Goal: Task Accomplishment & Management: Manage account settings

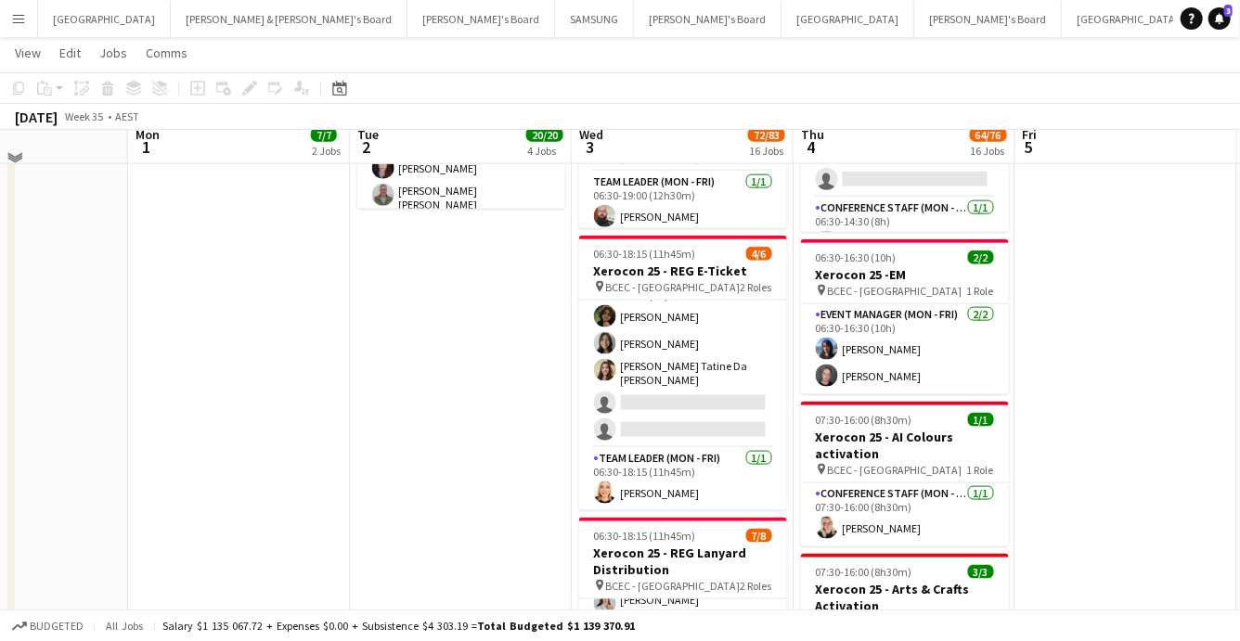
scroll to position [1058, 0]
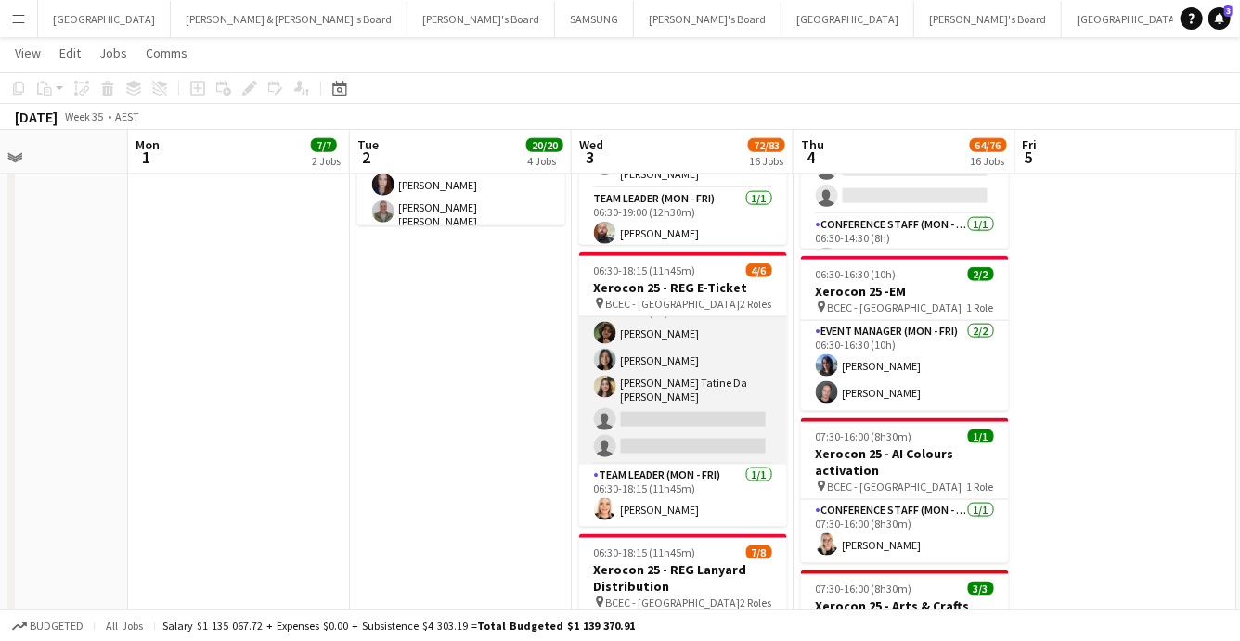
click at [596, 381] on app-user-avatar at bounding box center [605, 387] width 22 height 22
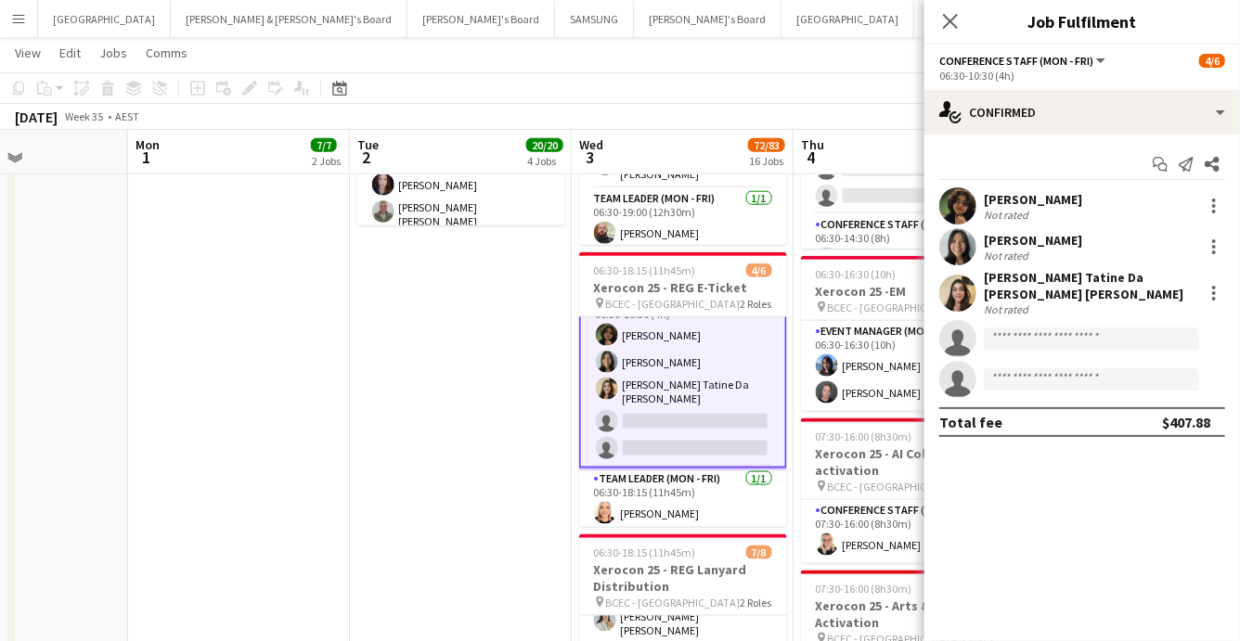
scroll to position [31, 0]
click at [956, 281] on app-user-avatar at bounding box center [957, 293] width 37 height 37
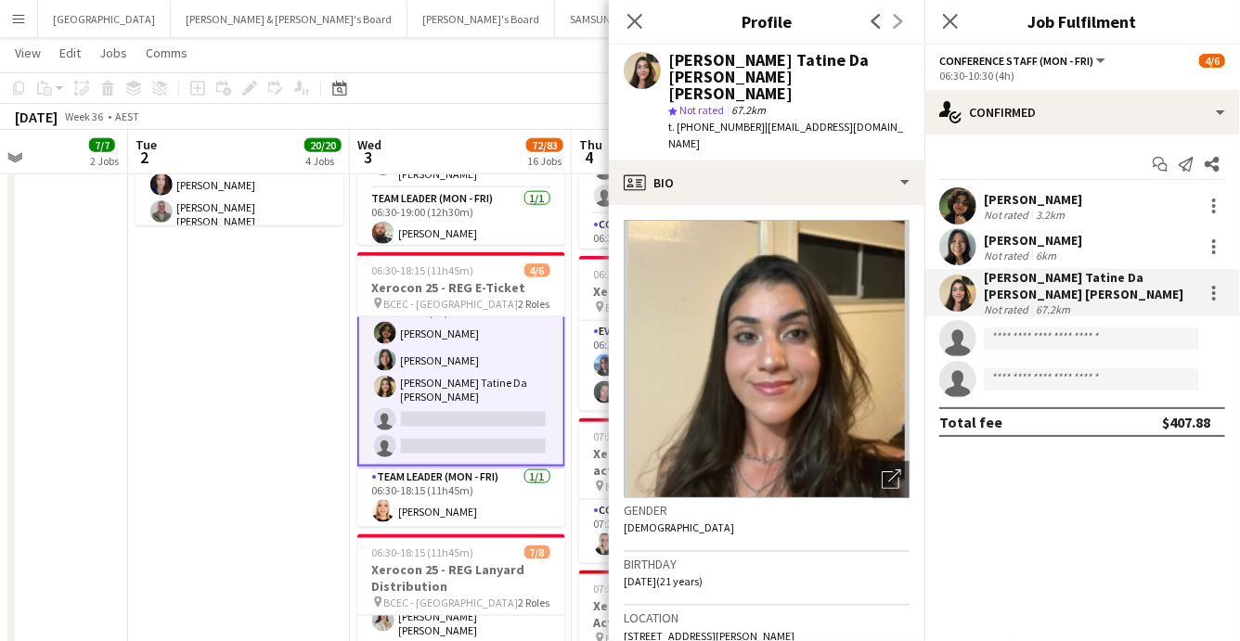
scroll to position [82, 0]
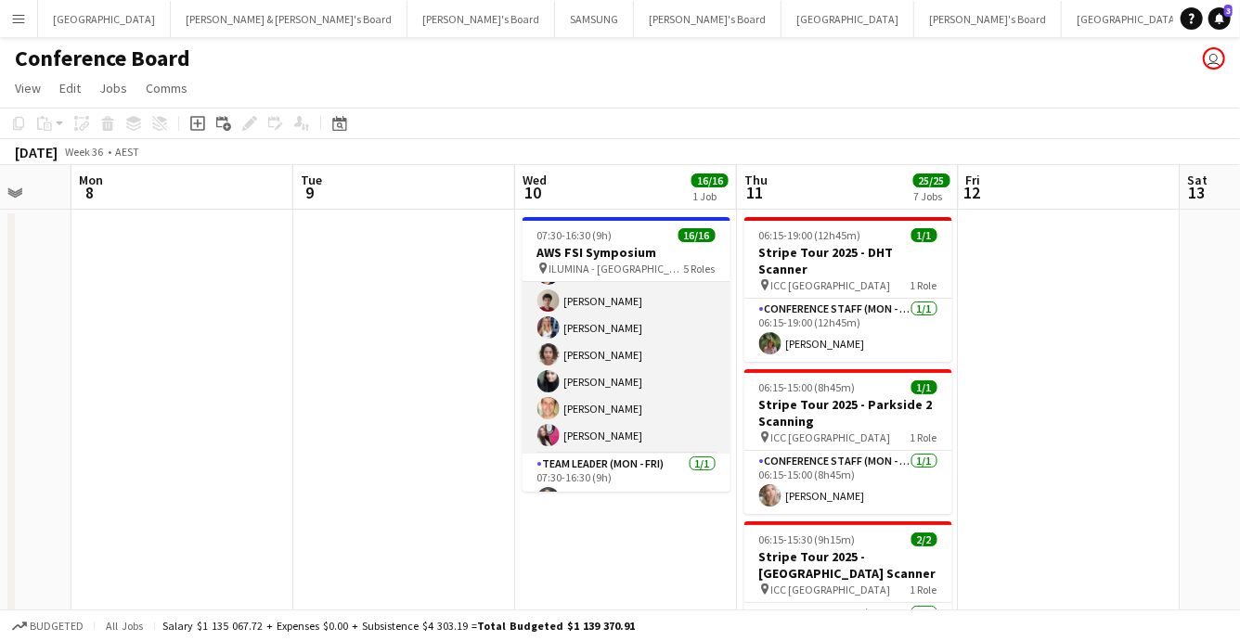
scroll to position [401, 0]
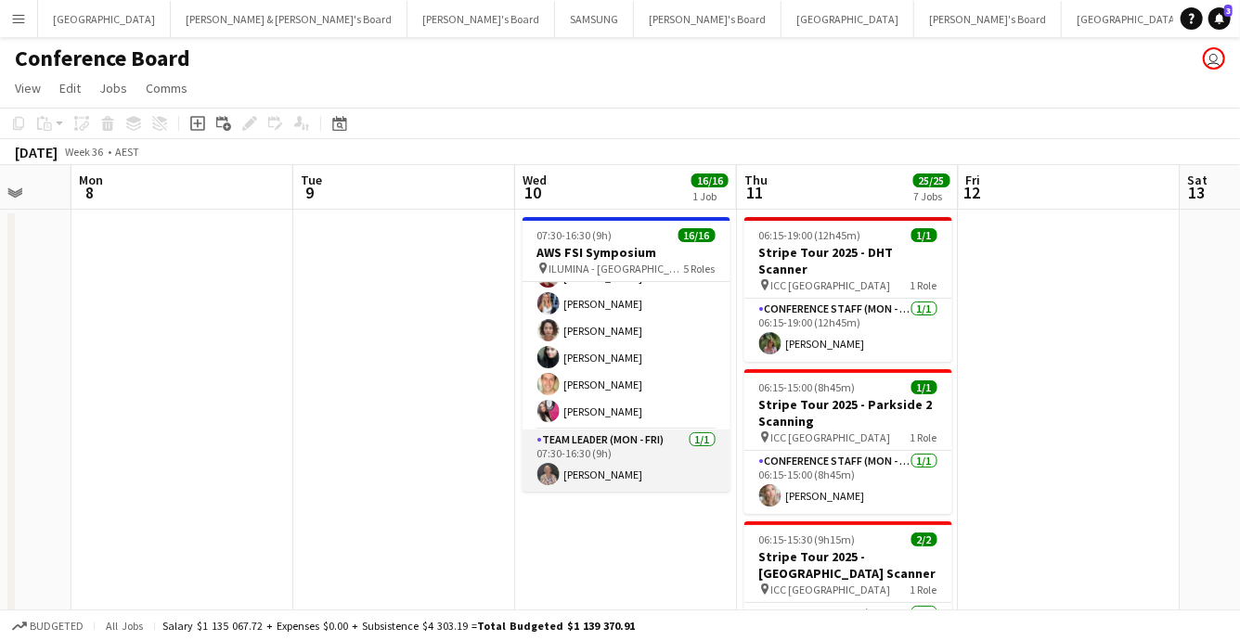
click at [603, 470] on app-card-role "Team Leader (Mon - Fri) 1/1 07:30-16:30 (9h) Kathryn Molloy" at bounding box center [627, 461] width 208 height 63
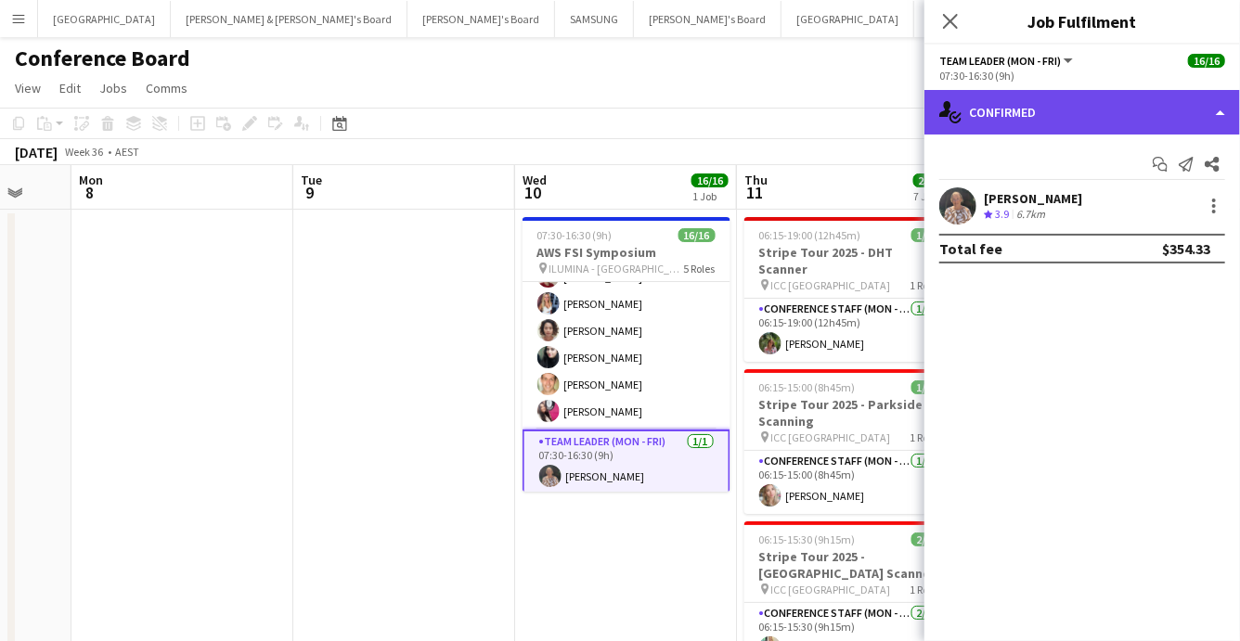
click at [1190, 118] on div "single-neutral-actions-check-2 Confirmed" at bounding box center [1083, 112] width 316 height 45
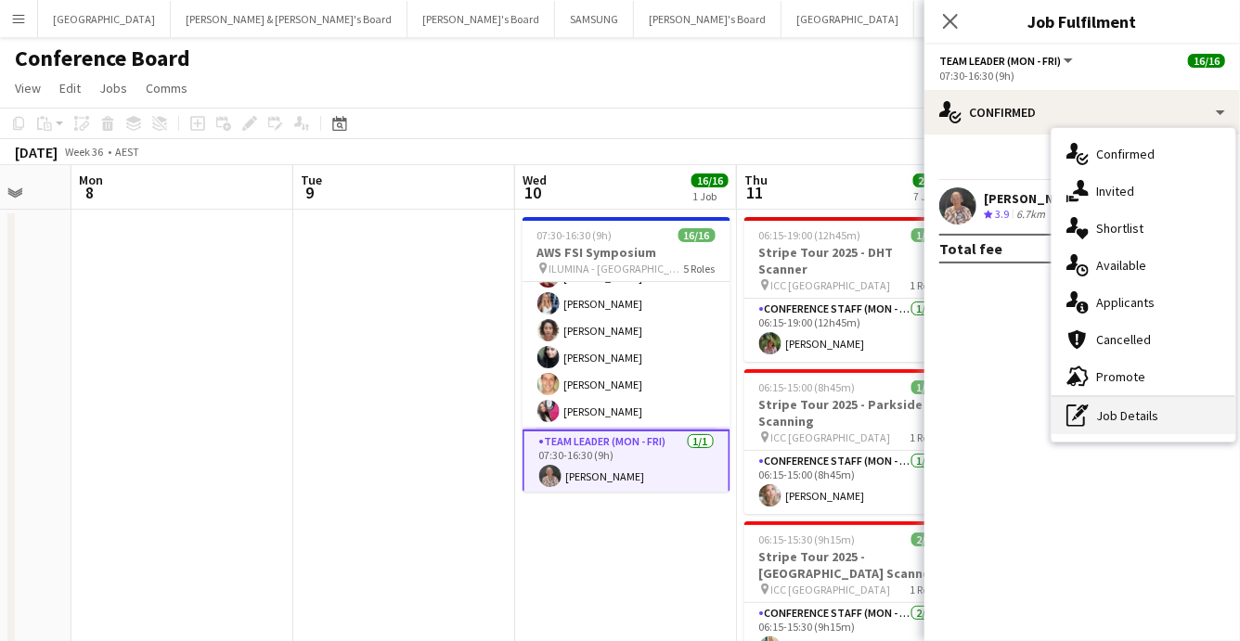
click at [1153, 423] on div "pen-write Job Details" at bounding box center [1144, 415] width 184 height 37
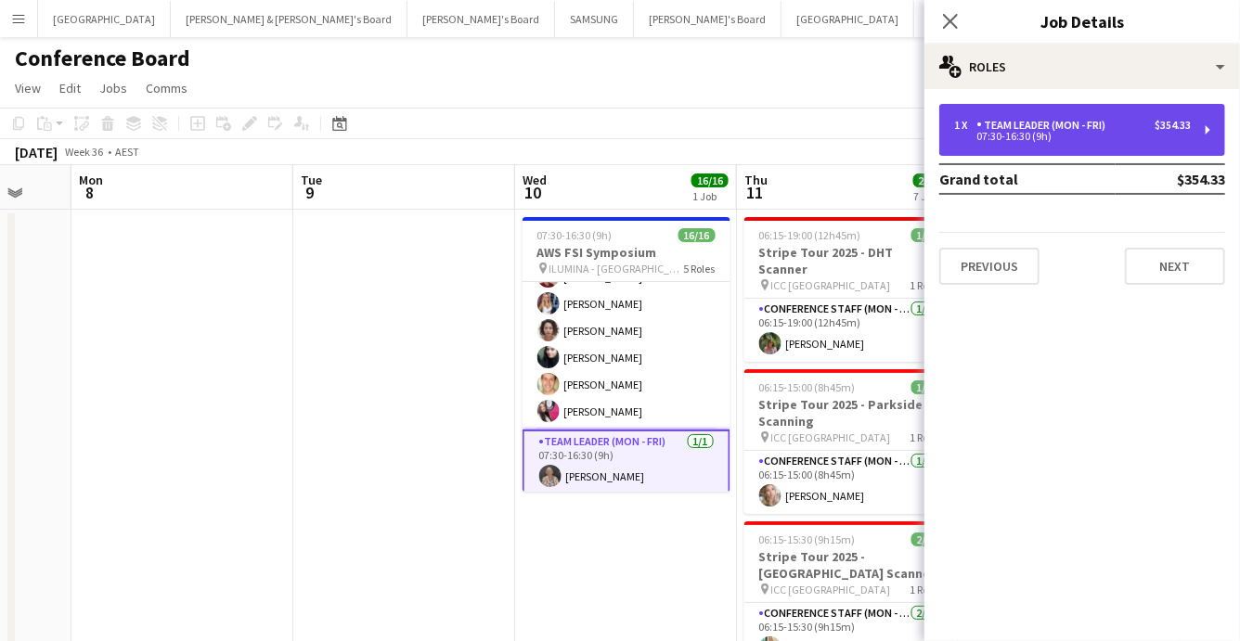
click at [1086, 125] on div "Team Leader (Mon - Fri)" at bounding box center [1045, 125] width 136 height 13
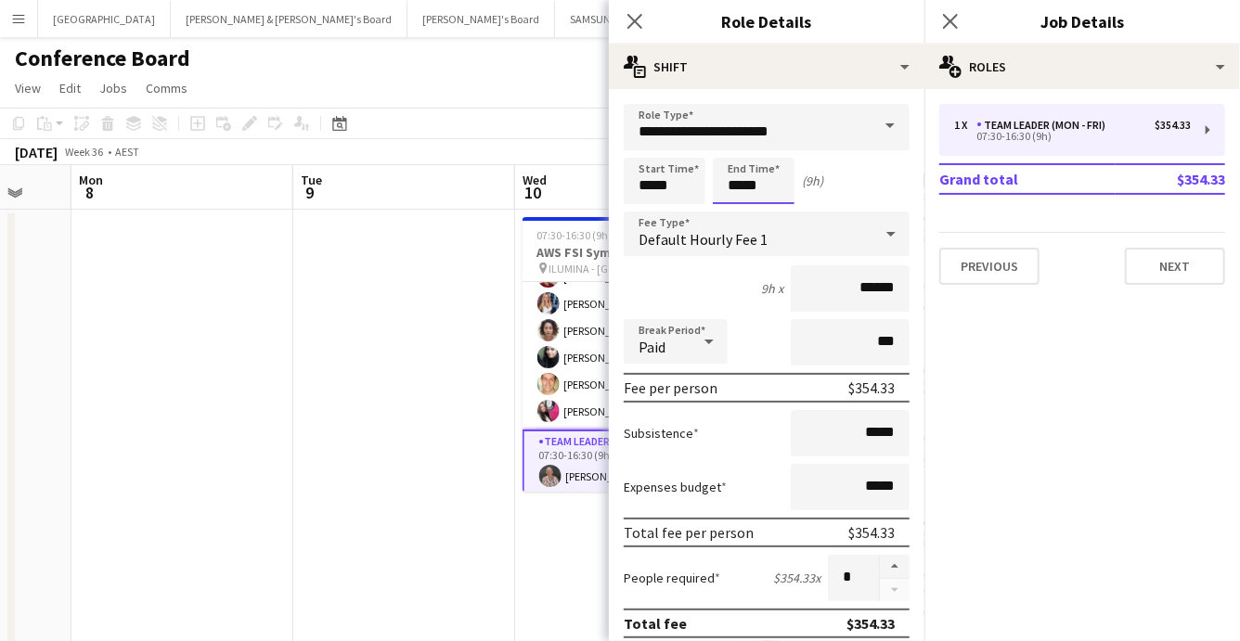
click at [769, 192] on input "*****" at bounding box center [754, 181] width 82 height 46
click at [738, 145] on div at bounding box center [735, 148] width 37 height 19
type input "*****"
click at [774, 144] on div at bounding box center [772, 148] width 37 height 19
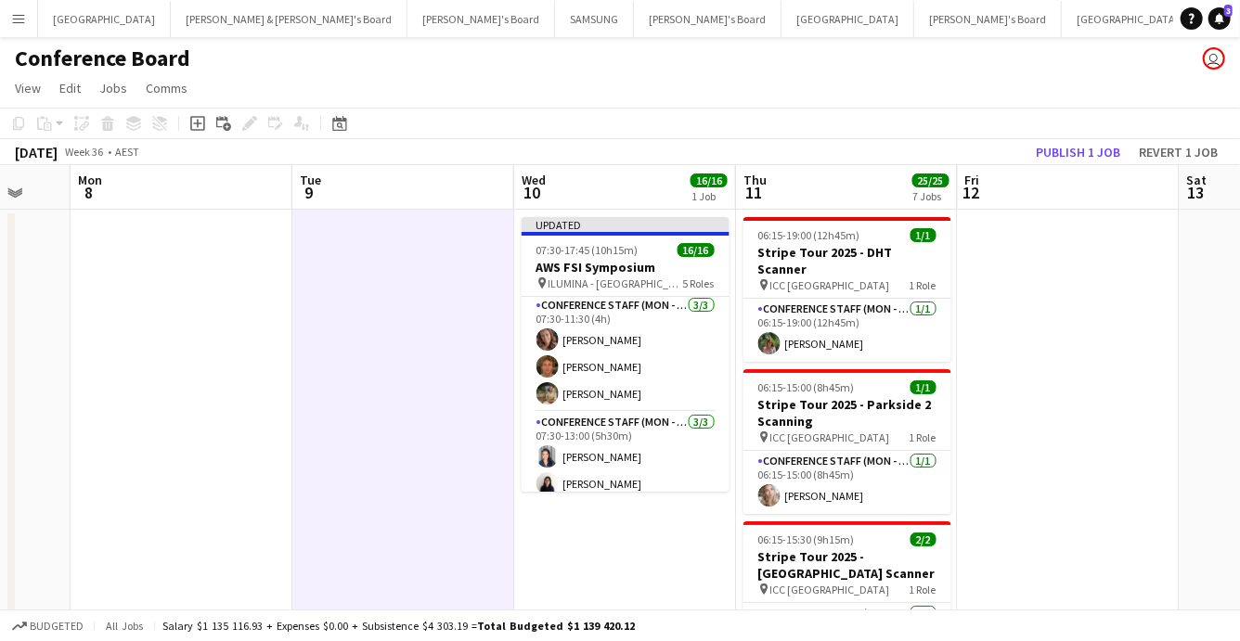
scroll to position [0, 0]
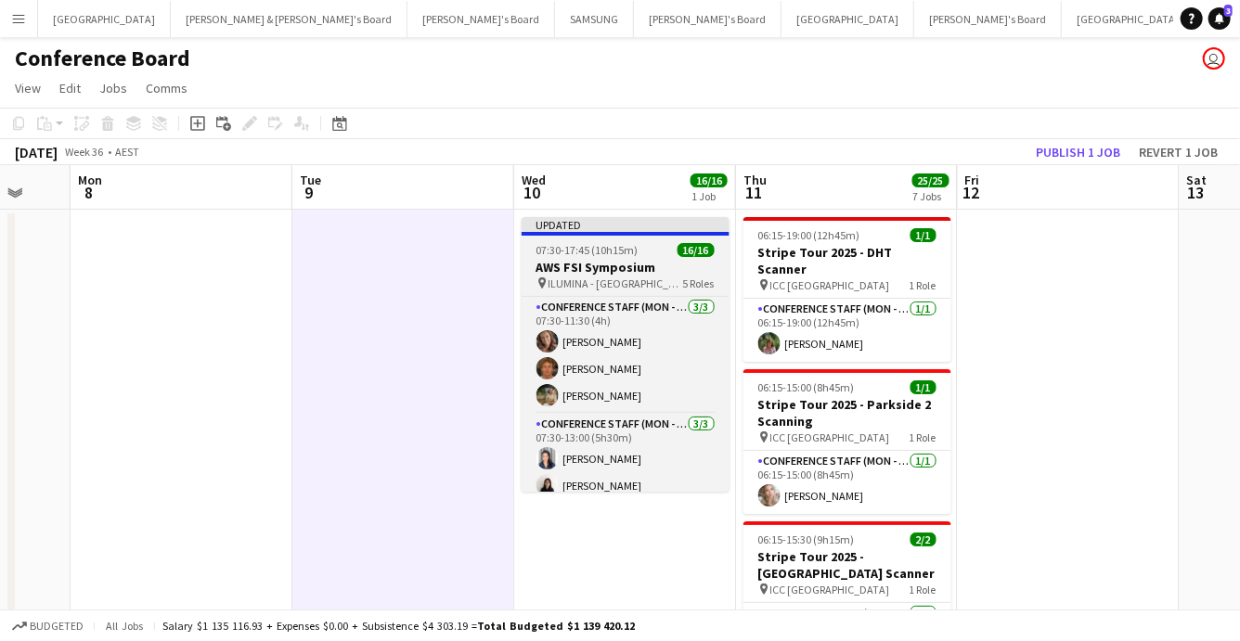
click at [619, 261] on h3 "AWS FSI Symposium" at bounding box center [626, 267] width 208 height 17
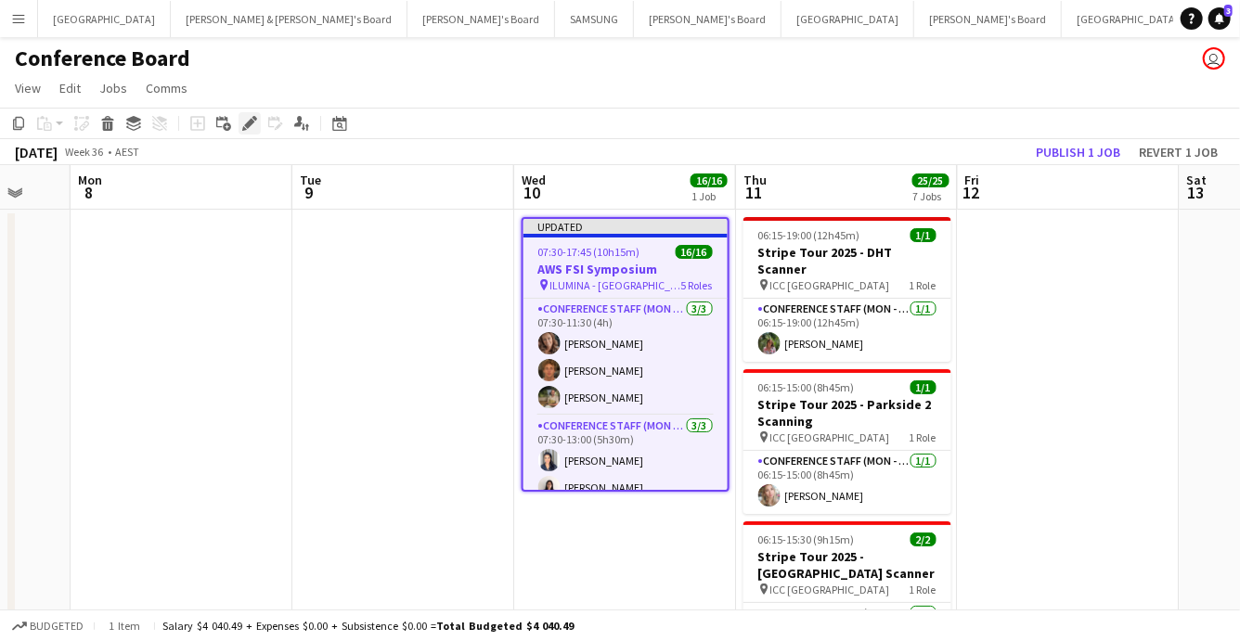
click at [248, 123] on icon at bounding box center [249, 124] width 10 height 10
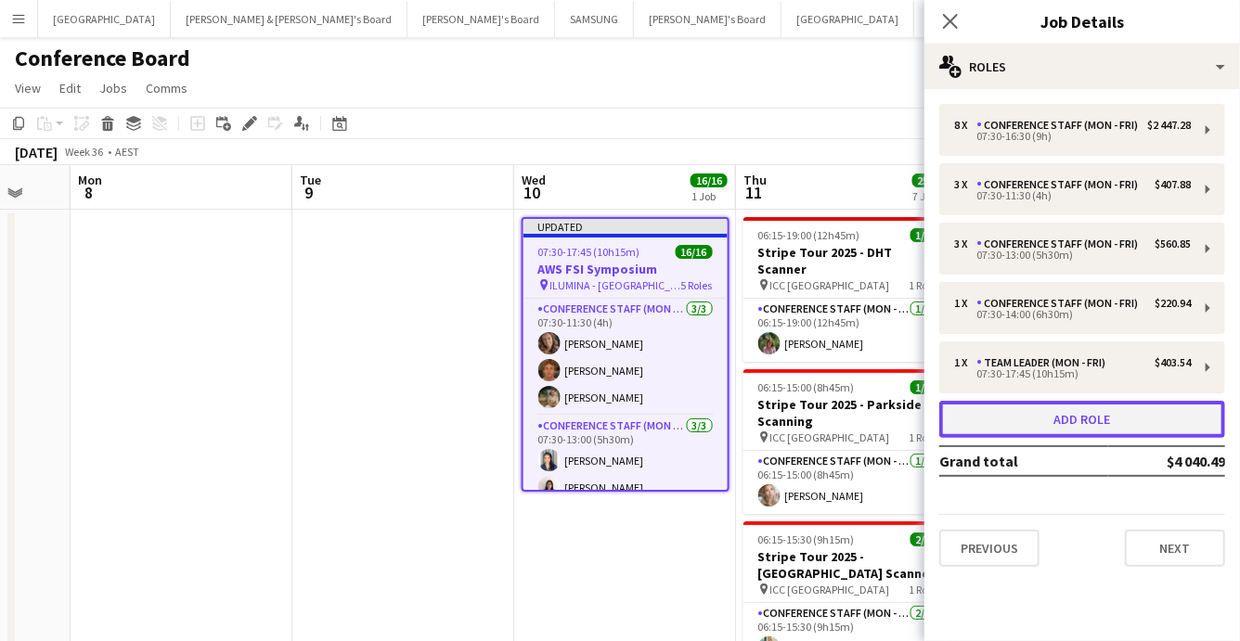
click at [1061, 416] on button "Add role" at bounding box center [1082, 419] width 286 height 37
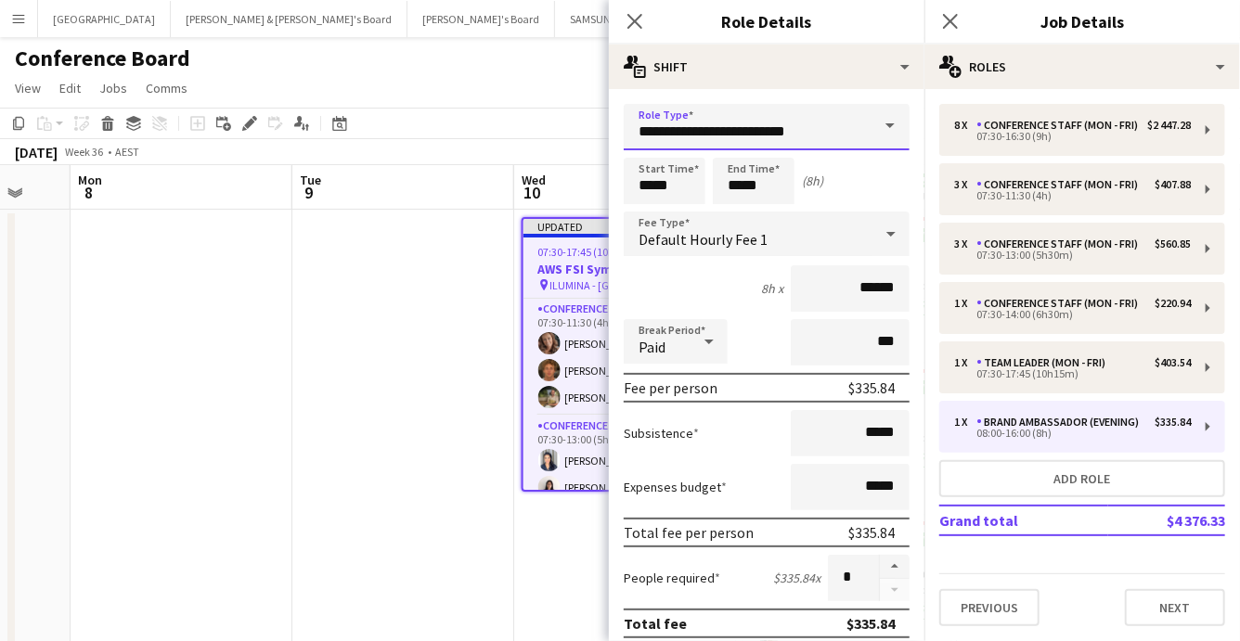
click at [822, 136] on input "**********" at bounding box center [767, 127] width 286 height 46
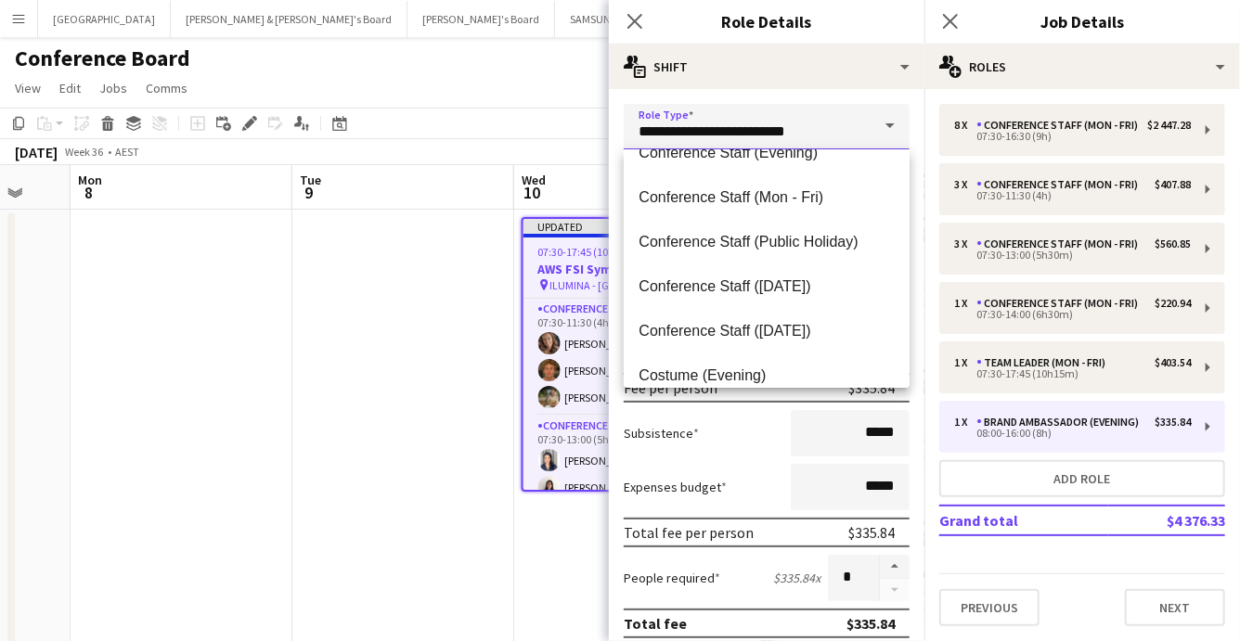
scroll to position [261, 0]
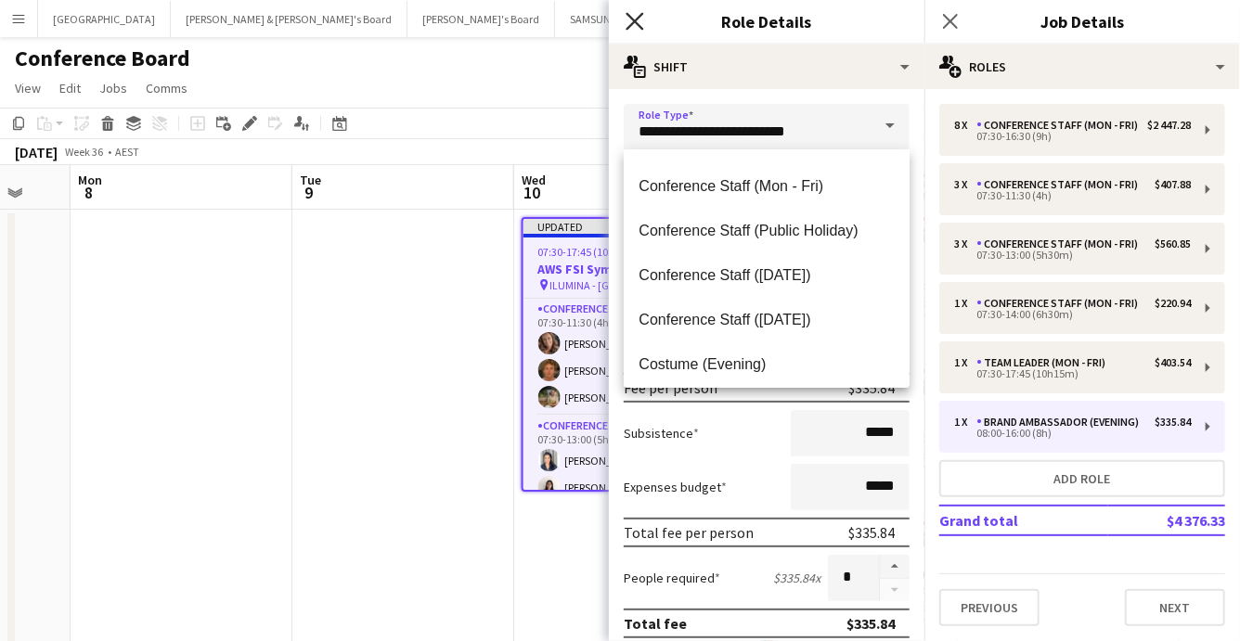
click at [633, 20] on icon "Close pop-in" at bounding box center [635, 21] width 18 height 18
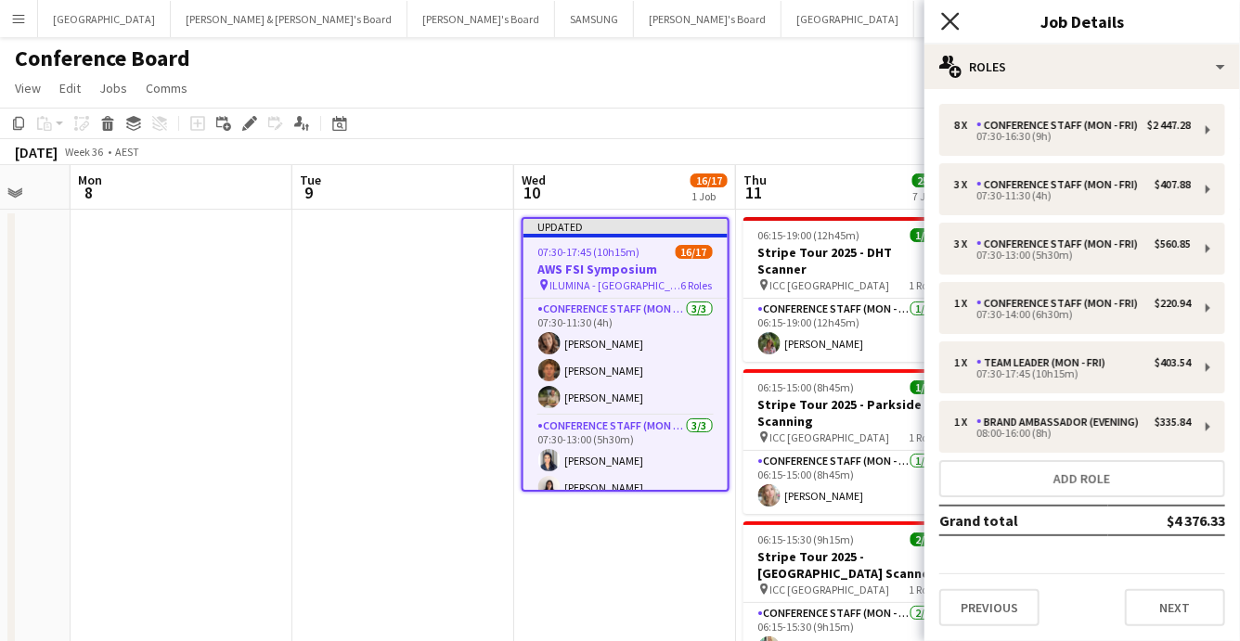
click at [956, 17] on icon at bounding box center [950, 21] width 18 height 18
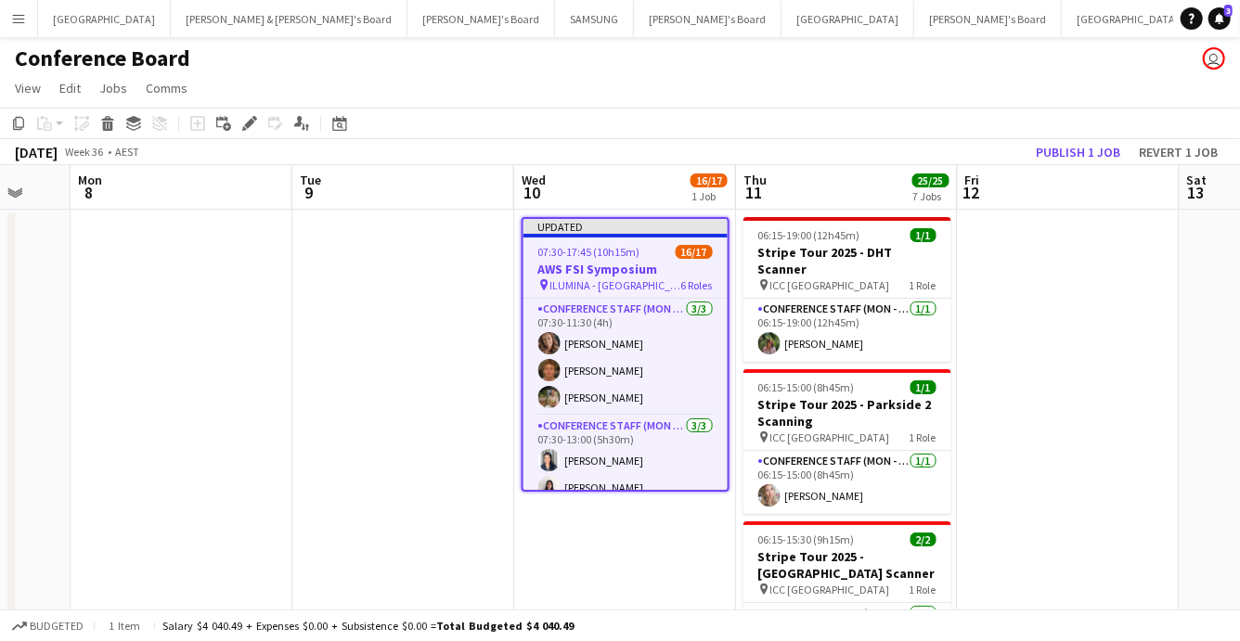
click at [592, 287] on span "ILUMINA - [GEOGRAPHIC_DATA]" at bounding box center [615, 285] width 131 height 14
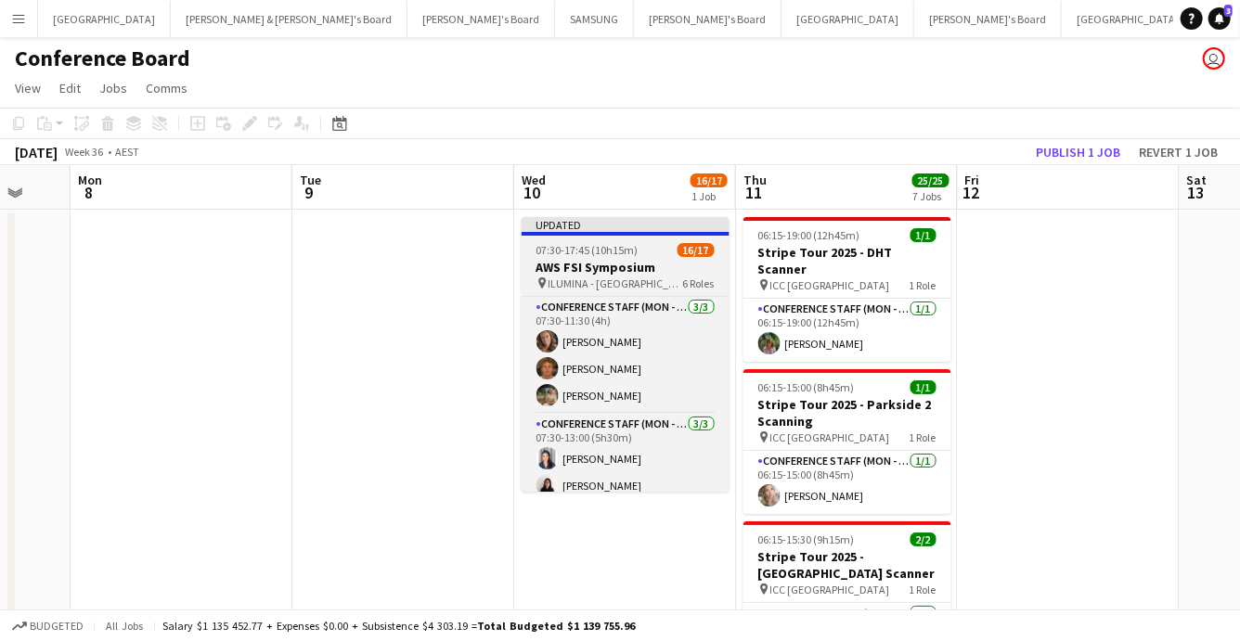
click at [580, 281] on span "ILUMINA - [GEOGRAPHIC_DATA]" at bounding box center [616, 284] width 135 height 14
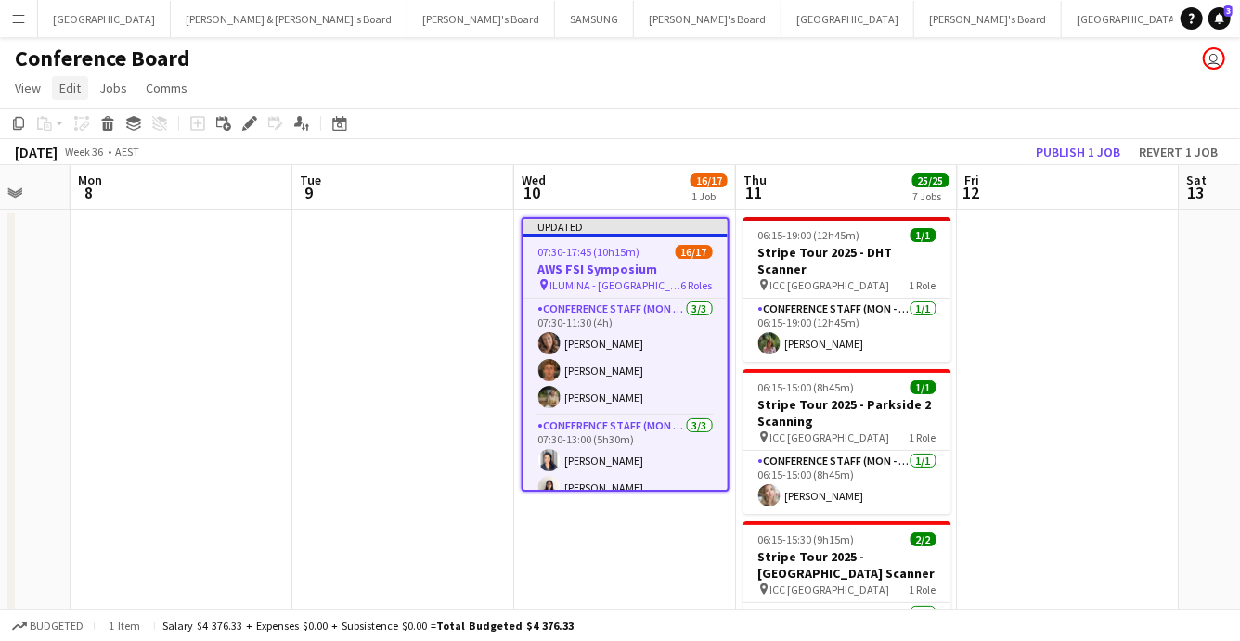
click at [71, 89] on span "Edit" at bounding box center [69, 88] width 21 height 17
click at [94, 129] on span "Copy Command C" at bounding box center [106, 129] width 77 height 18
drag, startPoint x: 583, startPoint y: 517, endPoint x: 550, endPoint y: 502, distance: 36.6
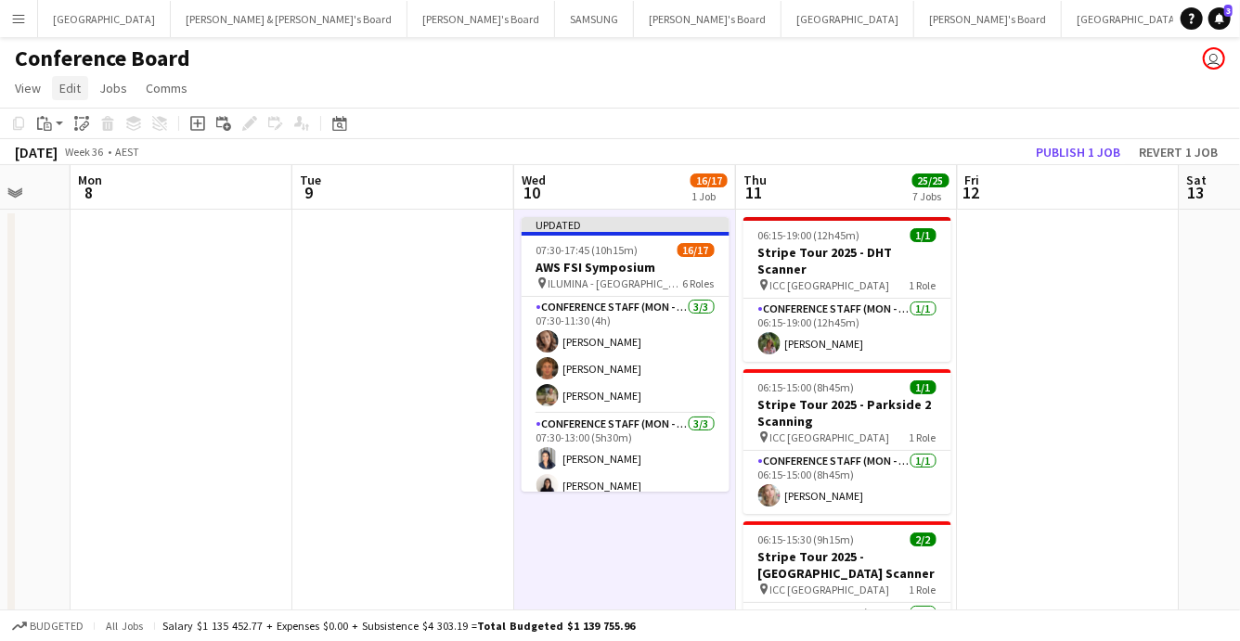
click at [74, 90] on span "Edit" at bounding box center [69, 88] width 21 height 17
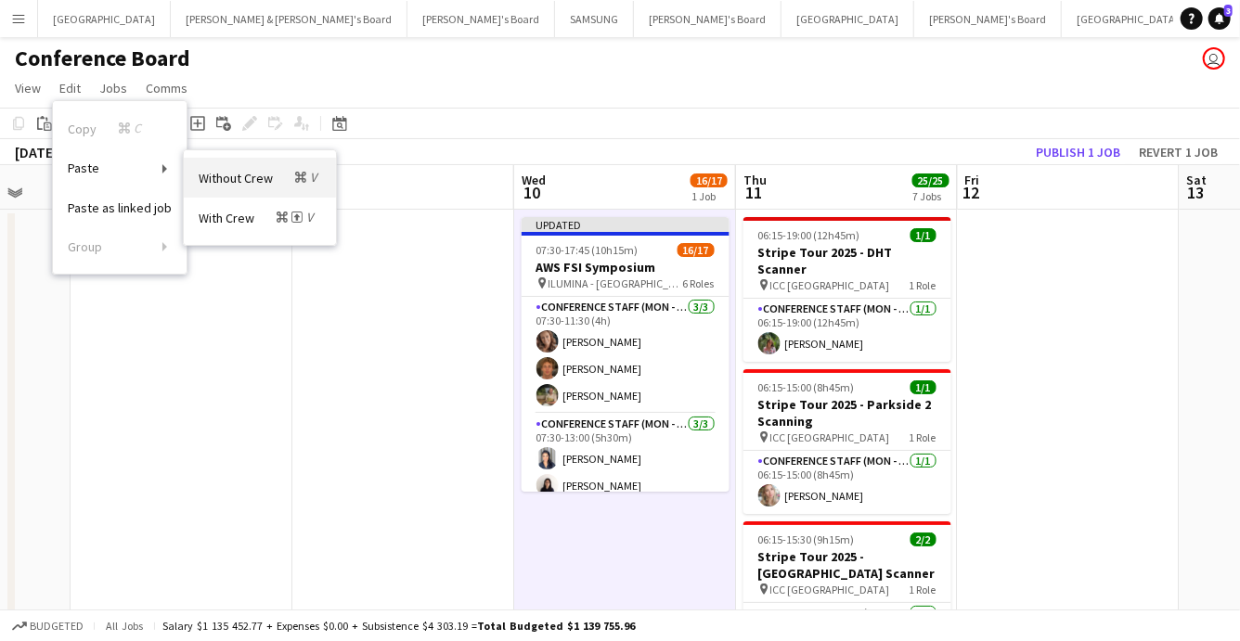
click at [255, 175] on span "Without Crew Command V" at bounding box center [260, 178] width 123 height 18
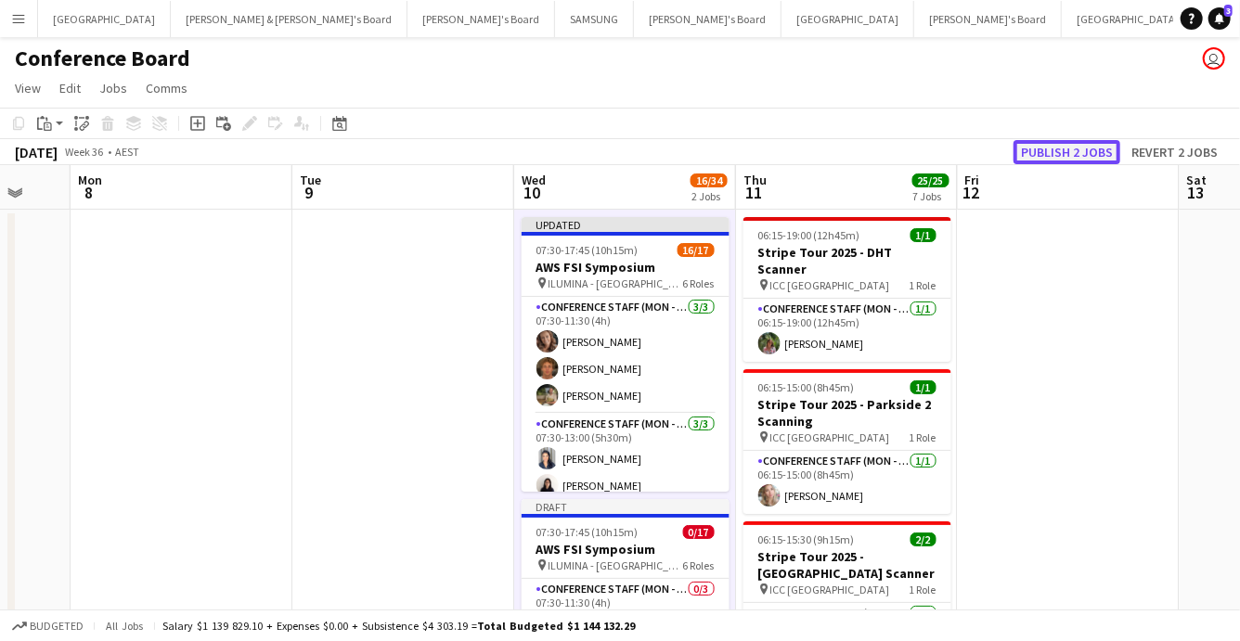
click at [1074, 150] on button "Publish 2 jobs" at bounding box center [1067, 152] width 107 height 24
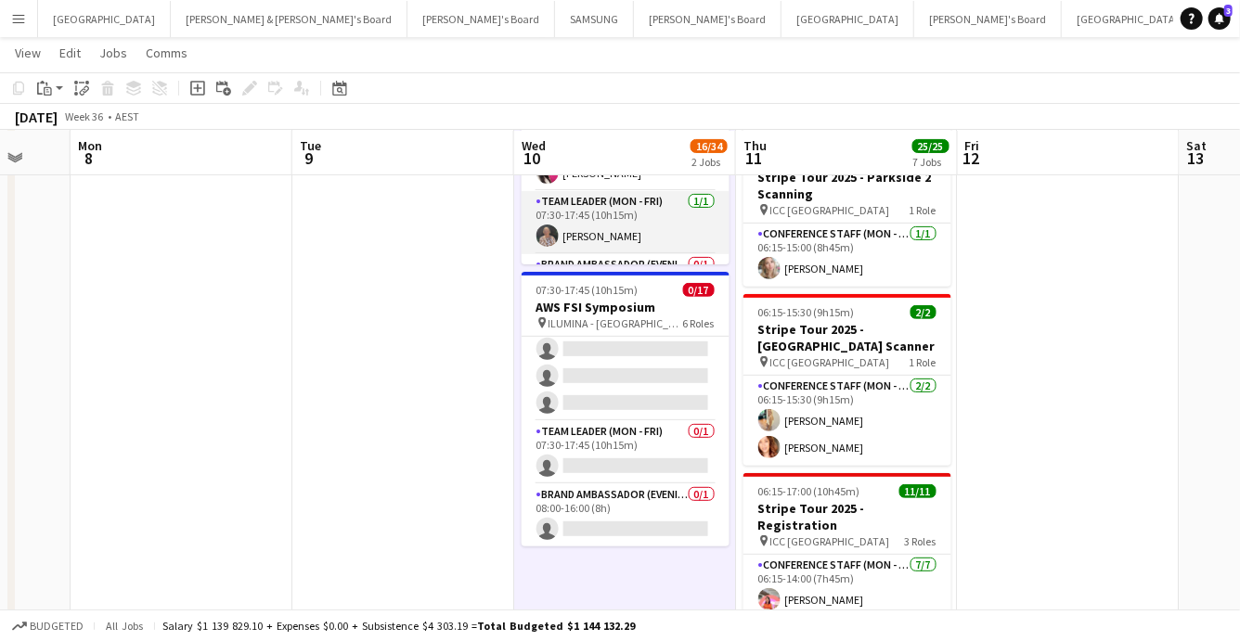
scroll to position [408, 0]
click at [598, 239] on app-card-role "Team Leader (Mon - Fri) [DATE] 07:30-17:45 (10h15m) [PERSON_NAME]" at bounding box center [626, 227] width 208 height 63
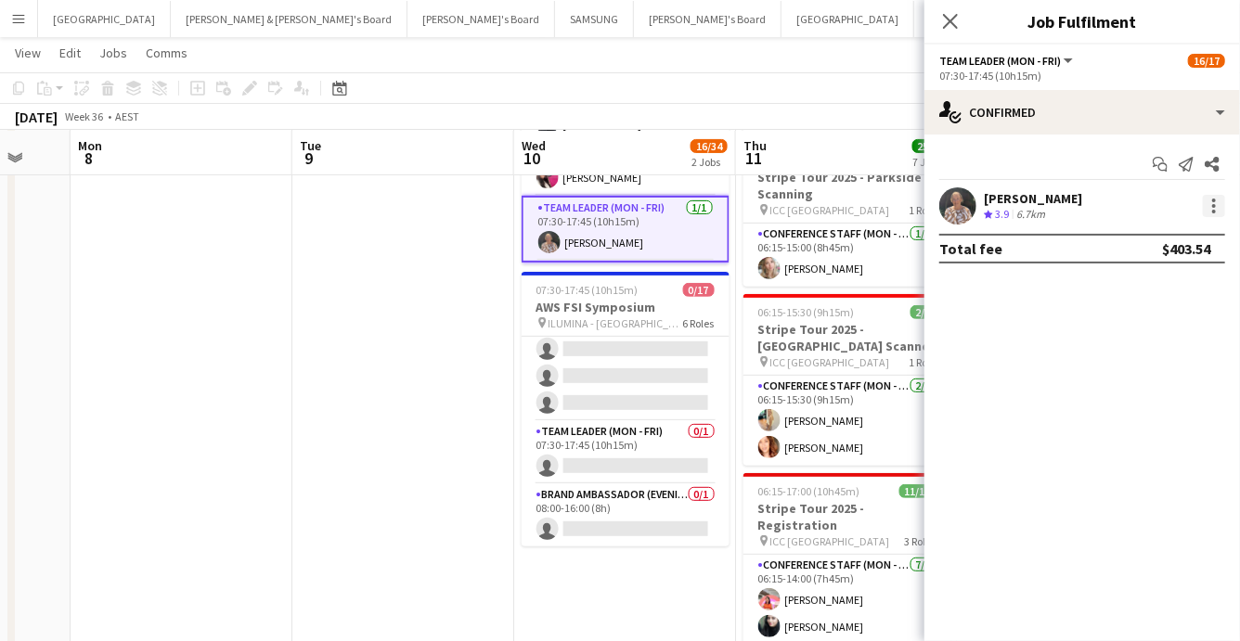
click at [1214, 207] on div at bounding box center [1214, 206] width 4 height 4
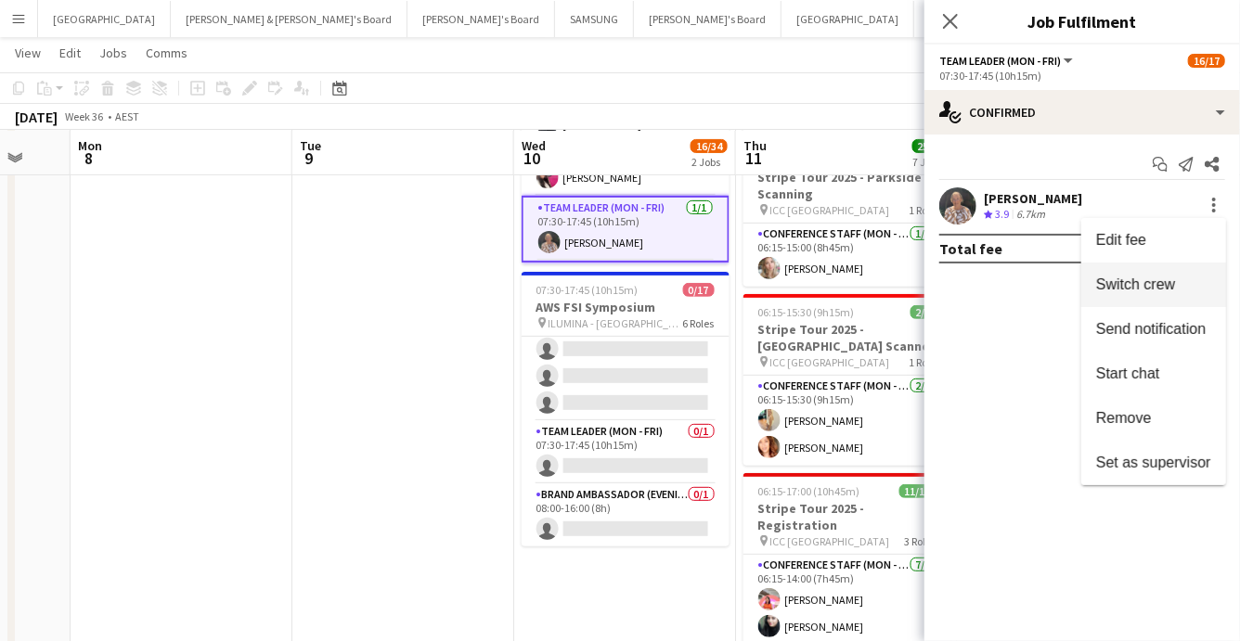
click at [1157, 287] on span "Switch crew" at bounding box center [1135, 285] width 79 height 16
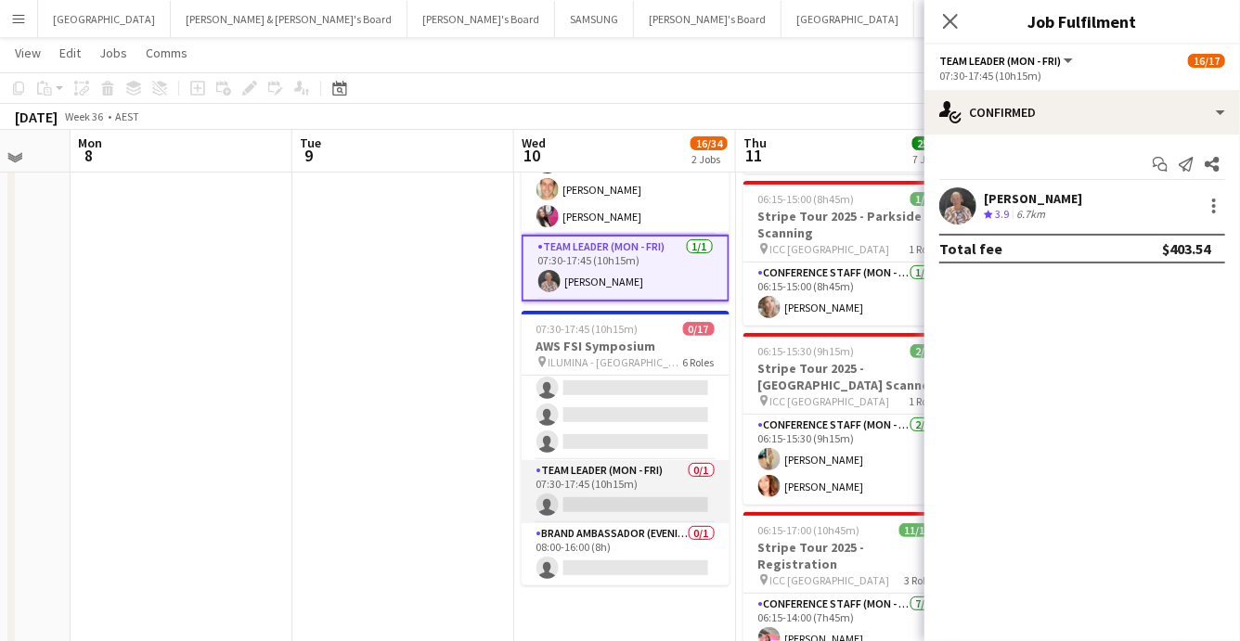
click at [637, 494] on app-card-role "Team Leader (Mon - Fri) 0/1 07:30-17:45 (10h15m) single-neutral-actions" at bounding box center [626, 491] width 208 height 63
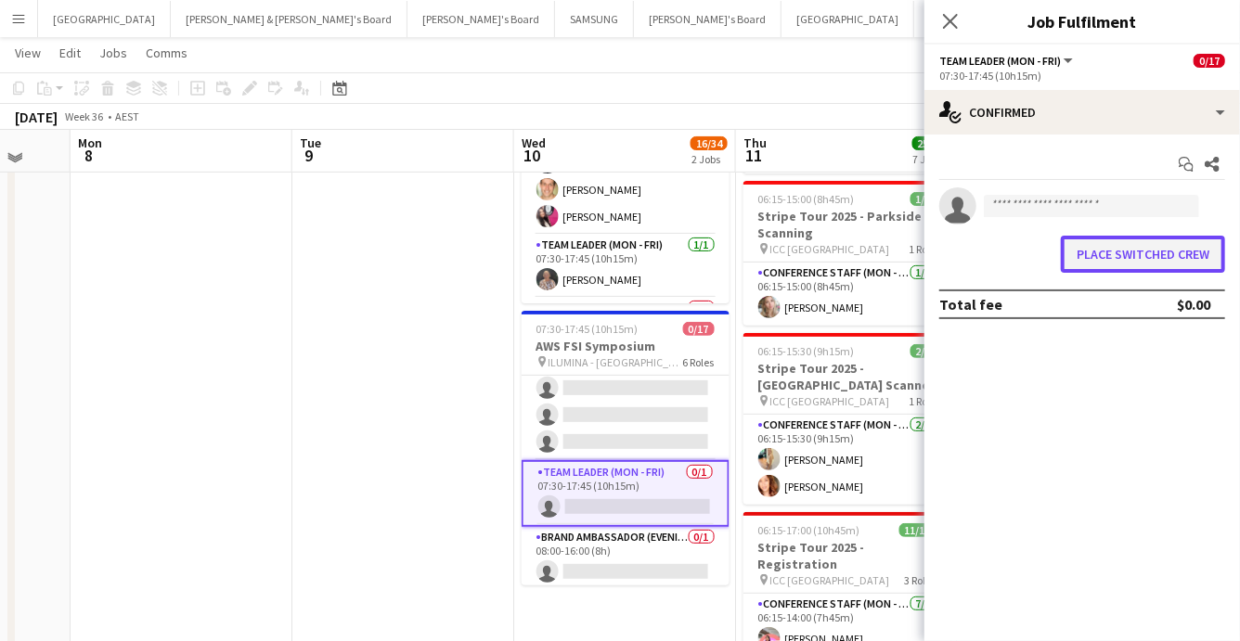
click at [1081, 251] on button "Place switched crew" at bounding box center [1143, 254] width 164 height 37
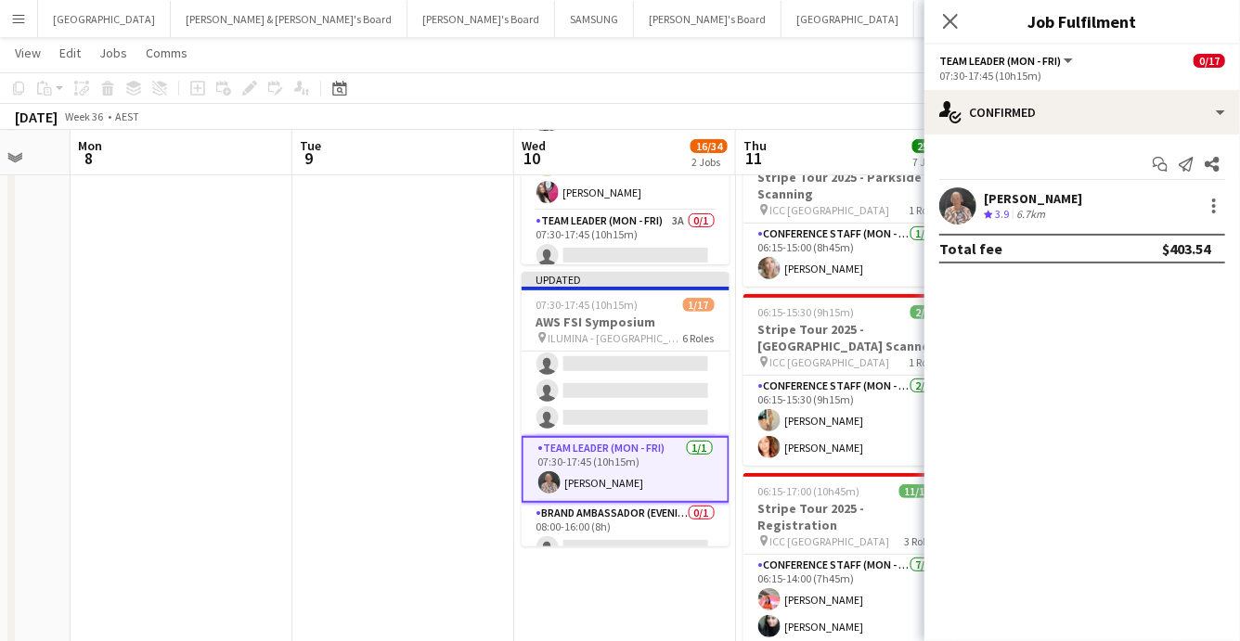
scroll to position [483, 0]
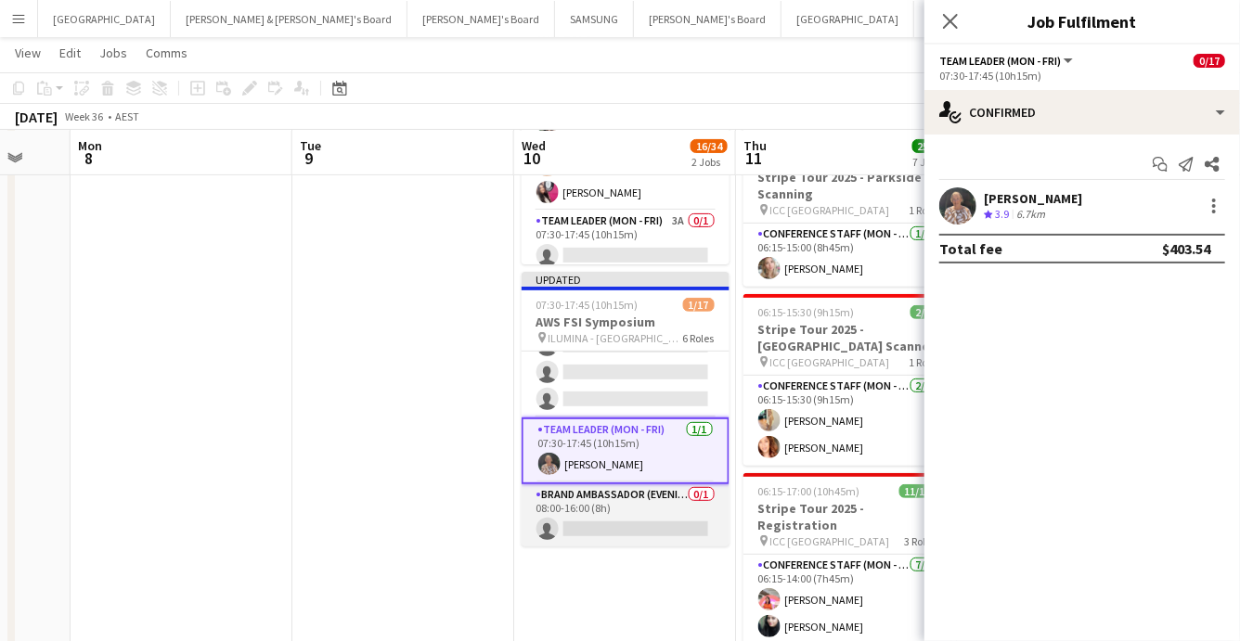
click at [649, 511] on app-card-role "Brand Ambassador (Evening) 0/1 08:00-16:00 (8h) single-neutral-actions" at bounding box center [626, 516] width 208 height 63
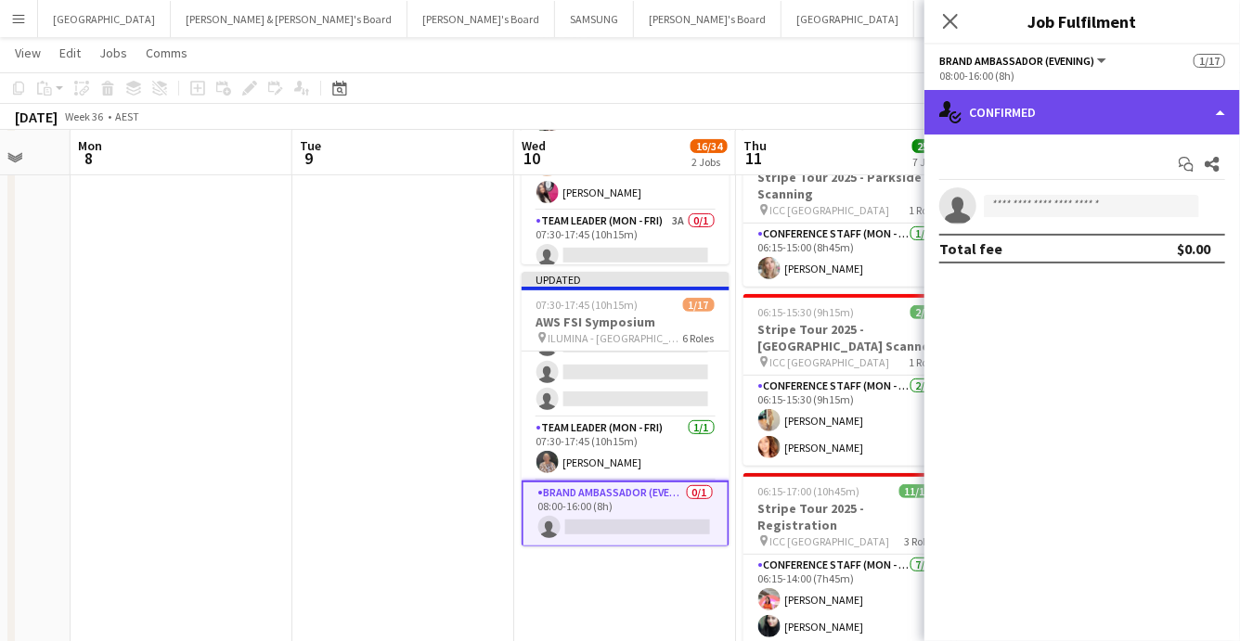
click at [1145, 106] on div "single-neutral-actions-check-2 Confirmed" at bounding box center [1083, 112] width 316 height 45
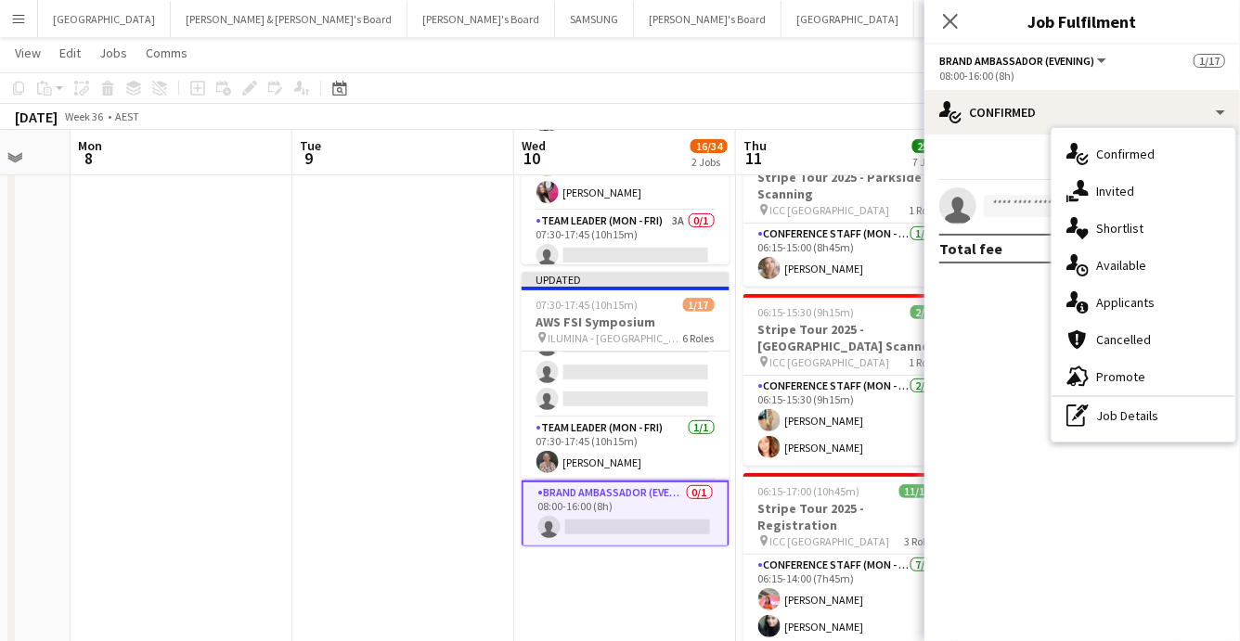
drag, startPoint x: 1133, startPoint y: 404, endPoint x: 1115, endPoint y: 381, distance: 29.1
click at [1133, 404] on div "pen-write Job Details" at bounding box center [1144, 415] width 184 height 37
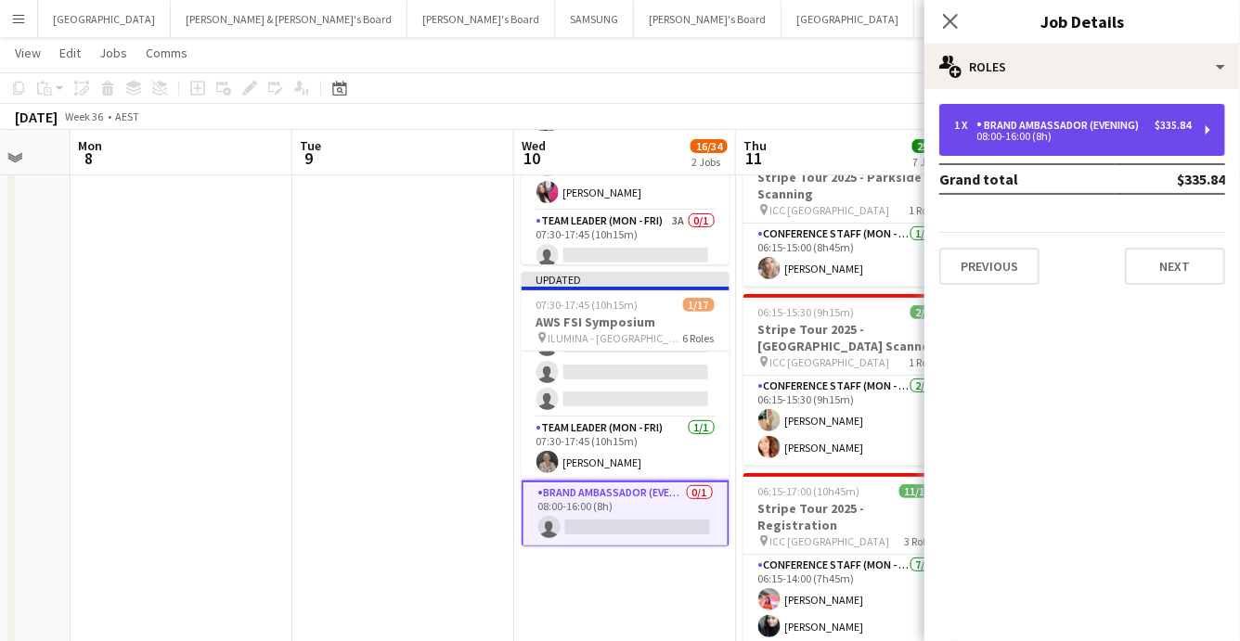
click at [1117, 136] on div "08:00-16:00 (8h)" at bounding box center [1072, 136] width 237 height 9
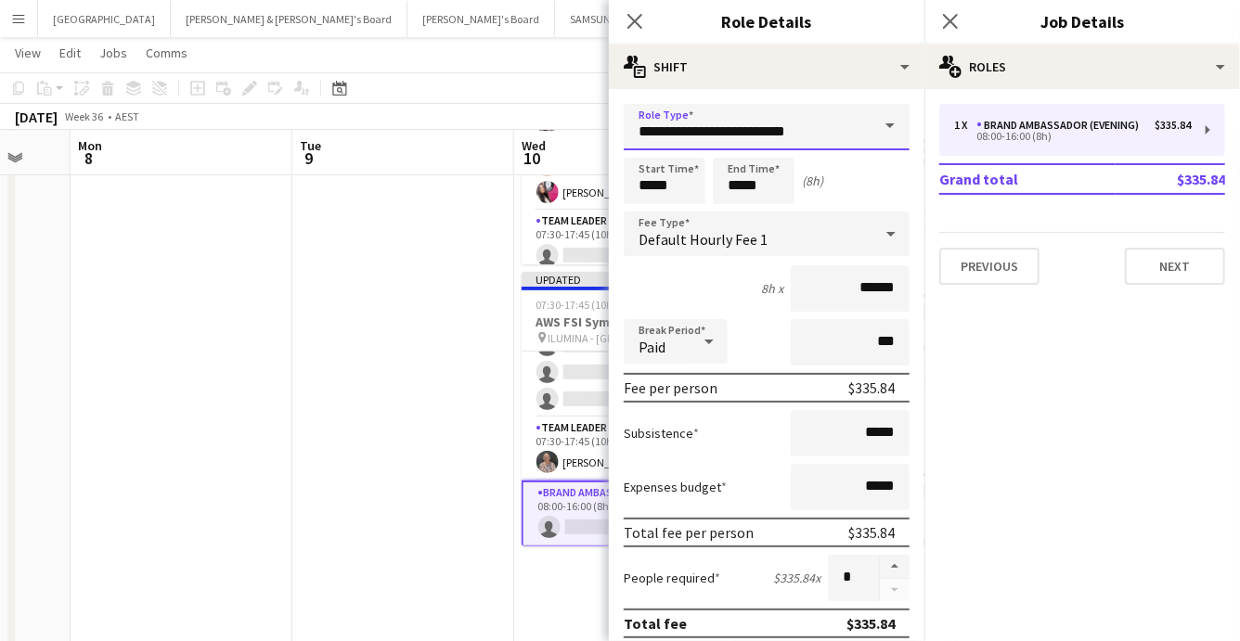
click at [820, 136] on input "**********" at bounding box center [767, 127] width 286 height 46
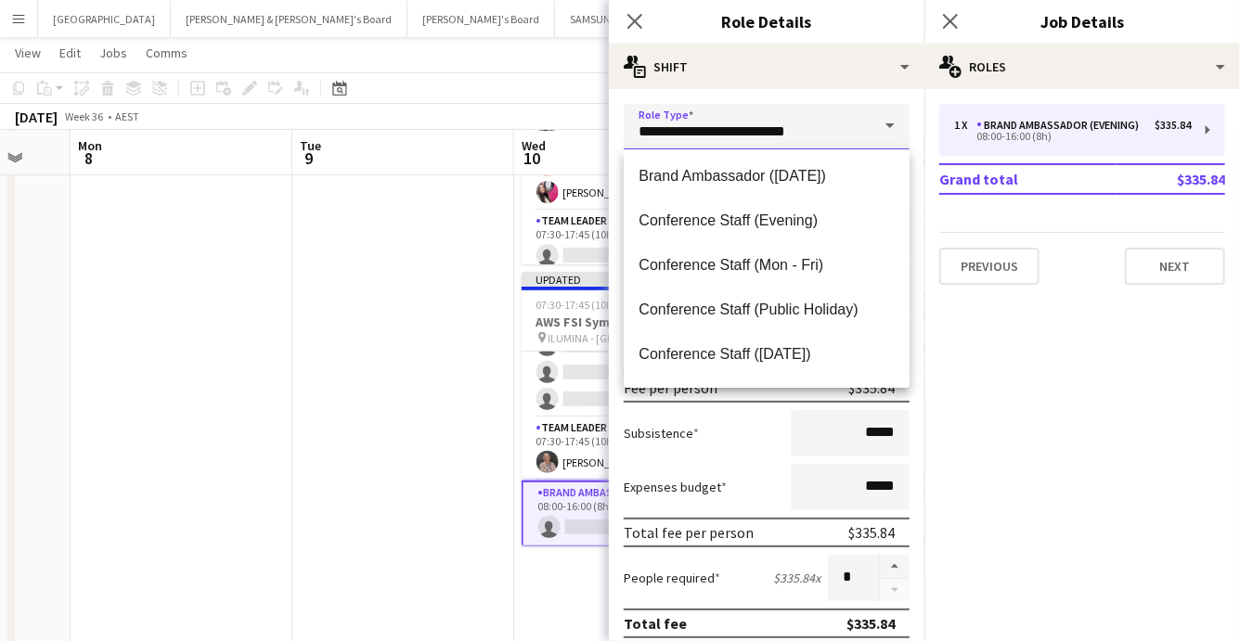
scroll to position [190, 0]
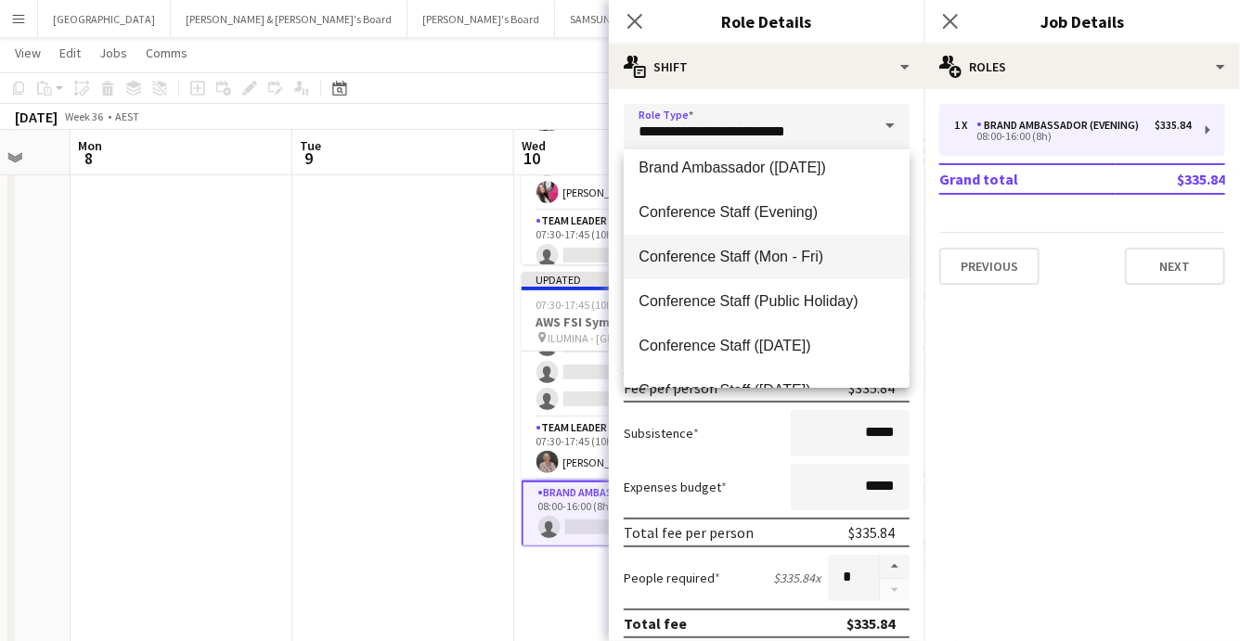
click at [803, 252] on span "Conference Staff (Mon - Fri)" at bounding box center [767, 257] width 256 height 18
type input "**********"
type input "******"
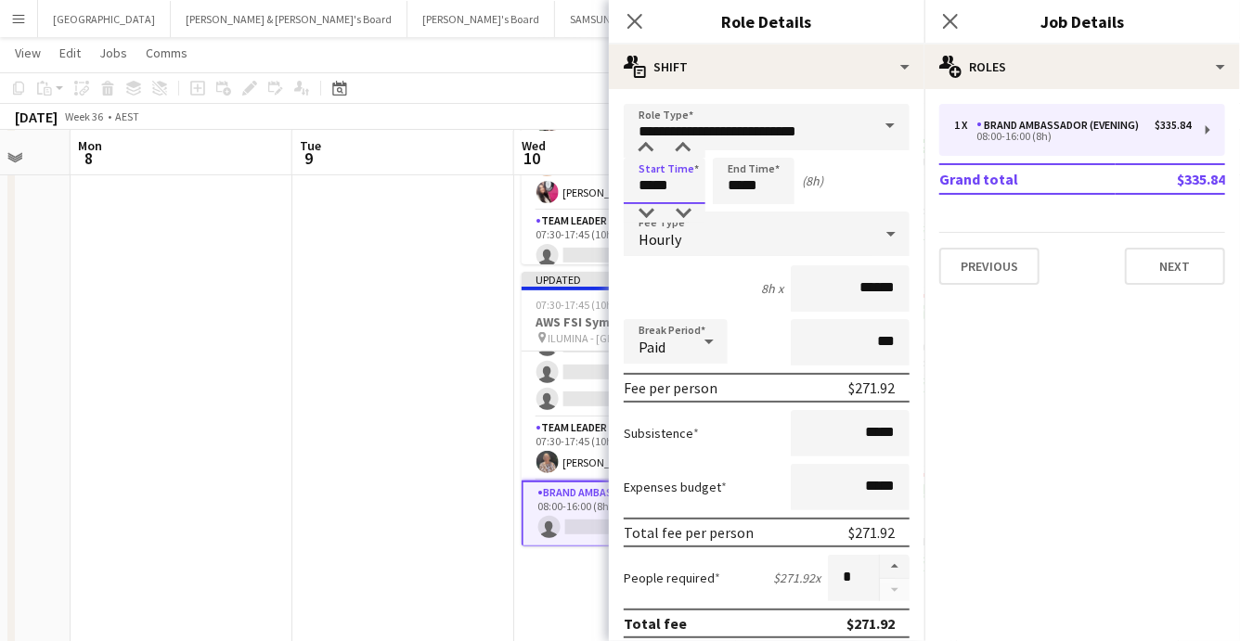
drag, startPoint x: 690, startPoint y: 170, endPoint x: 663, endPoint y: 200, distance: 40.1
click at [690, 171] on input "*****" at bounding box center [665, 181] width 82 height 46
click at [659, 212] on div at bounding box center [646, 213] width 37 height 19
click at [690, 149] on div at bounding box center [683, 148] width 37 height 19
type input "*****"
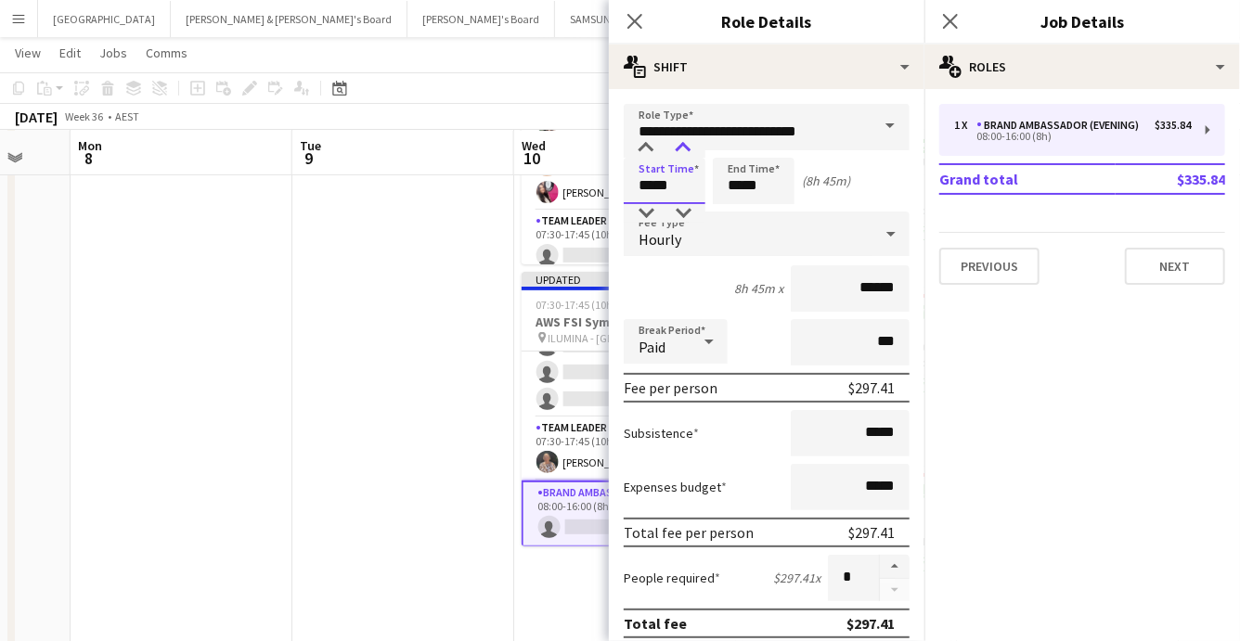
click at [690, 149] on div at bounding box center [683, 148] width 37 height 19
click at [764, 191] on input "*****" at bounding box center [754, 181] width 82 height 46
click at [742, 153] on div at bounding box center [735, 148] width 37 height 19
type input "*****"
click at [742, 153] on div at bounding box center [735, 148] width 37 height 19
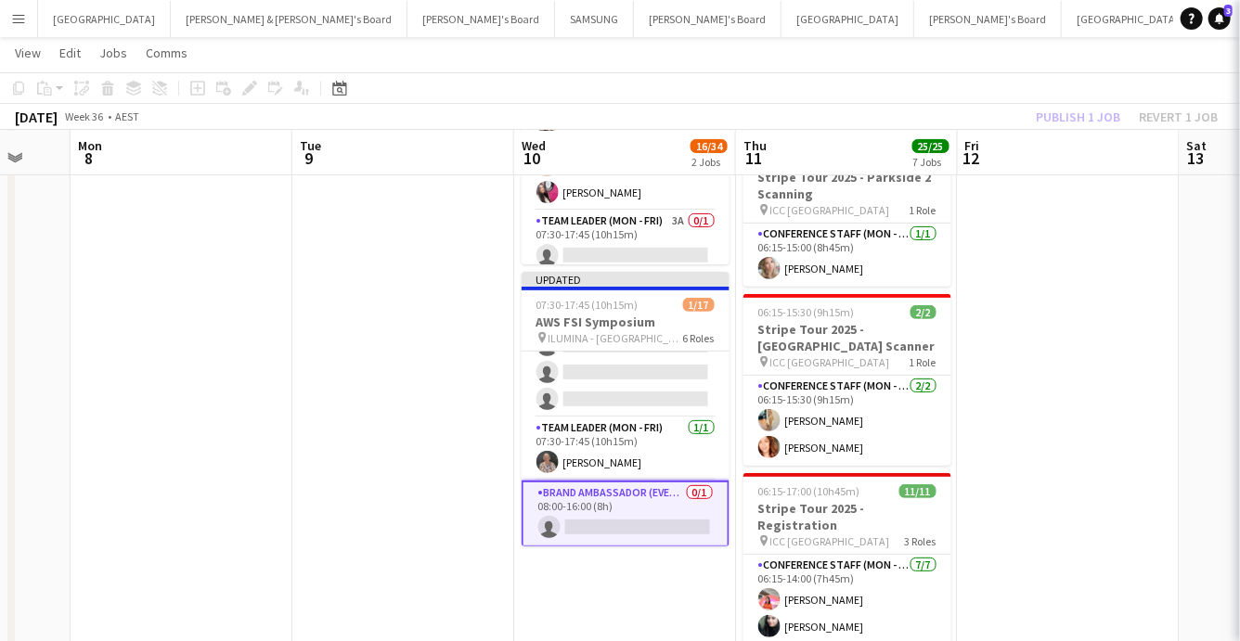
scroll to position [479, 0]
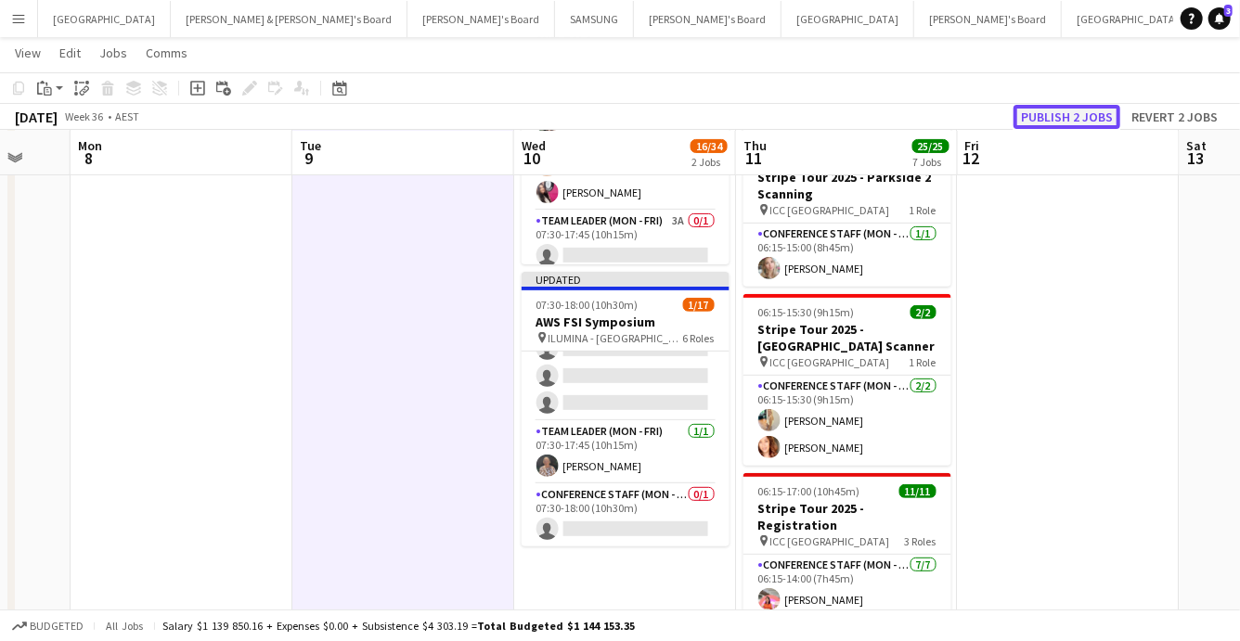
click at [1074, 111] on button "Publish 2 jobs" at bounding box center [1067, 117] width 107 height 24
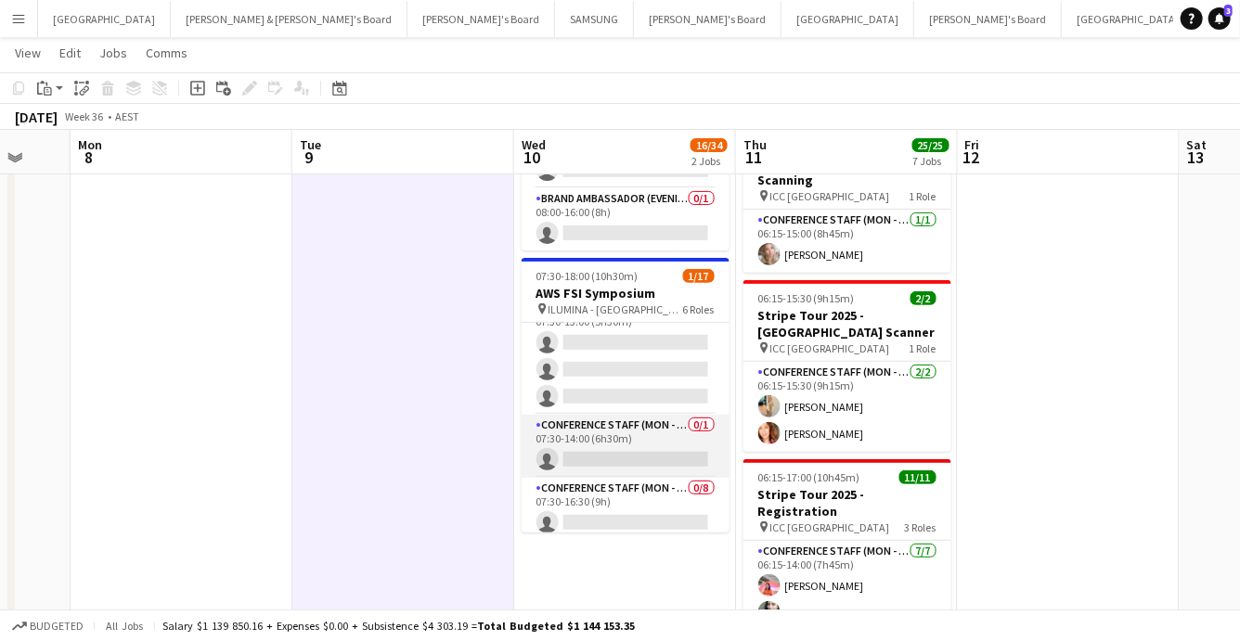
scroll to position [146, 0]
click at [642, 453] on app-card-role "Conference Staff (Mon - Fri) 0/1 07:30-14:00 (6h30m) single-neutral-actions" at bounding box center [626, 442] width 208 height 63
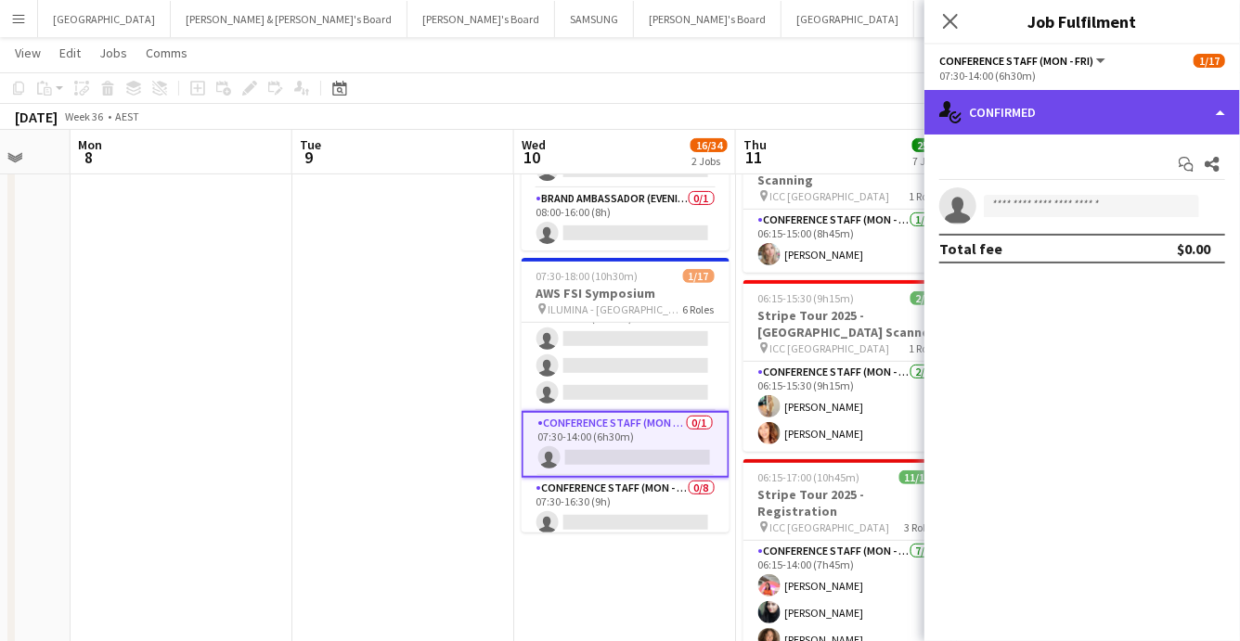
click at [1120, 116] on div "single-neutral-actions-check-2 Confirmed" at bounding box center [1083, 112] width 316 height 45
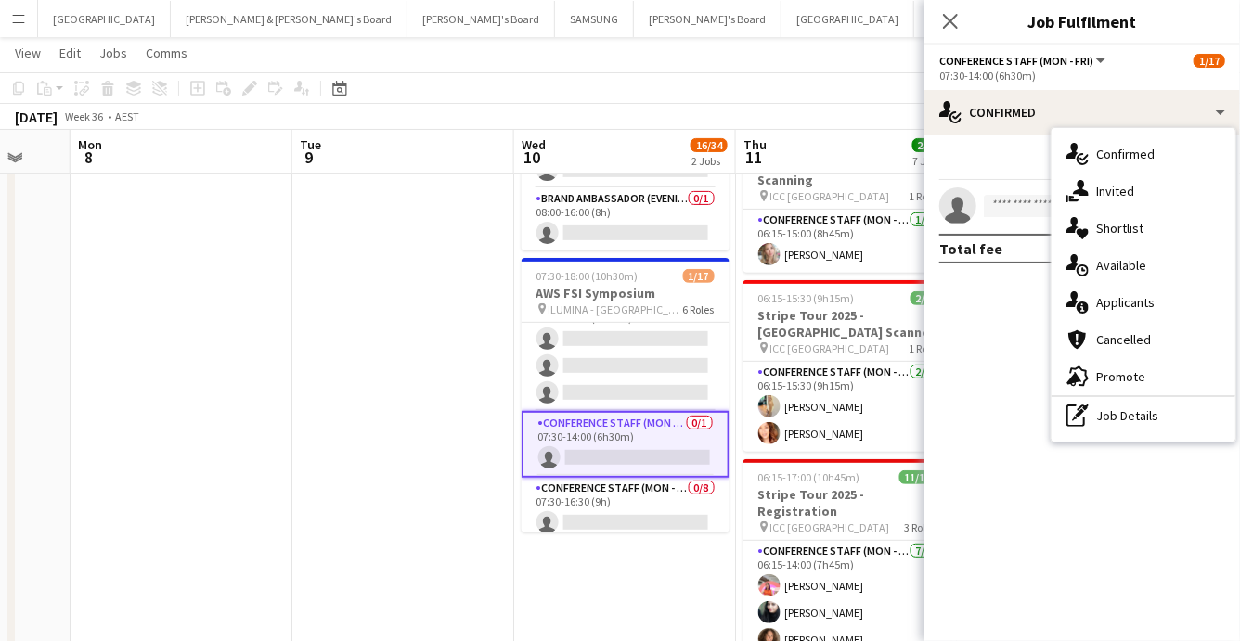
drag, startPoint x: 1115, startPoint y: 428, endPoint x: 1109, endPoint y: 420, distance: 10.0
click at [1113, 426] on div "pen-write Job Details" at bounding box center [1144, 415] width 184 height 37
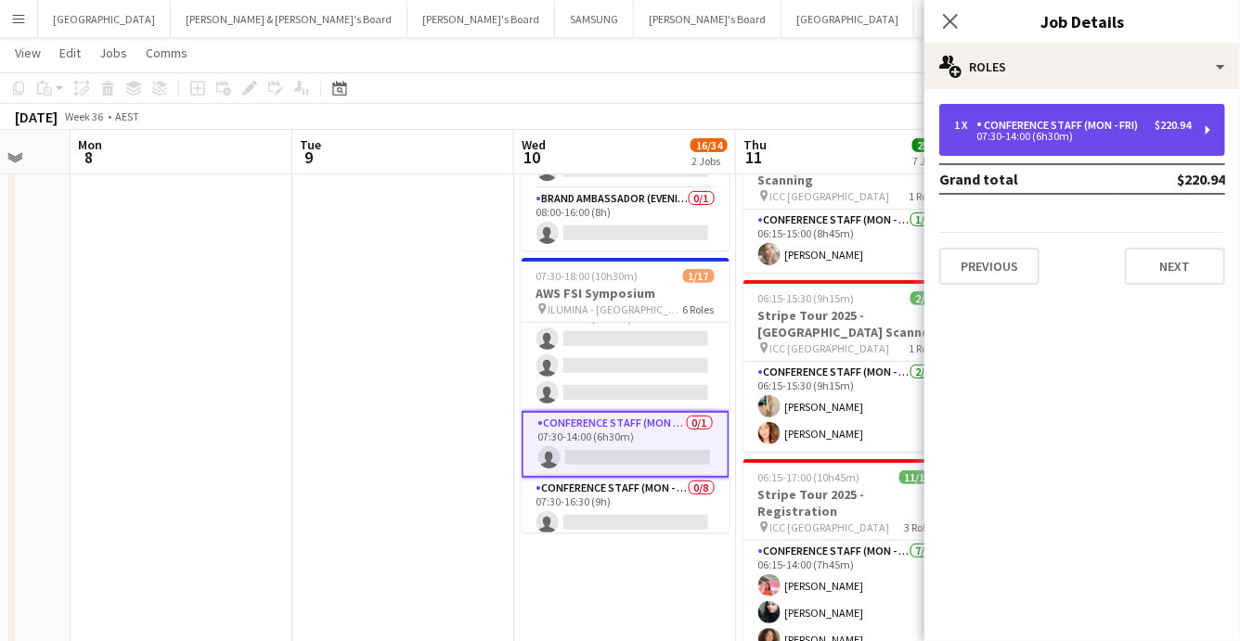
click at [1078, 137] on div "07:30-14:00 (6h30m)" at bounding box center [1072, 136] width 237 height 9
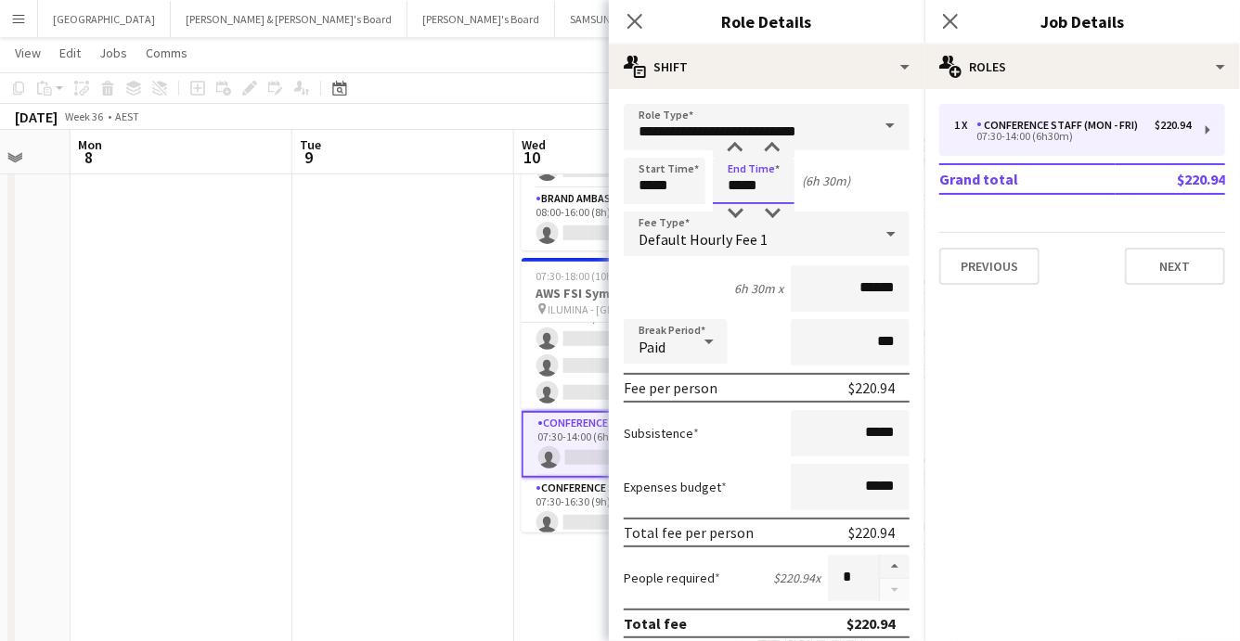
click at [745, 186] on input "*****" at bounding box center [754, 181] width 82 height 46
click at [740, 146] on div at bounding box center [735, 148] width 37 height 19
click at [774, 148] on div at bounding box center [772, 148] width 37 height 19
type input "*****"
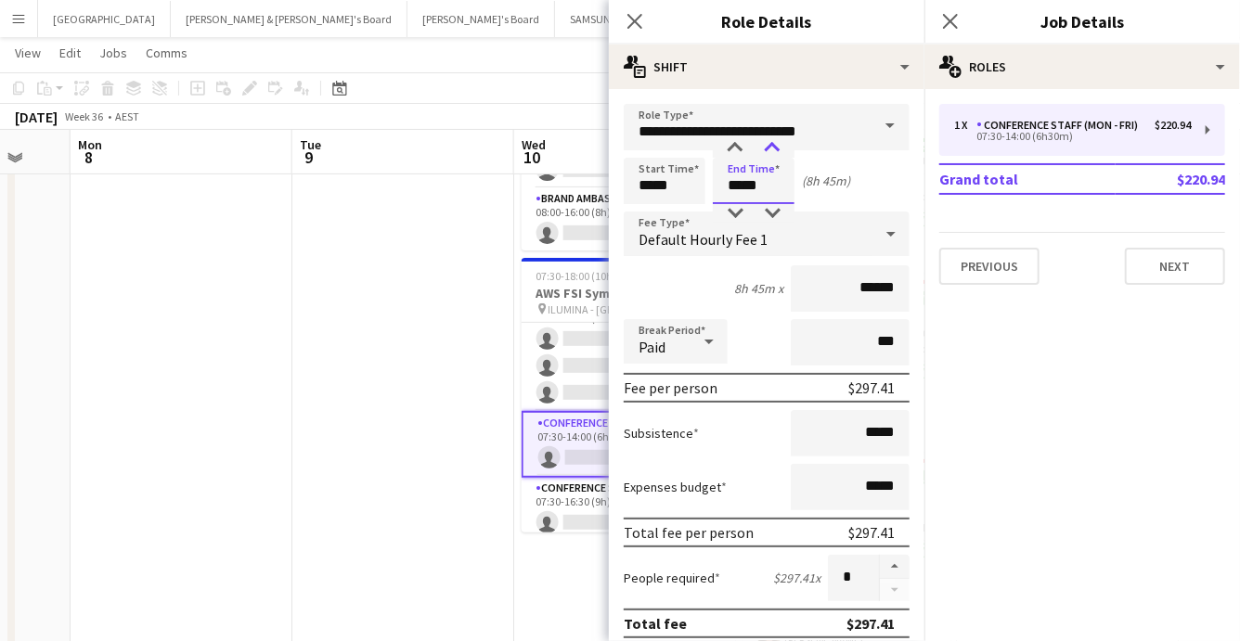
click at [774, 148] on div at bounding box center [772, 148] width 37 height 19
click at [893, 562] on button "button" at bounding box center [895, 567] width 30 height 24
type input "*"
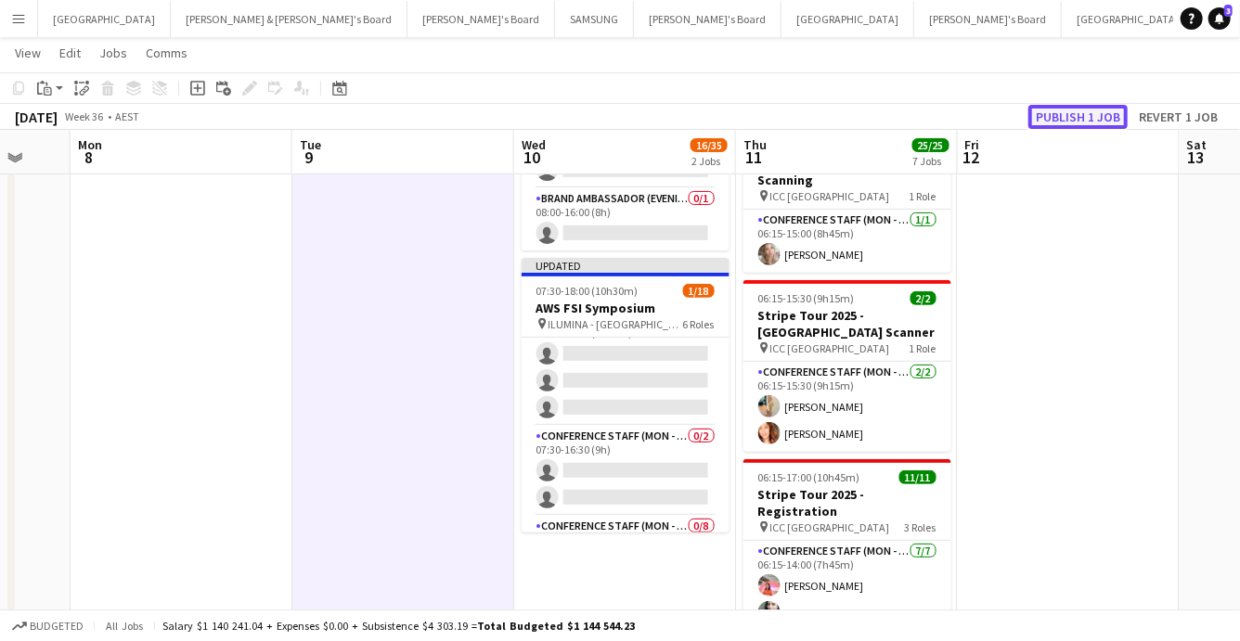
click at [1094, 114] on button "Publish 1 job" at bounding box center [1078, 117] width 99 height 24
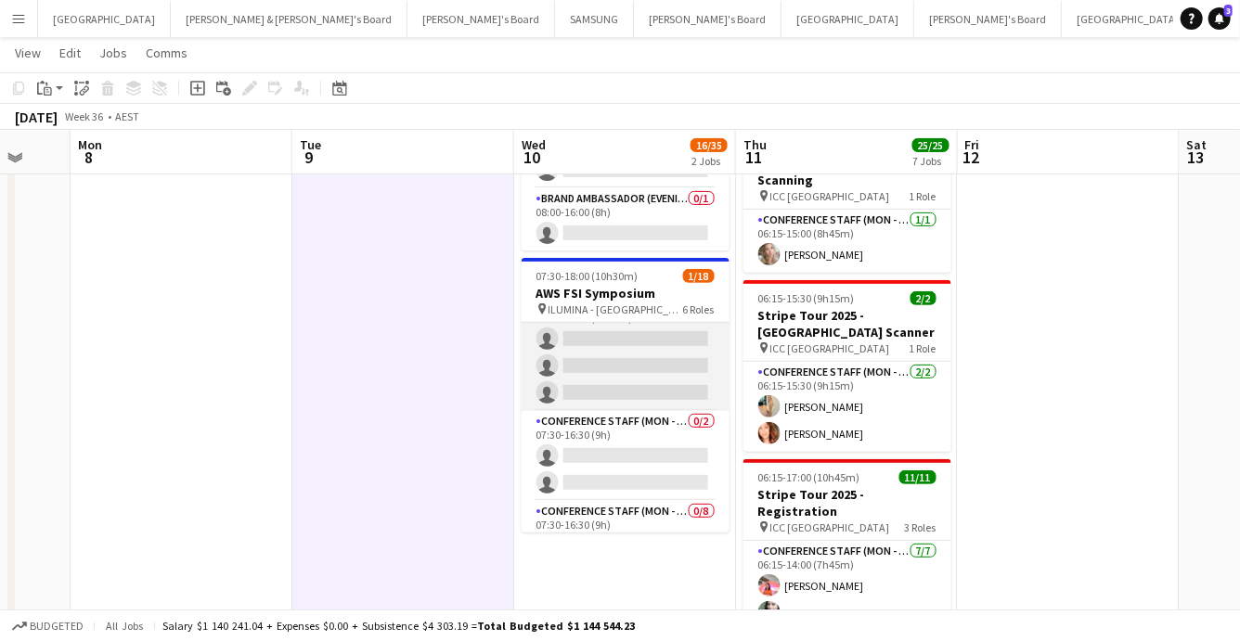
scroll to position [0, 0]
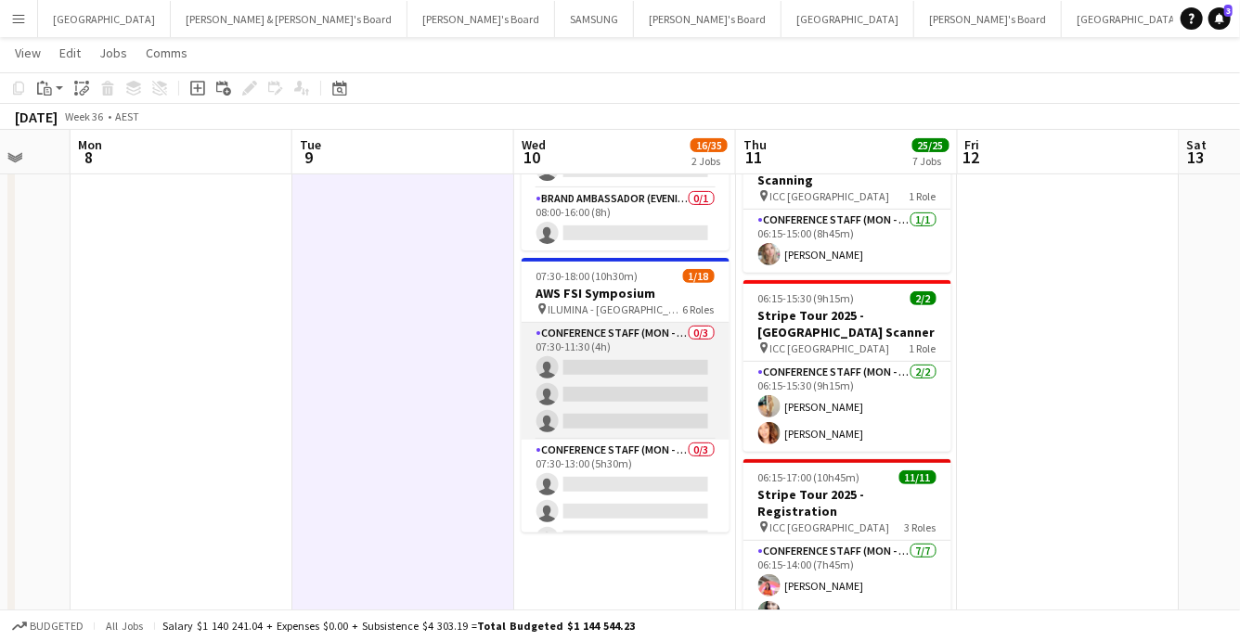
click at [662, 379] on app-card-role "Conference Staff (Mon - Fri) 0/3 07:30-11:30 (4h) single-neutral-actions single…" at bounding box center [626, 381] width 208 height 117
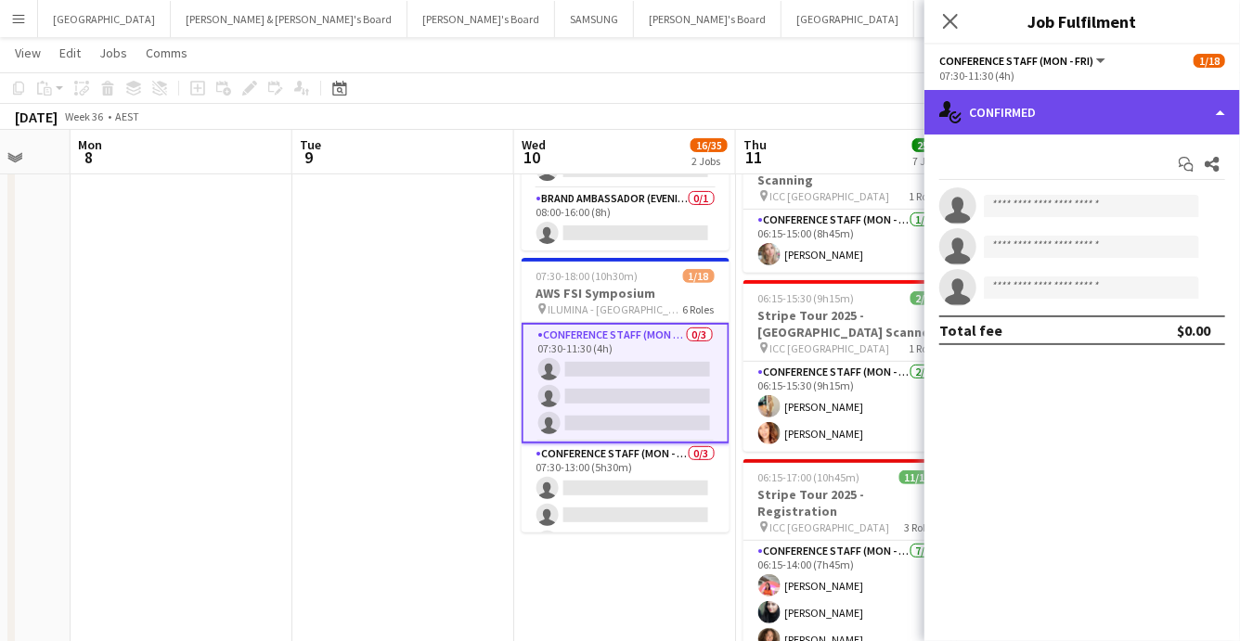
click at [1103, 110] on div "single-neutral-actions-check-2 Confirmed" at bounding box center [1083, 112] width 316 height 45
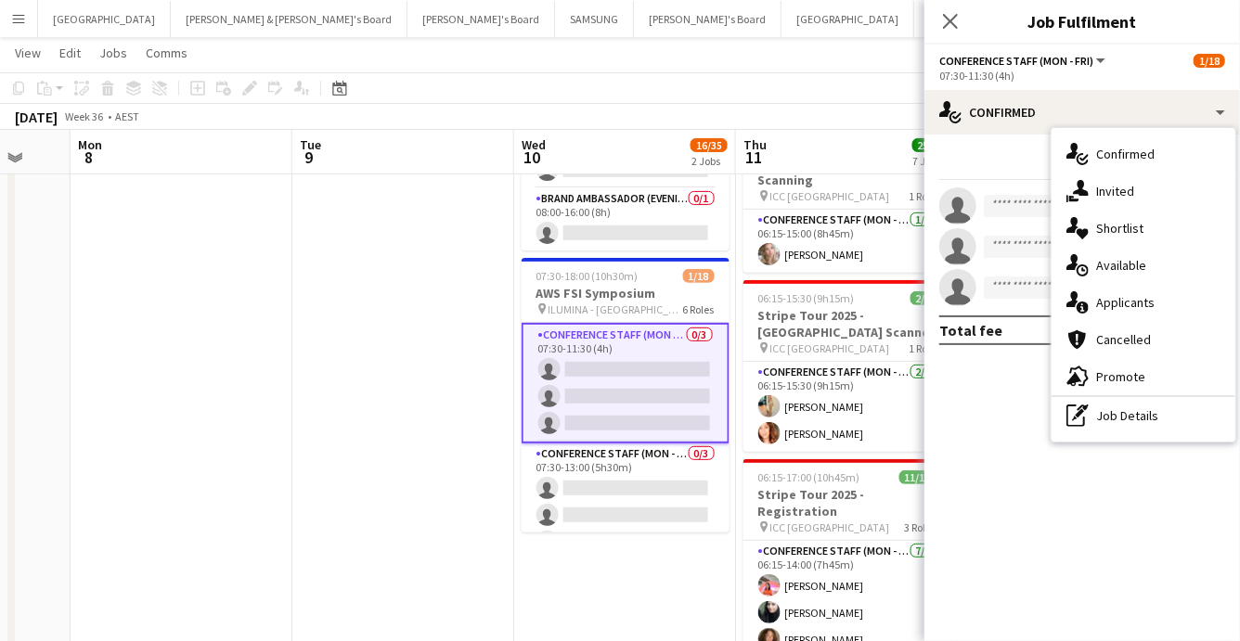
drag, startPoint x: 1133, startPoint y: 416, endPoint x: 1116, endPoint y: 350, distance: 68.0
click at [1133, 416] on div "pen-write Job Details" at bounding box center [1144, 415] width 184 height 37
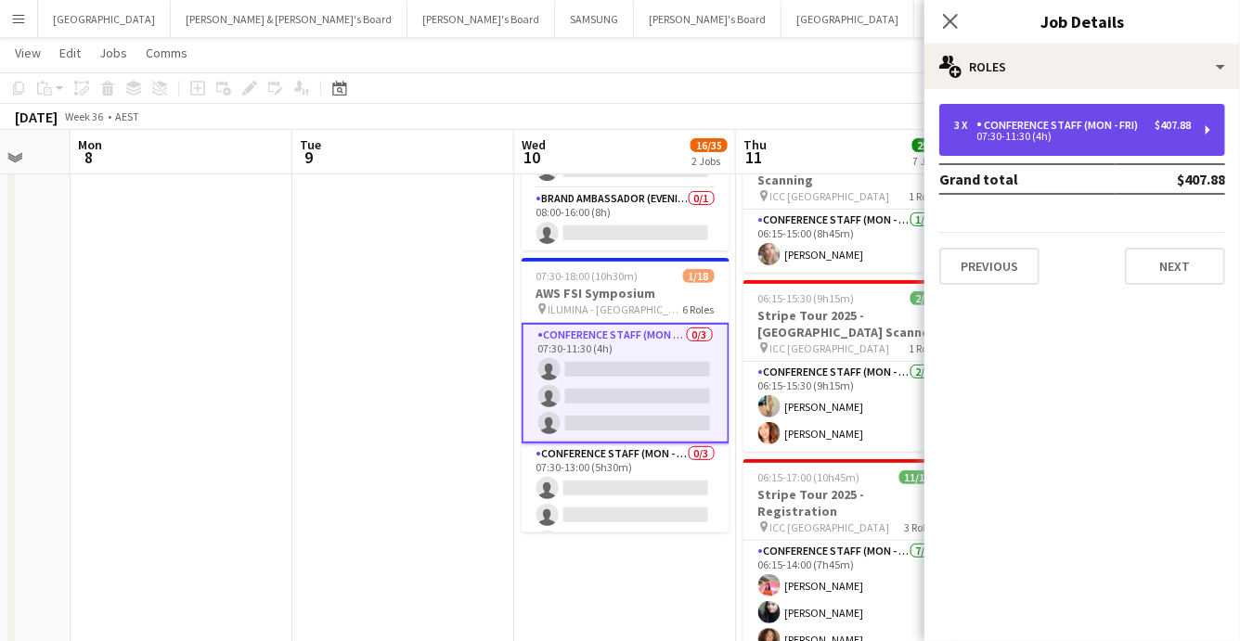
click at [1103, 135] on div "07:30-11:30 (4h)" at bounding box center [1072, 136] width 237 height 9
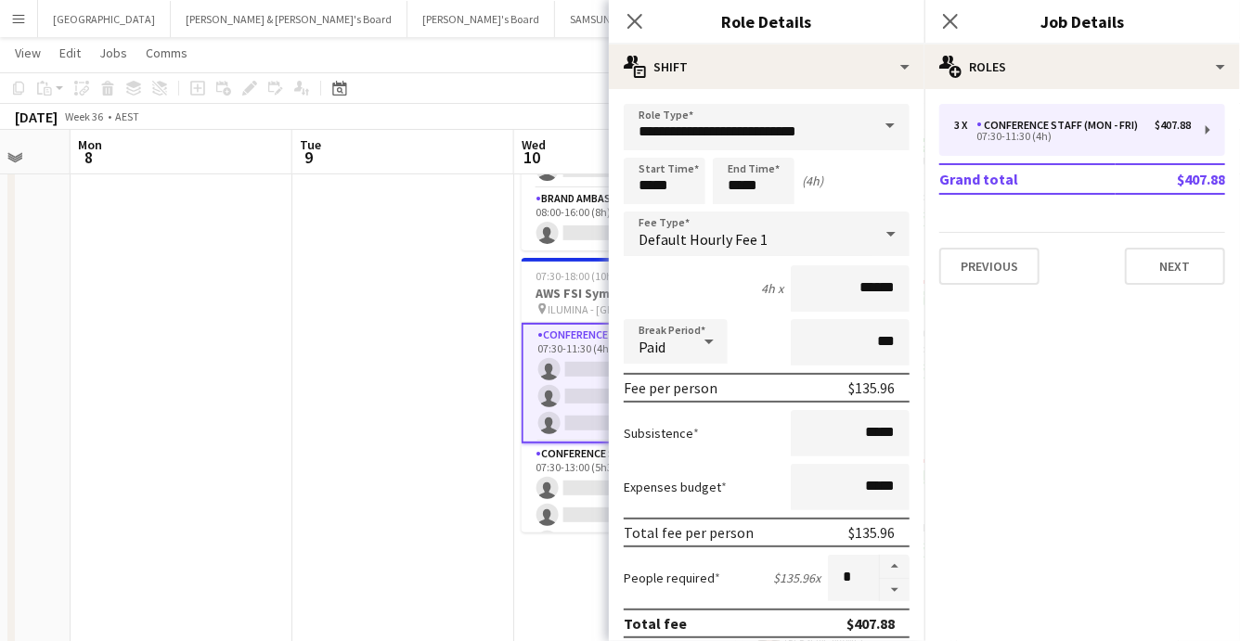
drag, startPoint x: 892, startPoint y: 556, endPoint x: 910, endPoint y: 545, distance: 20.9
click at [892, 556] on button "button" at bounding box center [895, 567] width 30 height 24
type input "*"
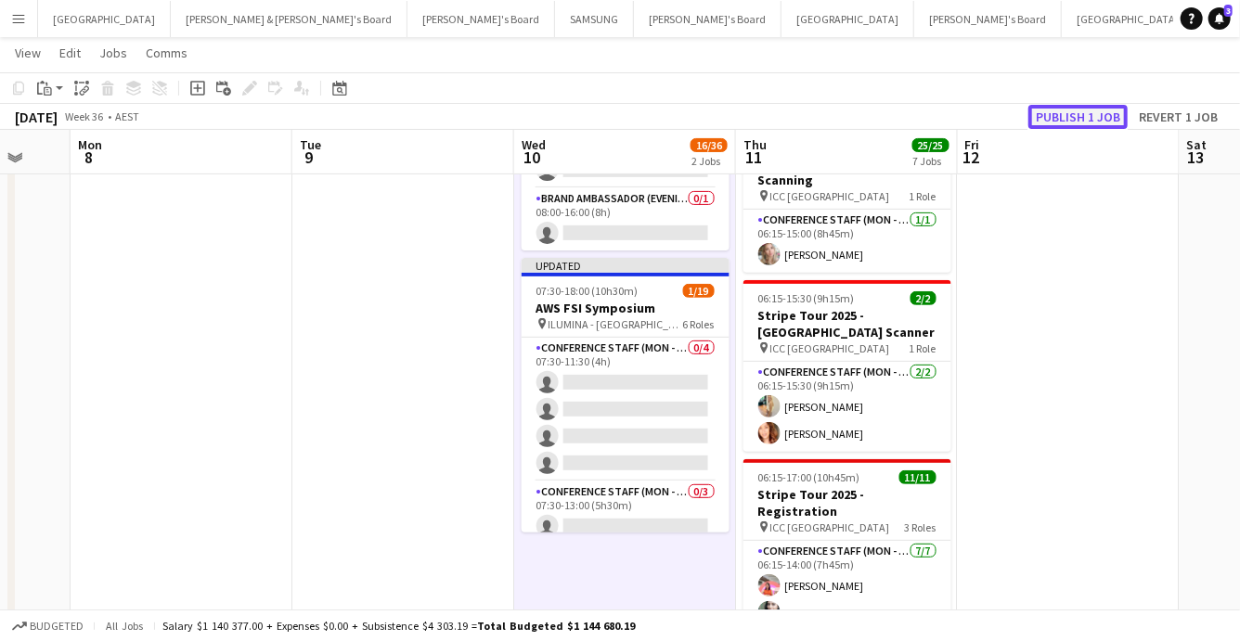
click at [1092, 116] on button "Publish 1 job" at bounding box center [1078, 117] width 99 height 24
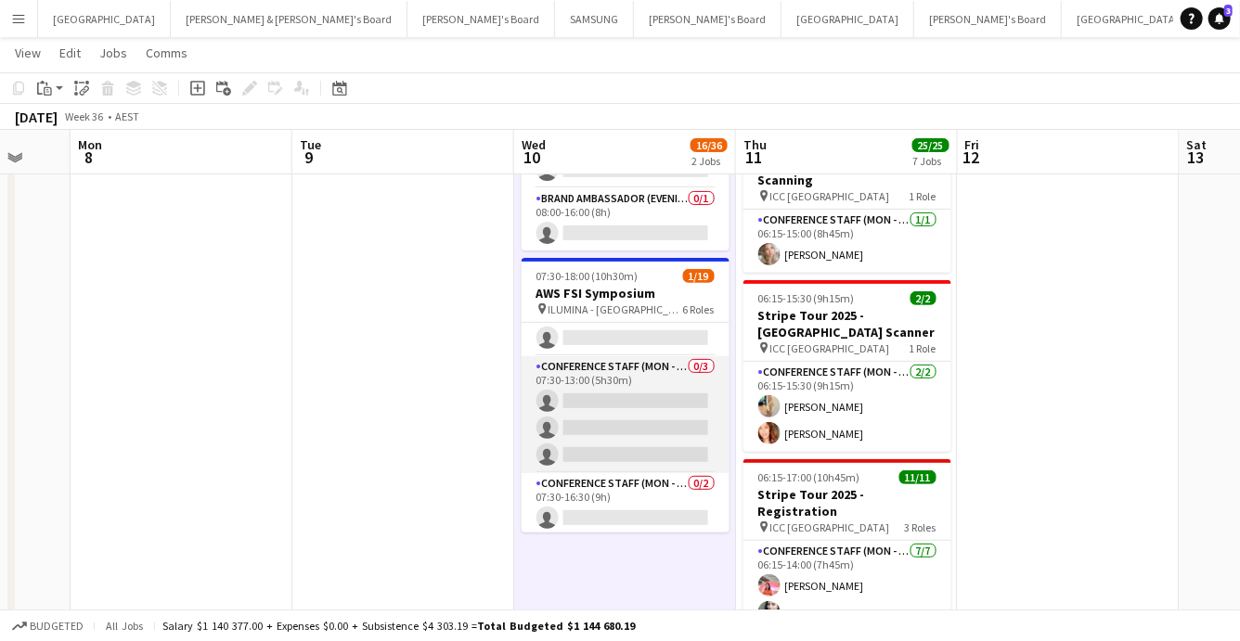
scroll to position [109, 0]
click at [659, 410] on app-card-role "Conference Staff (Mon - Fri) 0/3 07:30-13:00 (5h30m) single-neutral-actions sin…" at bounding box center [626, 416] width 208 height 117
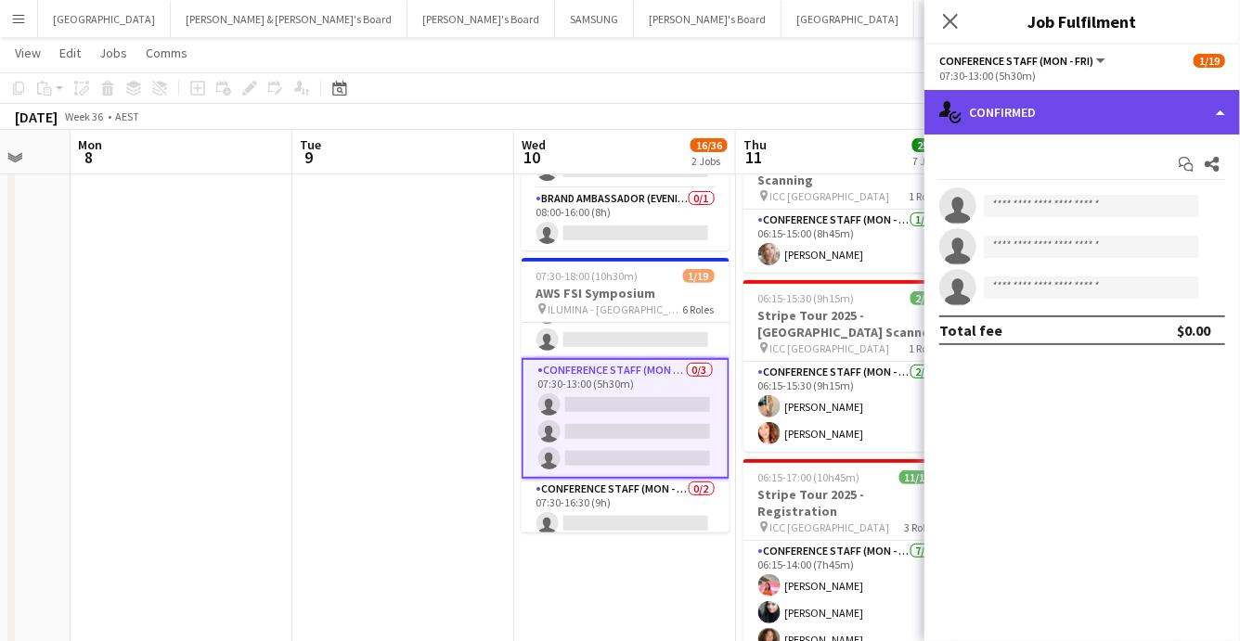
click at [1124, 111] on div "single-neutral-actions-check-2 Confirmed" at bounding box center [1083, 112] width 316 height 45
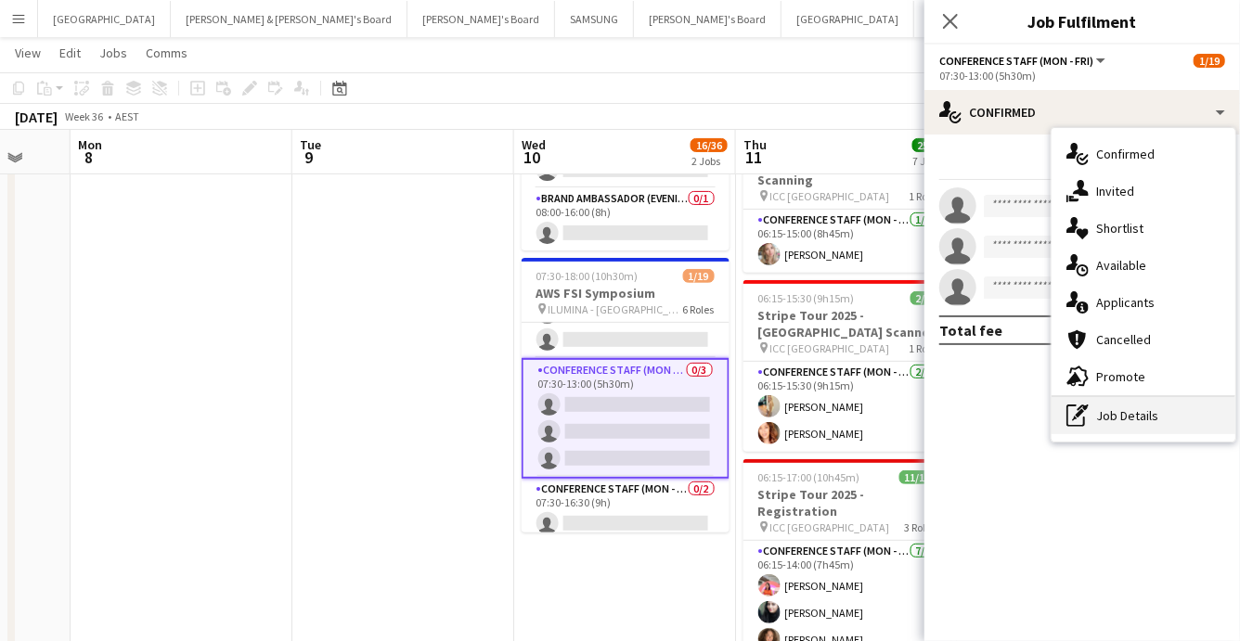
click at [1135, 421] on div "pen-write Job Details" at bounding box center [1144, 415] width 184 height 37
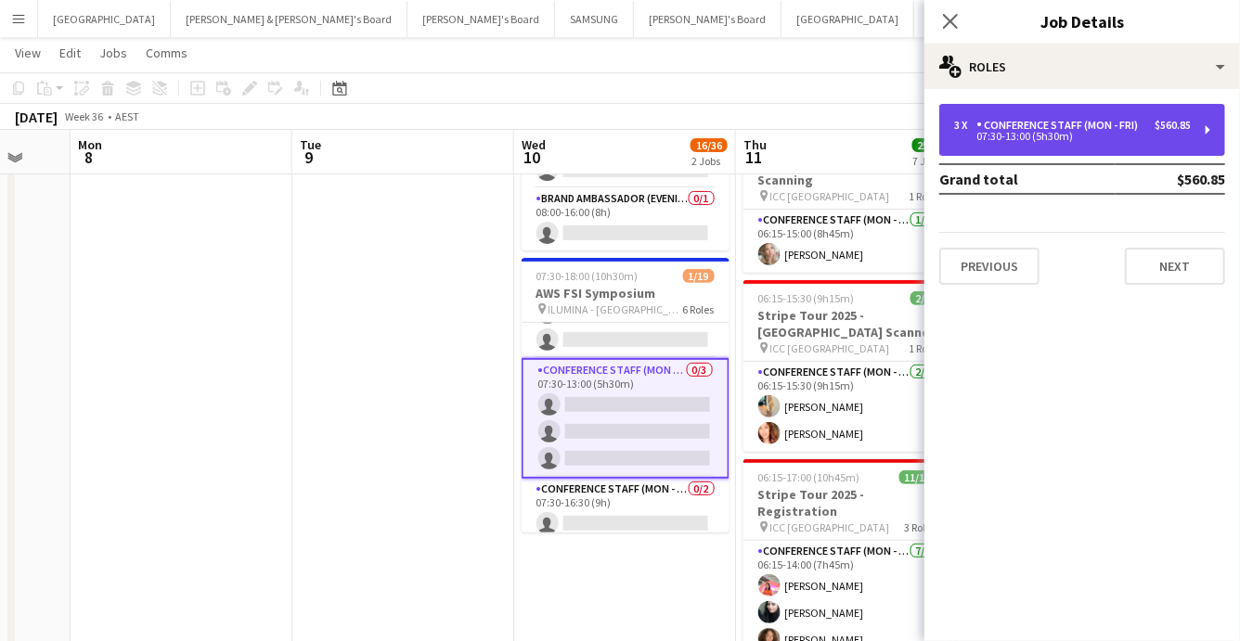
click at [1102, 131] on div "Conference Staff (Mon - Fri)" at bounding box center [1061, 125] width 169 height 13
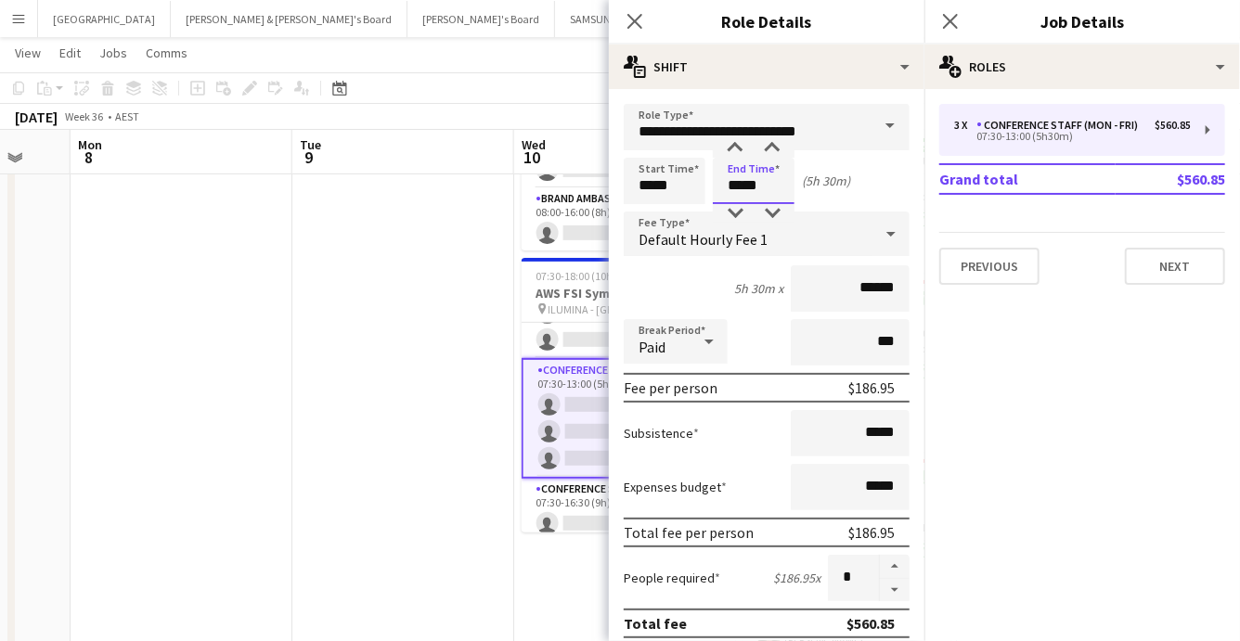
click at [747, 185] on input "*****" at bounding box center [754, 181] width 82 height 46
click at [734, 142] on div at bounding box center [735, 148] width 37 height 19
type input "*****"
click at [734, 142] on div at bounding box center [735, 148] width 37 height 19
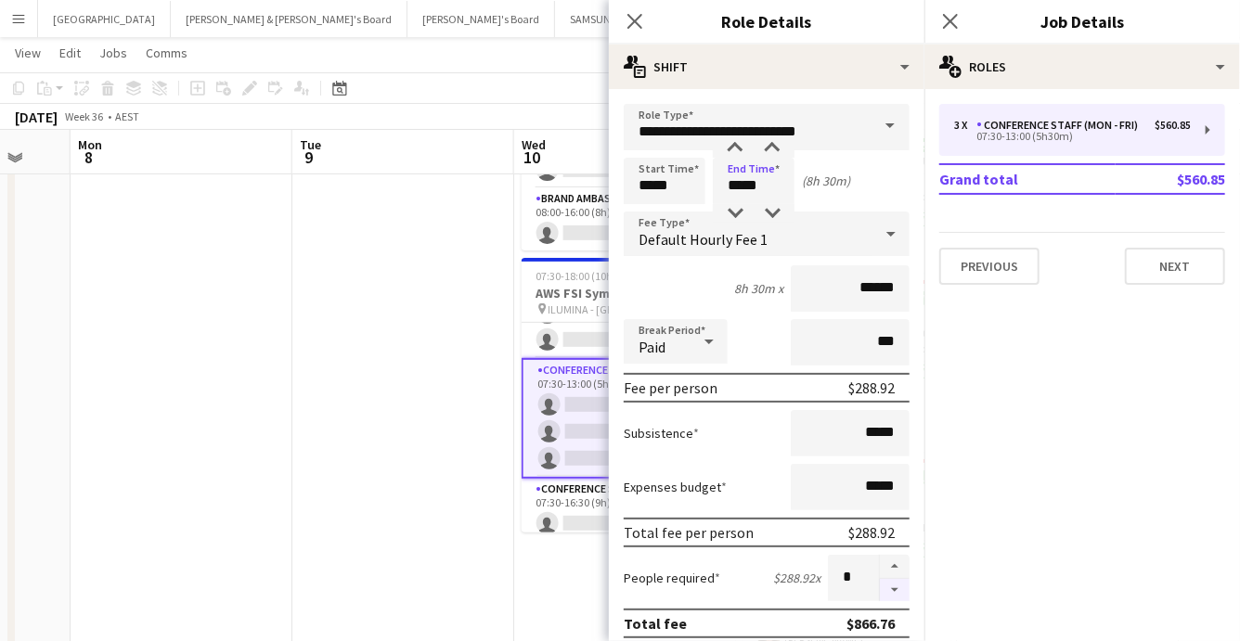
click at [898, 589] on button "button" at bounding box center [895, 590] width 30 height 23
type input "*"
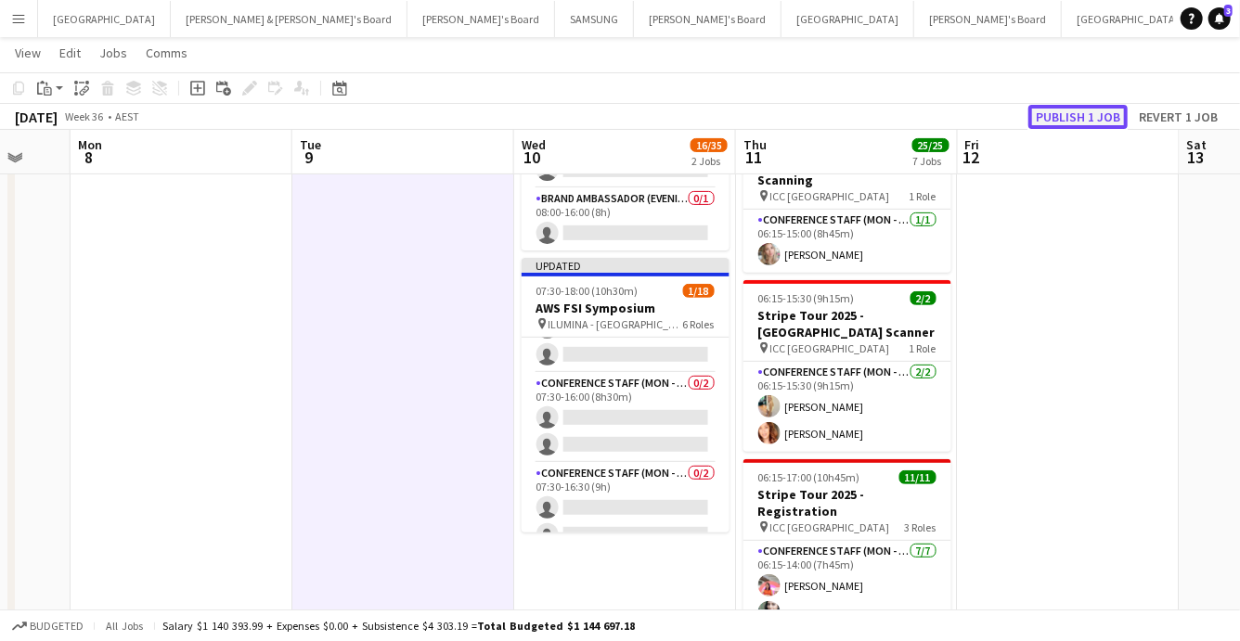
click at [1094, 110] on button "Publish 1 job" at bounding box center [1078, 117] width 99 height 24
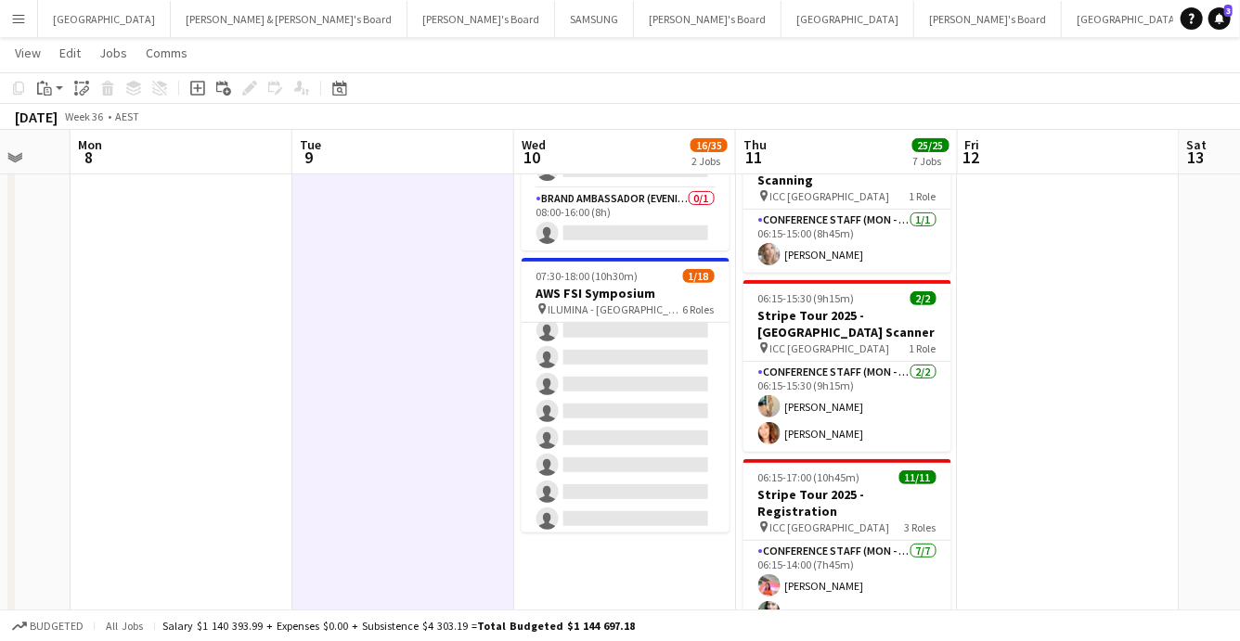
scroll to position [356, 0]
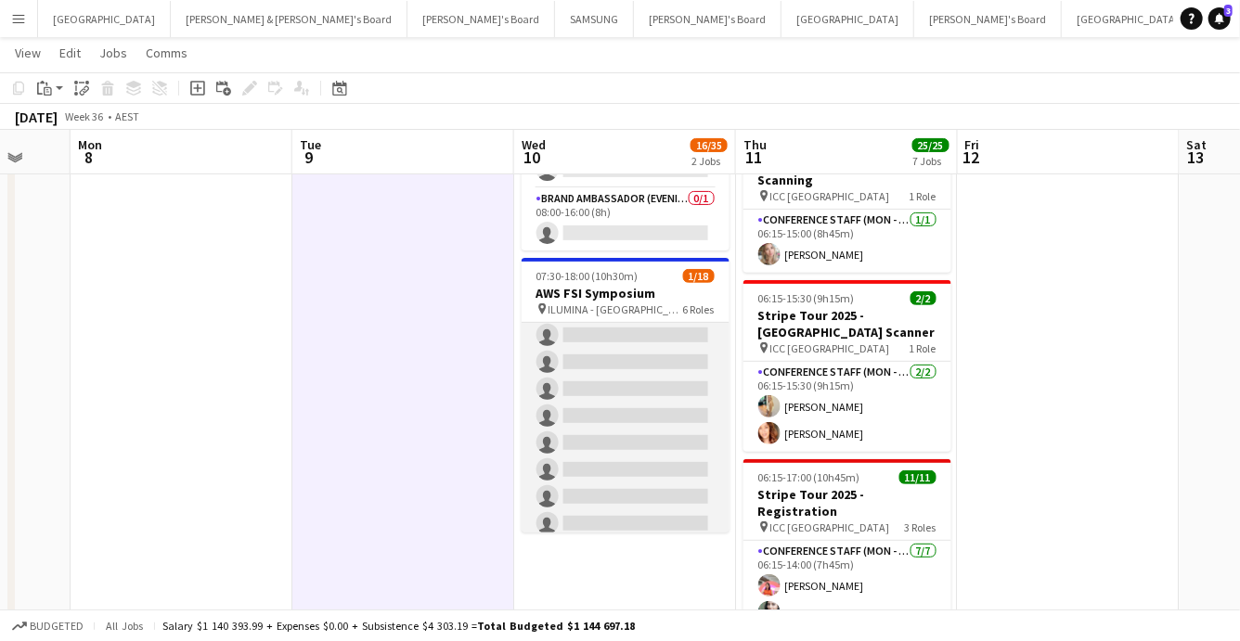
click at [641, 426] on app-card-role "Conference Staff (Mon - Fri) 0/8 07:30-16:30 (9h) single-neutral-actions single…" at bounding box center [626, 417] width 208 height 252
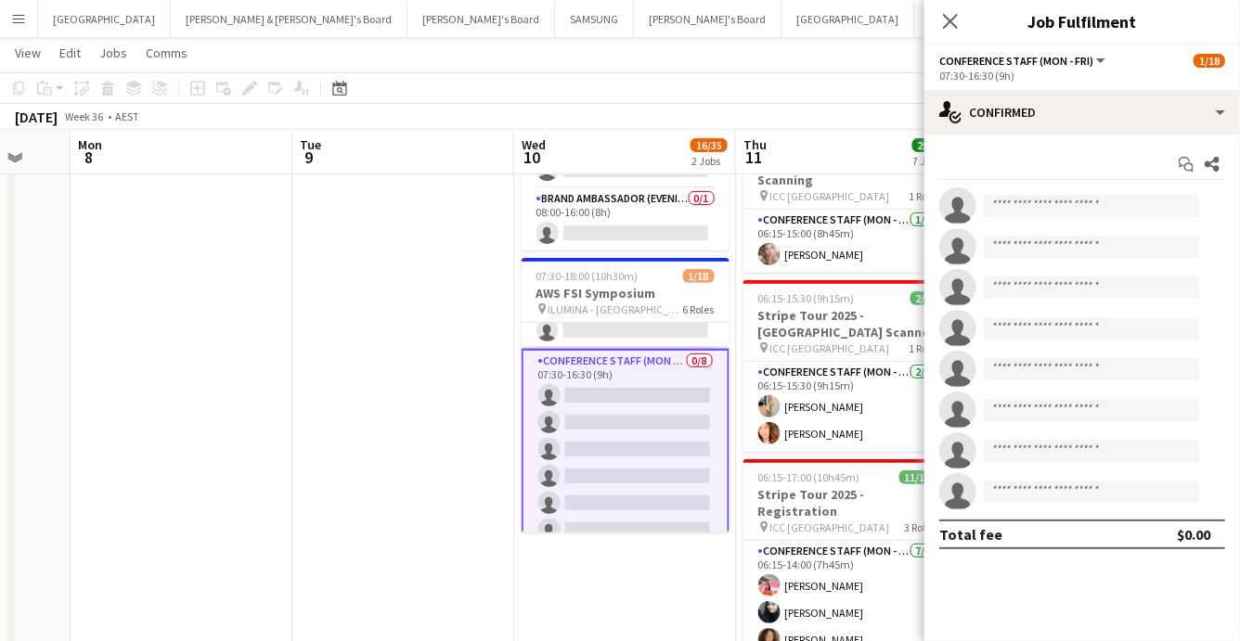
scroll to position [302, 0]
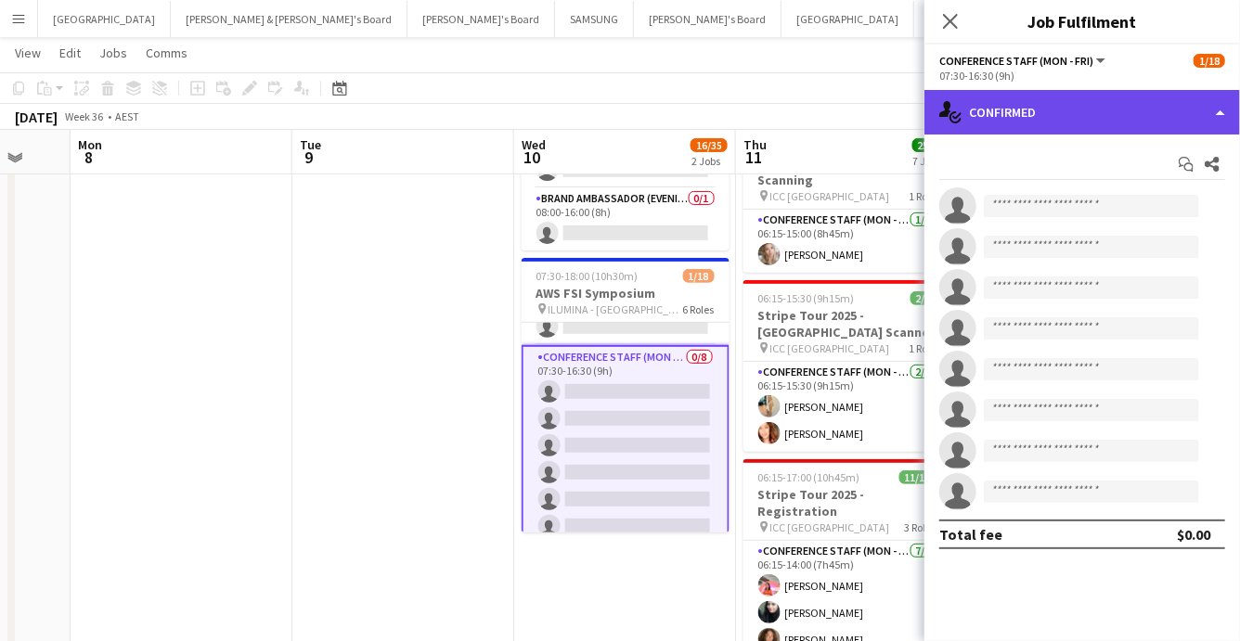
click at [1174, 106] on div "single-neutral-actions-check-2 Confirmed" at bounding box center [1083, 112] width 316 height 45
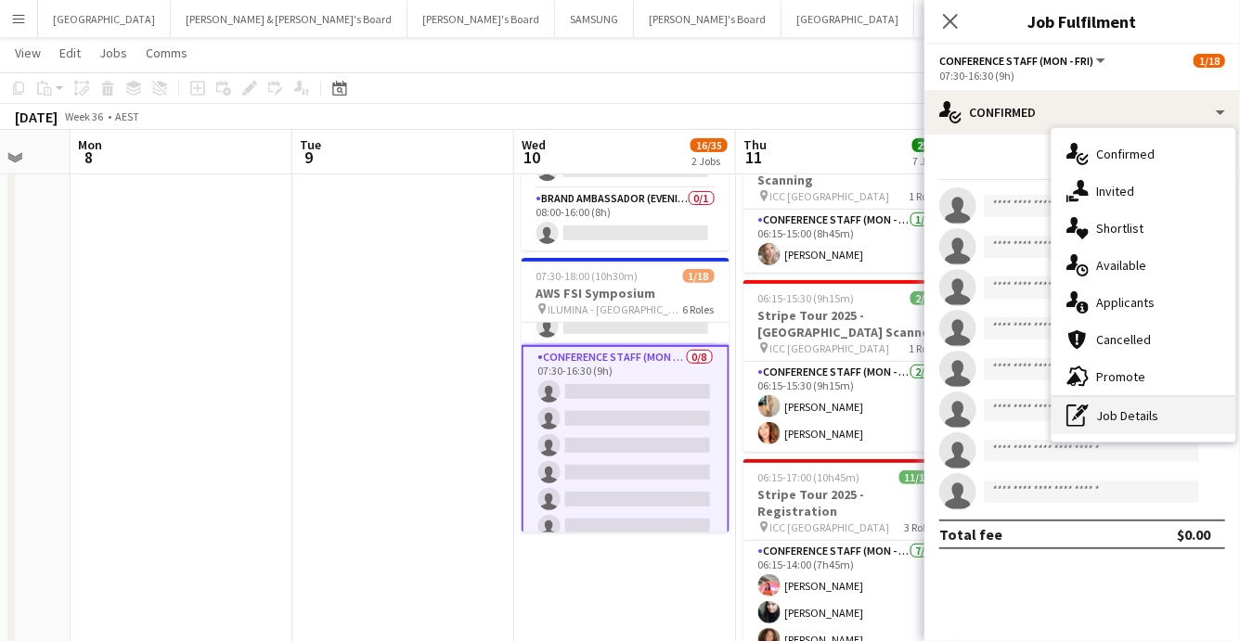
click at [1118, 414] on div "pen-write Job Details" at bounding box center [1144, 415] width 184 height 37
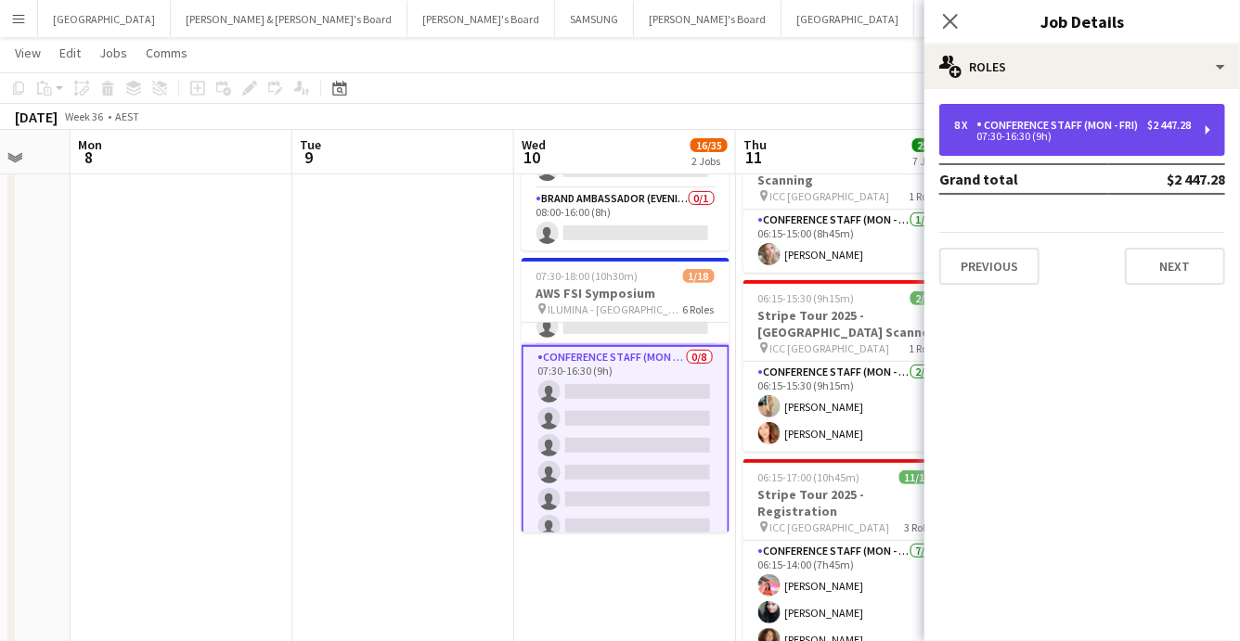
click at [1062, 130] on div "Conference Staff (Mon - Fri)" at bounding box center [1061, 125] width 169 height 13
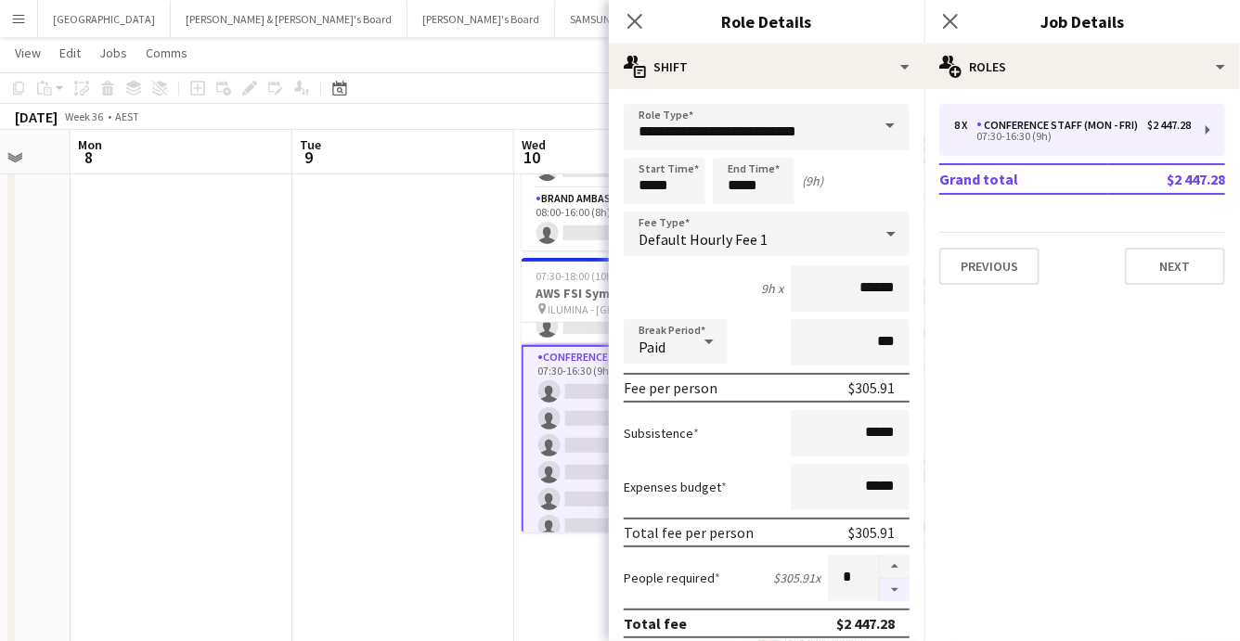
click at [893, 591] on button "button" at bounding box center [895, 590] width 30 height 23
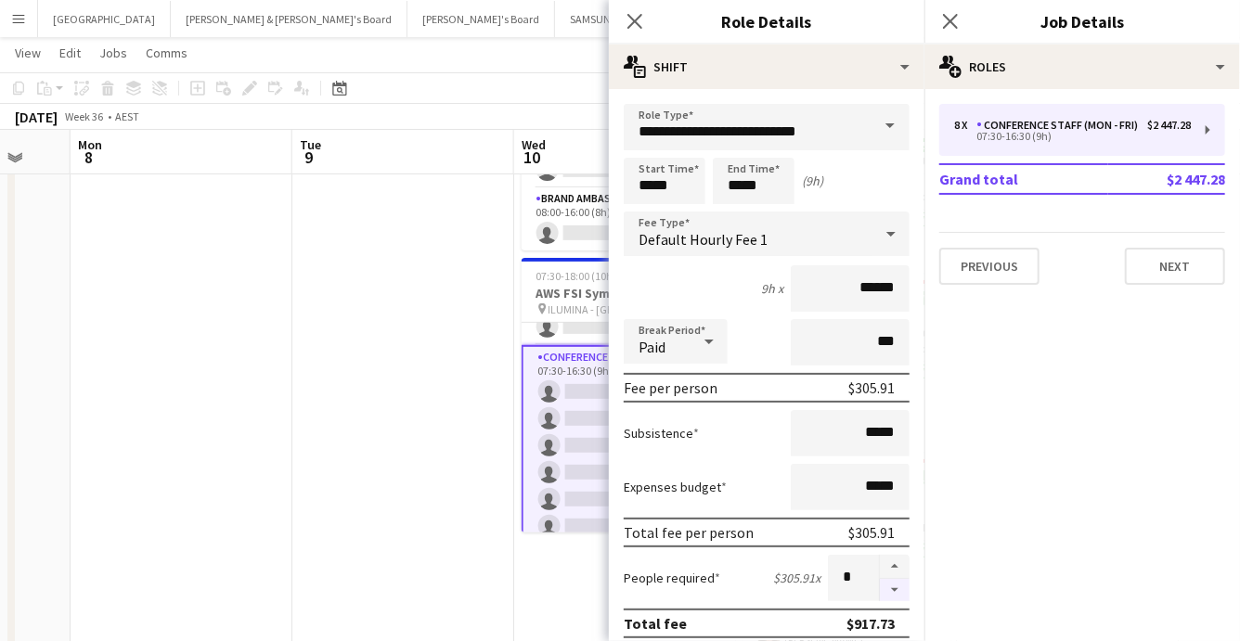
click at [893, 591] on button "button" at bounding box center [895, 590] width 30 height 23
type input "*"
click at [680, 190] on input "*****" at bounding box center [665, 181] width 82 height 46
click at [644, 149] on div at bounding box center [646, 148] width 37 height 19
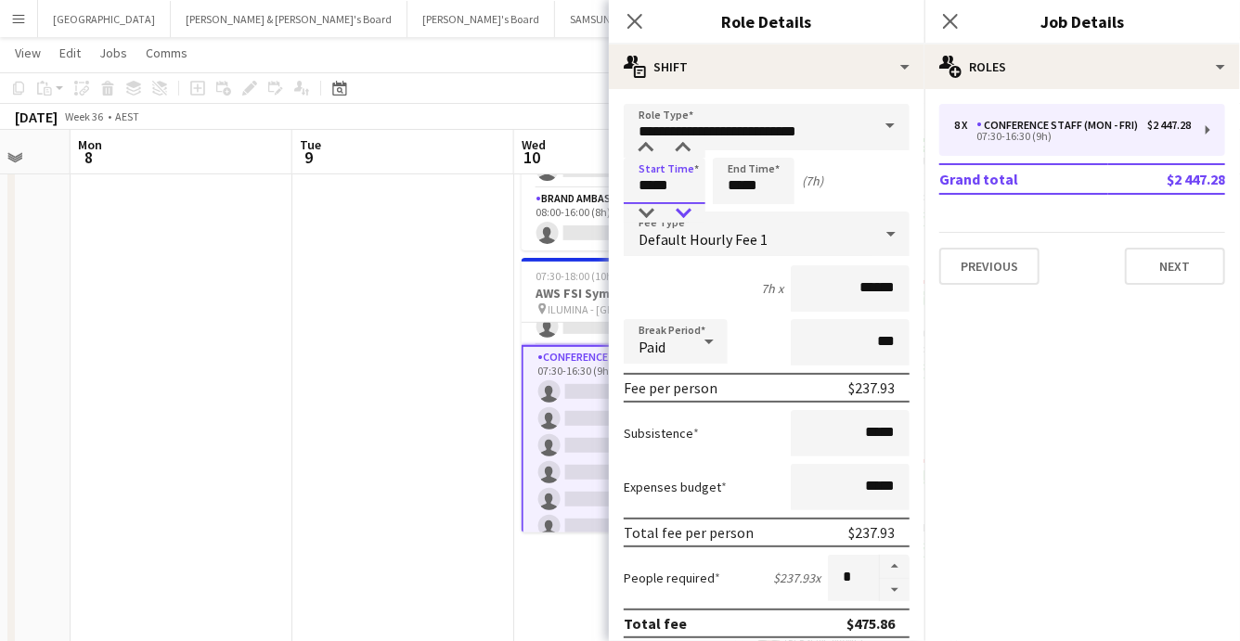
click at [680, 213] on div at bounding box center [683, 213] width 37 height 19
type input "*****"
click at [684, 144] on div at bounding box center [683, 148] width 37 height 19
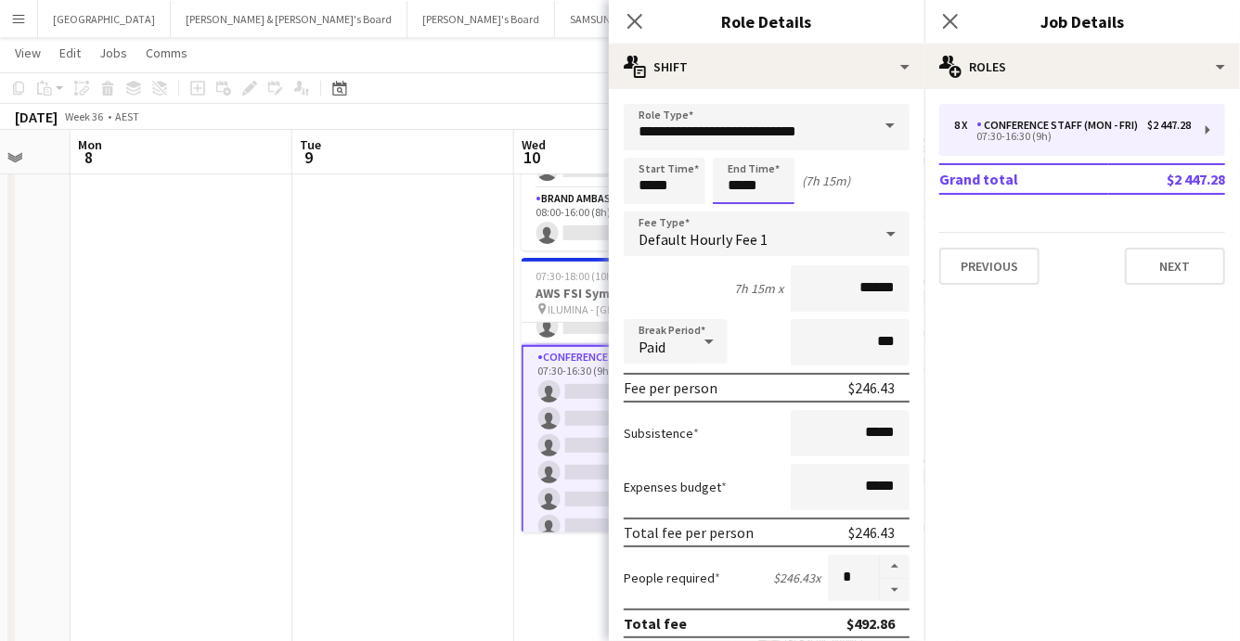
click at [762, 189] on input "*****" at bounding box center [754, 181] width 82 height 46
click at [770, 218] on div at bounding box center [772, 213] width 37 height 19
click at [770, 214] on div at bounding box center [772, 213] width 37 height 19
type input "*****"
click at [739, 143] on div at bounding box center [735, 148] width 37 height 19
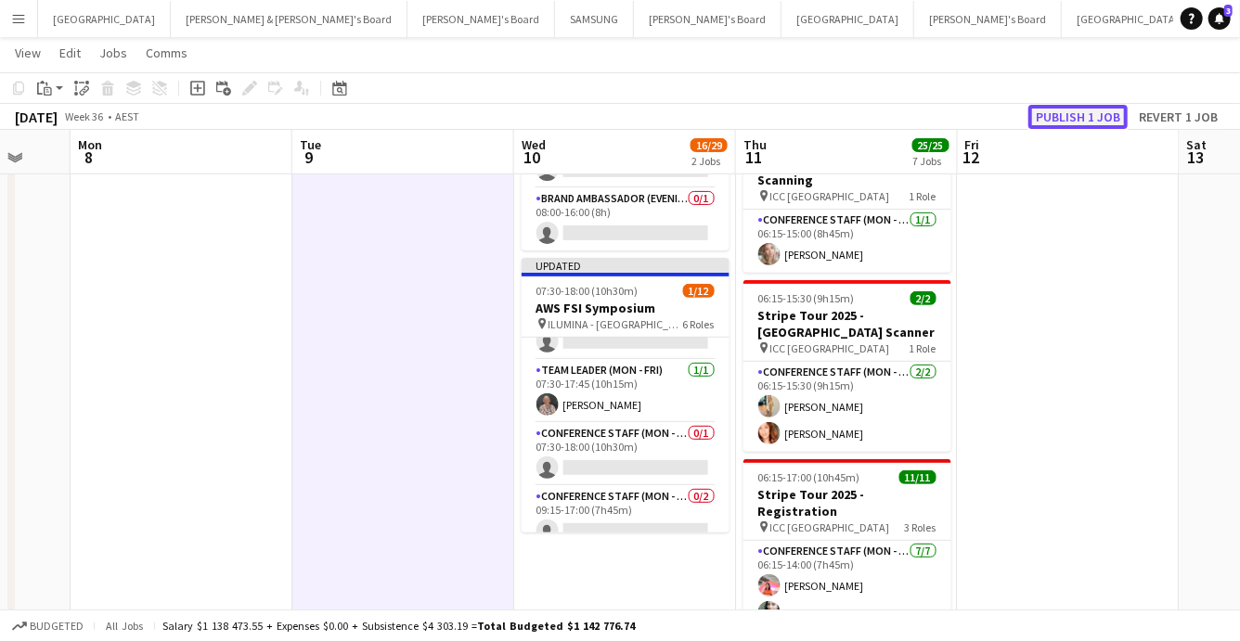
click at [1064, 108] on button "Publish 1 job" at bounding box center [1078, 117] width 99 height 24
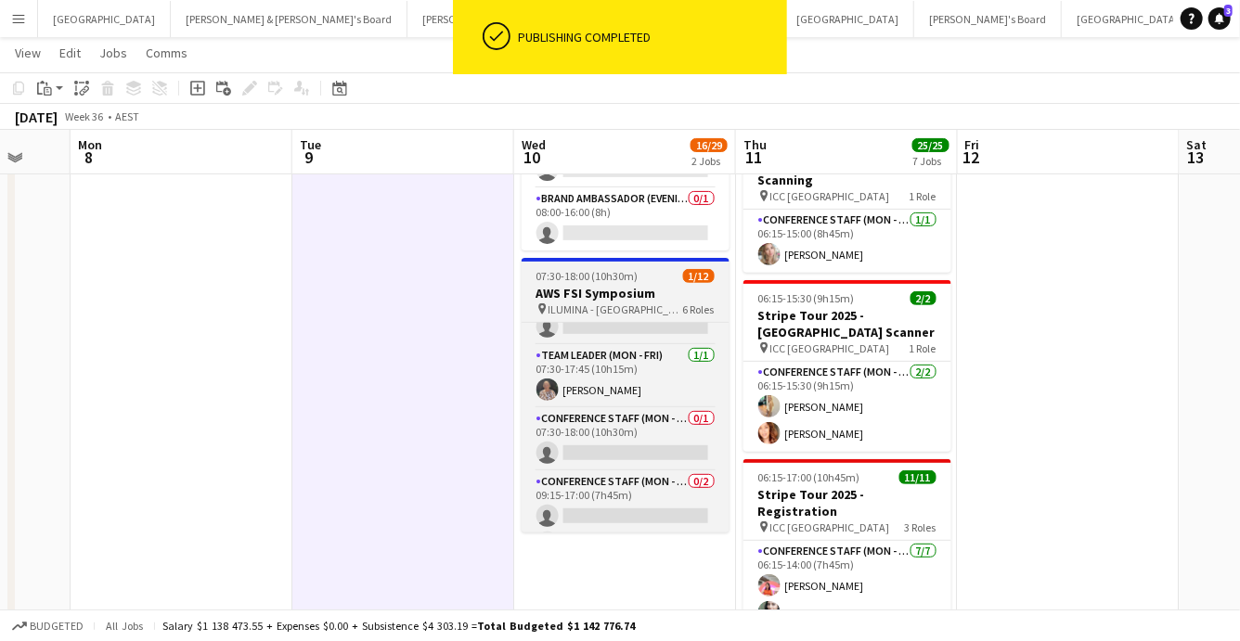
click at [616, 316] on div "pin ILUMINA - Sydney 6 Roles" at bounding box center [626, 309] width 208 height 15
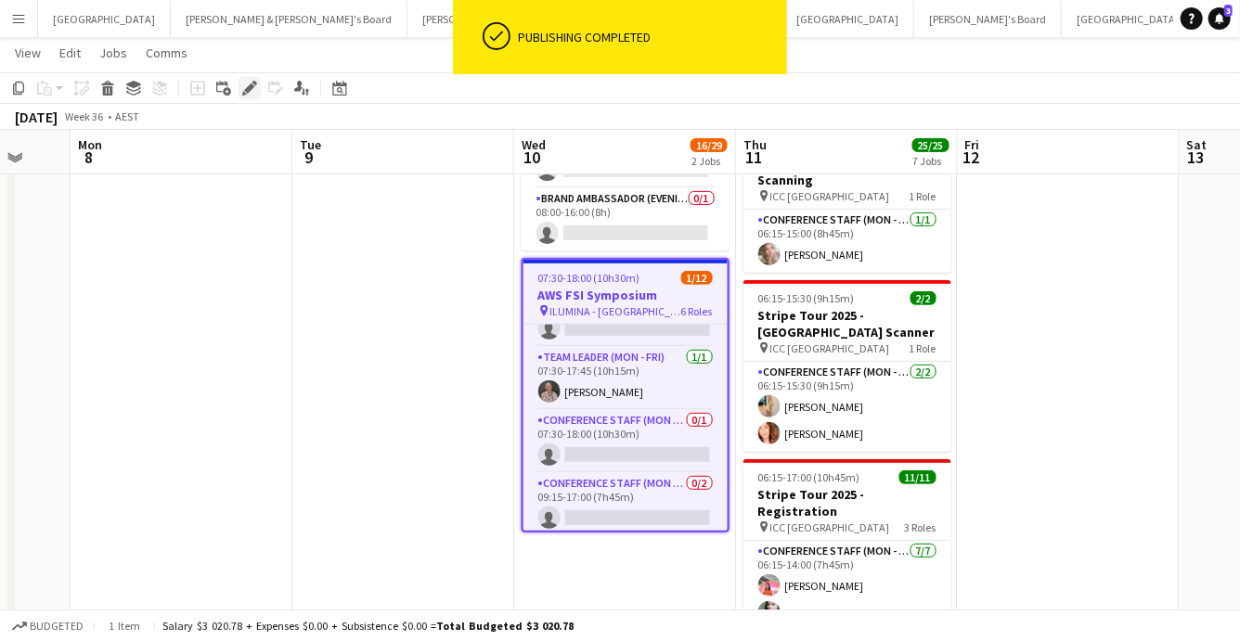
click at [249, 86] on icon at bounding box center [249, 89] width 10 height 10
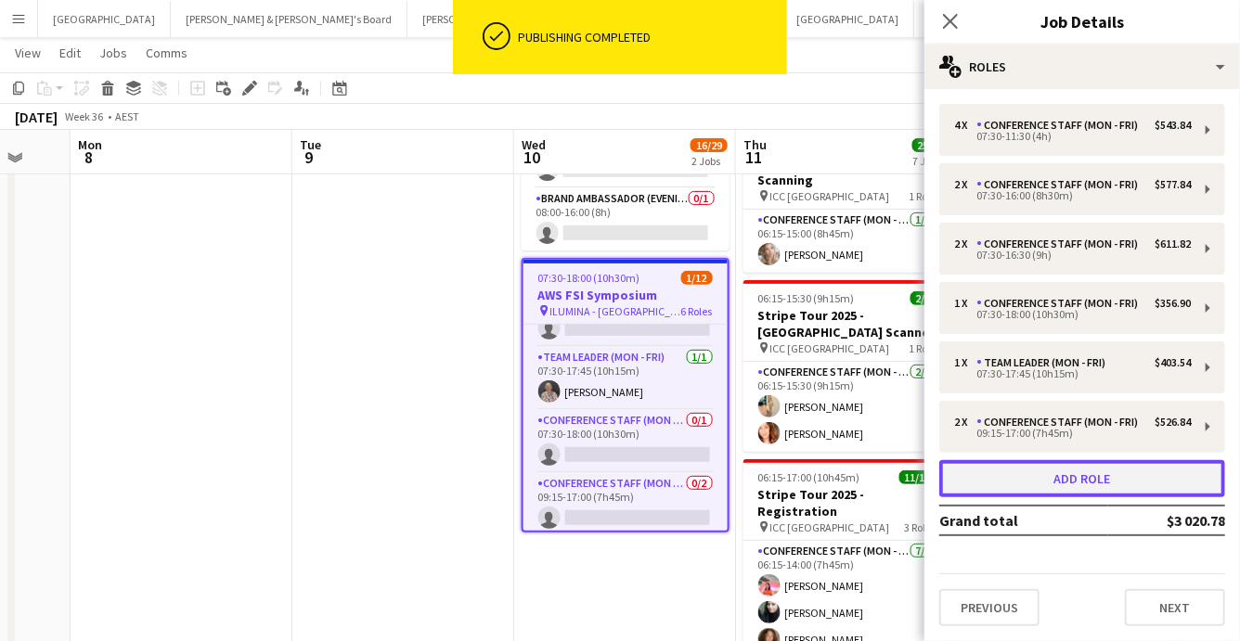
click at [1065, 478] on button "Add role" at bounding box center [1082, 478] width 286 height 37
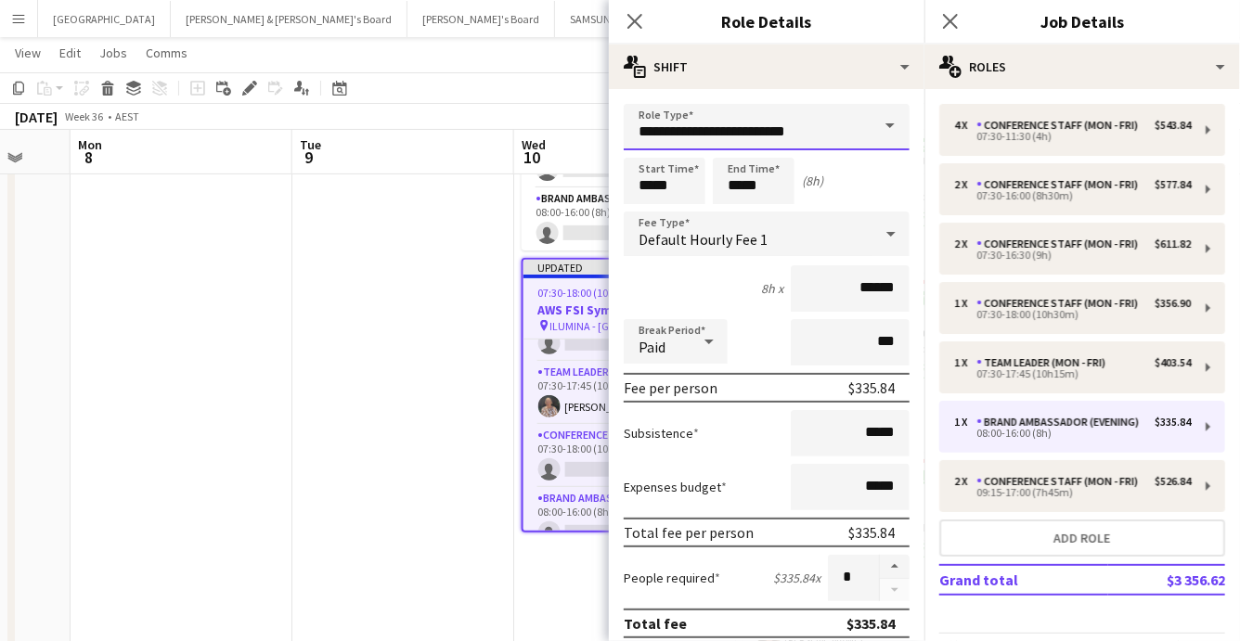
click at [856, 136] on input "**********" at bounding box center [767, 127] width 286 height 46
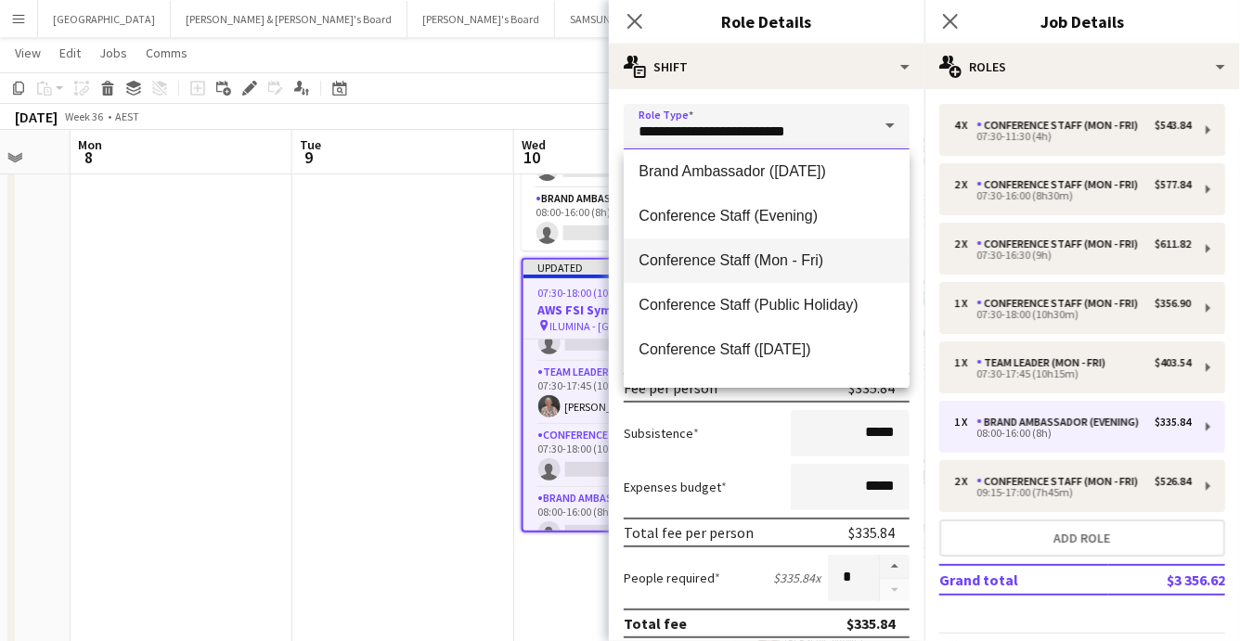
scroll to position [188, 0]
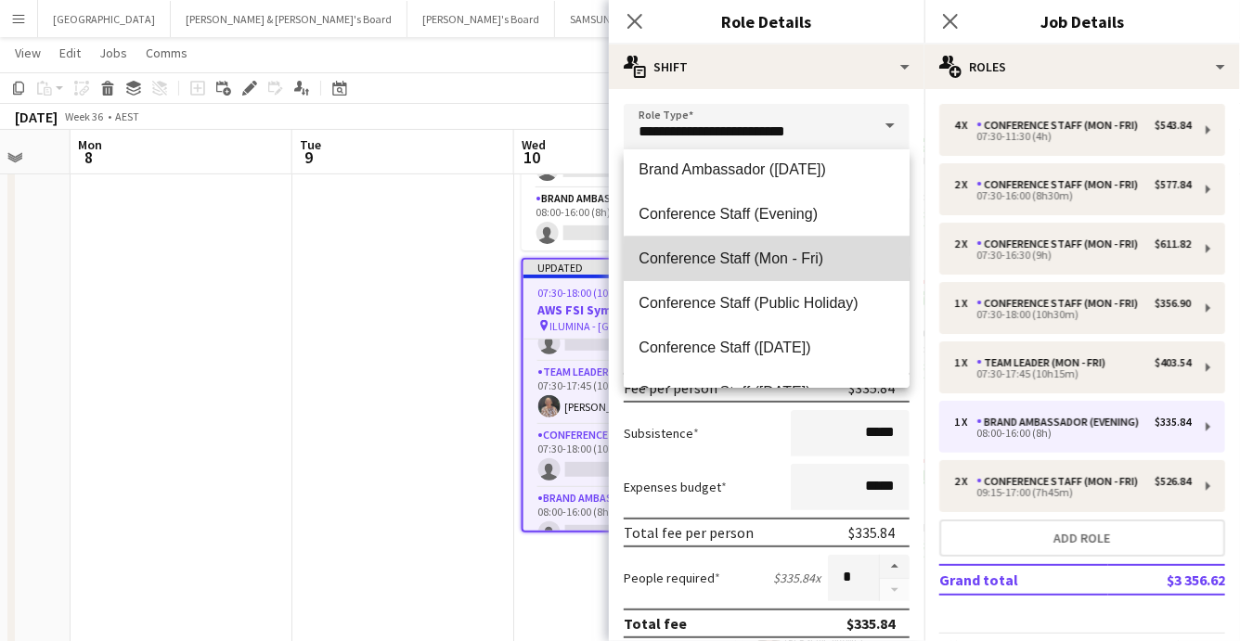
click at [783, 266] on span "Conference Staff (Mon - Fri)" at bounding box center [767, 259] width 256 height 18
type input "**********"
type input "******"
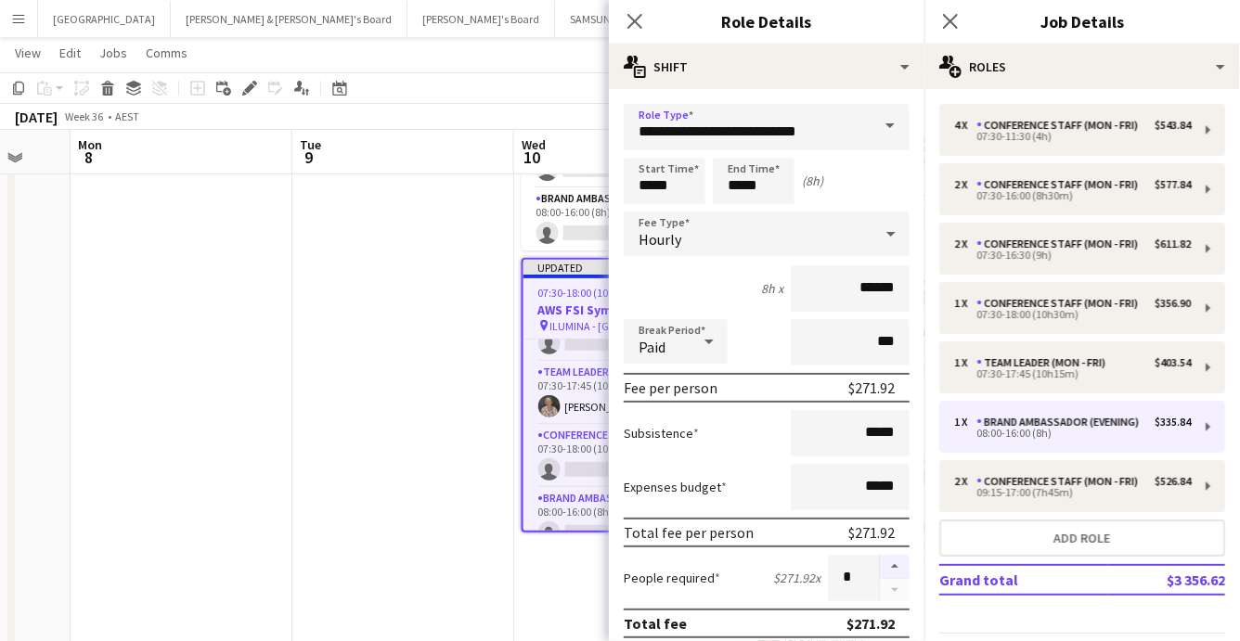
click at [893, 562] on button "button" at bounding box center [895, 567] width 30 height 24
type input "*"
click at [671, 189] on input "*****" at bounding box center [665, 181] width 82 height 46
click at [645, 147] on div at bounding box center [646, 148] width 37 height 19
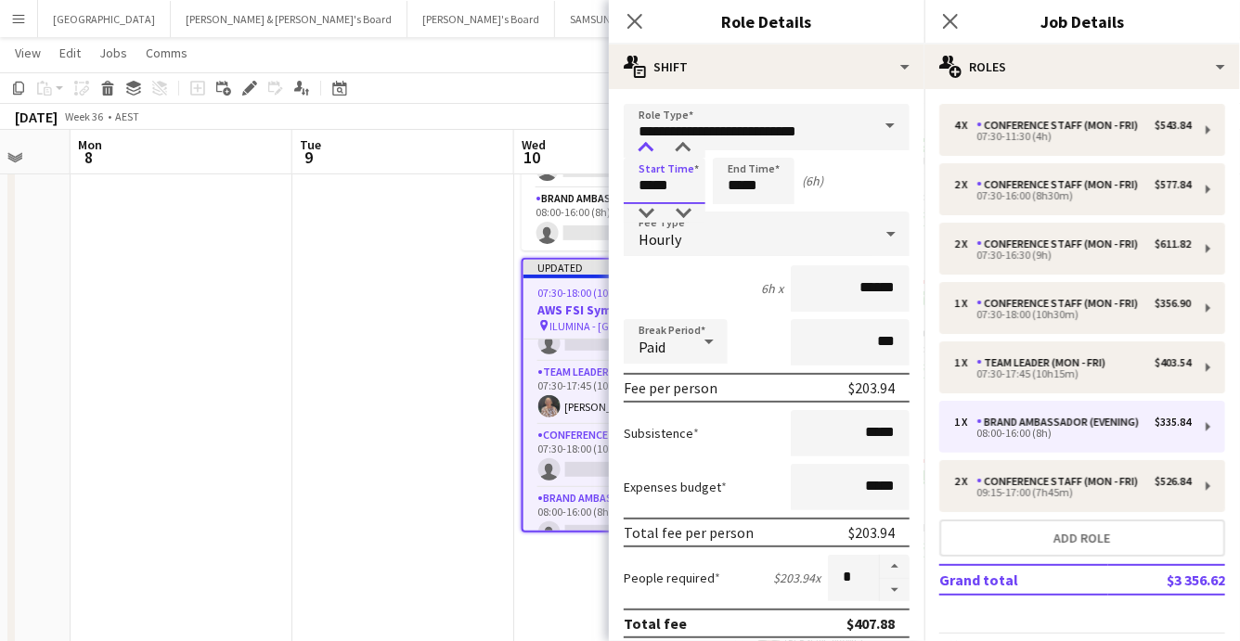
click at [645, 147] on div at bounding box center [646, 148] width 37 height 19
type input "*****"
click at [645, 147] on div at bounding box center [646, 148] width 37 height 19
click at [743, 184] on input "*****" at bounding box center [754, 181] width 82 height 46
type input "*****"
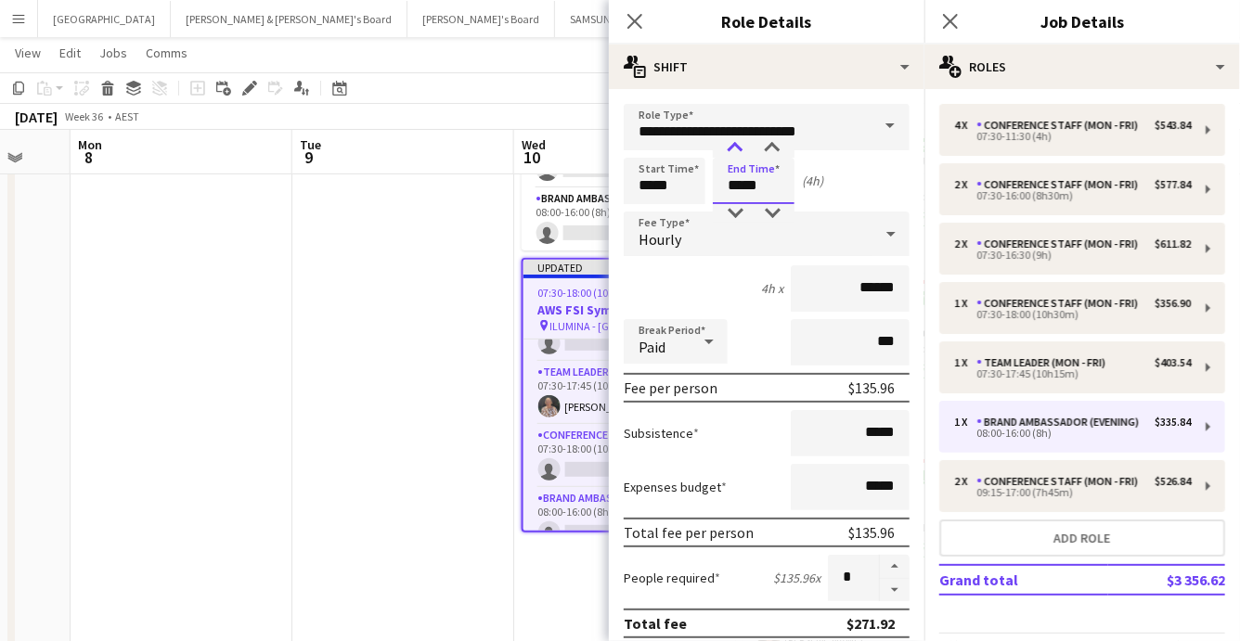
click at [733, 144] on div at bounding box center [735, 148] width 37 height 19
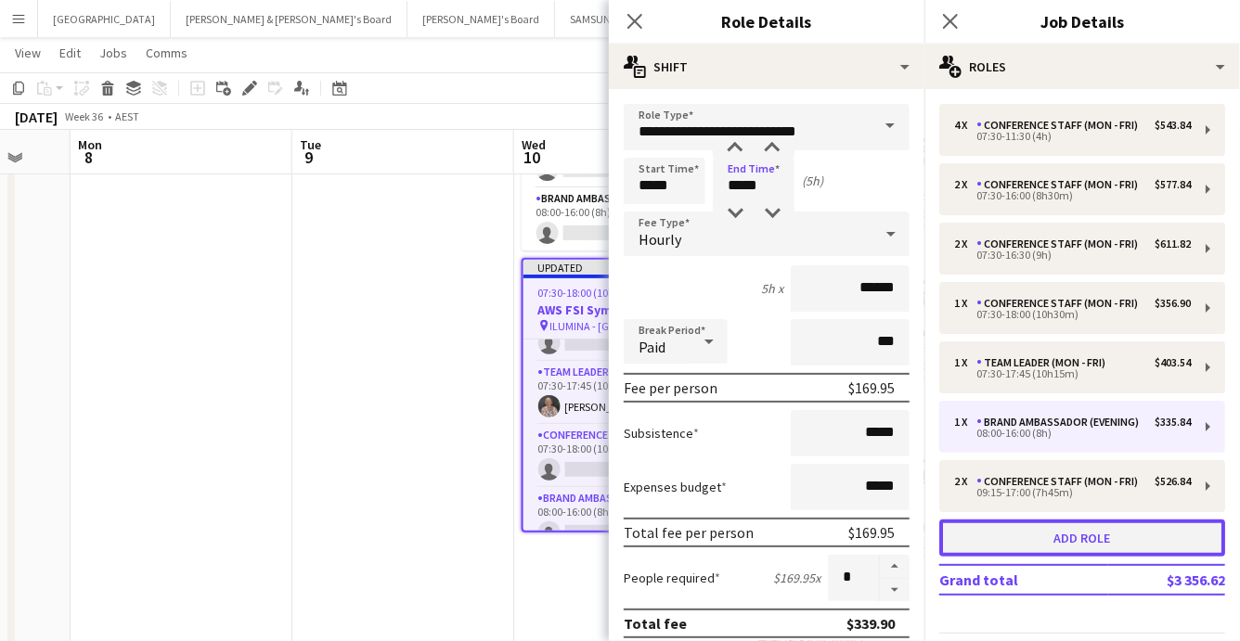
click at [1081, 540] on button "Add role" at bounding box center [1082, 538] width 286 height 37
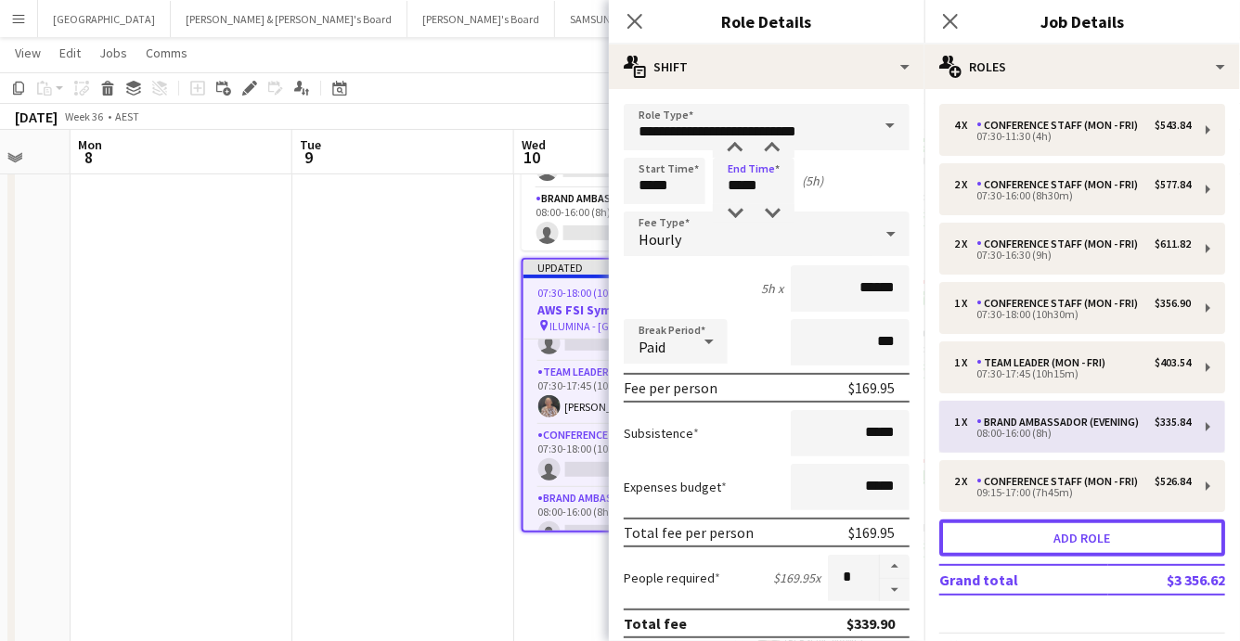
type input "**********"
type input "*****"
type input "******"
type input "*"
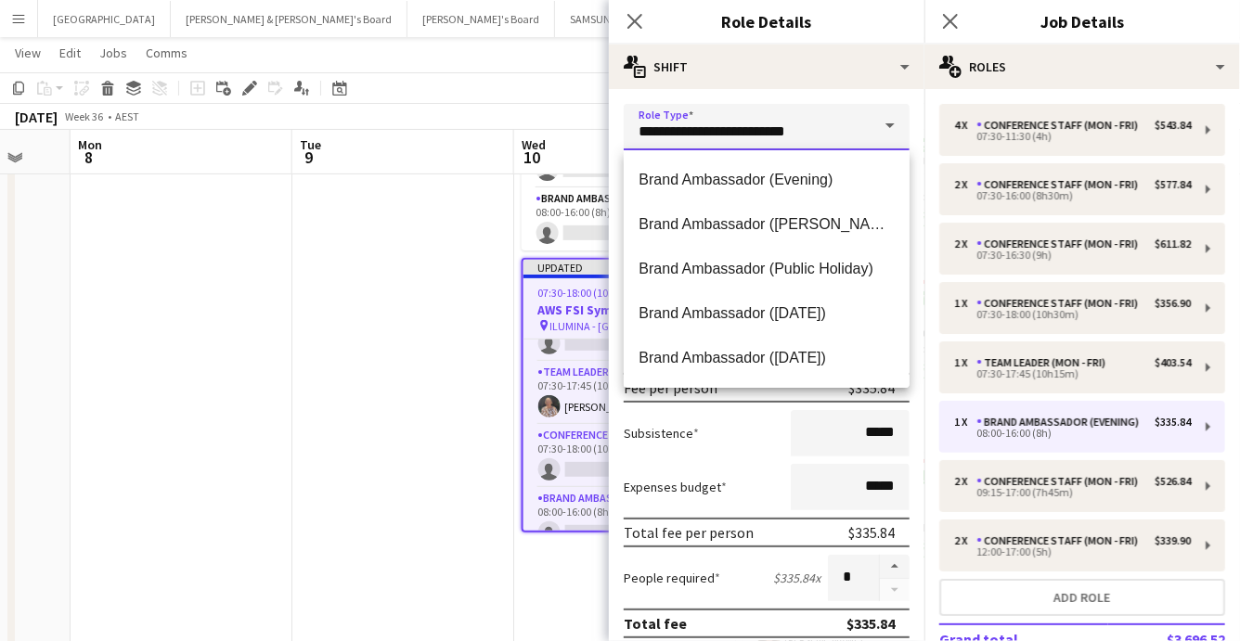
click at [841, 128] on input "**********" at bounding box center [767, 127] width 286 height 46
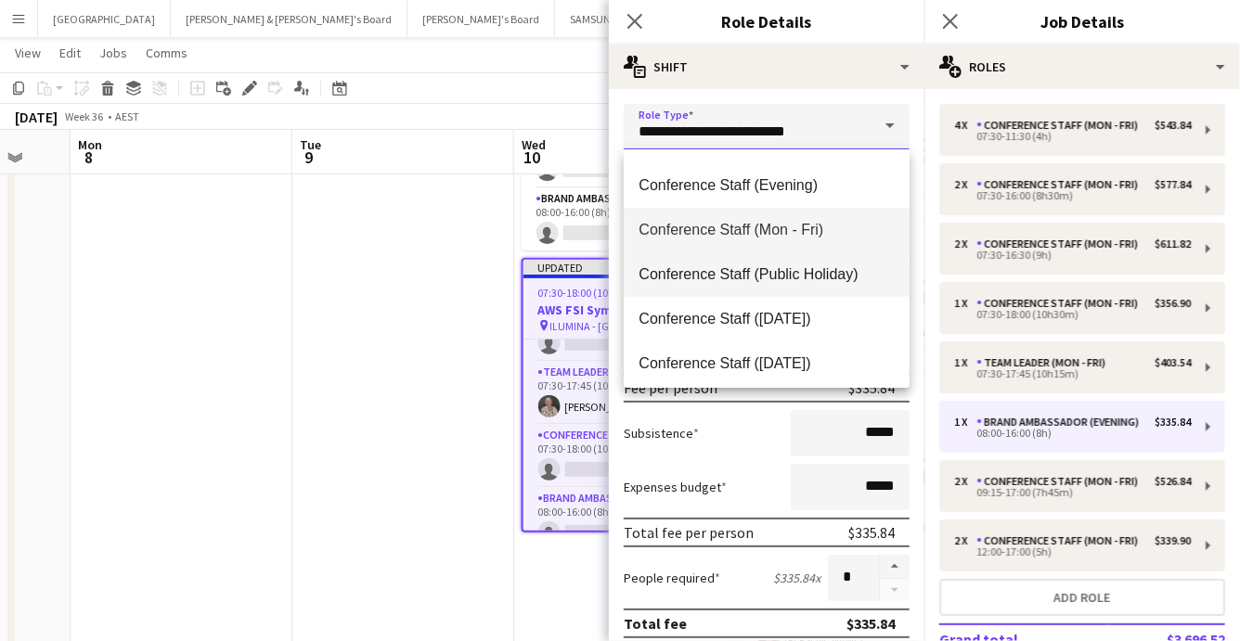
scroll to position [218, 0]
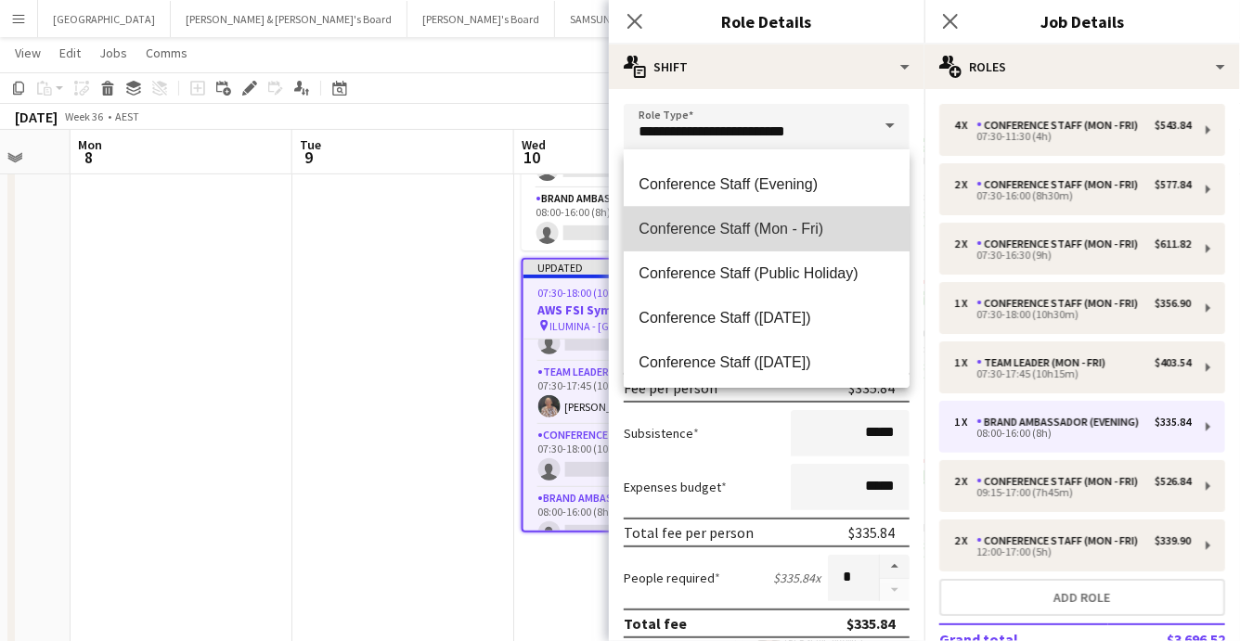
click at [751, 225] on span "Conference Staff (Mon - Fri)" at bounding box center [767, 229] width 256 height 18
type input "**********"
type input "******"
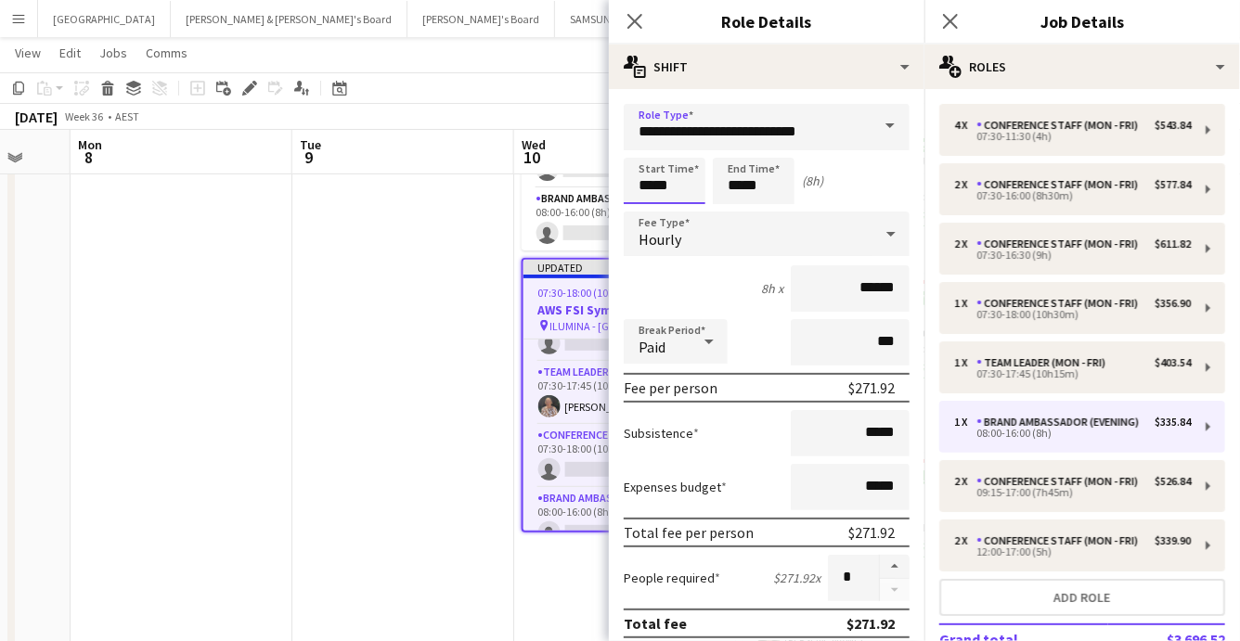
click at [682, 193] on input "*****" at bounding box center [665, 181] width 82 height 46
click at [644, 213] on div at bounding box center [646, 213] width 37 height 19
click at [691, 153] on div at bounding box center [683, 148] width 37 height 19
type input "*****"
click at [691, 153] on div at bounding box center [683, 148] width 37 height 19
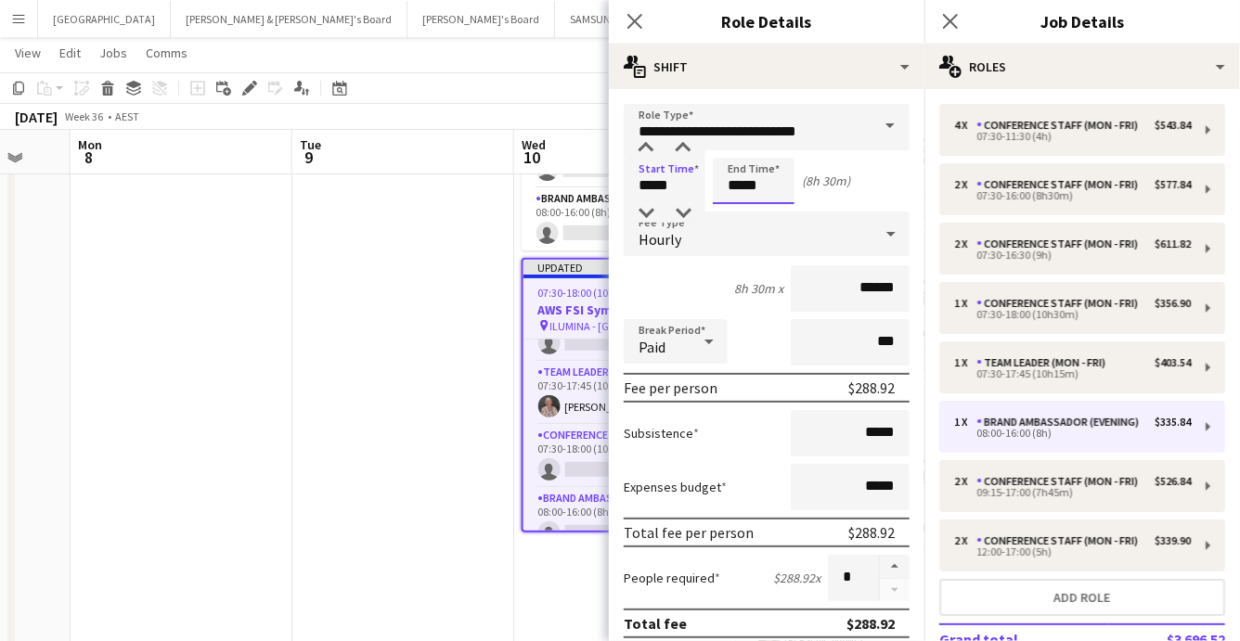
click at [744, 194] on input "*****" at bounding box center [754, 181] width 82 height 46
click at [740, 214] on div at bounding box center [735, 213] width 37 height 19
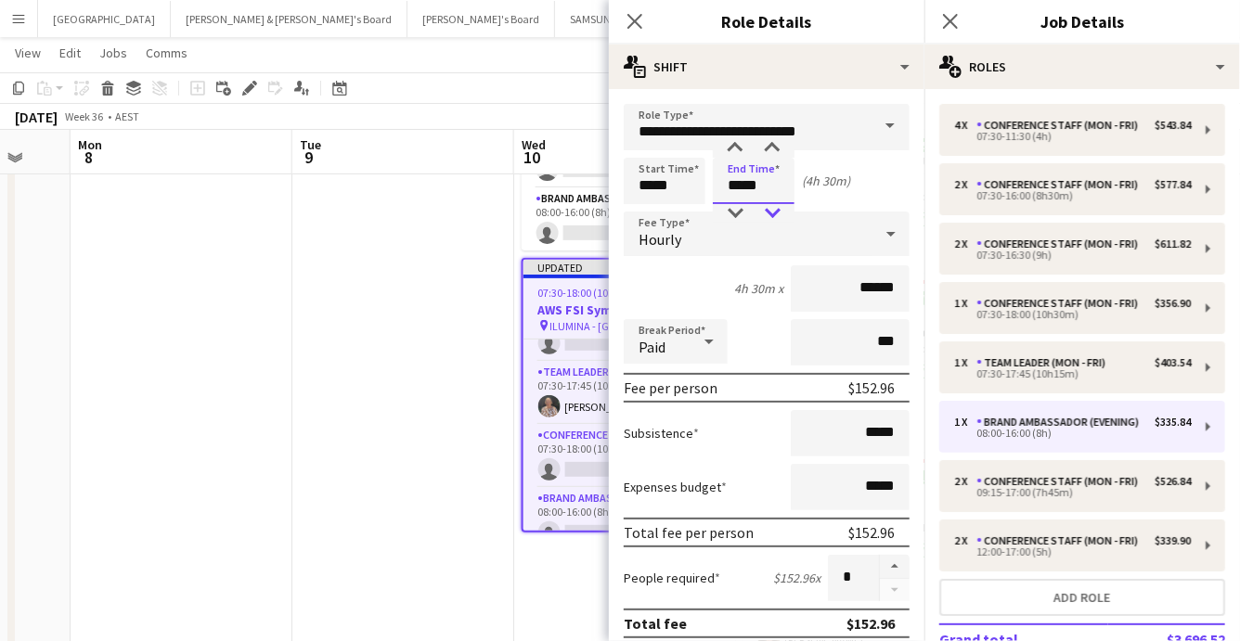
click at [771, 212] on div at bounding box center [772, 213] width 37 height 19
type input "*****"
click at [739, 208] on div at bounding box center [735, 213] width 37 height 19
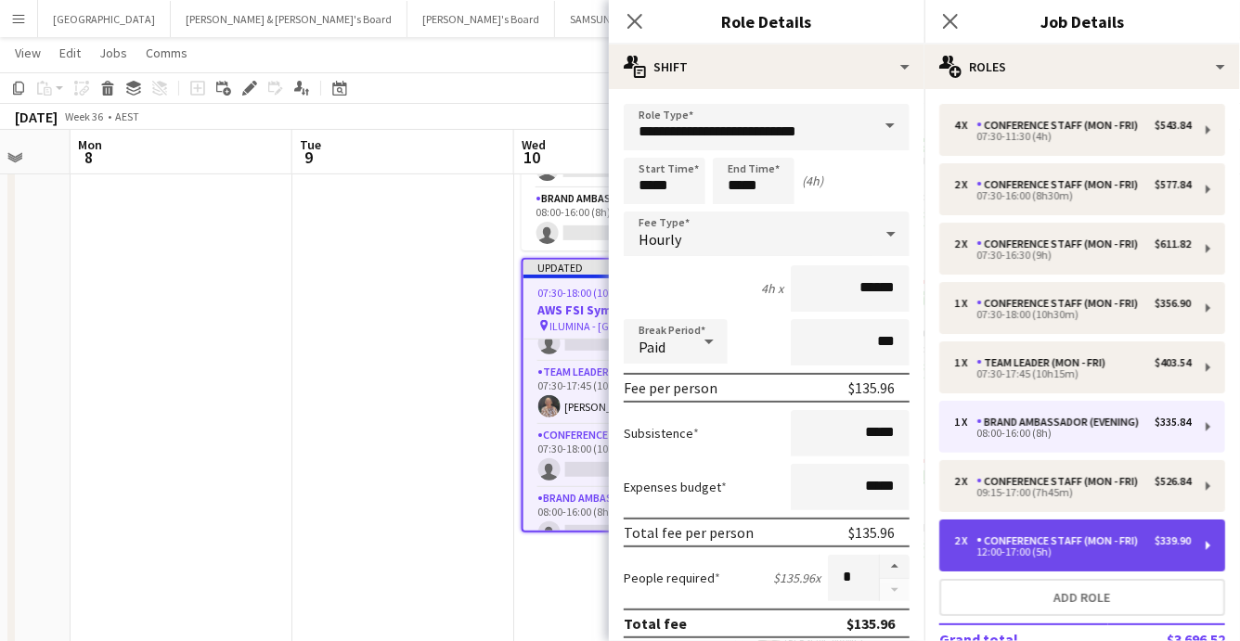
click at [1007, 551] on div "12:00-17:00 (5h)" at bounding box center [1072, 552] width 237 height 9
type input "*****"
type input "*"
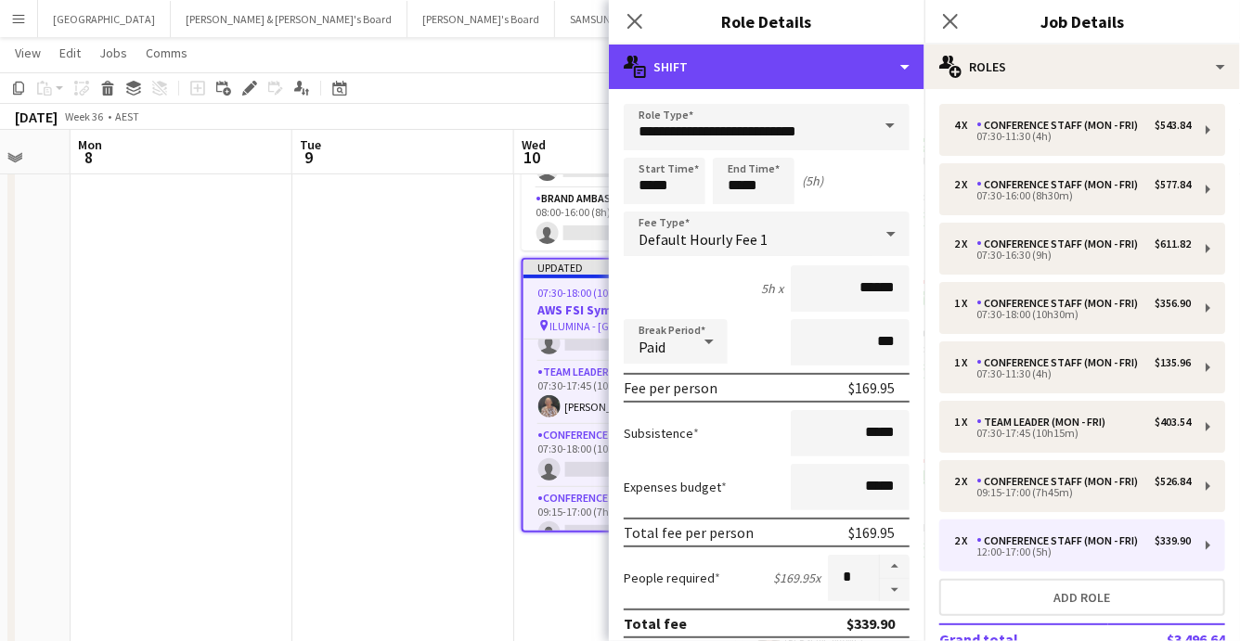
drag, startPoint x: 903, startPoint y: 68, endPoint x: 901, endPoint y: 82, distance: 14.0
click at [903, 68] on div "multiple-actions-text Shift" at bounding box center [767, 67] width 316 height 45
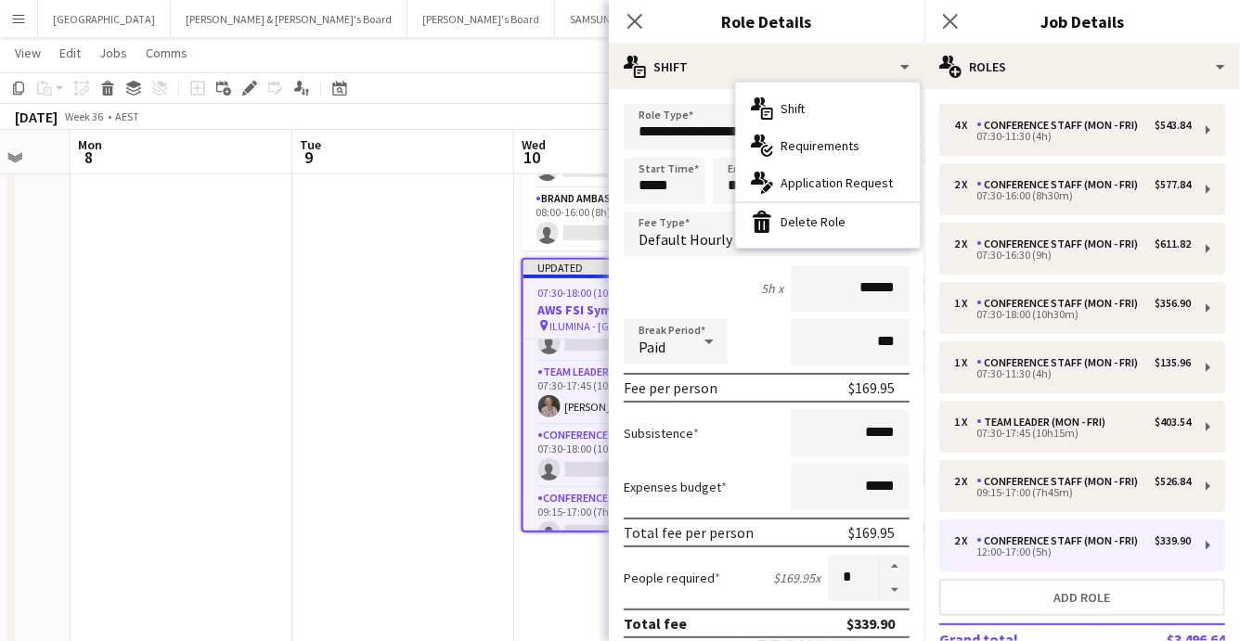
click at [866, 214] on div "bin-2 Delete Role" at bounding box center [828, 221] width 184 height 37
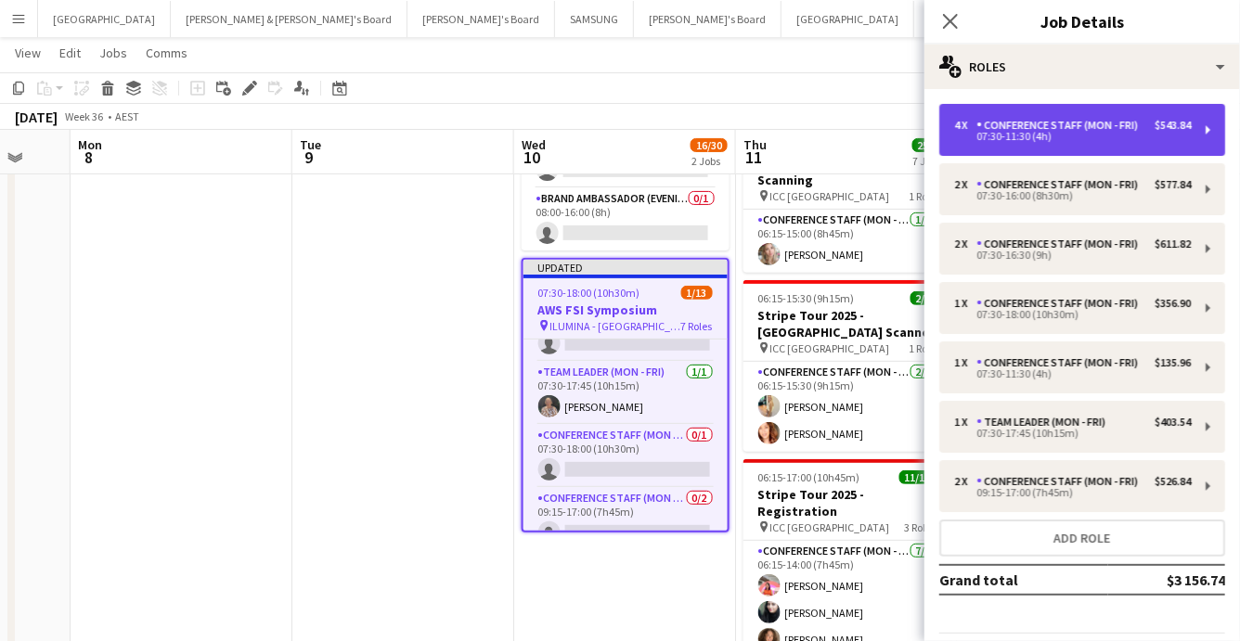
click at [984, 129] on div "Conference Staff (Mon - Fri)" at bounding box center [1061, 125] width 169 height 13
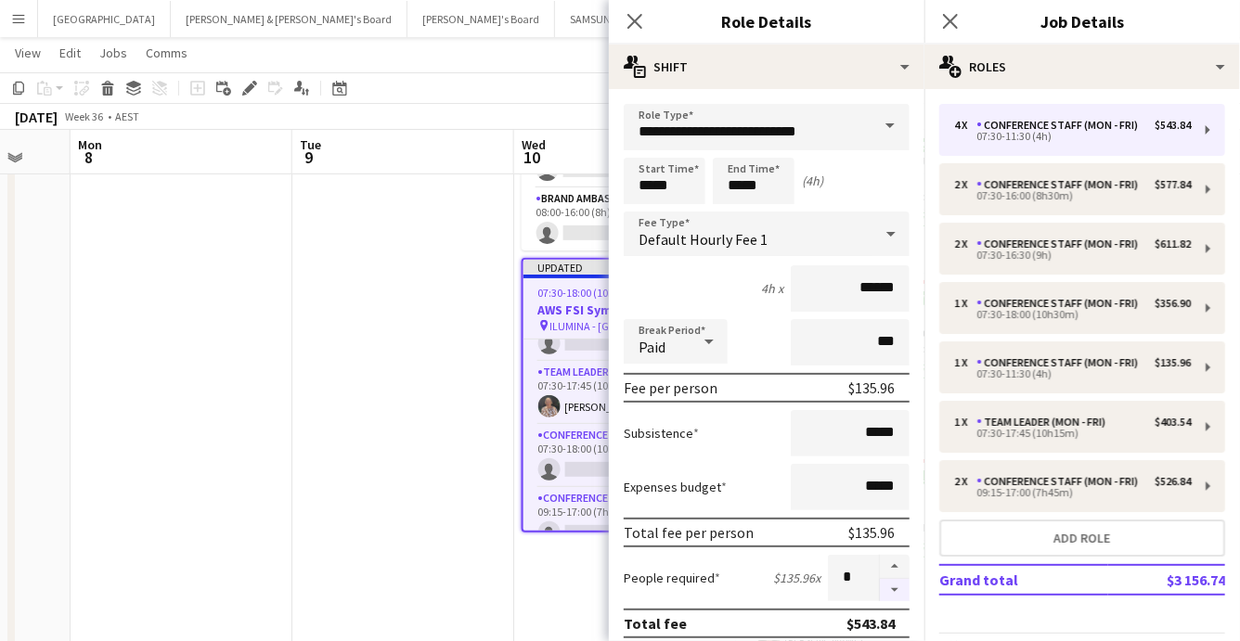
click at [899, 592] on button "button" at bounding box center [895, 590] width 30 height 23
type input "*"
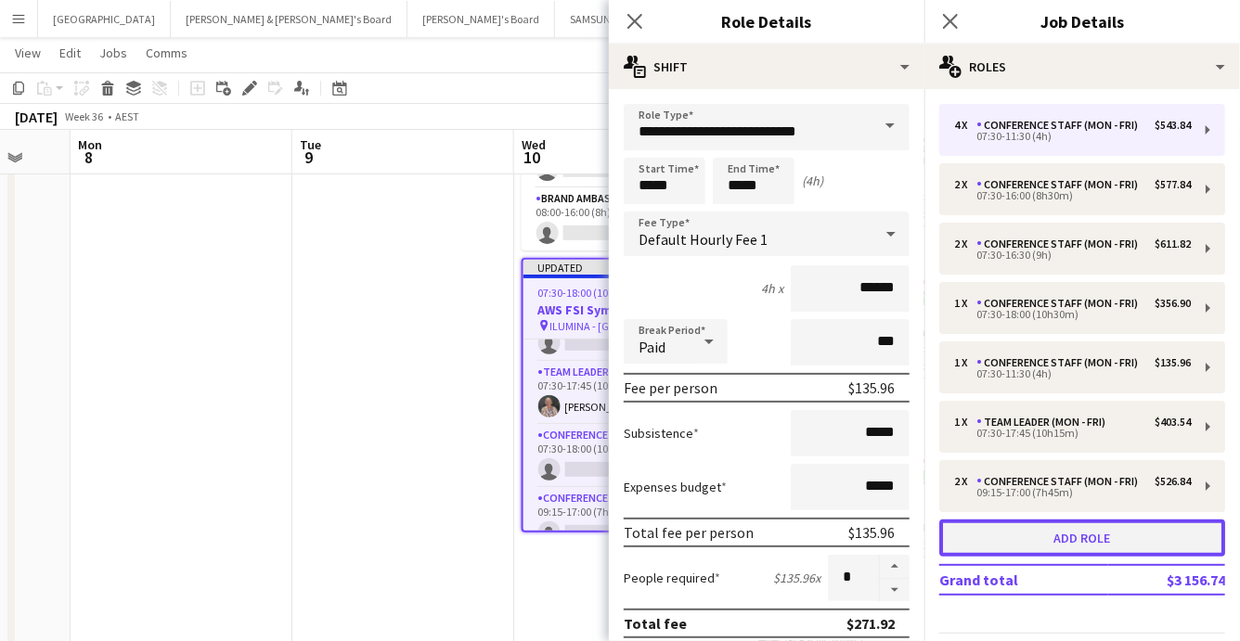
click at [1072, 542] on button "Add role" at bounding box center [1082, 538] width 286 height 37
type input "**********"
type input "*****"
type input "******"
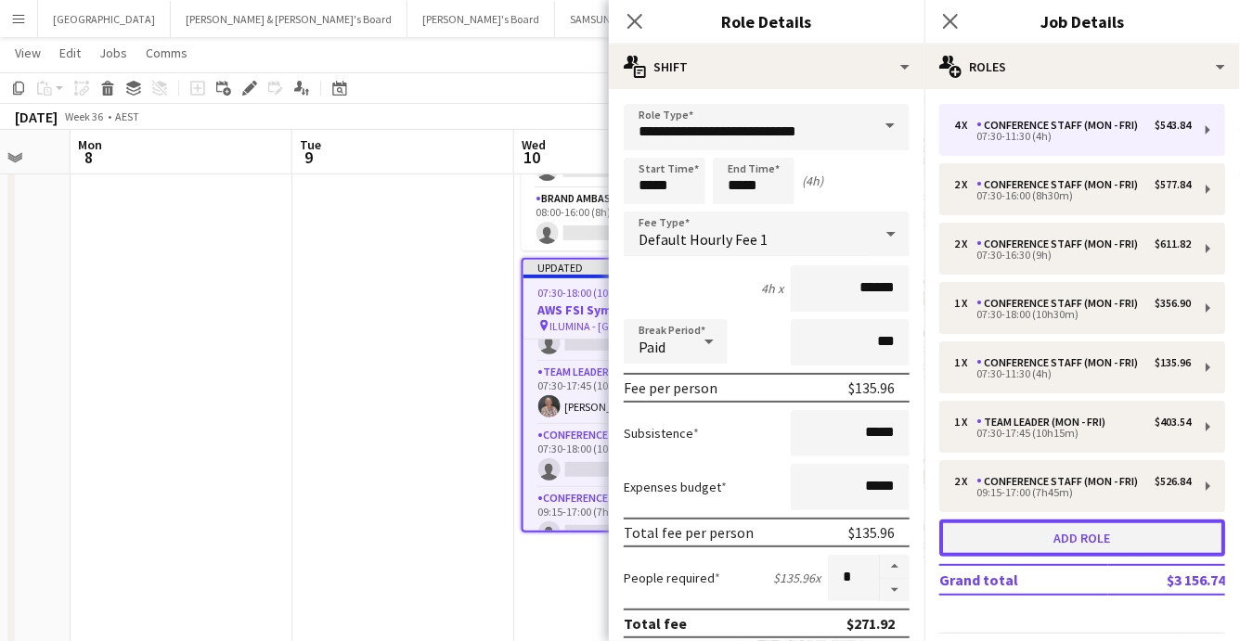
type input "*"
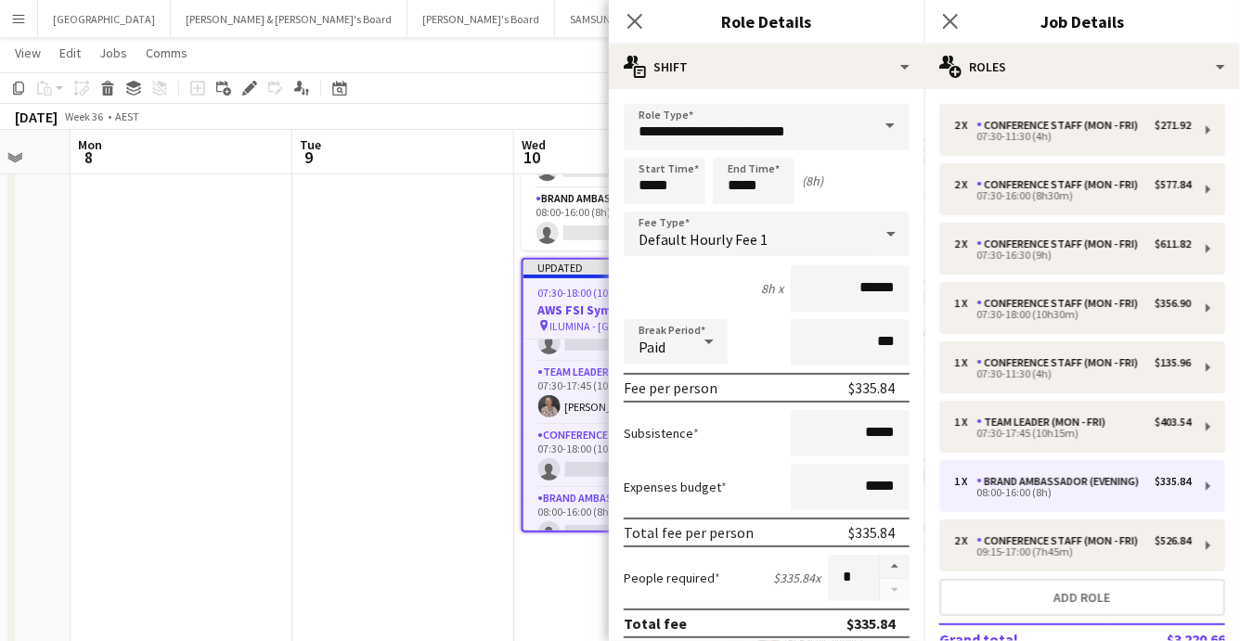
click at [875, 143] on span at bounding box center [890, 126] width 39 height 45
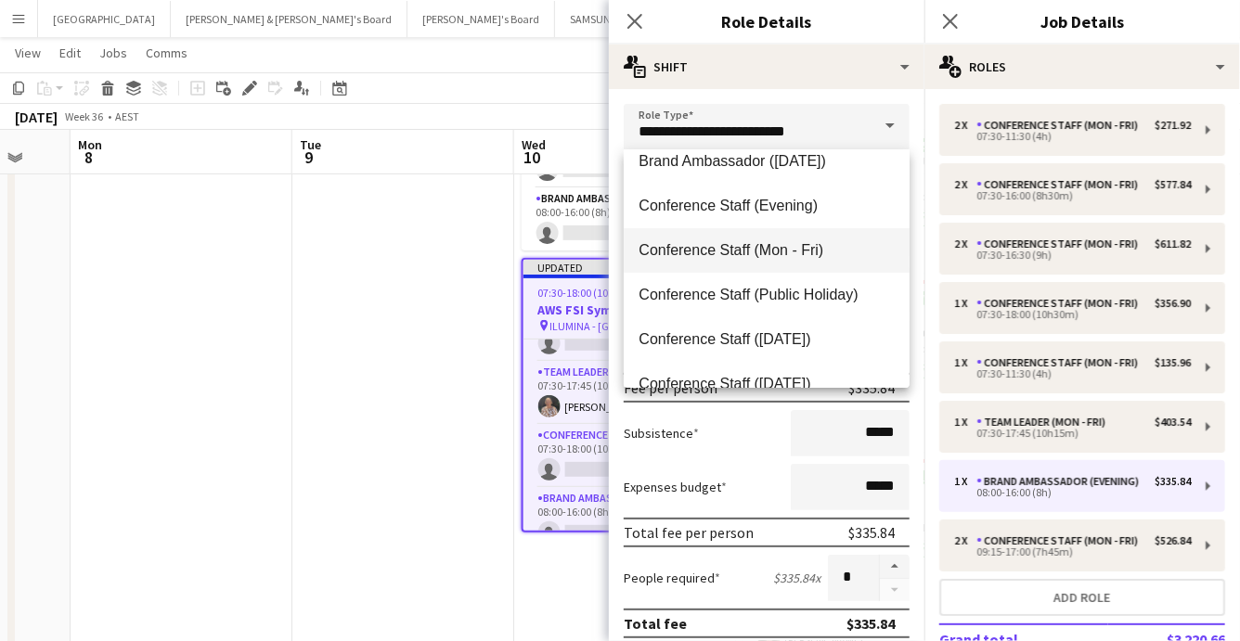
scroll to position [193, 0]
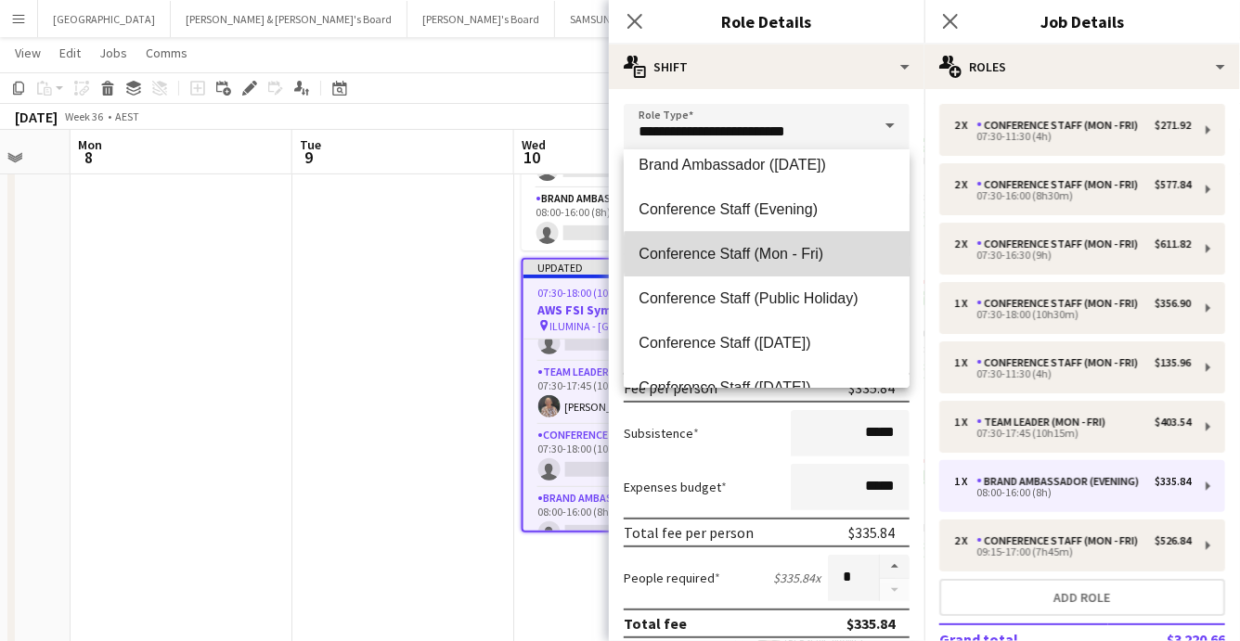
click at [799, 254] on span "Conference Staff (Mon - Fri)" at bounding box center [767, 254] width 256 height 18
type input "**********"
type input "******"
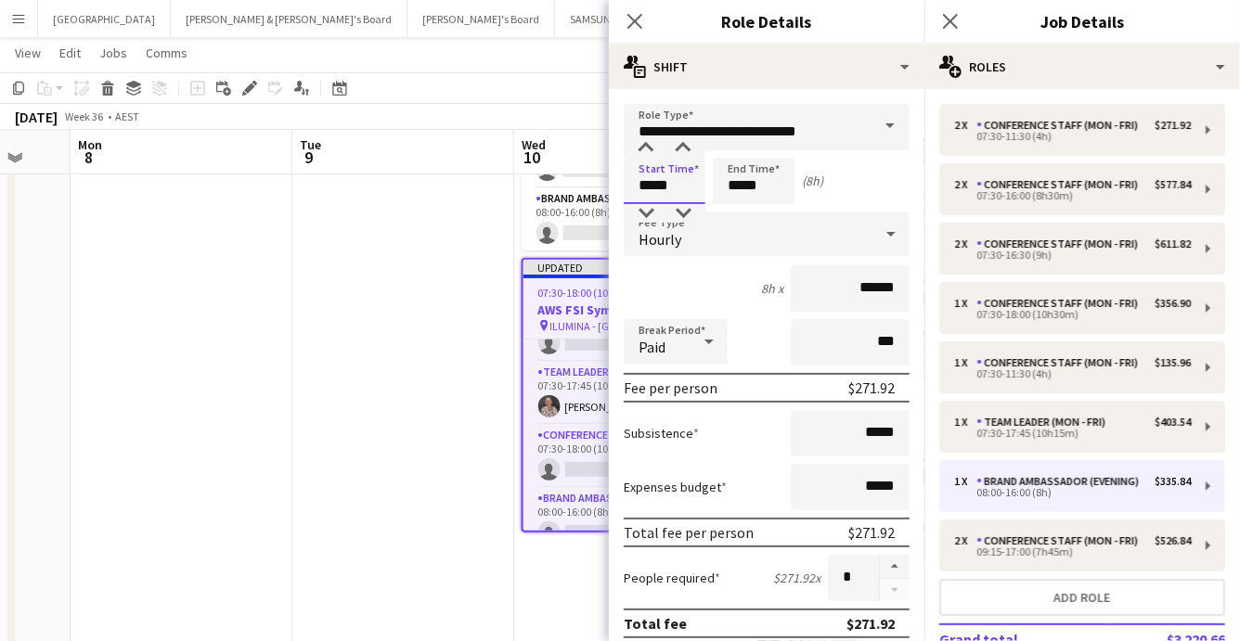
click at [675, 190] on input "*****" at bounding box center [665, 181] width 82 height 46
click at [654, 211] on div at bounding box center [646, 213] width 37 height 19
click at [683, 151] on div at bounding box center [683, 148] width 37 height 19
type input "*****"
click at [683, 151] on div at bounding box center [683, 148] width 37 height 19
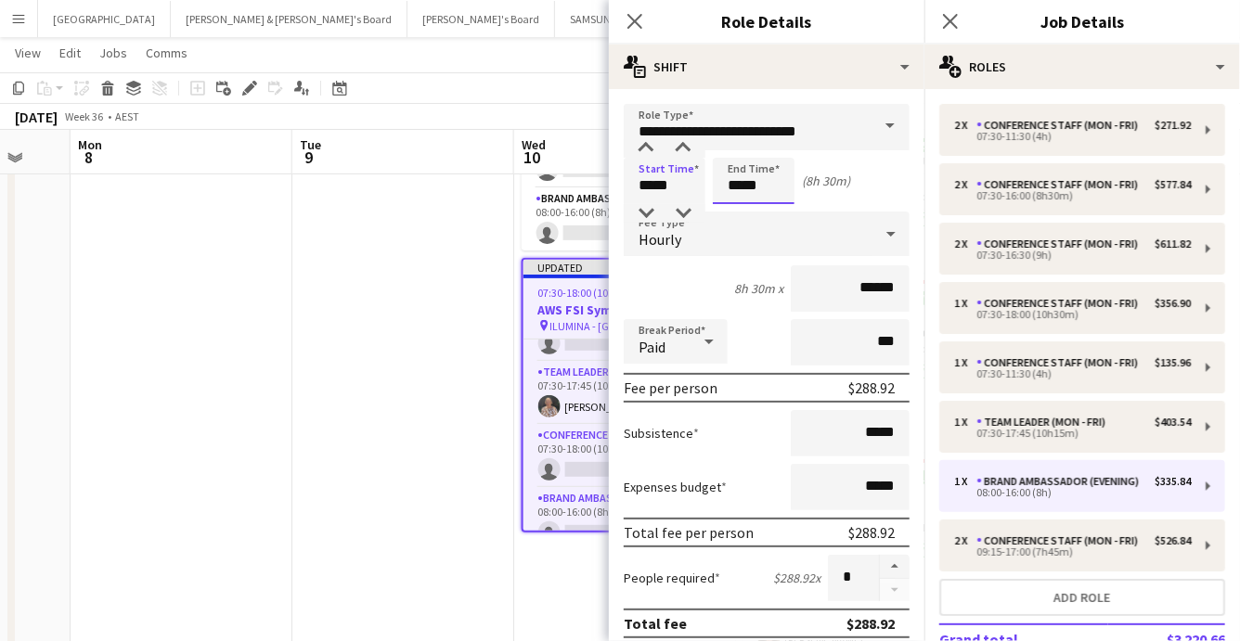
click at [742, 189] on input "*****" at bounding box center [754, 181] width 82 height 46
type input "*****"
click at [732, 141] on div at bounding box center [735, 148] width 37 height 19
click at [634, 19] on icon at bounding box center [635, 21] width 18 height 18
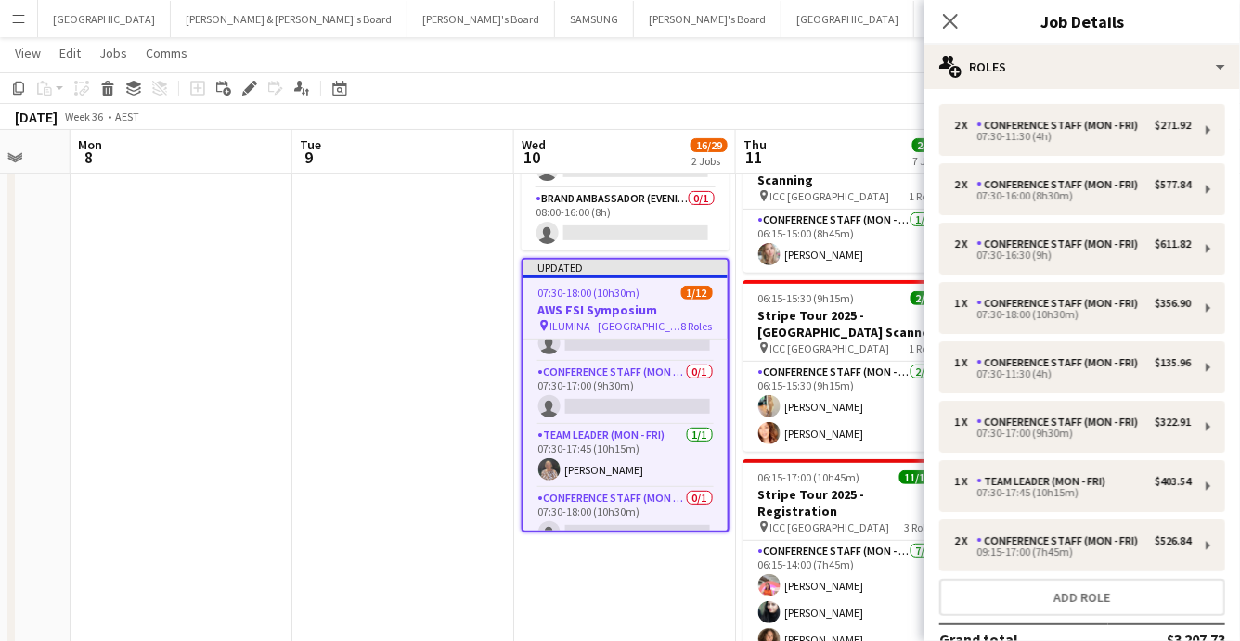
drag, startPoint x: 654, startPoint y: 612, endPoint x: 649, endPoint y: 595, distance: 17.6
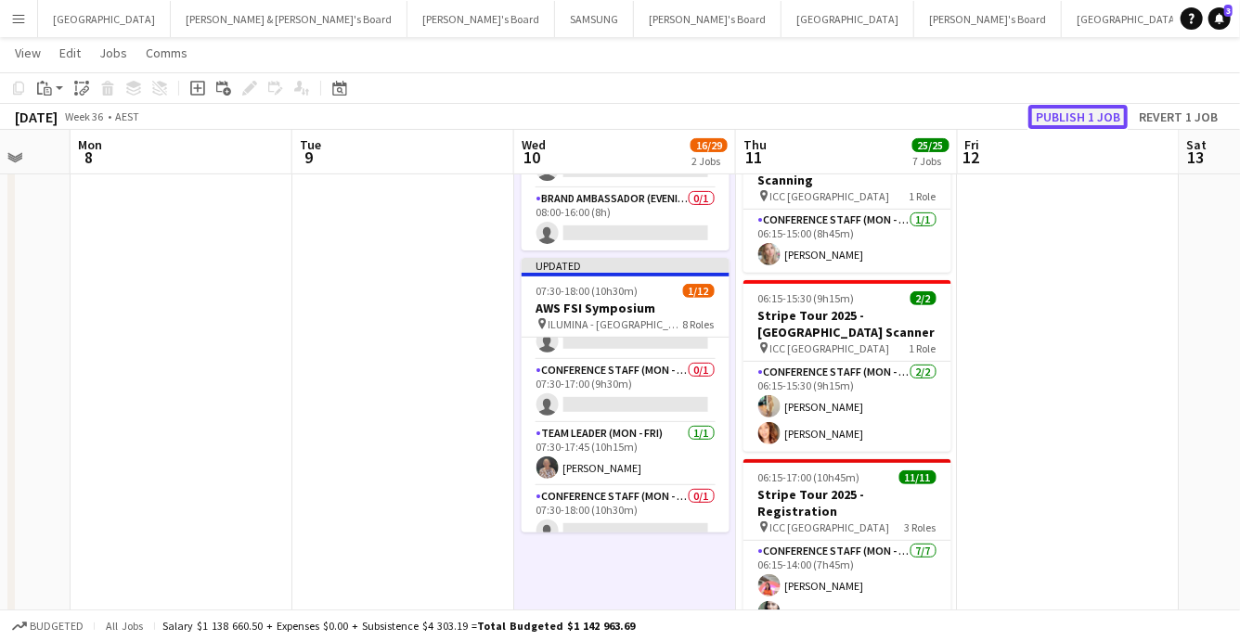
click at [1066, 114] on button "Publish 1 job" at bounding box center [1078, 117] width 99 height 24
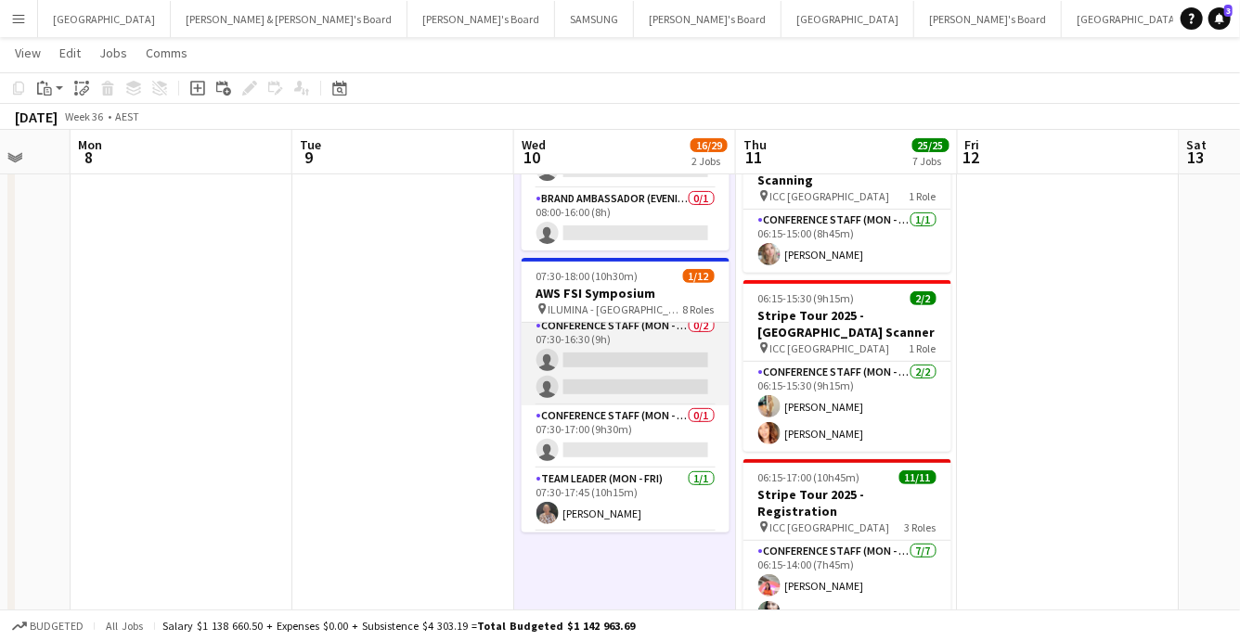
scroll to position [241, 0]
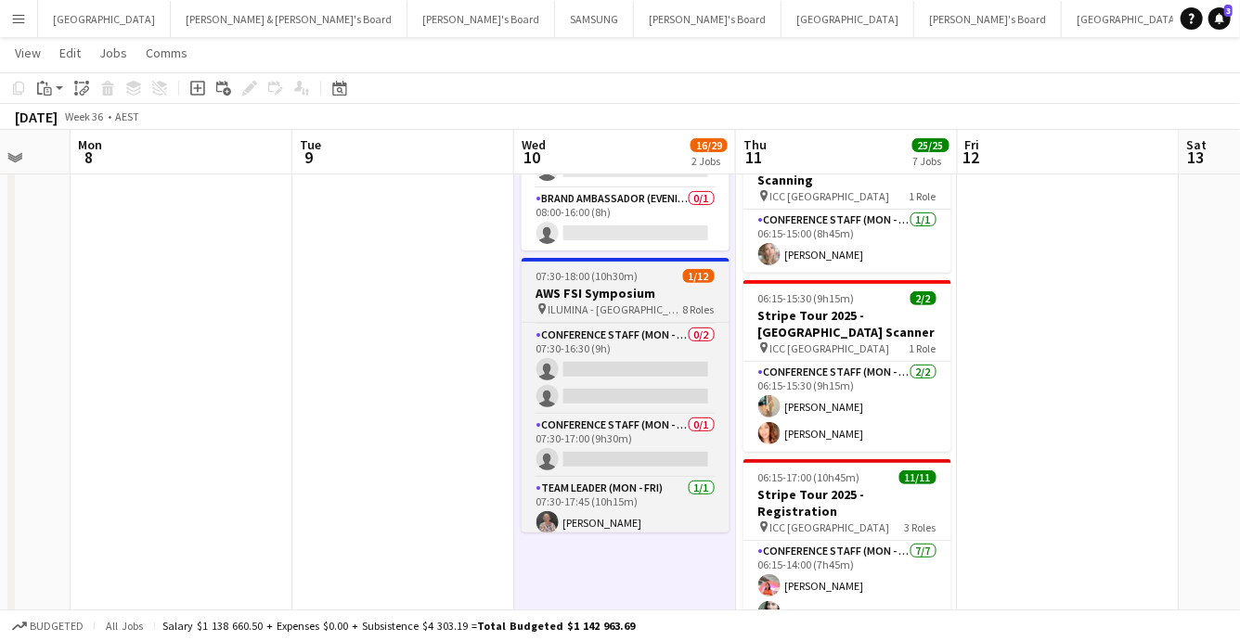
click at [669, 302] on div "pin ILUMINA - Sydney 8 Roles" at bounding box center [626, 309] width 208 height 15
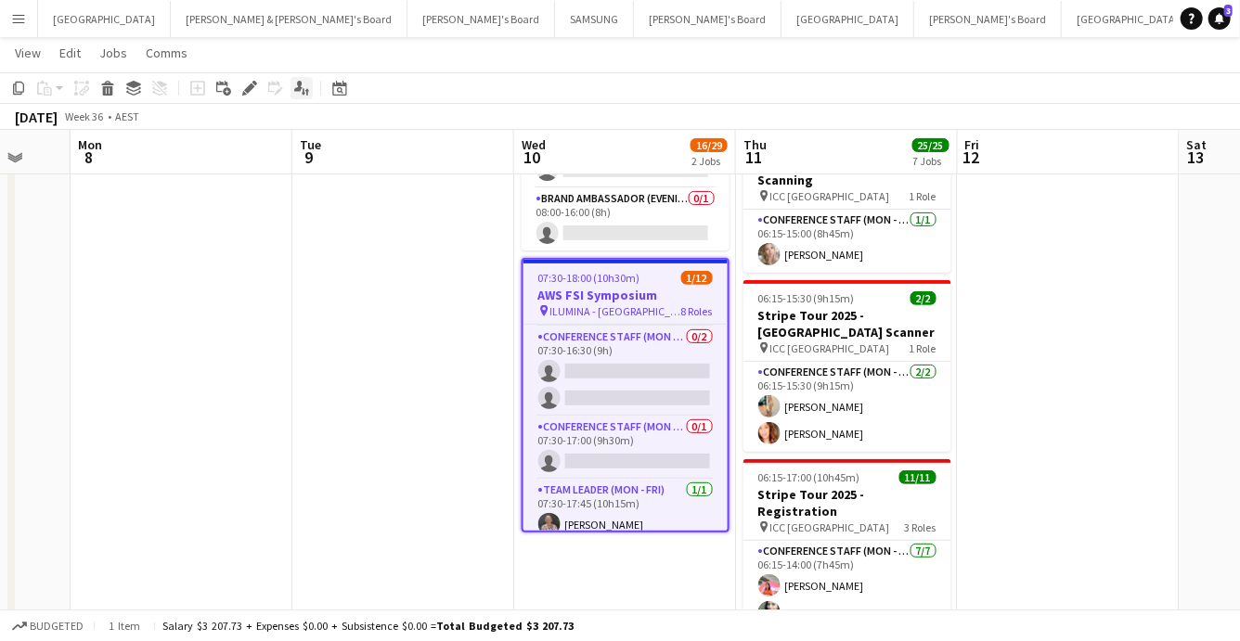
click at [298, 84] on icon at bounding box center [298, 86] width 8 height 10
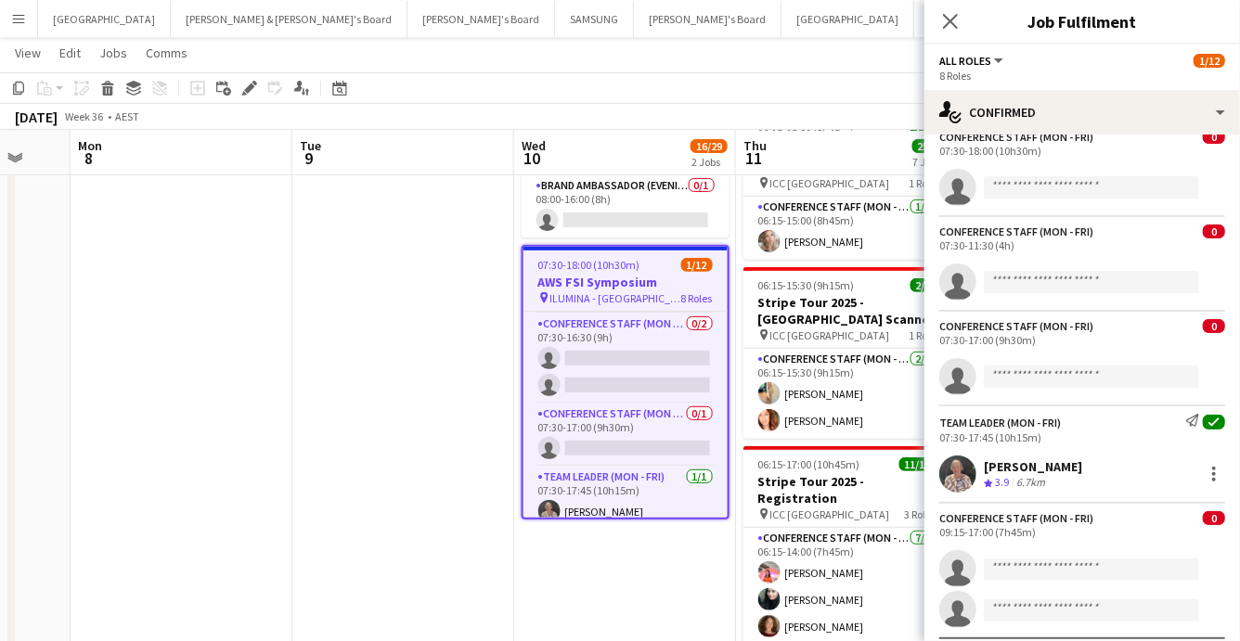
scroll to position [468, 0]
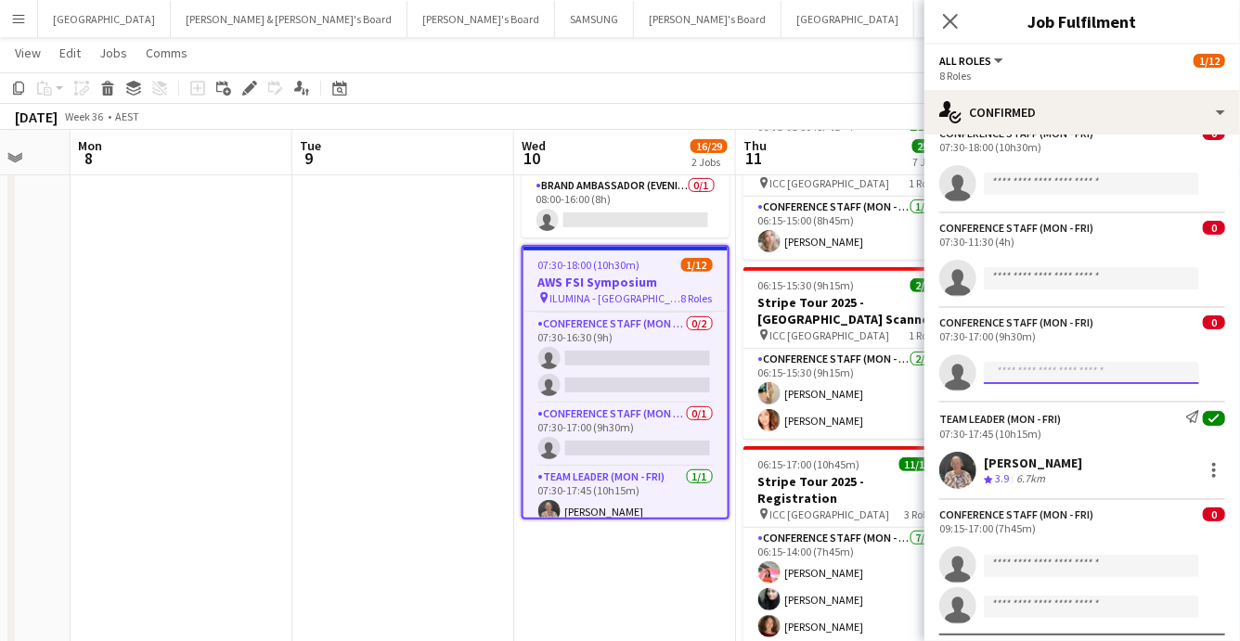
click at [1062, 373] on input at bounding box center [1091, 373] width 215 height 22
click at [991, 336] on div "07:30-17:00 (9h30m)" at bounding box center [1082, 337] width 286 height 14
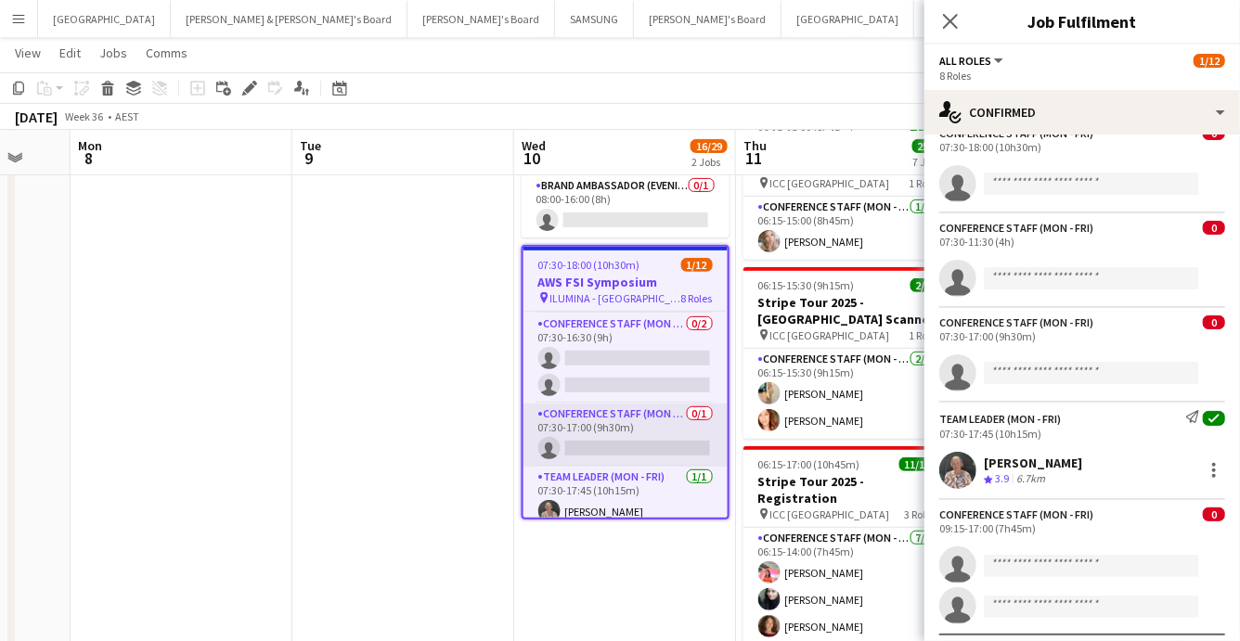
click at [598, 432] on app-card-role "Conference Staff (Mon - Fri) 0/1 07:30-17:00 (9h30m) single-neutral-actions" at bounding box center [626, 435] width 204 height 63
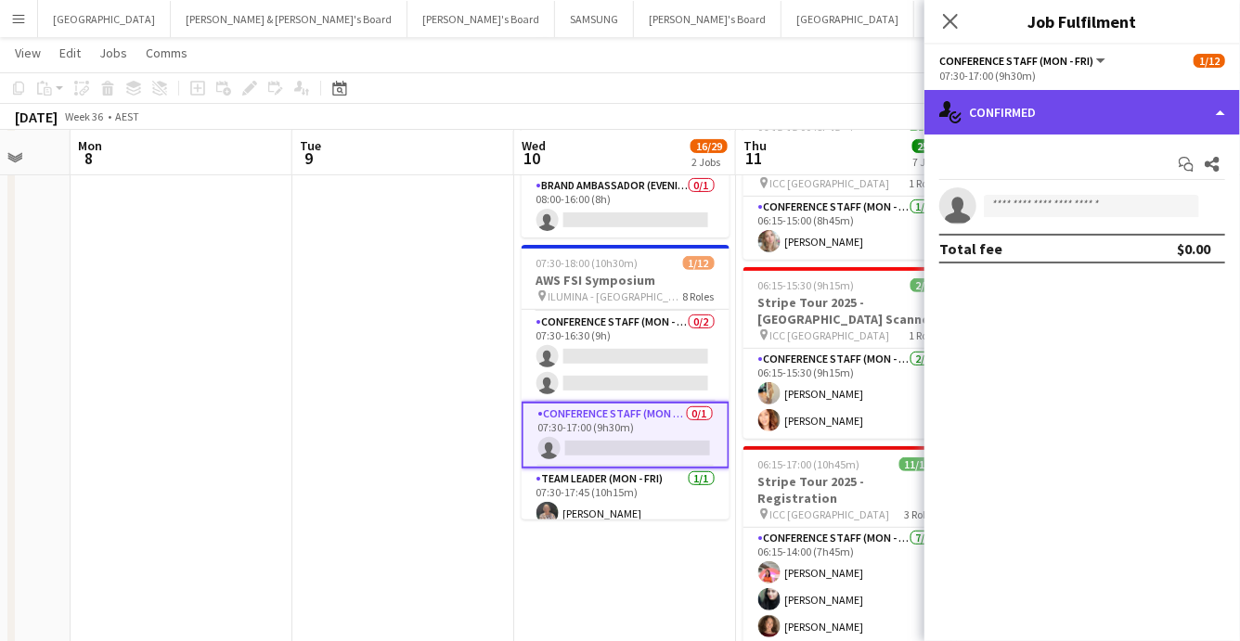
click at [1104, 107] on div "single-neutral-actions-check-2 Confirmed" at bounding box center [1083, 112] width 316 height 45
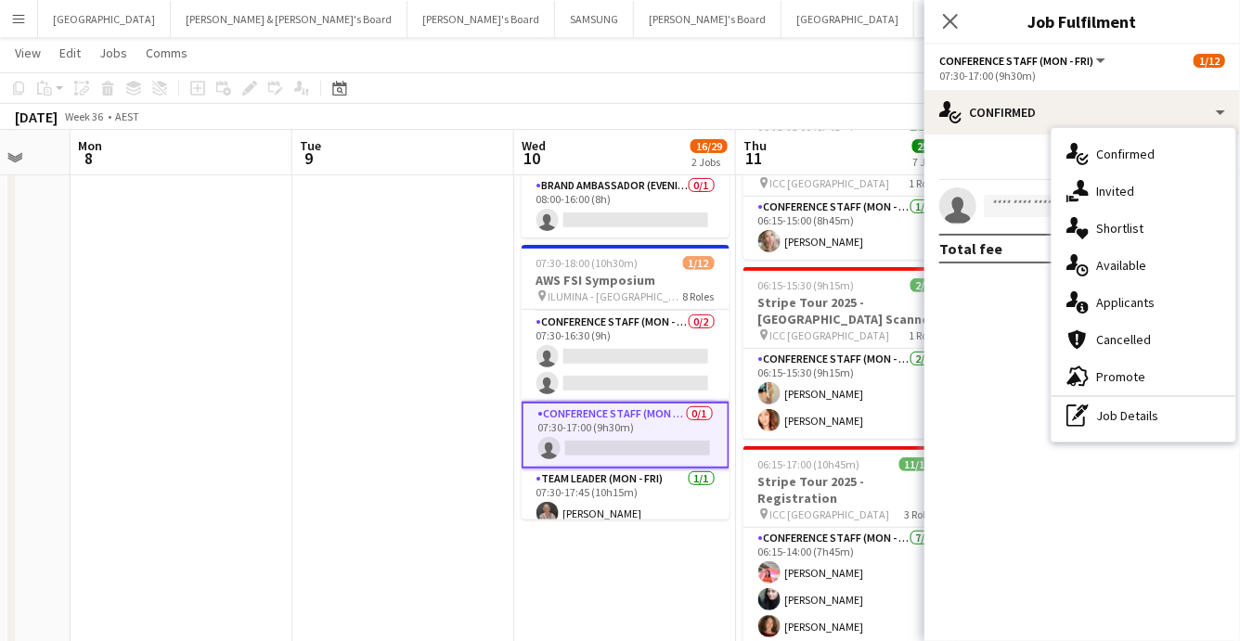
drag, startPoint x: 1159, startPoint y: 416, endPoint x: 1142, endPoint y: 359, distance: 59.0
click at [1159, 416] on div "pen-write Job Details" at bounding box center [1144, 415] width 184 height 37
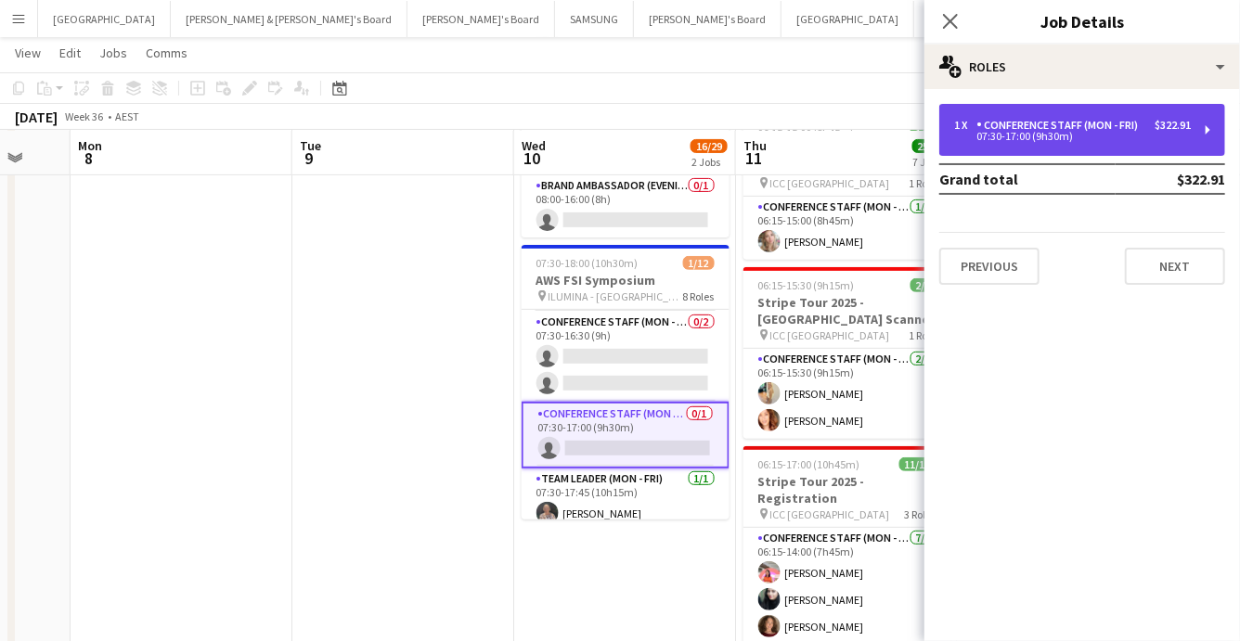
click at [1100, 129] on div "Conference Staff (Mon - Fri)" at bounding box center [1061, 125] width 169 height 13
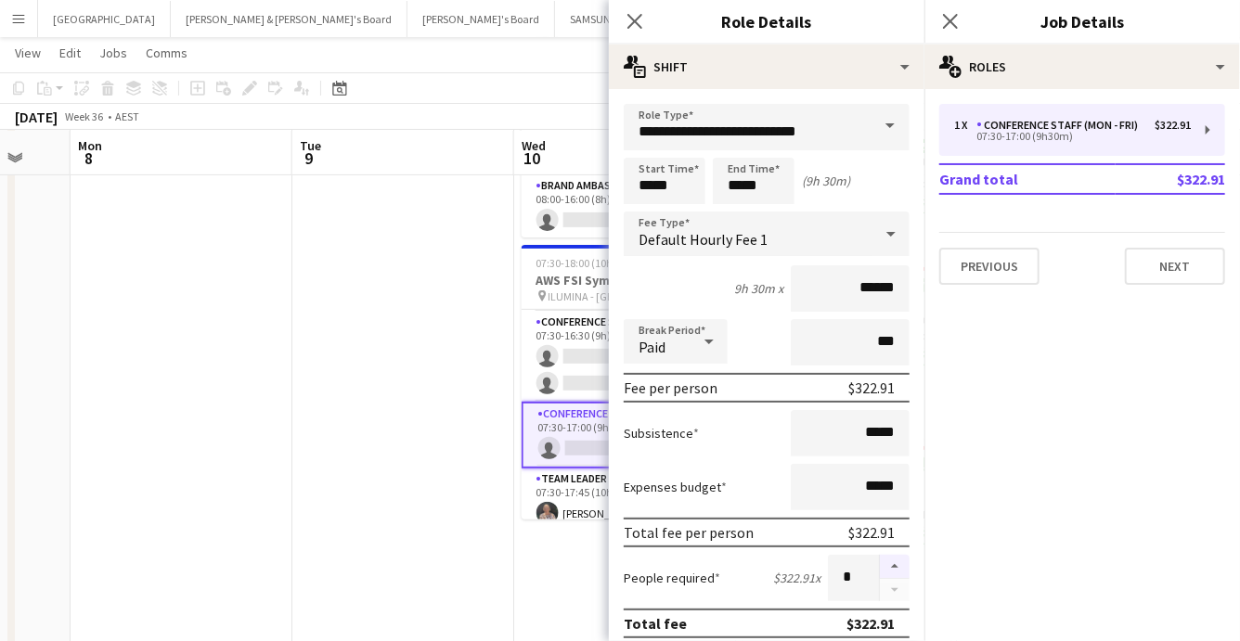
click at [891, 563] on button "button" at bounding box center [895, 567] width 30 height 24
type input "*"
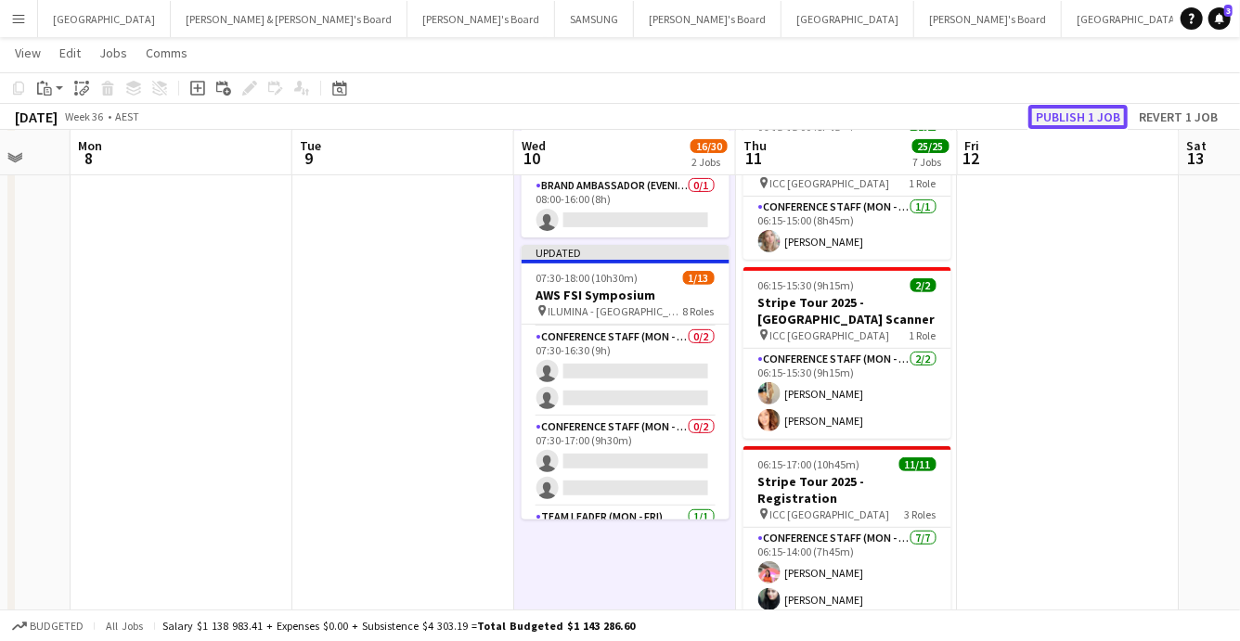
click at [1093, 110] on button "Publish 1 job" at bounding box center [1078, 117] width 99 height 24
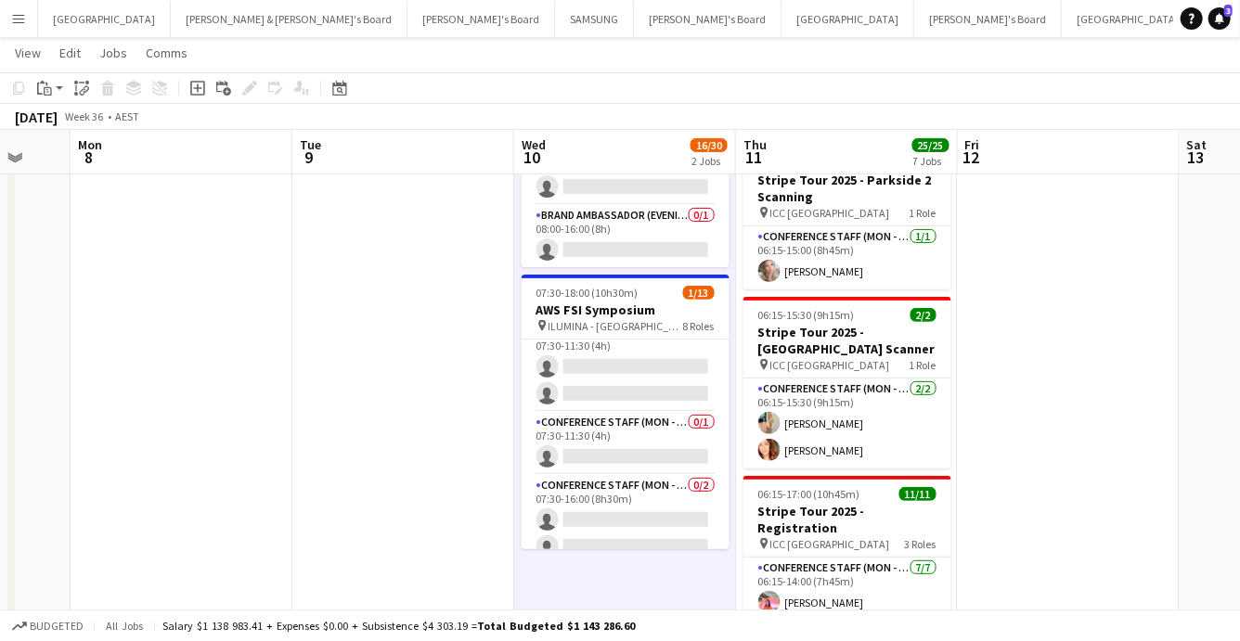
scroll to position [0, 0]
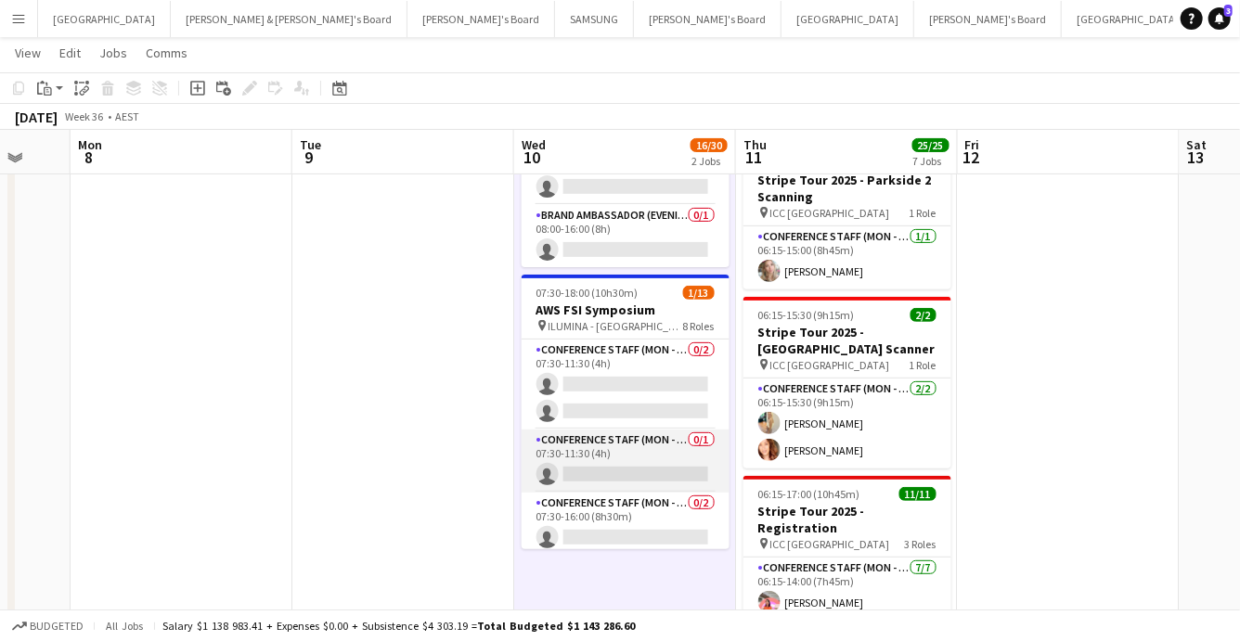
click at [580, 460] on app-card-role "Conference Staff (Mon - Fri) 0/1 07:30-11:30 (4h) single-neutral-actions" at bounding box center [626, 461] width 208 height 63
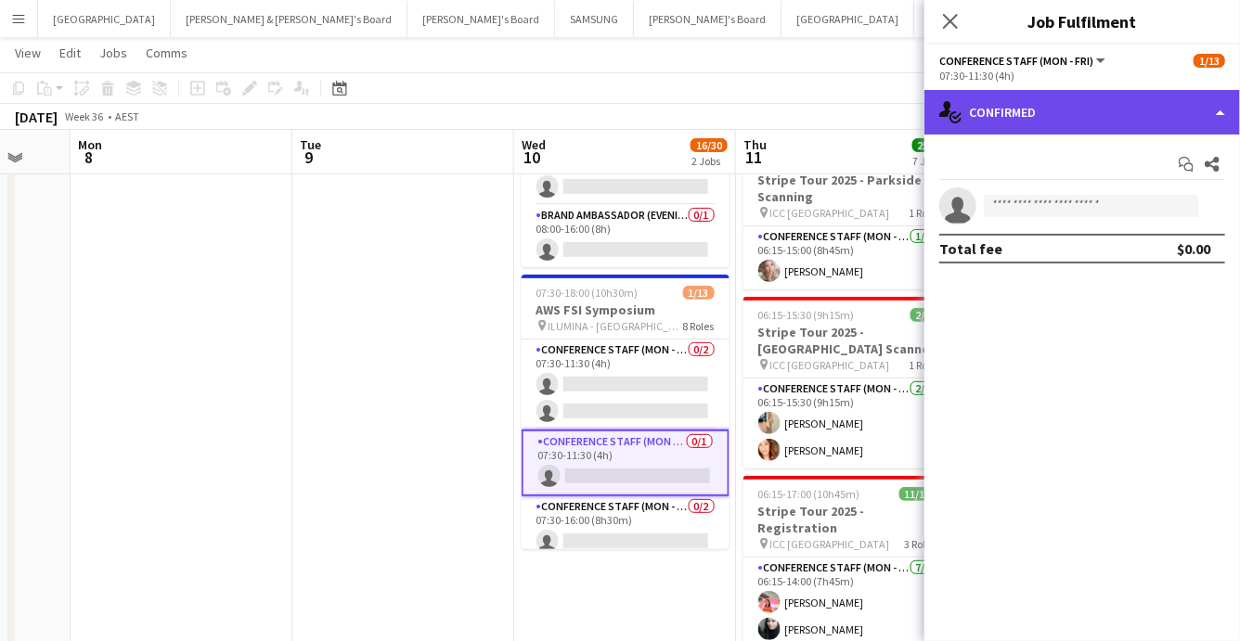
click at [1153, 132] on div "single-neutral-actions-check-2 Confirmed" at bounding box center [1083, 112] width 316 height 45
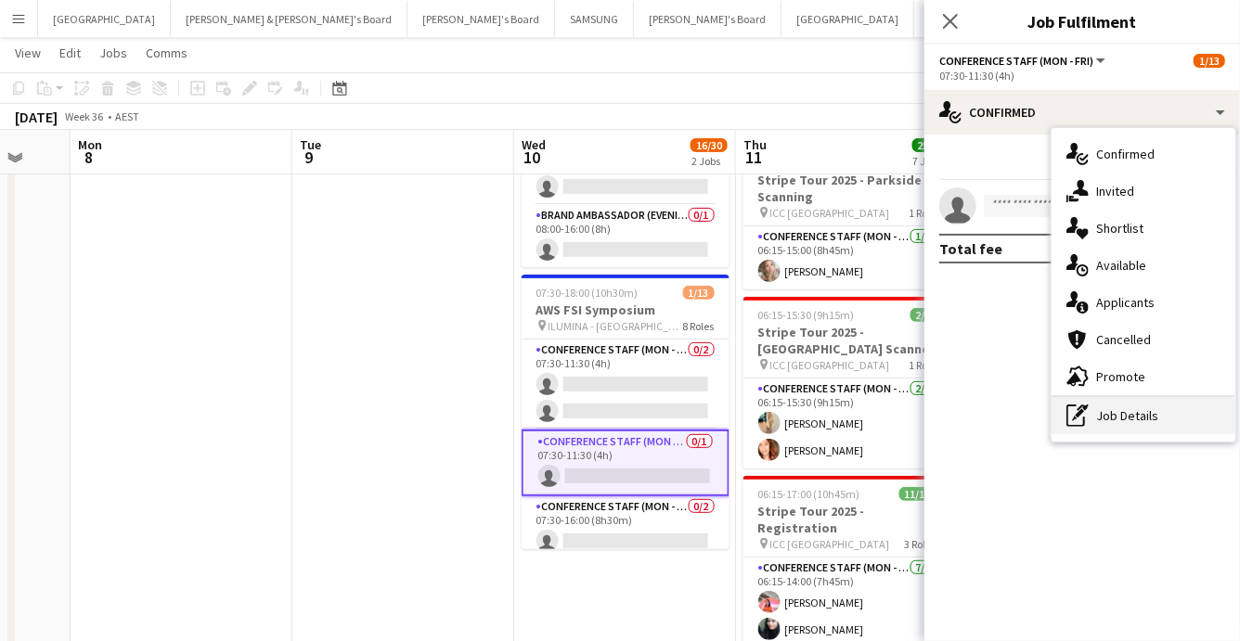
click at [1146, 419] on div "pen-write Job Details" at bounding box center [1144, 415] width 184 height 37
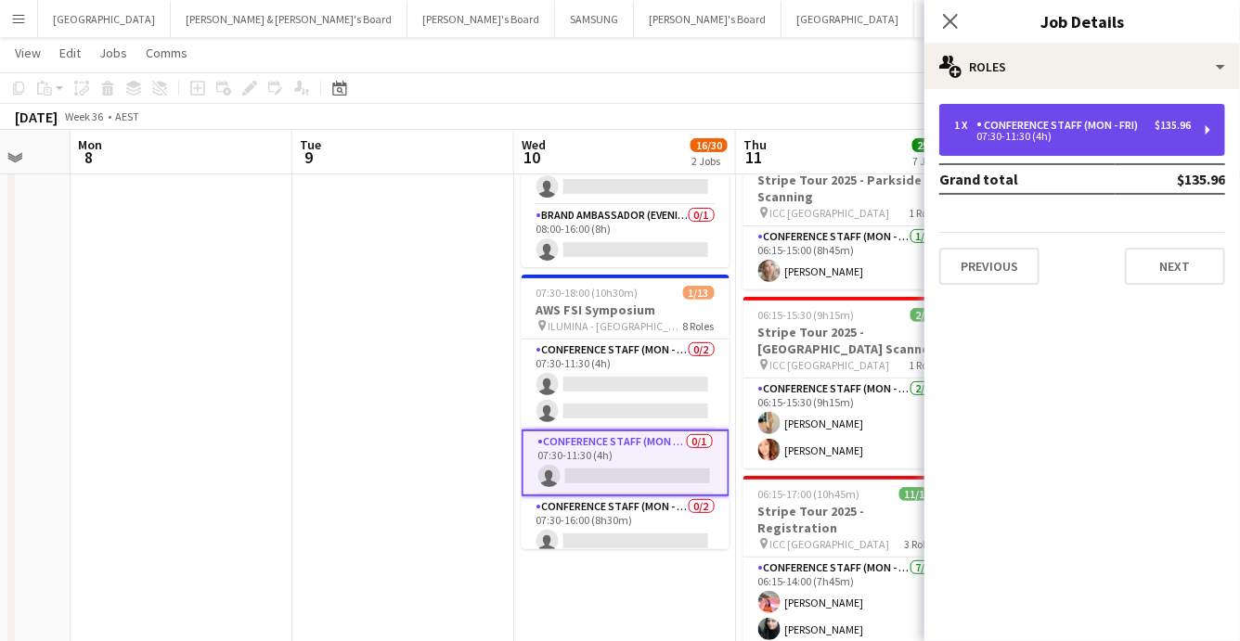
click at [1068, 128] on div "Conference Staff (Mon - Fri)" at bounding box center [1061, 125] width 169 height 13
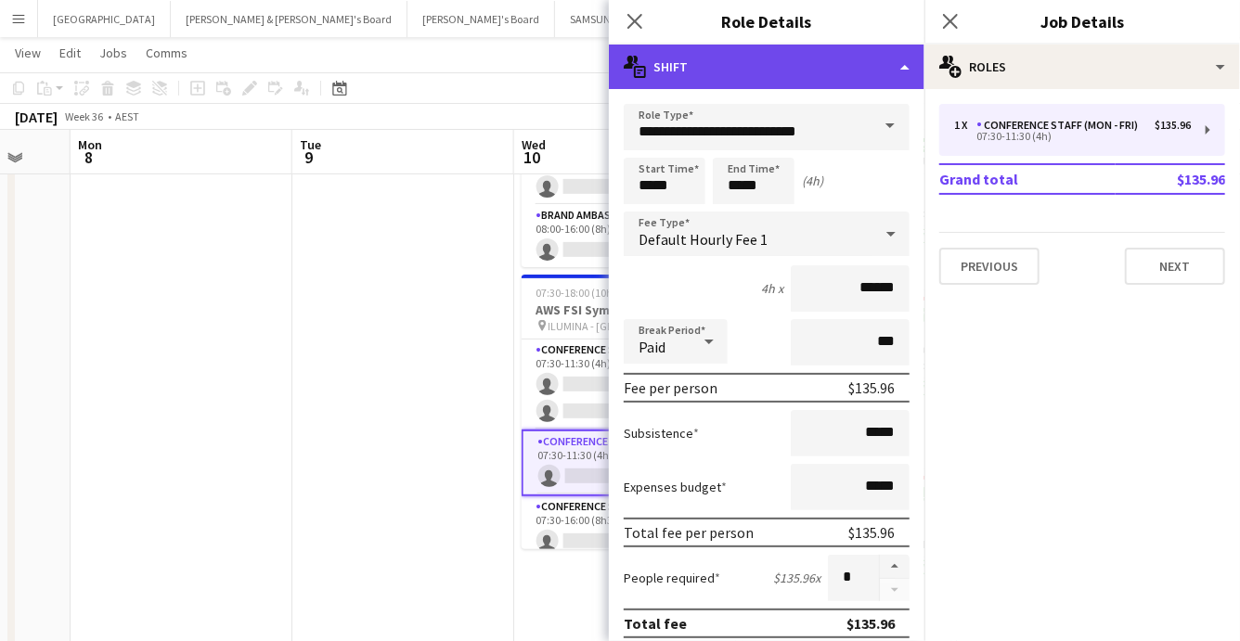
click at [894, 66] on div "multiple-actions-text Shift" at bounding box center [767, 67] width 316 height 45
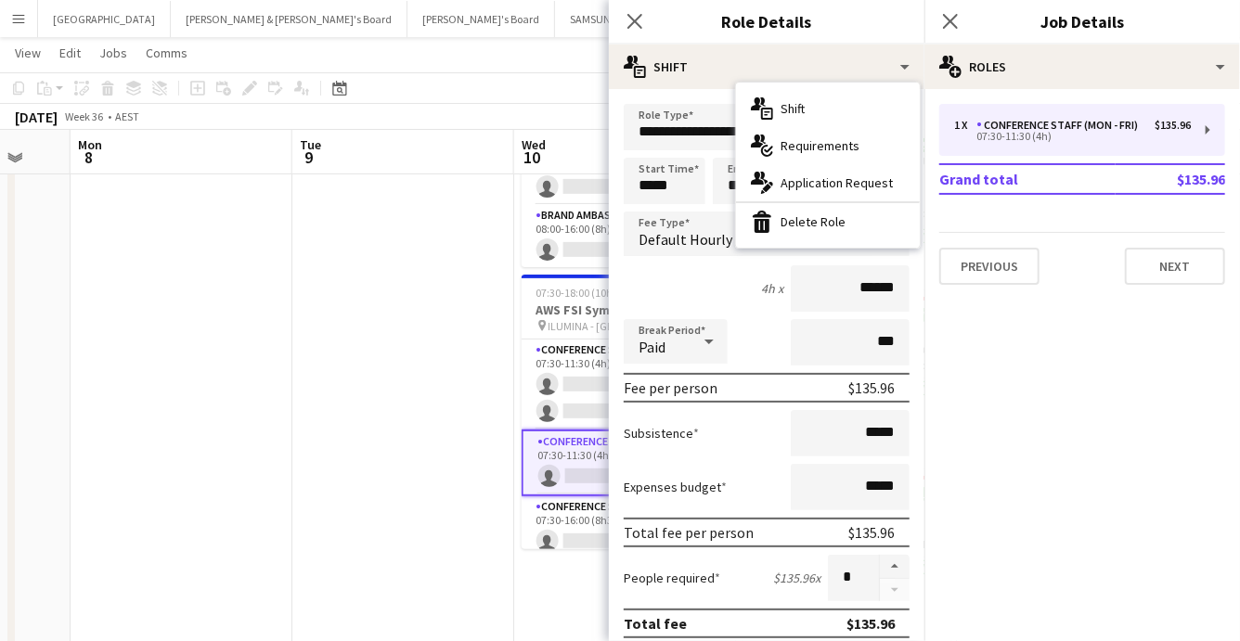
click at [861, 224] on div "bin-2 Delete Role" at bounding box center [828, 221] width 184 height 37
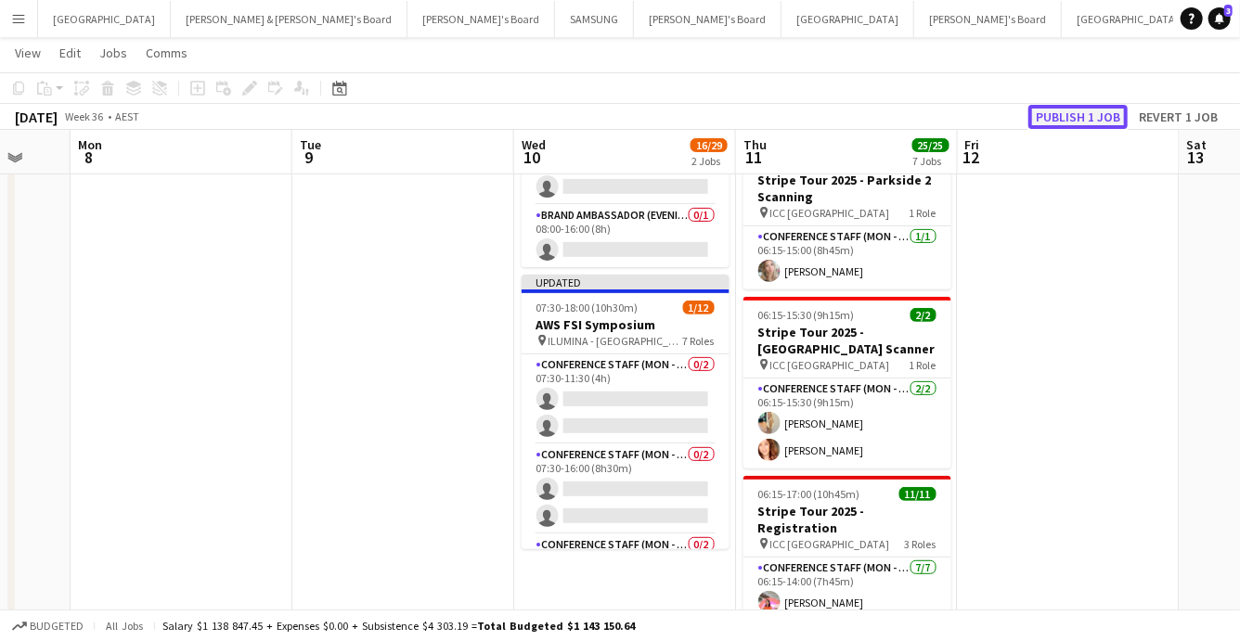
click at [1087, 116] on button "Publish 1 job" at bounding box center [1078, 117] width 99 height 24
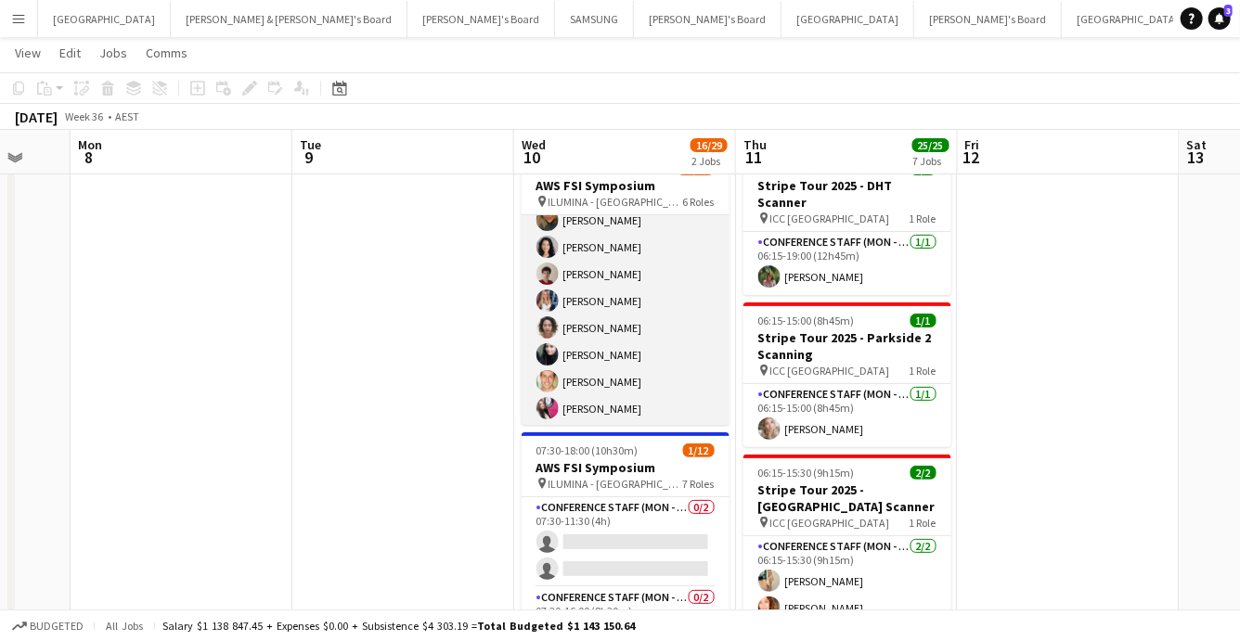
scroll to position [339, 0]
click at [602, 241] on app-card-role "Conference Staff (Mon - Fri) 8/8 07:30-16:30 (9h) Roberta Rodrigues Meireles Ne…" at bounding box center [626, 300] width 208 height 252
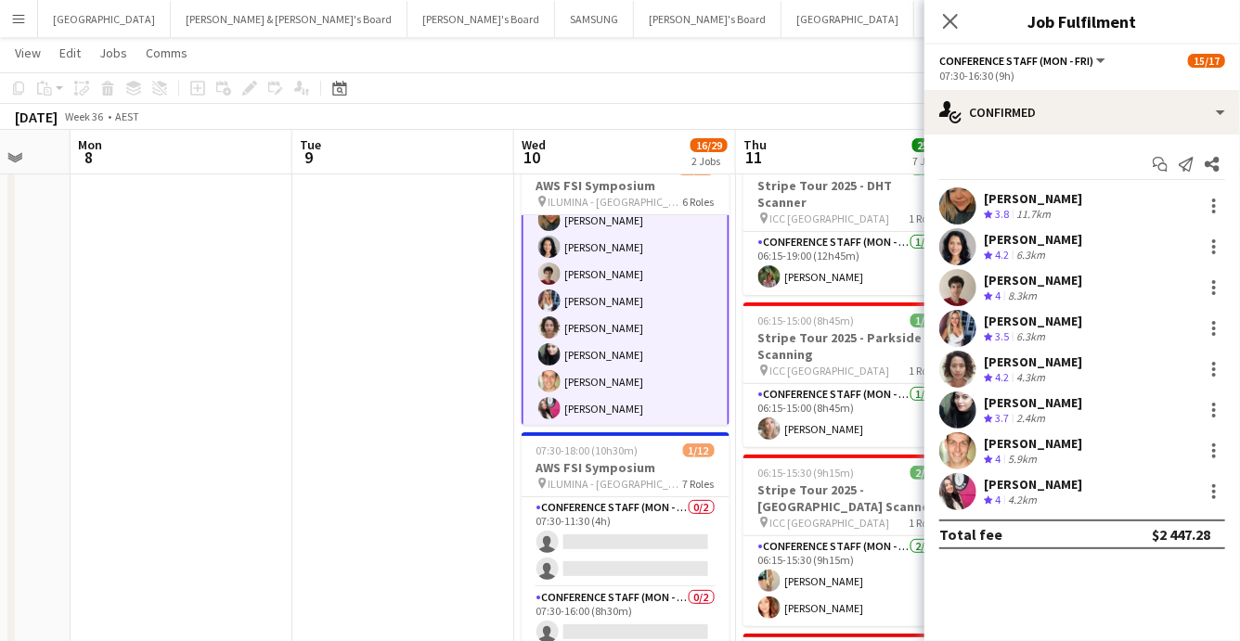
scroll to position [341, 0]
click at [1215, 242] on div at bounding box center [1214, 242] width 4 height 4
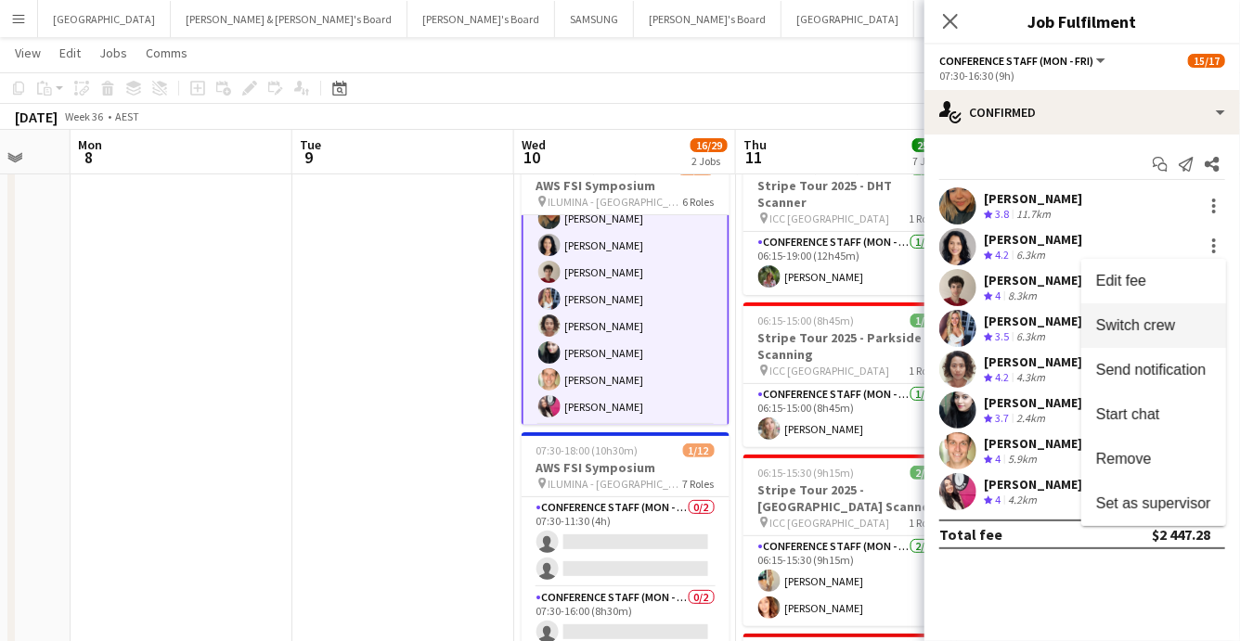
click at [1181, 326] on span "Switch crew" at bounding box center [1153, 325] width 115 height 17
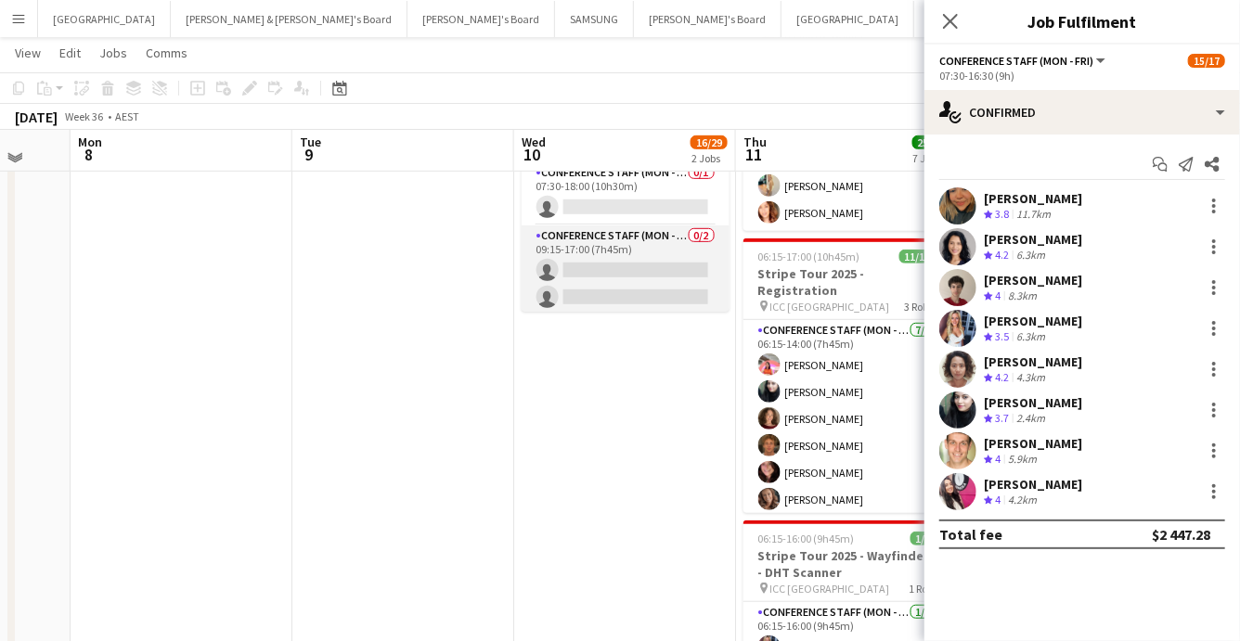
scroll to position [366, 0]
click at [669, 256] on app-card-role "Conference Staff (Mon - Fri) 0/2 09:15-17:00 (7h45m) single-neutral-actions sin…" at bounding box center [626, 268] width 208 height 90
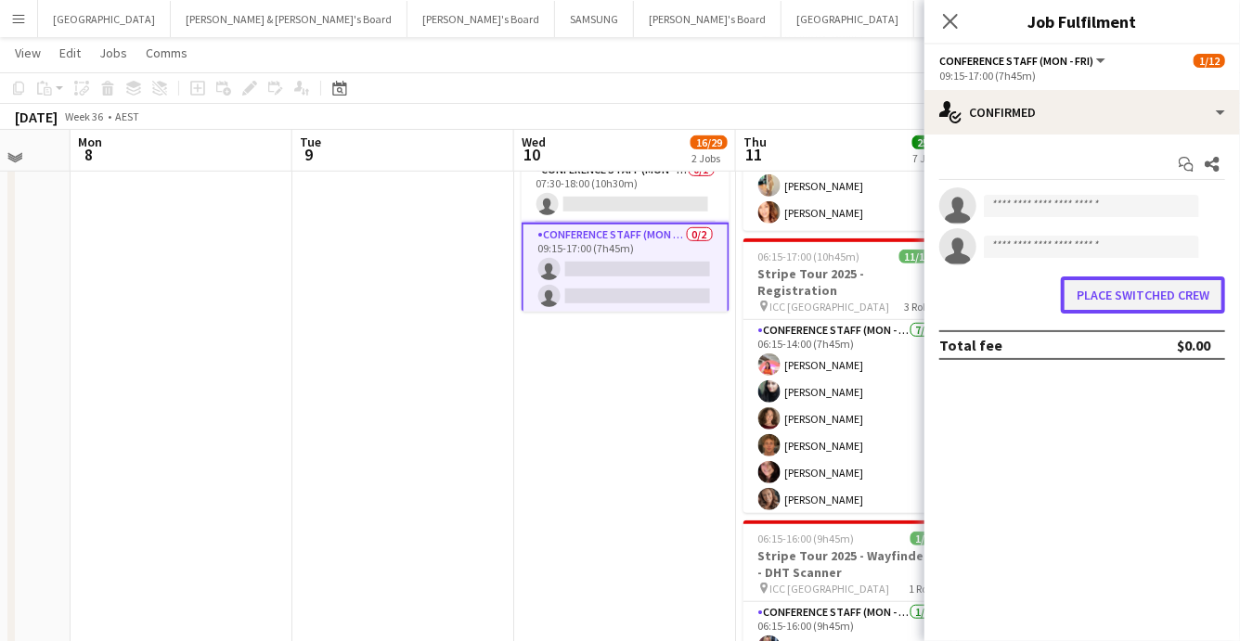
click at [1126, 296] on button "Place switched crew" at bounding box center [1143, 295] width 164 height 37
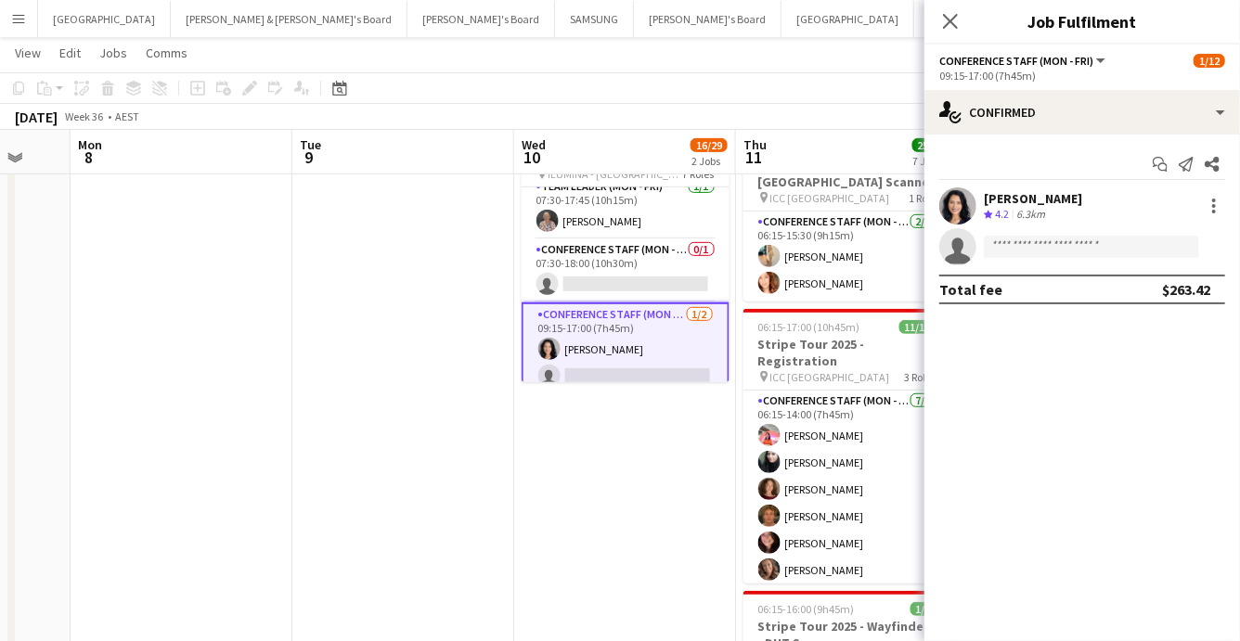
scroll to position [384, 0]
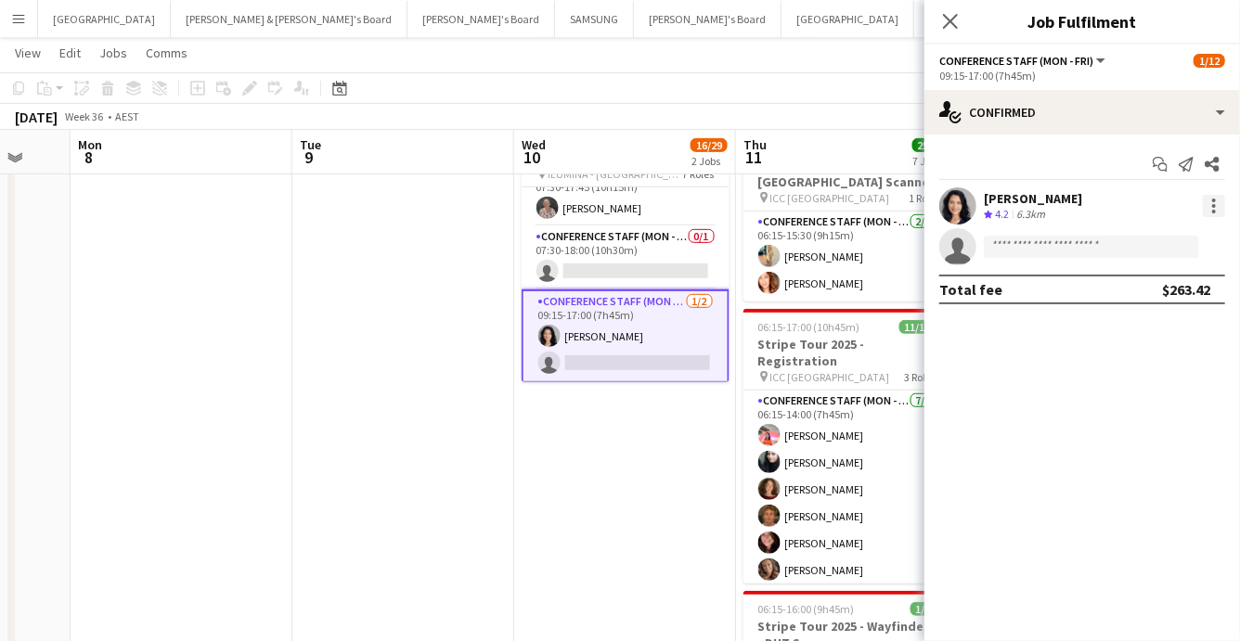
click at [1213, 207] on div at bounding box center [1214, 206] width 4 height 4
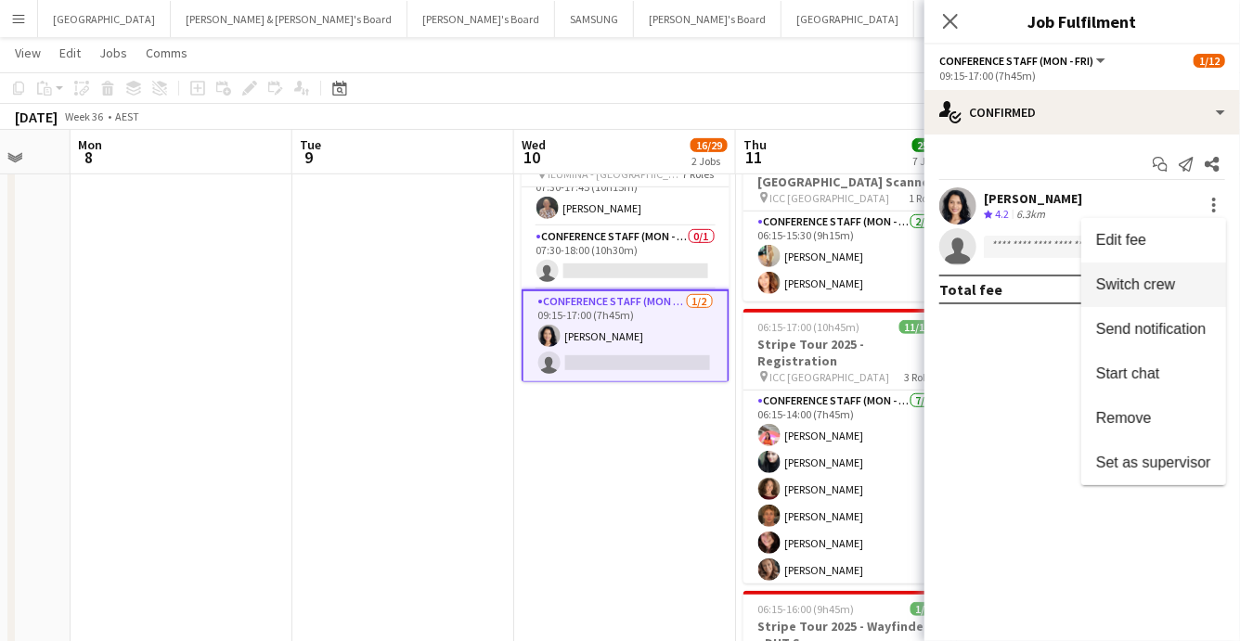
click at [1172, 290] on span "Switch crew" at bounding box center [1135, 285] width 79 height 16
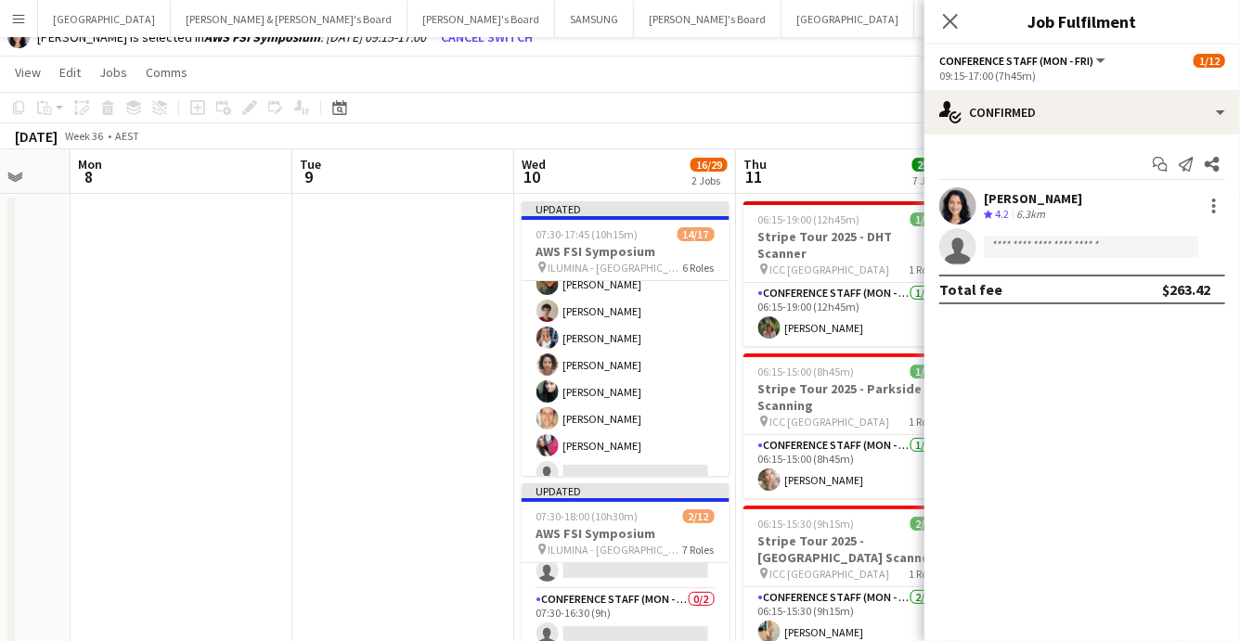
scroll to position [0, 0]
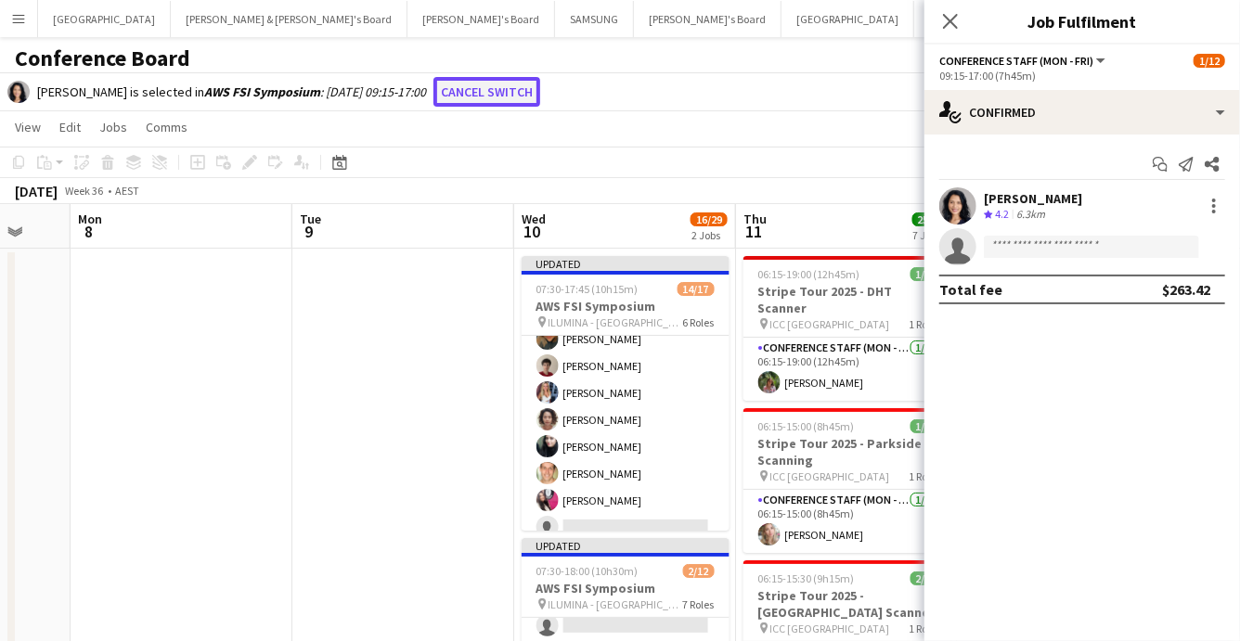
click at [469, 92] on button "Cancel switch" at bounding box center [487, 92] width 107 height 30
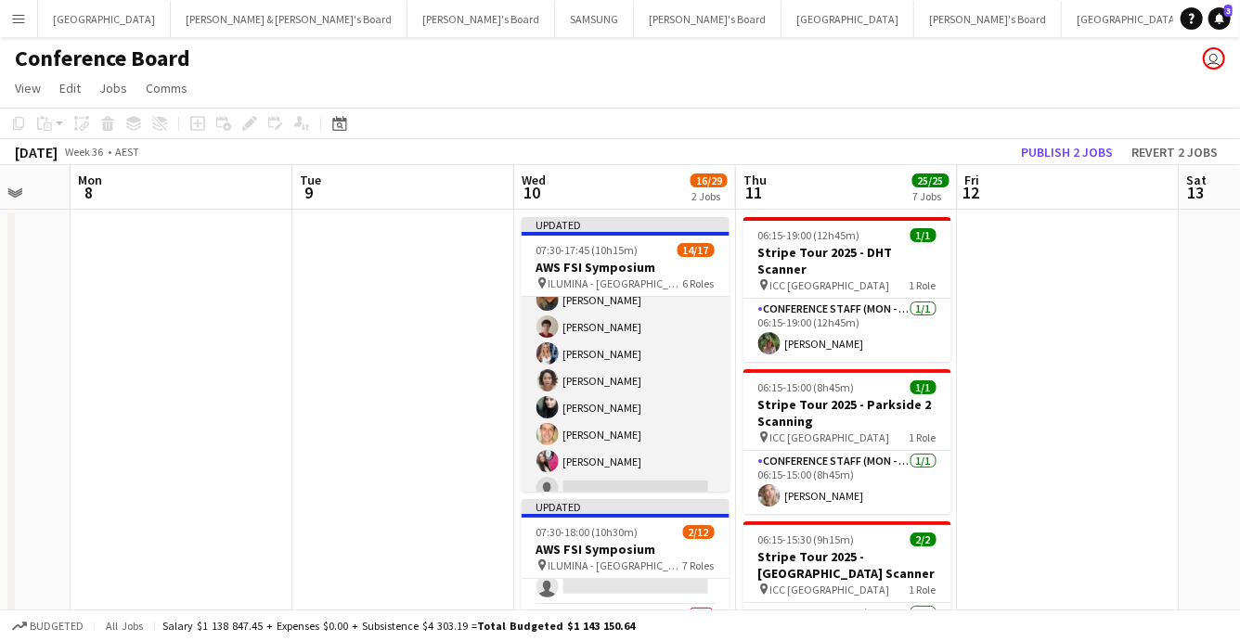
click at [612, 437] on app-card-role "Conference Staff (Mon - Fri) 14I 9A 7/8 07:30-16:30 (9h) Roberta Rodrigues Meir…" at bounding box center [626, 381] width 208 height 252
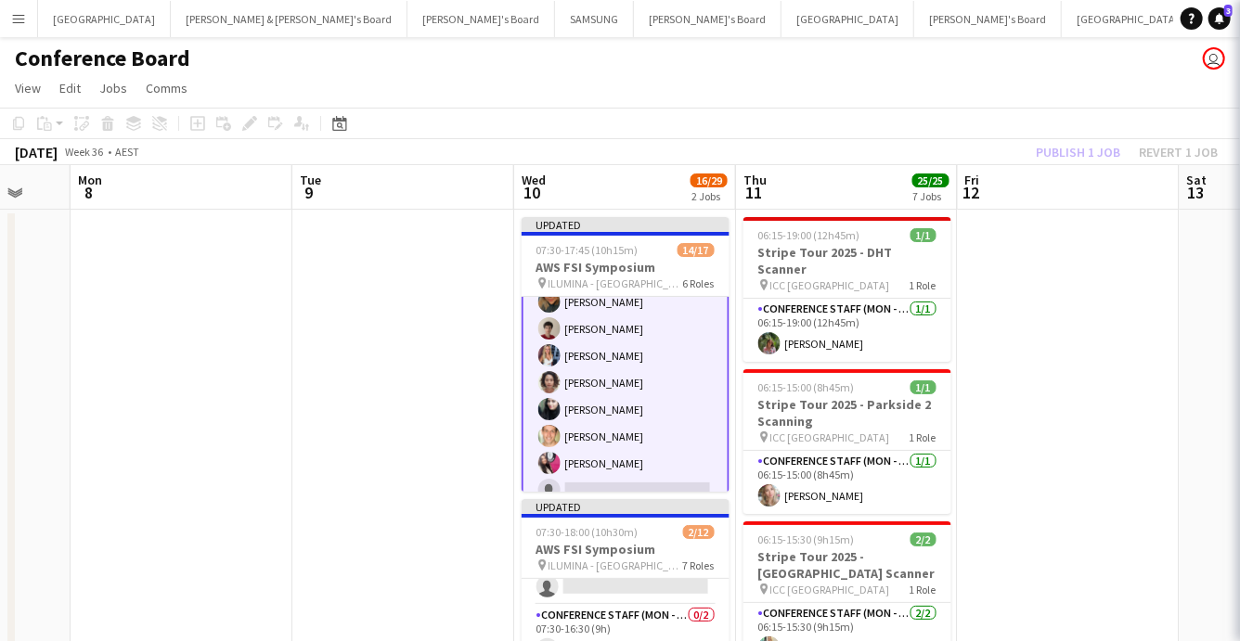
scroll to position [341, 0]
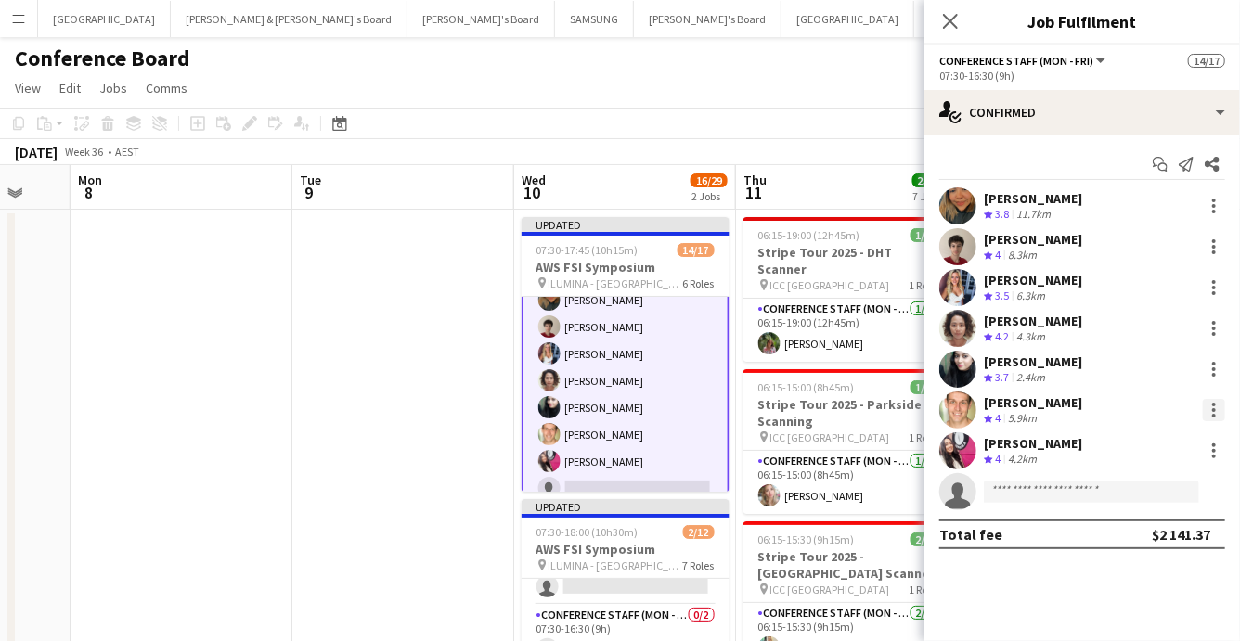
click at [1212, 408] on div at bounding box center [1214, 410] width 4 height 4
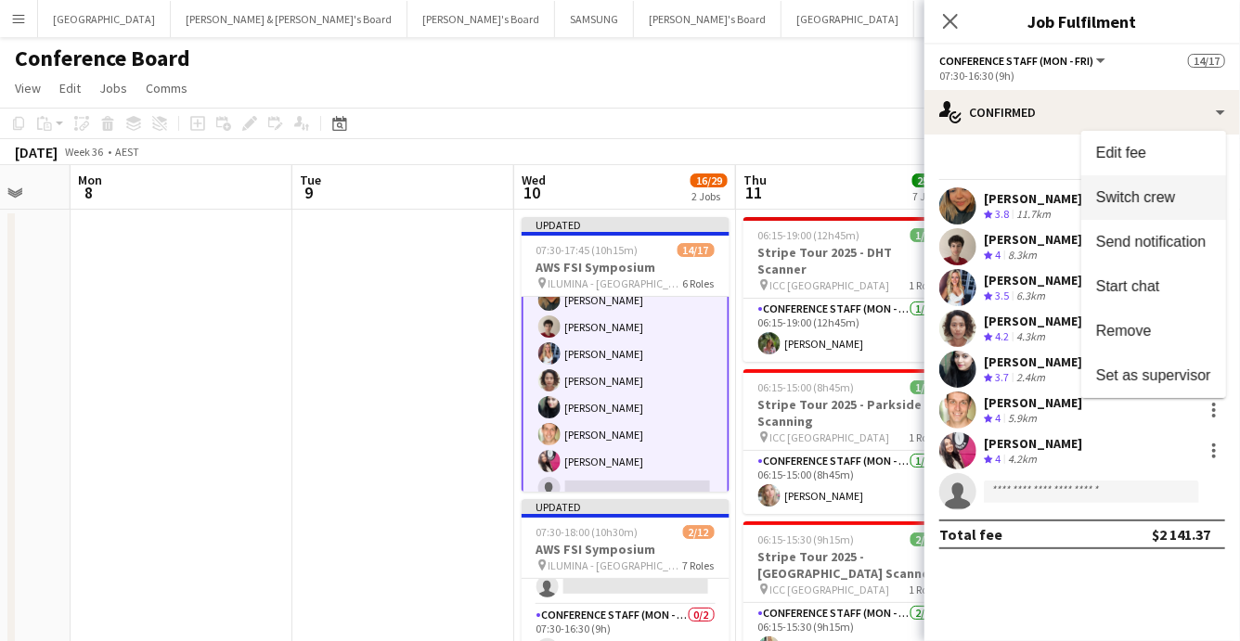
click at [1125, 198] on span "Switch crew" at bounding box center [1135, 197] width 79 height 16
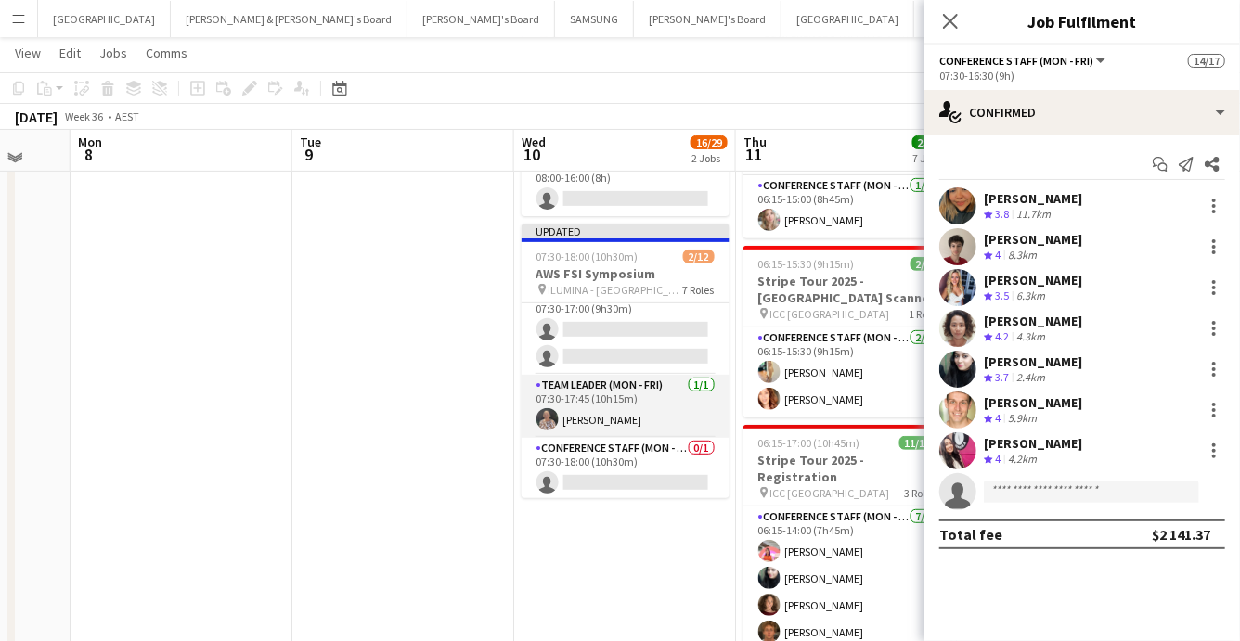
scroll to position [329, 0]
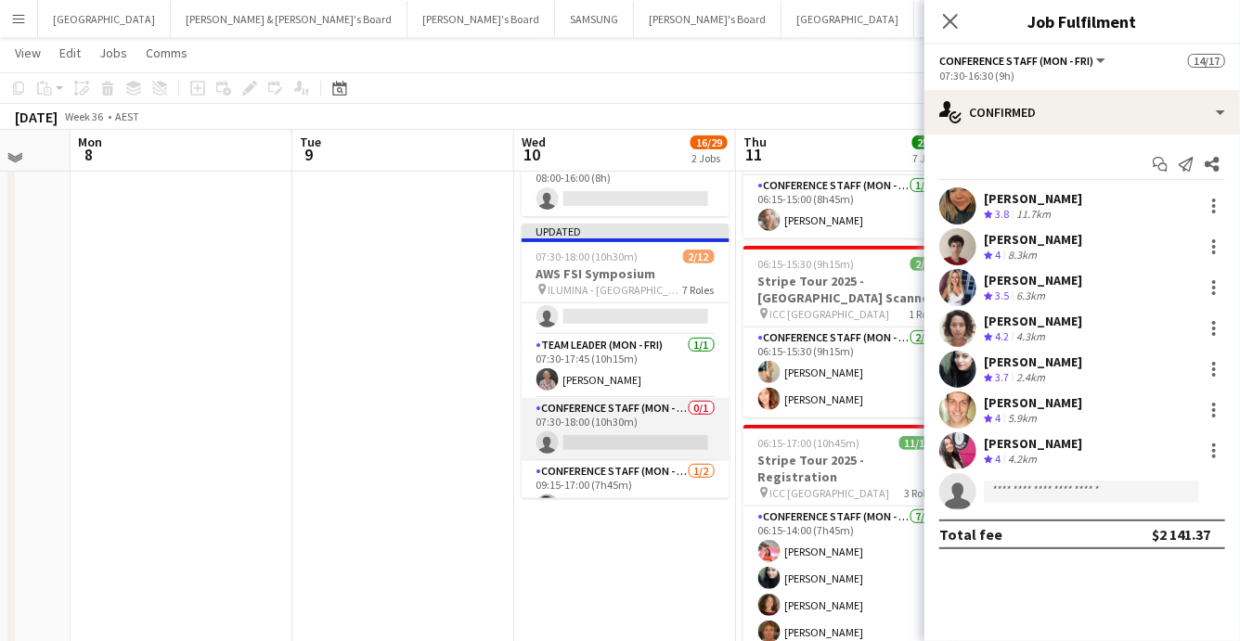
click at [664, 431] on app-card-role "Conference Staff (Mon - Fri) 0/1 07:30-18:00 (10h30m) single-neutral-actions" at bounding box center [626, 429] width 208 height 63
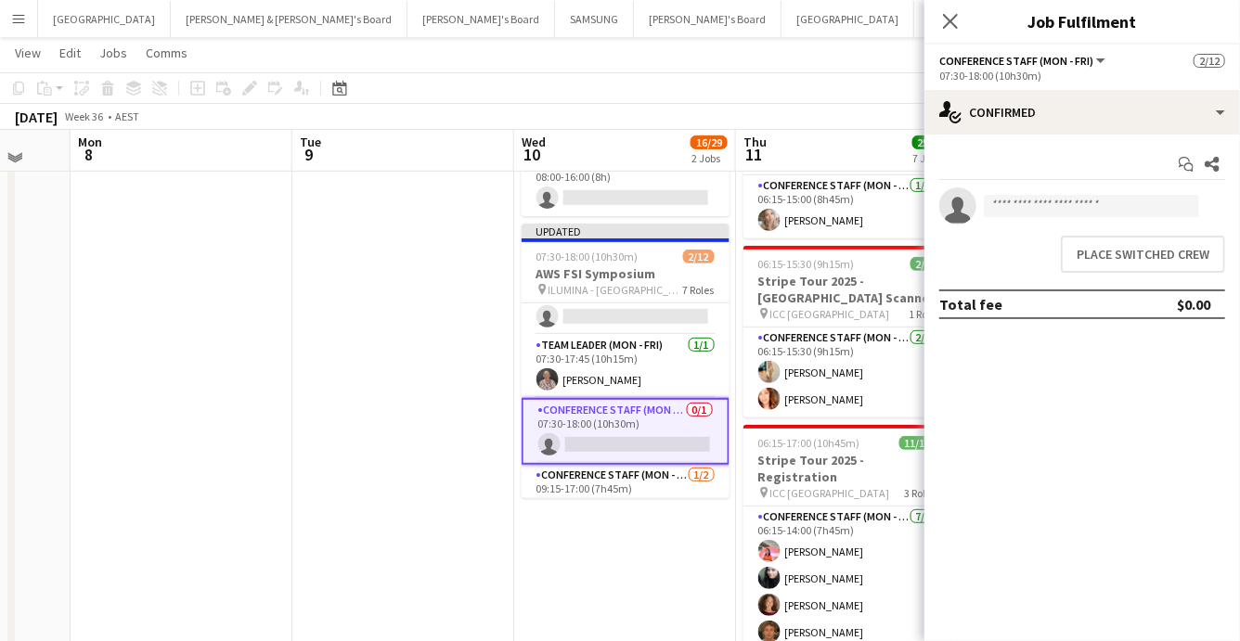
scroll to position [479, 0]
click at [1119, 253] on button "Place switched crew" at bounding box center [1143, 254] width 164 height 37
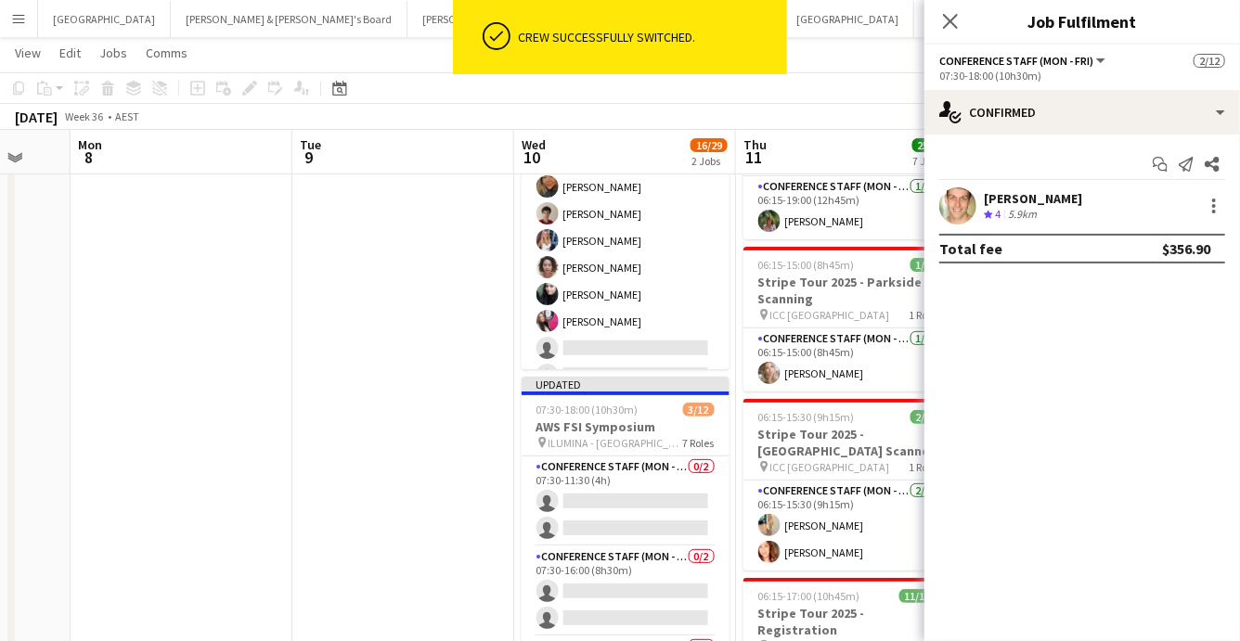
scroll to position [330, 0]
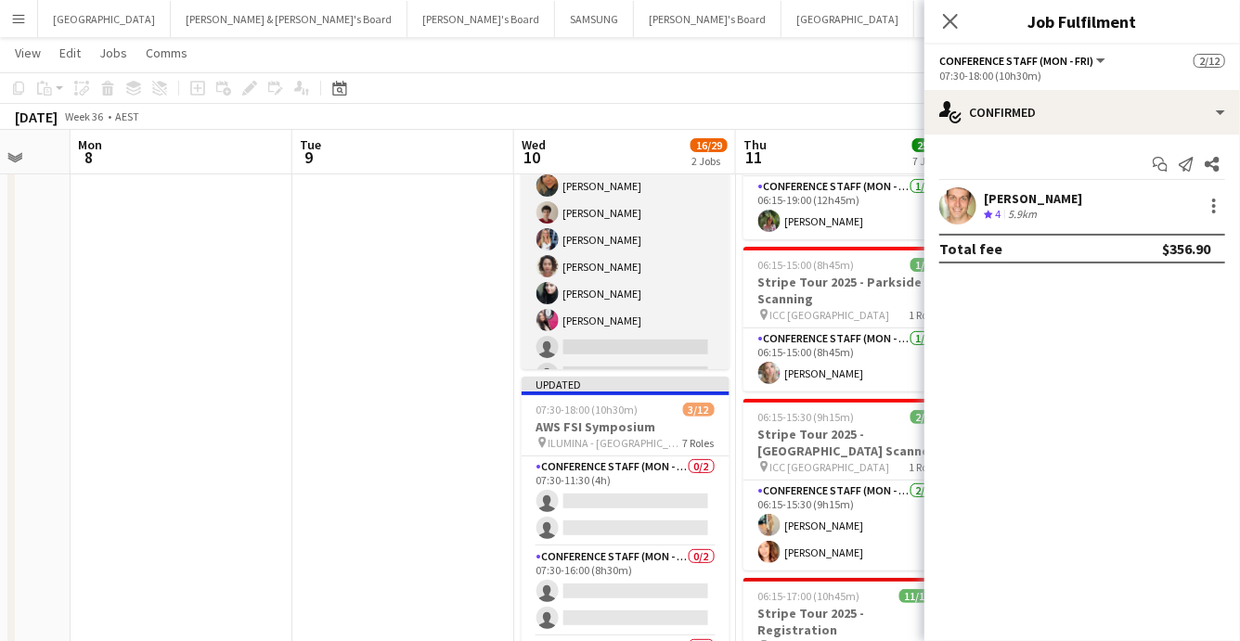
click at [602, 264] on app-card-role "Conference Staff (Mon - Fri) 14I 9A 6/8 07:30-16:30 (9h) Roberta Rodrigues Meir…" at bounding box center [626, 267] width 208 height 252
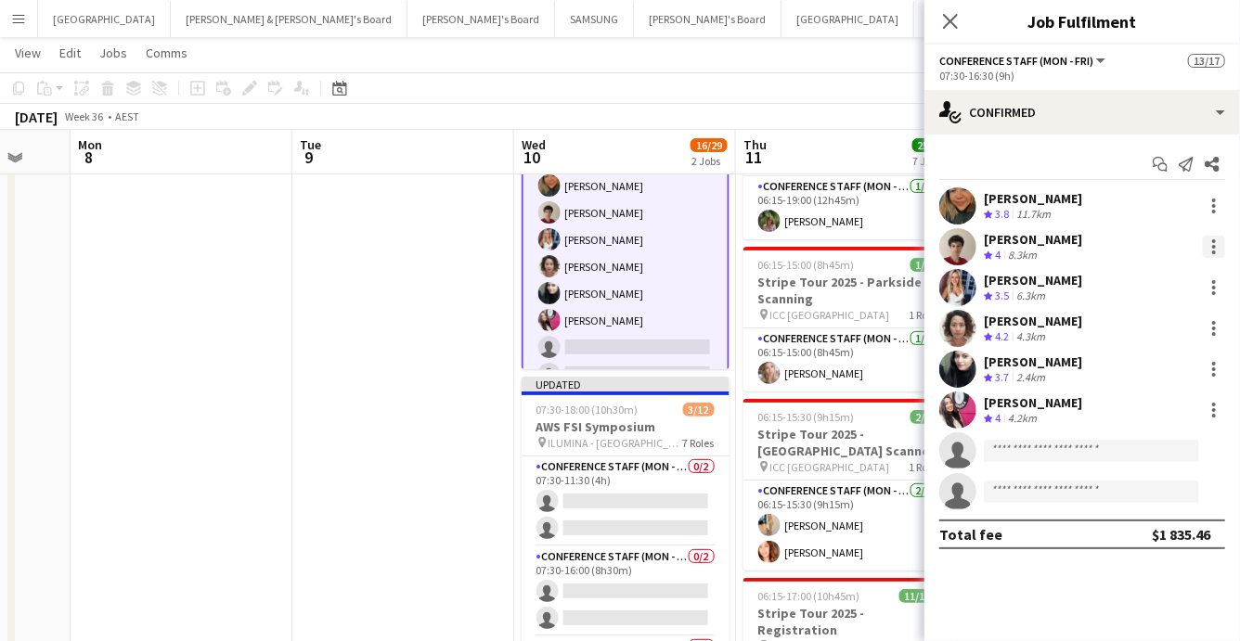
click at [1215, 245] on div at bounding box center [1214, 247] width 4 height 4
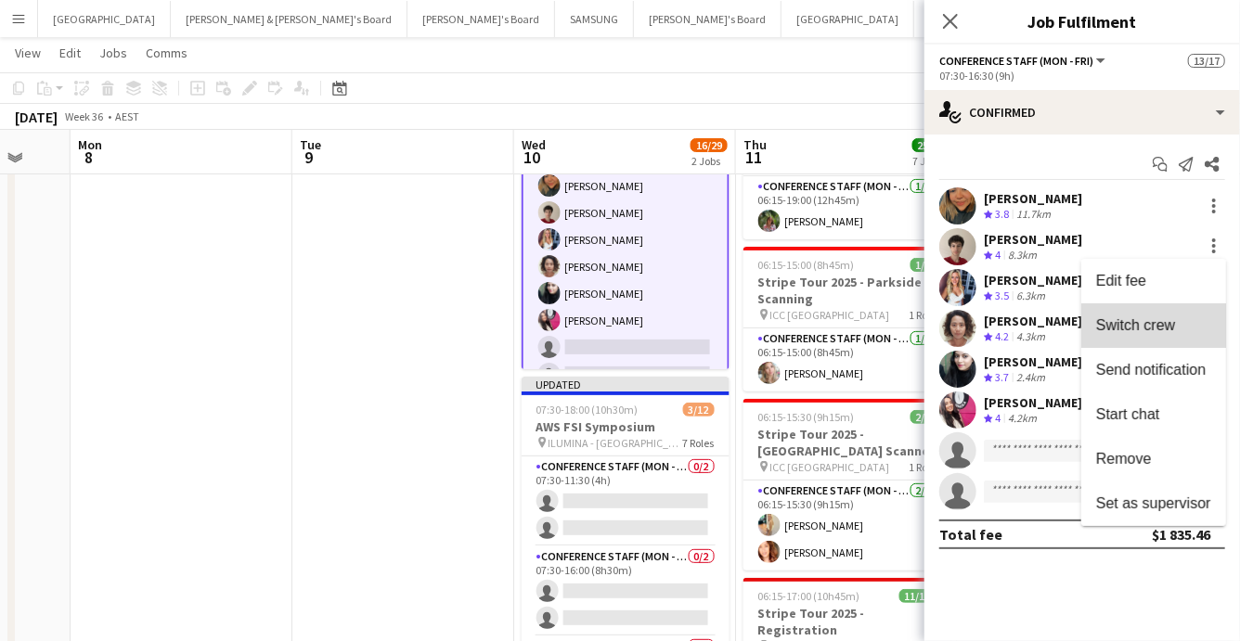
click at [1177, 326] on span "Switch crew" at bounding box center [1153, 325] width 115 height 17
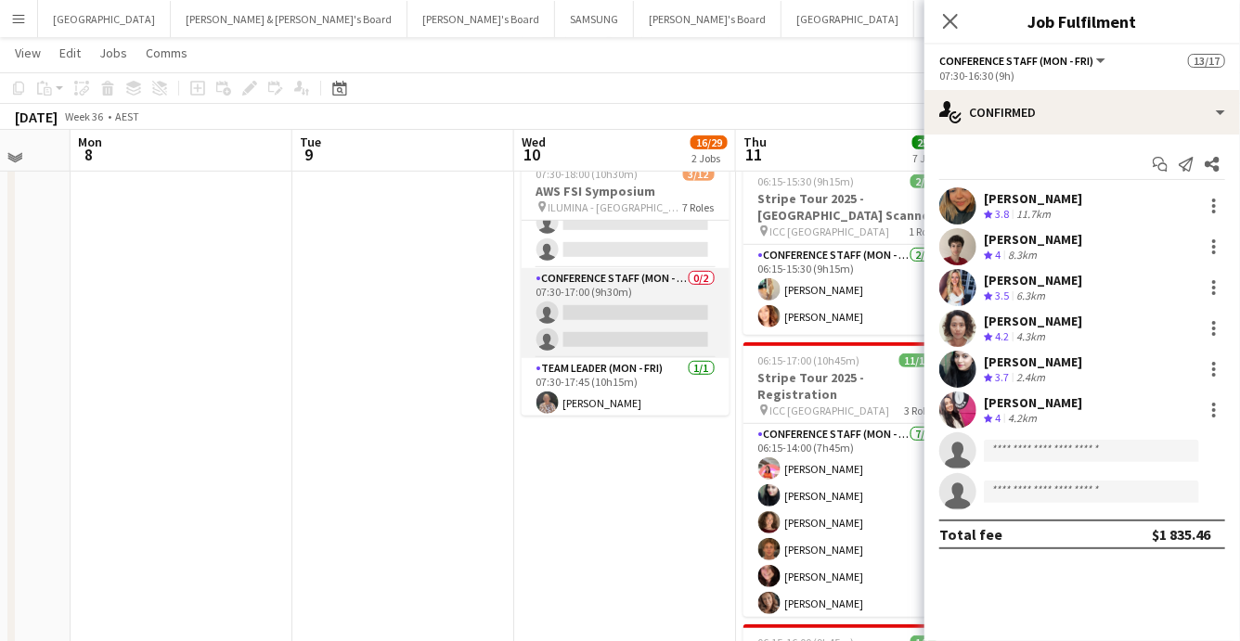
scroll to position [228, 0]
click at [632, 305] on app-card-role "Conference Staff (Mon - Fri) 0/2 07:30-17:00 (9h30m) single-neutral-actions sin…" at bounding box center [626, 308] width 208 height 90
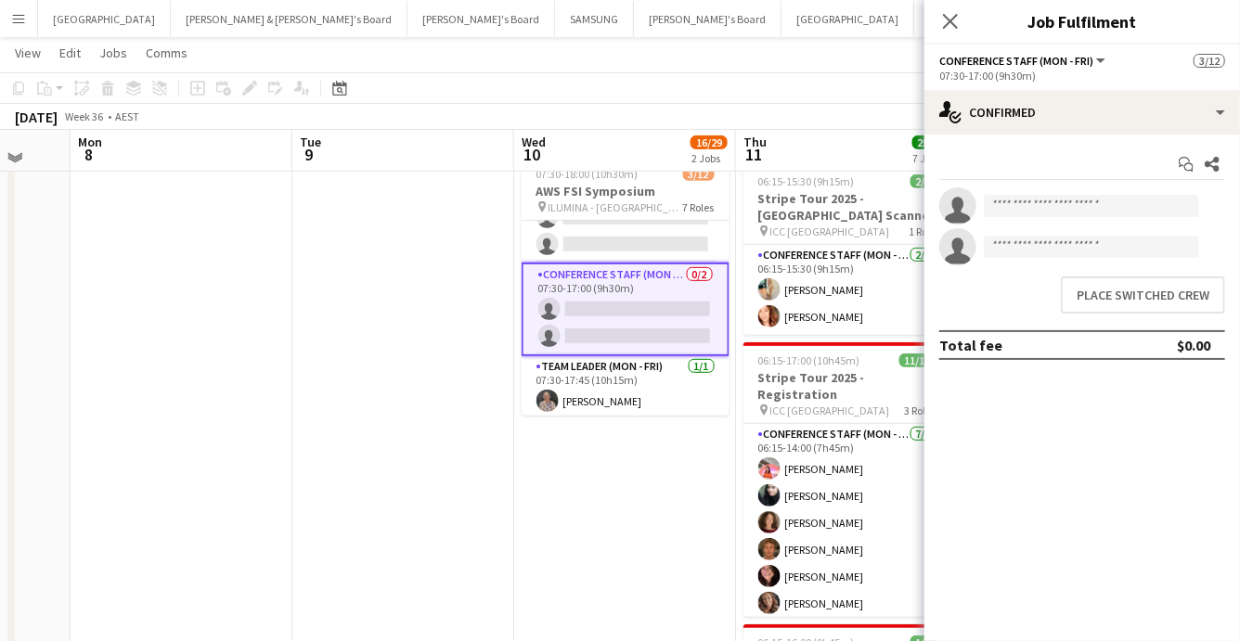
scroll to position [330, 0]
click at [1096, 291] on button "Place switched crew" at bounding box center [1143, 295] width 164 height 37
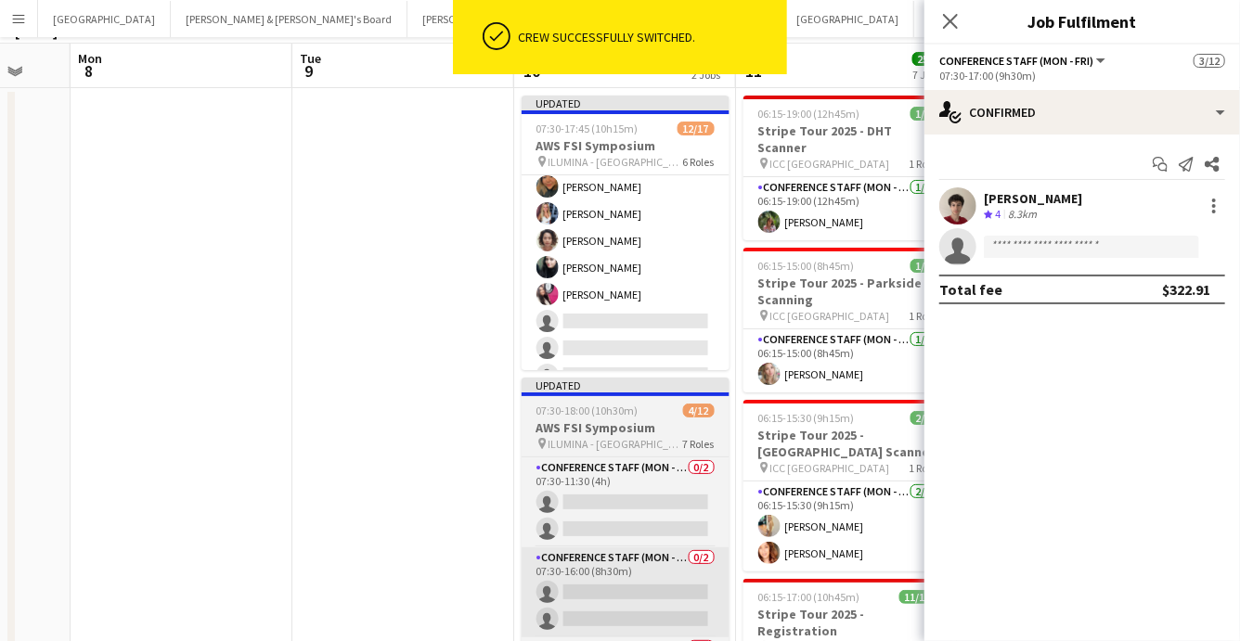
scroll to position [0, 0]
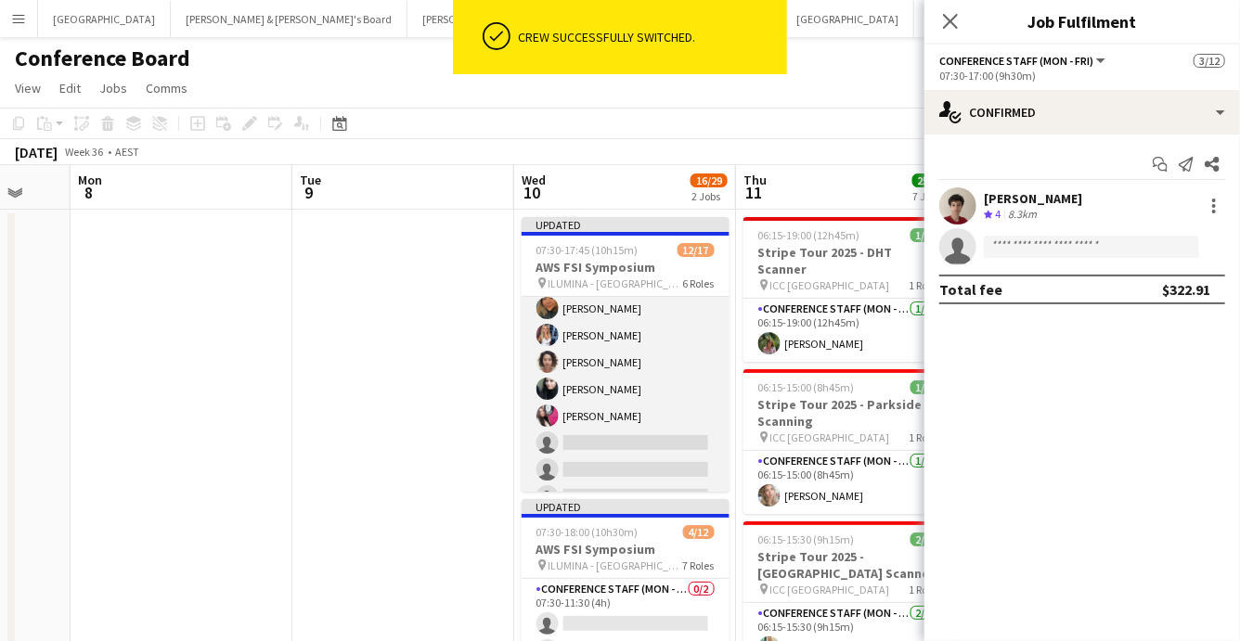
click at [622, 368] on app-card-role "Conference Staff (Mon - Fri) 14I 9A 5/8 07:30-16:30 (9h) Roberta Rodrigues Meir…" at bounding box center [626, 390] width 208 height 252
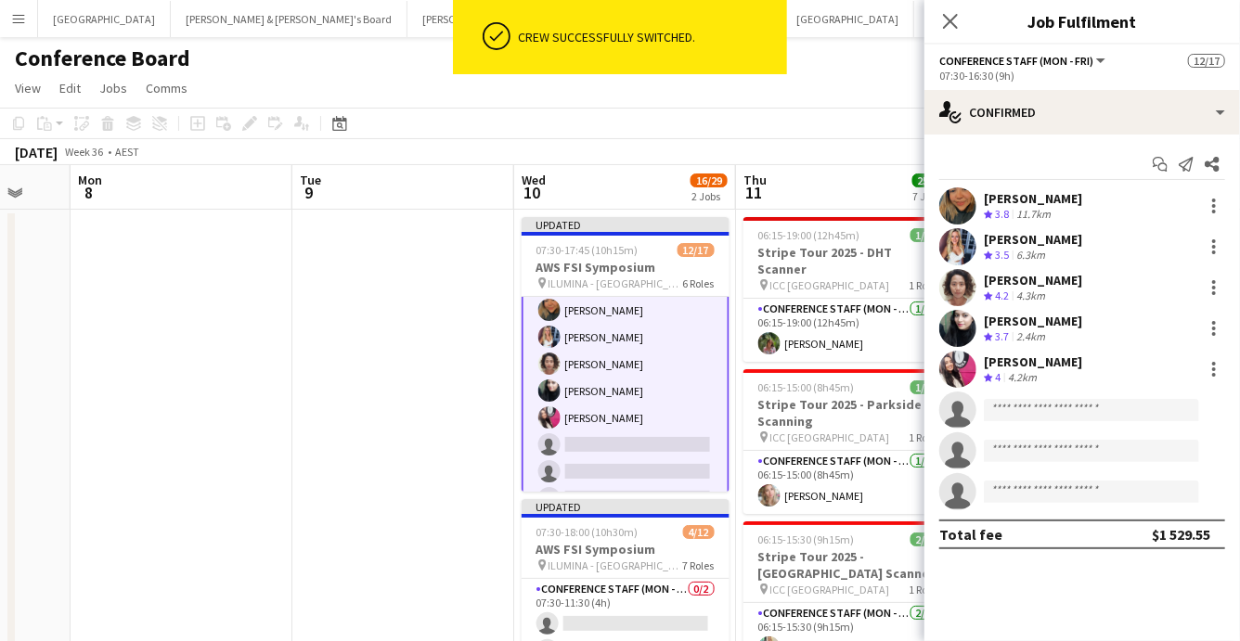
scroll to position [332, 0]
click at [1211, 243] on div at bounding box center [1214, 247] width 22 height 22
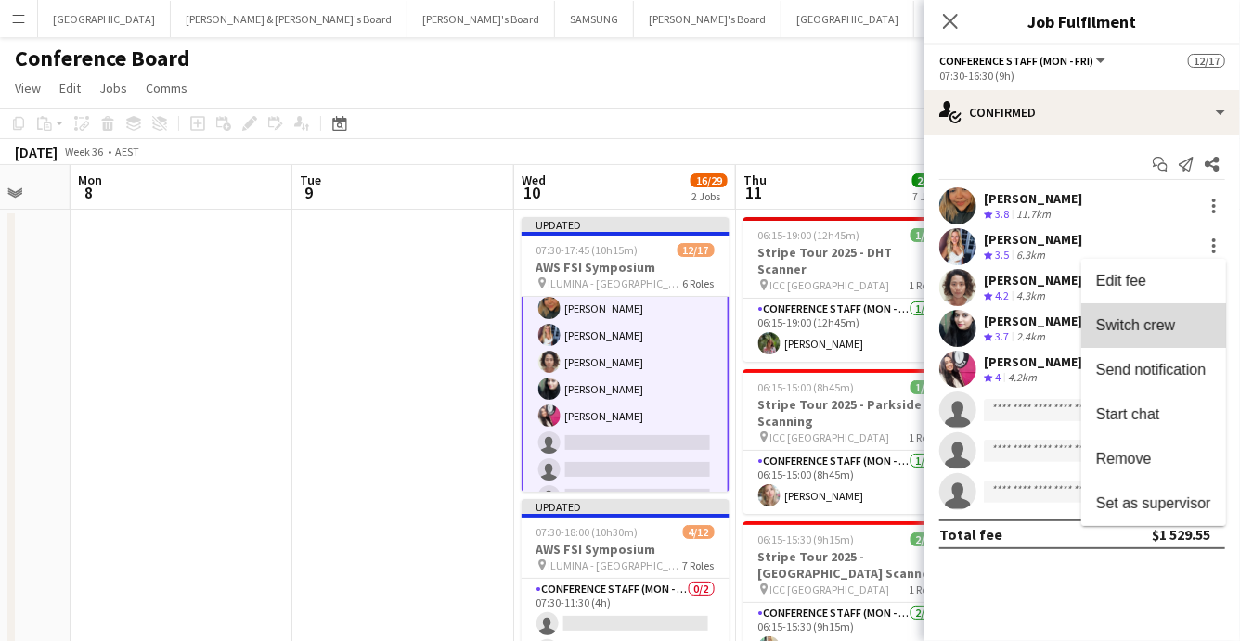
click at [1165, 324] on span "Switch crew" at bounding box center [1135, 325] width 79 height 16
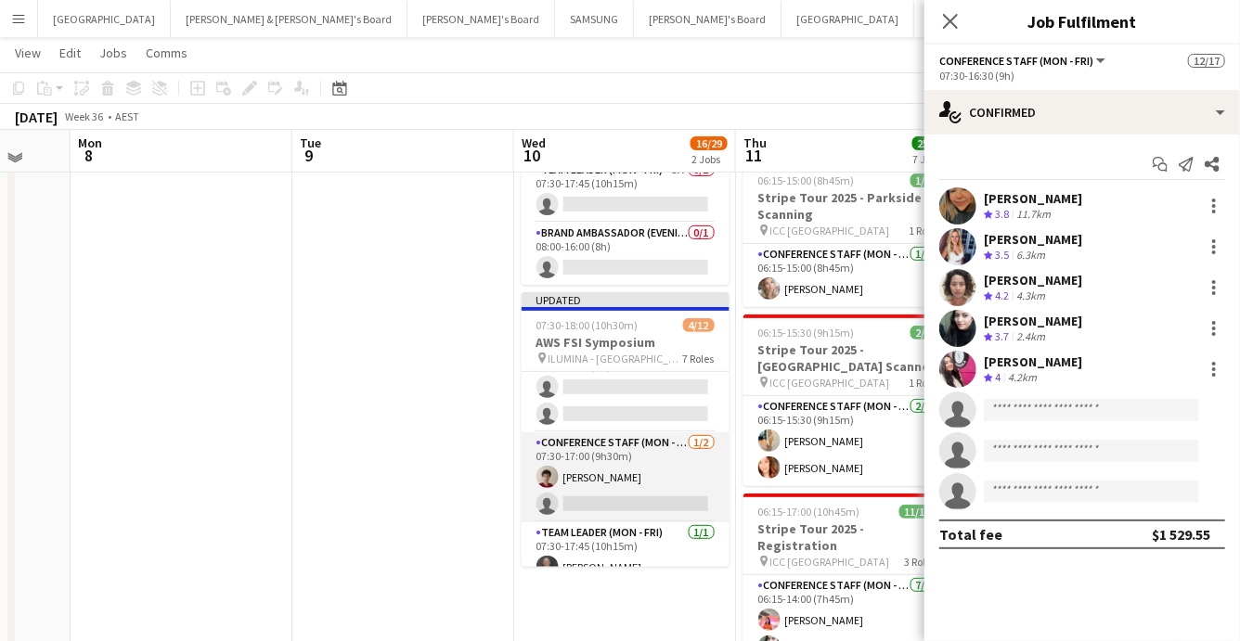
scroll to position [215, 0]
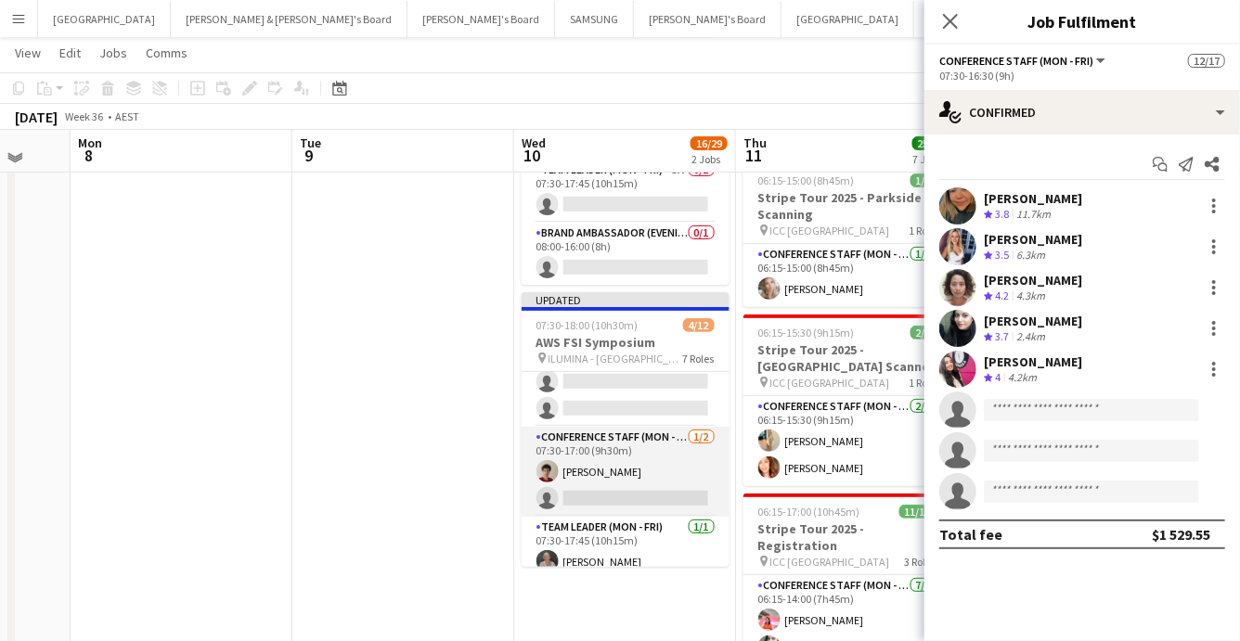
click at [634, 480] on app-card-role "Conference Staff (Mon - Fri) 1/2 07:30-17:00 (9h30m) Dion Bablusha single-neutr…" at bounding box center [626, 472] width 208 height 90
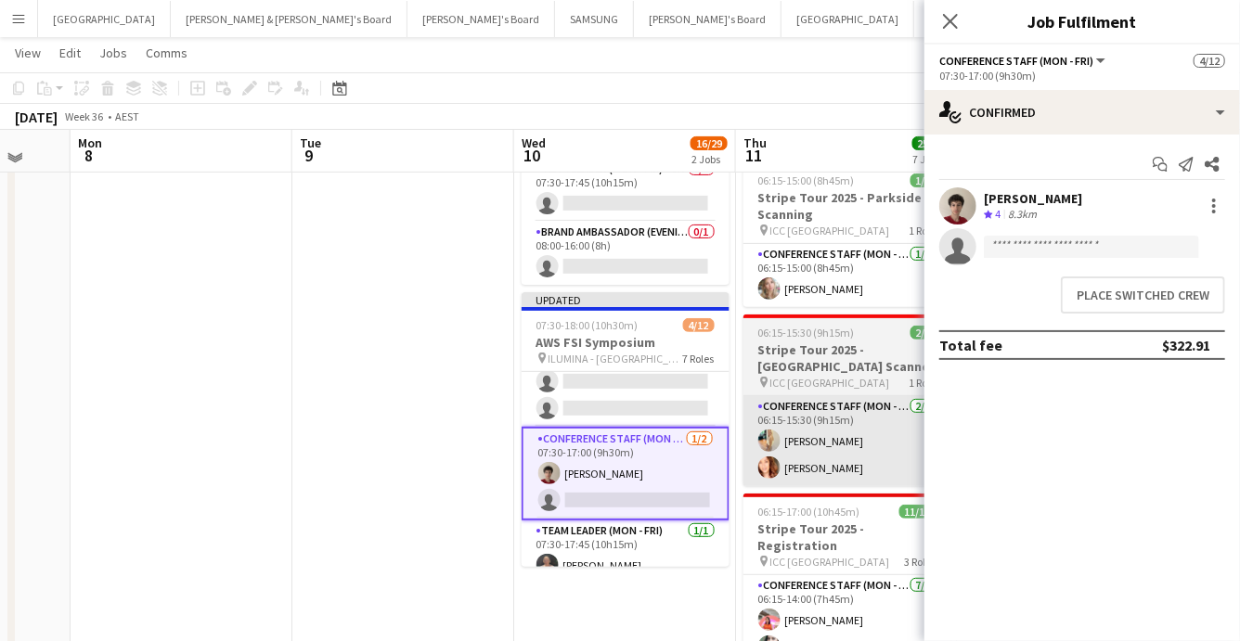
scroll to position [479, 0]
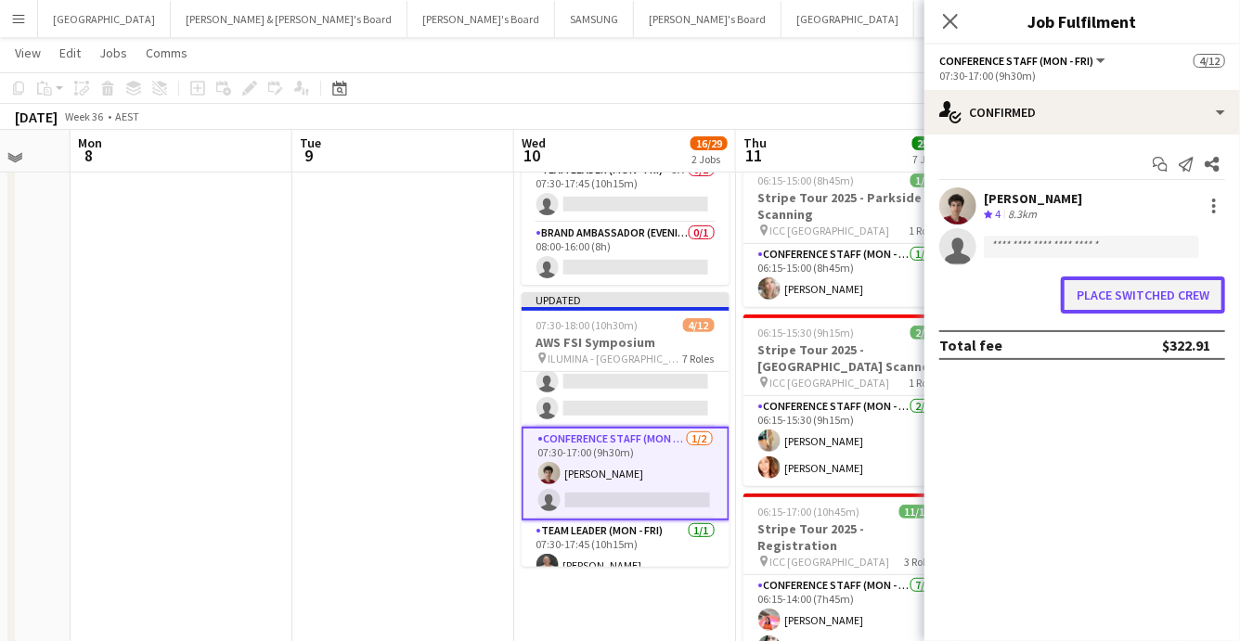
click at [1153, 290] on button "Place switched crew" at bounding box center [1143, 295] width 164 height 37
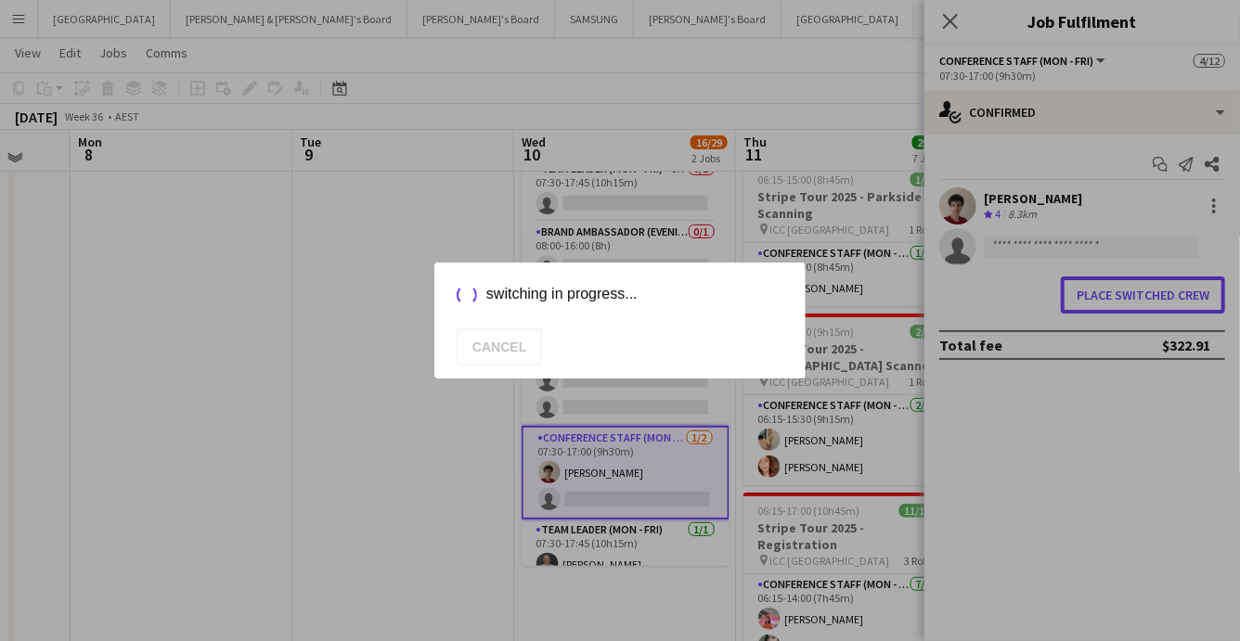
scroll to position [0, 0]
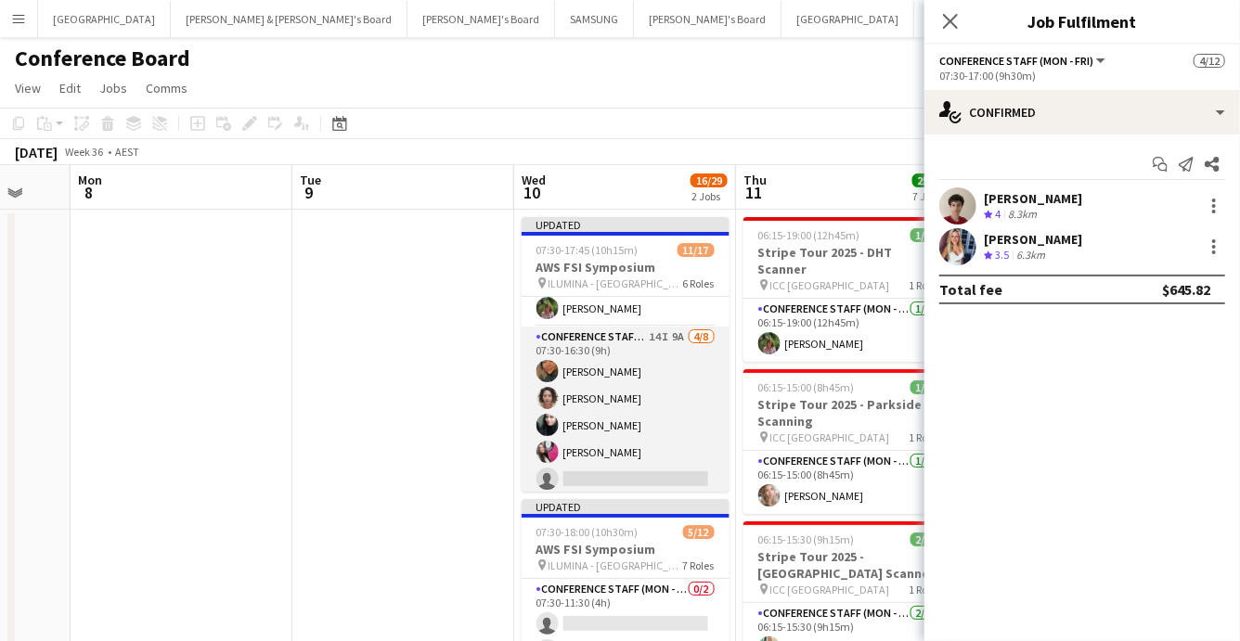
click at [624, 446] on app-card-role "Conference Staff (Mon - Fri) 14I 9A 4/8 07:30-16:30 (9h) Roberta Rodrigues Meir…" at bounding box center [626, 453] width 208 height 252
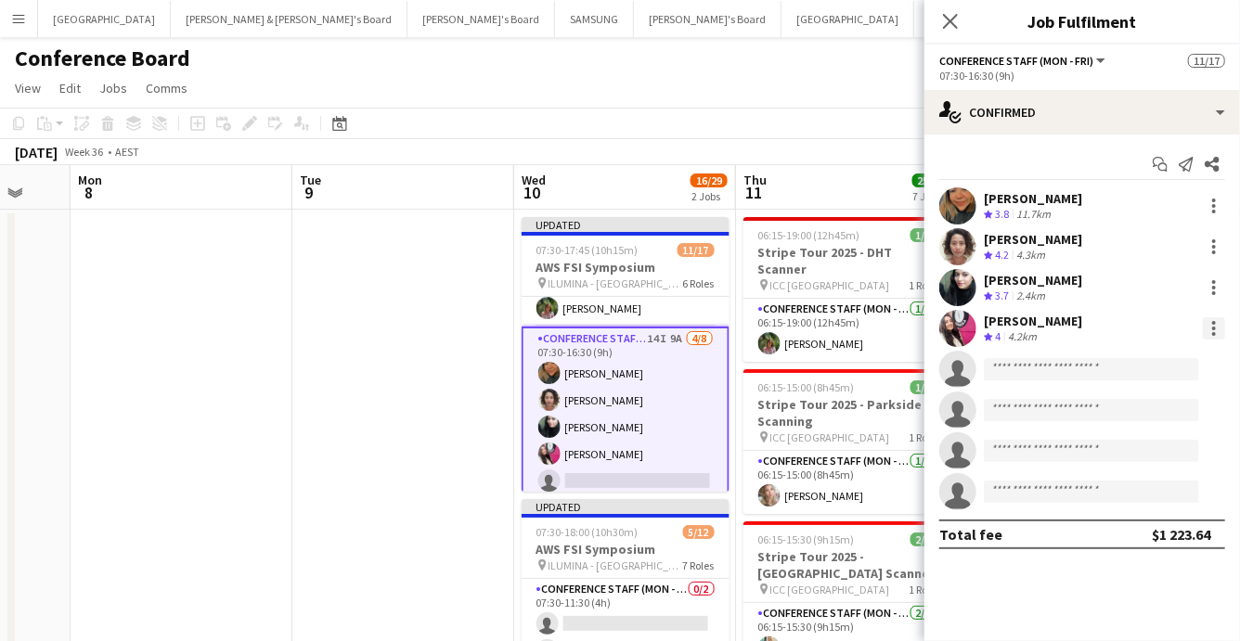
click at [1215, 325] on div at bounding box center [1214, 328] width 22 height 22
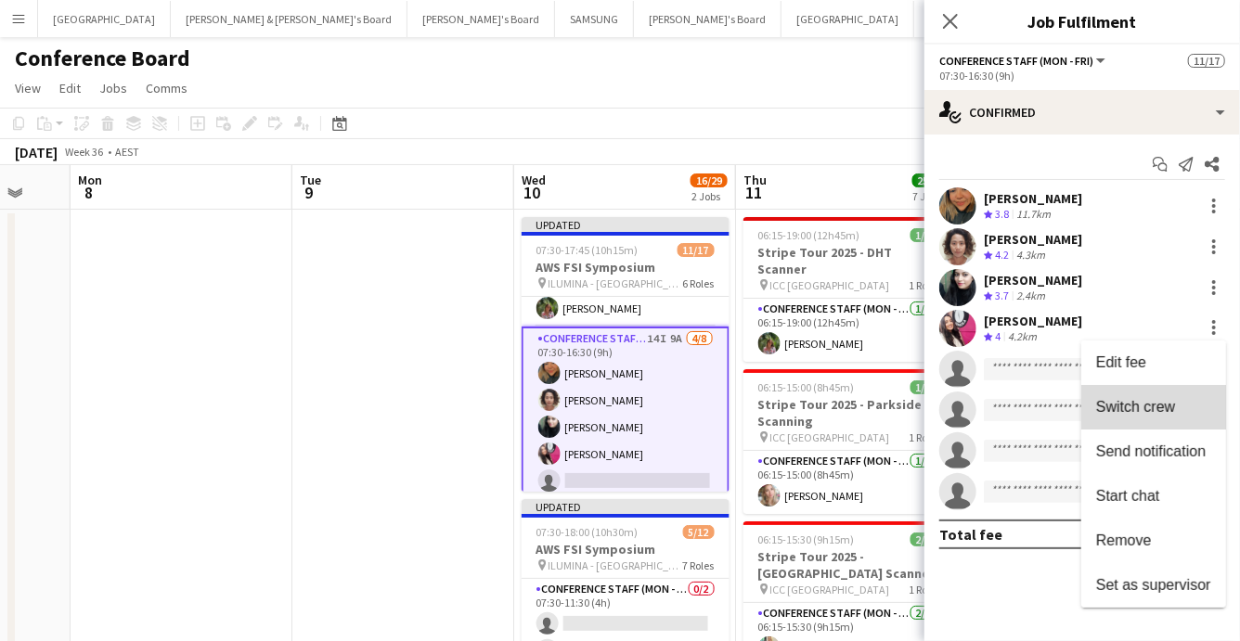
click at [1174, 411] on span "Switch crew" at bounding box center [1135, 407] width 79 height 16
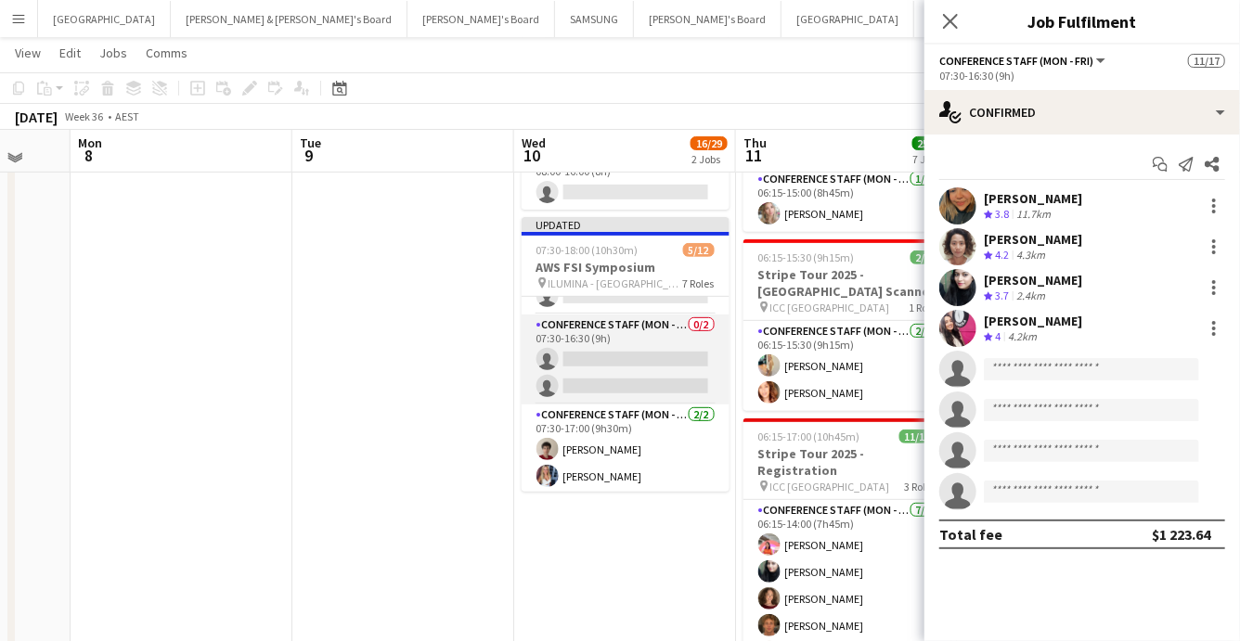
click at [656, 362] on app-card-role "Conference Staff (Mon - Fri) 0/2 07:30-16:30 (9h) single-neutral-actions single…" at bounding box center [626, 360] width 208 height 90
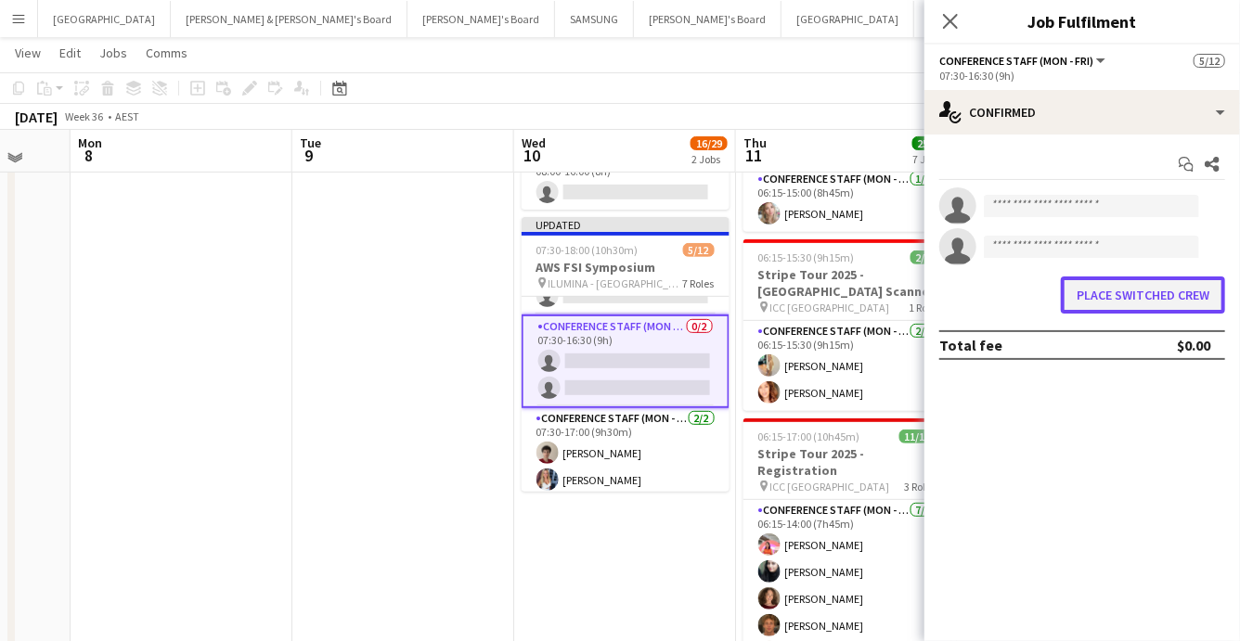
click at [1112, 295] on button "Place switched crew" at bounding box center [1143, 295] width 164 height 37
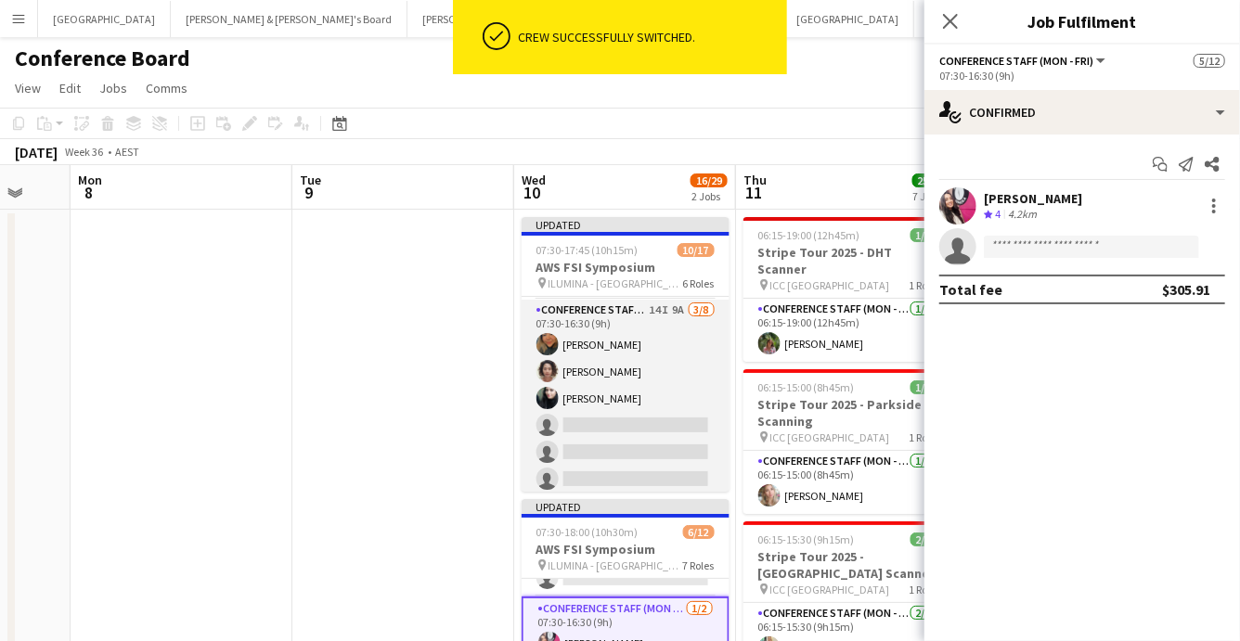
click at [634, 367] on app-card-role "Conference Staff (Mon - Fri) 14I 9A 3/8 07:30-16:30 (9h) Roberta Rodrigues Meir…" at bounding box center [626, 426] width 208 height 252
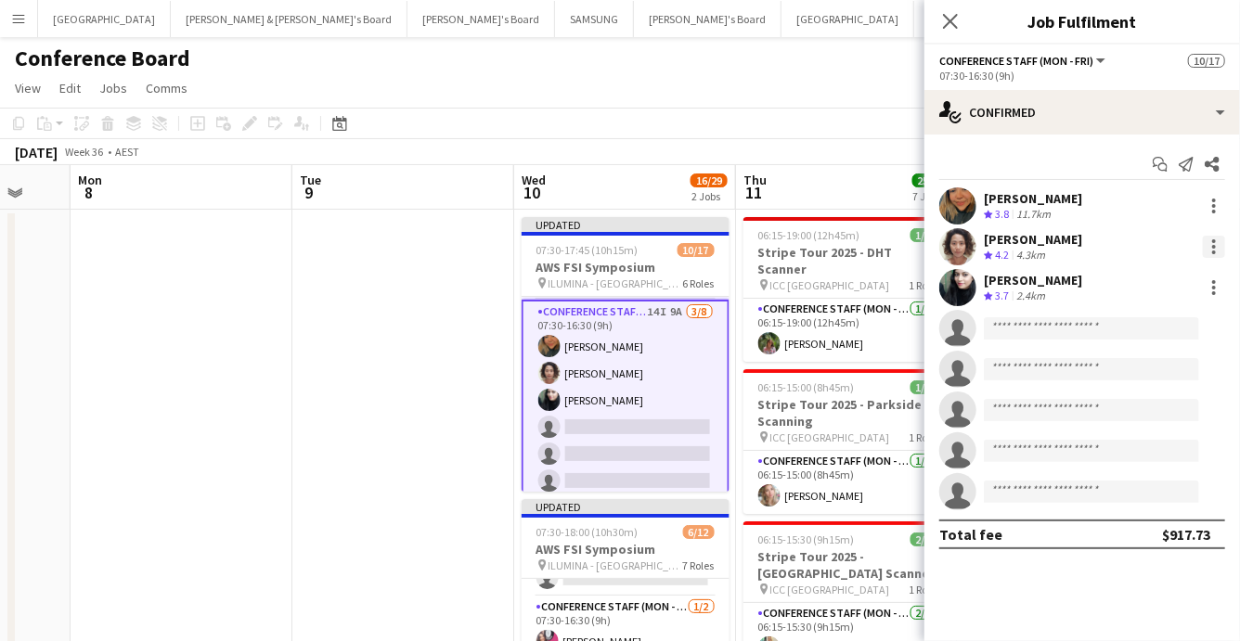
click at [1212, 249] on div at bounding box center [1214, 247] width 22 height 22
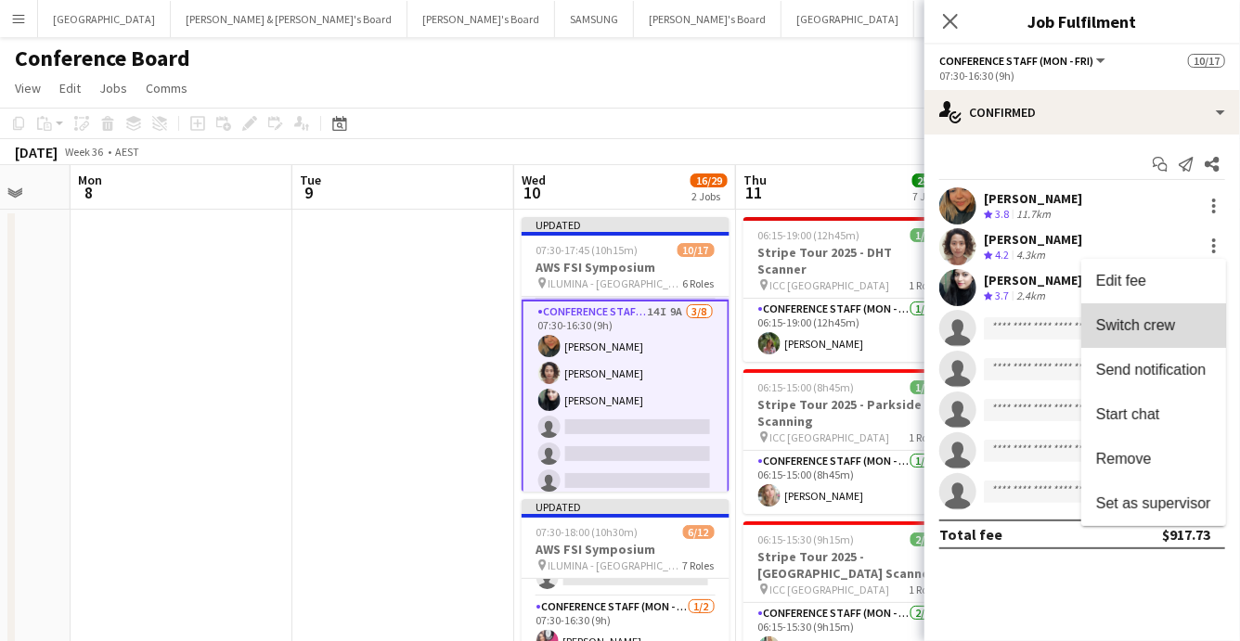
click at [1139, 322] on span "Switch crew" at bounding box center [1135, 325] width 79 height 16
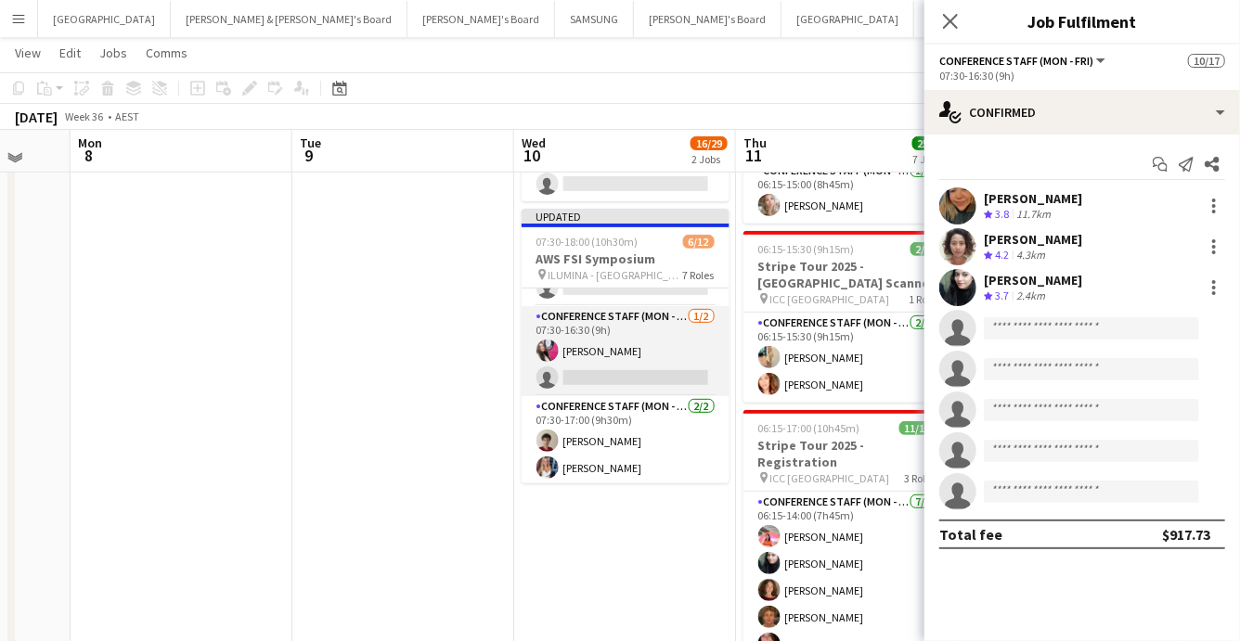
click at [662, 382] on app-card-role "Conference Staff (Mon - Fri) 1/2 07:30-16:30 (9h) Daiana Scherer single-neutral…" at bounding box center [626, 351] width 208 height 90
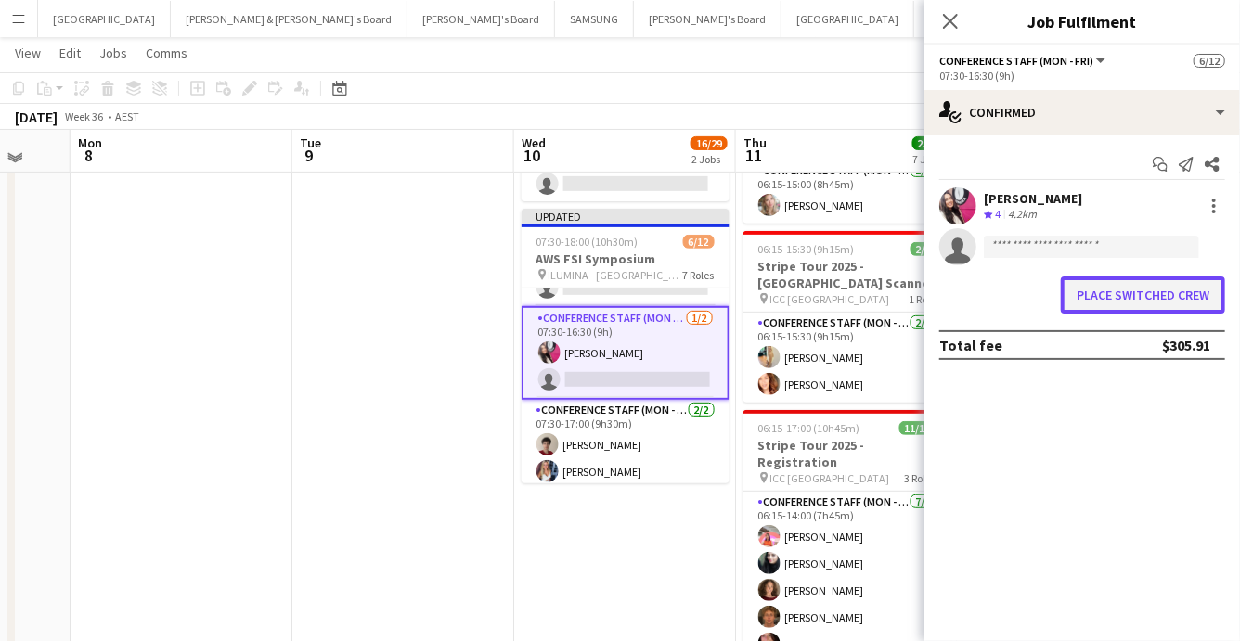
click at [1141, 293] on button "Place switched crew" at bounding box center [1143, 295] width 164 height 37
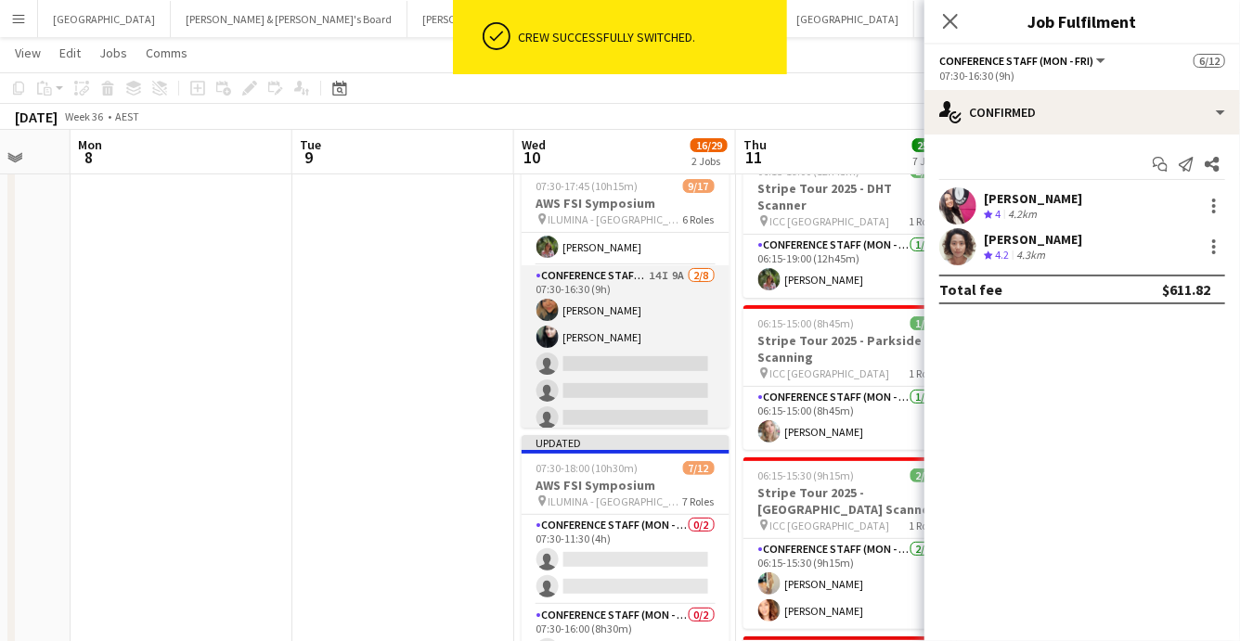
click at [586, 330] on app-card-role "Conference Staff (Mon - Fri) 14I 9A 2/8 07:30-16:30 (9h) Roberta Rodrigues Meir…" at bounding box center [626, 391] width 208 height 252
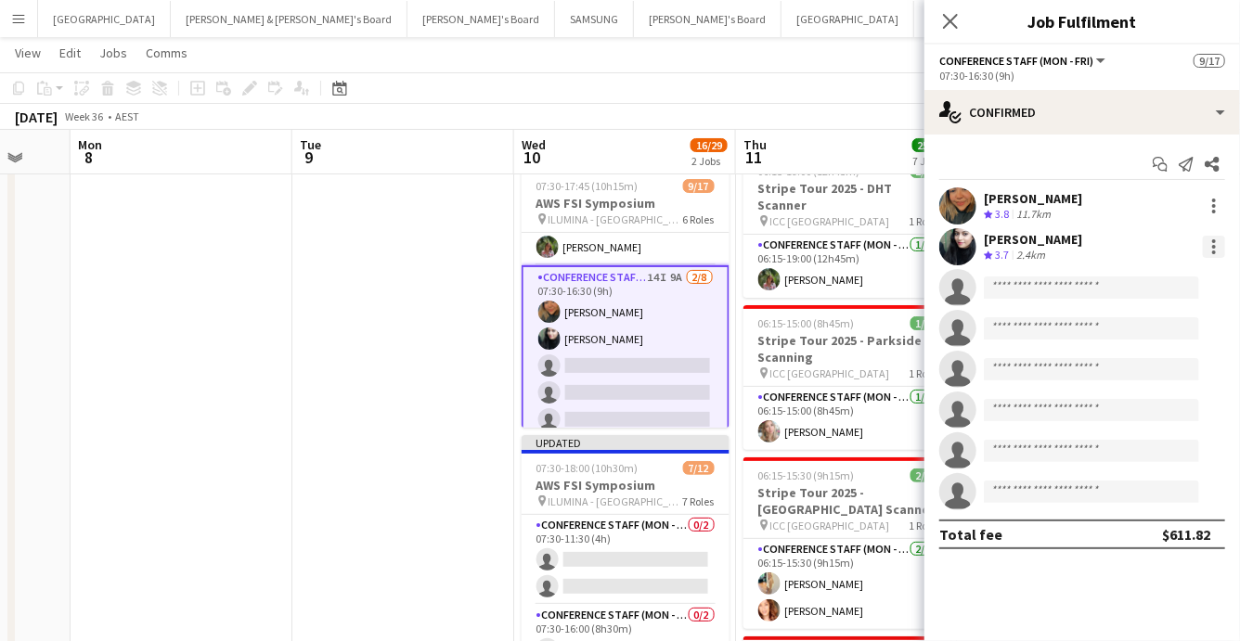
click at [1218, 239] on div at bounding box center [1214, 247] width 22 height 22
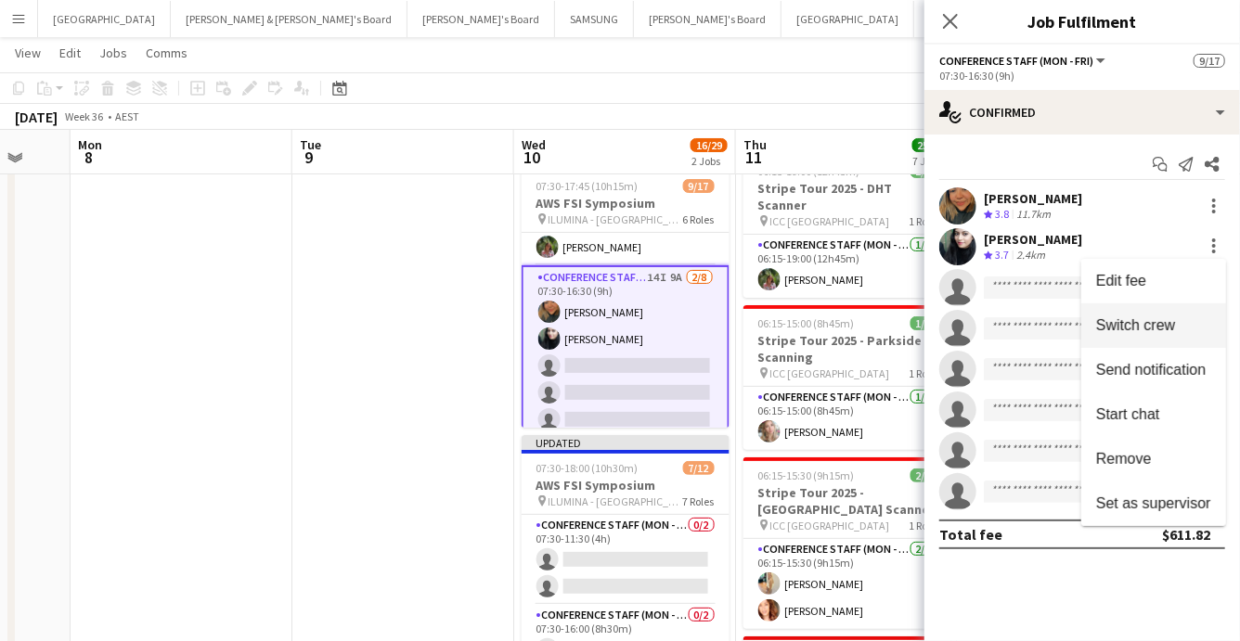
click at [1157, 327] on span "Switch crew" at bounding box center [1135, 325] width 79 height 16
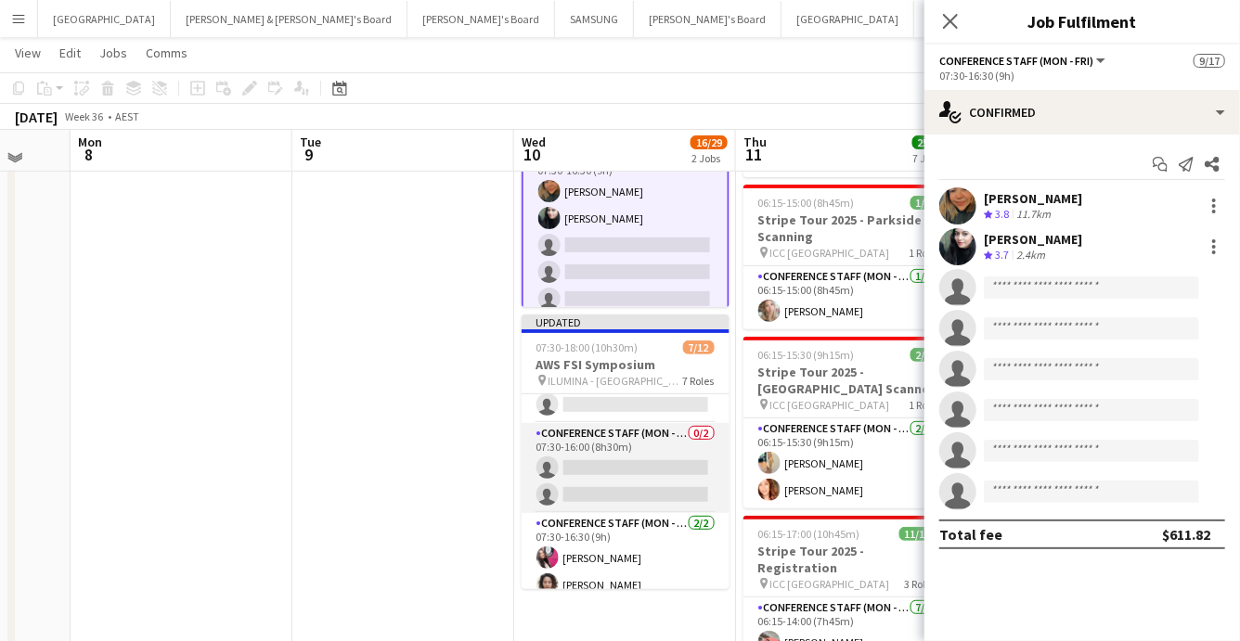
click at [642, 463] on app-card-role "Conference Staff (Mon - Fri) 0/2 07:30-16:00 (8h30m) single-neutral-actions sin…" at bounding box center [626, 468] width 208 height 90
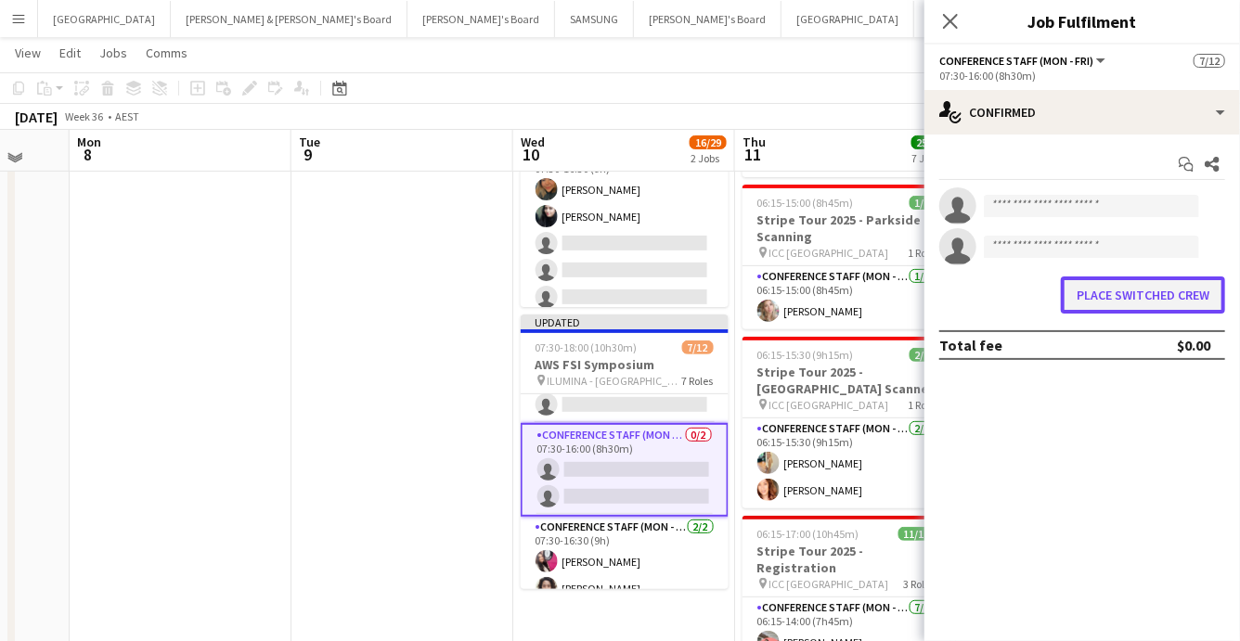
click at [1121, 289] on button "Place switched crew" at bounding box center [1143, 295] width 164 height 37
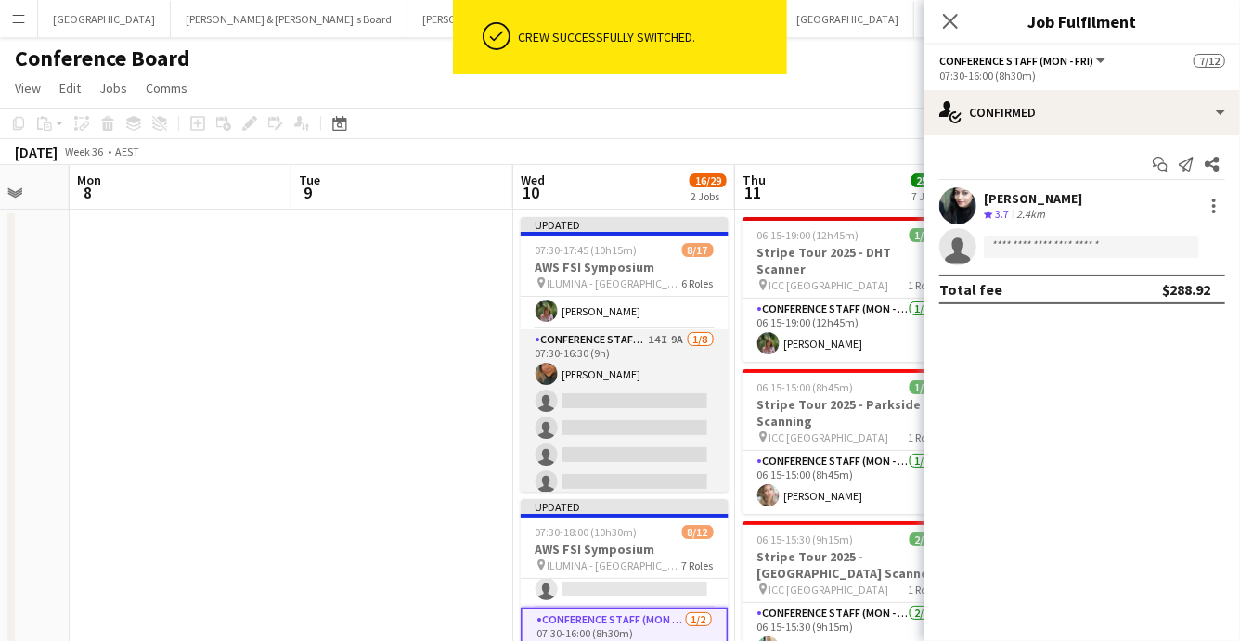
click at [650, 372] on app-card-role "Conference Staff (Mon - Fri) 14I 9A 1/8 07:30-16:30 (9h) Roberta Rodrigues Meir…" at bounding box center [625, 456] width 208 height 252
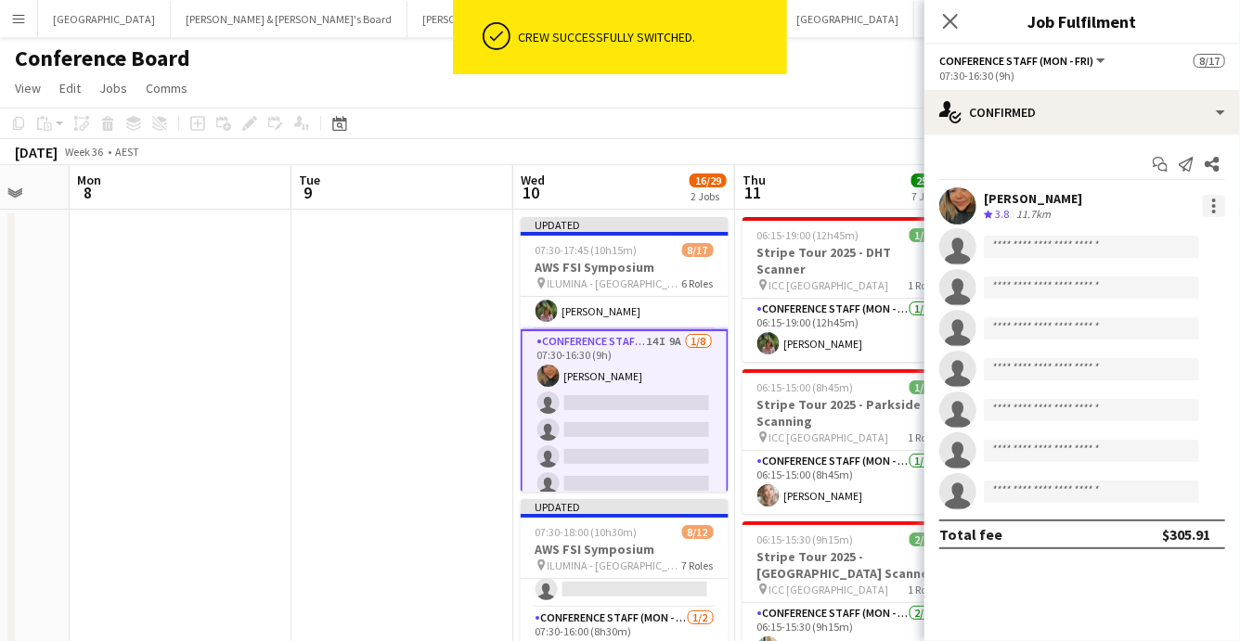
click at [1215, 209] on div at bounding box center [1214, 206] width 22 height 22
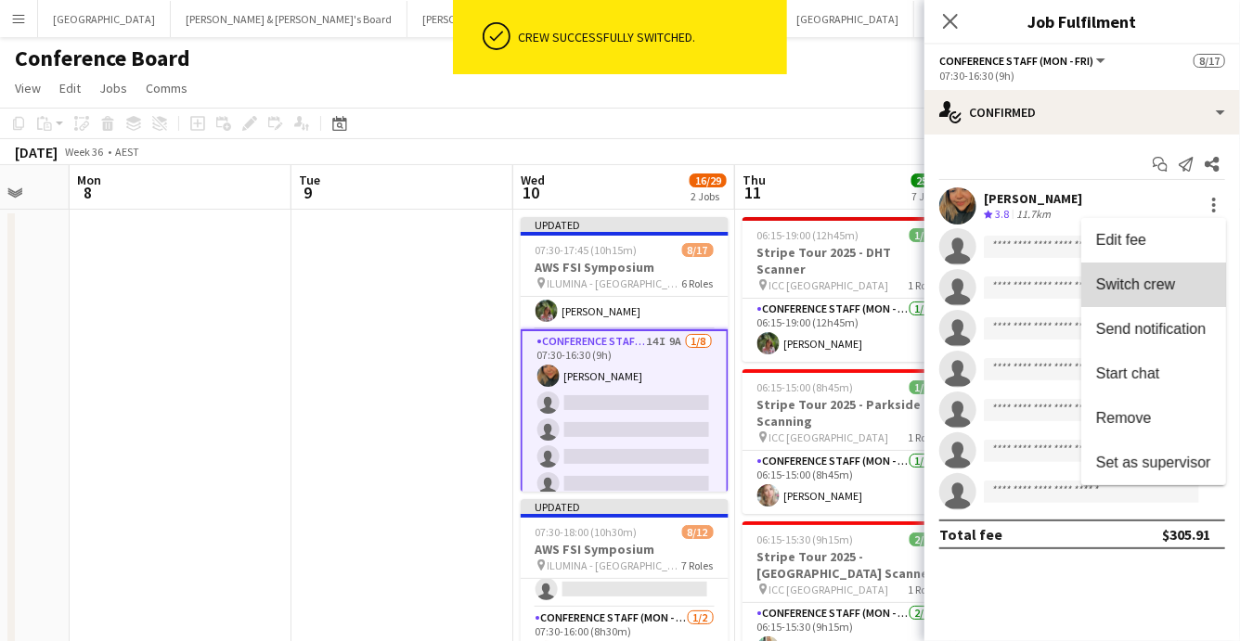
click at [1179, 293] on span "Switch crew" at bounding box center [1153, 285] width 115 height 17
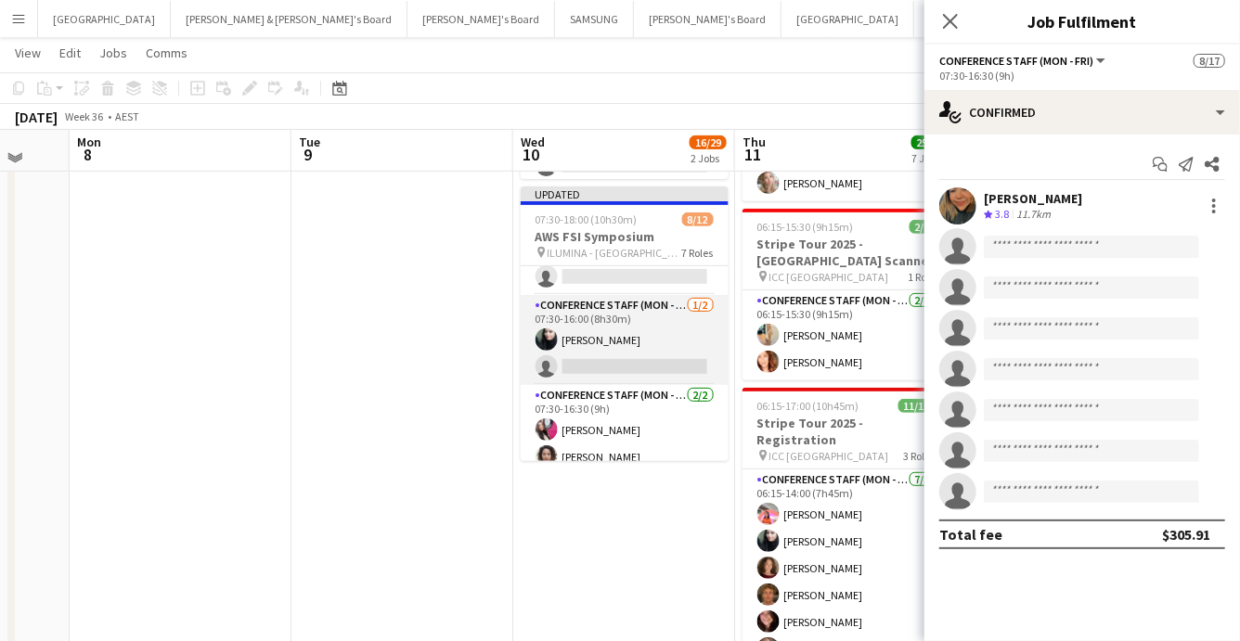
click at [627, 368] on app-card-role "Conference Staff (Mon - Fri) 1/2 07:30-16:00 (8h30m) Abhilasha Rai single-neutr…" at bounding box center [625, 340] width 208 height 90
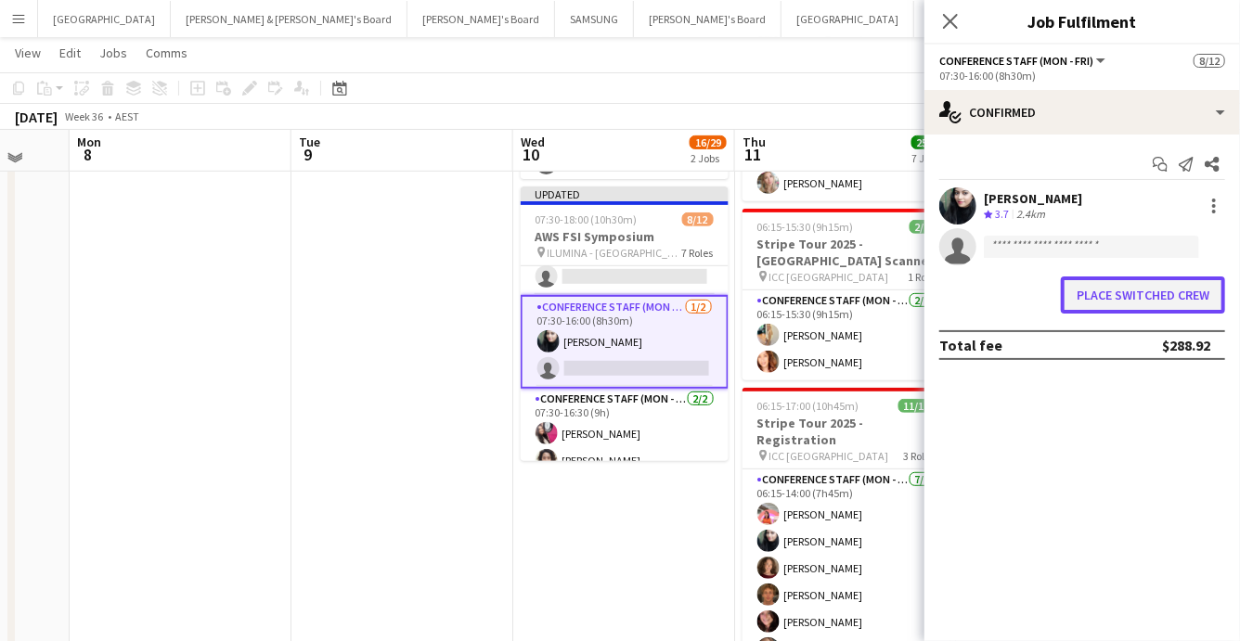
click at [1103, 310] on button "Place switched crew" at bounding box center [1143, 295] width 164 height 37
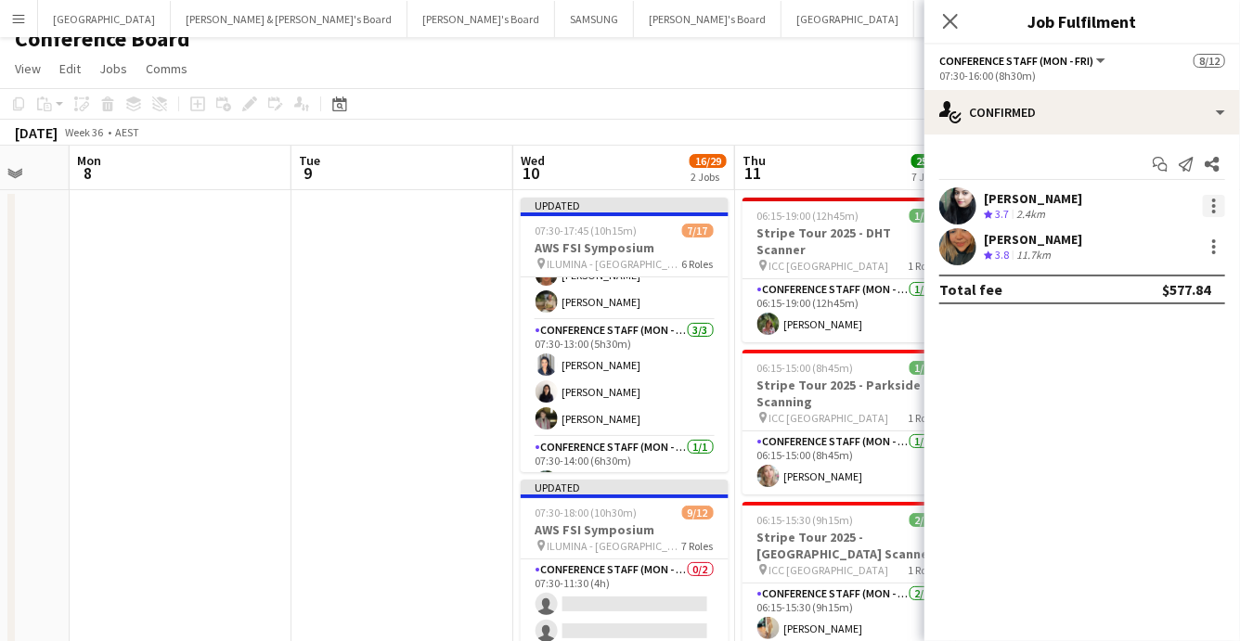
click at [1212, 200] on div at bounding box center [1214, 201] width 4 height 4
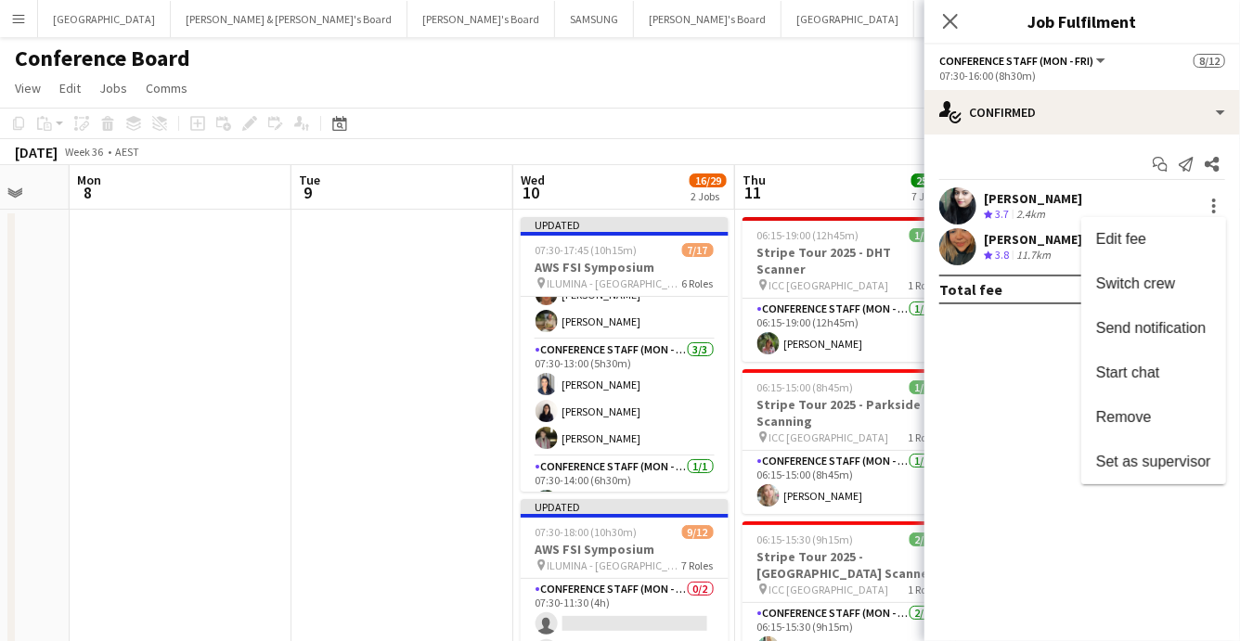
click at [615, 410] on div at bounding box center [620, 320] width 1240 height 641
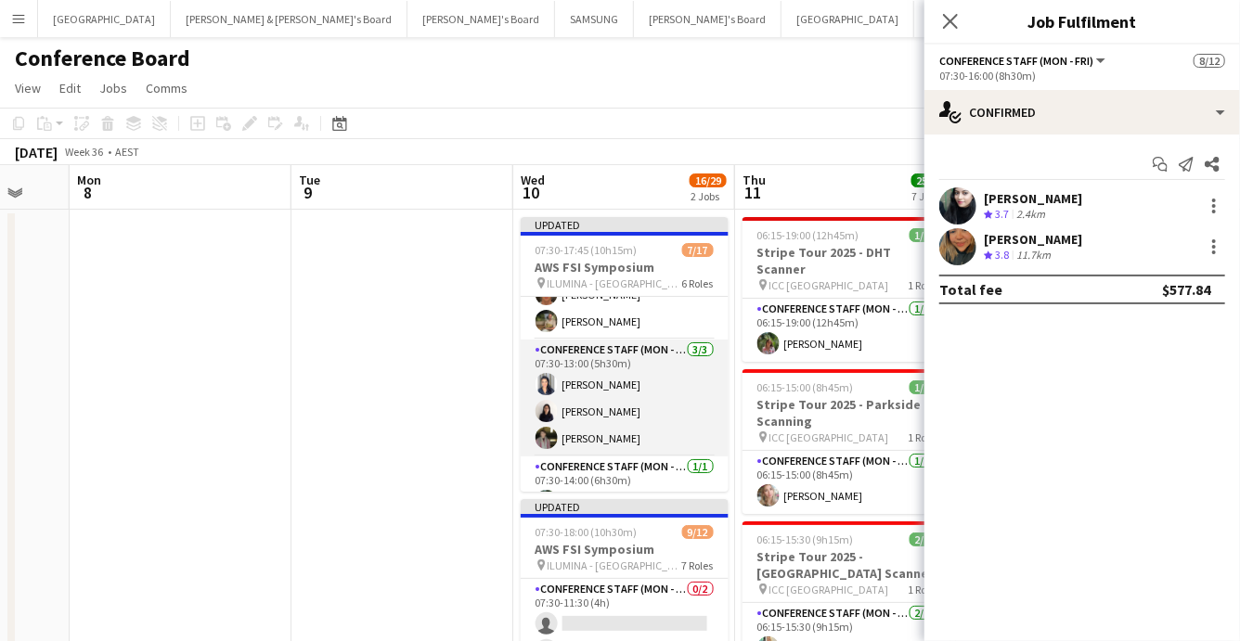
click at [647, 401] on app-card-role "Conference Staff (Mon - Fri) 3/3 07:30-13:00 (5h30m) Vanessa Flauzino Chen Qiu …" at bounding box center [625, 398] width 208 height 117
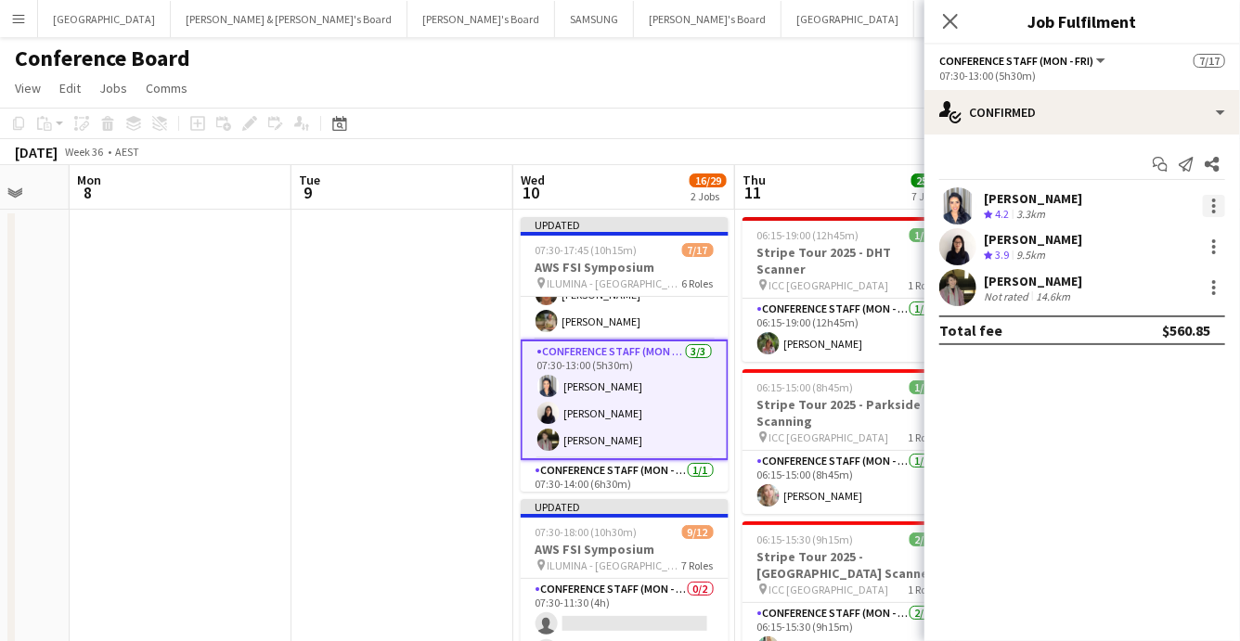
click at [1212, 202] on div at bounding box center [1214, 206] width 22 height 22
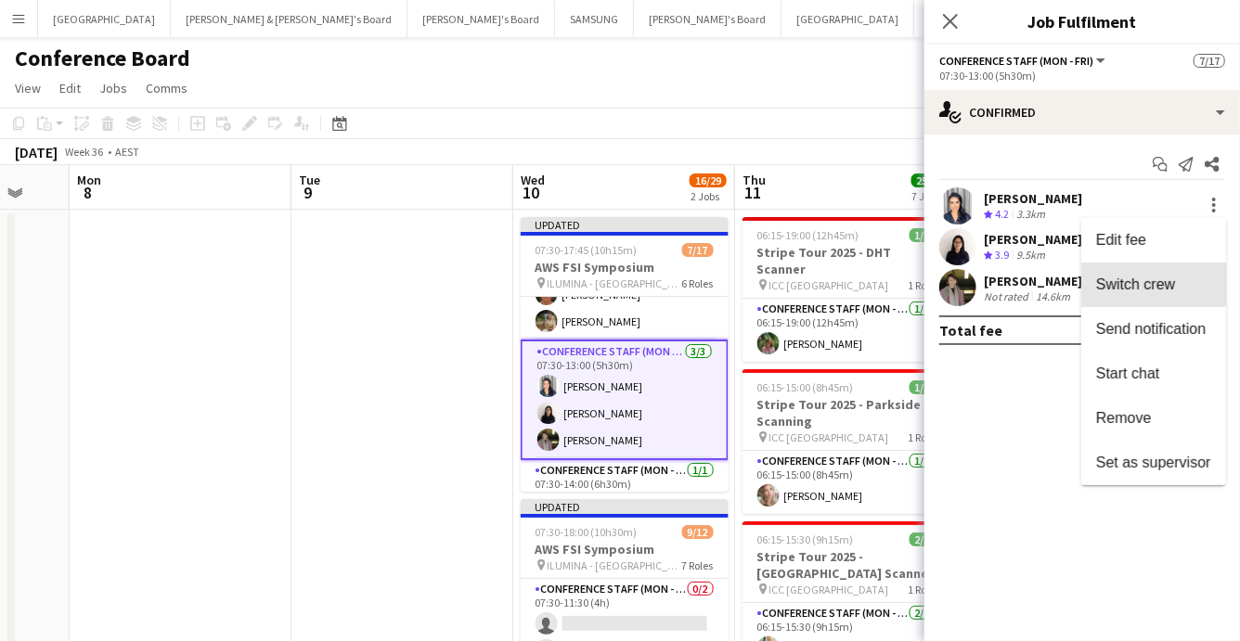
drag, startPoint x: 1150, startPoint y: 281, endPoint x: 1122, endPoint y: 304, distance: 35.7
click at [1150, 281] on span "Switch crew" at bounding box center [1135, 285] width 79 height 16
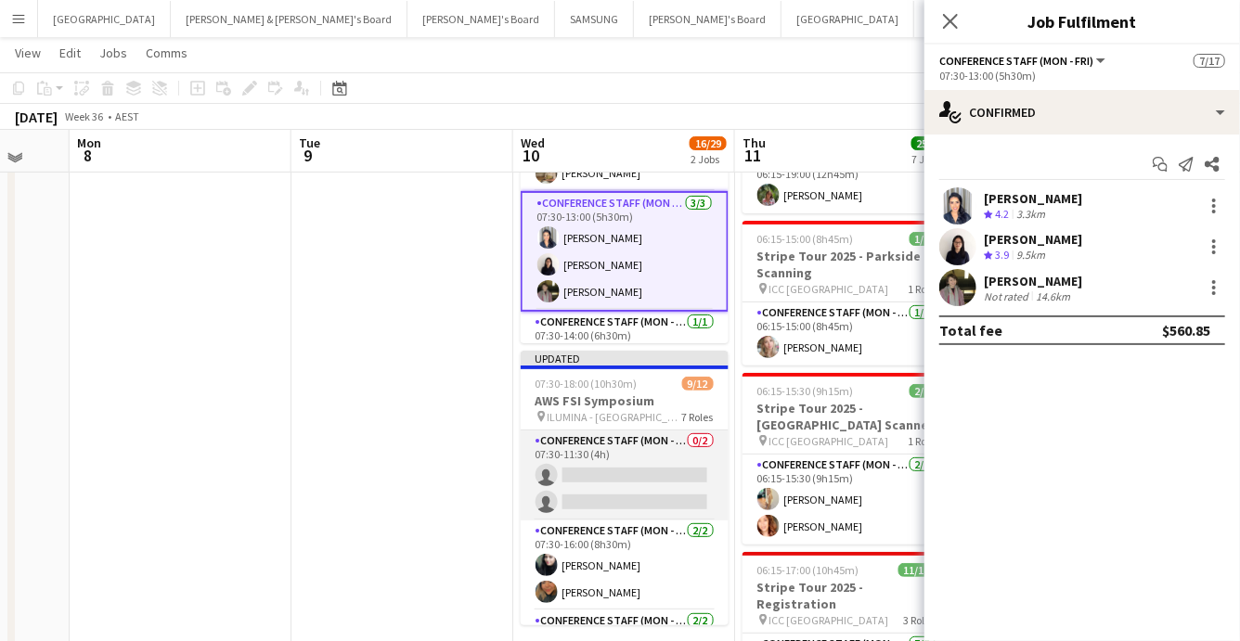
click at [629, 466] on app-card-role "Conference Staff (Mon - Fri) 0/2 07:30-11:30 (4h) single-neutral-actions single…" at bounding box center [625, 476] width 208 height 90
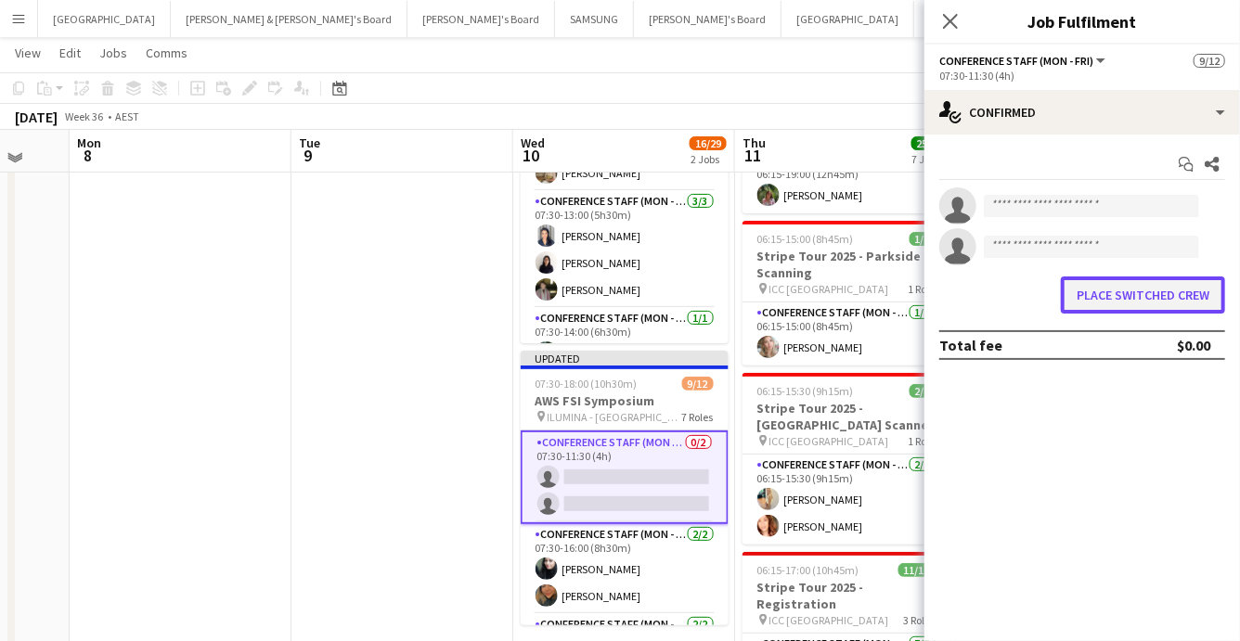
click at [1099, 296] on button "Place switched crew" at bounding box center [1143, 295] width 164 height 37
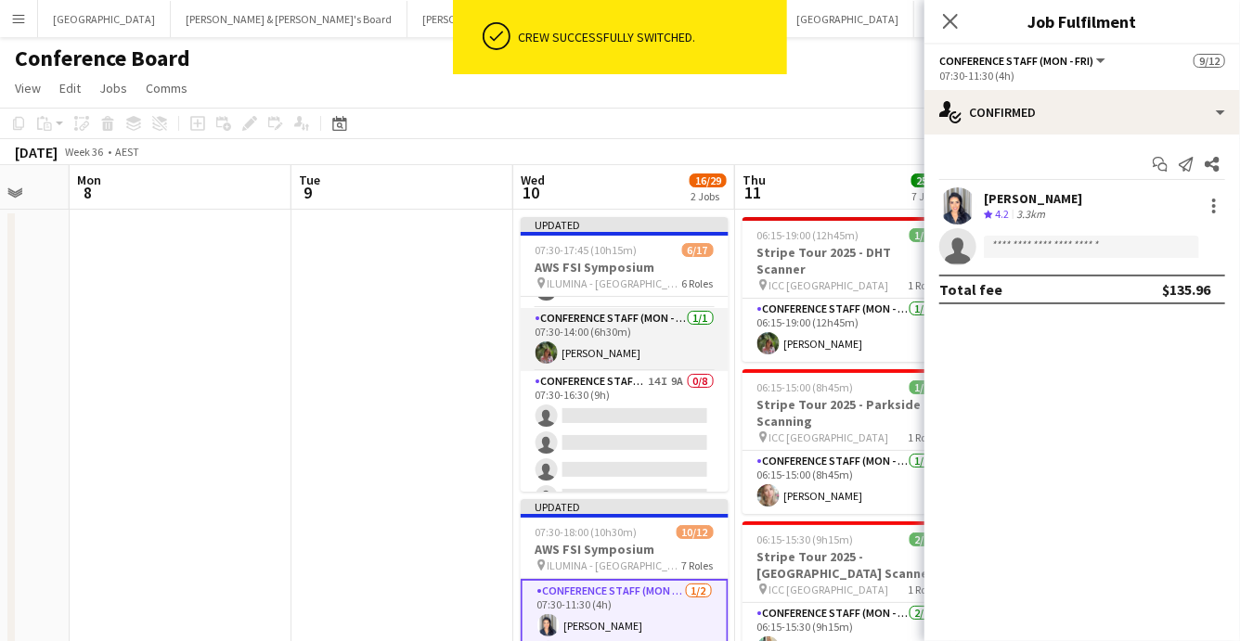
click at [679, 345] on app-card-role "Conference Staff (Mon - Fri) 1/1 07:30-14:00 (6h30m) Laura Sanchidrian-Martinez" at bounding box center [625, 339] width 208 height 63
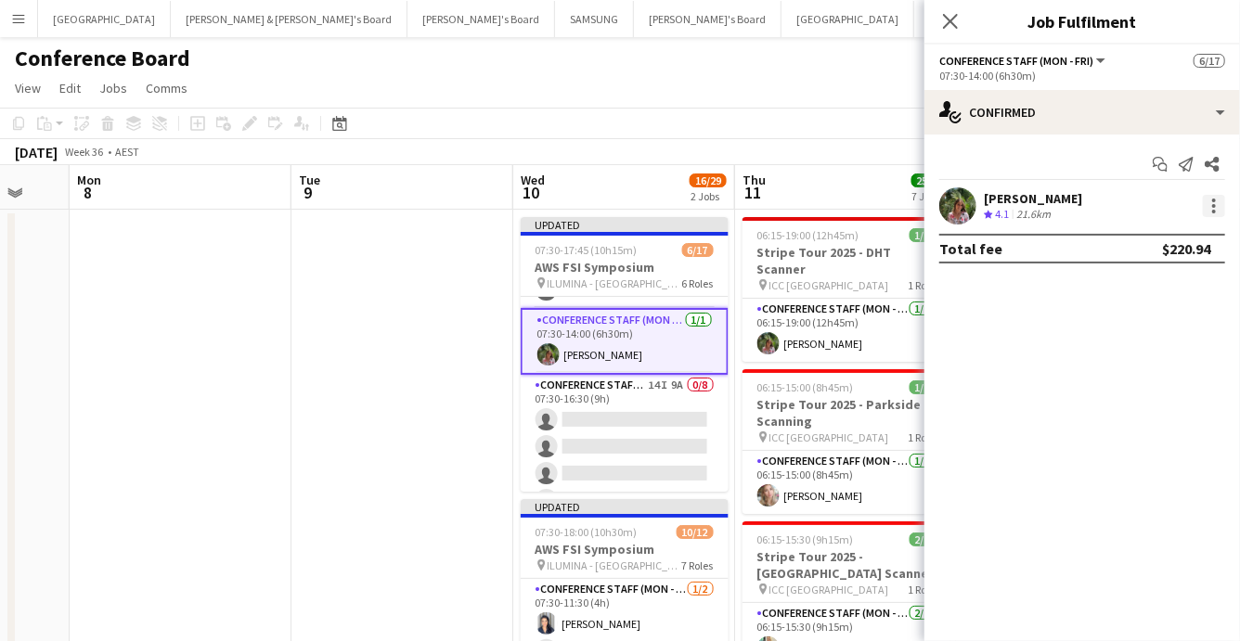
click at [1220, 201] on div at bounding box center [1214, 206] width 22 height 22
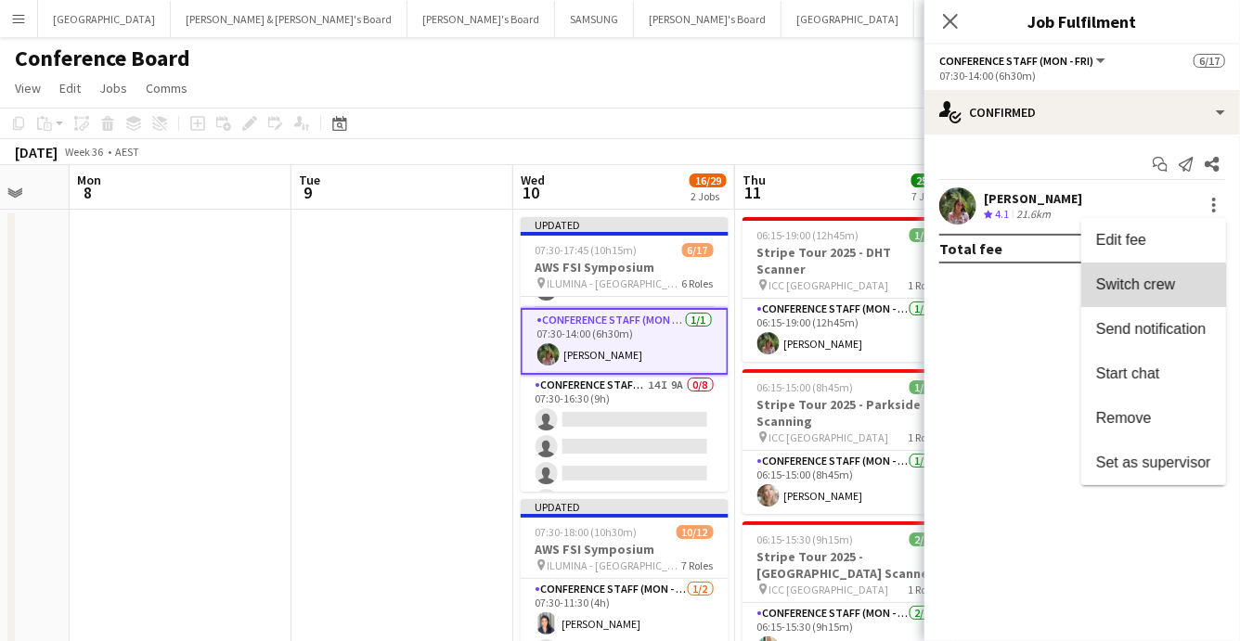
click at [1146, 287] on span "Switch crew" at bounding box center [1135, 285] width 79 height 16
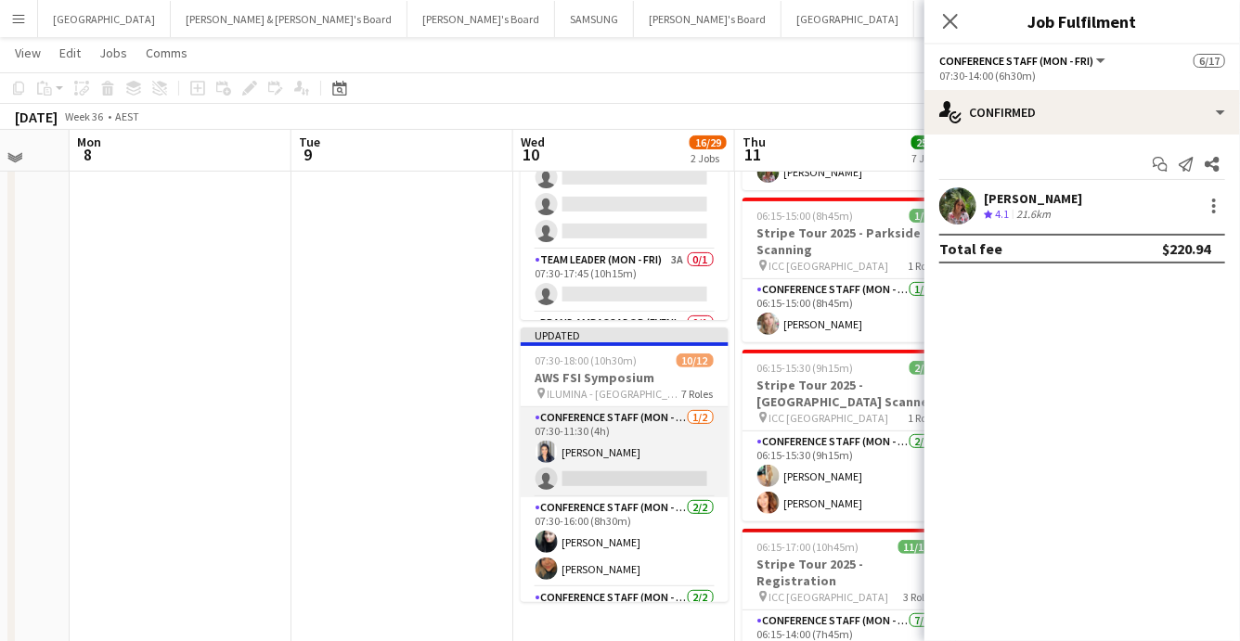
click at [652, 469] on app-card-role "Conference Staff (Mon - Fri) 1/2 07:30-11:30 (4h) Vanessa Flauzino single-neutr…" at bounding box center [625, 453] width 208 height 90
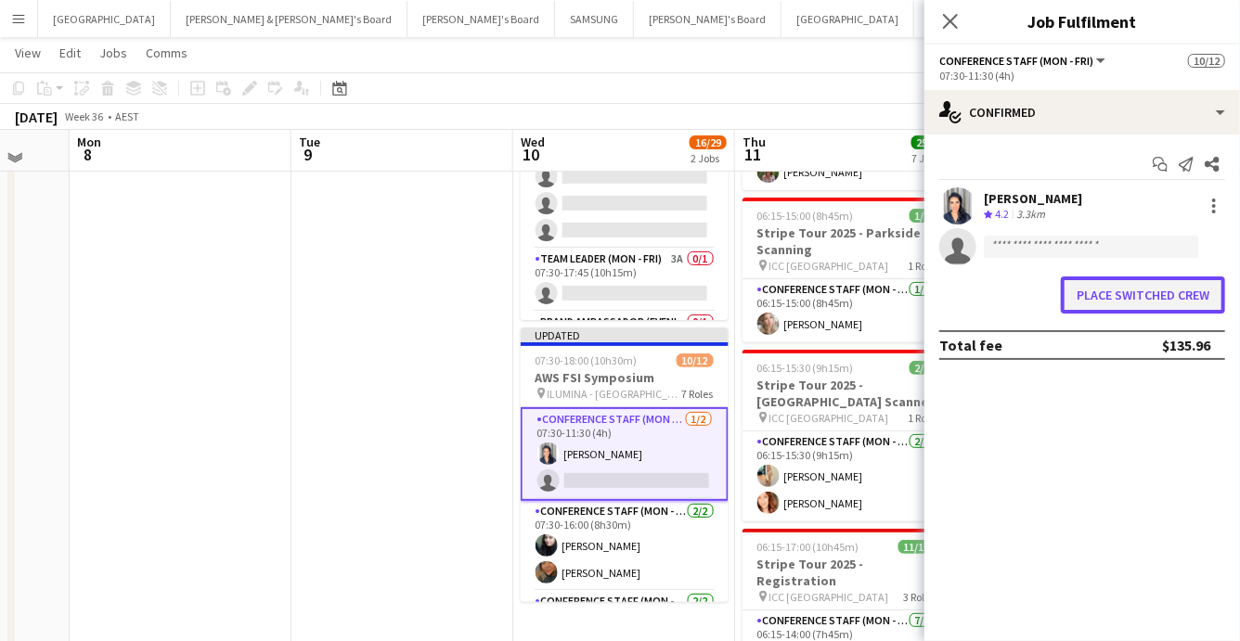
click at [1091, 299] on button "Place switched crew" at bounding box center [1143, 295] width 164 height 37
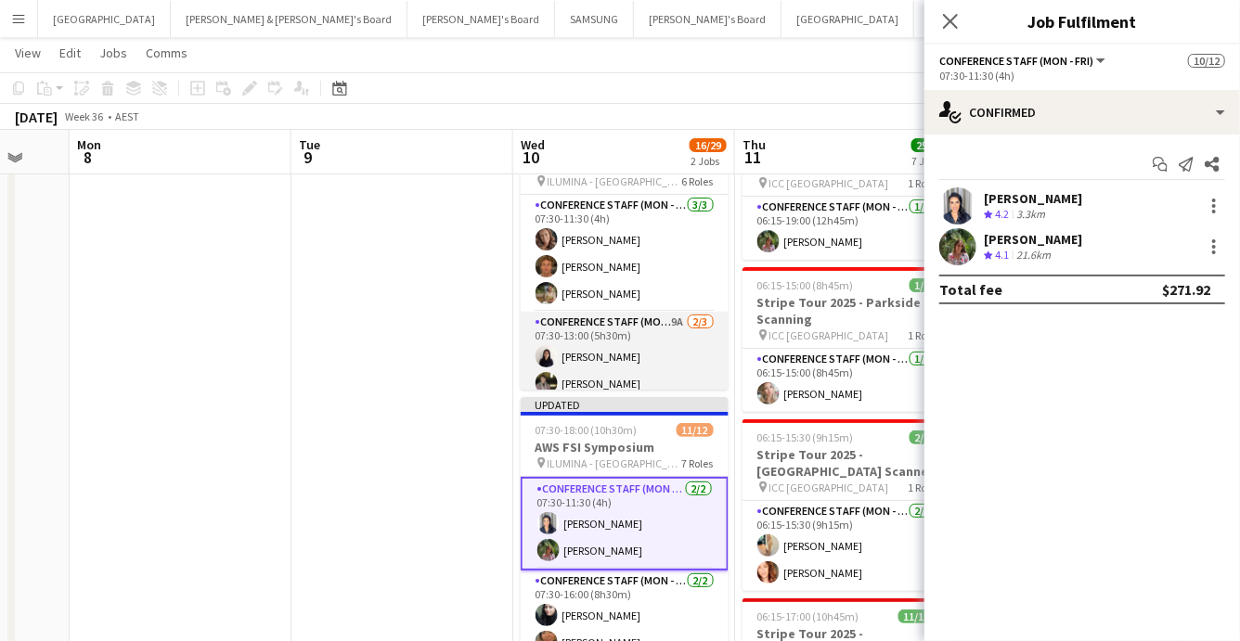
click at [585, 349] on app-card-role "Conference Staff (Mon - Fri) 9A 2/3 07:30-13:00 (5h30m) Chen Qiu Ketut Dewi sin…" at bounding box center [625, 370] width 208 height 117
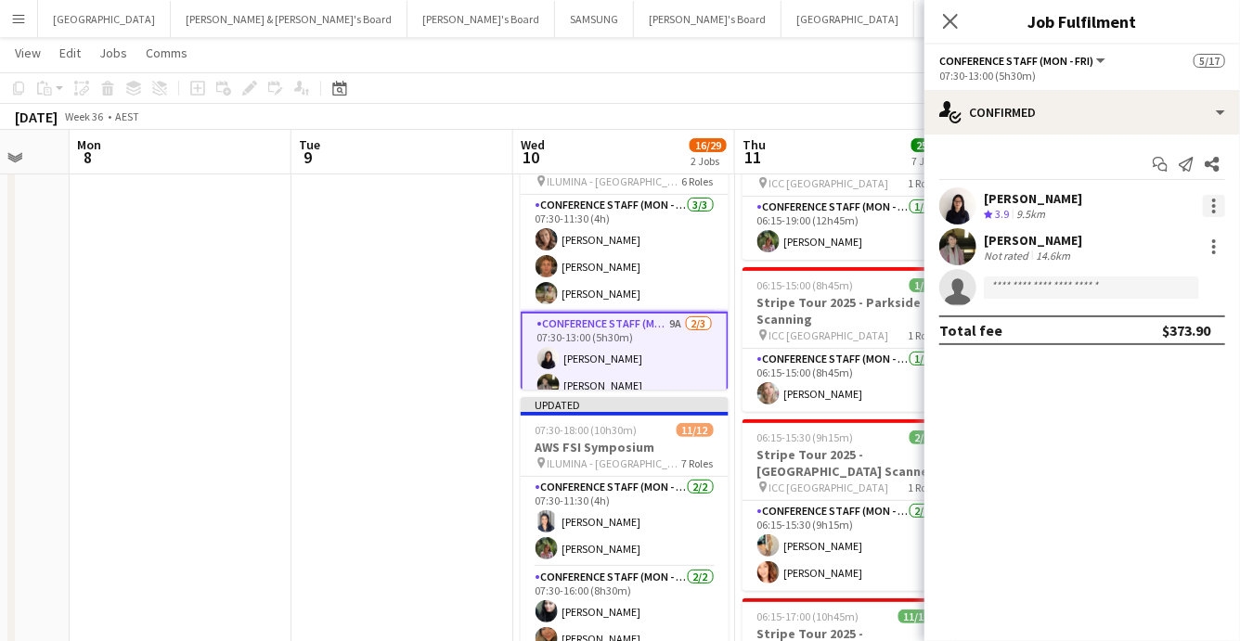
click at [1212, 205] on div at bounding box center [1214, 206] width 4 height 4
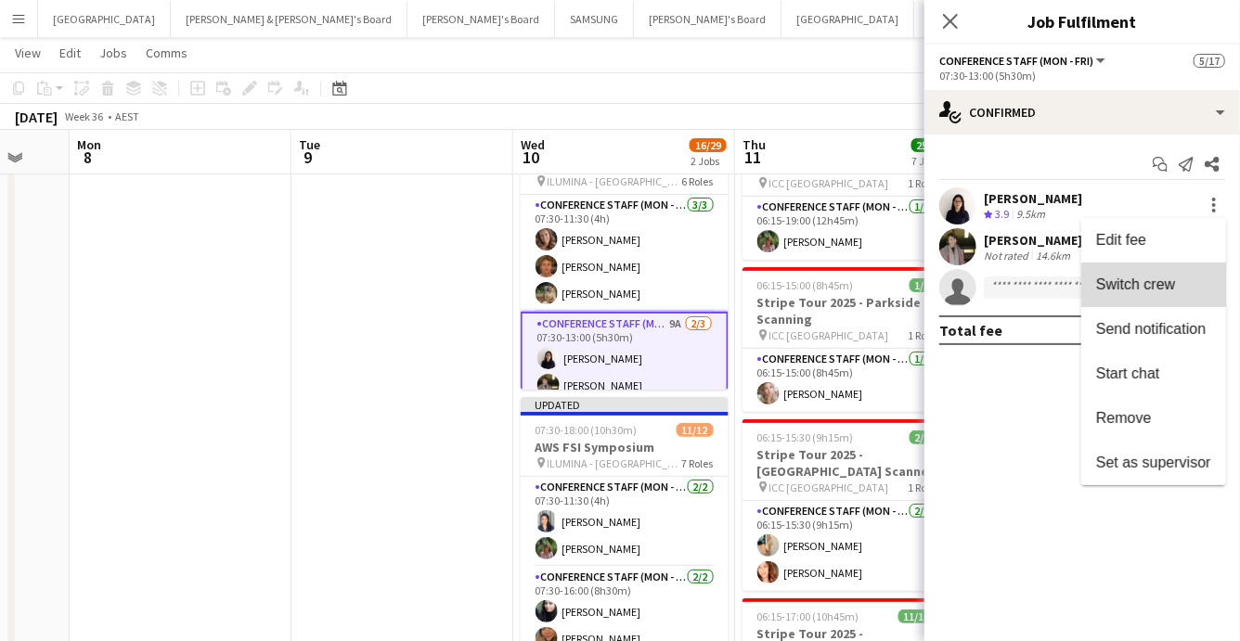
click at [1154, 292] on span "Switch crew" at bounding box center [1135, 285] width 79 height 16
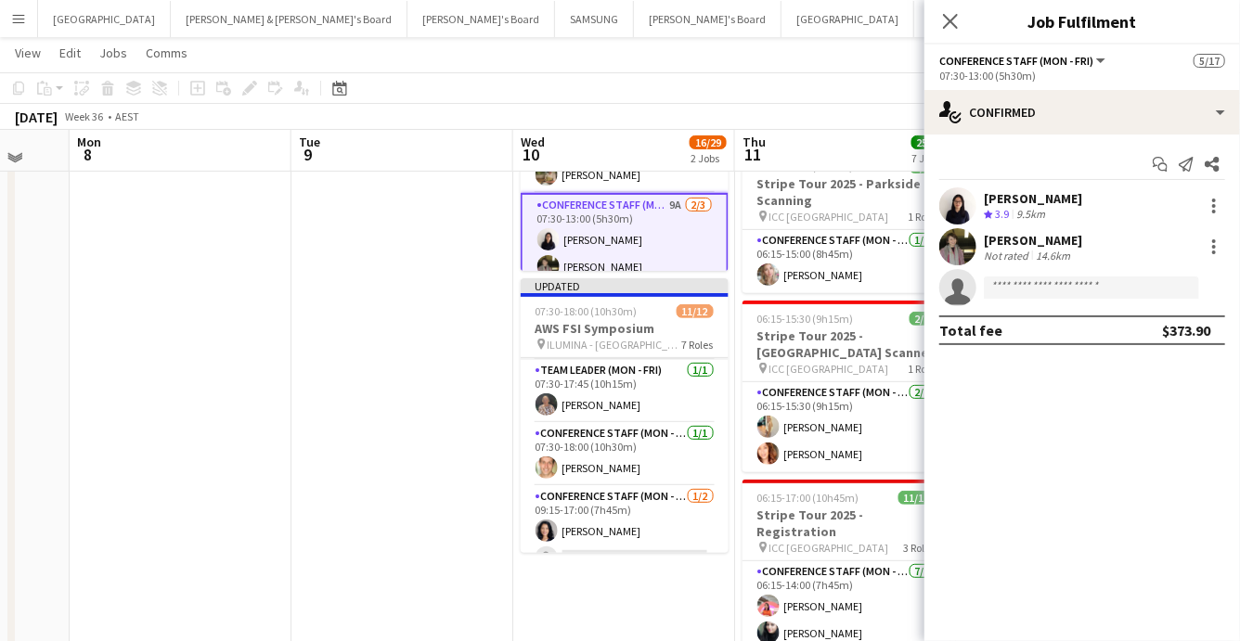
scroll to position [381, 0]
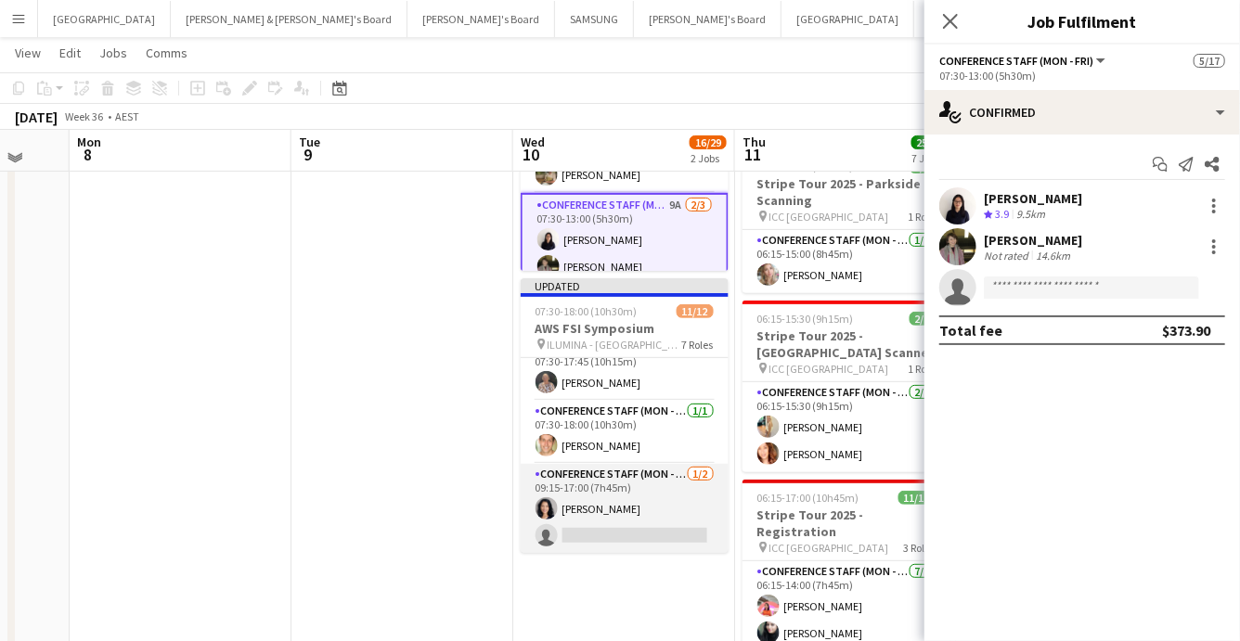
click at [653, 524] on app-card-role "Conference Staff (Mon - Fri) 1/2 09:15-17:00 (7h45m) Nesia Effendi single-neutr…" at bounding box center [625, 509] width 208 height 90
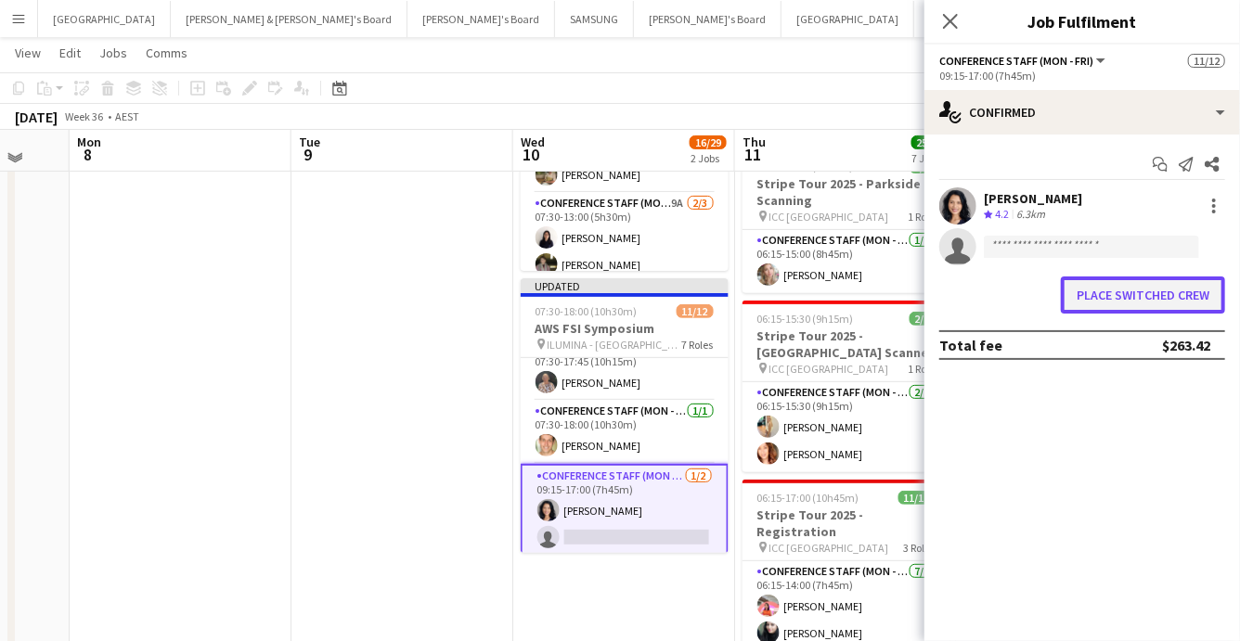
click at [1161, 295] on button "Place switched crew" at bounding box center [1143, 295] width 164 height 37
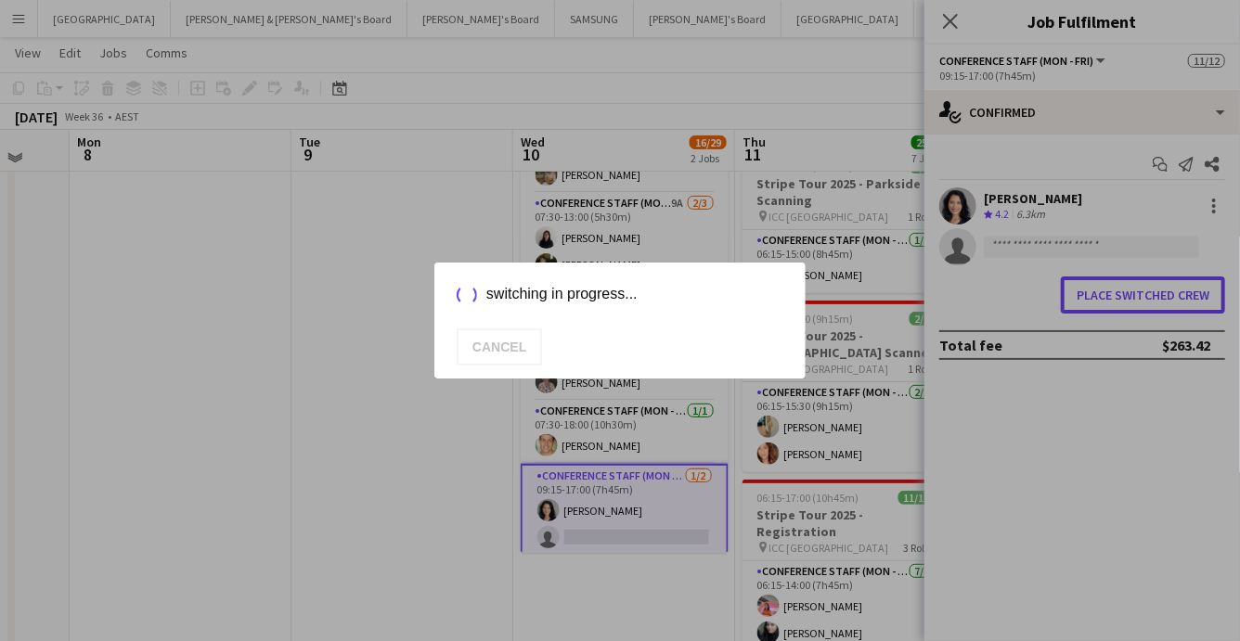
scroll to position [0, 0]
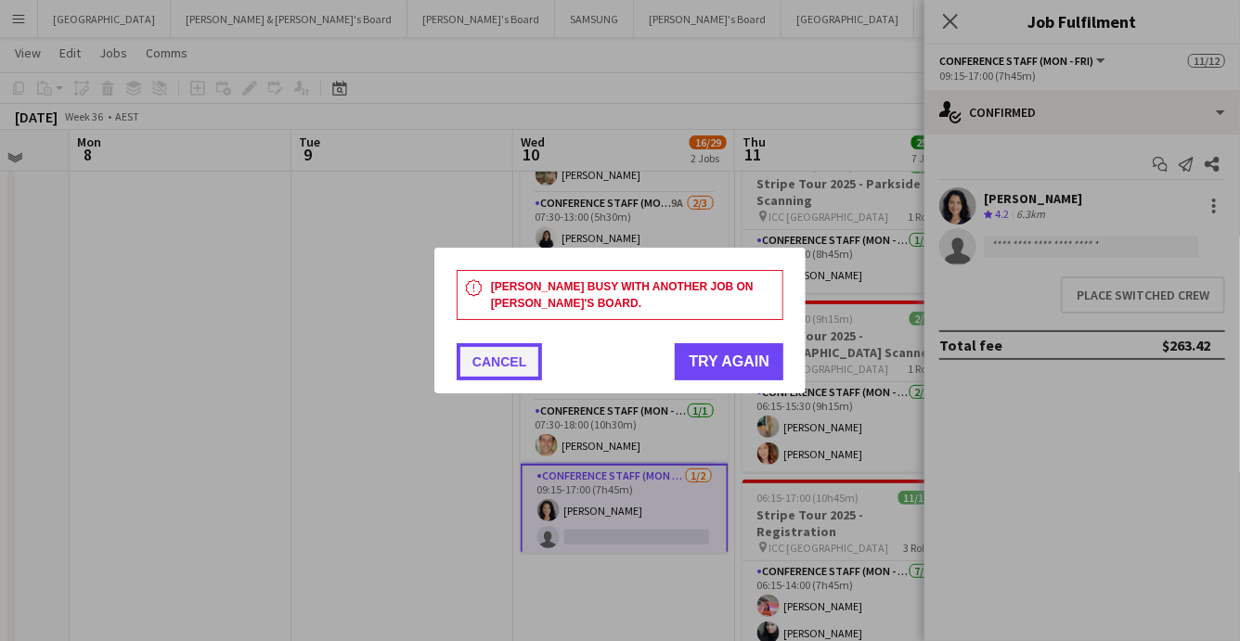
click at [503, 365] on button "Cancel" at bounding box center [499, 361] width 85 height 37
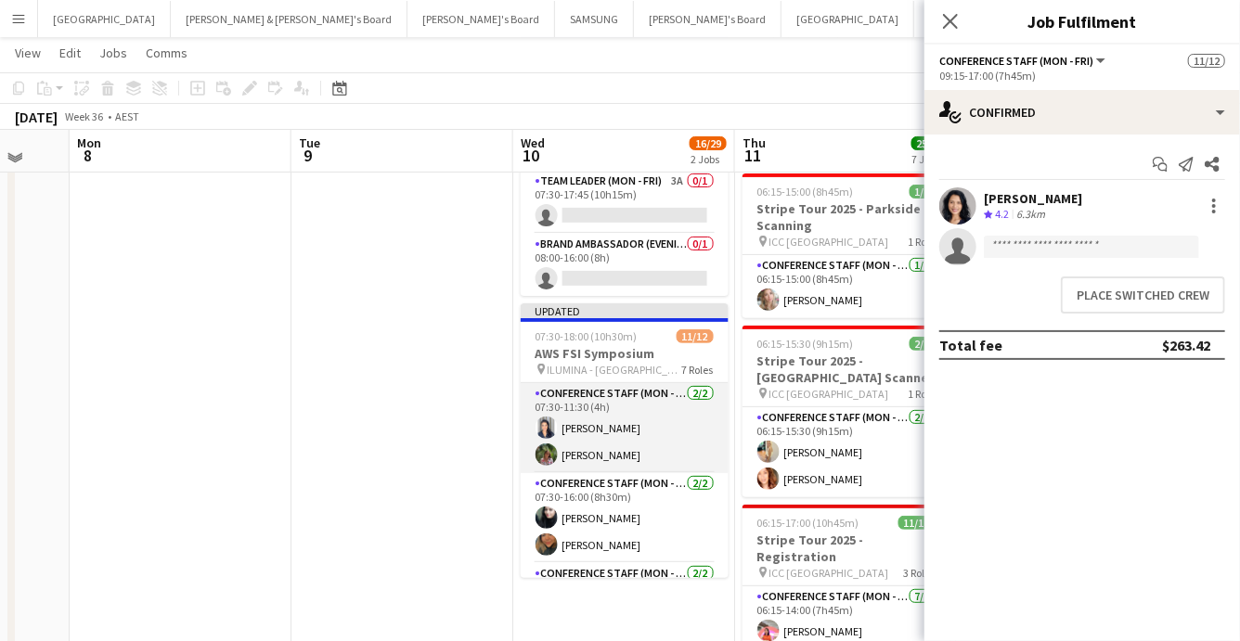
click at [599, 422] on app-card-role "Conference Staff (Mon - Fri) 2/2 07:30-11:30 (4h) Vanessa Flauzino Laura Sanchi…" at bounding box center [625, 428] width 208 height 90
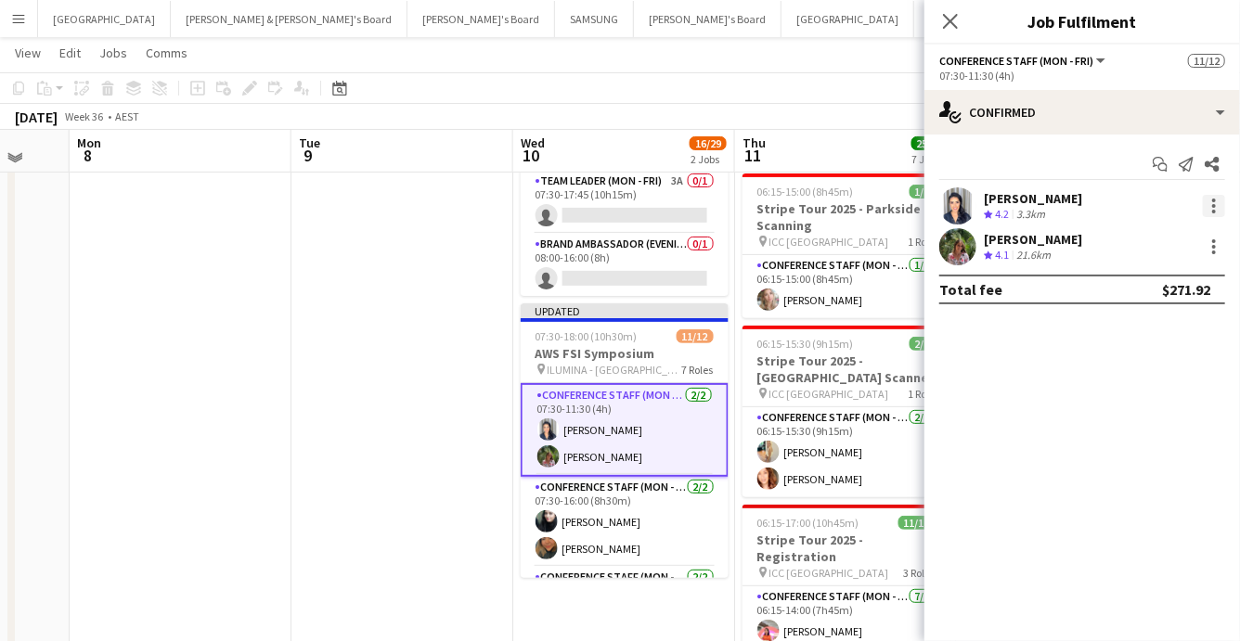
click at [1215, 206] on div at bounding box center [1214, 206] width 4 height 4
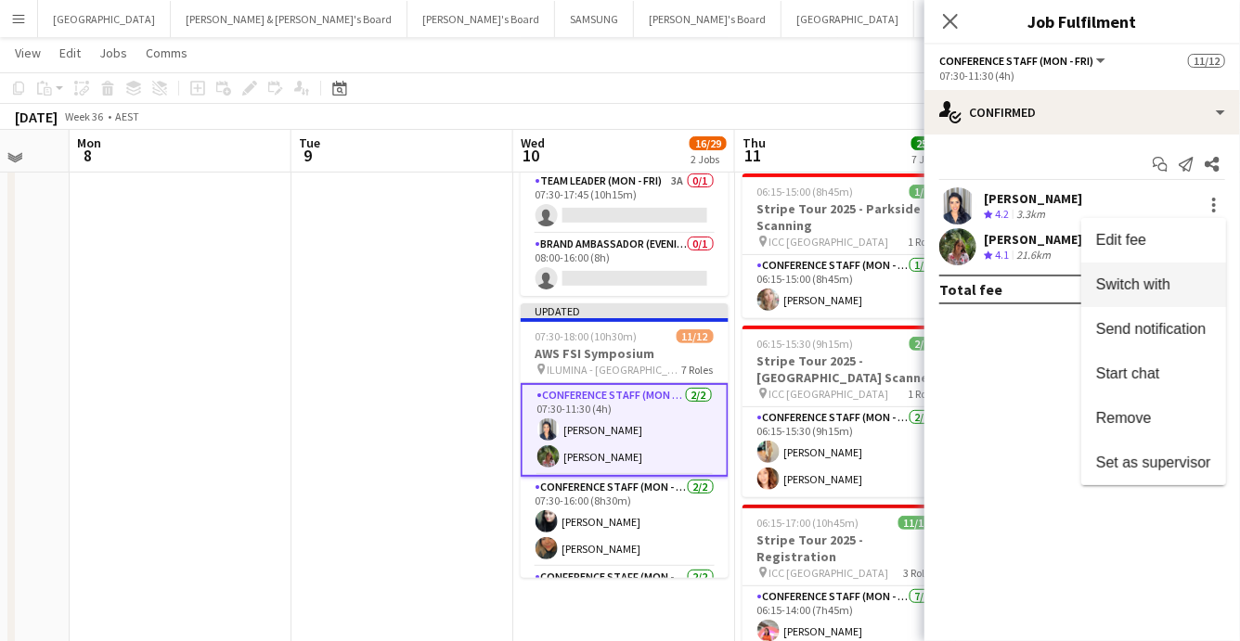
click at [1161, 283] on span "Switch with" at bounding box center [1133, 285] width 74 height 16
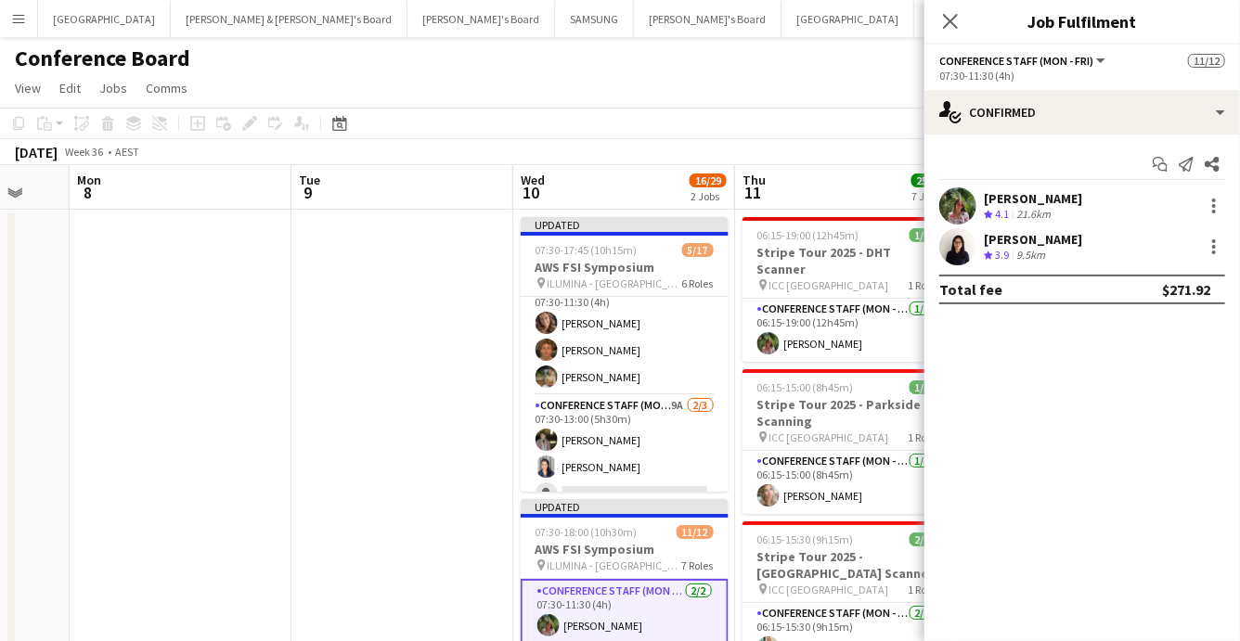
scroll to position [15, 0]
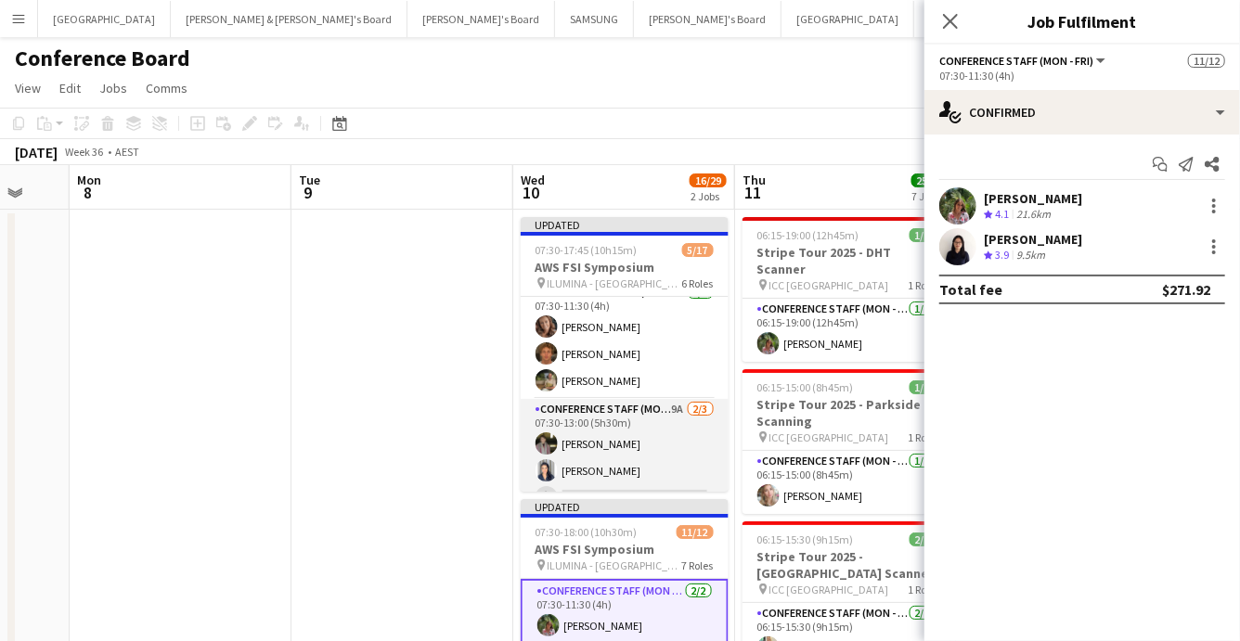
click at [604, 467] on app-card-role "Conference Staff (Mon - Fri) 9A 2/3 07:30-13:00 (5h30m) Ketut Dewi Vanessa Flau…" at bounding box center [625, 457] width 208 height 117
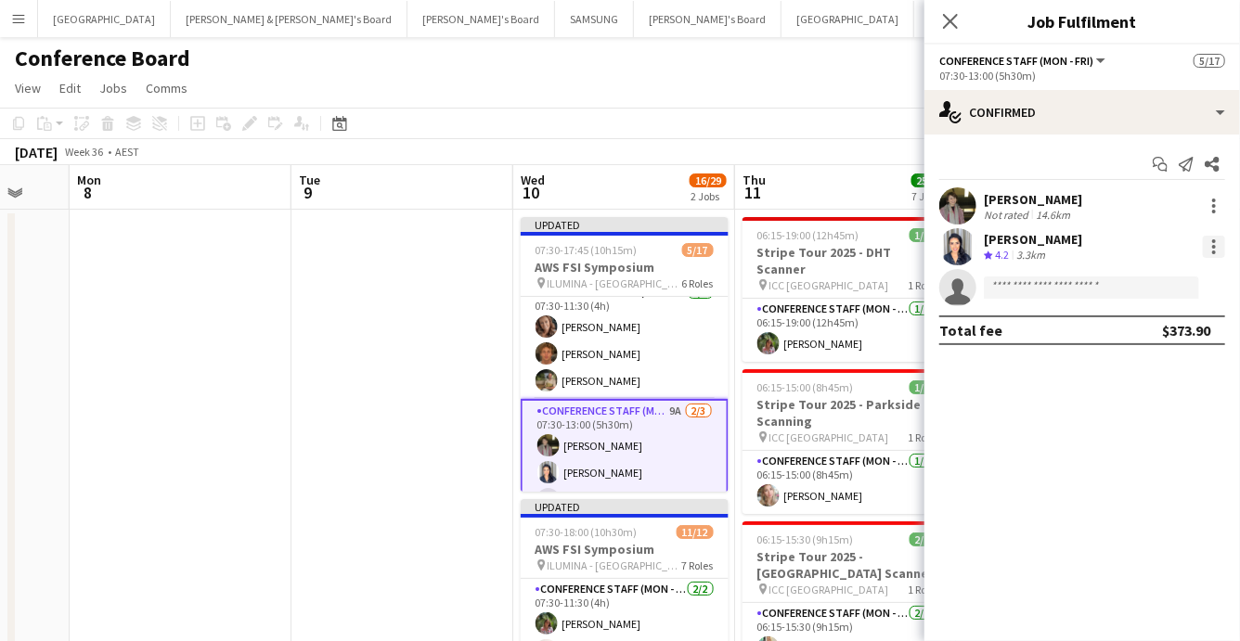
click at [1211, 245] on div at bounding box center [1214, 247] width 22 height 22
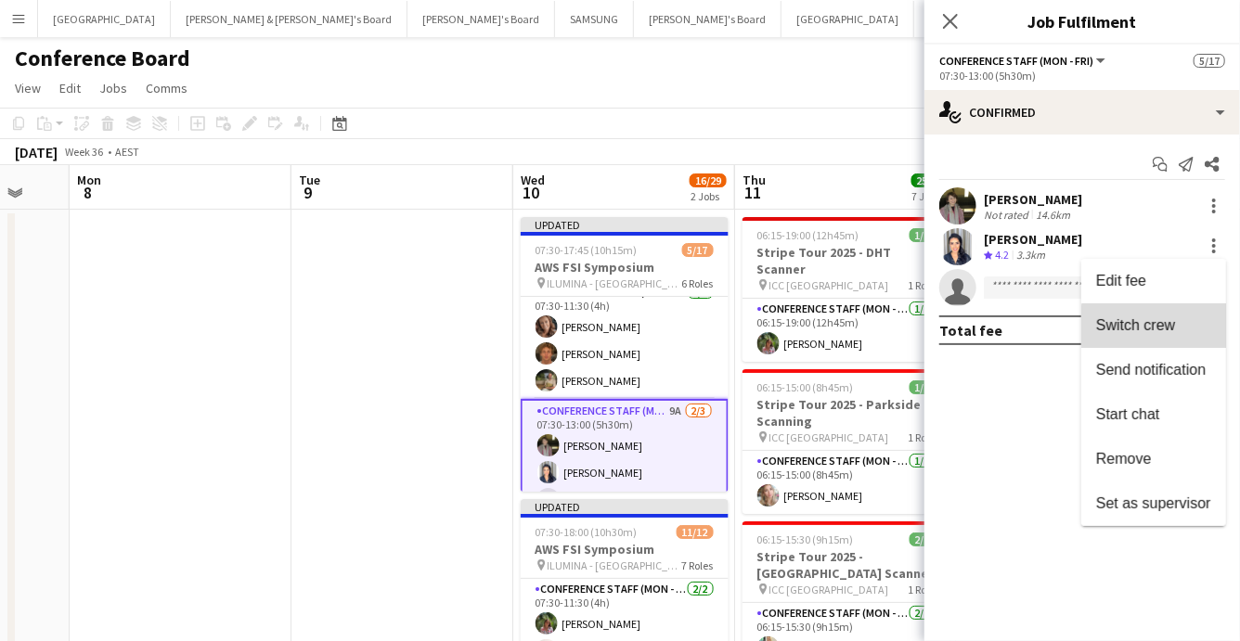
click at [1163, 327] on span "Switch crew" at bounding box center [1135, 325] width 79 height 16
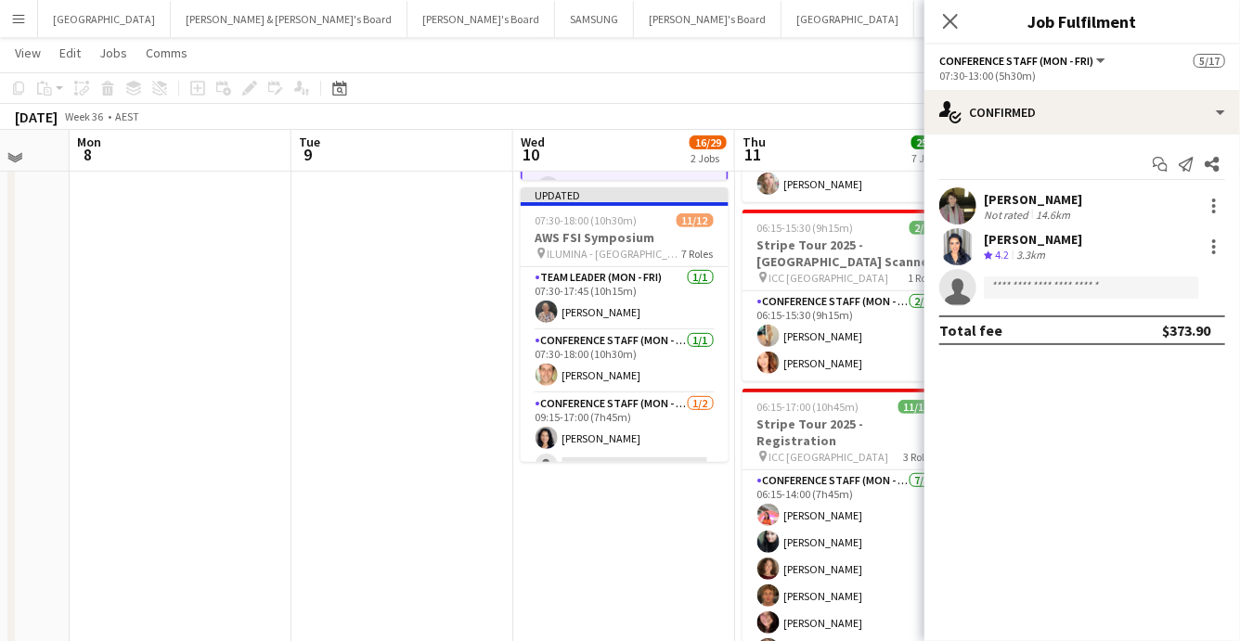
scroll to position [381, 0]
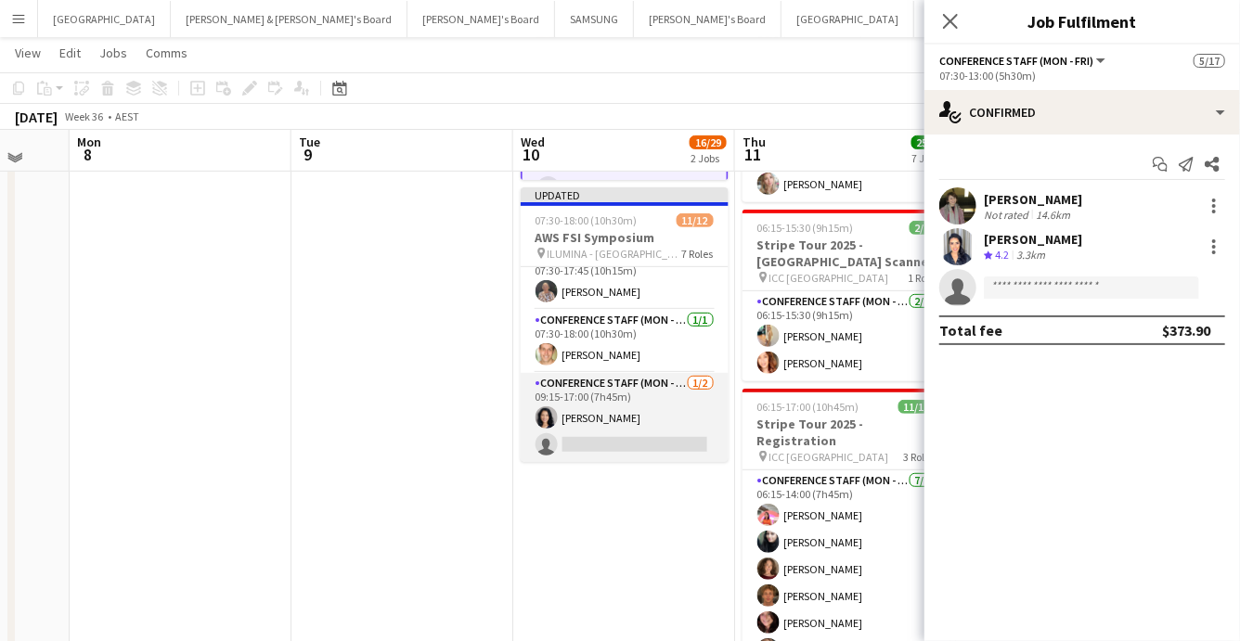
click at [616, 430] on app-card-role "Conference Staff (Mon - Fri) 1/2 09:15-17:00 (7h45m) Nesia Effendi single-neutr…" at bounding box center [625, 418] width 208 height 90
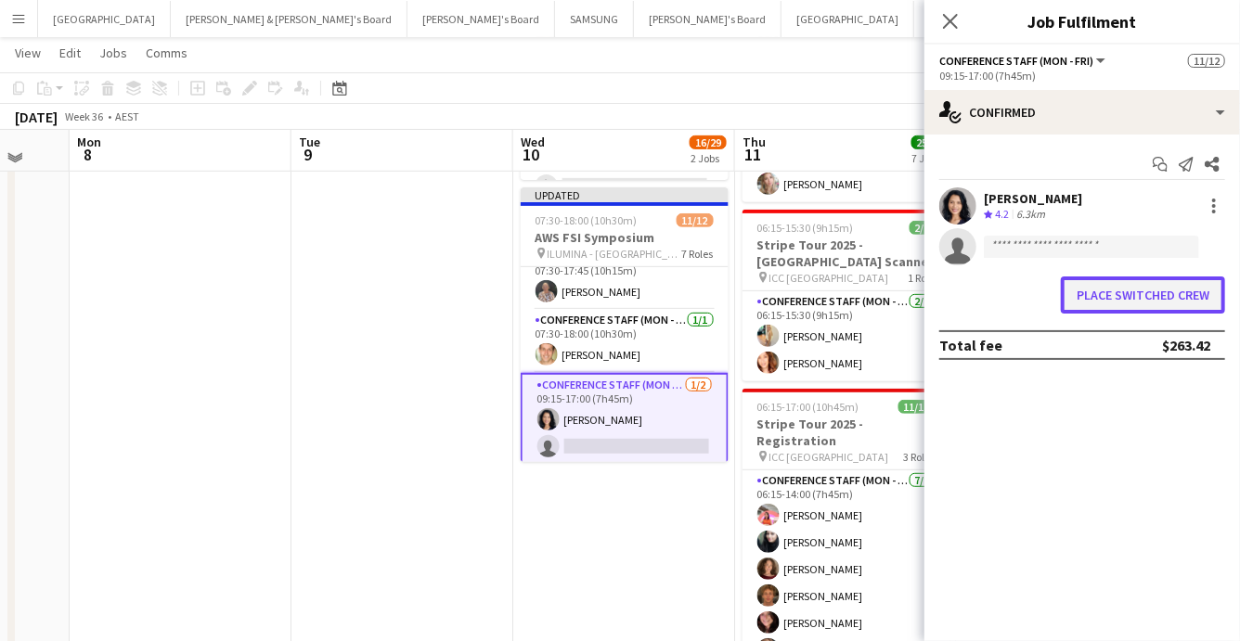
click at [1078, 293] on button "Place switched crew" at bounding box center [1143, 295] width 164 height 37
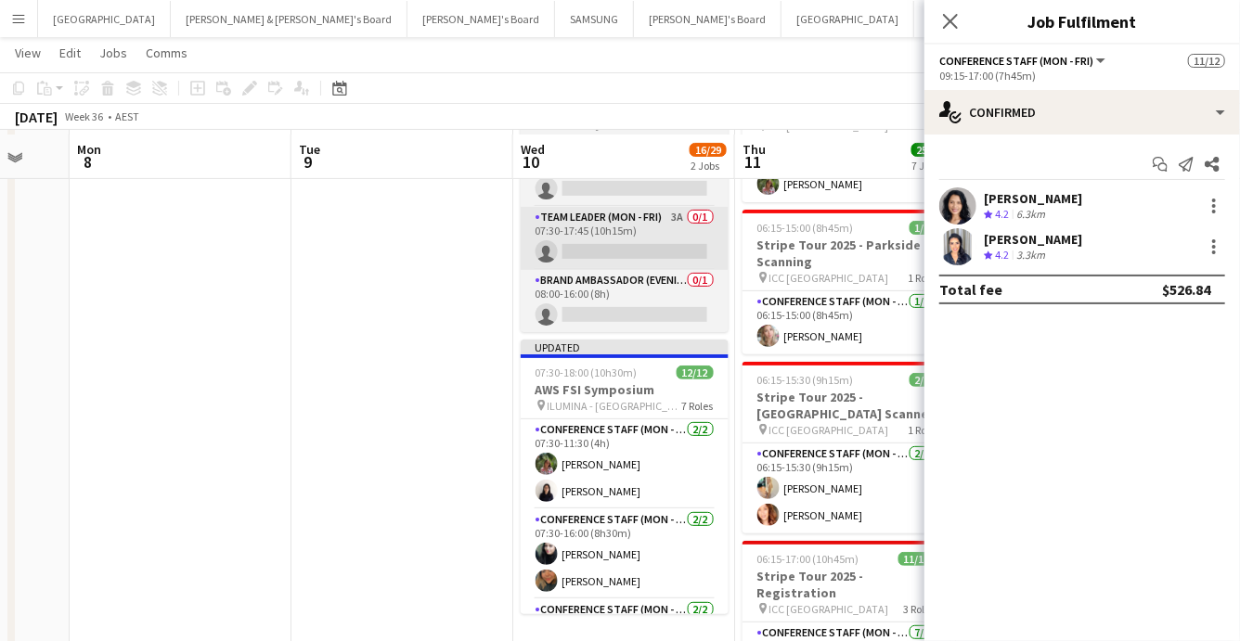
scroll to position [153, 0]
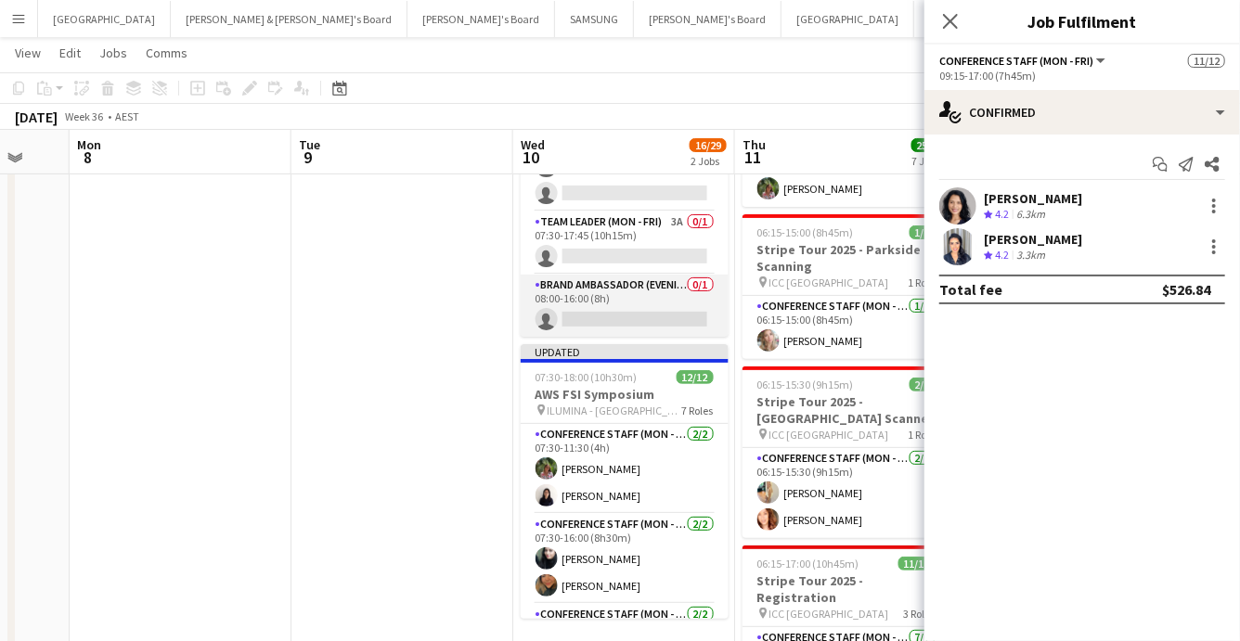
click at [659, 313] on app-card-role "Brand Ambassador (Evening) 0/1 08:00-16:00 (8h) single-neutral-actions" at bounding box center [625, 306] width 208 height 63
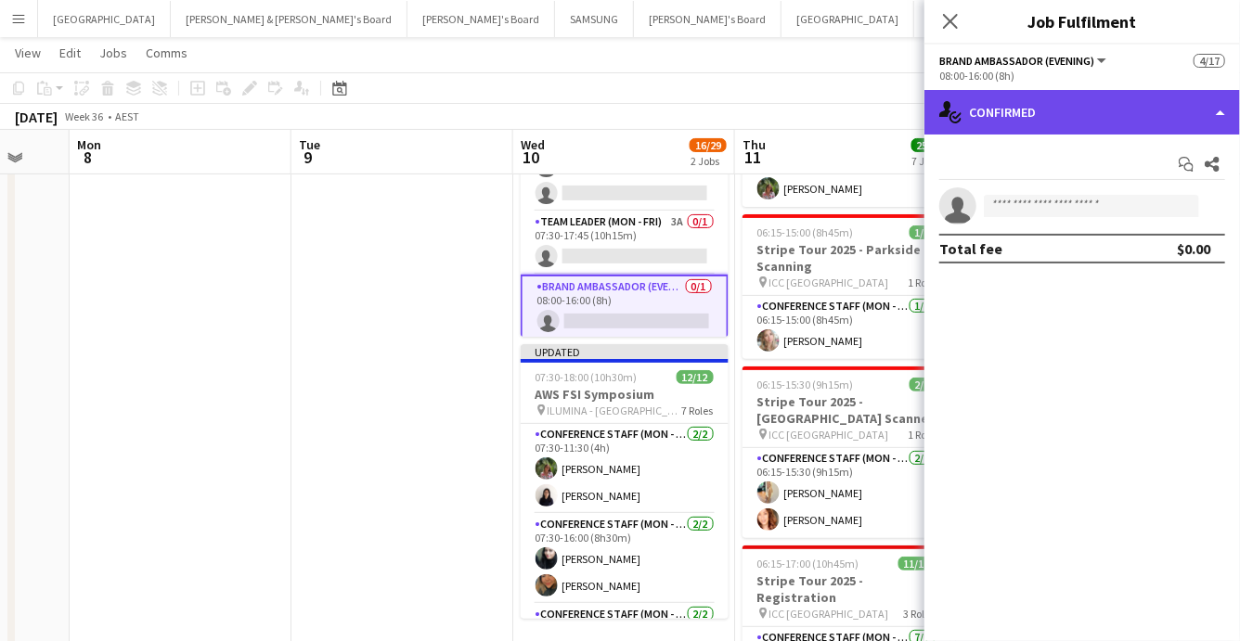
click at [1192, 124] on div "single-neutral-actions-check-2 Confirmed" at bounding box center [1083, 112] width 316 height 45
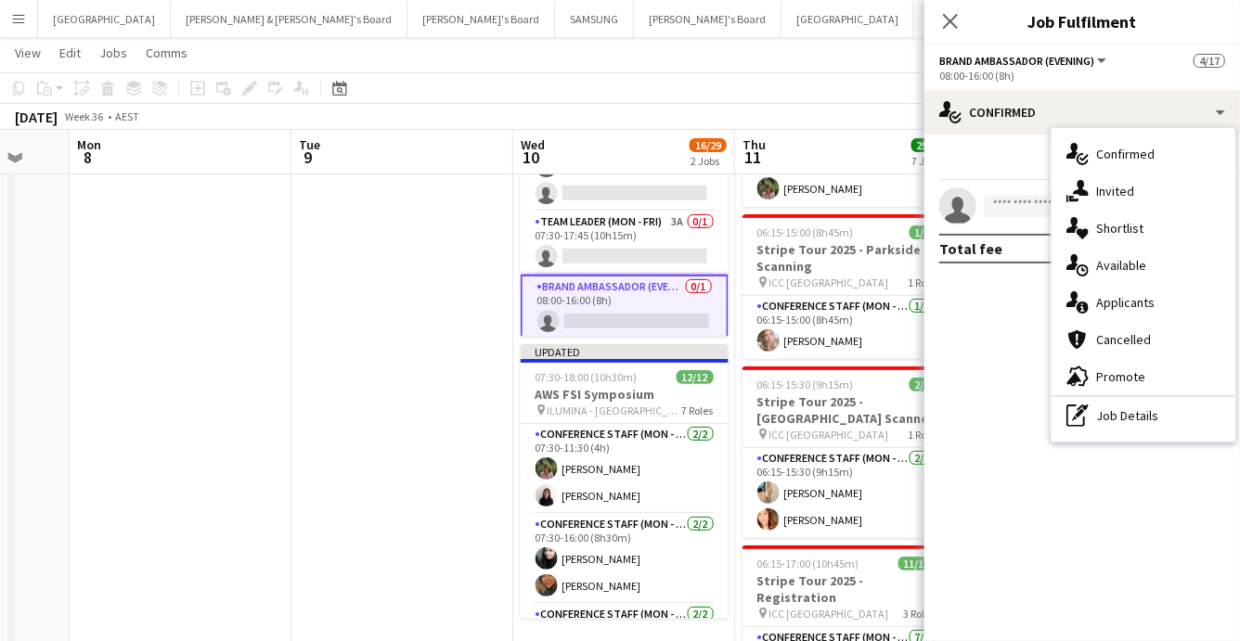
drag, startPoint x: 1156, startPoint y: 416, endPoint x: 1147, endPoint y: 409, distance: 10.6
click at [1154, 415] on div "pen-write Job Details" at bounding box center [1144, 415] width 184 height 37
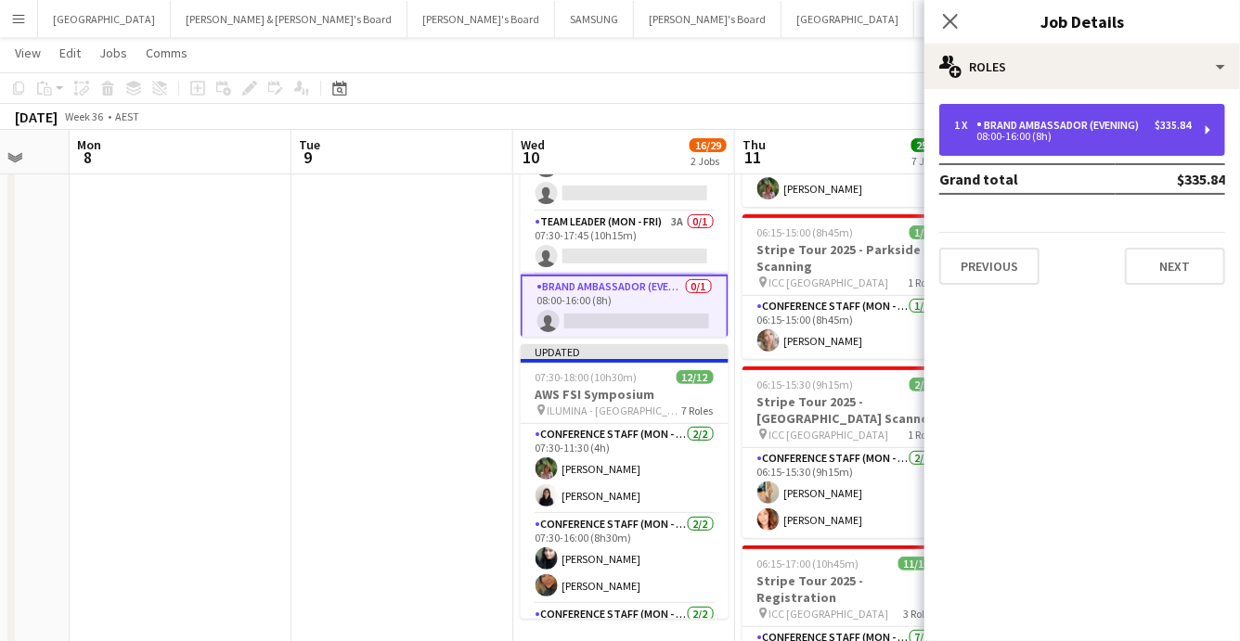
click at [1058, 138] on div "08:00-16:00 (8h)" at bounding box center [1072, 136] width 237 height 9
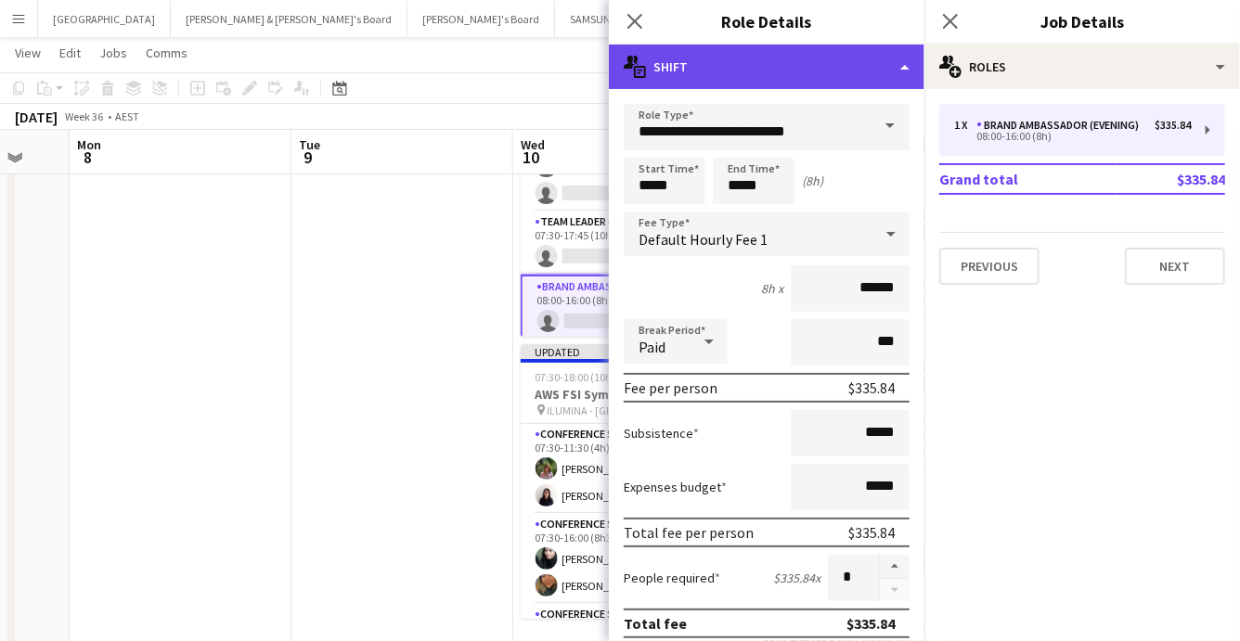
drag, startPoint x: 889, startPoint y: 67, endPoint x: 886, endPoint y: 79, distance: 12.6
click at [889, 67] on div "multiple-actions-text Shift" at bounding box center [767, 67] width 316 height 45
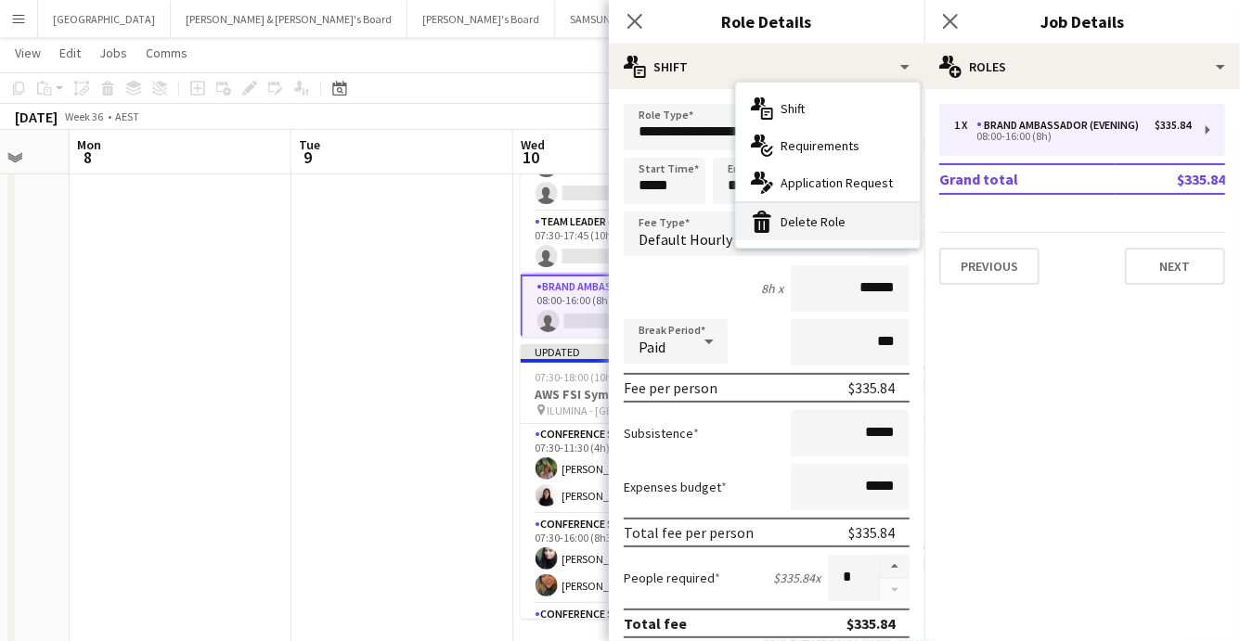
click at [873, 228] on div "bin-2 Delete Role" at bounding box center [828, 221] width 184 height 37
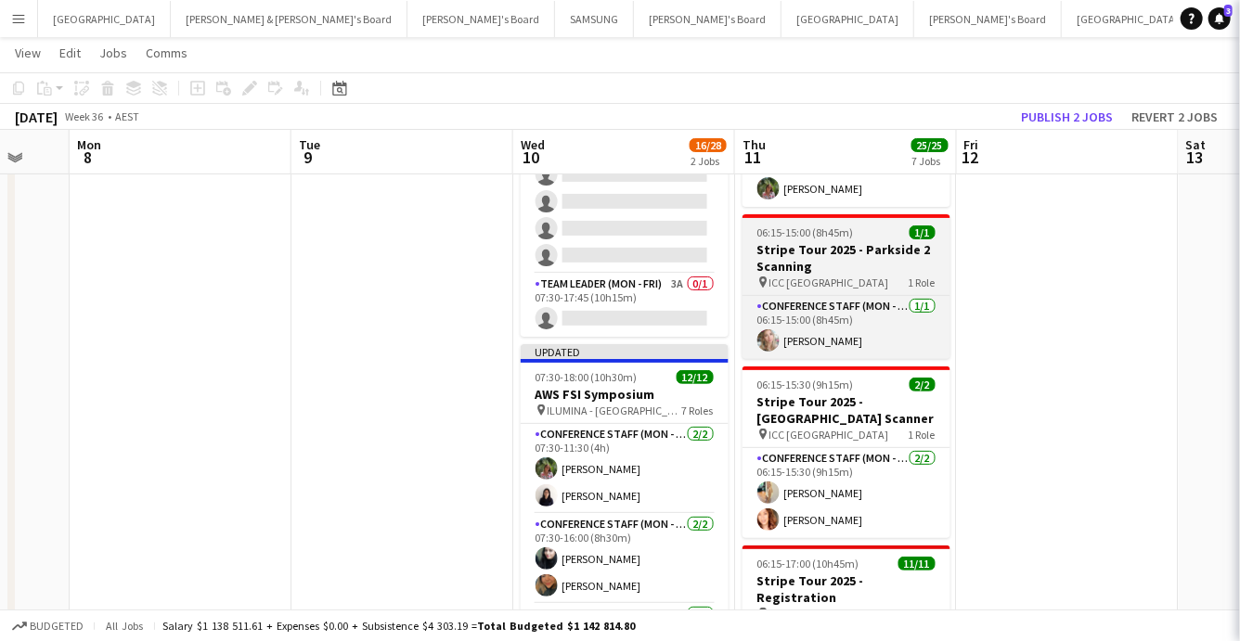
scroll to position [417, 0]
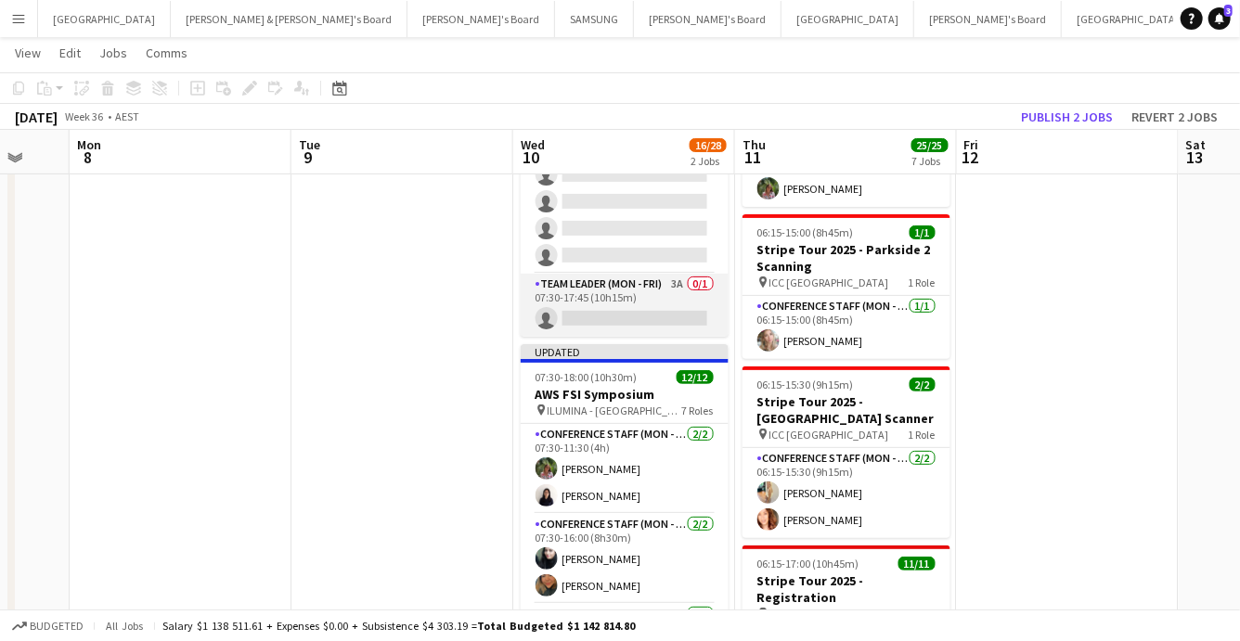
drag, startPoint x: 670, startPoint y: 305, endPoint x: 680, endPoint y: 301, distance: 10.4
click at [671, 305] on app-card-role "Team Leader (Mon - Fri) 3A 0/1 07:30-17:45 (10h15m) single-neutral-actions" at bounding box center [625, 305] width 208 height 63
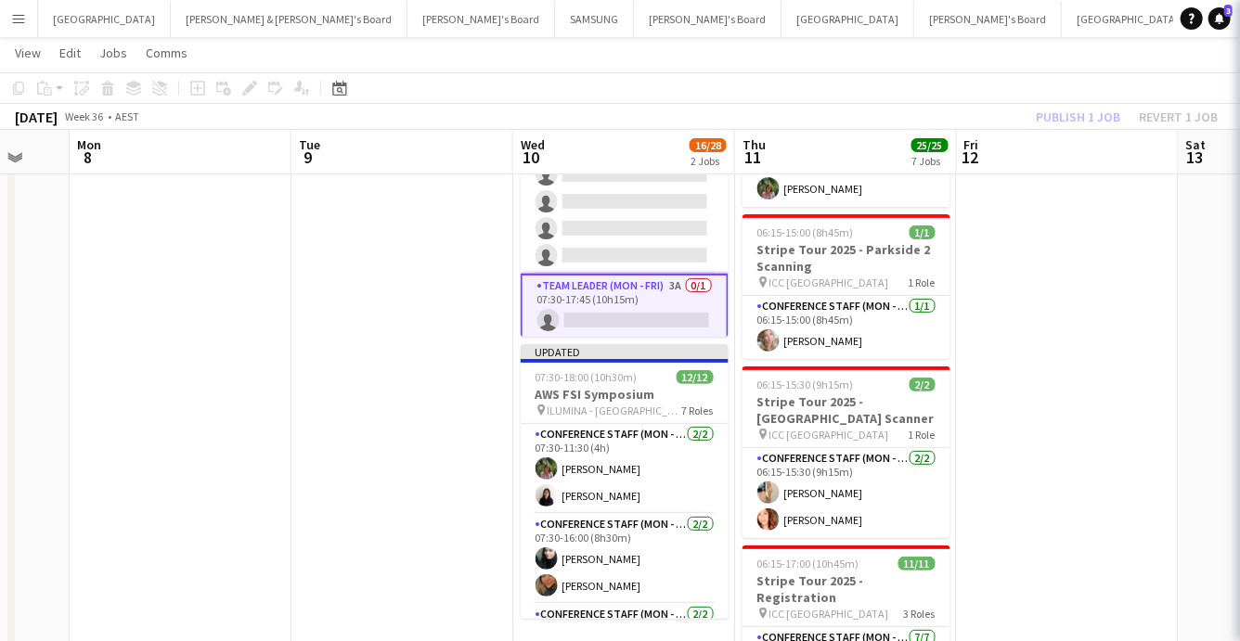
scroll to position [0, 817]
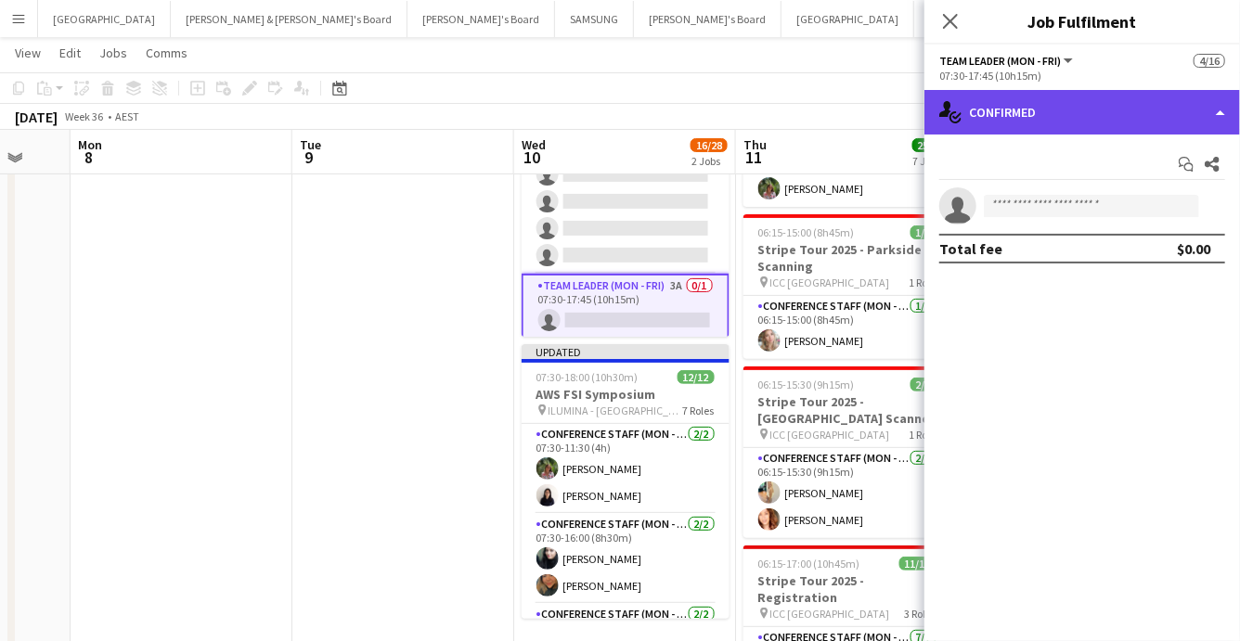
click at [1191, 106] on div "single-neutral-actions-check-2 Confirmed" at bounding box center [1083, 112] width 316 height 45
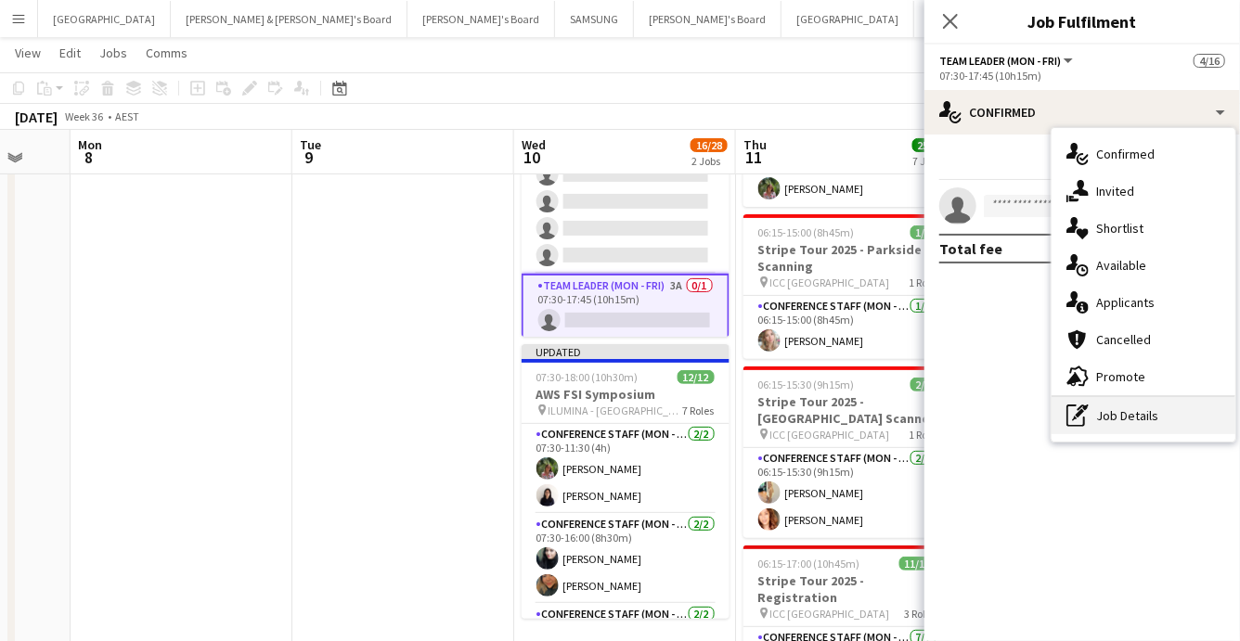
click at [1179, 426] on div "pen-write Job Details" at bounding box center [1144, 415] width 184 height 37
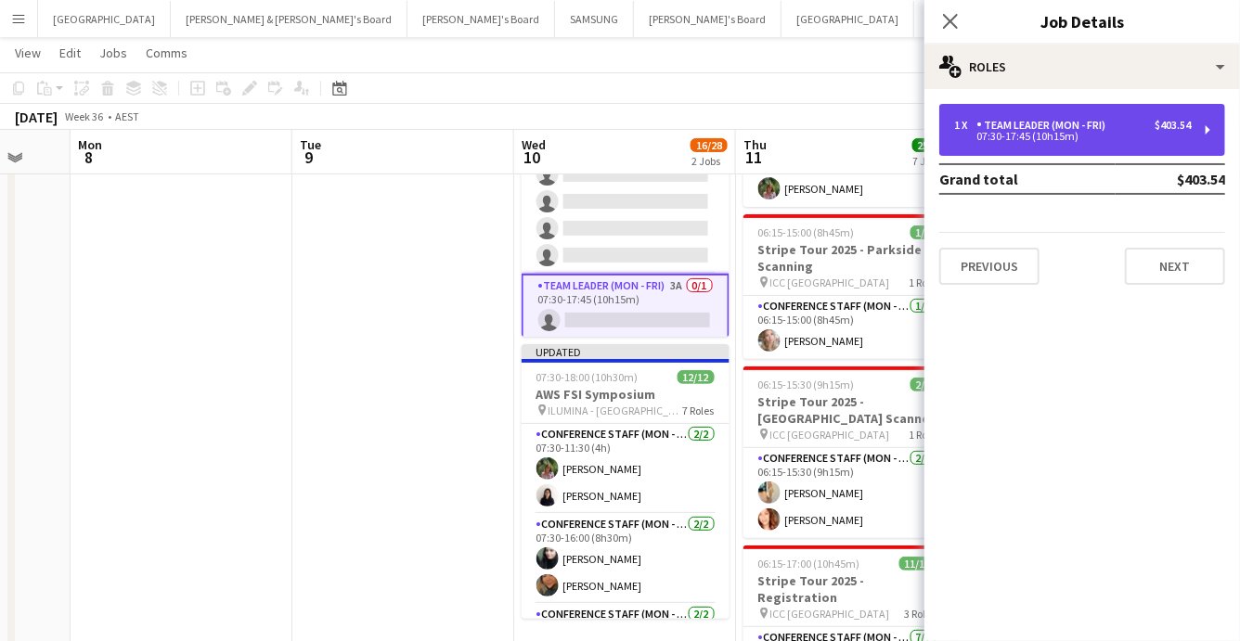
click at [1082, 123] on div "Team Leader (Mon - Fri)" at bounding box center [1045, 125] width 136 height 13
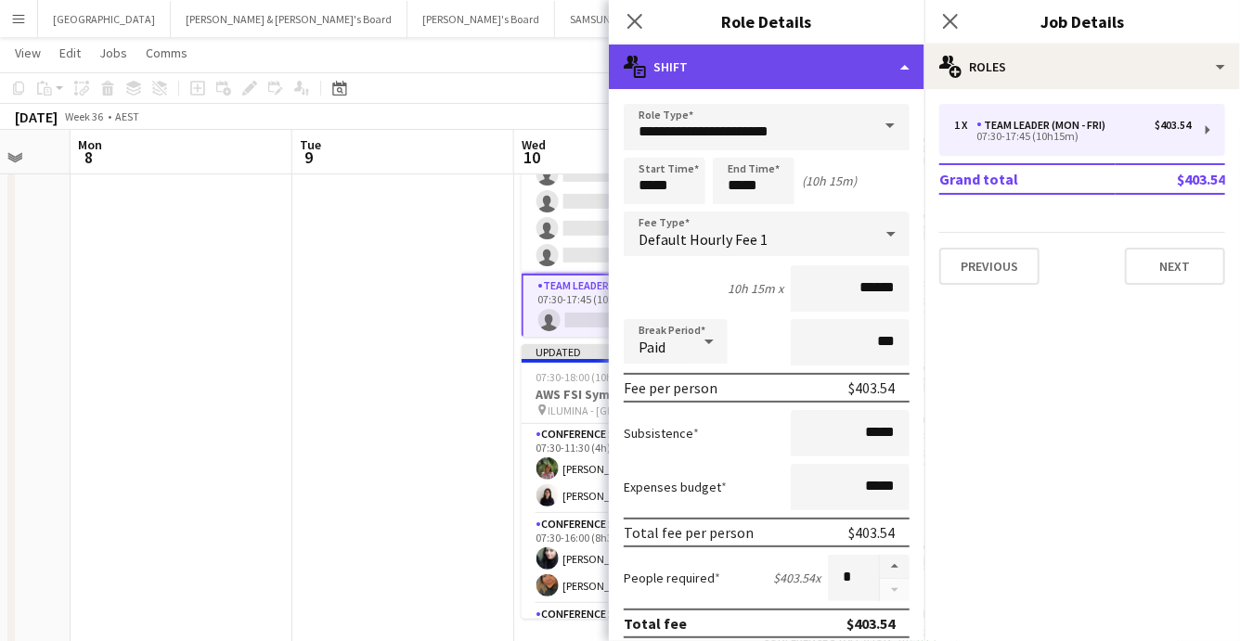
click at [904, 66] on div "multiple-actions-text Shift" at bounding box center [767, 67] width 316 height 45
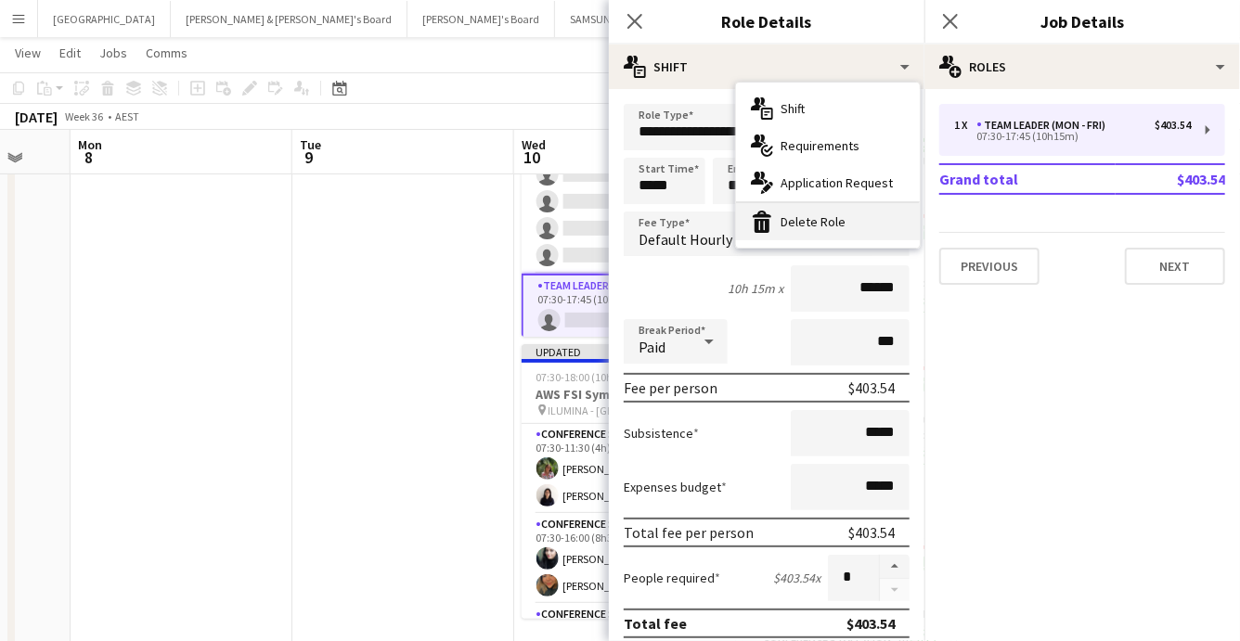
click at [869, 231] on div "bin-2 Delete Role" at bounding box center [828, 221] width 184 height 37
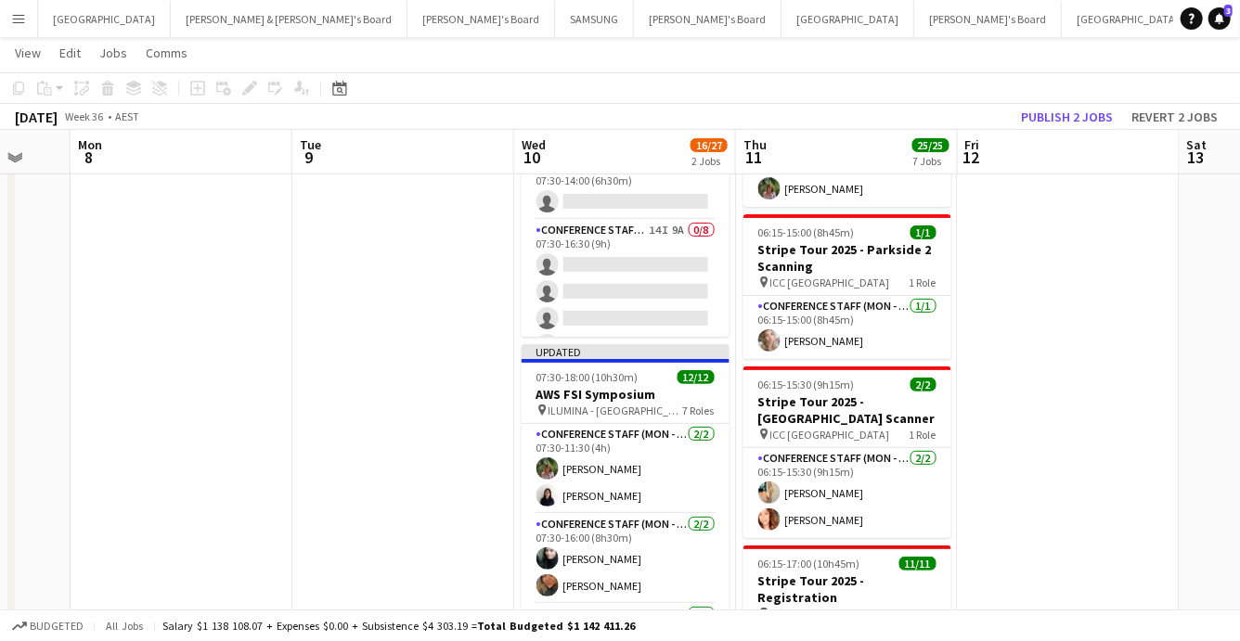
scroll to position [255, 0]
click at [693, 281] on app-card-role "Conference Staff (Mon - Fri) 14I 9A 0/8 07:30-16:30 (9h) single-neutral-actions…" at bounding box center [626, 310] width 208 height 252
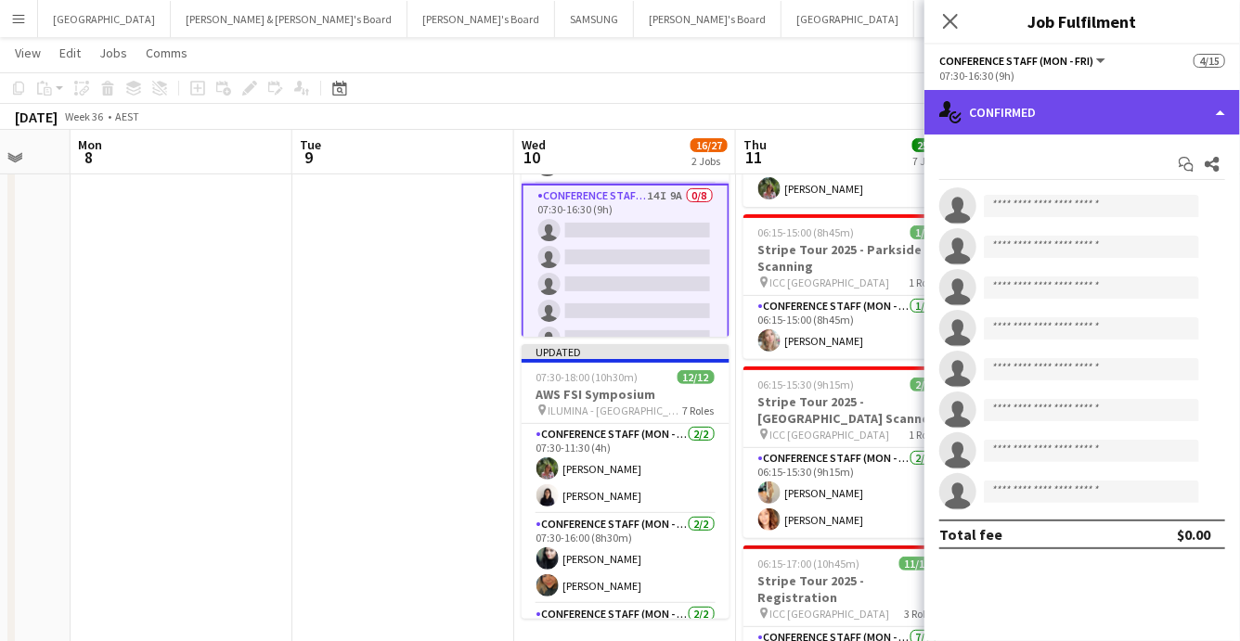
click at [1193, 114] on div "single-neutral-actions-check-2 Confirmed" at bounding box center [1083, 112] width 316 height 45
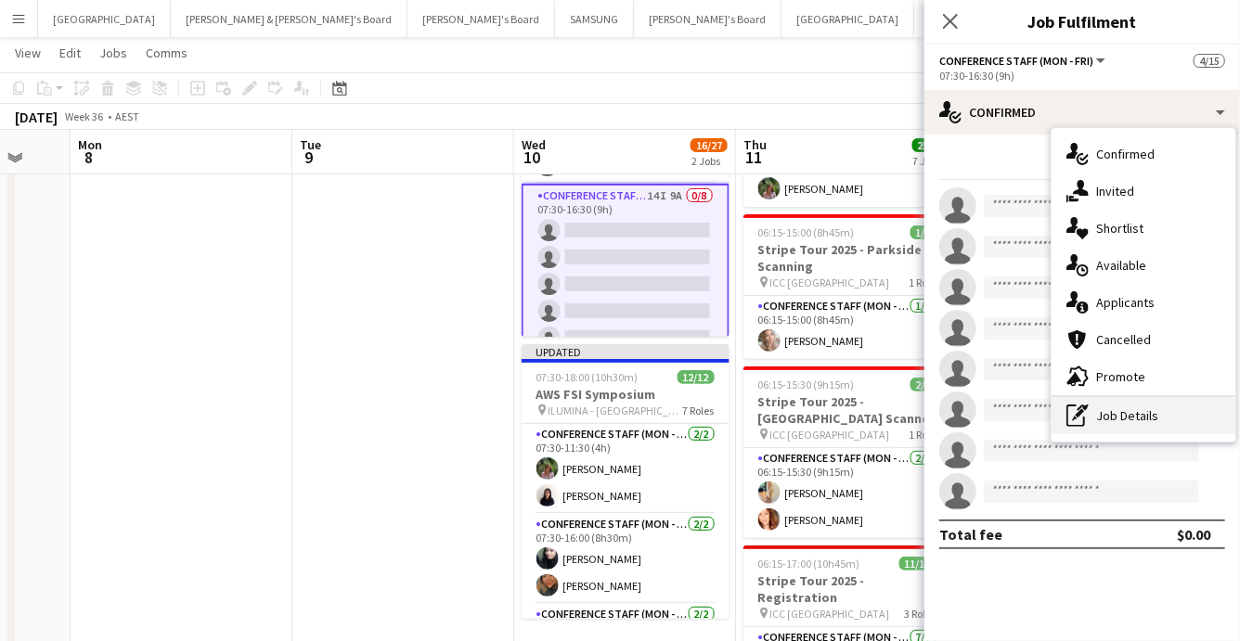
click at [1139, 409] on div "pen-write Job Details" at bounding box center [1144, 415] width 184 height 37
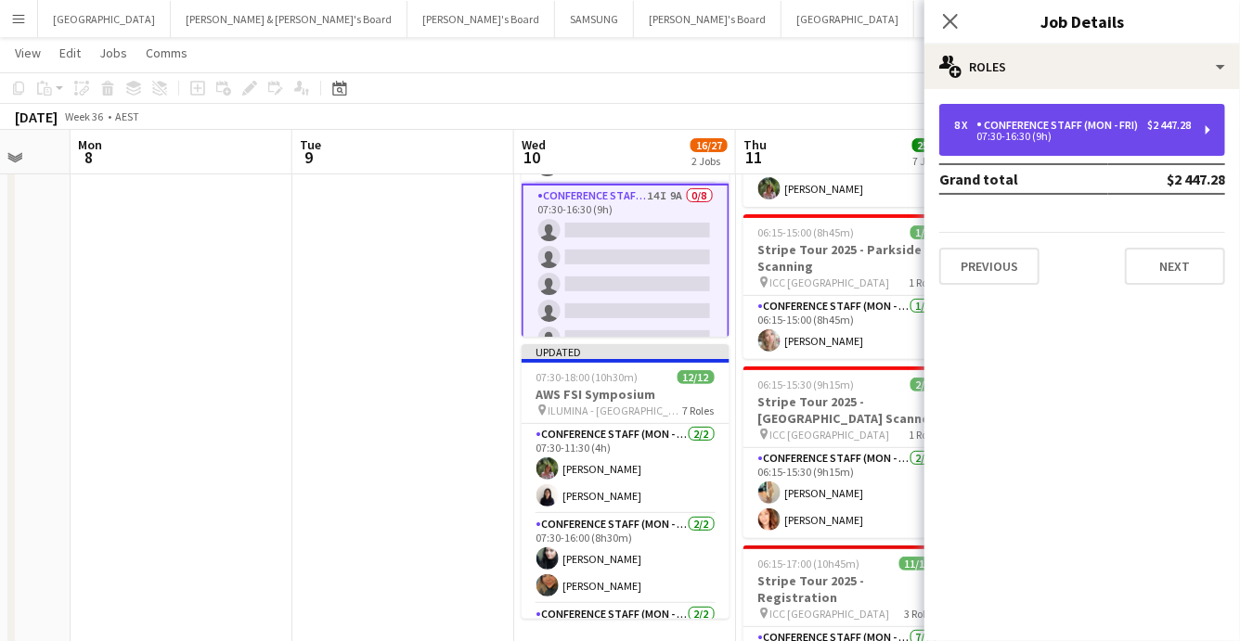
click at [1063, 131] on div "Conference Staff (Mon - Fri)" at bounding box center [1061, 125] width 169 height 13
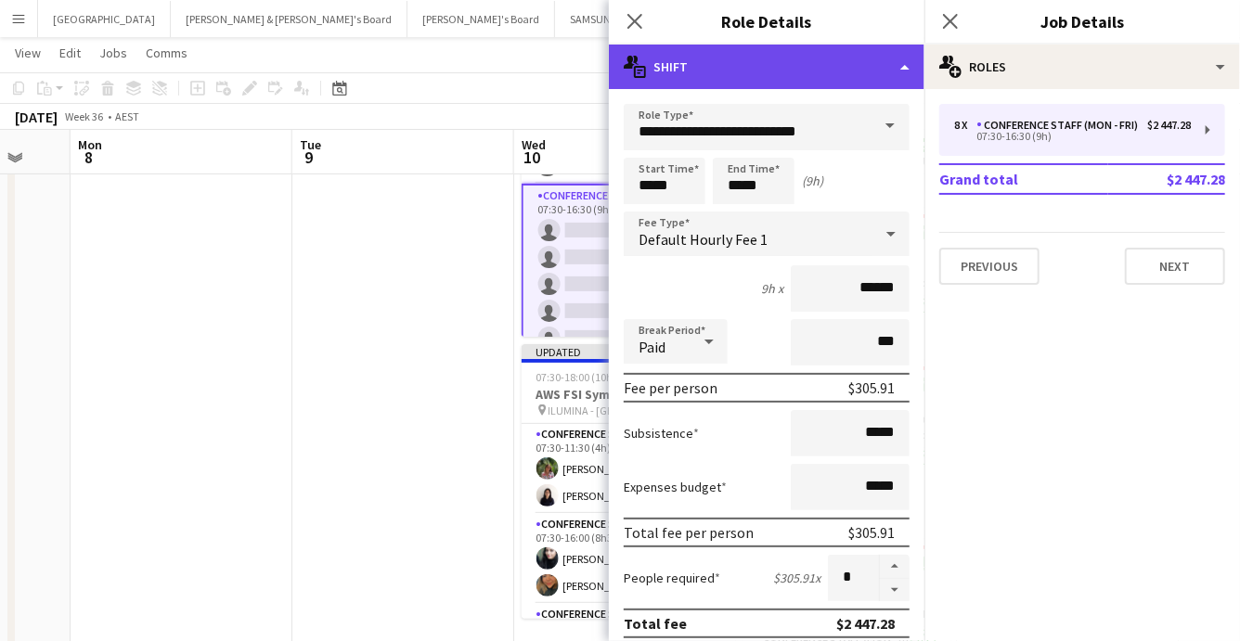
click at [900, 62] on div "multiple-actions-text Shift" at bounding box center [767, 67] width 316 height 45
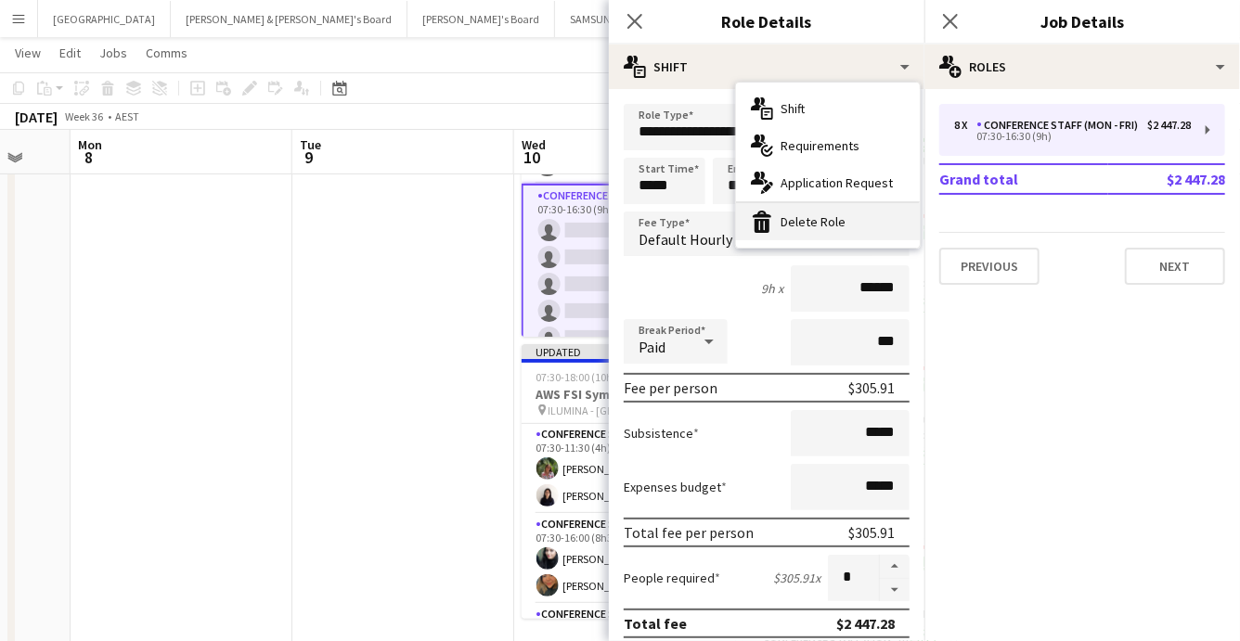
click at [875, 211] on div "bin-2 Delete Role" at bounding box center [828, 221] width 184 height 37
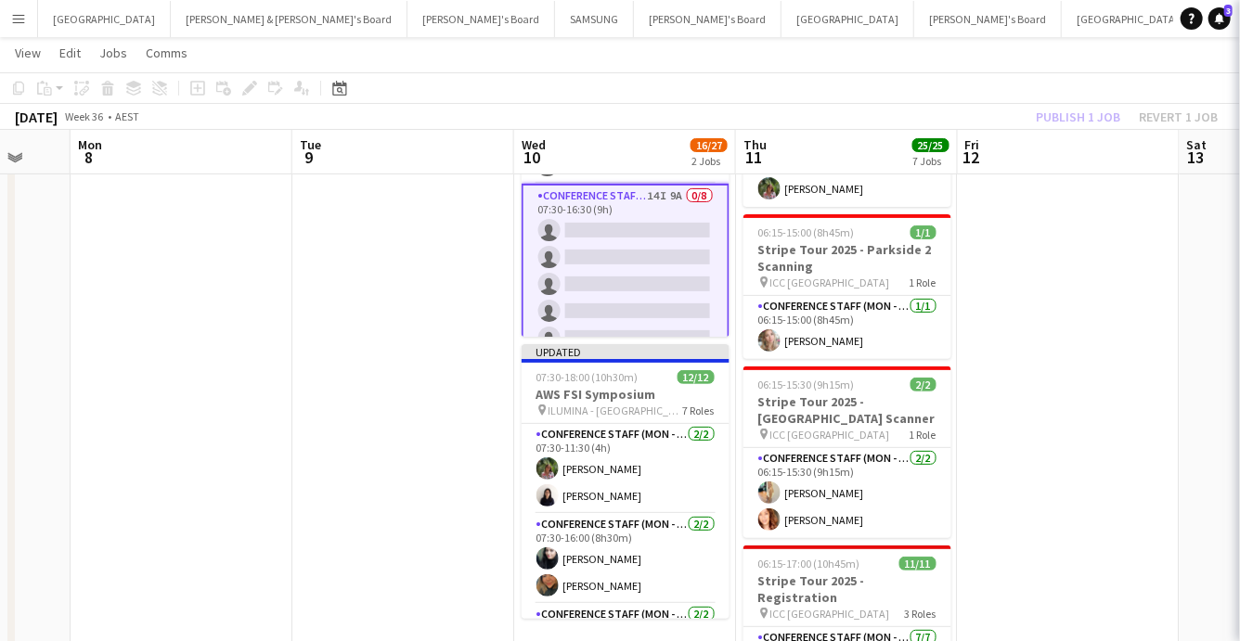
scroll to position [102, 0]
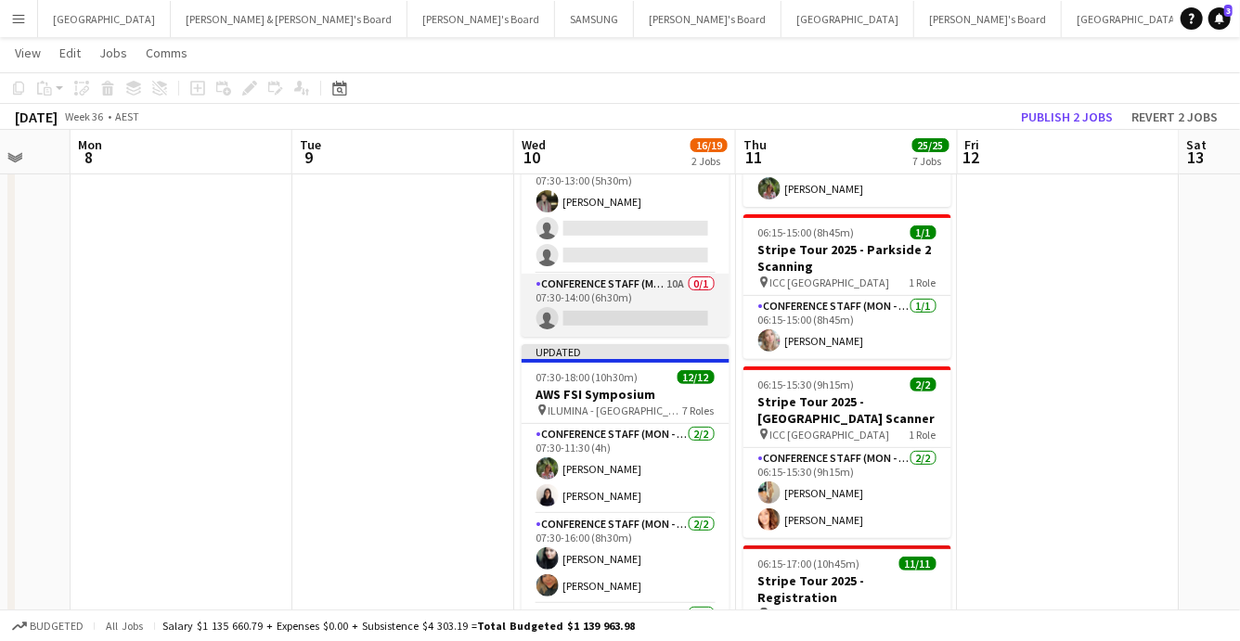
click at [651, 301] on app-card-role "Conference Staff (Mon - Fri) 10A 0/1 07:30-14:00 (6h30m) single-neutral-actions" at bounding box center [626, 305] width 208 height 63
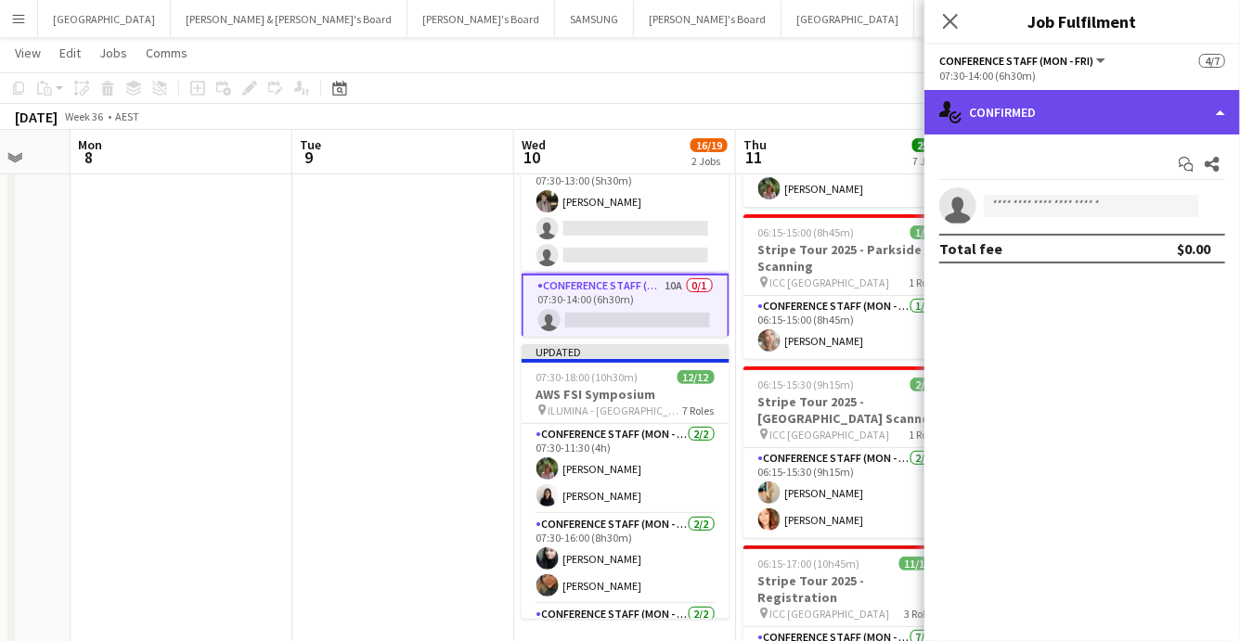
click at [1190, 115] on div "single-neutral-actions-check-2 Confirmed" at bounding box center [1083, 112] width 316 height 45
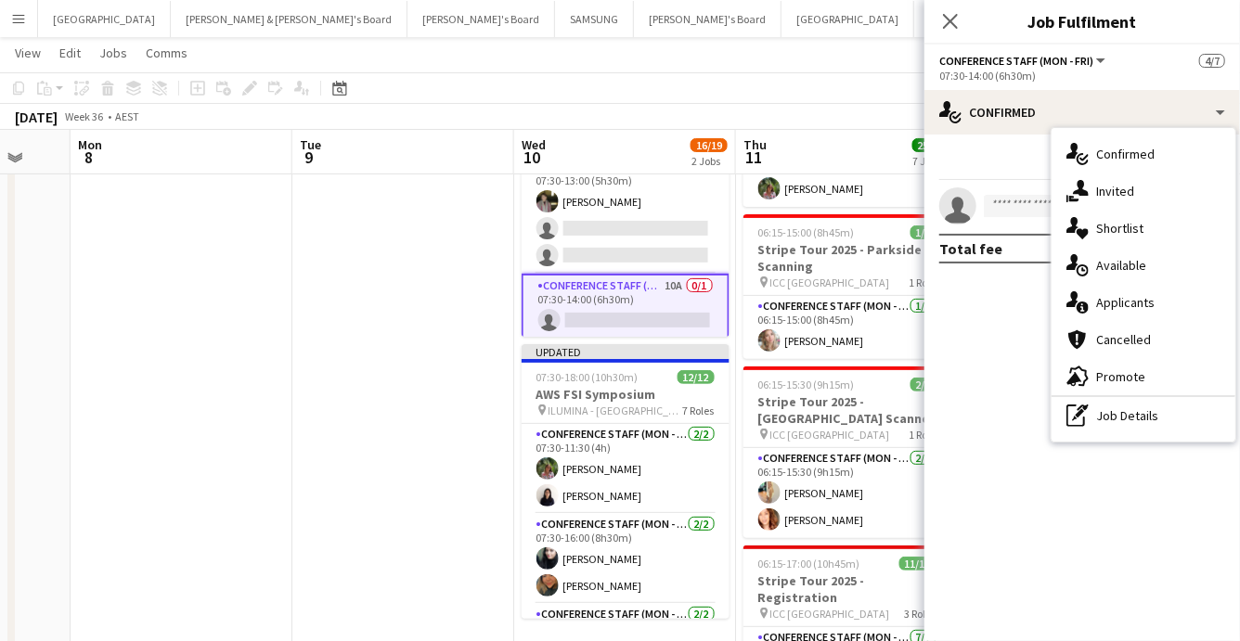
drag, startPoint x: 1140, startPoint y: 418, endPoint x: 1097, endPoint y: 384, distance: 54.2
click at [1139, 417] on div "pen-write Job Details" at bounding box center [1144, 415] width 184 height 37
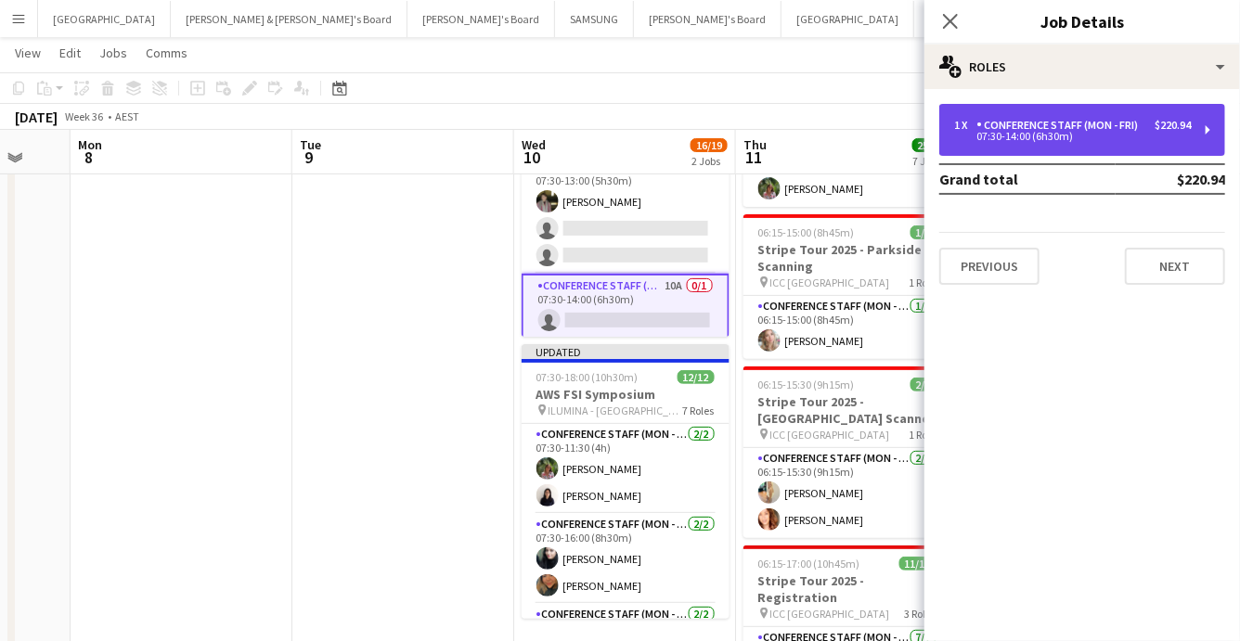
click at [970, 123] on div "1 x" at bounding box center [965, 125] width 22 height 13
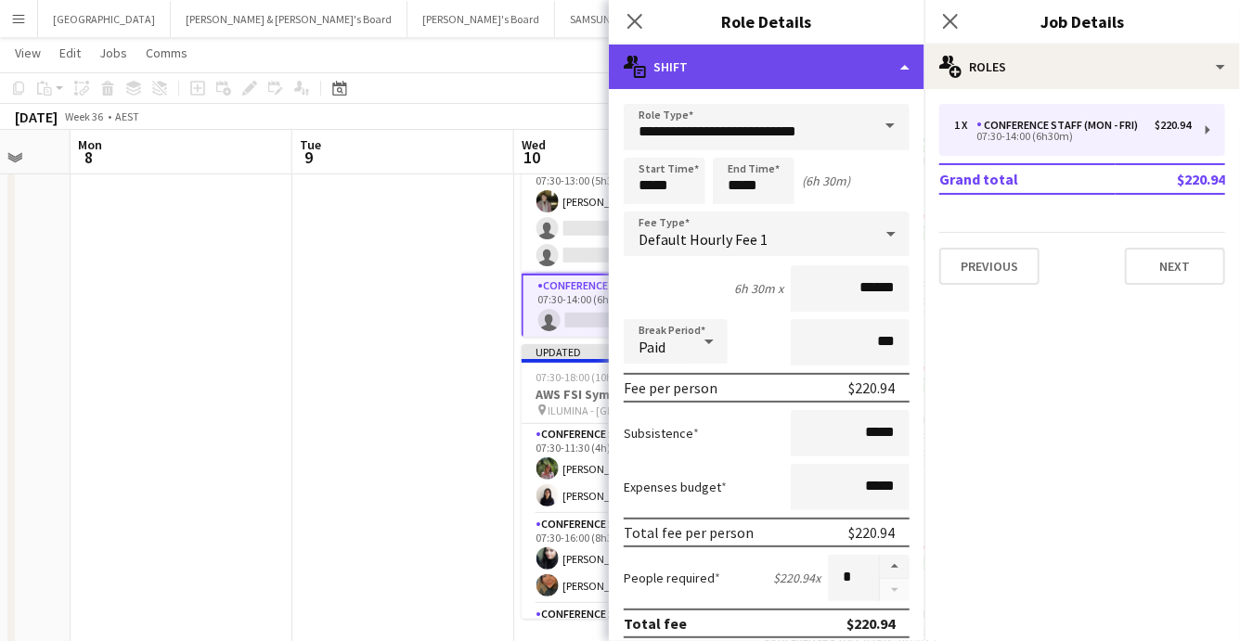
click at [879, 72] on div "multiple-actions-text Shift" at bounding box center [767, 67] width 316 height 45
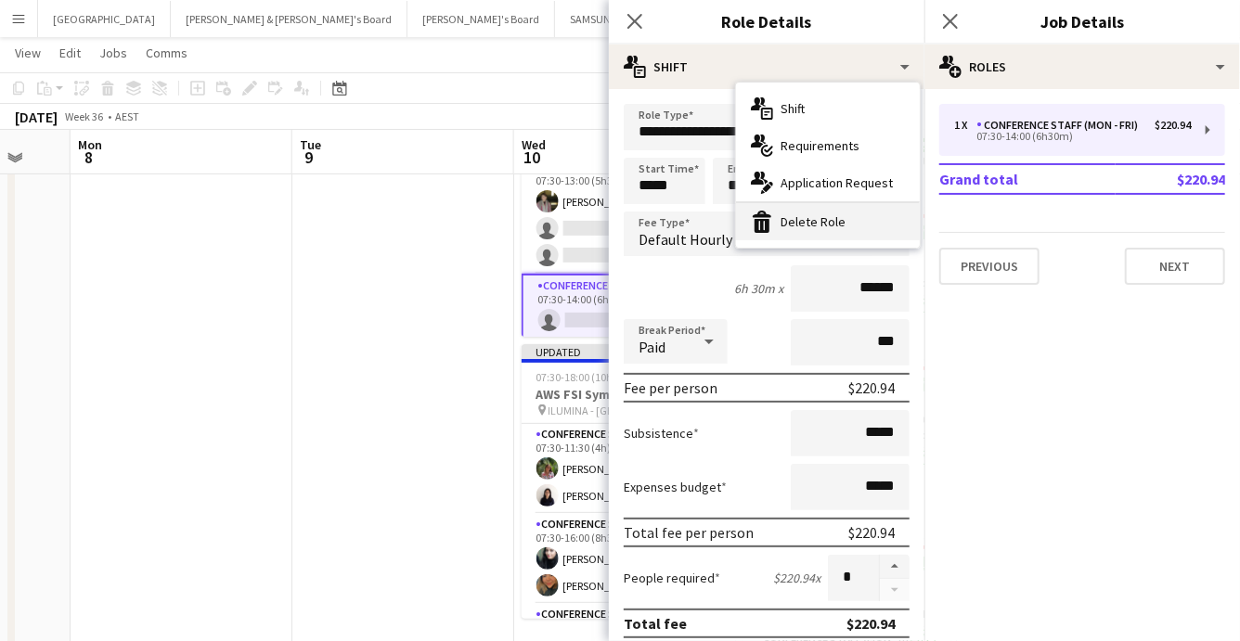
click at [857, 214] on div "bin-2 Delete Role" at bounding box center [828, 221] width 184 height 37
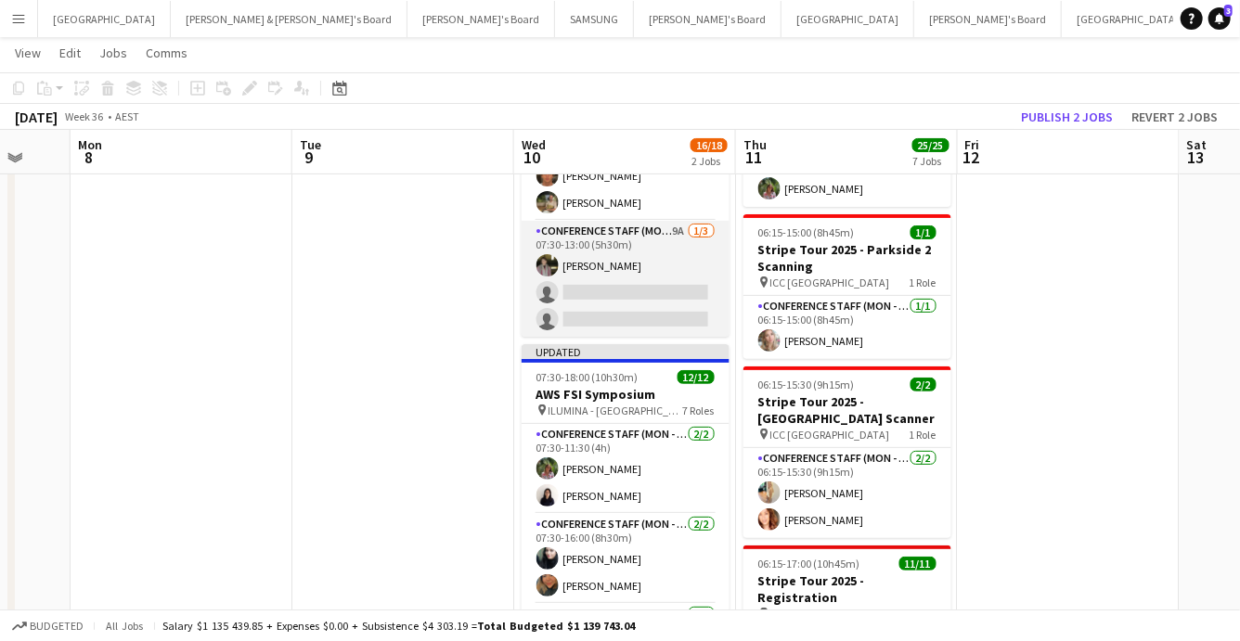
scroll to position [0, 0]
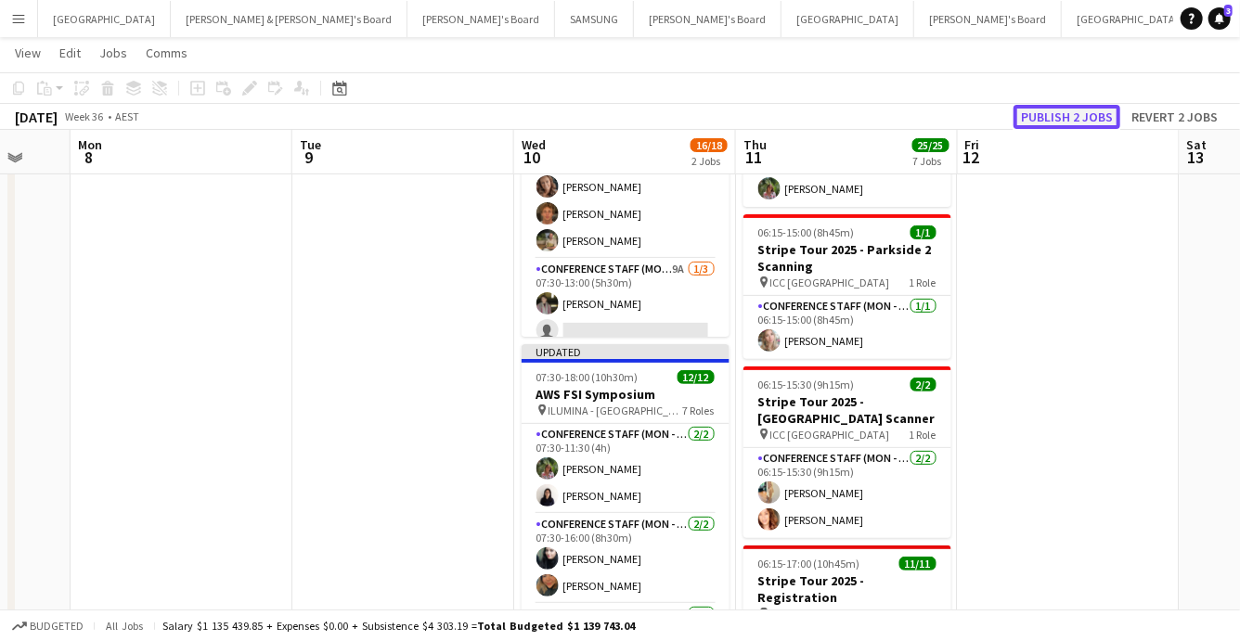
click at [1084, 116] on button "Publish 2 jobs" at bounding box center [1067, 117] width 107 height 24
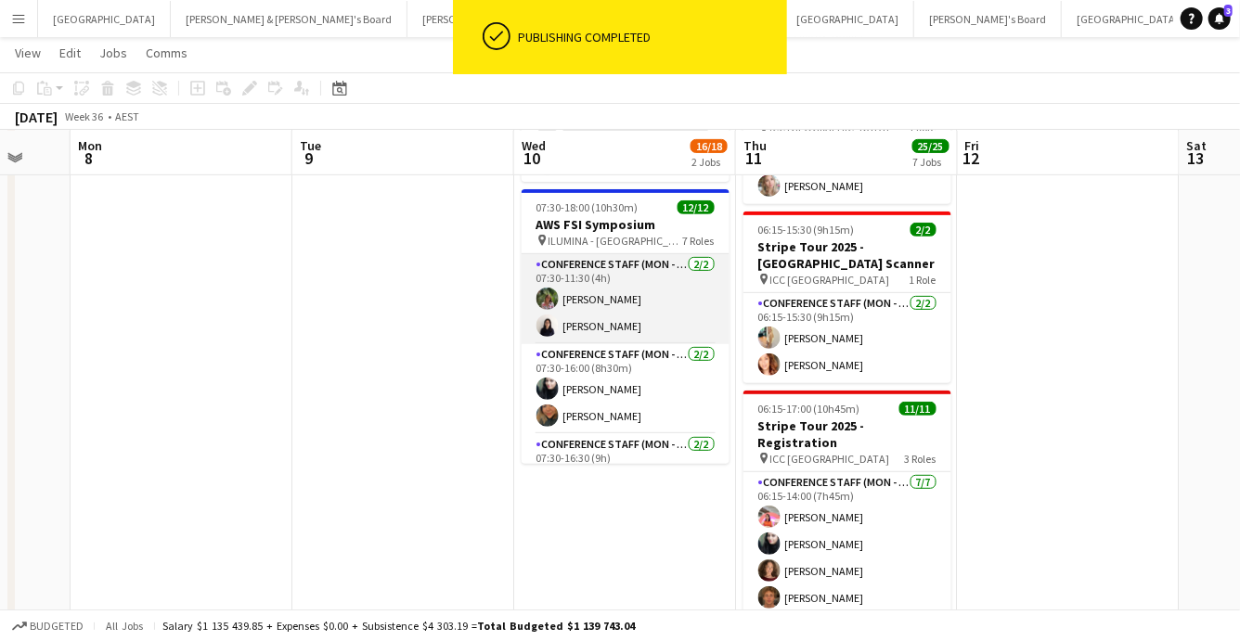
scroll to position [310, 0]
click at [652, 311] on app-card-role "Conference Staff (Mon - Fri) 2/2 07:30-11:30 (4h) Laura Sanchidrian-Martinez Ch…" at bounding box center [626, 297] width 208 height 90
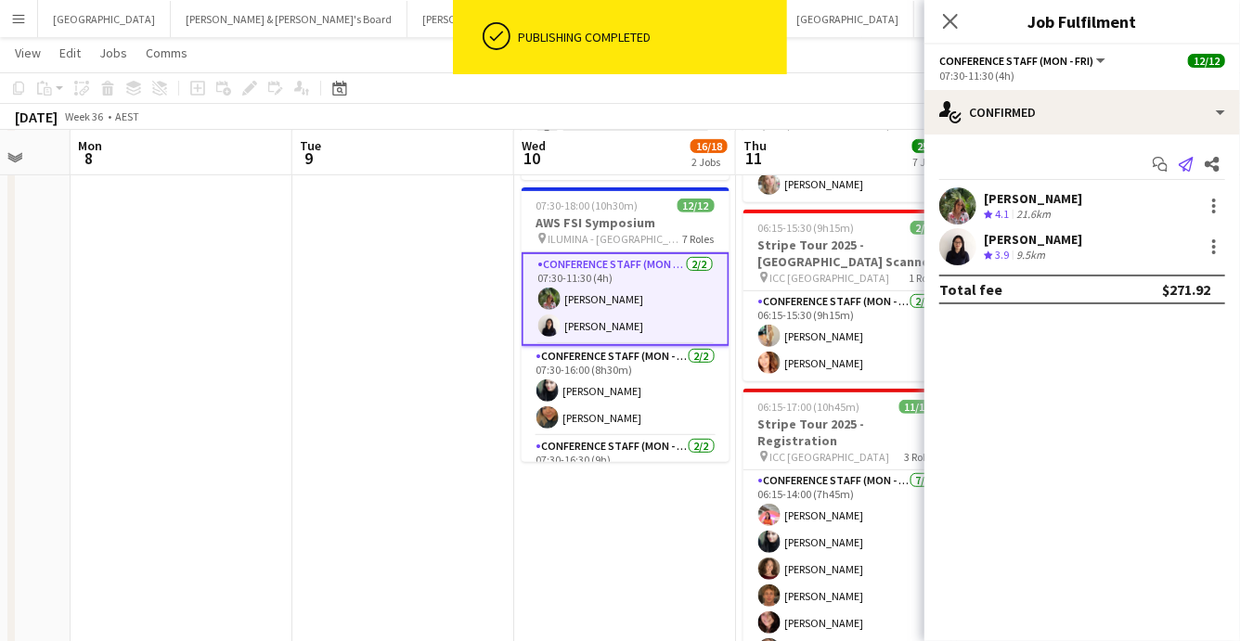
click at [1186, 165] on icon at bounding box center [1186, 164] width 15 height 15
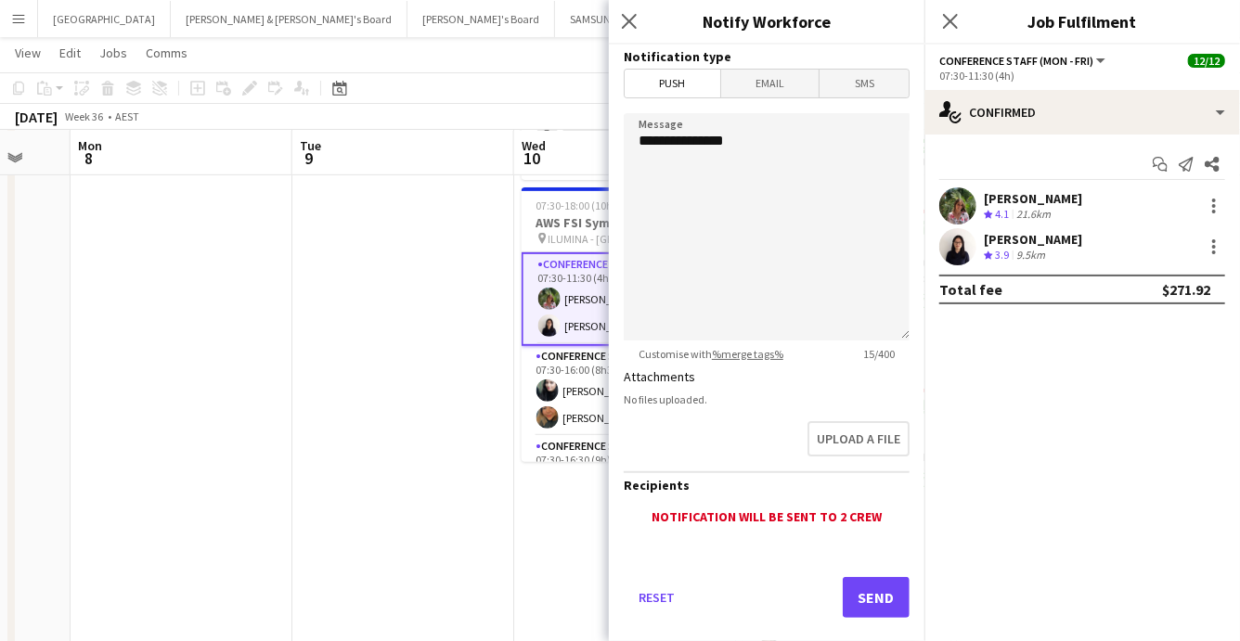
click at [765, 80] on span "Email" at bounding box center [770, 84] width 98 height 28
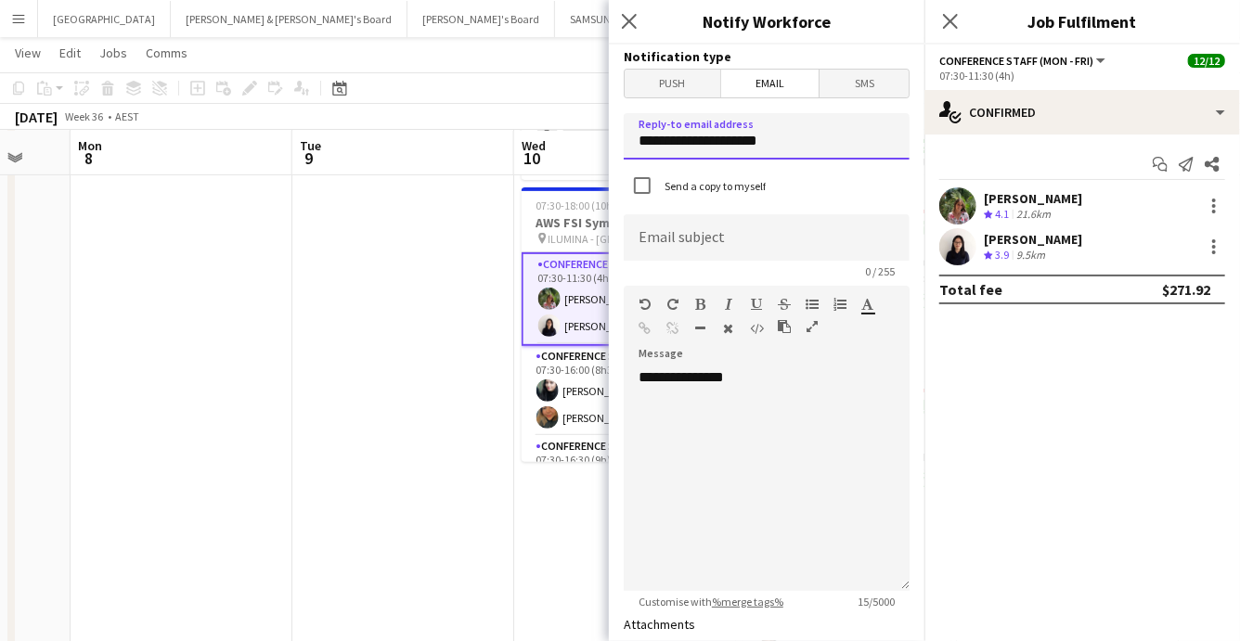
drag, startPoint x: 794, startPoint y: 139, endPoint x: 627, endPoint y: 142, distance: 167.1
click at [627, 142] on input "**********" at bounding box center [767, 136] width 286 height 46
type input "**********"
click at [731, 237] on input at bounding box center [767, 237] width 286 height 46
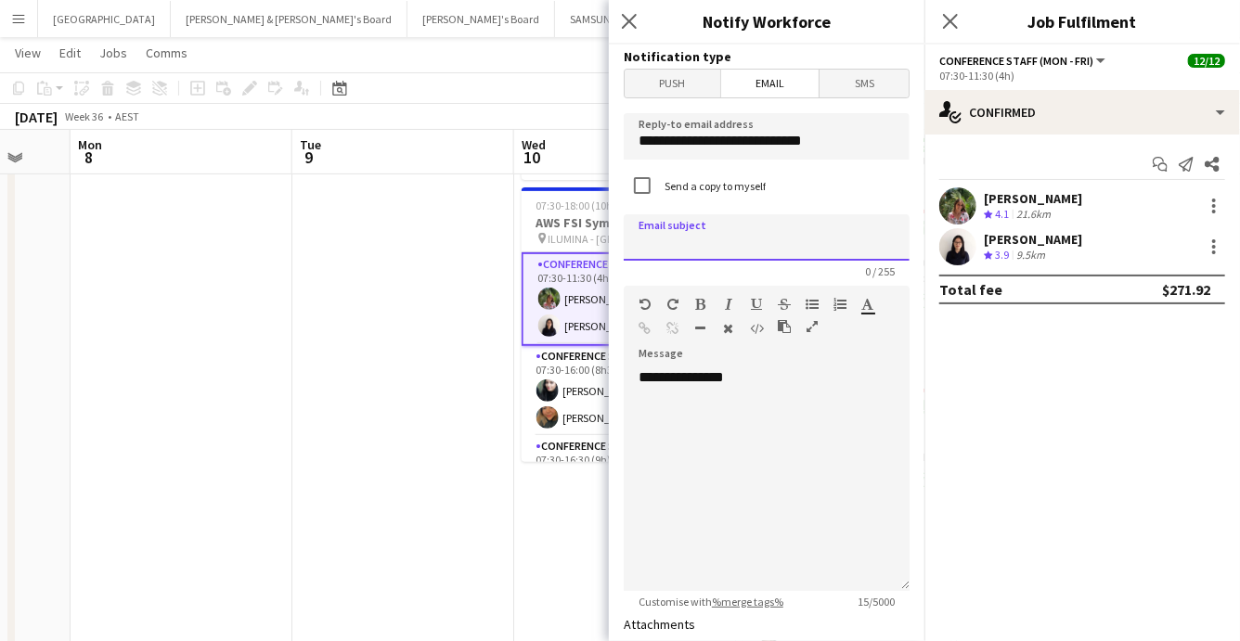
scroll to position [309, 0]
type input "**********"
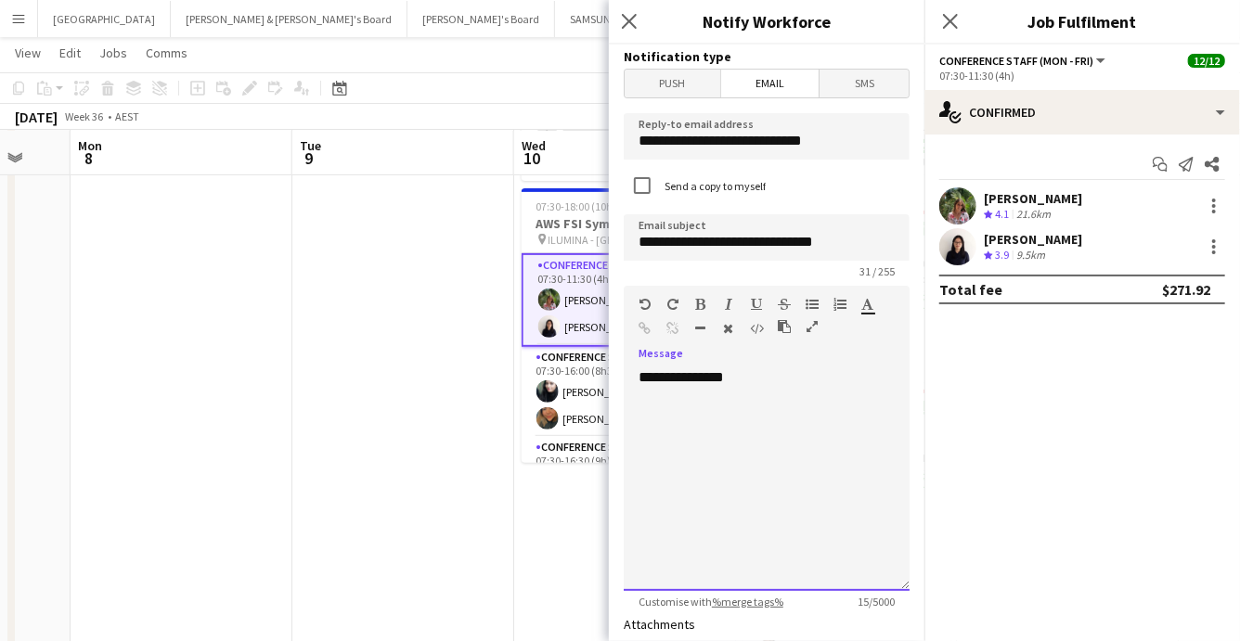
click at [746, 382] on div "**********" at bounding box center [767, 480] width 286 height 223
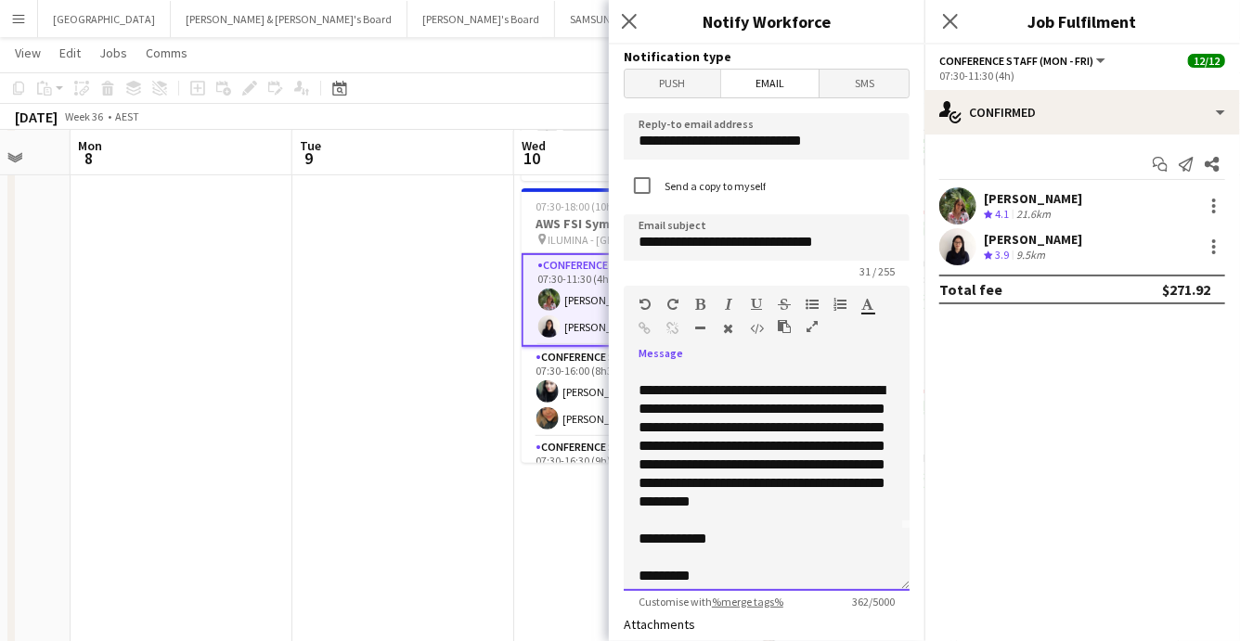
scroll to position [63, 0]
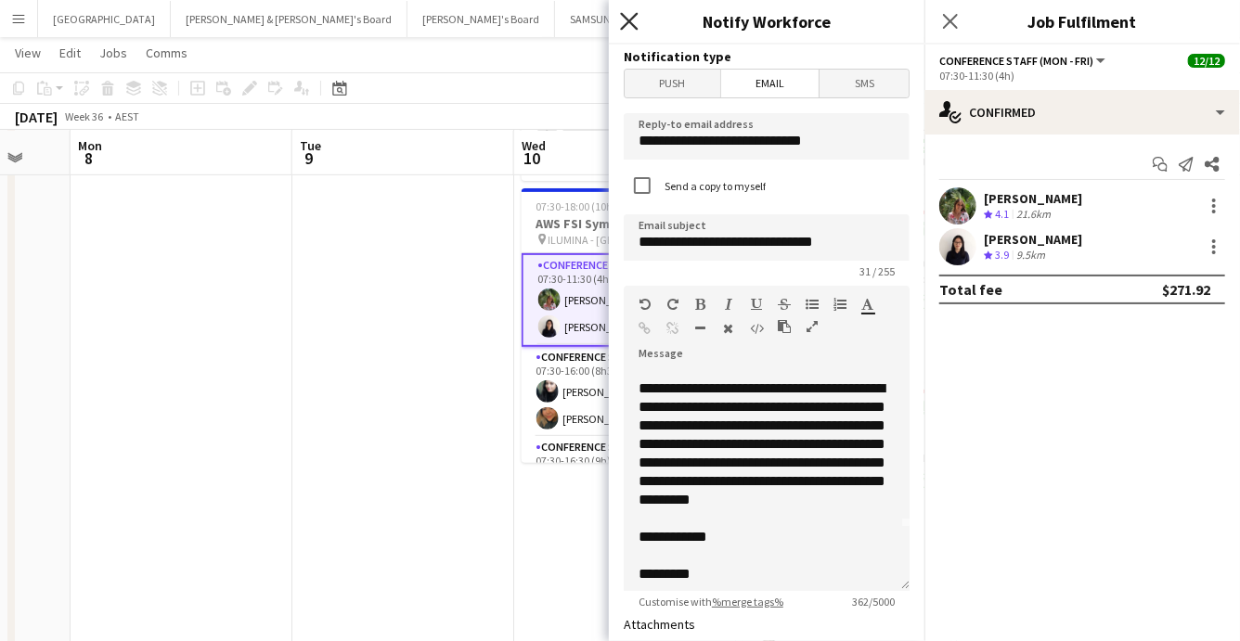
click at [630, 27] on icon "Close pop-in" at bounding box center [629, 21] width 18 height 18
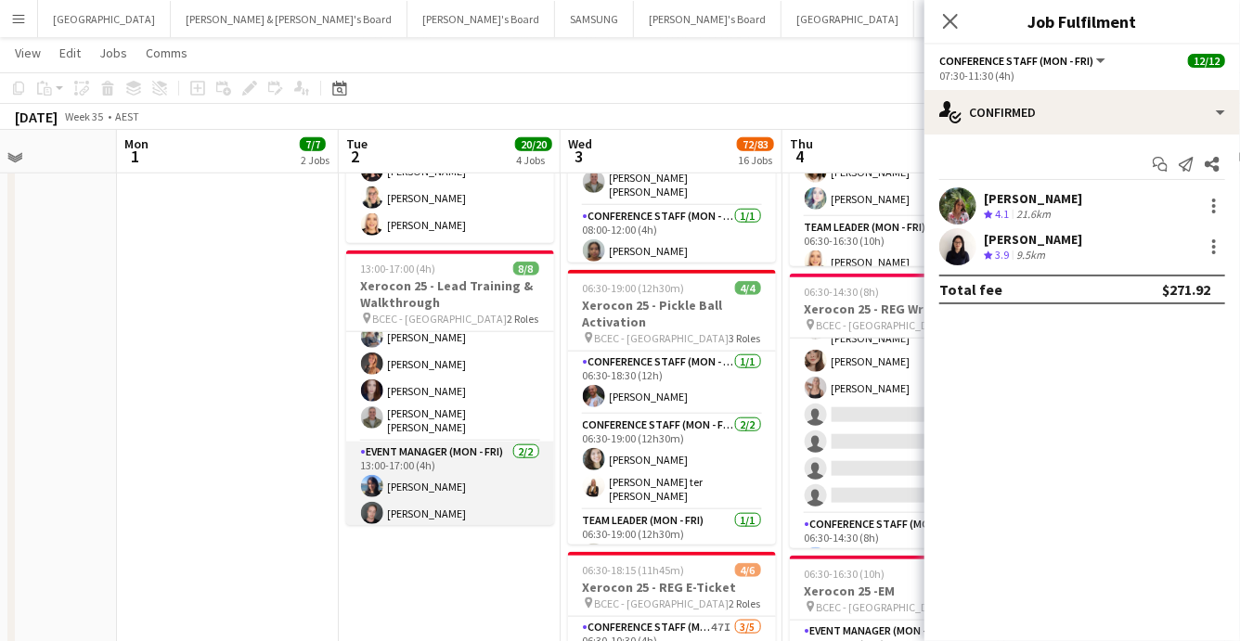
scroll to position [760, 0]
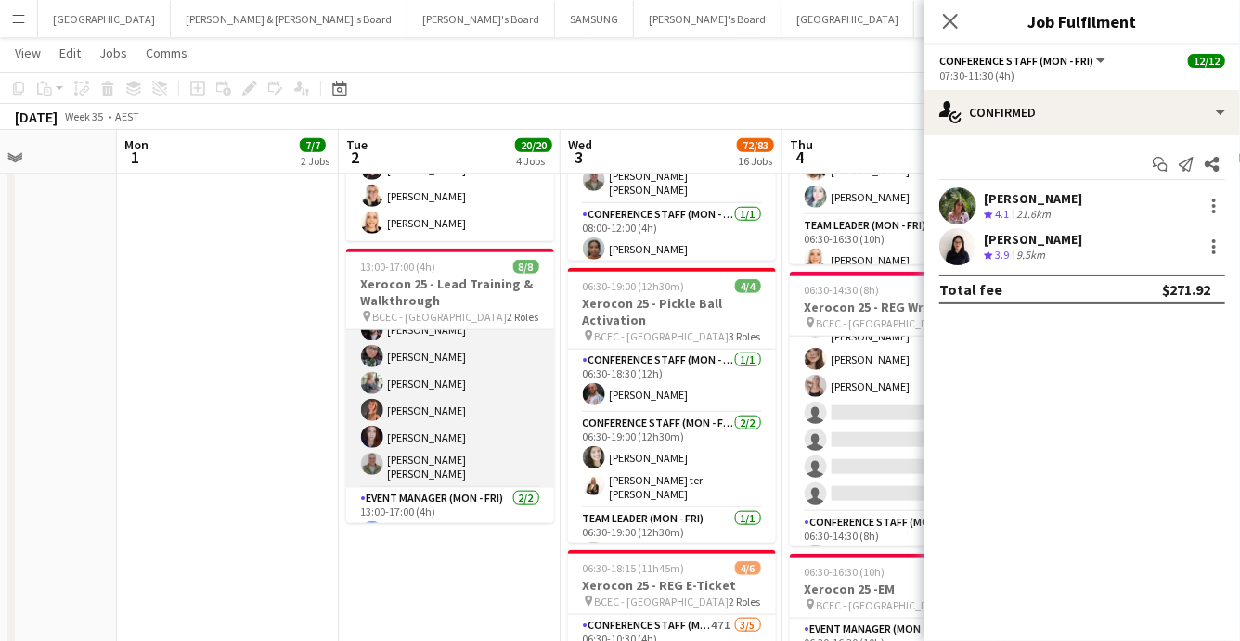
click at [472, 431] on app-card-role "Conference Staff (Mon - Fri) 6/6 13:00-17:00 (4h) Steven Cragg Beatriz Barreto …" at bounding box center [450, 386] width 208 height 203
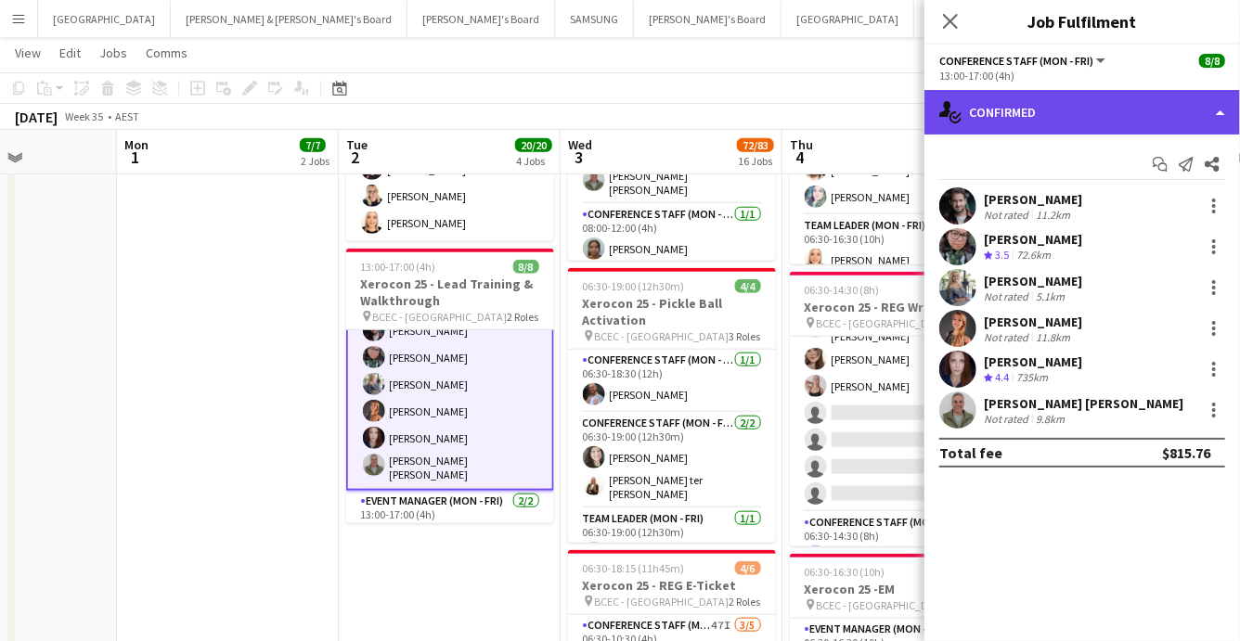
click at [1172, 115] on div "single-neutral-actions-check-2 Confirmed" at bounding box center [1083, 112] width 316 height 45
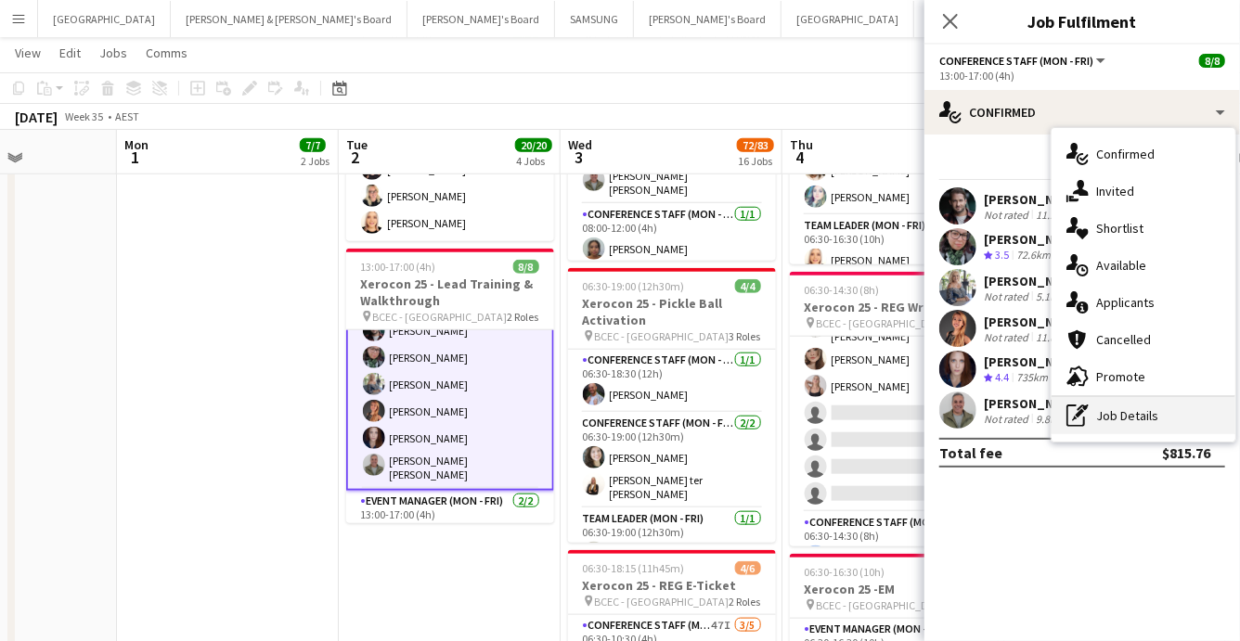
click at [1130, 408] on div "pen-write Job Details" at bounding box center [1144, 415] width 184 height 37
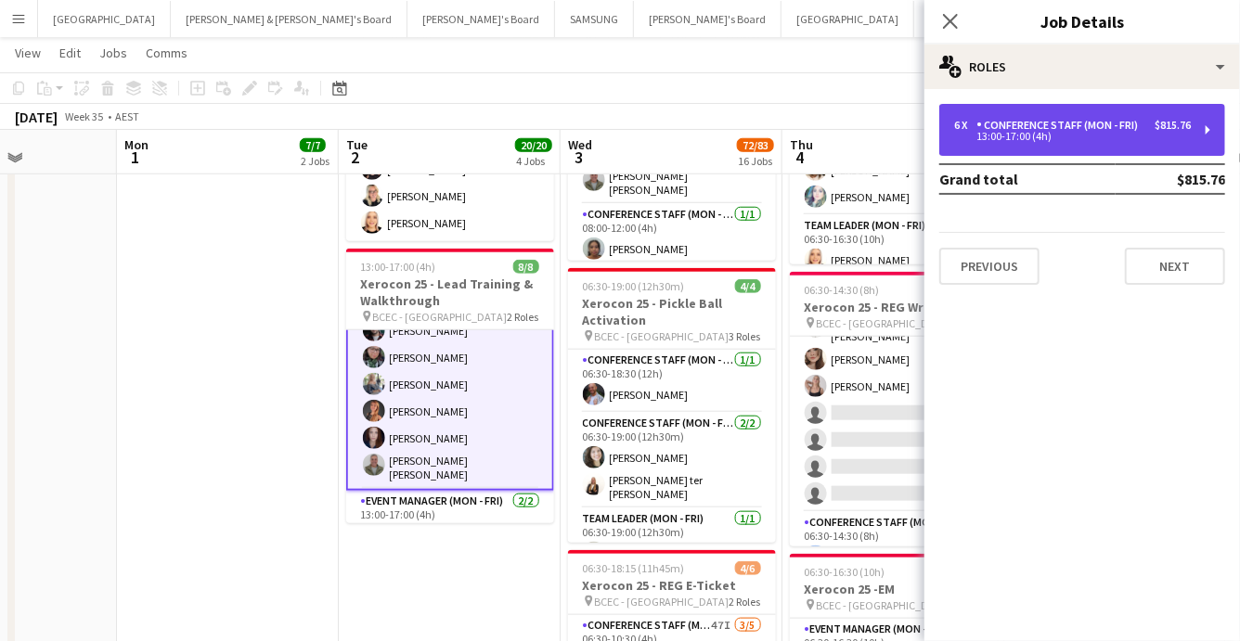
click at [1106, 134] on div "13:00-17:00 (4h)" at bounding box center [1072, 136] width 237 height 9
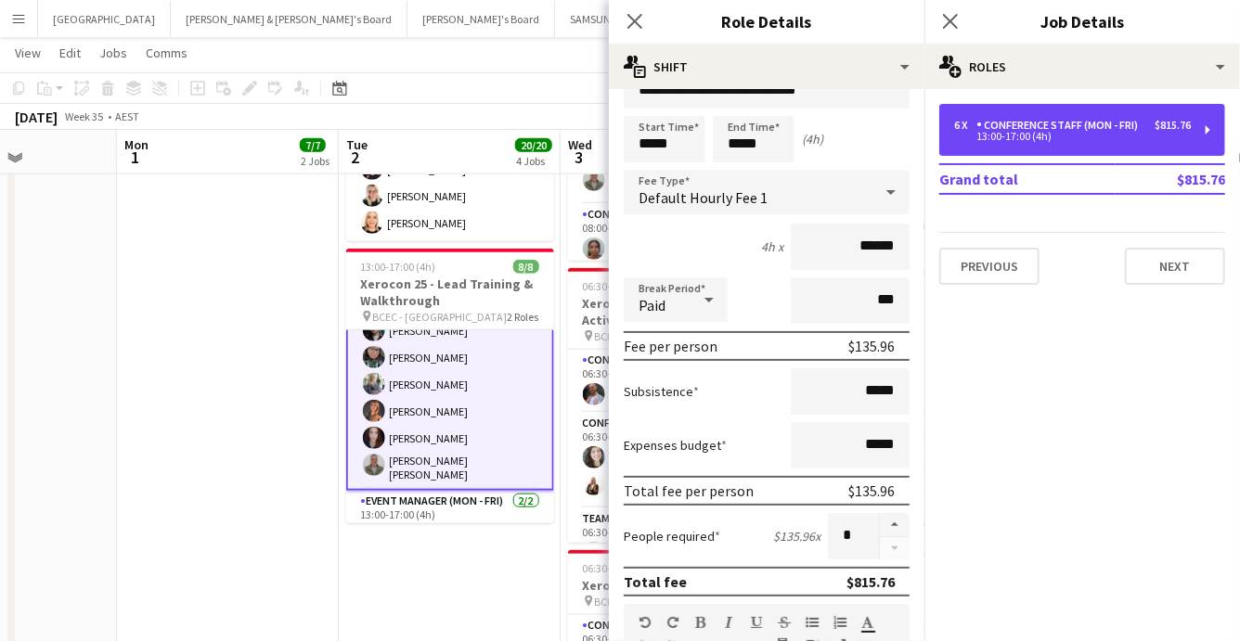
scroll to position [0, 0]
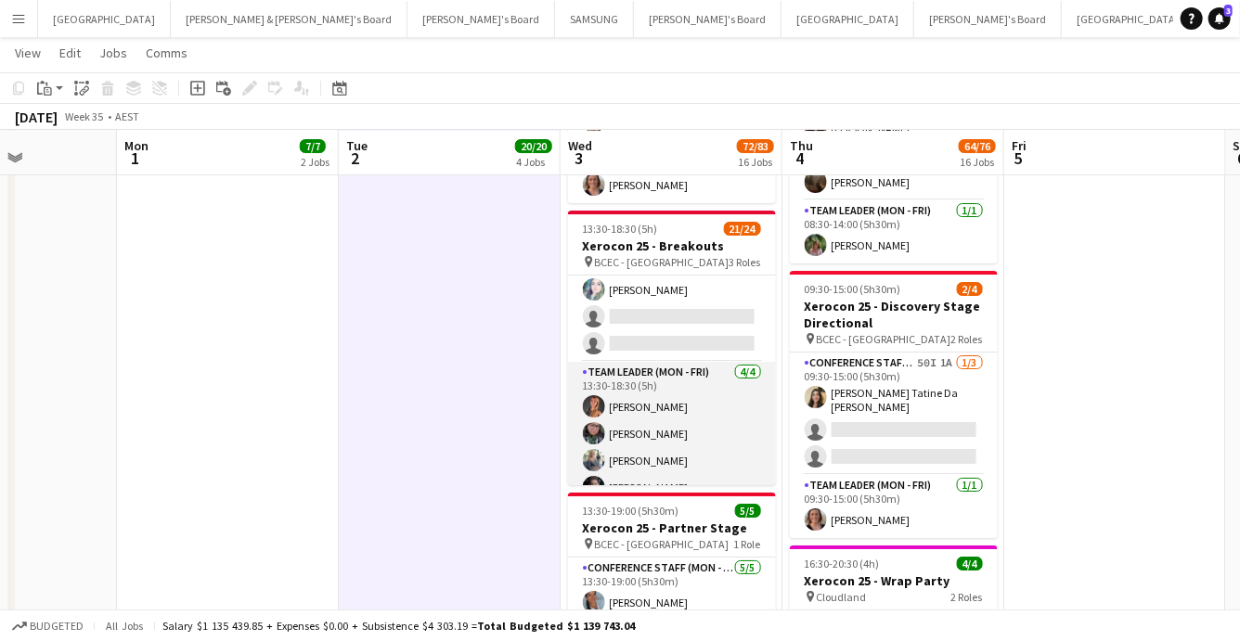
scroll to position [544, 0]
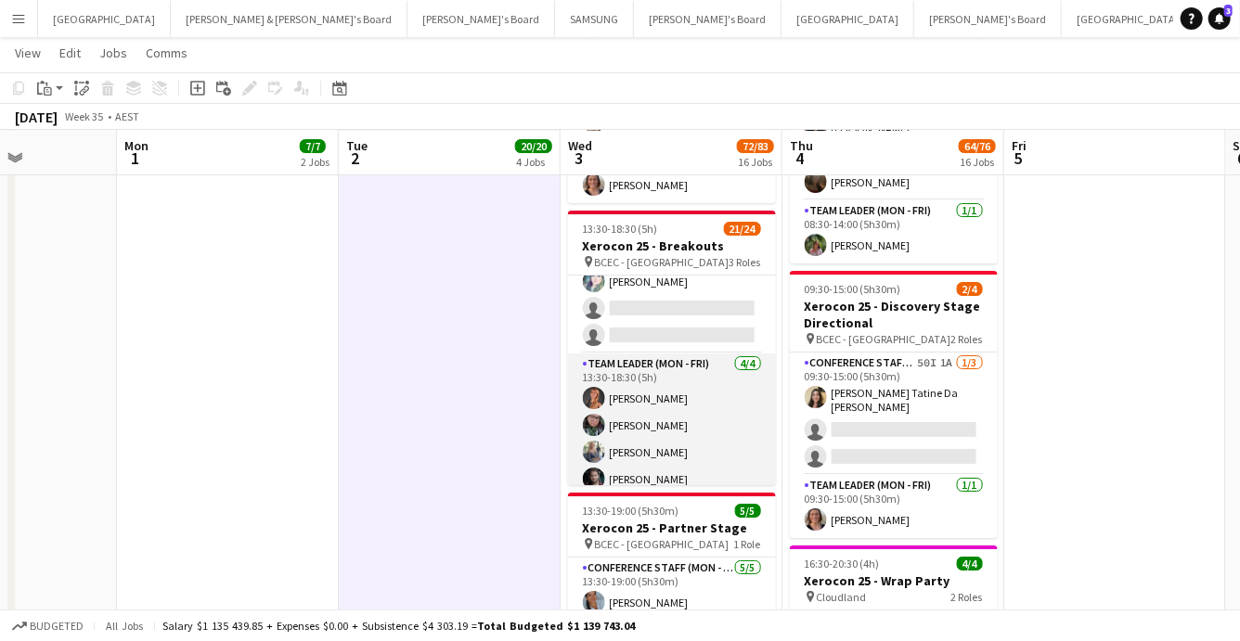
click at [670, 439] on app-card-role "Team Leader (Mon - Fri) 4/4 13:30-18:30 (5h) Rachel Tang Beatriz Barreto Kylie …" at bounding box center [672, 426] width 208 height 144
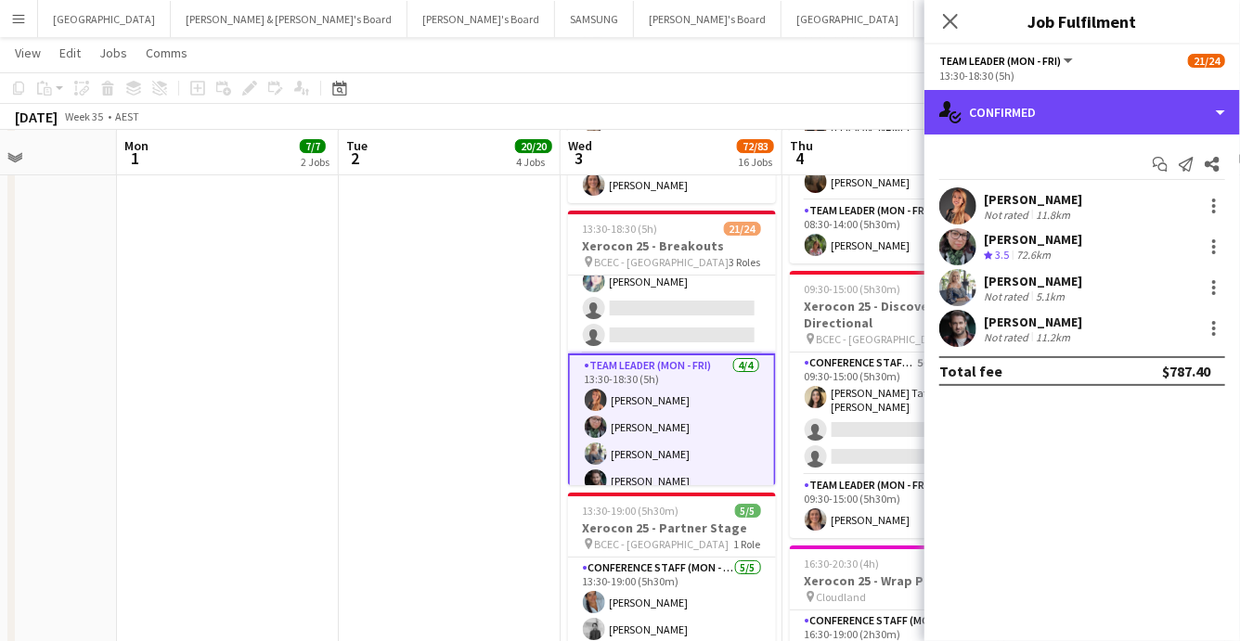
drag, startPoint x: 1192, startPoint y: 107, endPoint x: 1187, endPoint y: 141, distance: 34.7
click at [1192, 107] on div "single-neutral-actions-check-2 Confirmed" at bounding box center [1083, 112] width 316 height 45
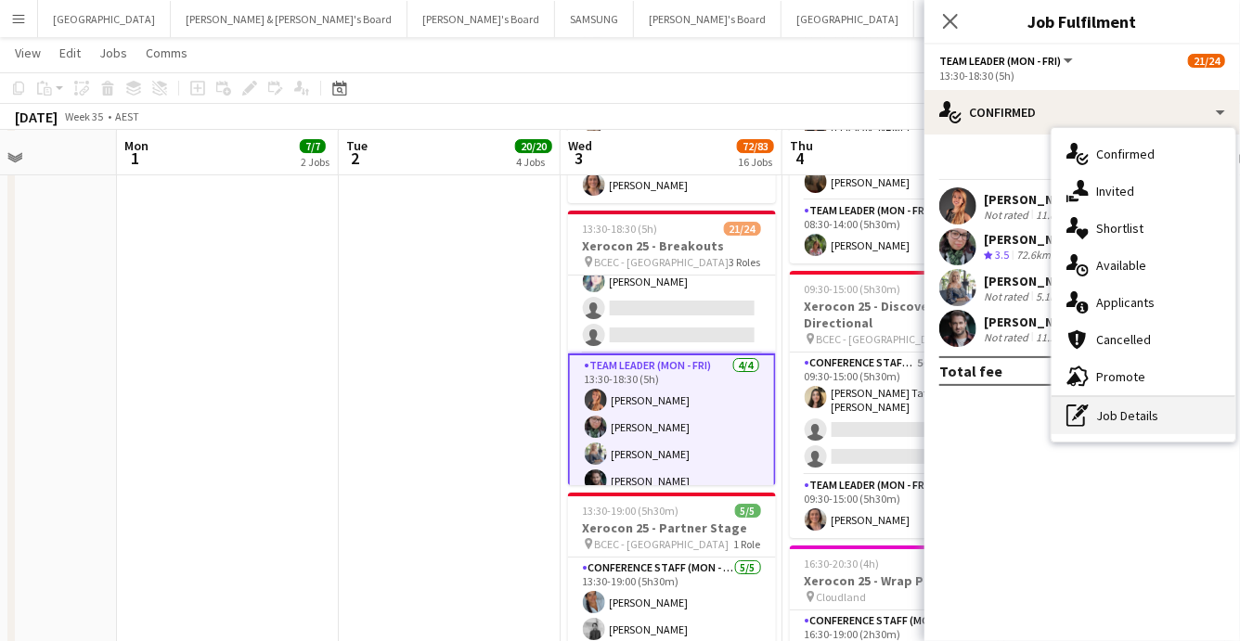
click at [1158, 408] on div "pen-write Job Details" at bounding box center [1144, 415] width 184 height 37
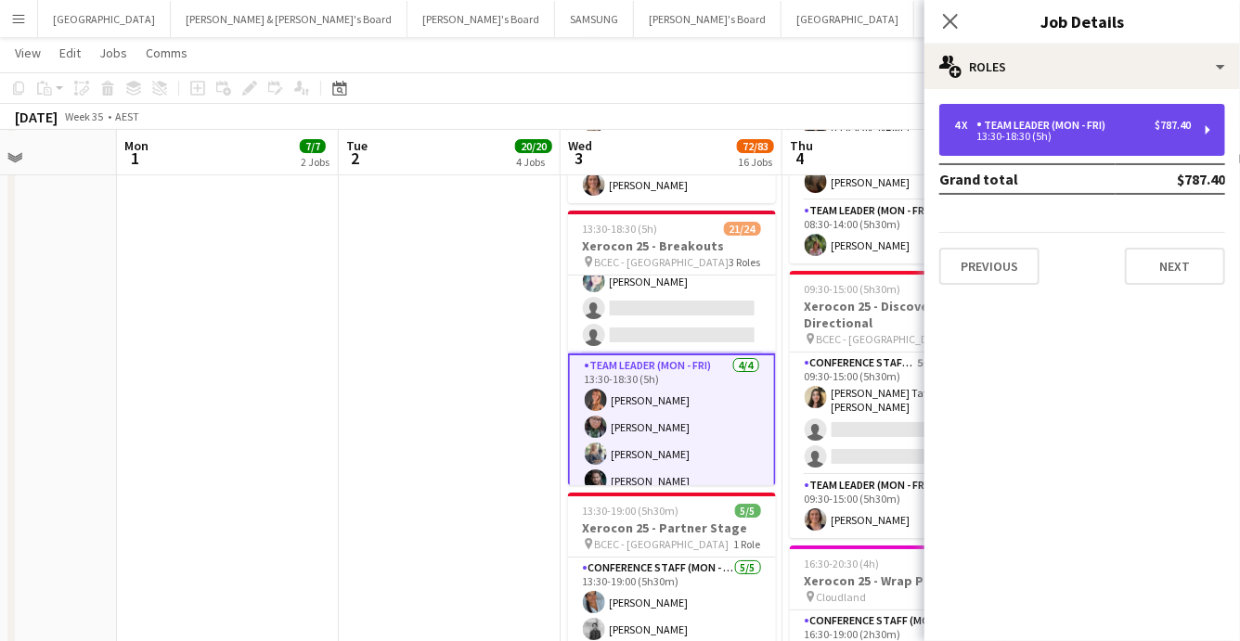
click at [1086, 122] on div "Team Leader (Mon - Fri)" at bounding box center [1045, 125] width 136 height 13
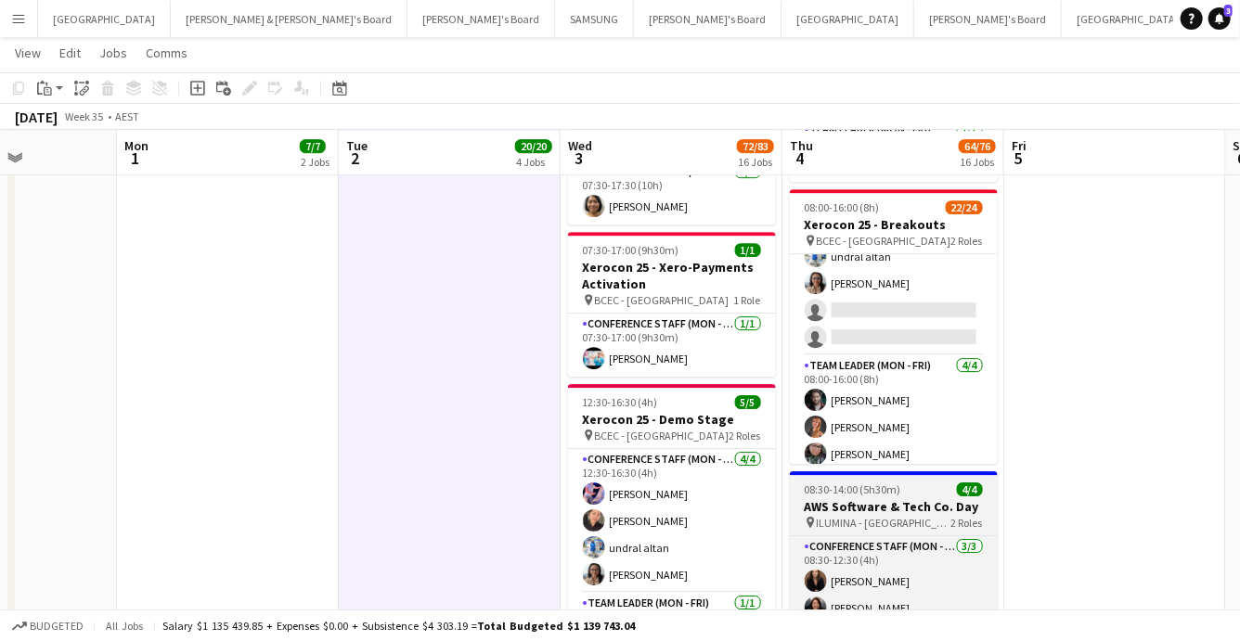
scroll to position [508, 0]
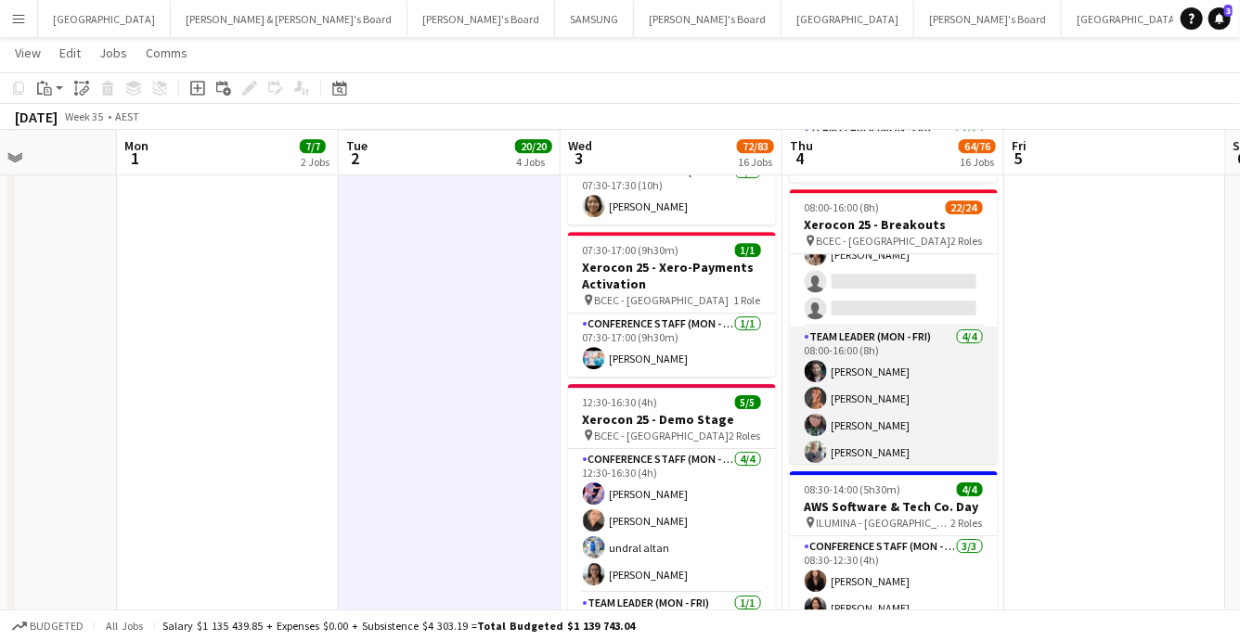
click at [866, 405] on app-card-role "Team Leader (Mon - Fri) 4/4 08:00-16:00 (8h) Steven Cragg Rachel Tang Beatriz B…" at bounding box center [894, 399] width 208 height 144
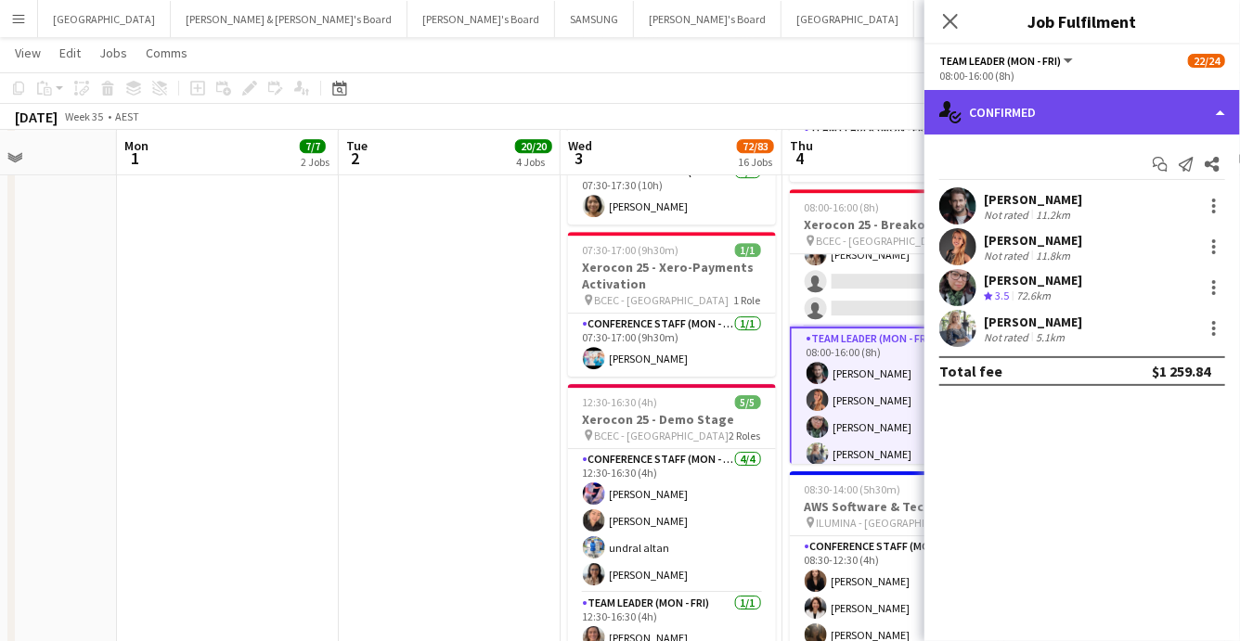
click at [1163, 117] on div "single-neutral-actions-check-2 Confirmed" at bounding box center [1083, 112] width 316 height 45
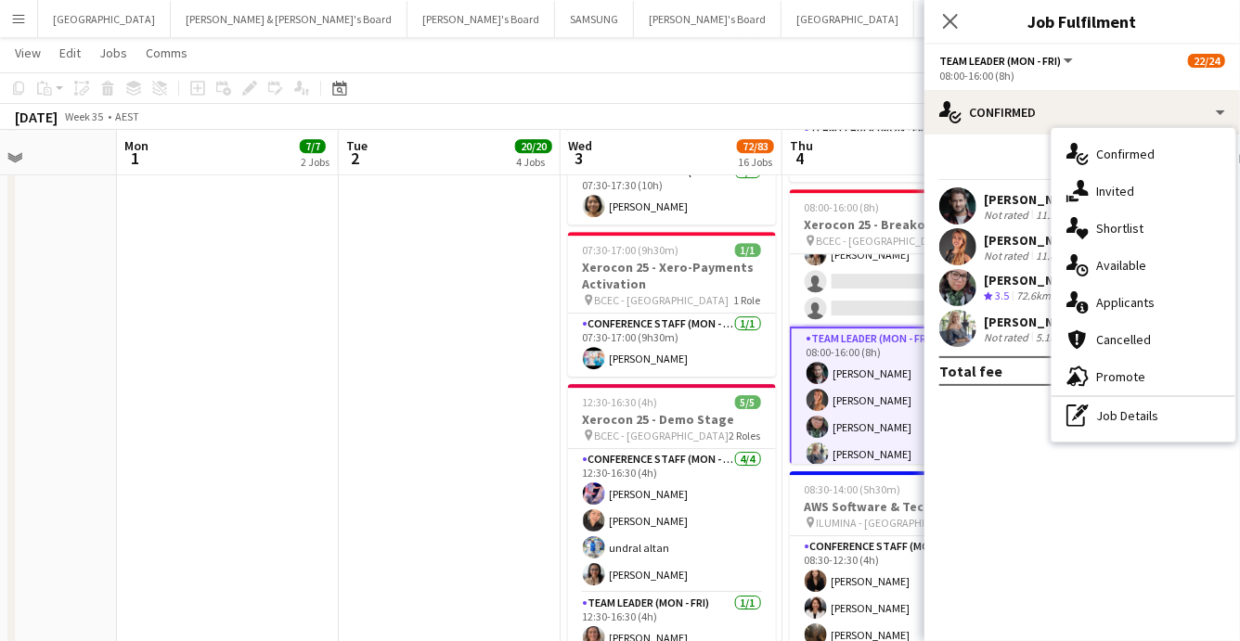
click at [1175, 400] on div "pen-write Job Details" at bounding box center [1144, 415] width 184 height 37
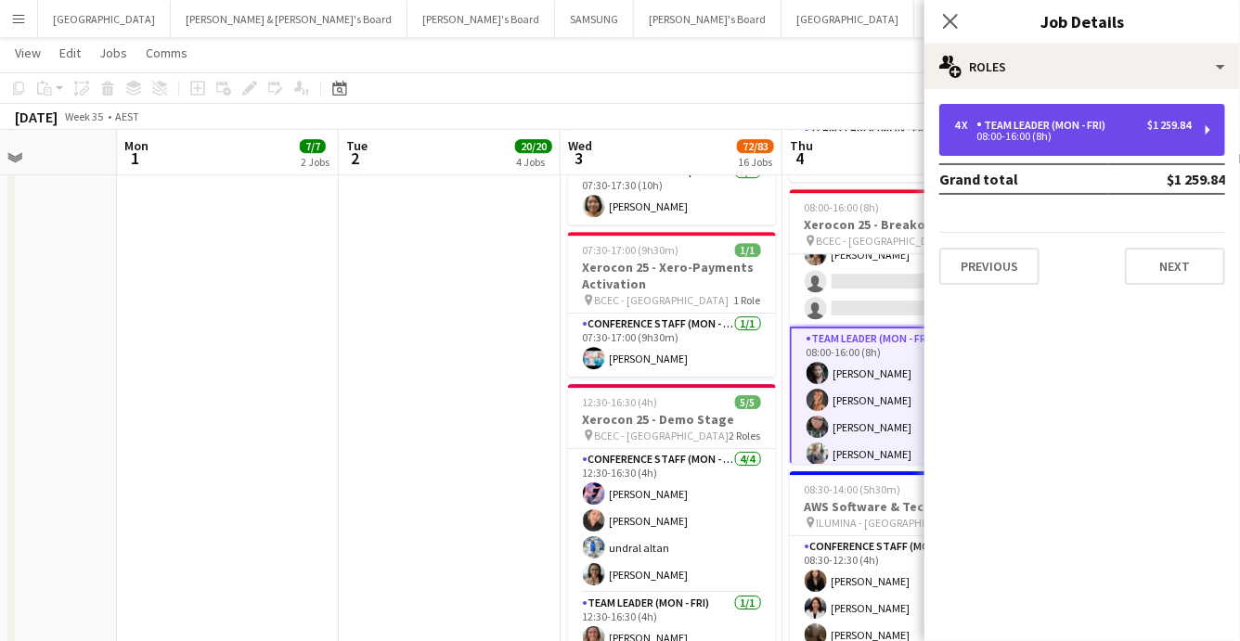
click at [1095, 127] on div "Team Leader (Mon - Fri)" at bounding box center [1045, 125] width 136 height 13
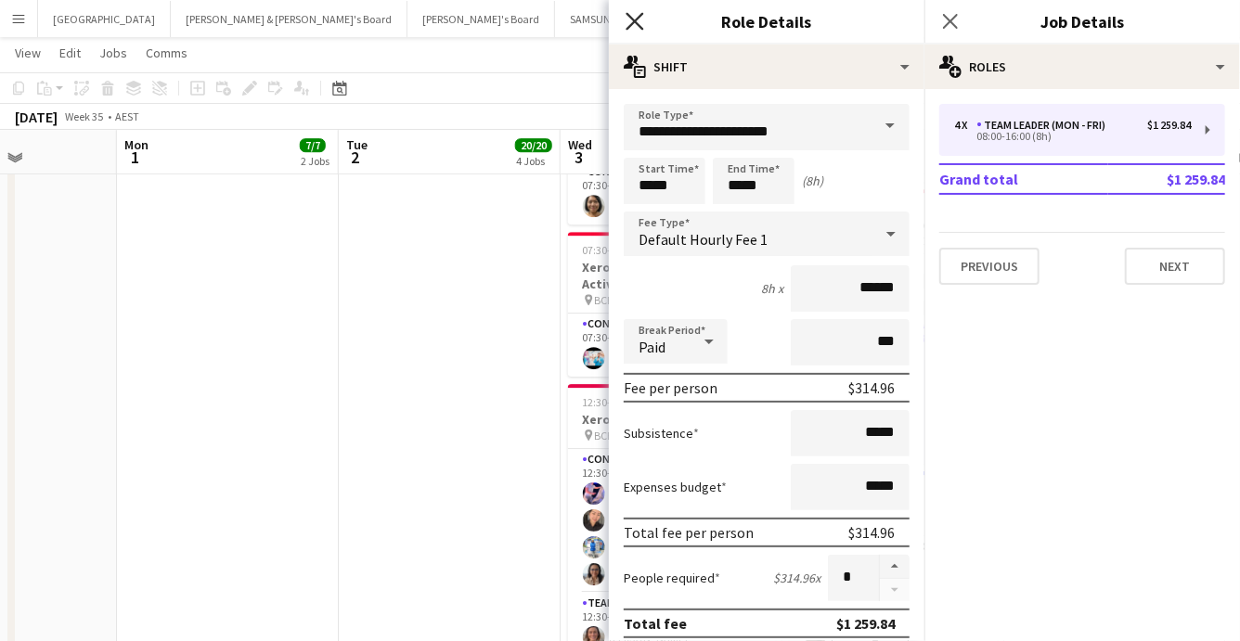
scroll to position [2685, 0]
click at [628, 19] on icon "Close pop-in" at bounding box center [635, 21] width 18 height 18
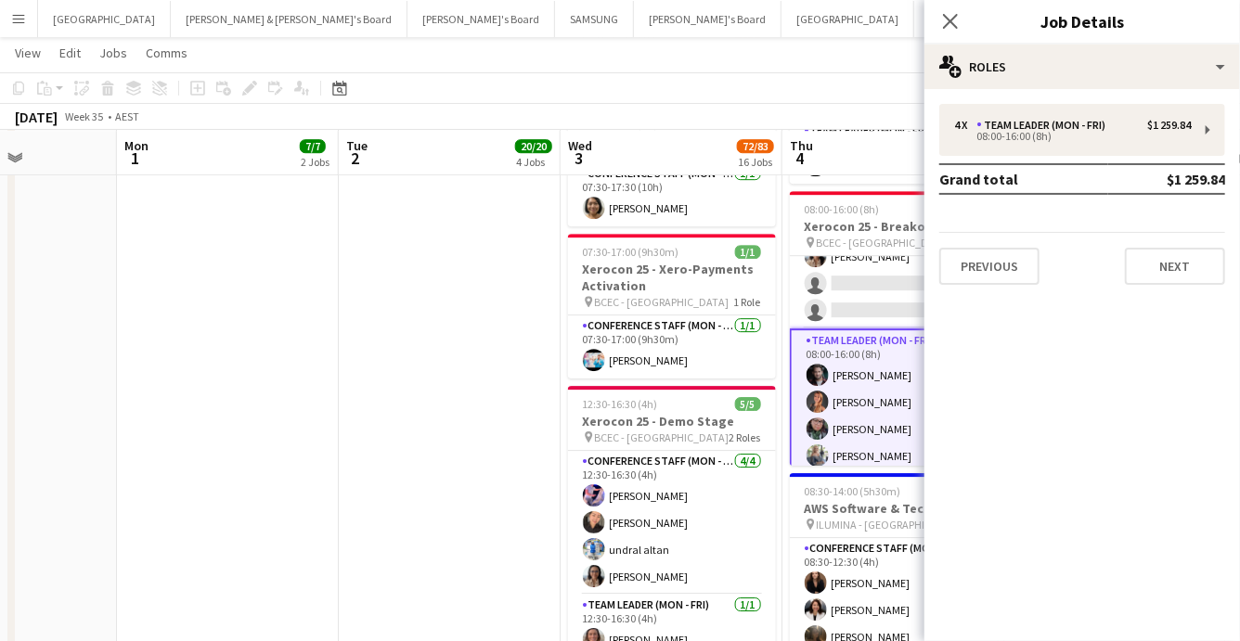
click at [855, 141] on app-board-header-date "Thu 4 64/76 16 Jobs" at bounding box center [894, 153] width 222 height 45
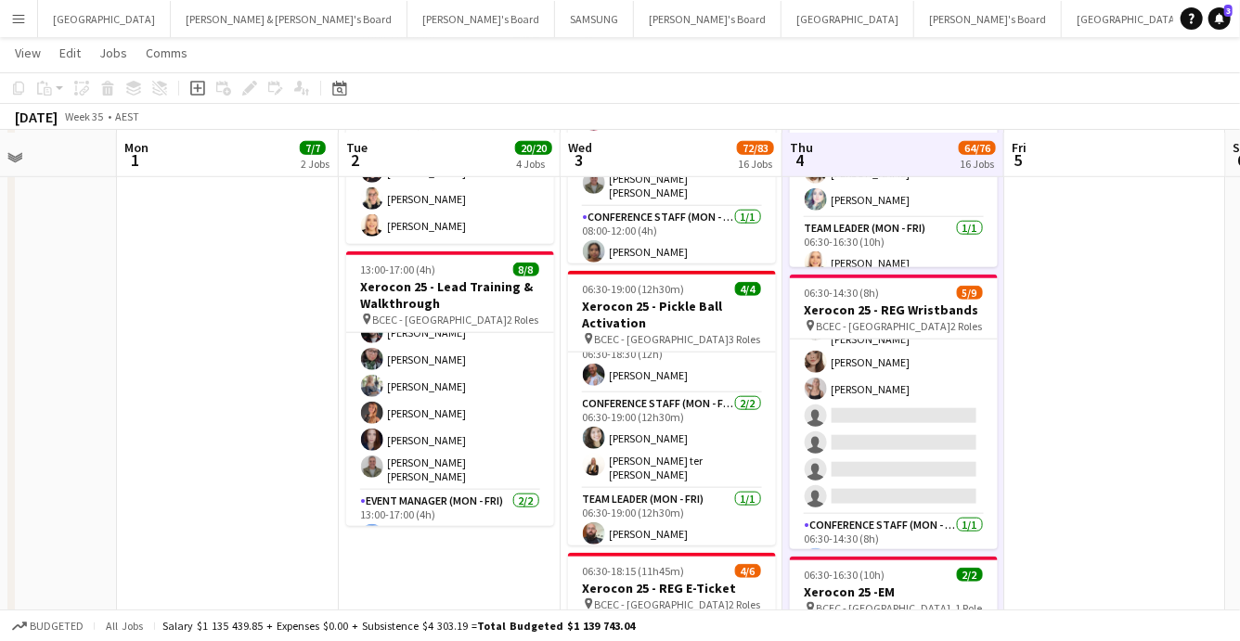
scroll to position [760, 0]
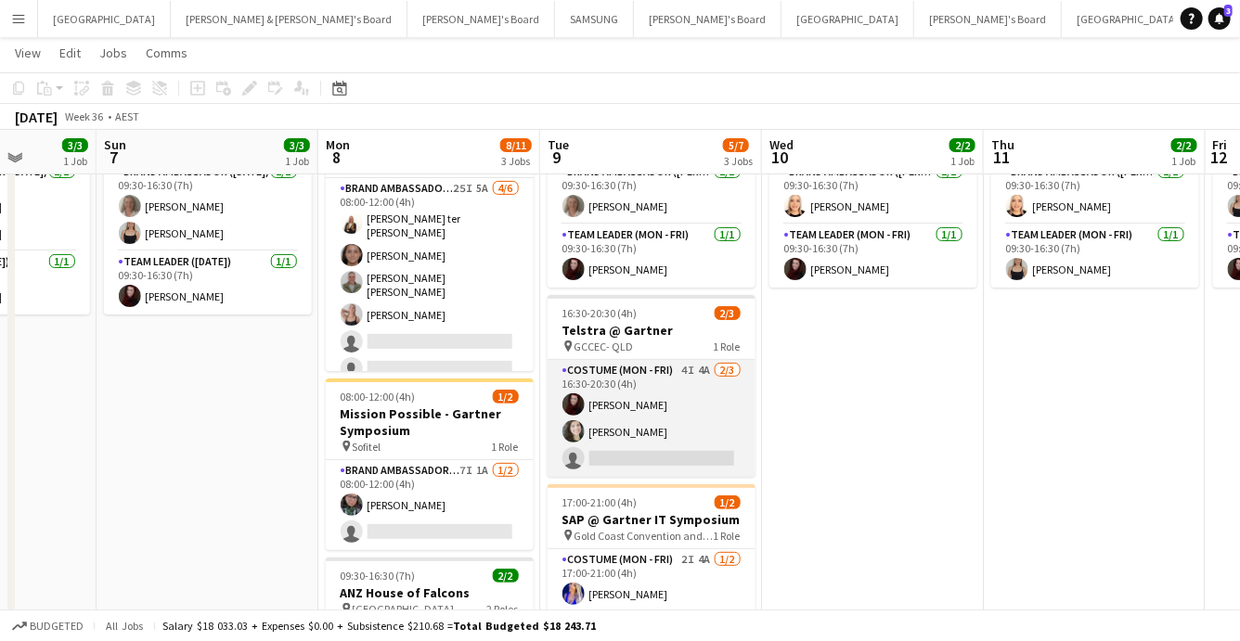
scroll to position [117, 0]
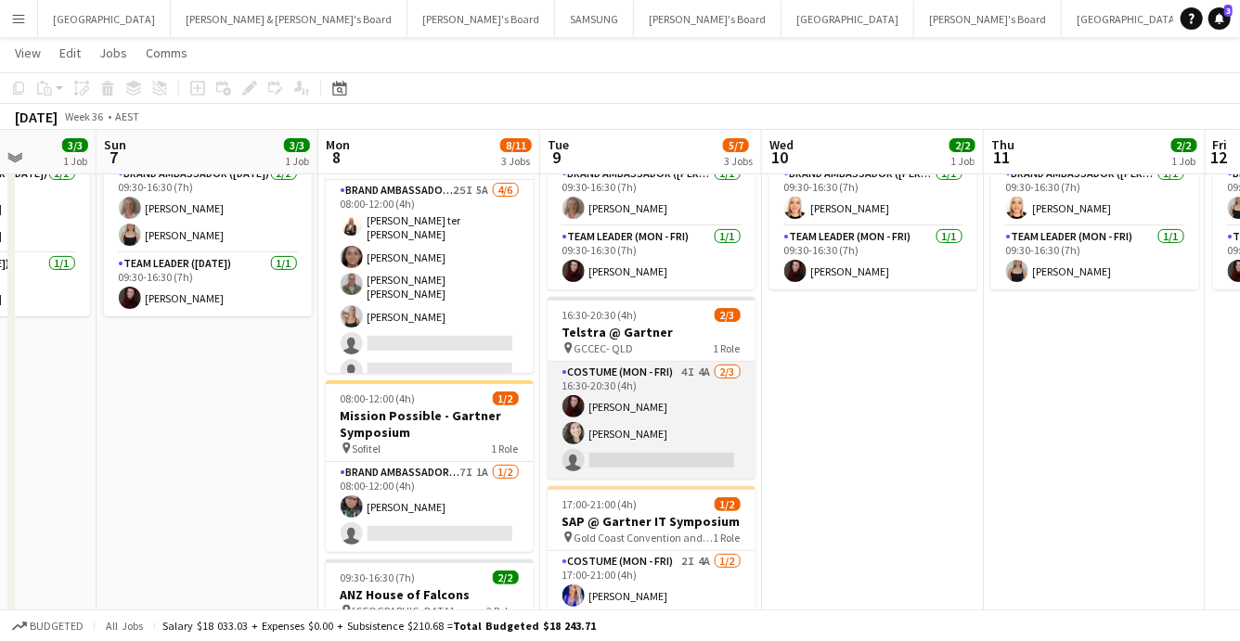
click at [668, 408] on app-card-role "Costume (Mon - Fri) 4I 4A [DATE] 16:30-20:30 (4h) [PERSON_NAME] [PERSON_NAME] s…" at bounding box center [652, 420] width 208 height 117
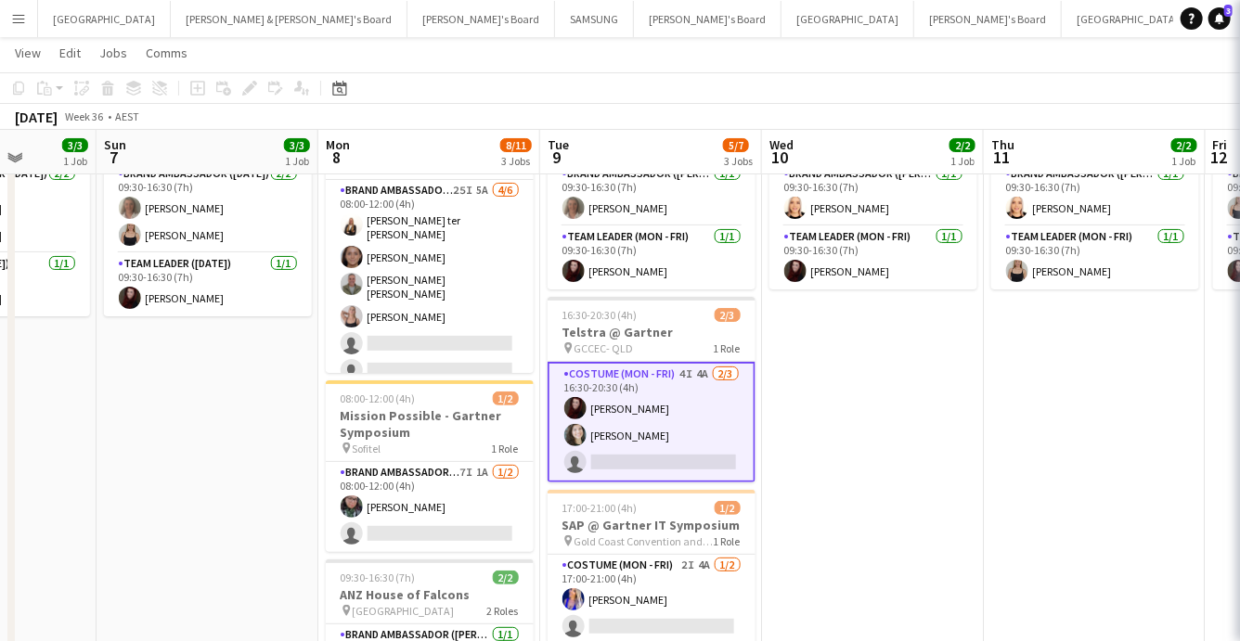
scroll to position [0, 570]
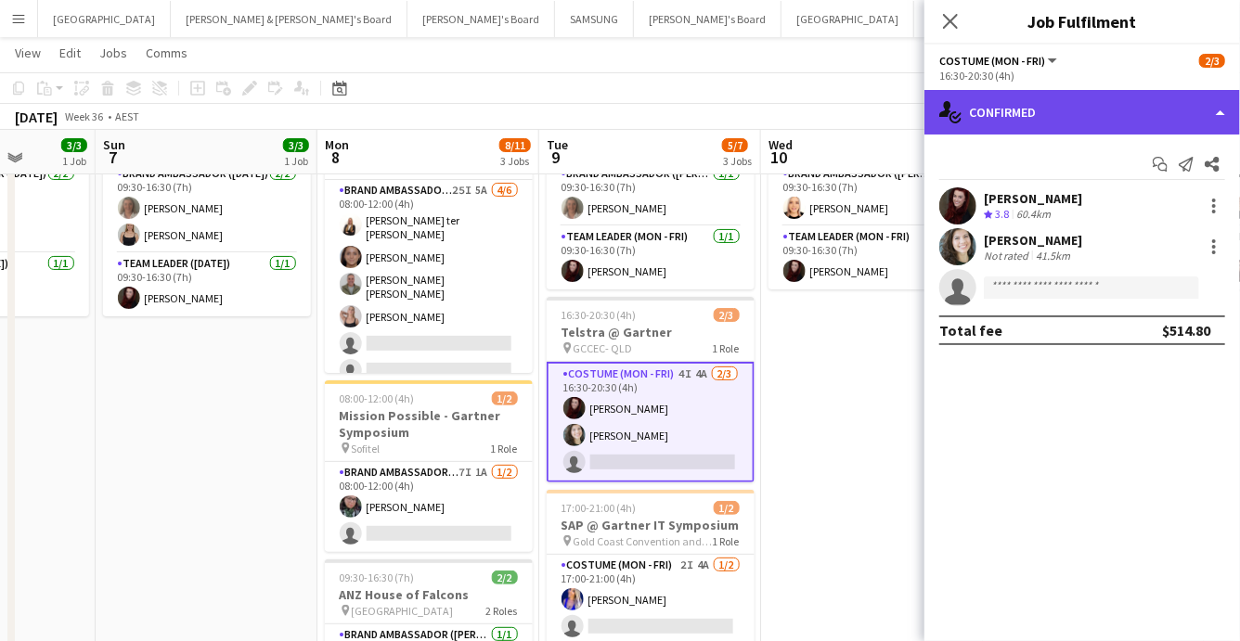
click at [1155, 108] on div "single-neutral-actions-check-2 Confirmed" at bounding box center [1083, 112] width 316 height 45
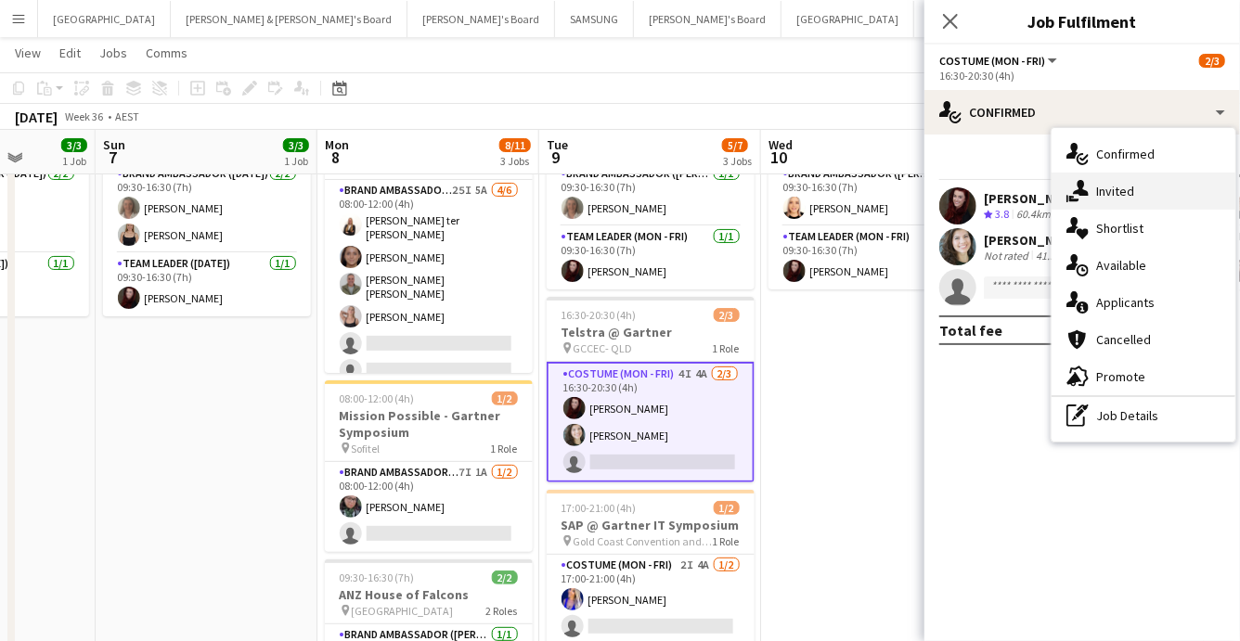
click at [1097, 191] on div "single-neutral-actions-share-1 Invited" at bounding box center [1144, 191] width 184 height 37
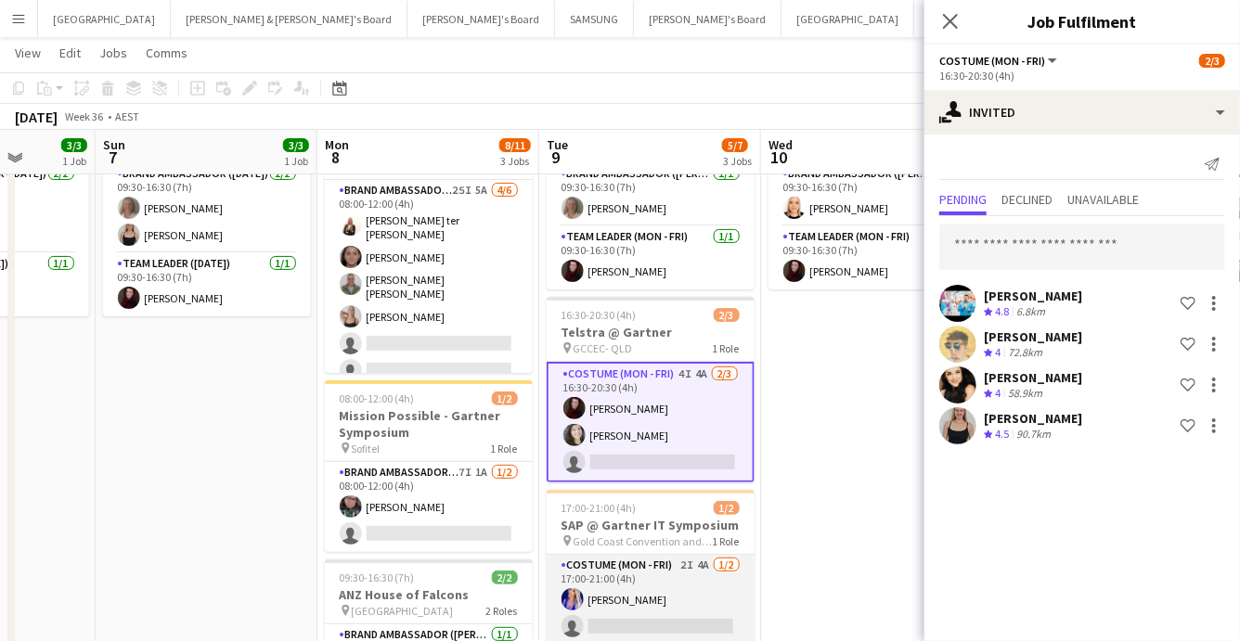
click at [663, 613] on app-card-role "Costume (Mon - Fri) 2I 4A [DATE] 17:00-21:00 (4h) [PERSON_NAME] single-neutral-…" at bounding box center [651, 600] width 208 height 90
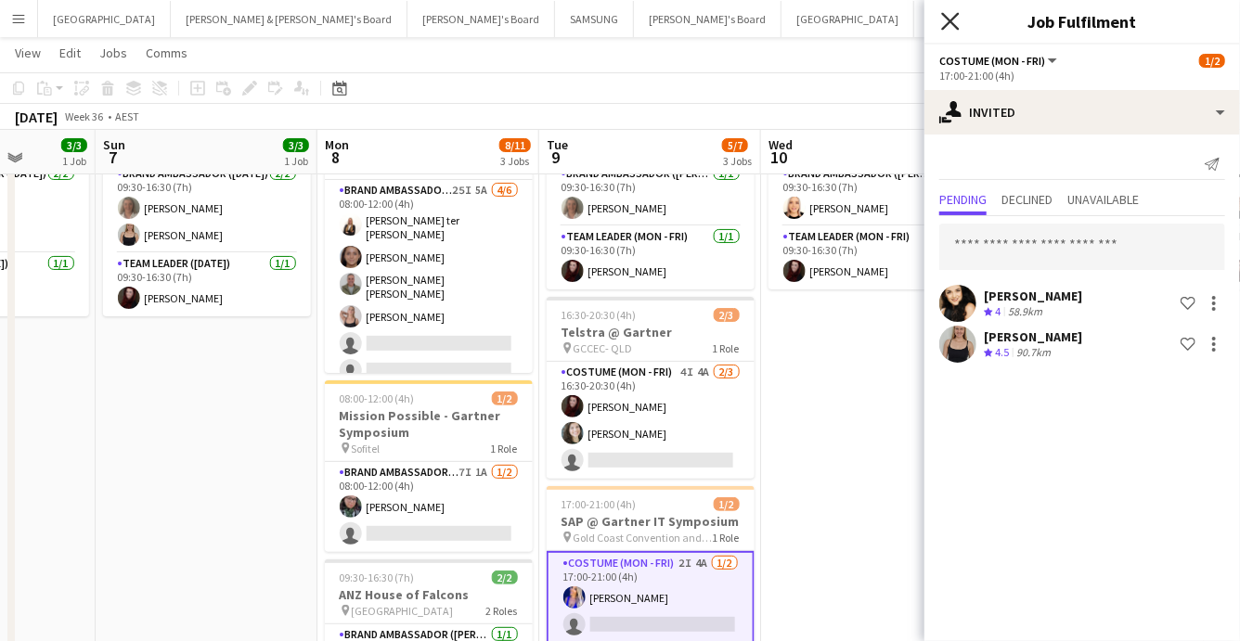
click at [947, 16] on icon at bounding box center [950, 21] width 18 height 18
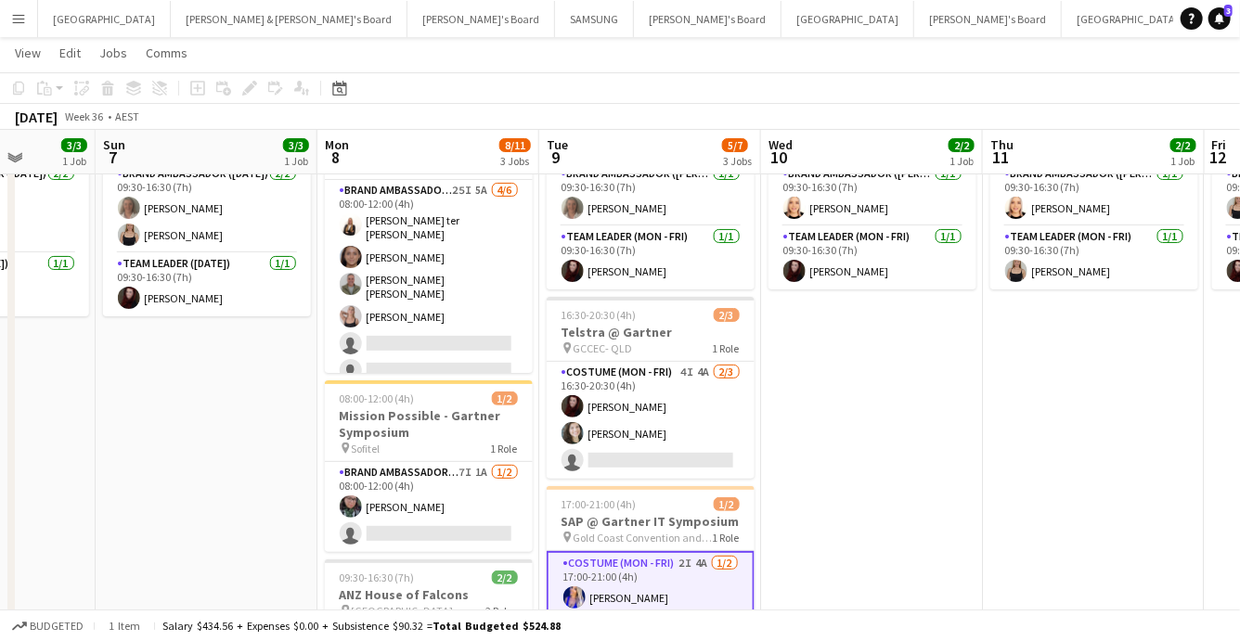
click at [841, 472] on app-date-cell "09:30-16:30 (7h) 2/2 ANZ House of Falcons pin Brisbane 2 Roles Brand Ambassador…" at bounding box center [872, 441] width 222 height 700
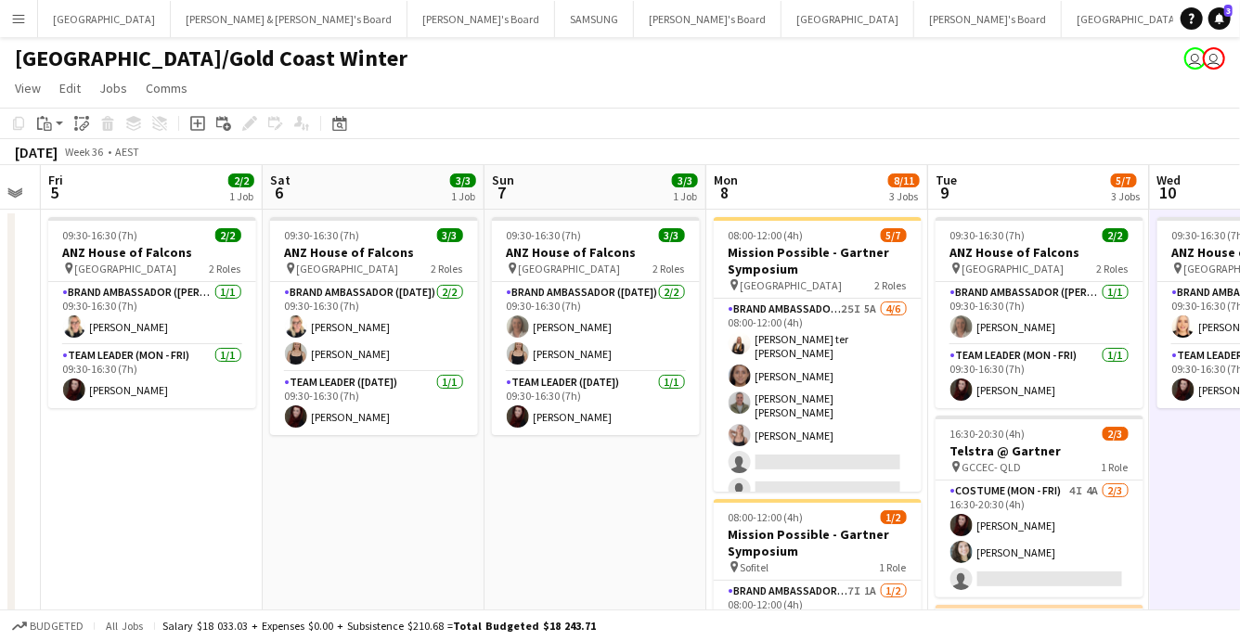
scroll to position [0, 627]
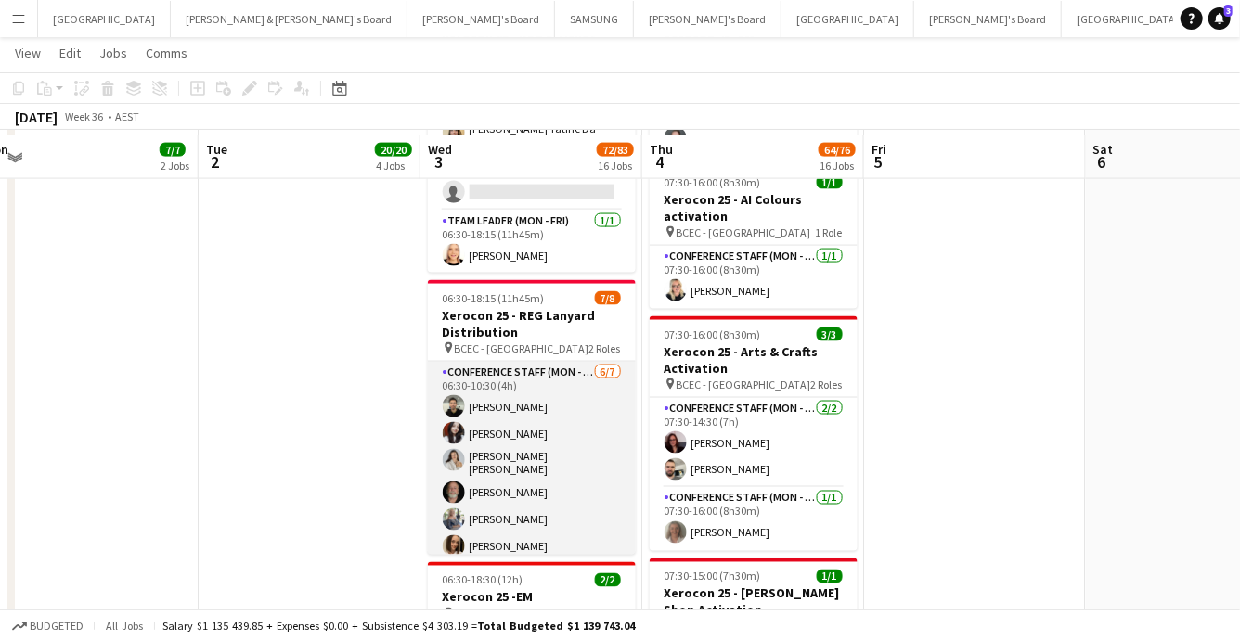
scroll to position [1317, 0]
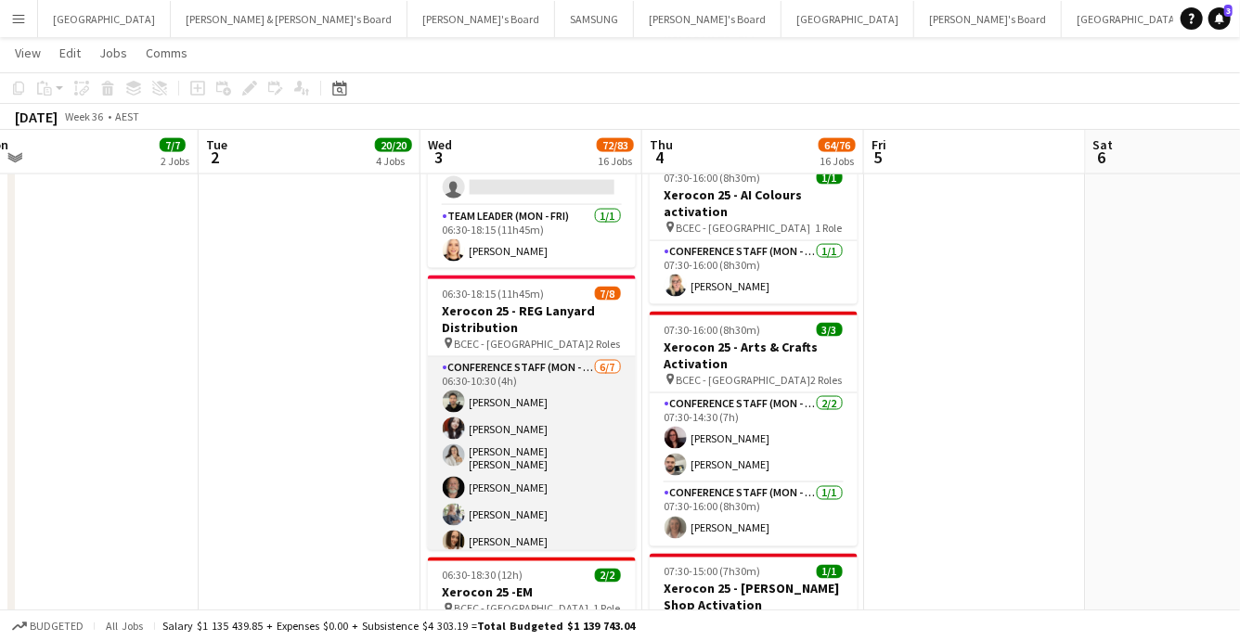
click at [461, 397] on app-user-avatar at bounding box center [454, 402] width 22 height 22
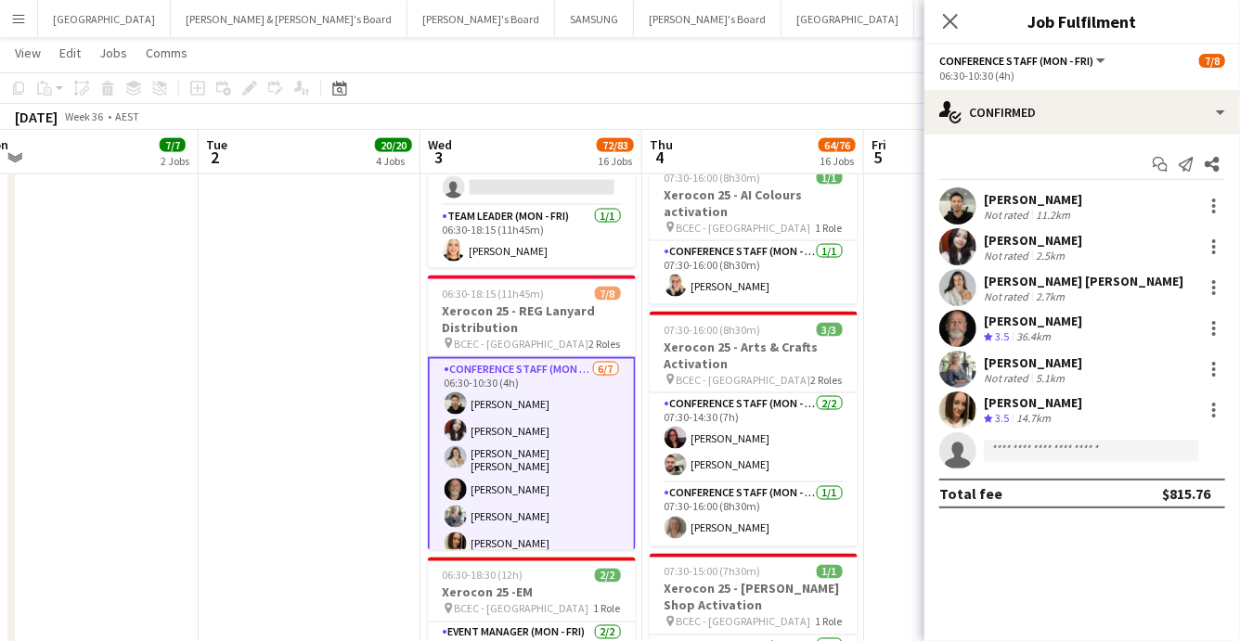
click at [961, 205] on app-user-avatar at bounding box center [957, 206] width 37 height 37
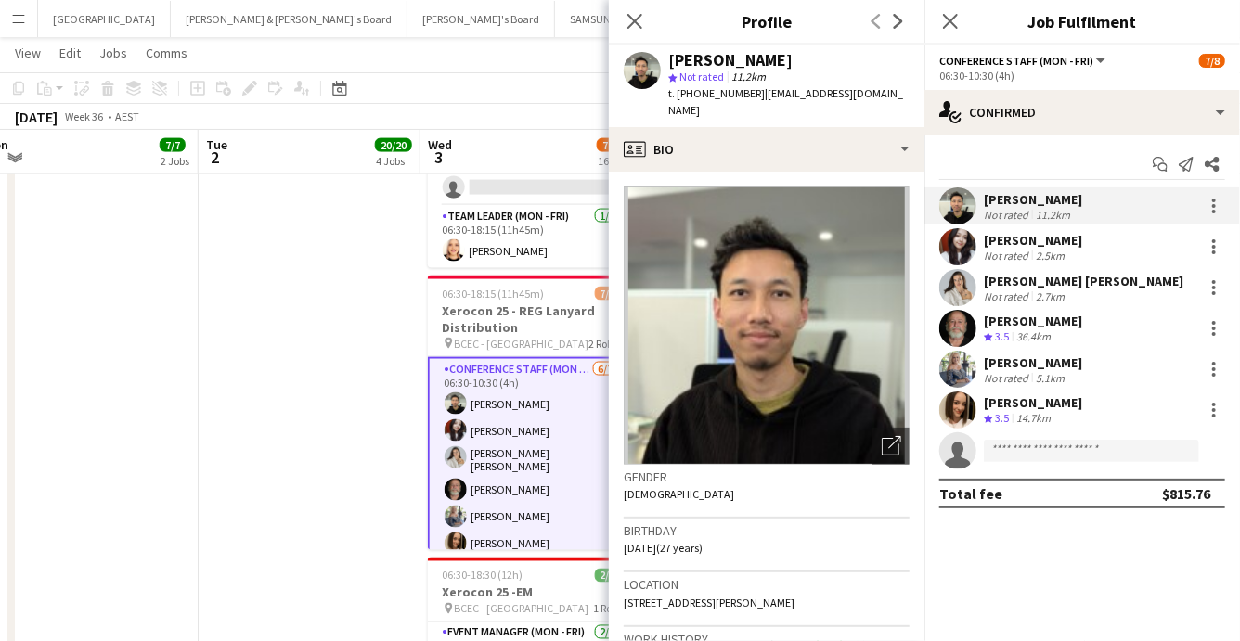
click at [954, 288] on app-user-avatar at bounding box center [957, 287] width 37 height 37
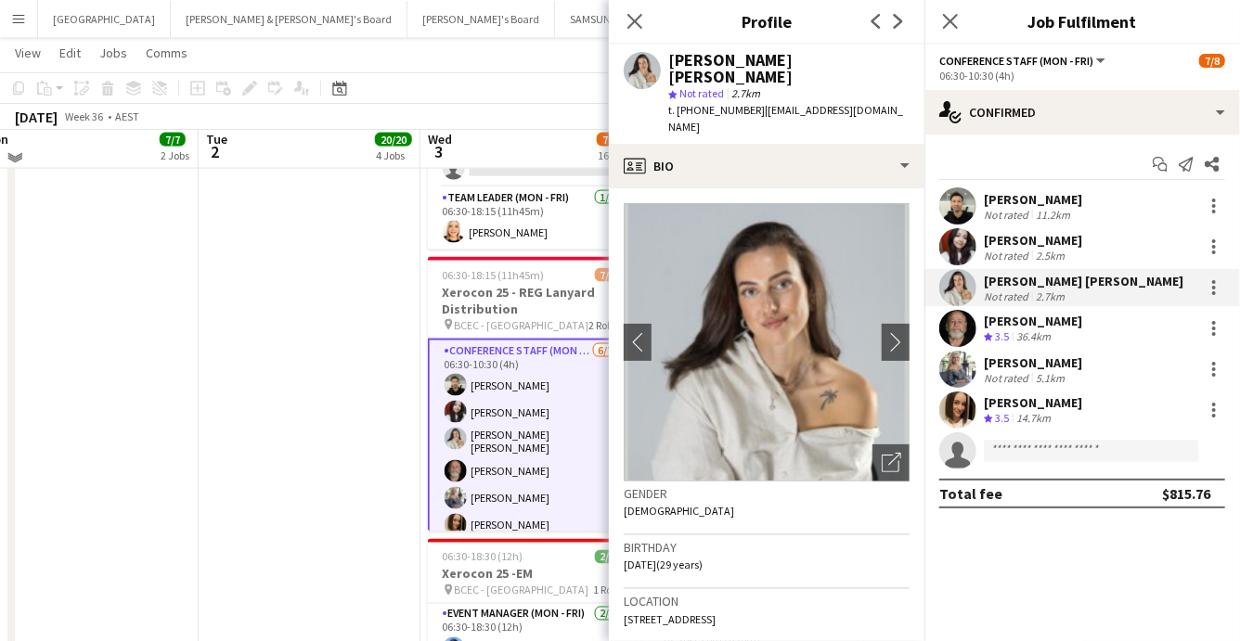
scroll to position [1328, 0]
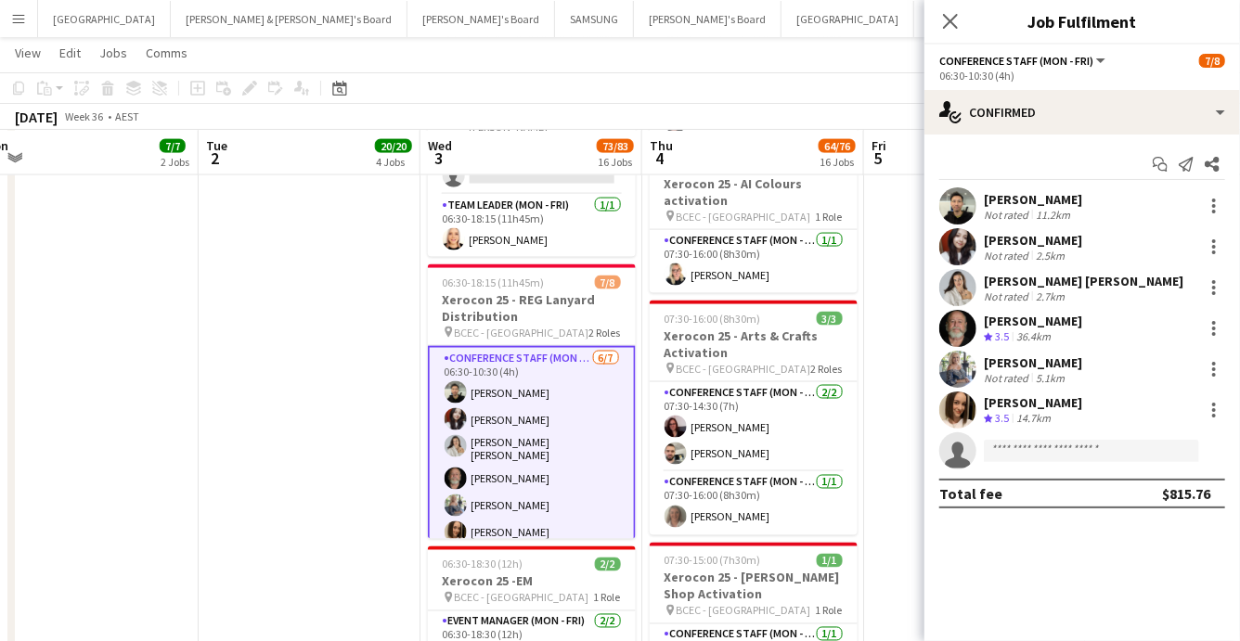
click at [947, 24] on icon at bounding box center [950, 21] width 15 height 15
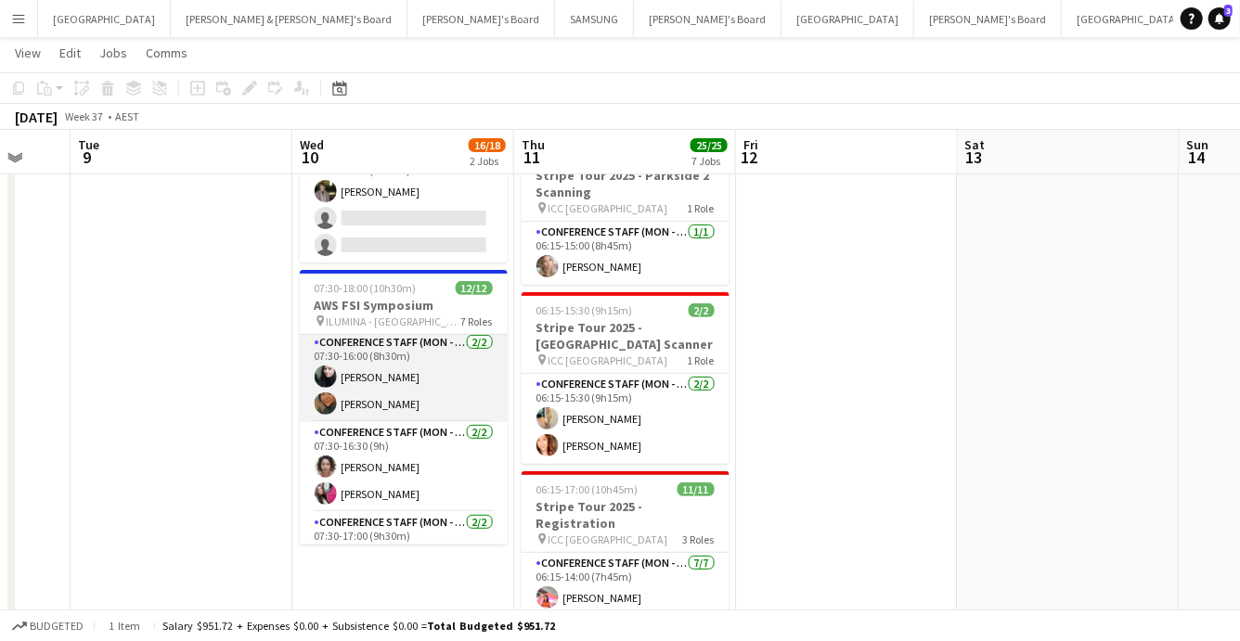
scroll to position [0, 0]
click at [420, 384] on app-card-role "Conference Staff (Mon - Fri) [DATE] 07:30-11:30 (4h) [PERSON_NAME] [PERSON_NAME]" at bounding box center [404, 380] width 208 height 90
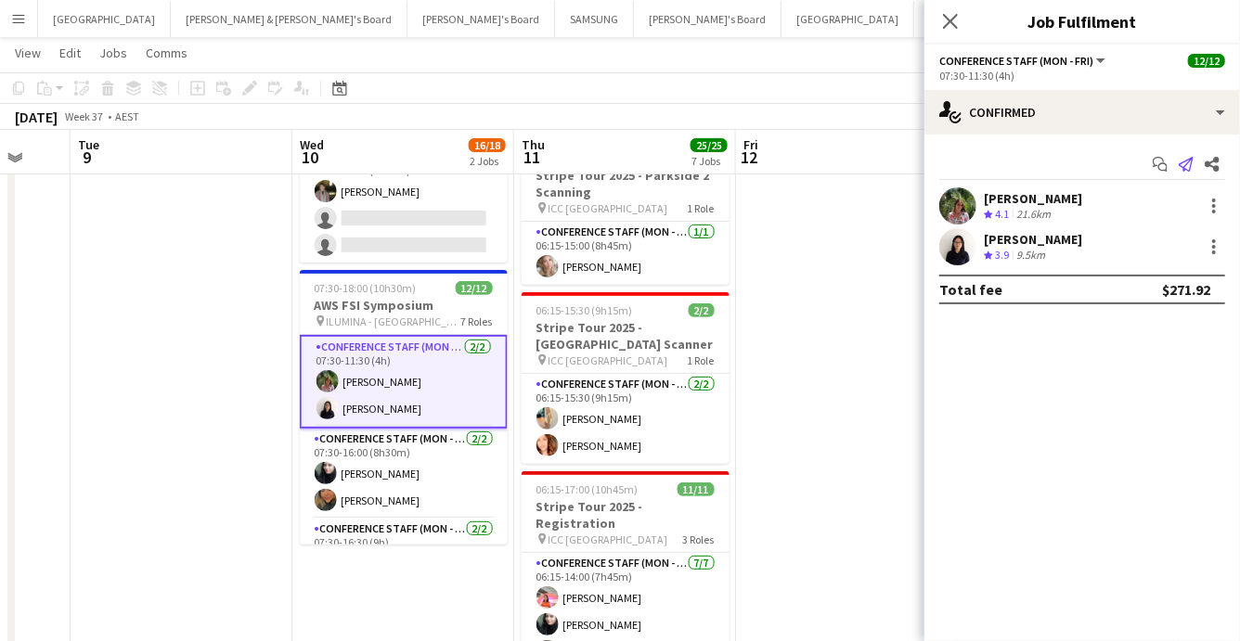
click at [1187, 162] on icon "Send notification" at bounding box center [1186, 164] width 15 height 15
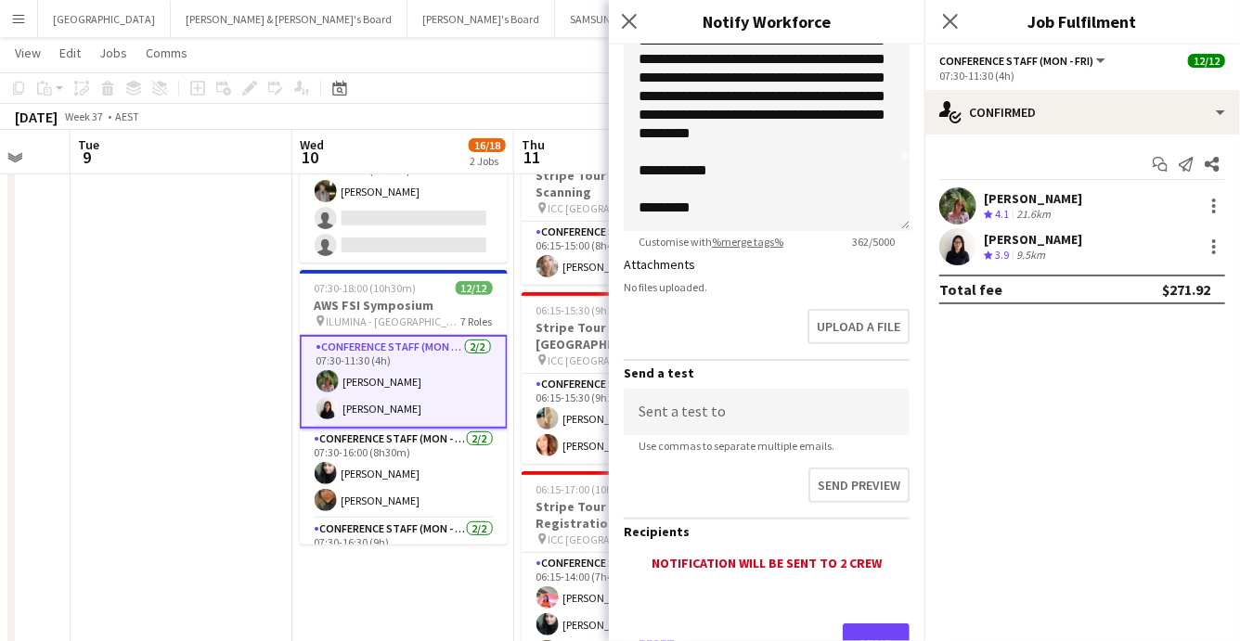
scroll to position [434, 0]
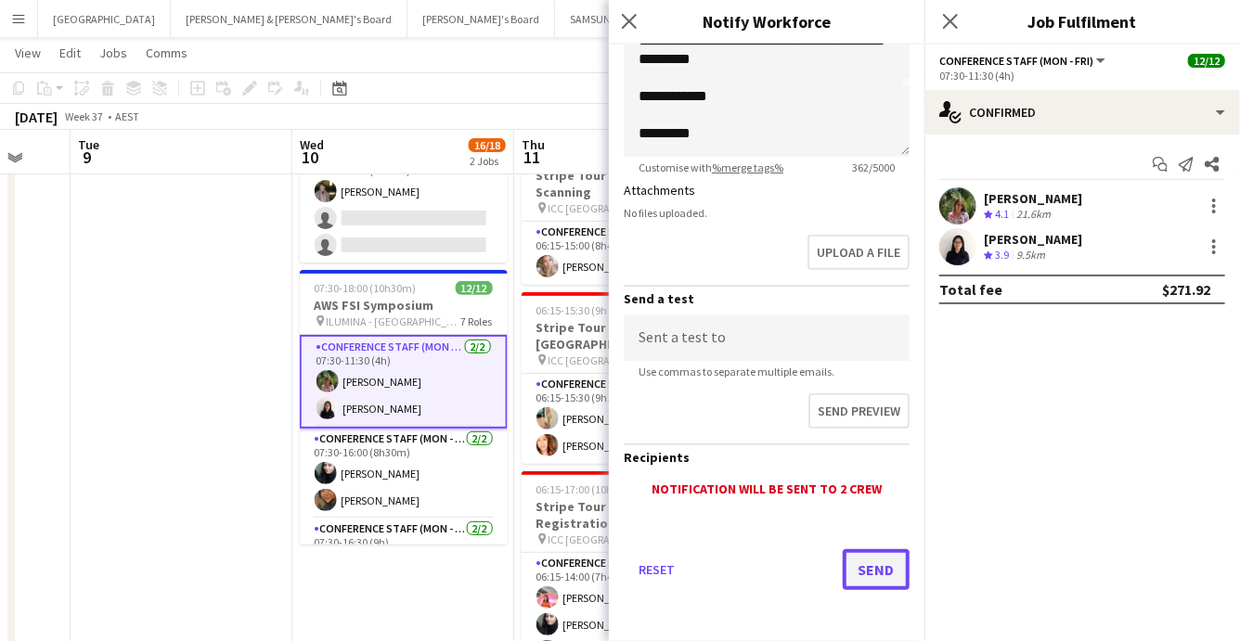
click at [865, 563] on button "Send" at bounding box center [876, 570] width 67 height 41
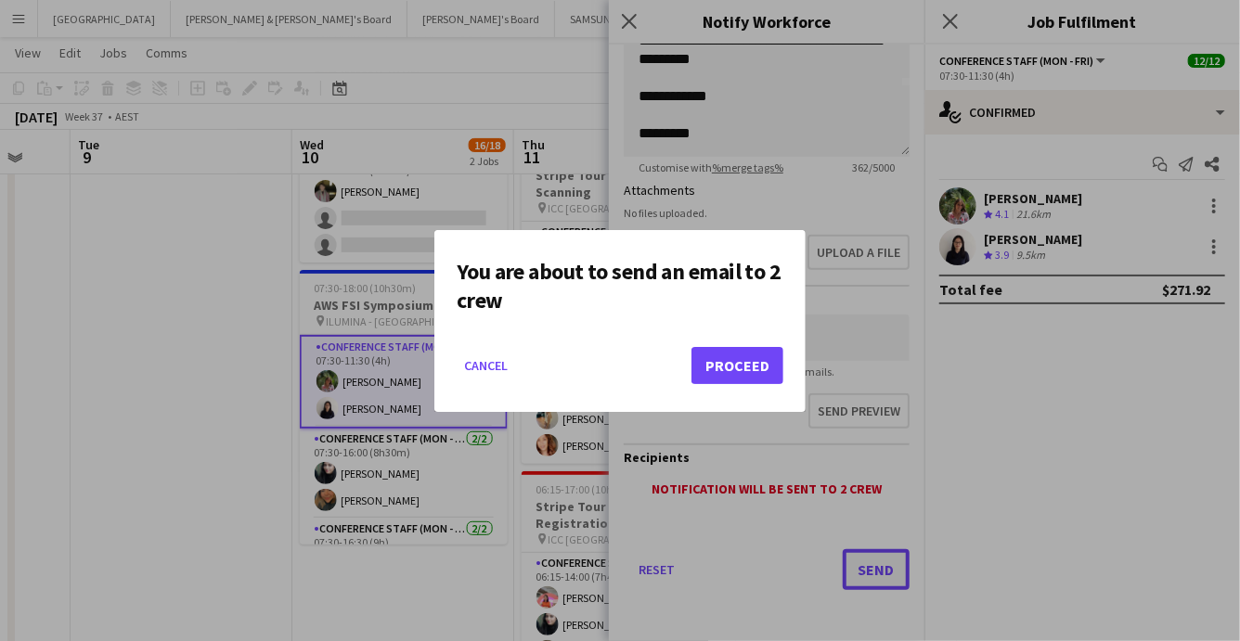
scroll to position [0, 0]
click at [739, 361] on button "Proceed" at bounding box center [738, 365] width 92 height 37
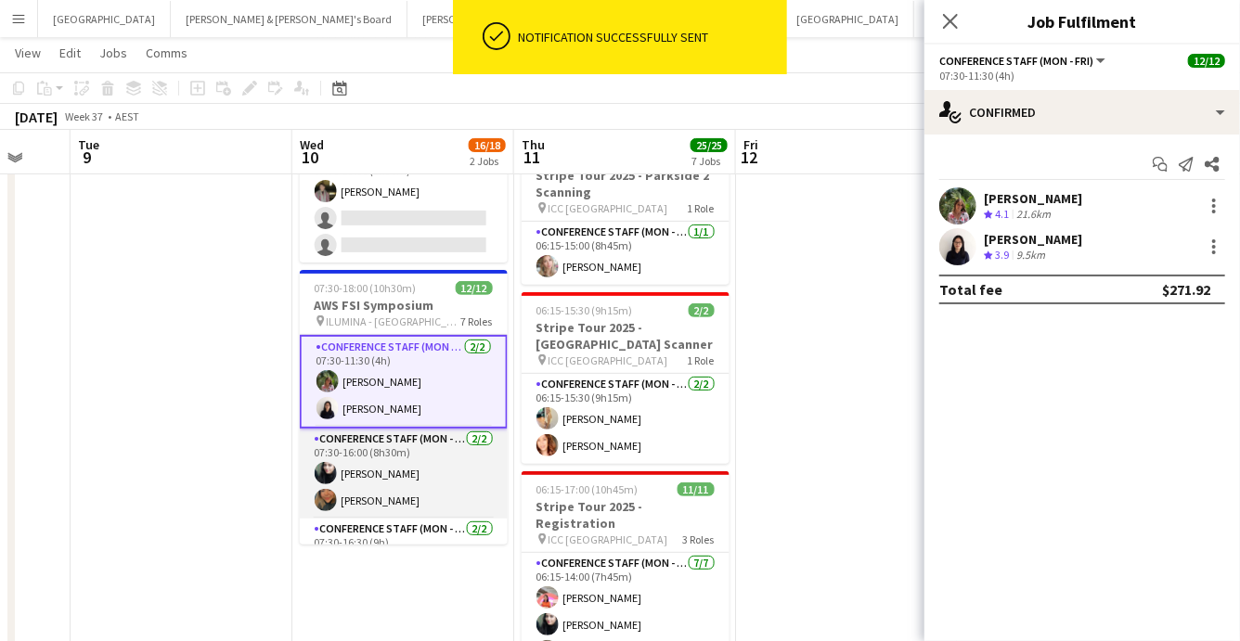
click at [422, 484] on app-card-role "Conference Staff (Mon - Fri) [DATE] 07:30-16:00 (8h30m) [PERSON_NAME] [PERSON_N…" at bounding box center [404, 474] width 208 height 90
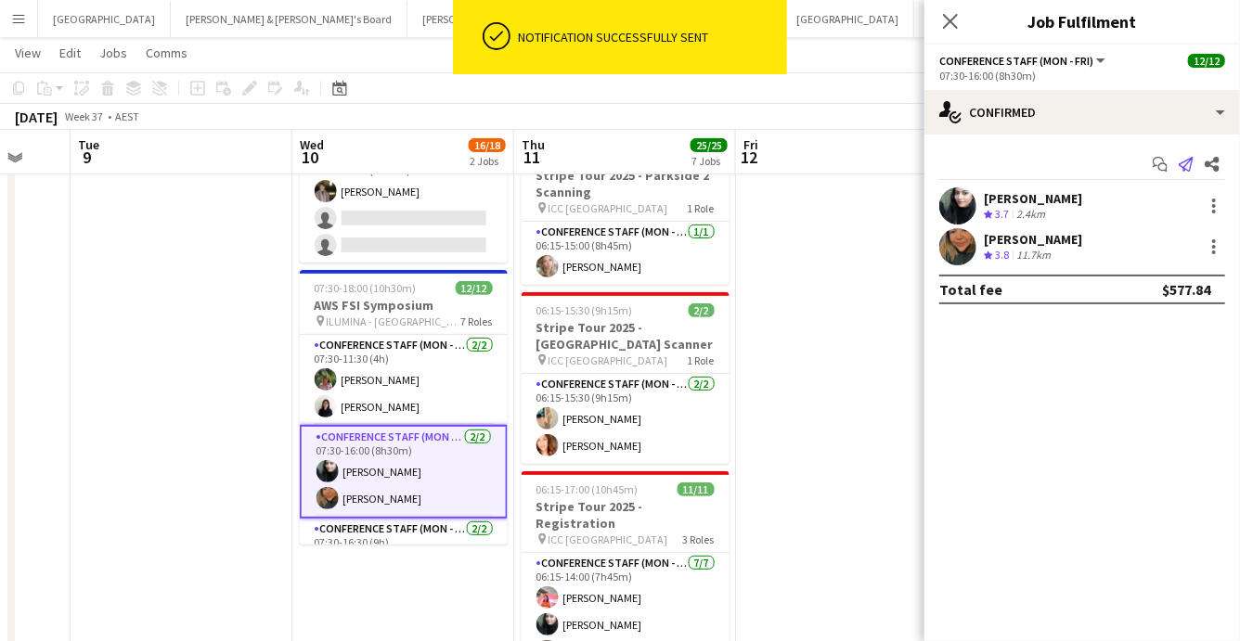
click at [1187, 162] on icon "Send notification" at bounding box center [1186, 164] width 15 height 15
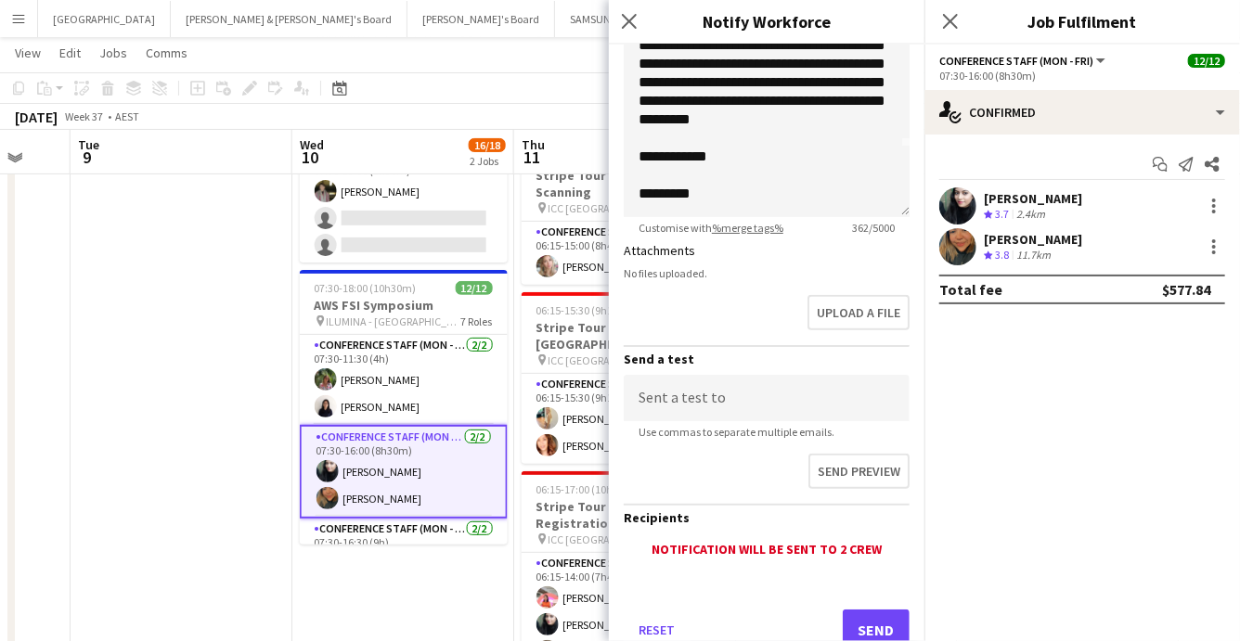
scroll to position [388, 0]
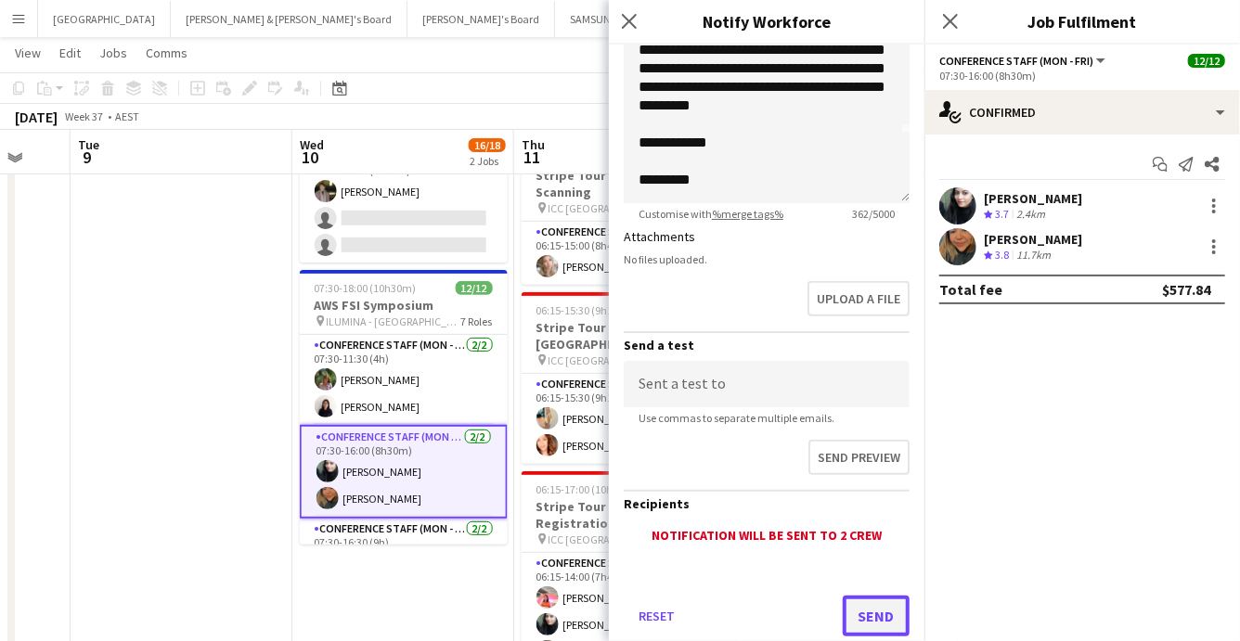
click at [876, 611] on button "Send" at bounding box center [876, 616] width 67 height 41
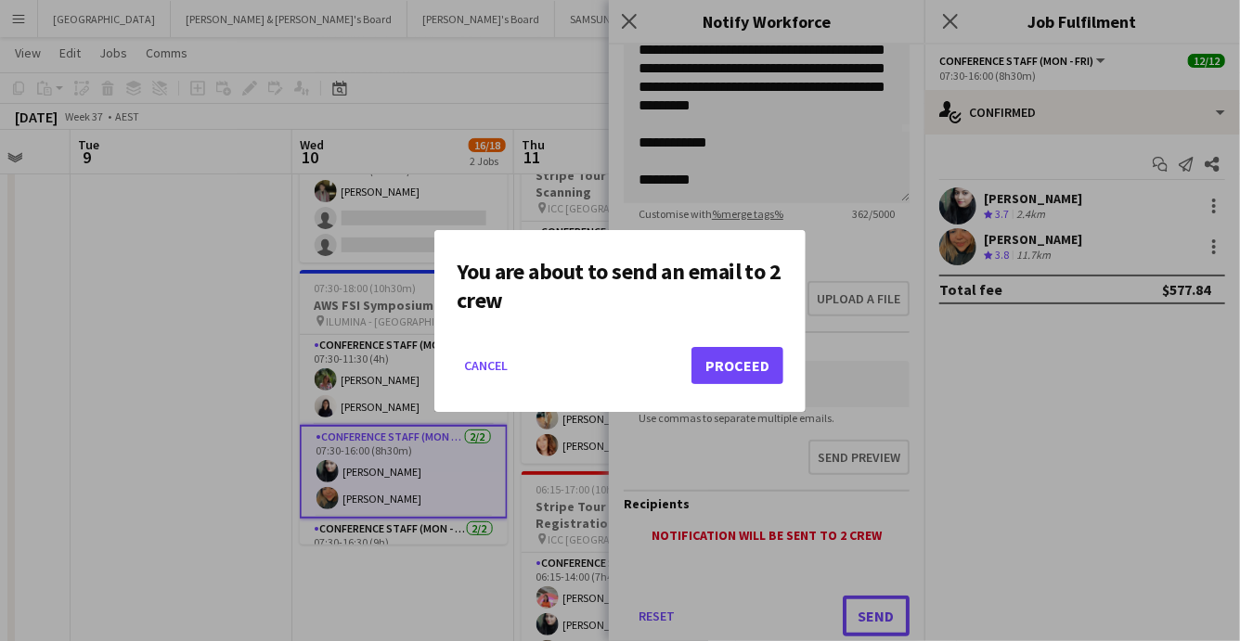
scroll to position [0, 0]
click at [740, 357] on button "Proceed" at bounding box center [738, 365] width 92 height 37
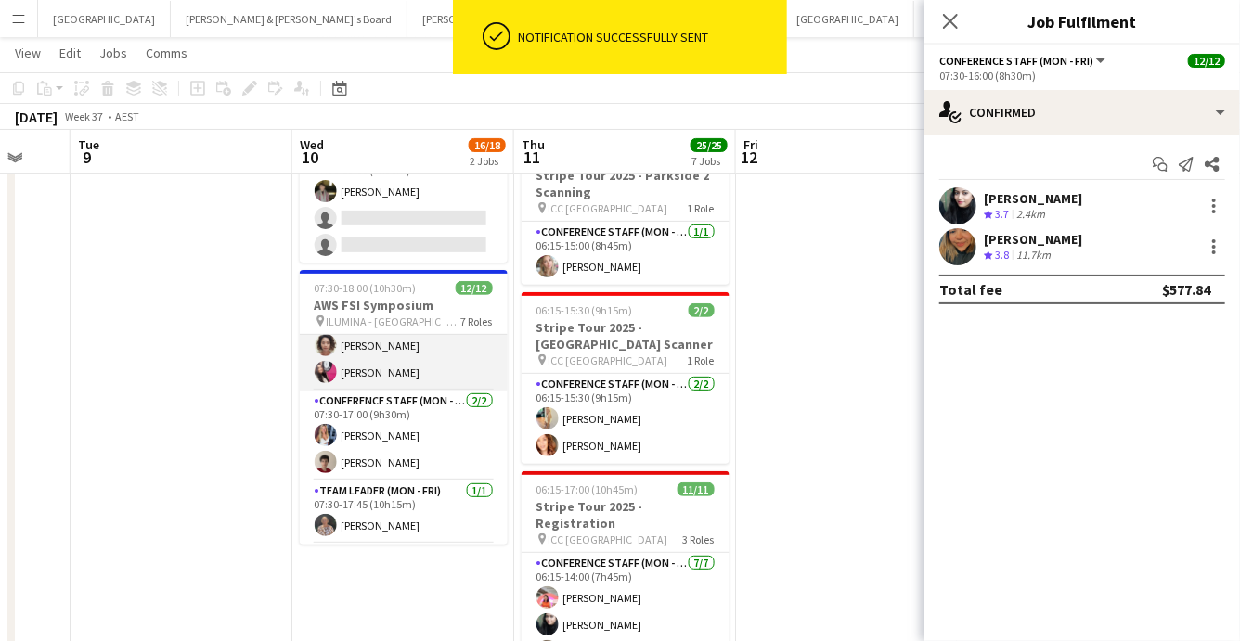
click at [413, 356] on app-card-role "Conference Staff (Mon - Fri) [DATE] 07:30-16:30 (9h) [PERSON_NAME]" at bounding box center [404, 346] width 208 height 90
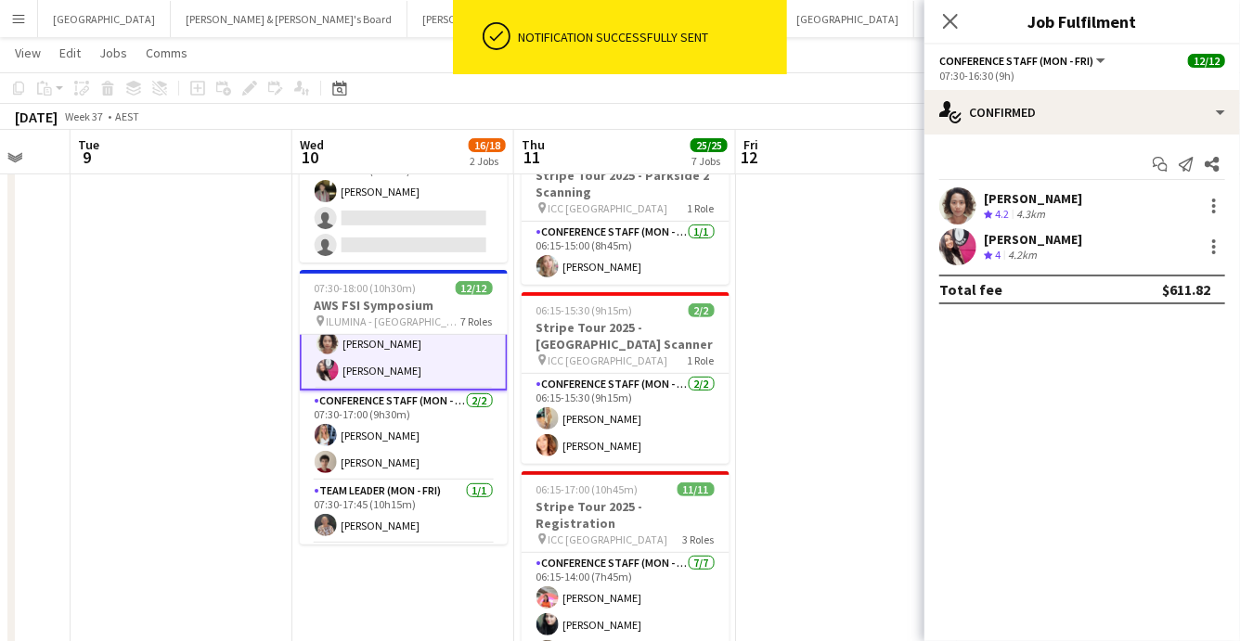
scroll to position [216, 0]
click at [1184, 162] on icon "Send notification" at bounding box center [1186, 164] width 15 height 15
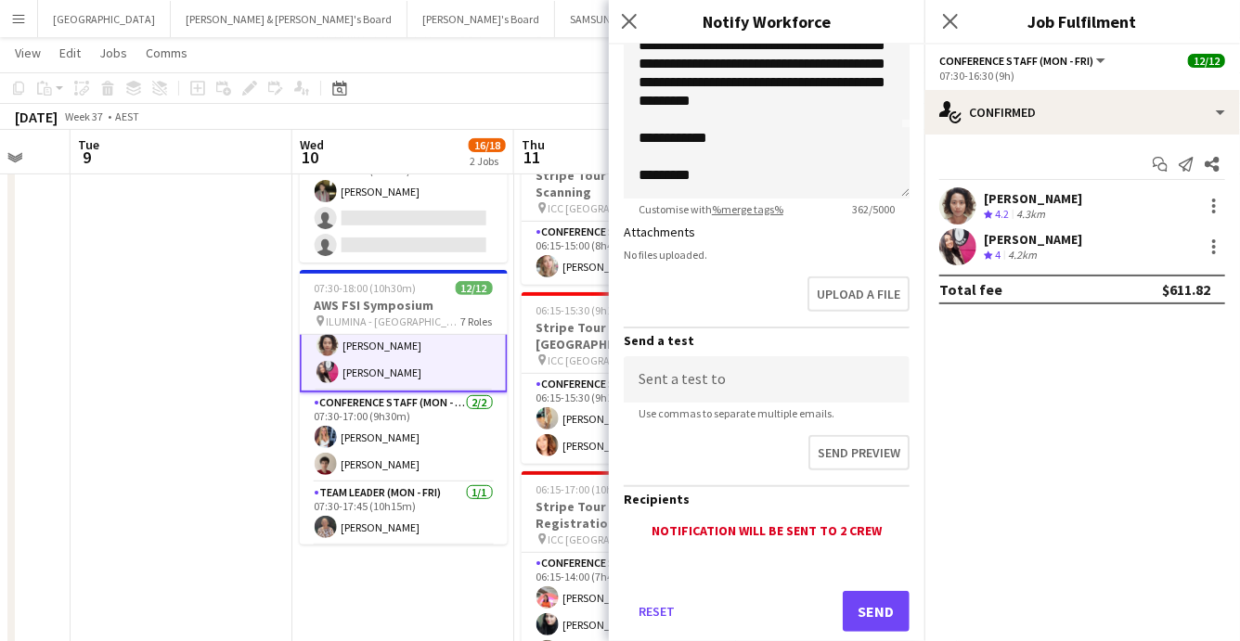
scroll to position [434, 0]
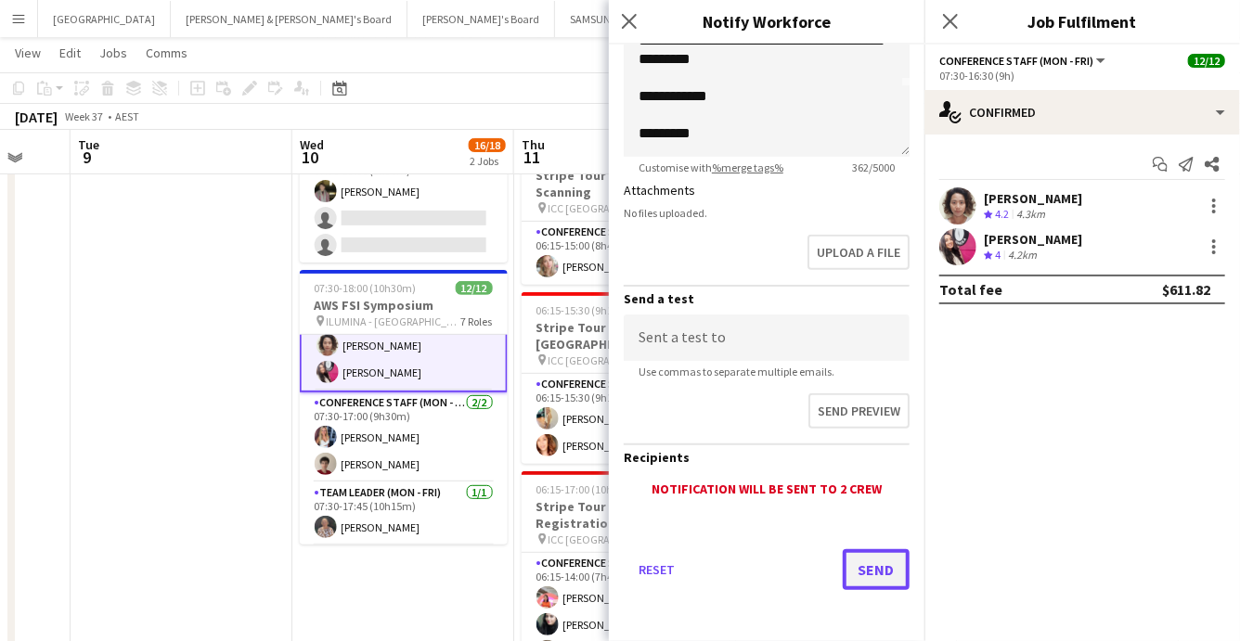
click at [870, 561] on button "Send" at bounding box center [876, 570] width 67 height 41
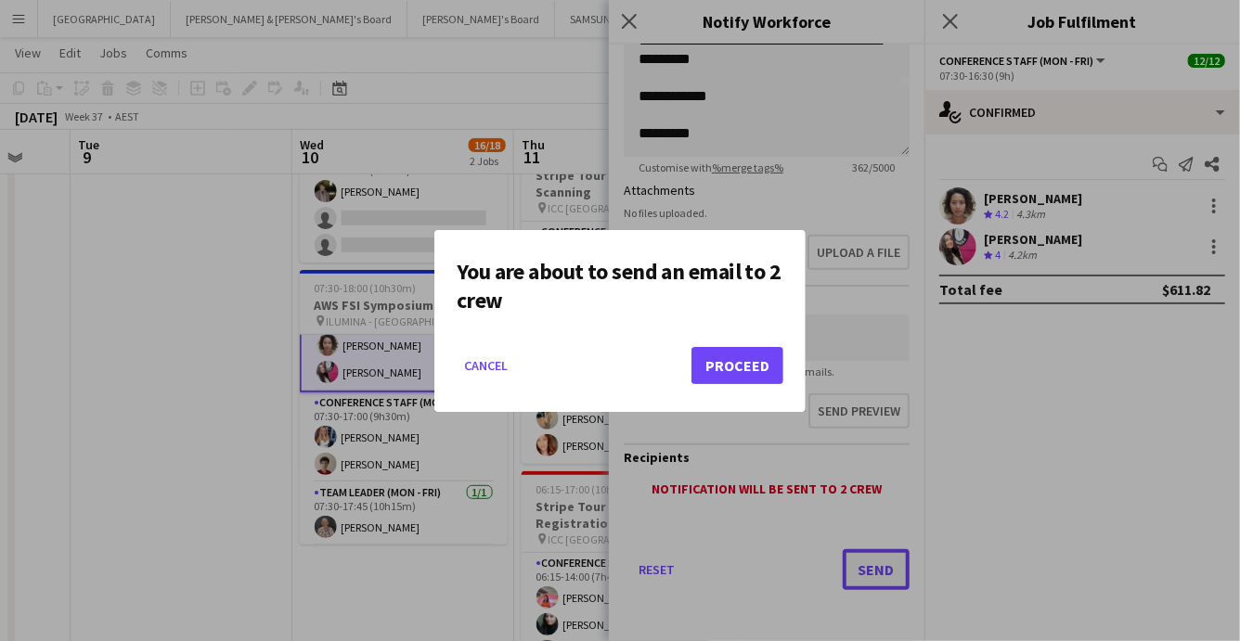
scroll to position [0, 0]
click at [750, 367] on button "Proceed" at bounding box center [738, 365] width 92 height 37
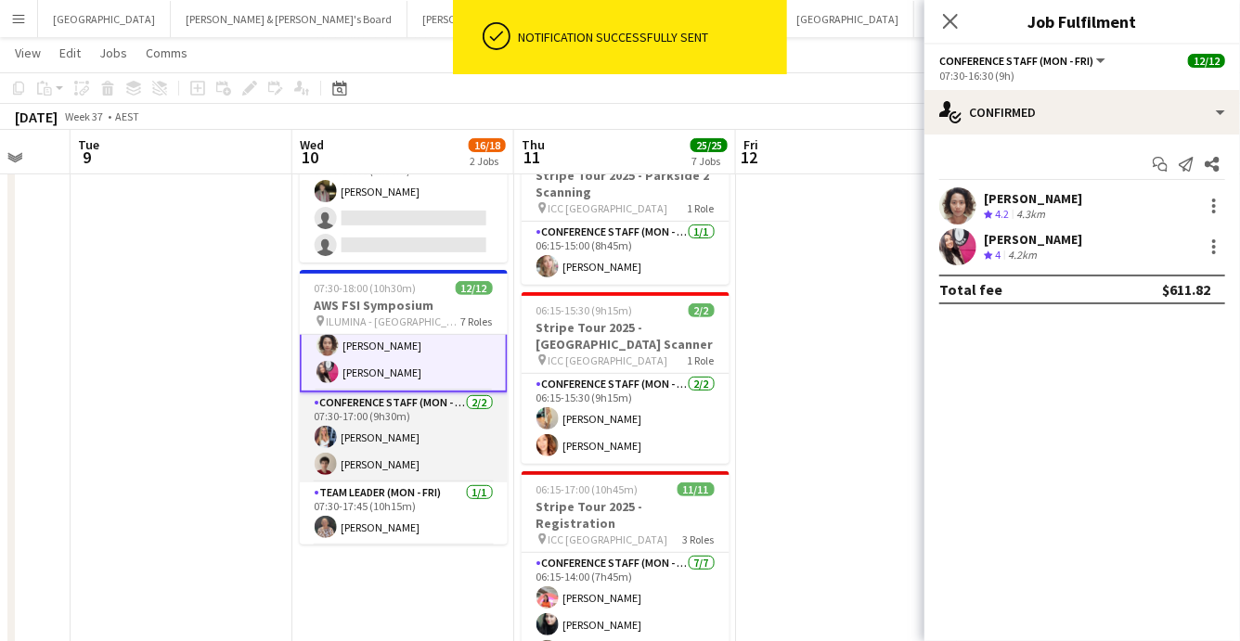
click at [425, 460] on app-card-role "Conference Staff (Mon - Fri) [DATE] 07:30-17:00 (9h30m) [PERSON_NAME] [PERSON_N…" at bounding box center [404, 438] width 208 height 90
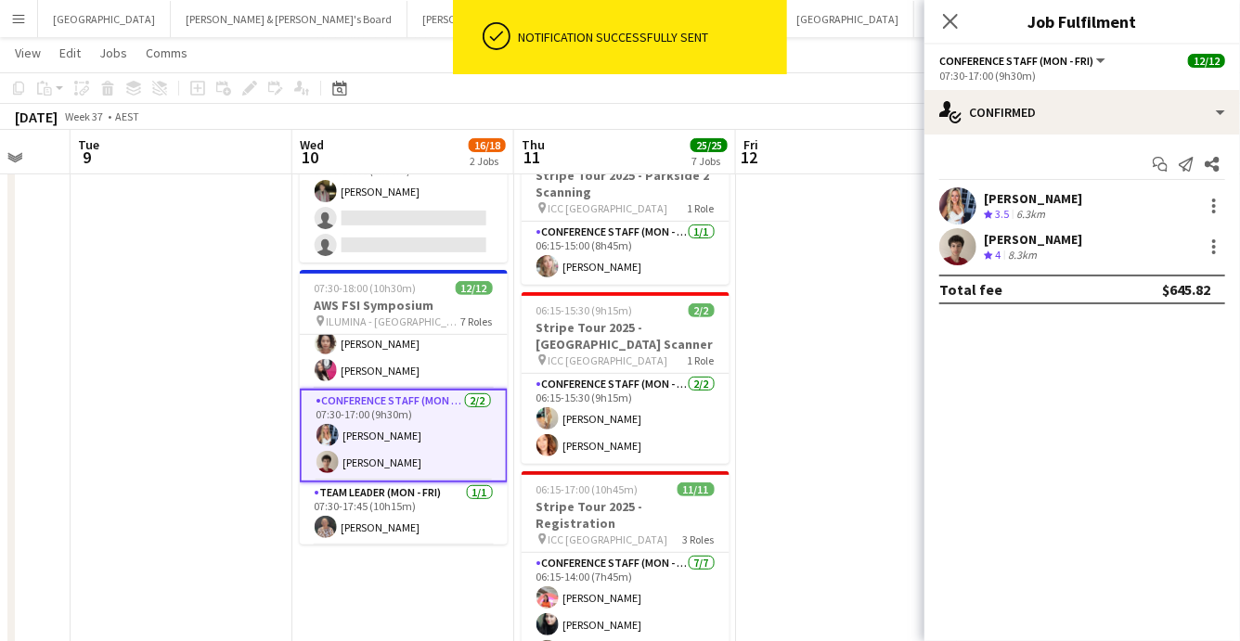
scroll to position [214, 0]
click at [1184, 159] on icon "Send notification" at bounding box center [1186, 164] width 15 height 15
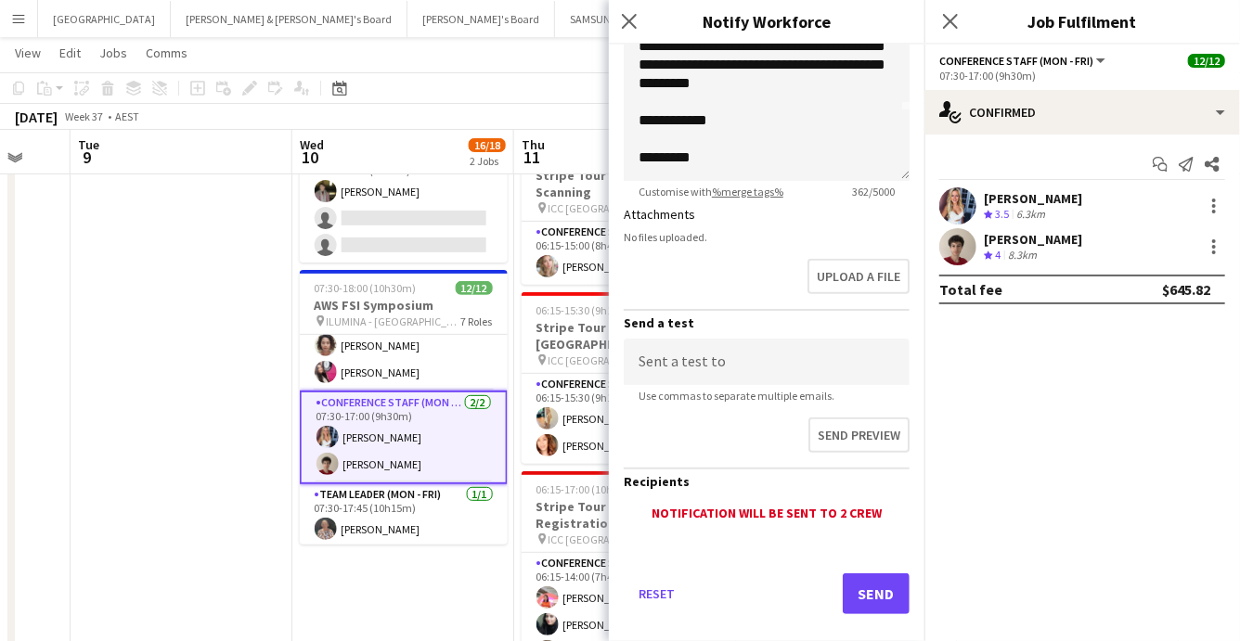
scroll to position [434, 0]
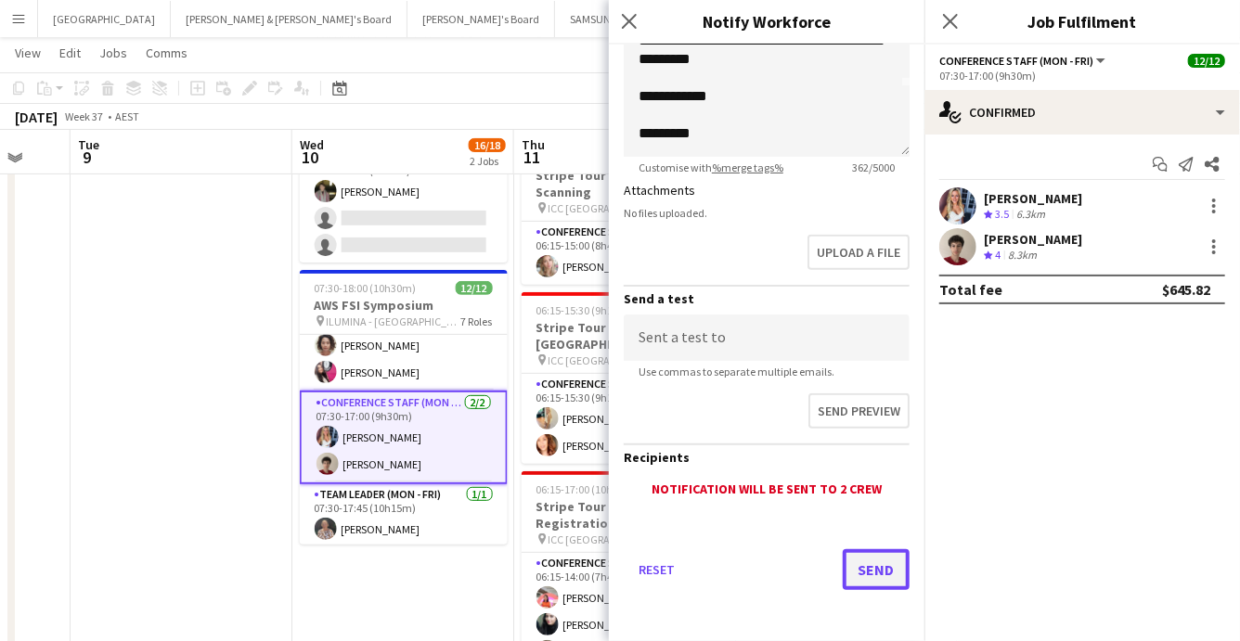
click at [883, 569] on button "Send" at bounding box center [876, 570] width 67 height 41
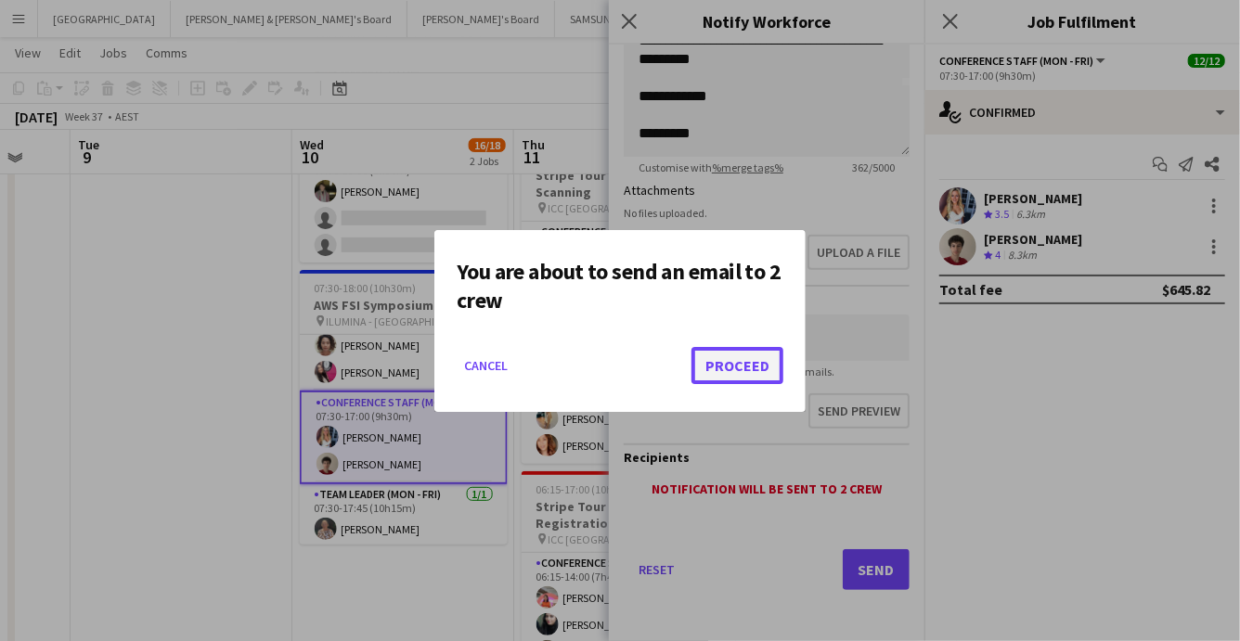
click at [747, 370] on button "Proceed" at bounding box center [738, 365] width 92 height 37
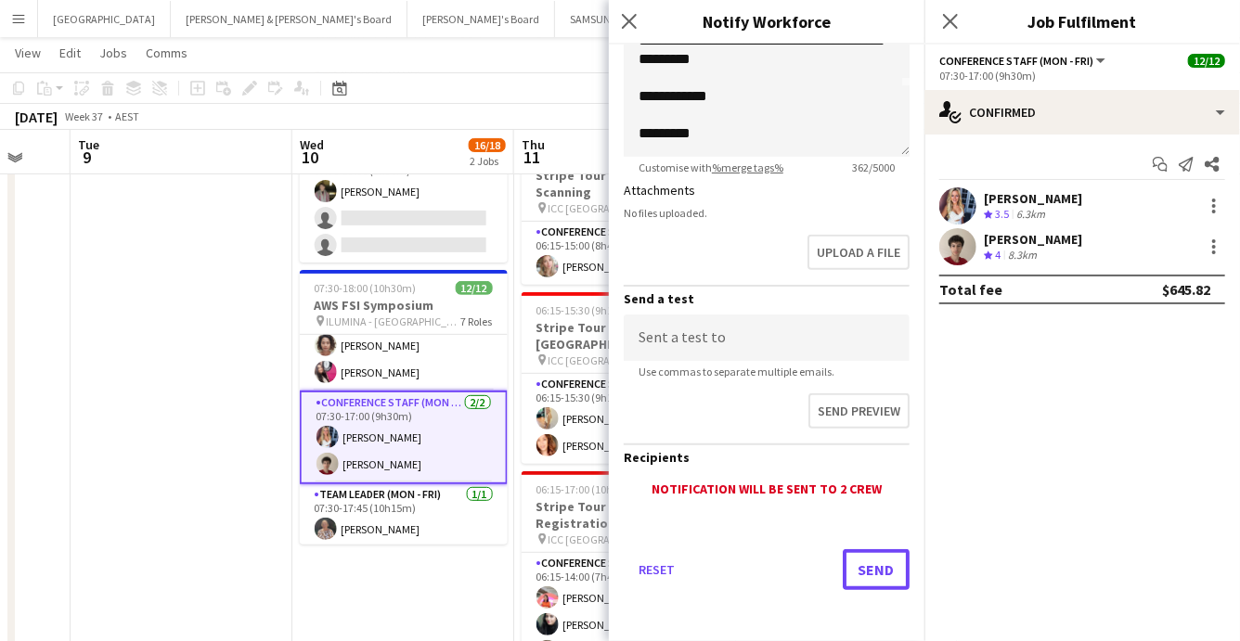
scroll to position [227, 0]
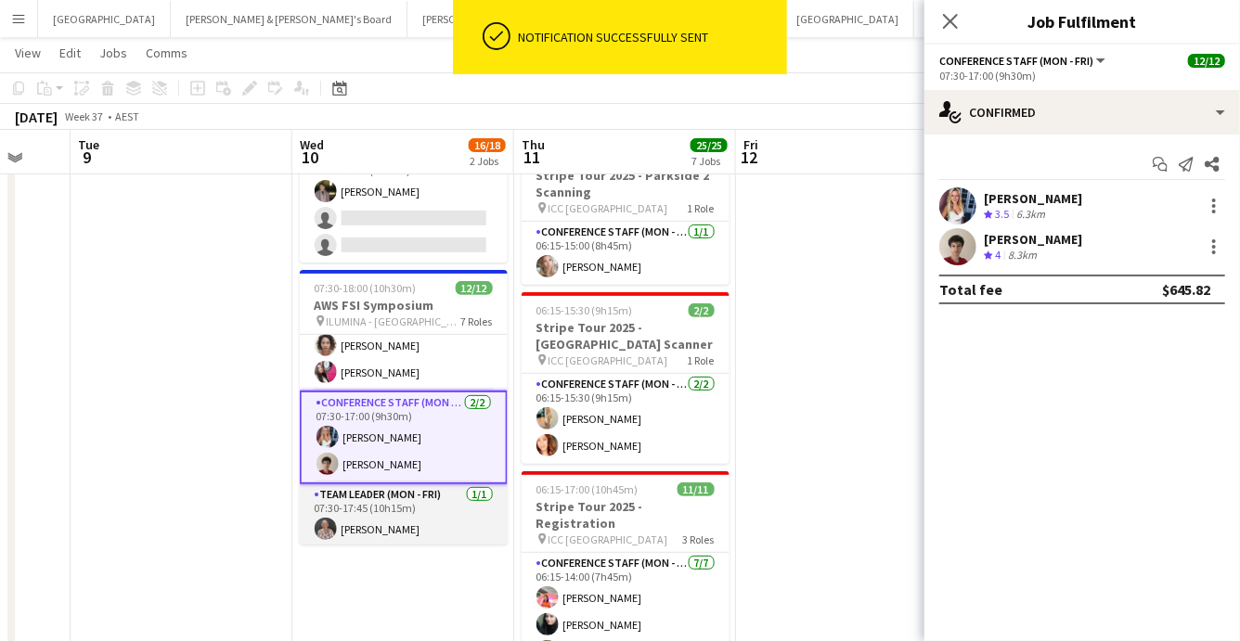
click at [390, 518] on app-card-role "Team Leader (Mon - Fri) 1/1 07:30-17:45 (10h15m) Kathryn Molloy" at bounding box center [404, 516] width 208 height 63
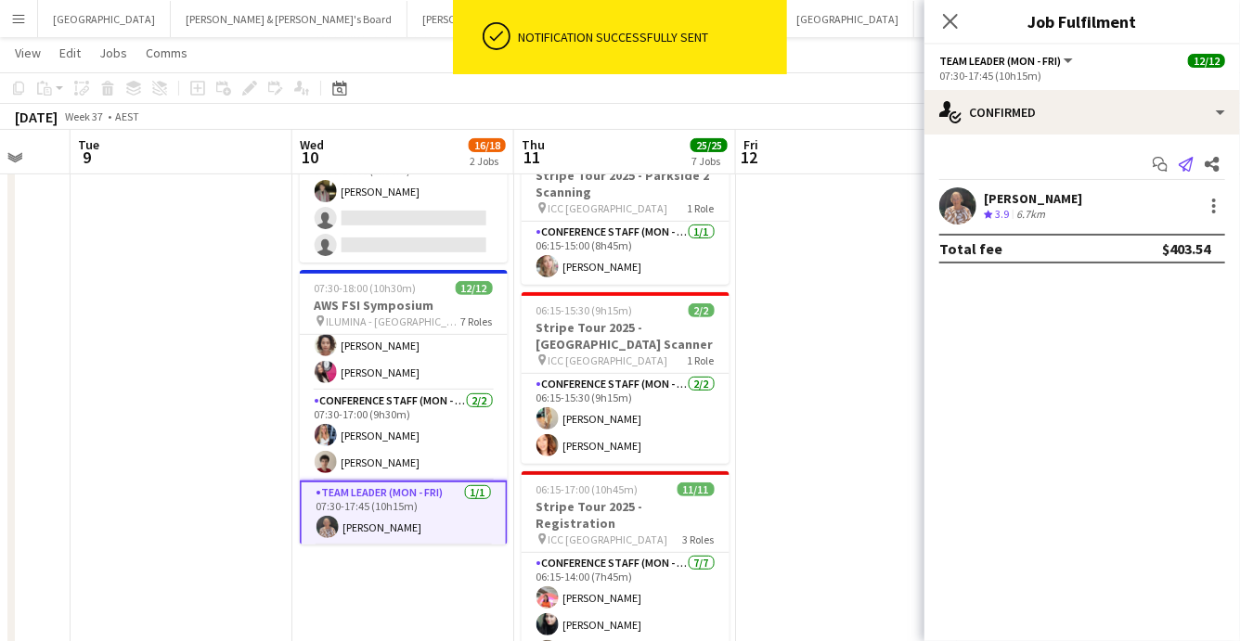
click at [1185, 163] on icon "Send notification" at bounding box center [1186, 164] width 15 height 15
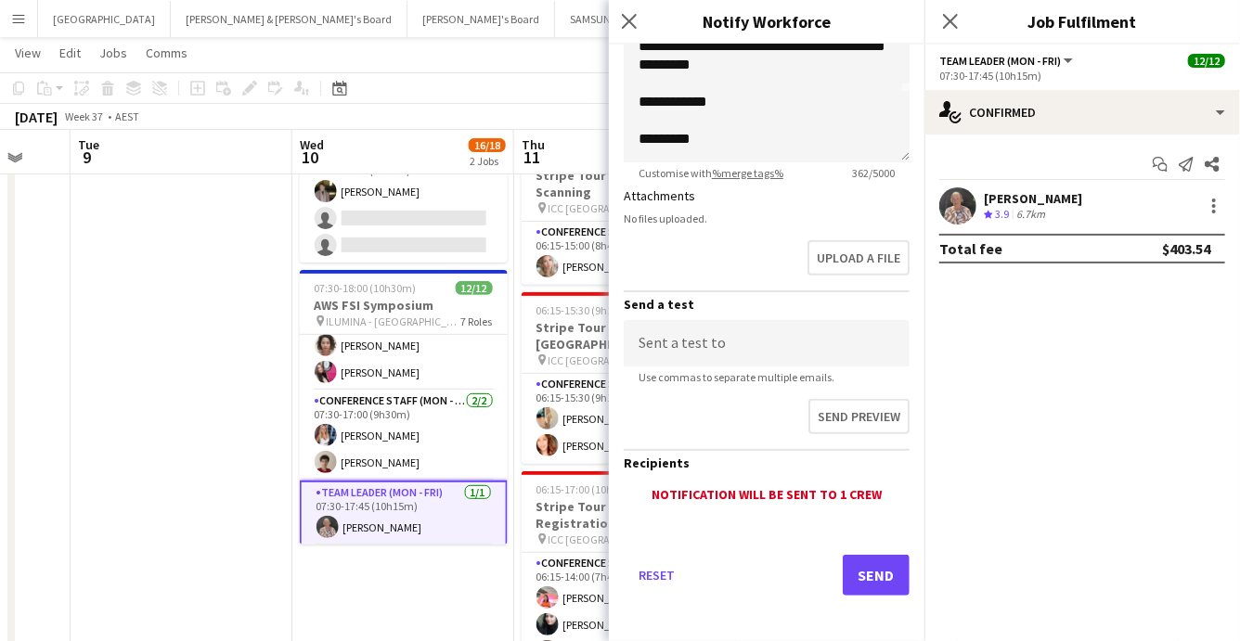
scroll to position [434, 0]
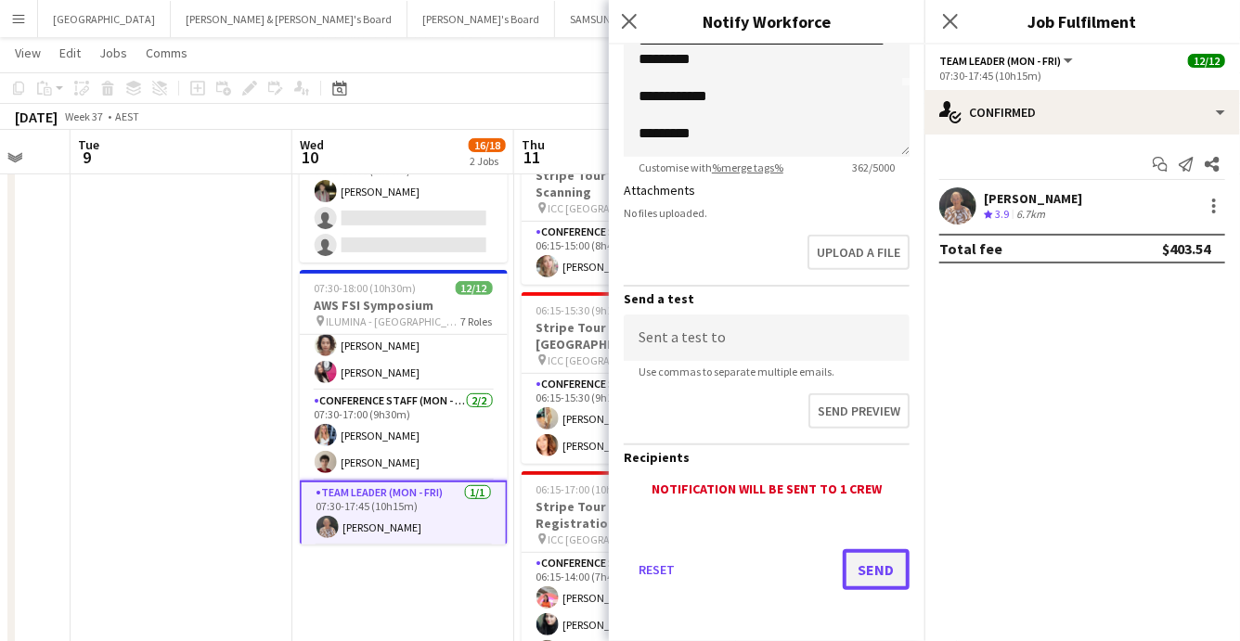
click at [886, 555] on button "Send" at bounding box center [876, 570] width 67 height 41
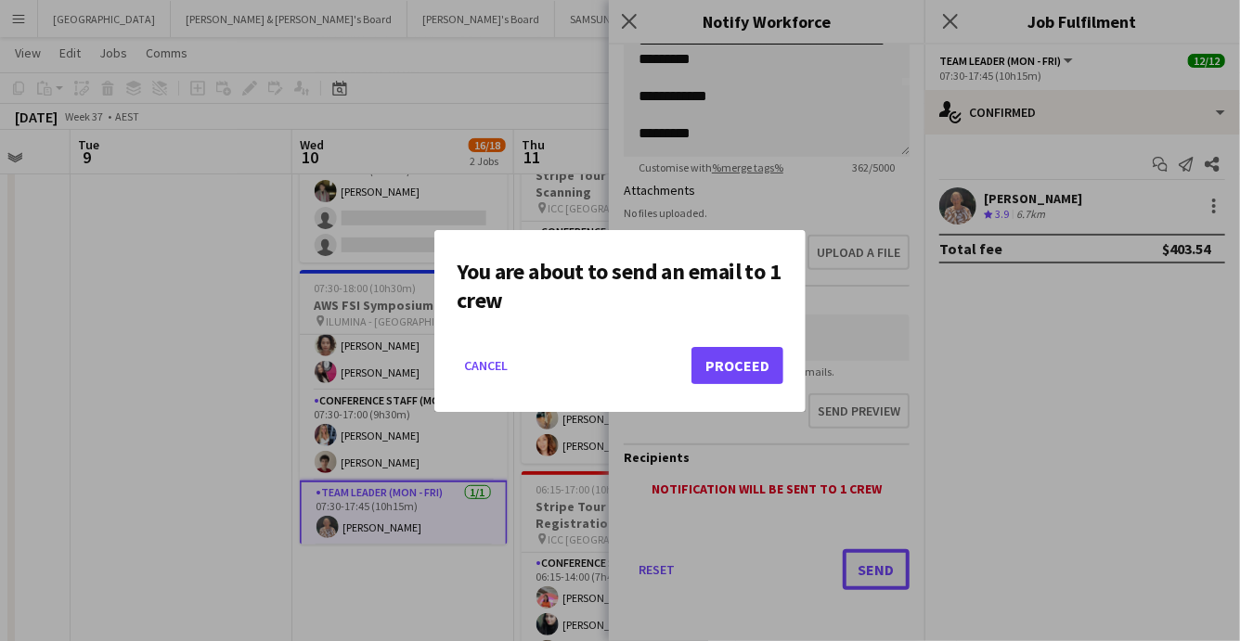
scroll to position [0, 0]
click at [750, 356] on button "Proceed" at bounding box center [738, 365] width 92 height 37
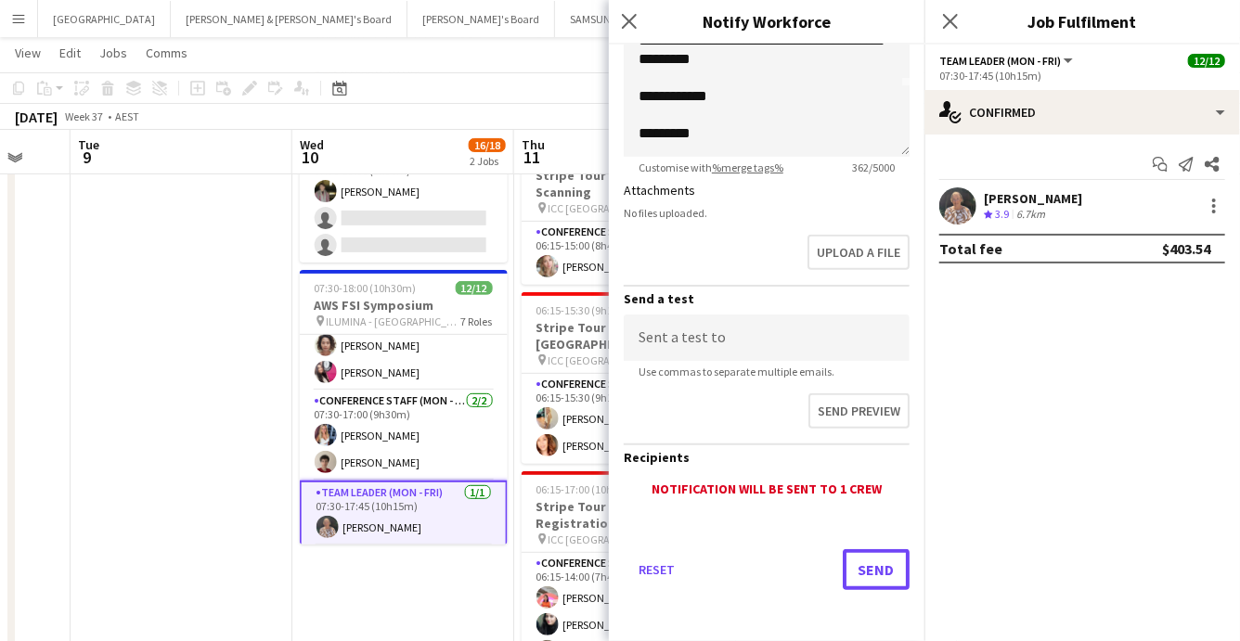
scroll to position [227, 0]
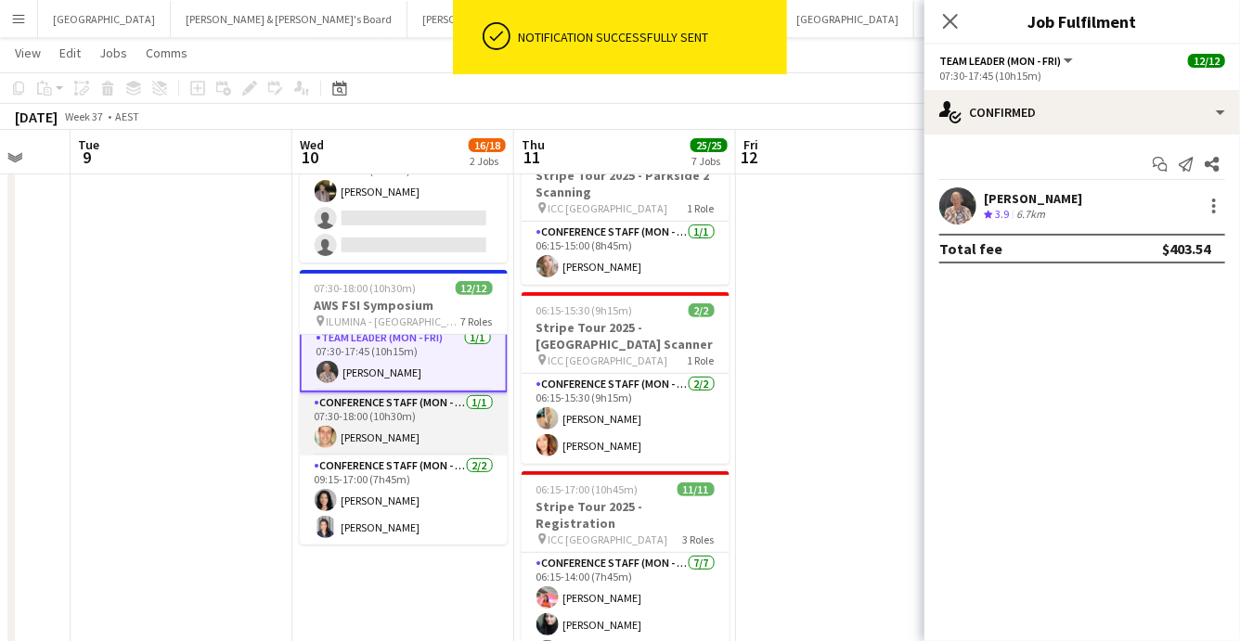
click at [414, 440] on app-card-role "Conference Staff (Mon - Fri) 1/1 07:30-18:00 (10h30m) Tom Caley" at bounding box center [404, 424] width 208 height 63
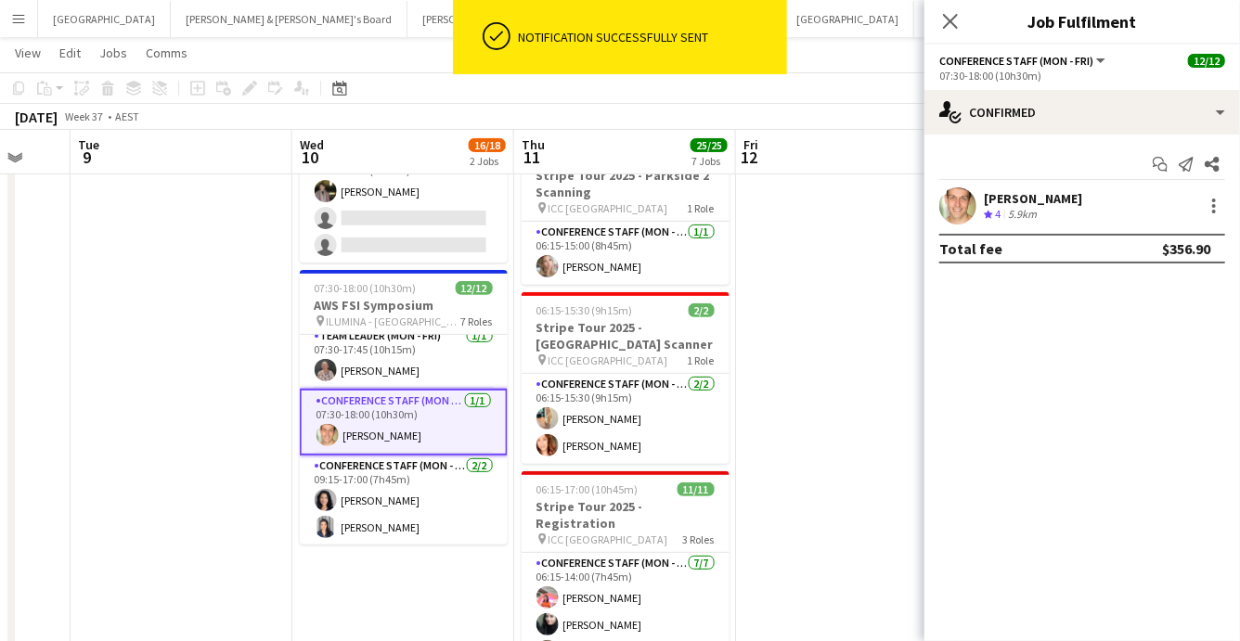
scroll to position [368, 0]
click at [1195, 161] on app-icon "Send notification" at bounding box center [1186, 164] width 26 height 26
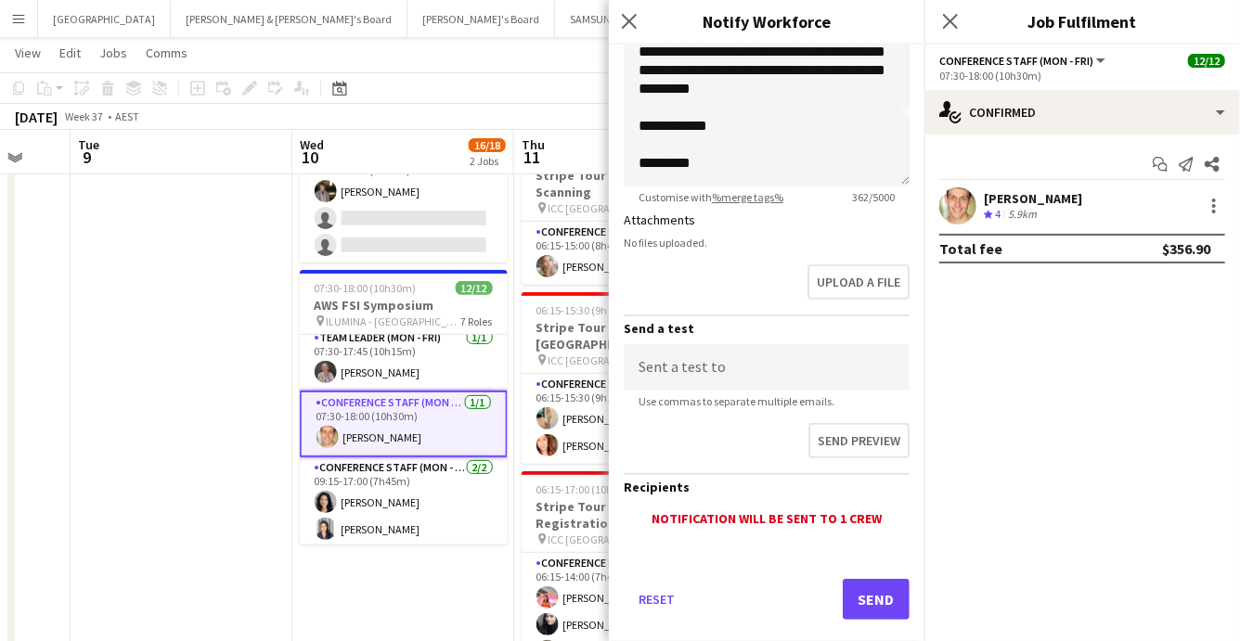
scroll to position [434, 0]
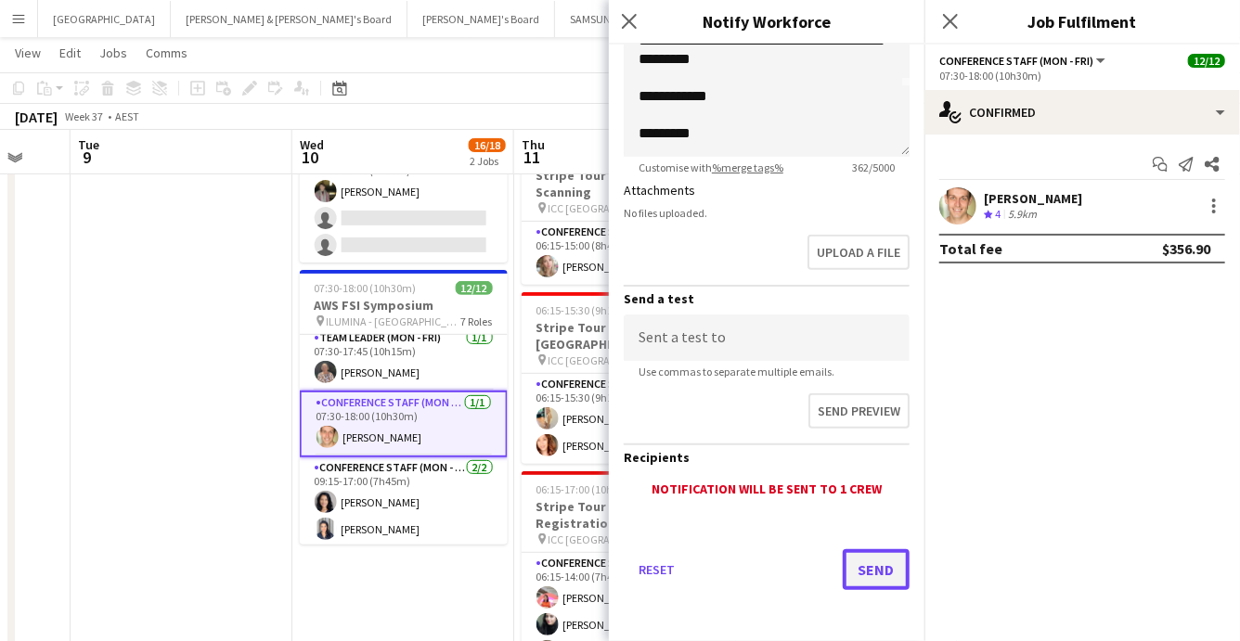
click at [871, 573] on button "Send" at bounding box center [876, 570] width 67 height 41
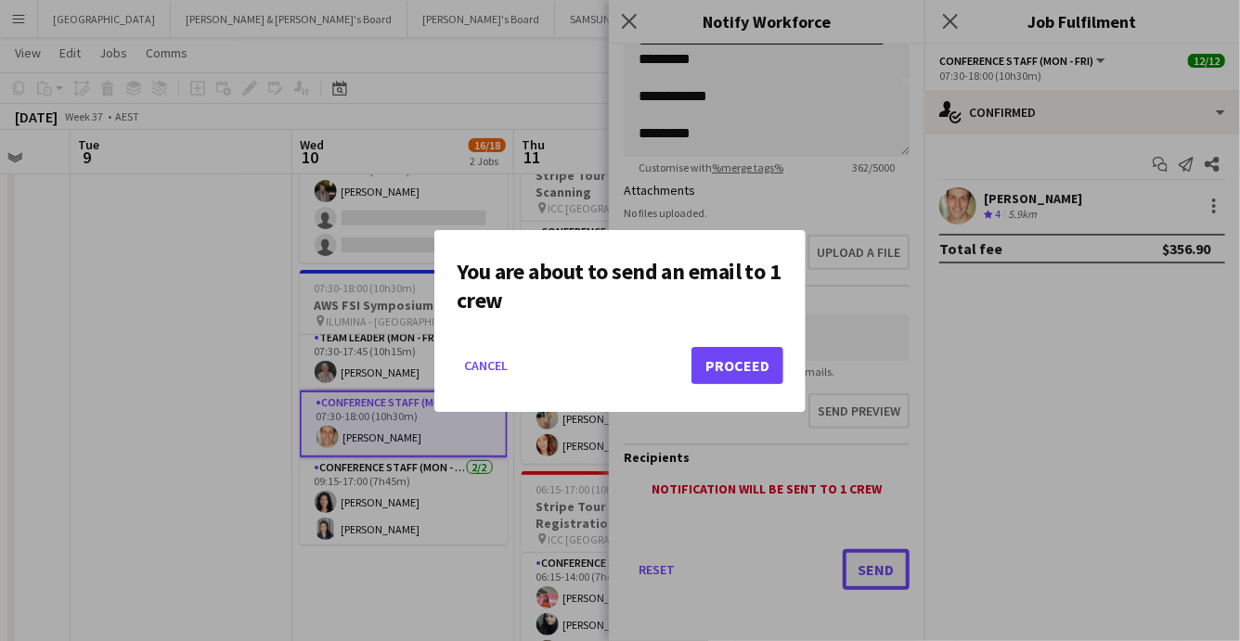
scroll to position [0, 0]
click at [743, 362] on button "Proceed" at bounding box center [738, 365] width 92 height 37
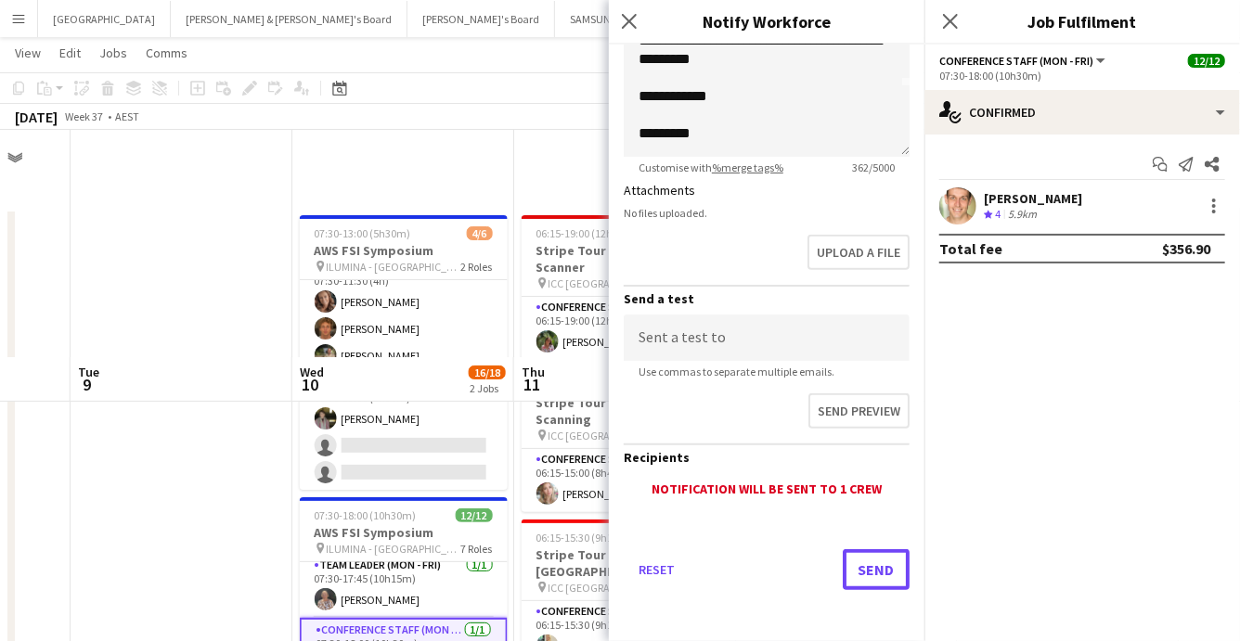
scroll to position [227, 0]
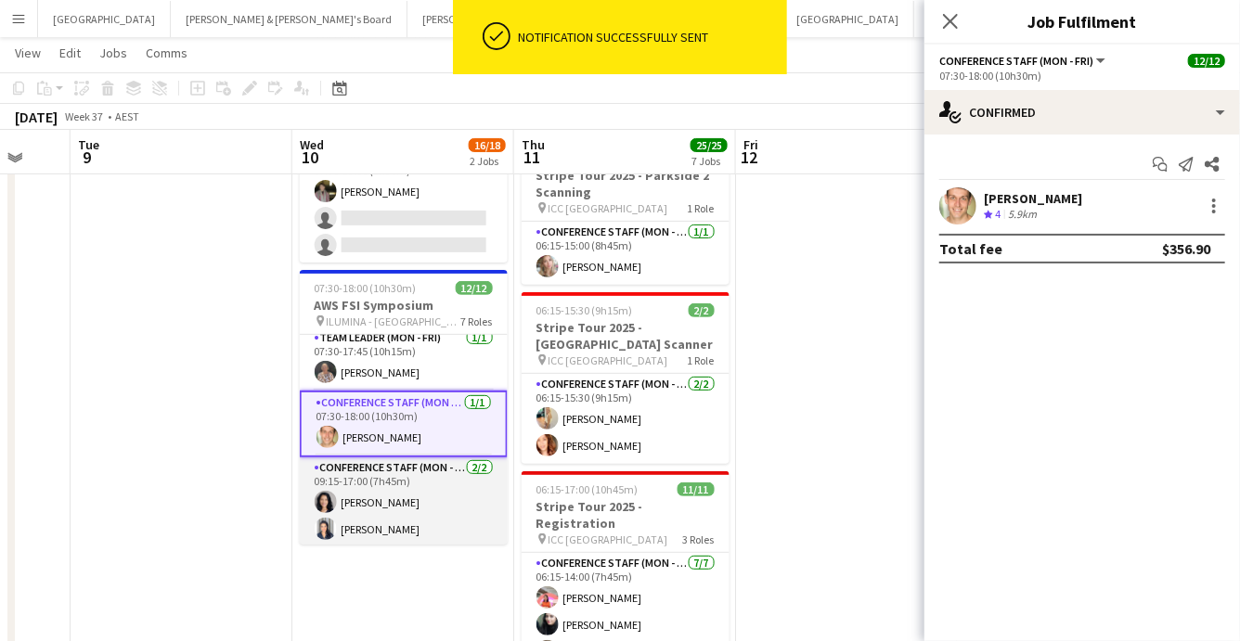
click at [410, 521] on app-card-role "Conference Staff (Mon - Fri) 2/2 09:15-17:00 (7h45m) Nesia Effendi Vanessa Flau…" at bounding box center [404, 503] width 208 height 90
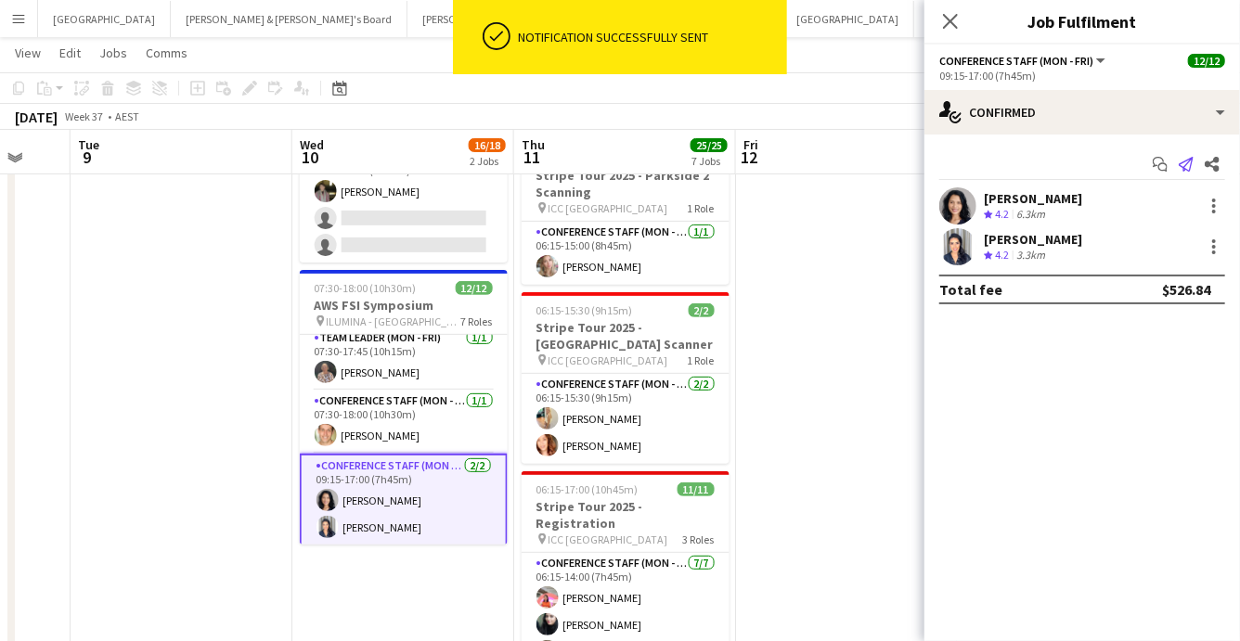
click at [1188, 168] on icon "Send notification" at bounding box center [1186, 164] width 15 height 15
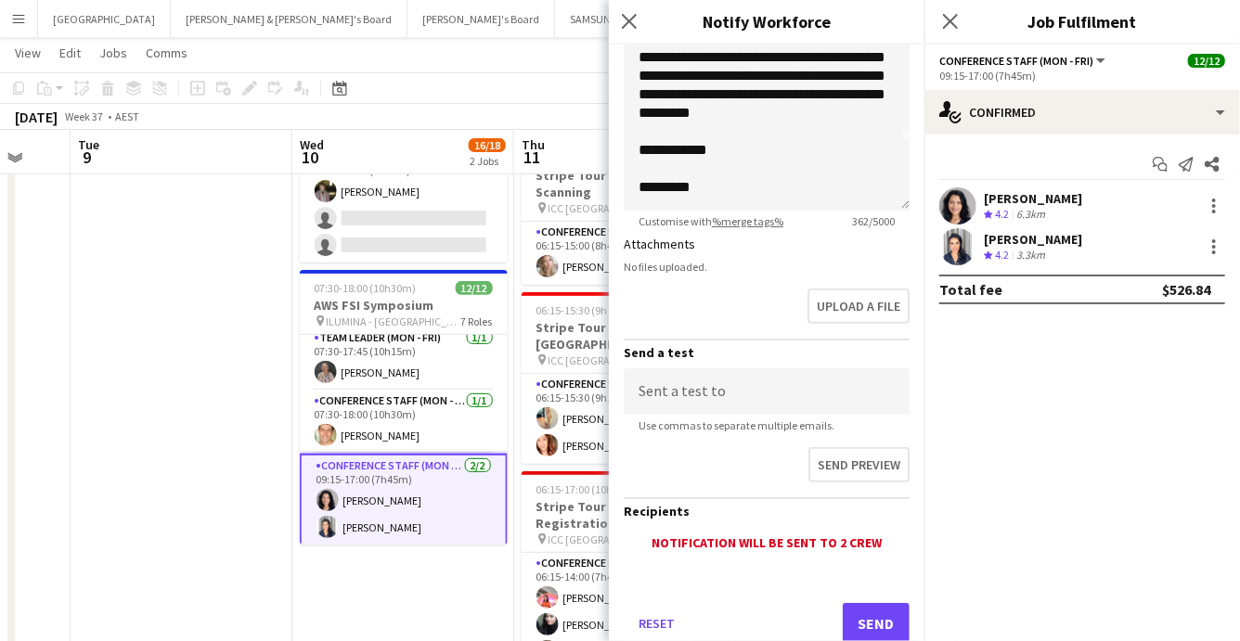
scroll to position [434, 0]
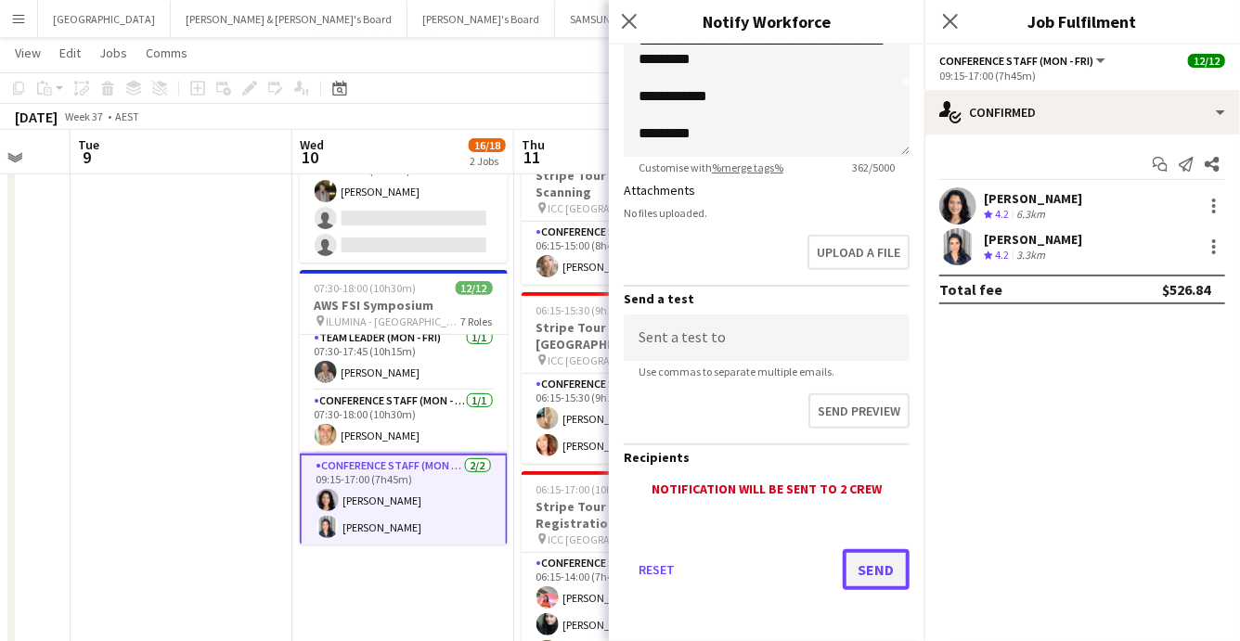
click at [869, 557] on button "Send" at bounding box center [876, 570] width 67 height 41
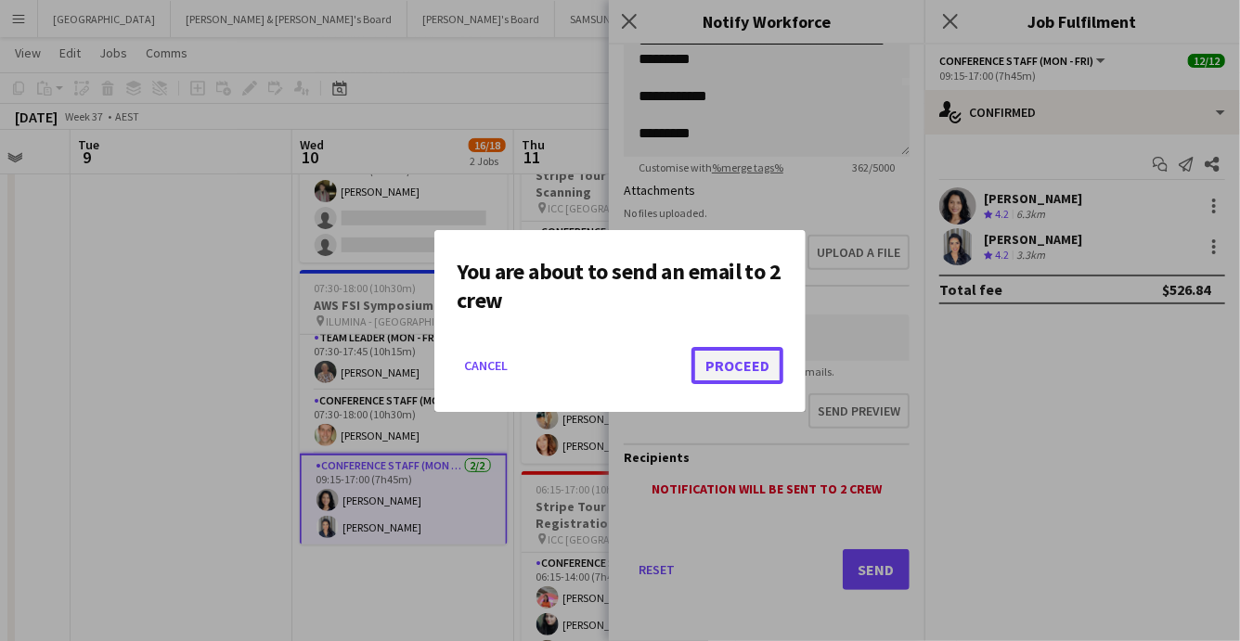
click at [730, 364] on button "Proceed" at bounding box center [738, 365] width 92 height 37
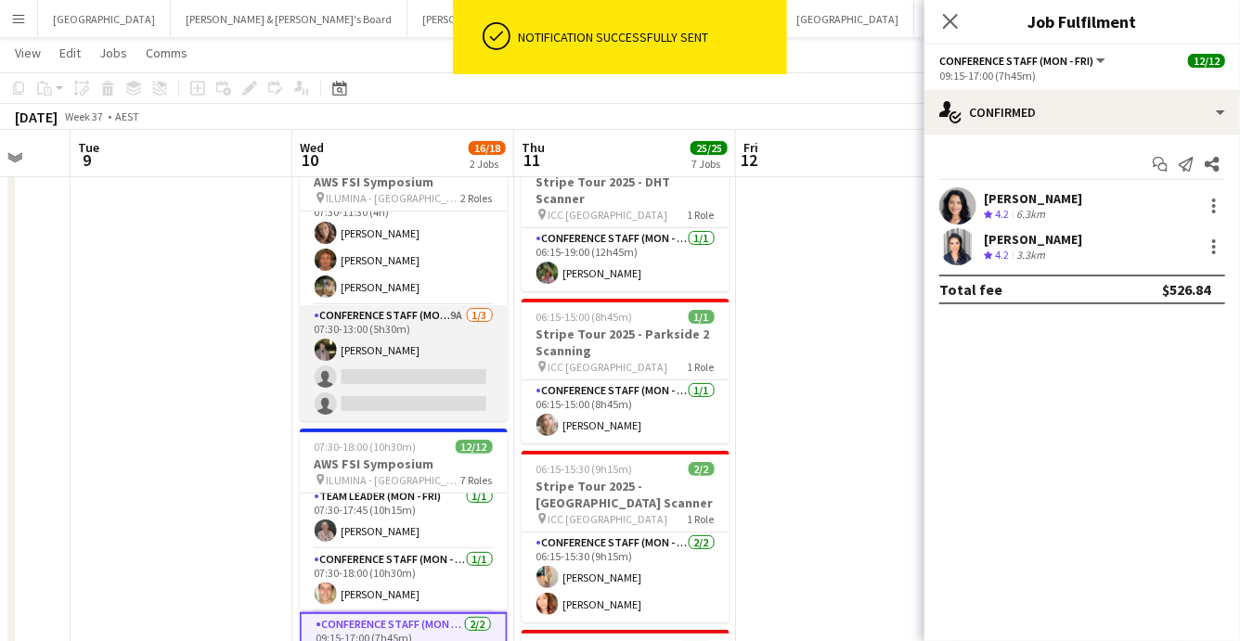
scroll to position [67, 0]
click at [400, 369] on app-card-role "Conference Staff (Mon - Fri) 9A 1/3 07:30-13:00 (5h30m) Ketut Dewi single-neutr…" at bounding box center [404, 365] width 208 height 117
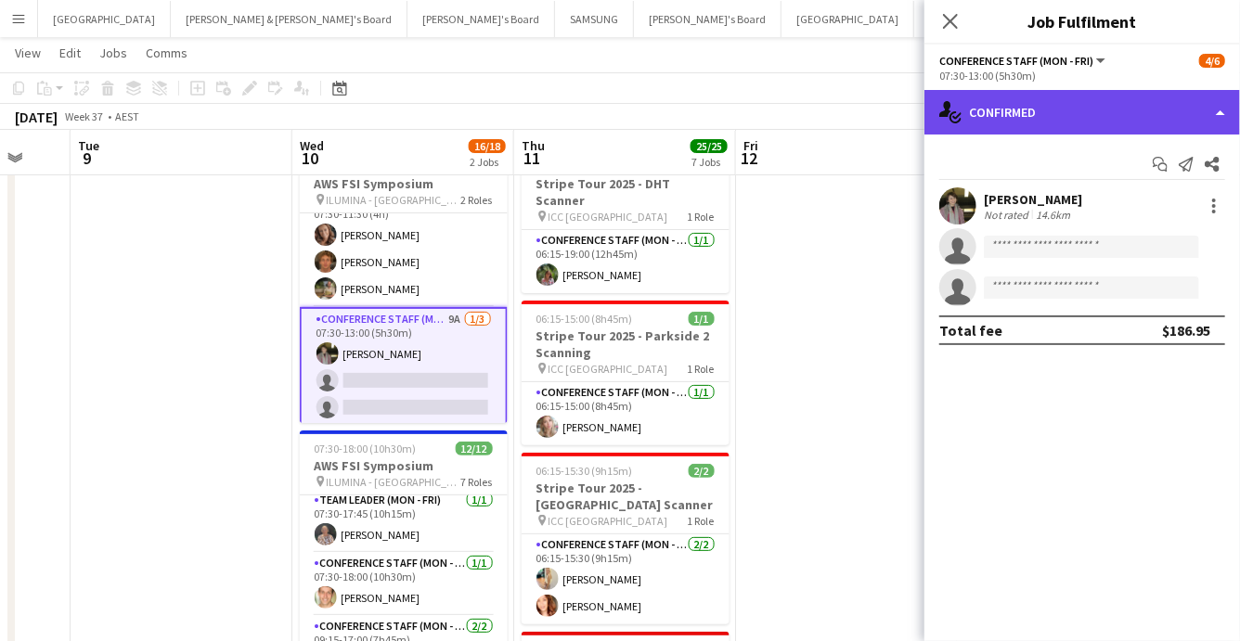
click at [1146, 106] on div "single-neutral-actions-check-2 Confirmed" at bounding box center [1083, 112] width 316 height 45
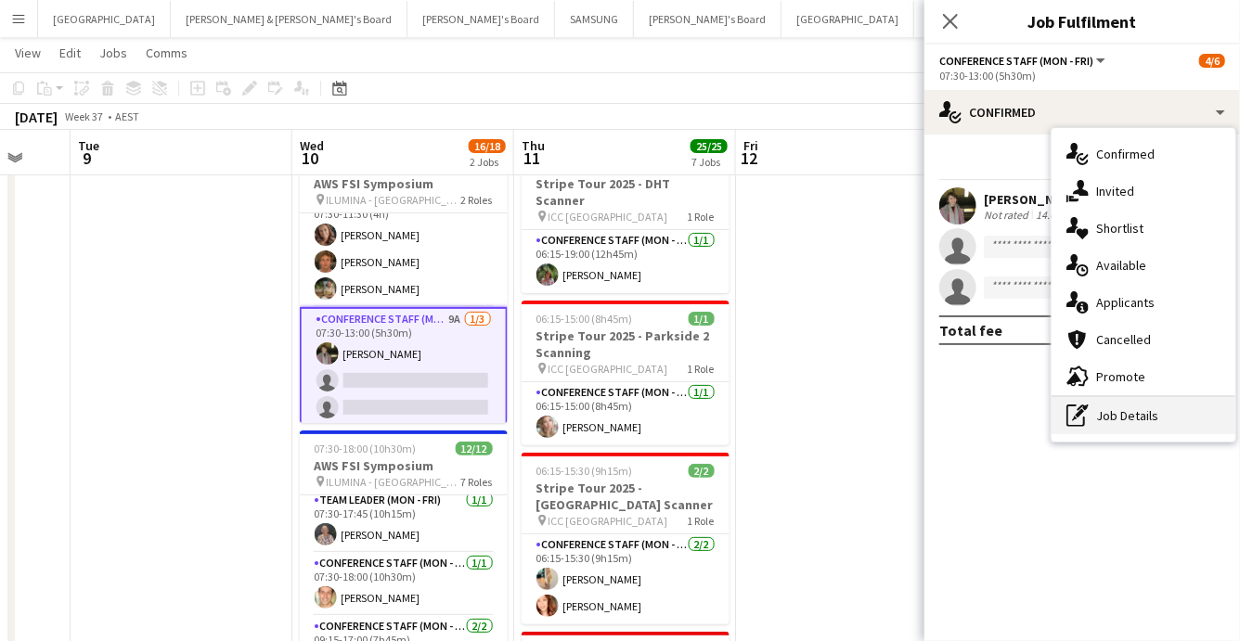
click at [1168, 421] on div "pen-write Job Details" at bounding box center [1144, 415] width 184 height 37
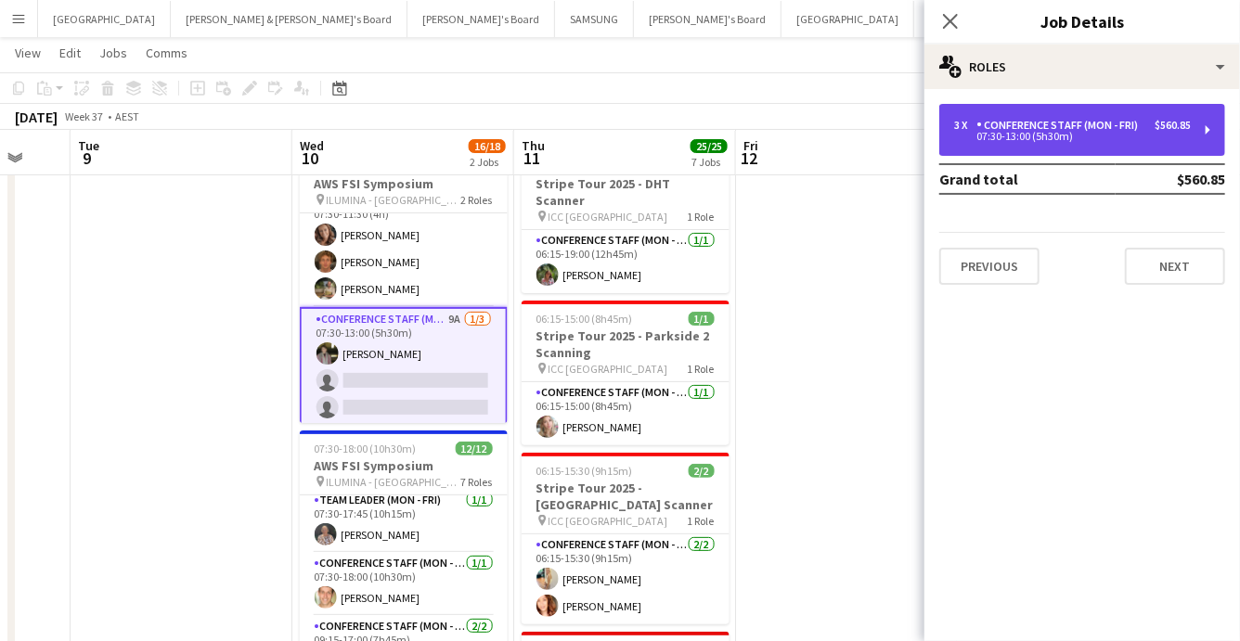
click at [1137, 132] on div "07:30-13:00 (5h30m)" at bounding box center [1072, 136] width 237 height 9
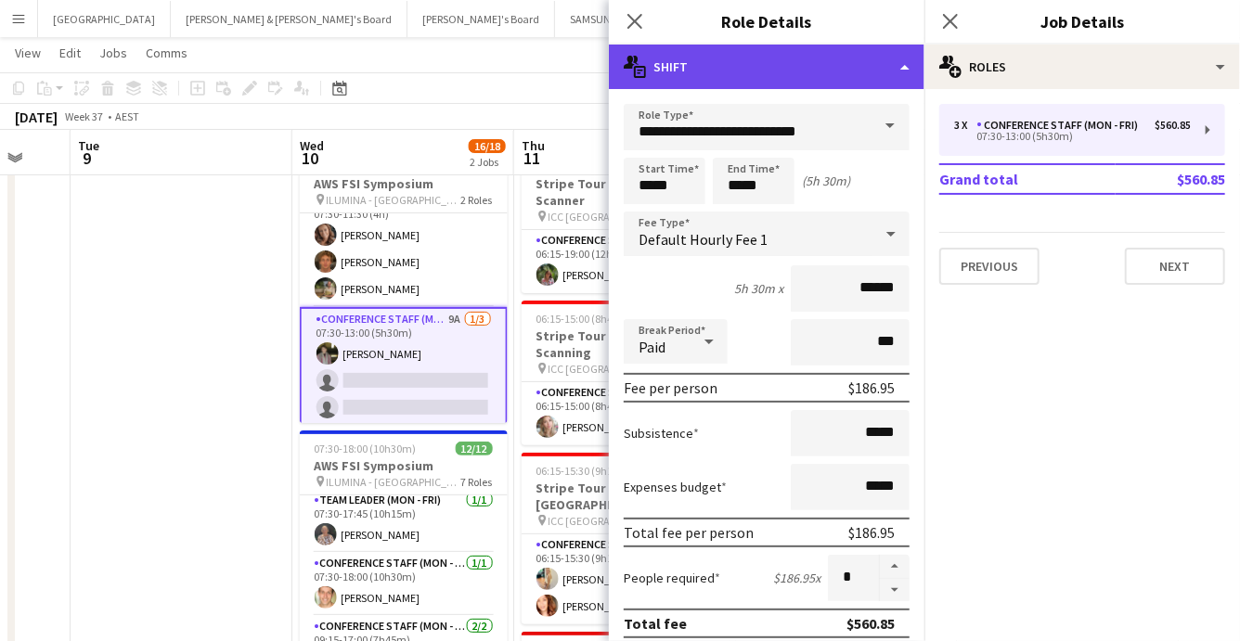
click at [859, 78] on div "multiple-actions-text Shift" at bounding box center [767, 67] width 316 height 45
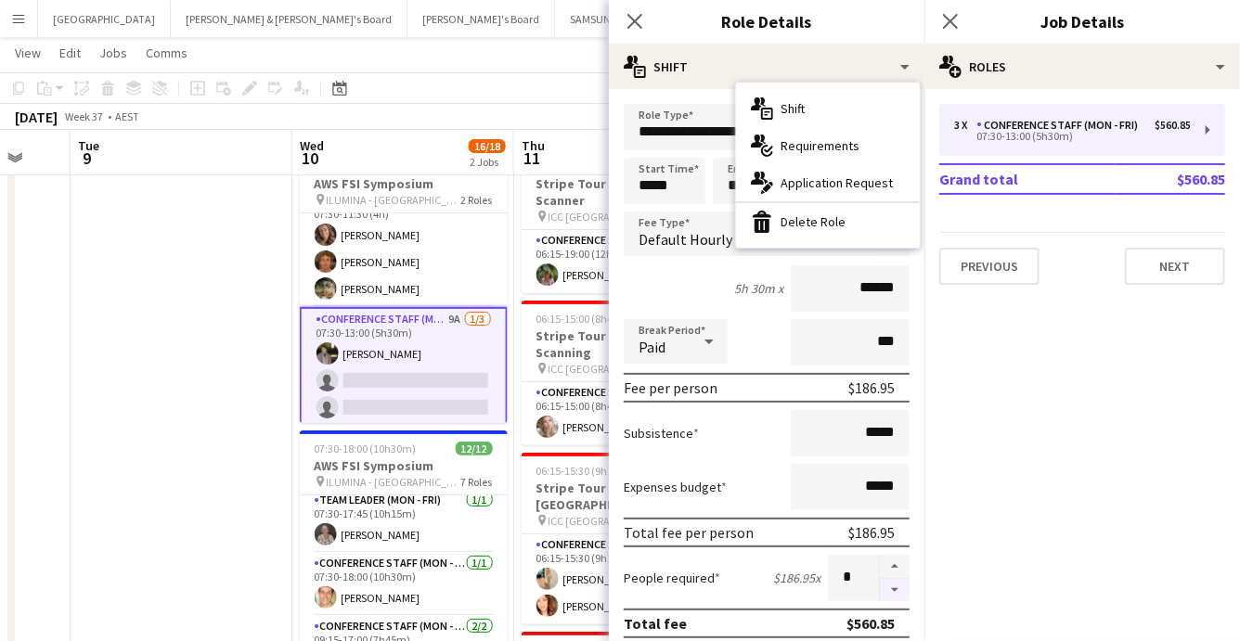
click at [896, 589] on button "button" at bounding box center [895, 590] width 30 height 23
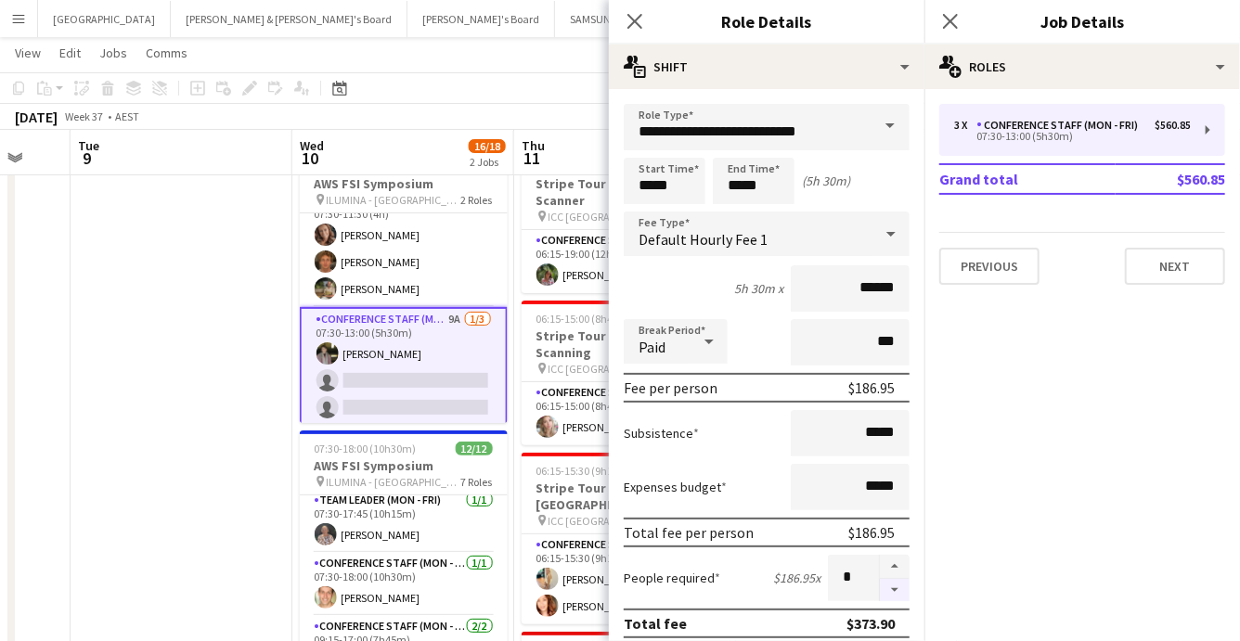
click at [896, 589] on button "button" at bounding box center [895, 590] width 30 height 23
type input "*"
click at [445, 111] on div "September 2025 Week 37 • AEST" at bounding box center [620, 117] width 1240 height 26
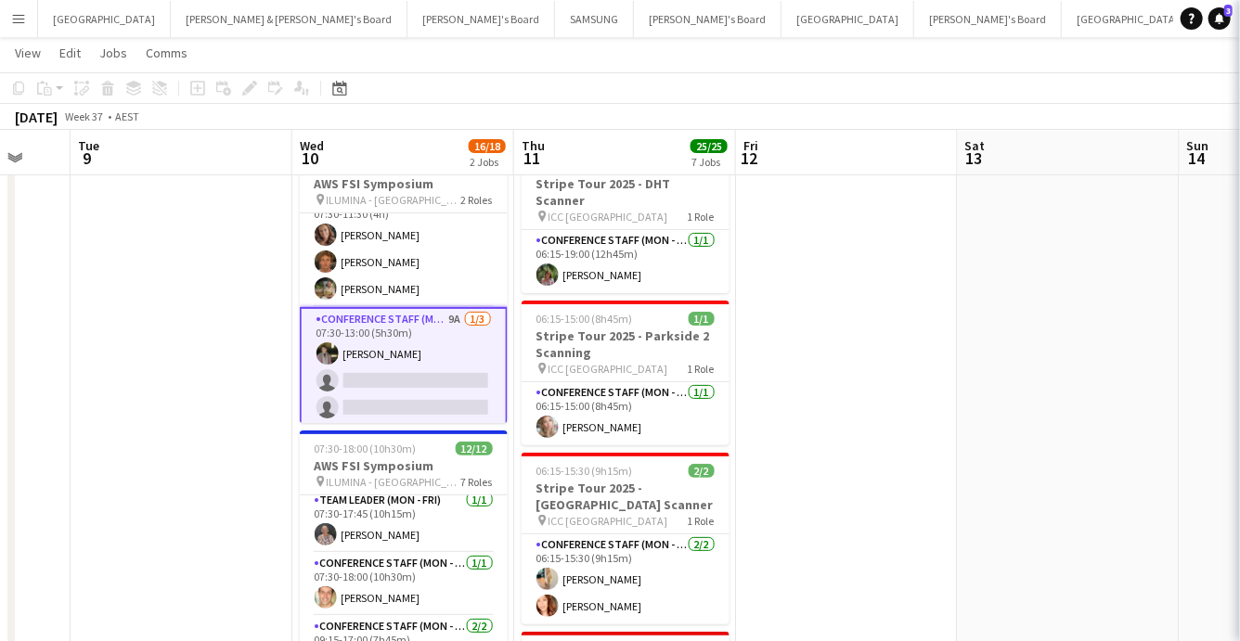
scroll to position [0, 0]
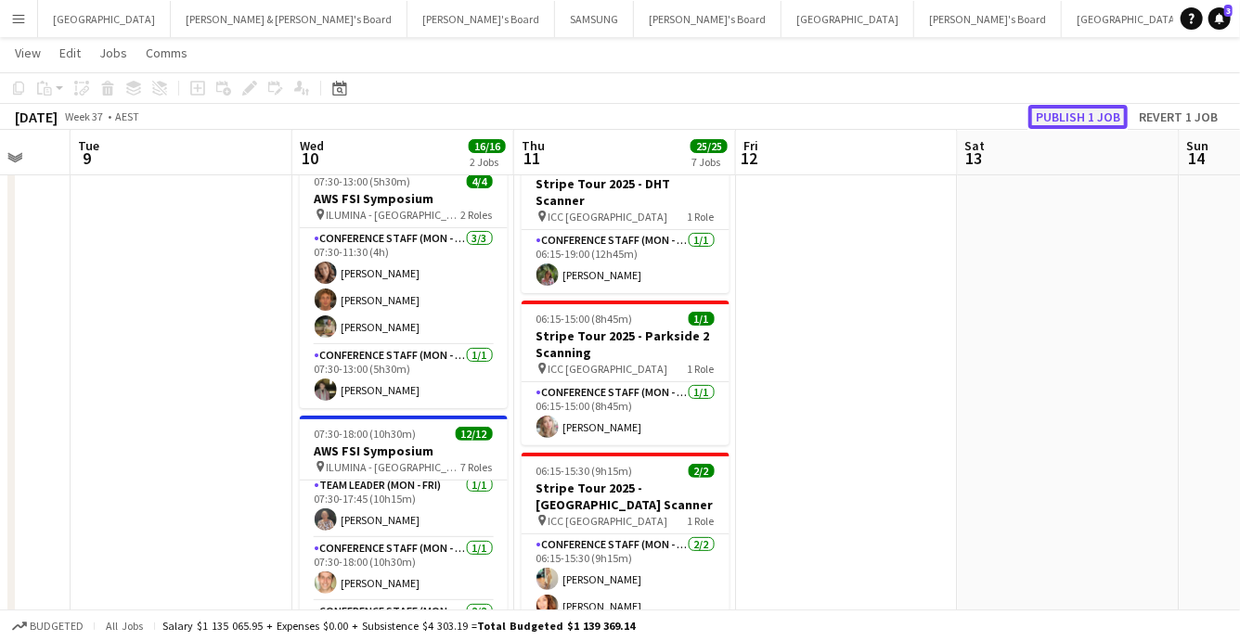
click at [1083, 118] on button "Publish 1 job" at bounding box center [1078, 117] width 99 height 24
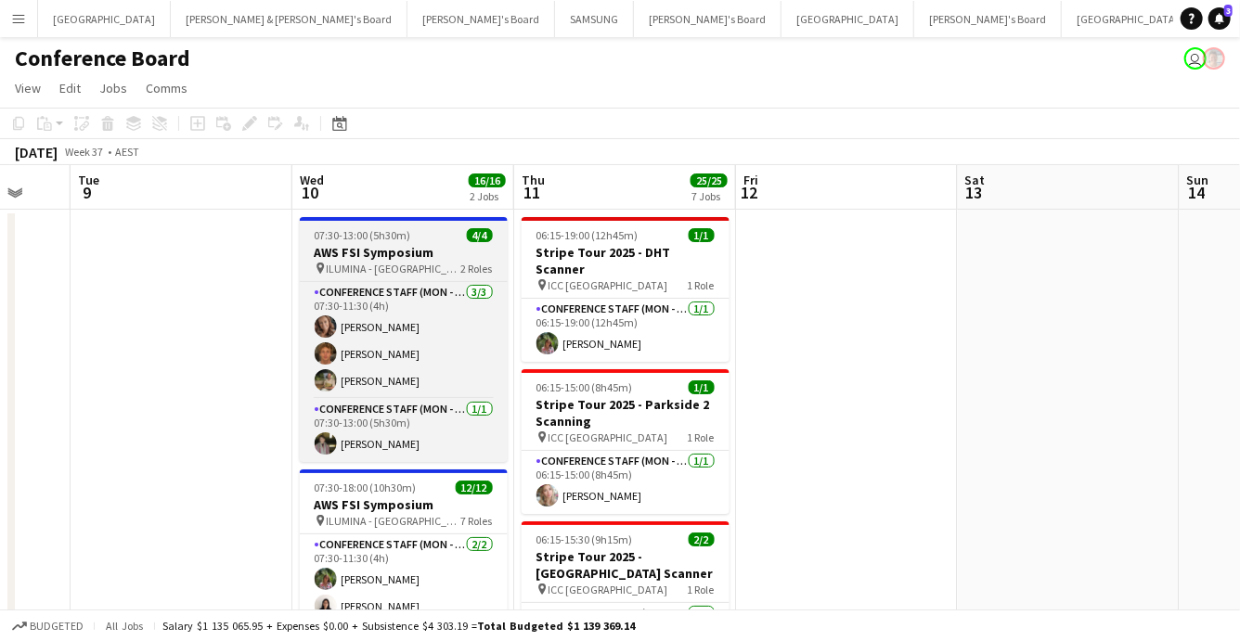
click at [384, 263] on span "ILUMINA - [GEOGRAPHIC_DATA]" at bounding box center [394, 269] width 135 height 14
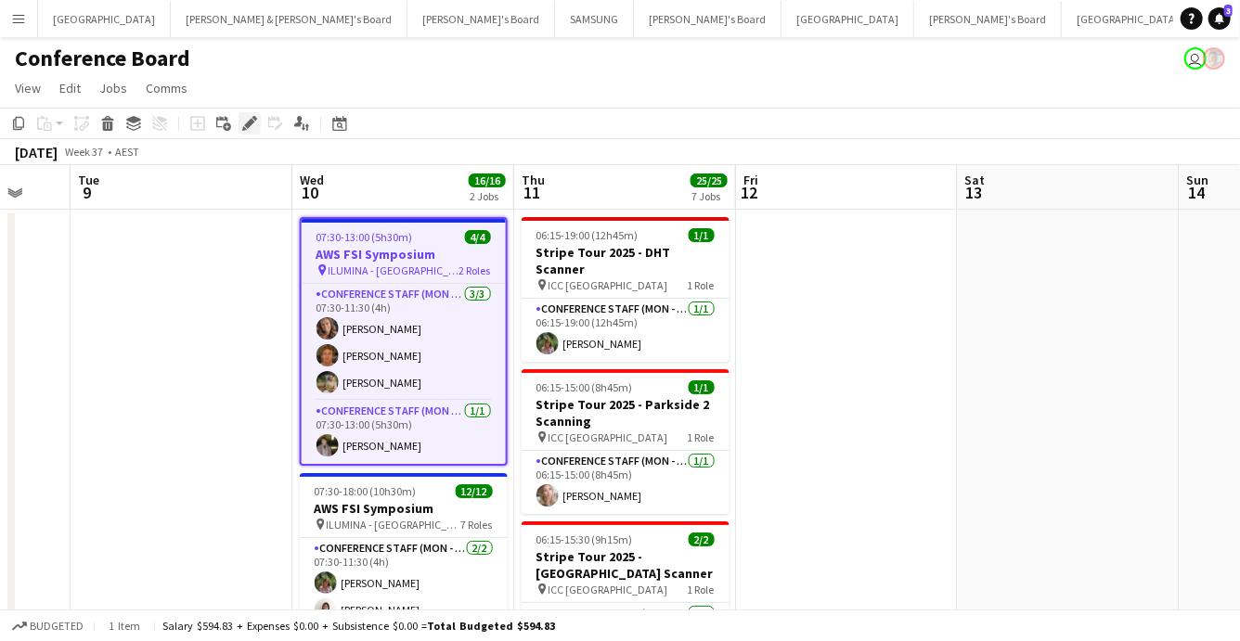
click at [240, 127] on div "Edit" at bounding box center [250, 123] width 22 height 22
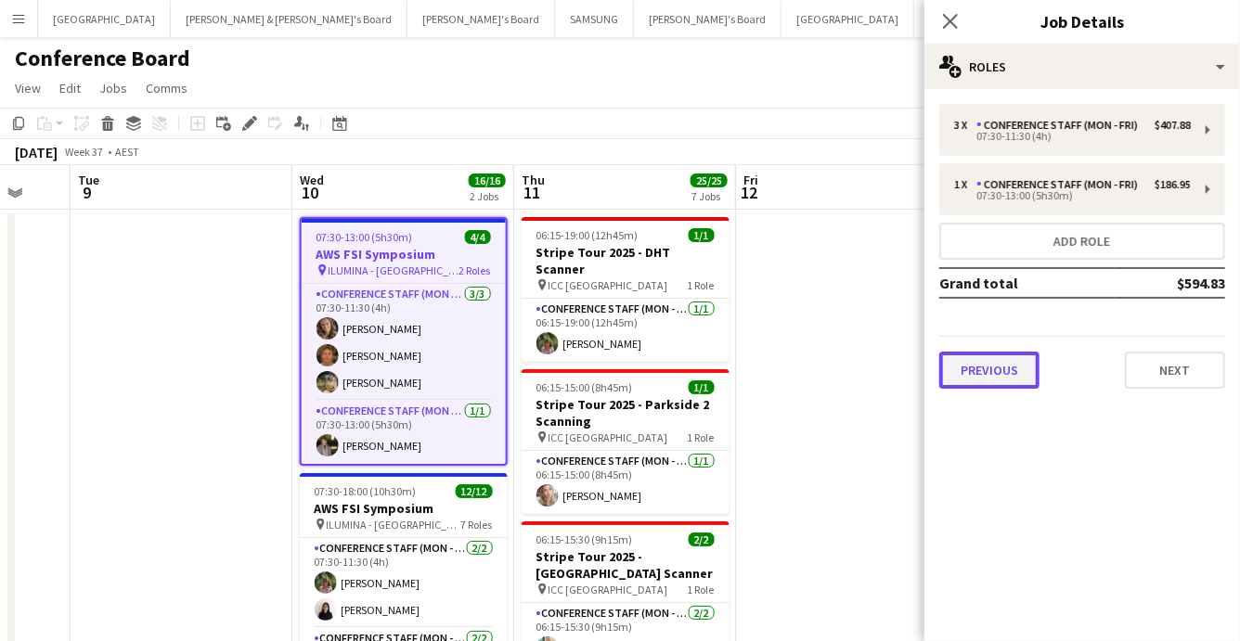
click at [979, 366] on button "Previous" at bounding box center [989, 370] width 100 height 37
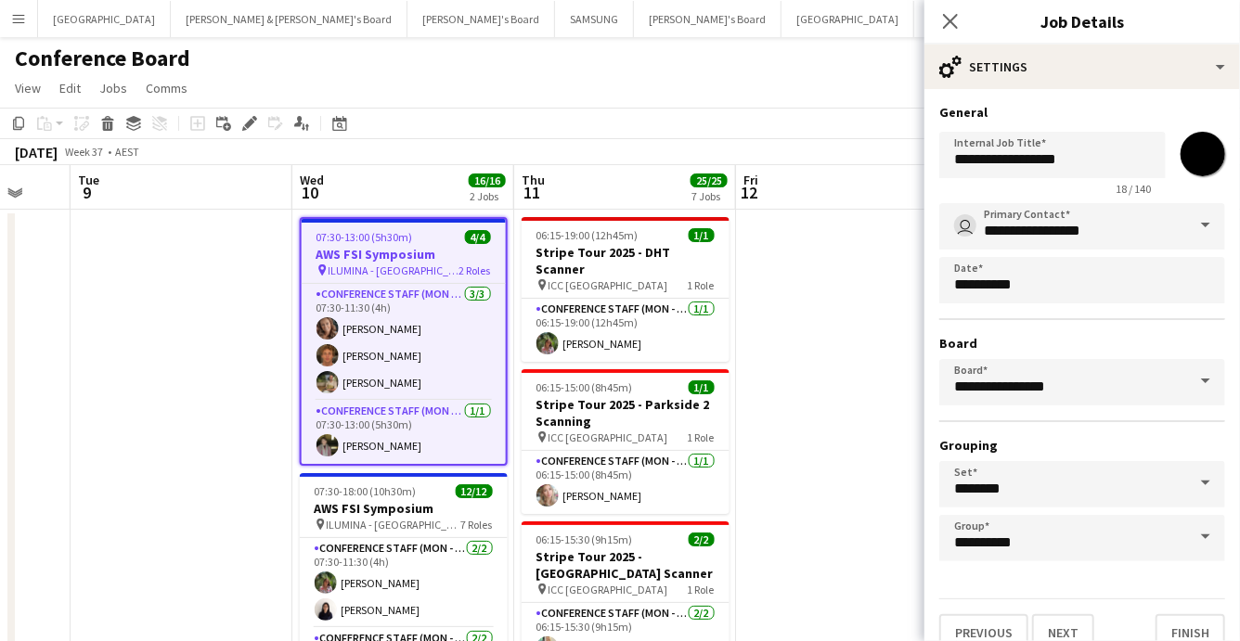
click at [1190, 160] on input "*******" at bounding box center [1203, 154] width 67 height 67
type input "*******"
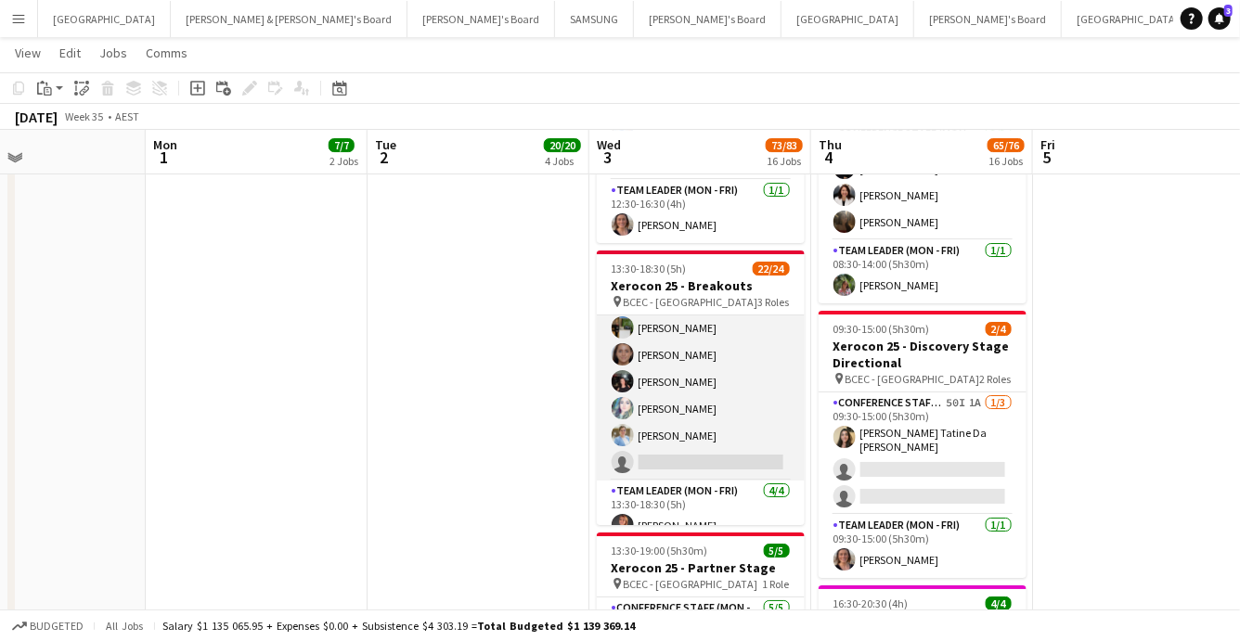
scroll to position [455, 0]
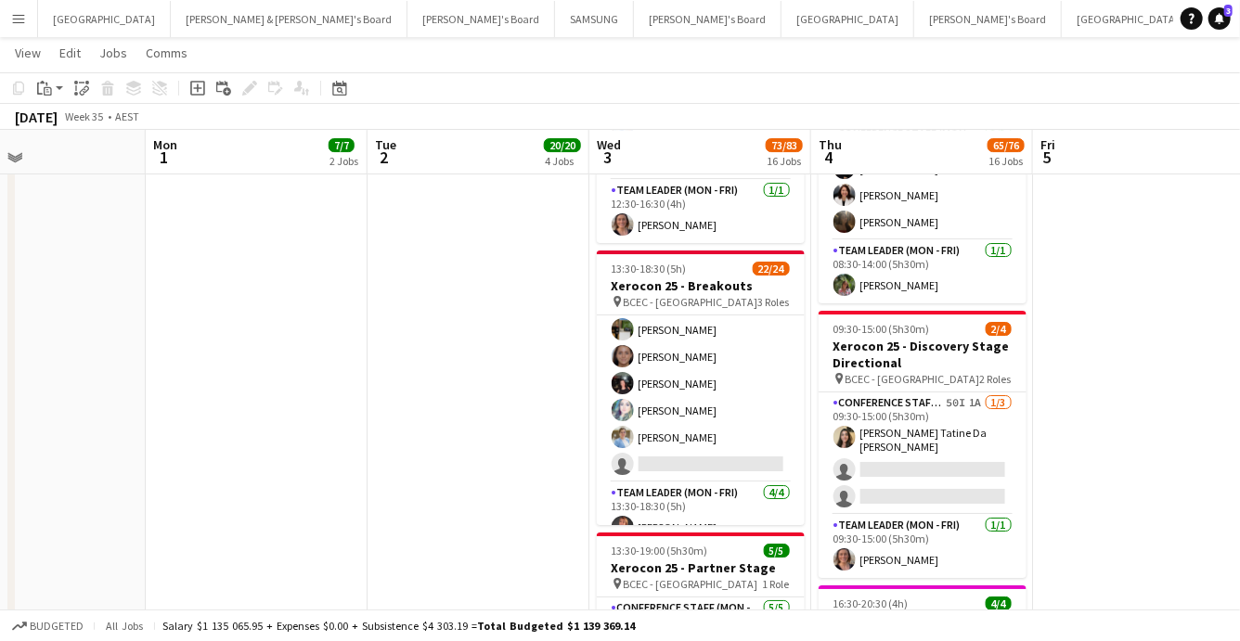
click at [15, 19] on app-icon "Menu" at bounding box center [18, 18] width 15 height 15
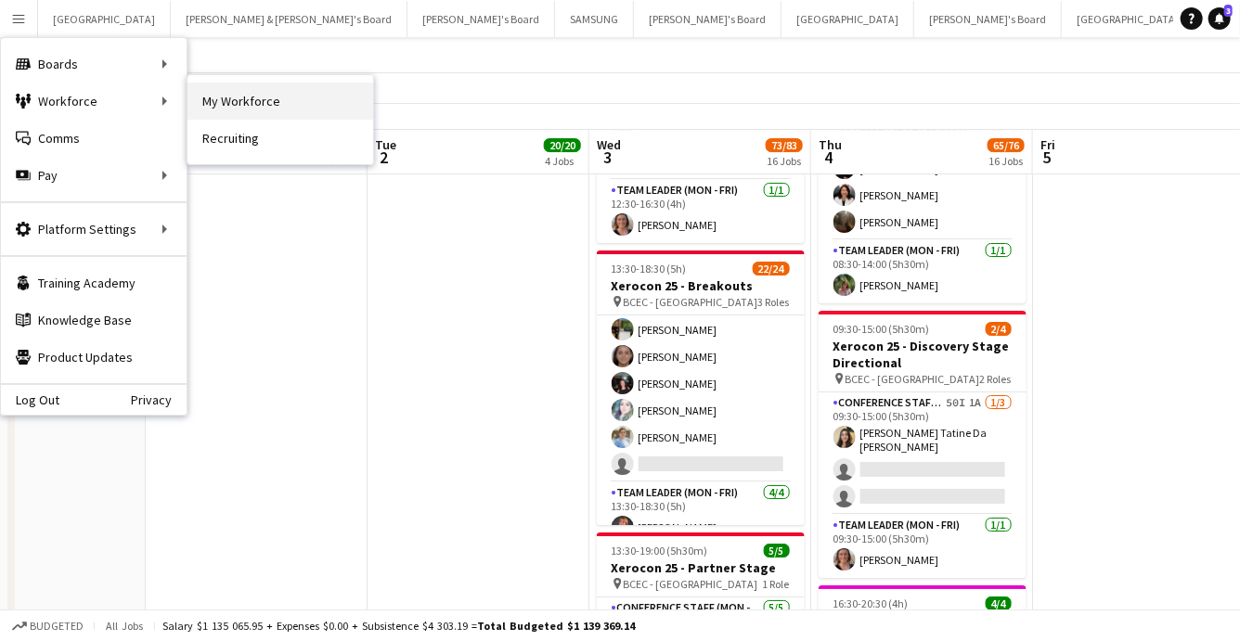
click at [263, 110] on link "My Workforce" at bounding box center [281, 101] width 186 height 37
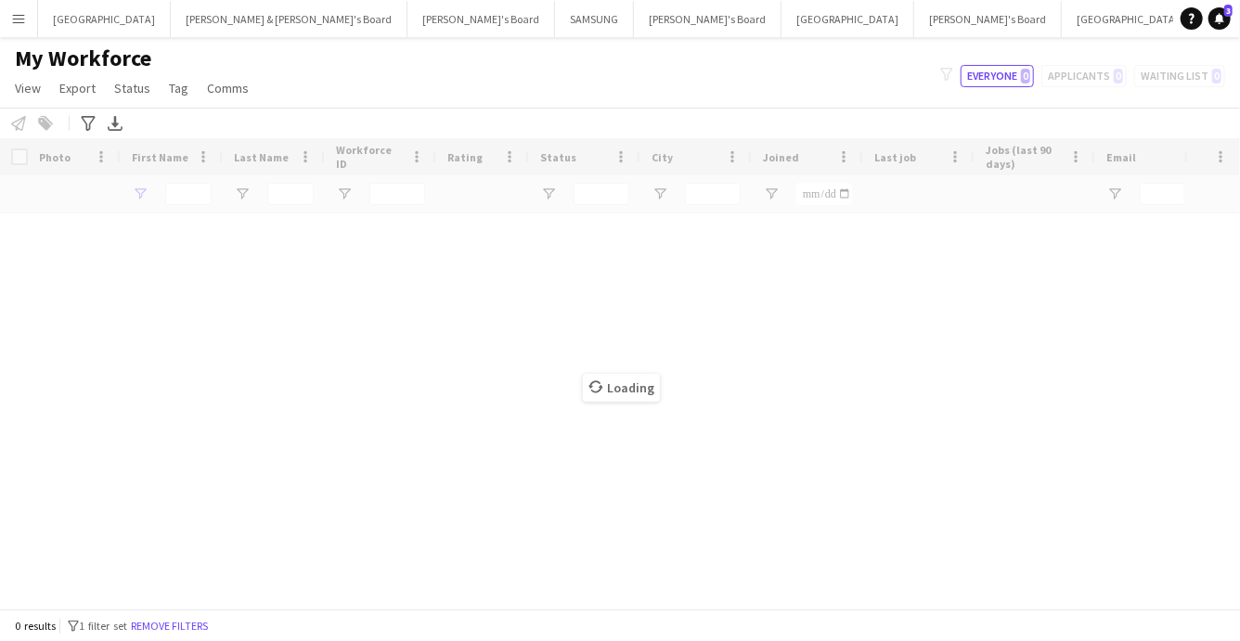
type input "****"
click at [190, 625] on button "Remove filters" at bounding box center [169, 626] width 84 height 20
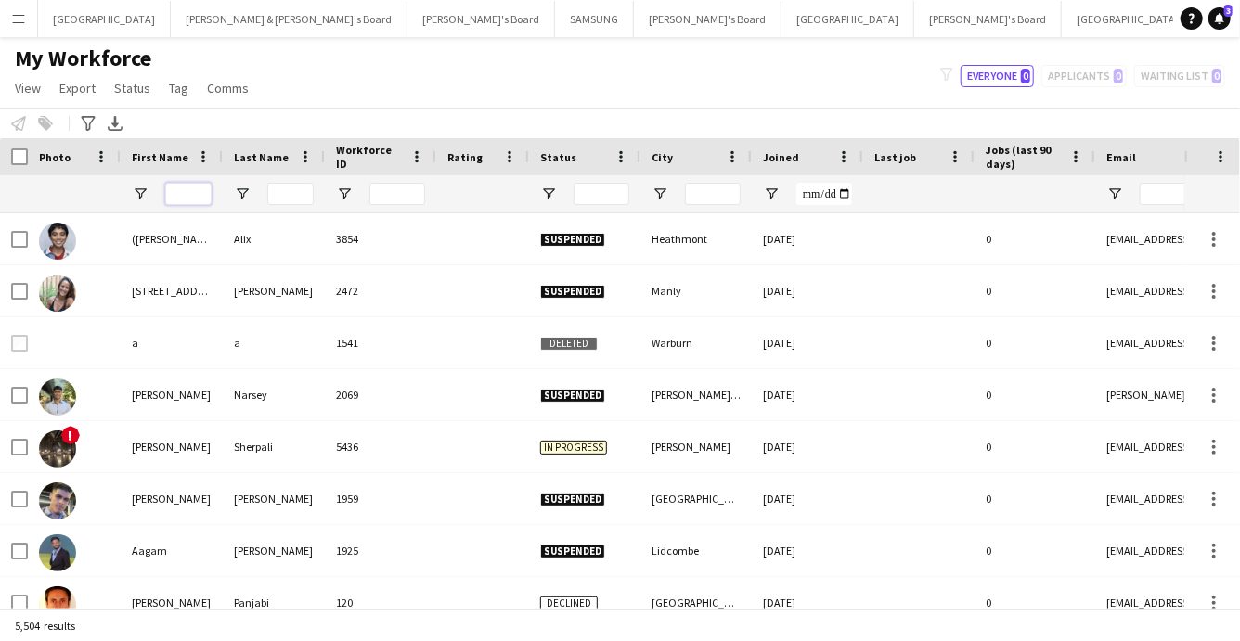
click at [180, 196] on input "First Name Filter Input" at bounding box center [188, 194] width 46 height 22
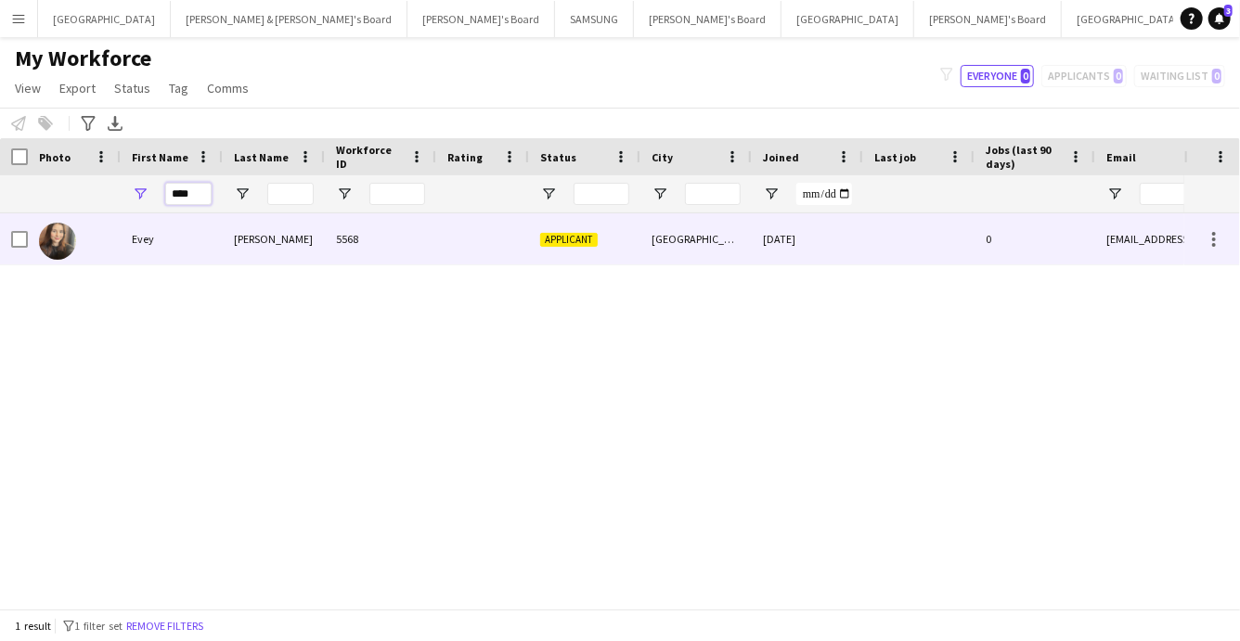
type input "****"
click at [227, 240] on div "Barnes" at bounding box center [274, 239] width 102 height 51
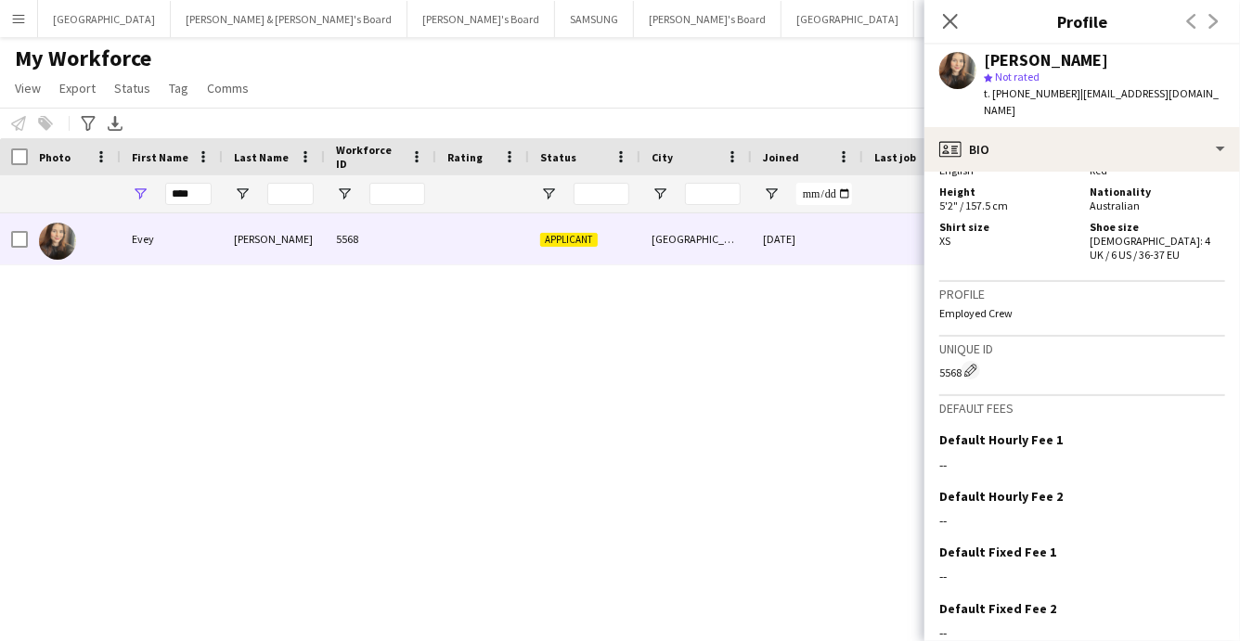
scroll to position [1119, 0]
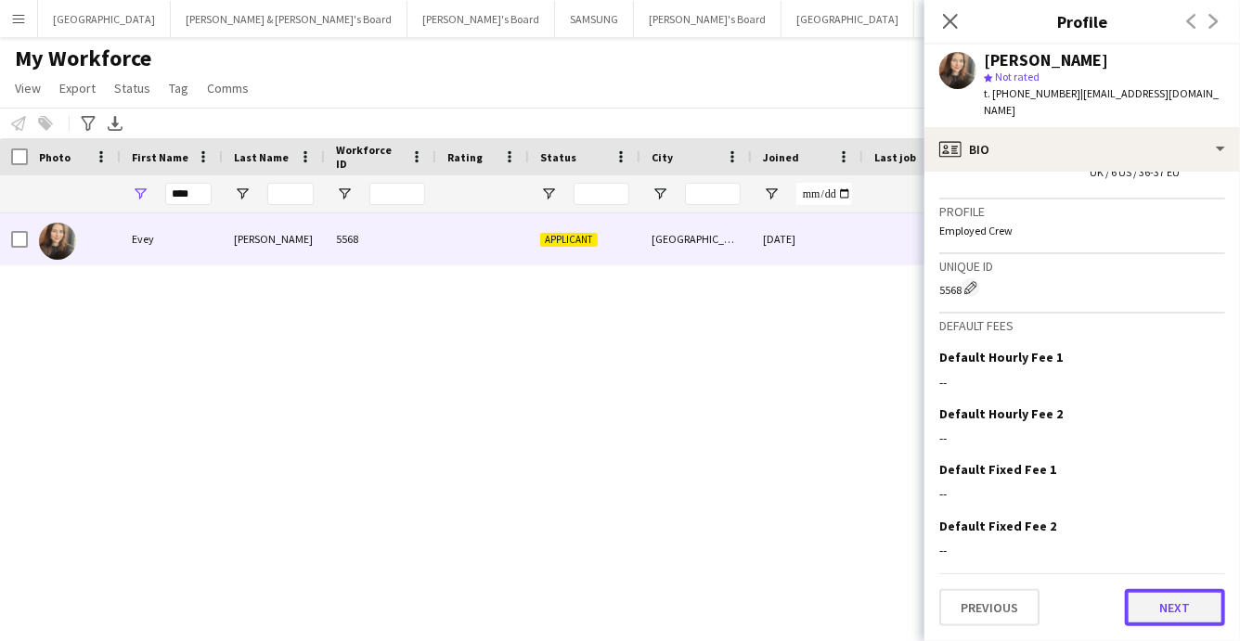
click at [1172, 607] on button "Next" at bounding box center [1175, 607] width 100 height 37
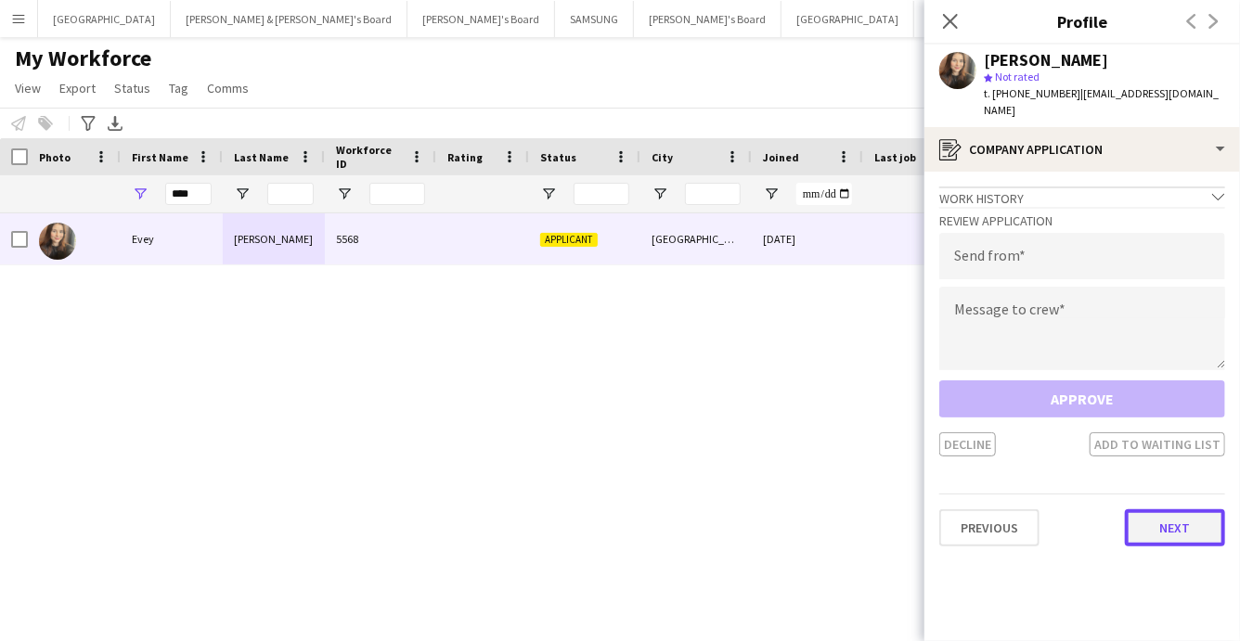
click at [1132, 510] on button "Next" at bounding box center [1175, 528] width 100 height 37
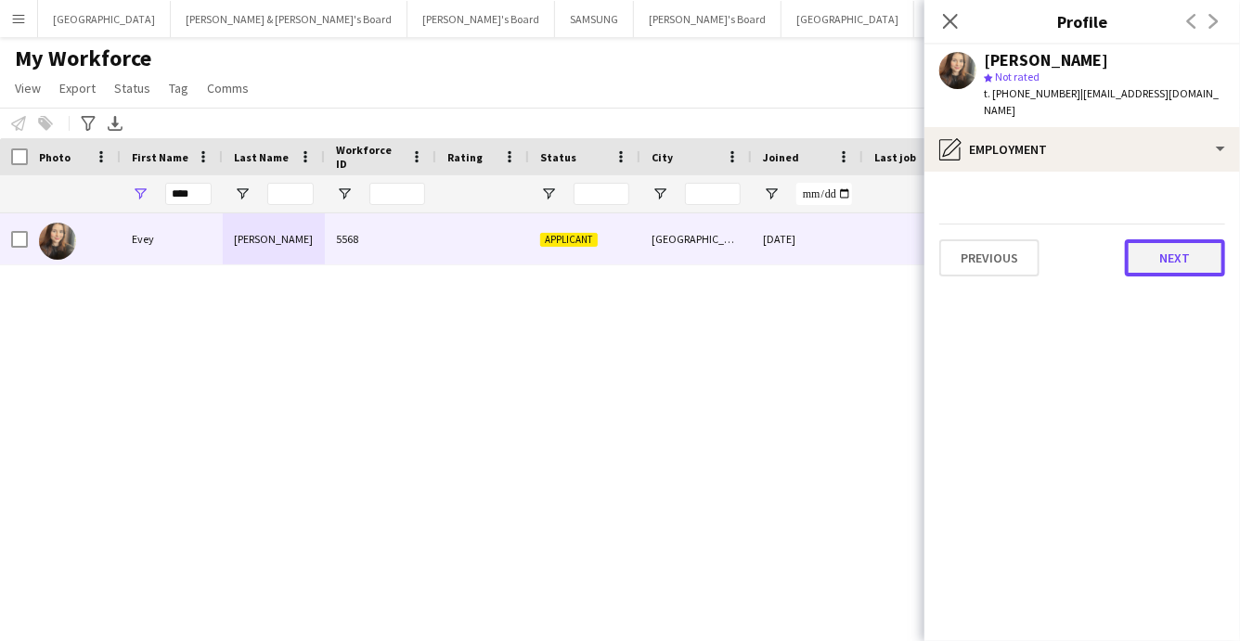
click at [1179, 241] on button "Next" at bounding box center [1175, 258] width 100 height 37
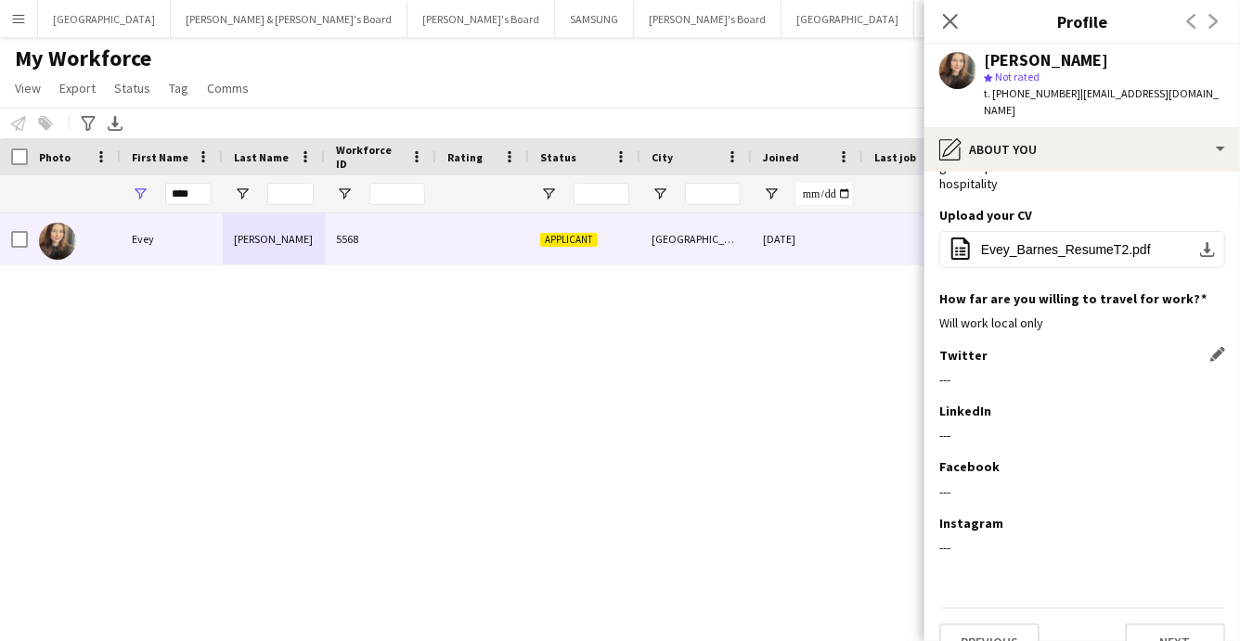
scroll to position [0, 0]
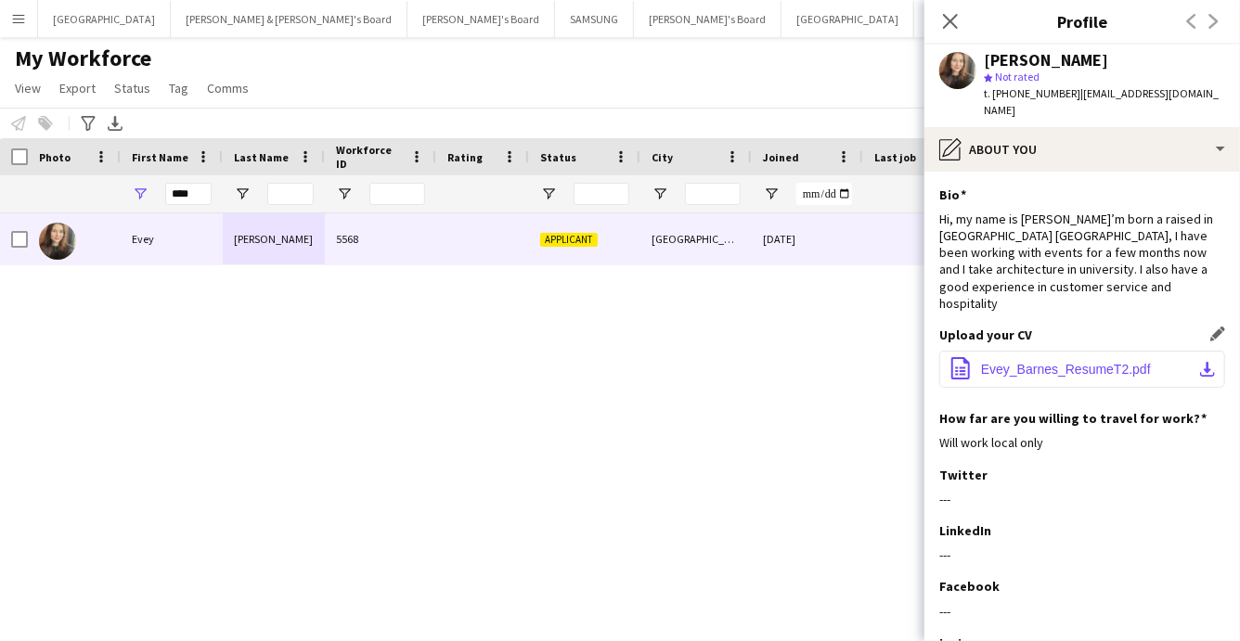
click at [1072, 362] on span "Evey_Barnes_ResumeT2.pdf" at bounding box center [1066, 369] width 170 height 15
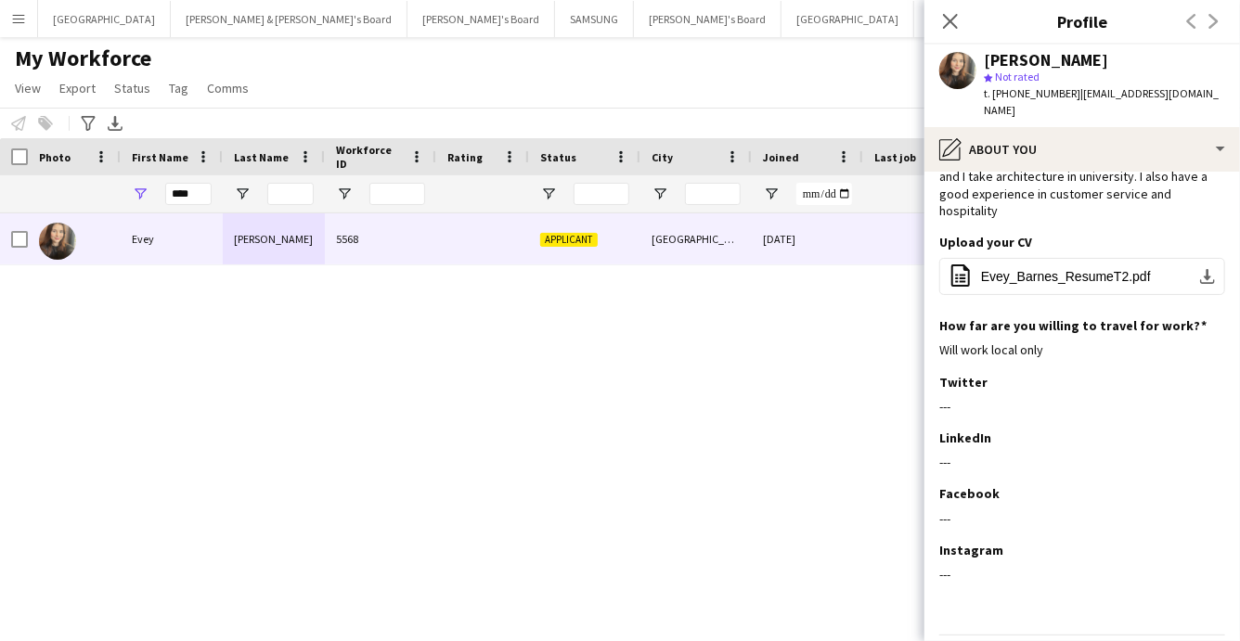
scroll to position [120, 0]
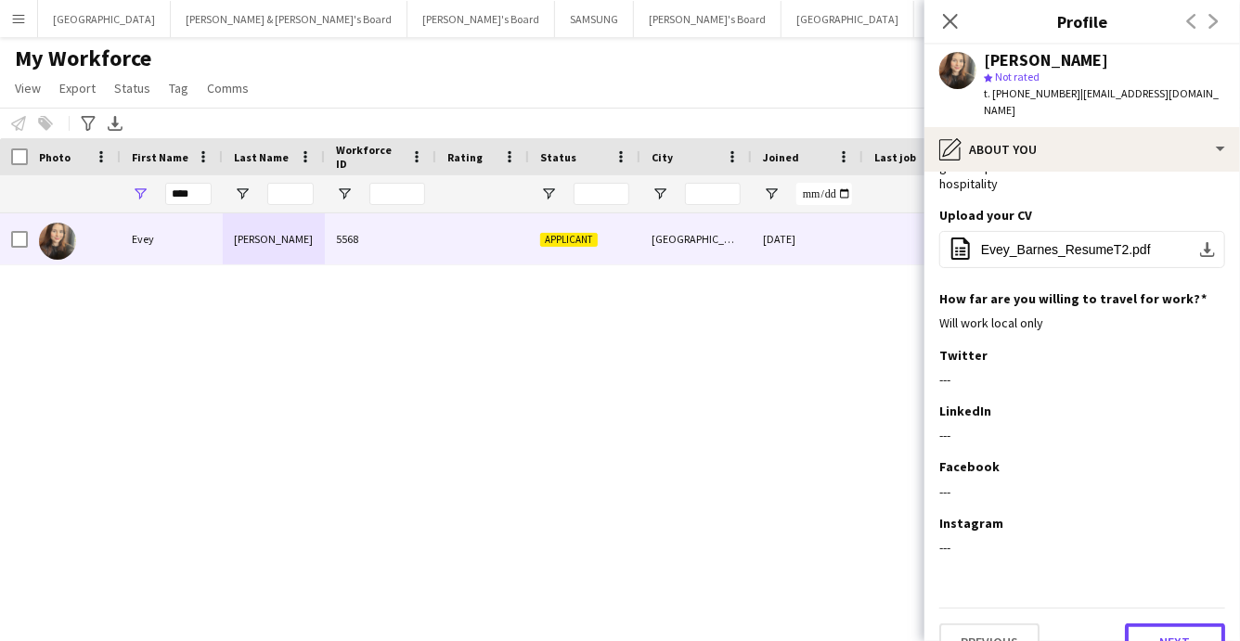
click at [1177, 624] on button "Next" at bounding box center [1175, 642] width 100 height 37
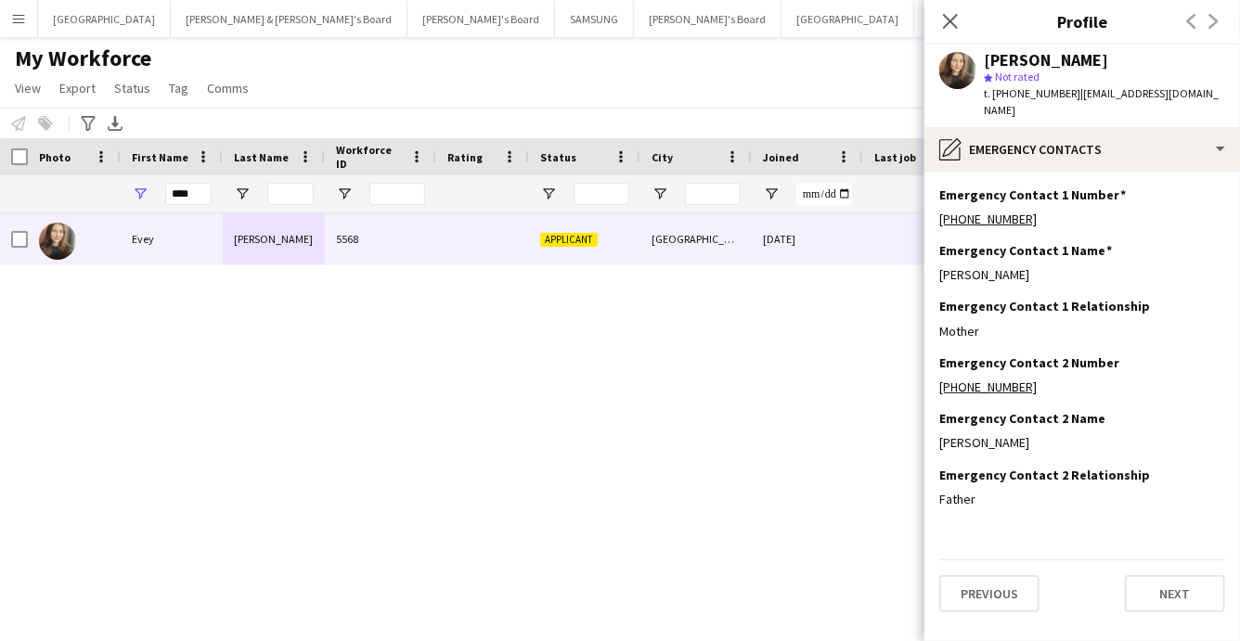
scroll to position [0, 0]
click at [1180, 583] on button "Next" at bounding box center [1175, 594] width 100 height 37
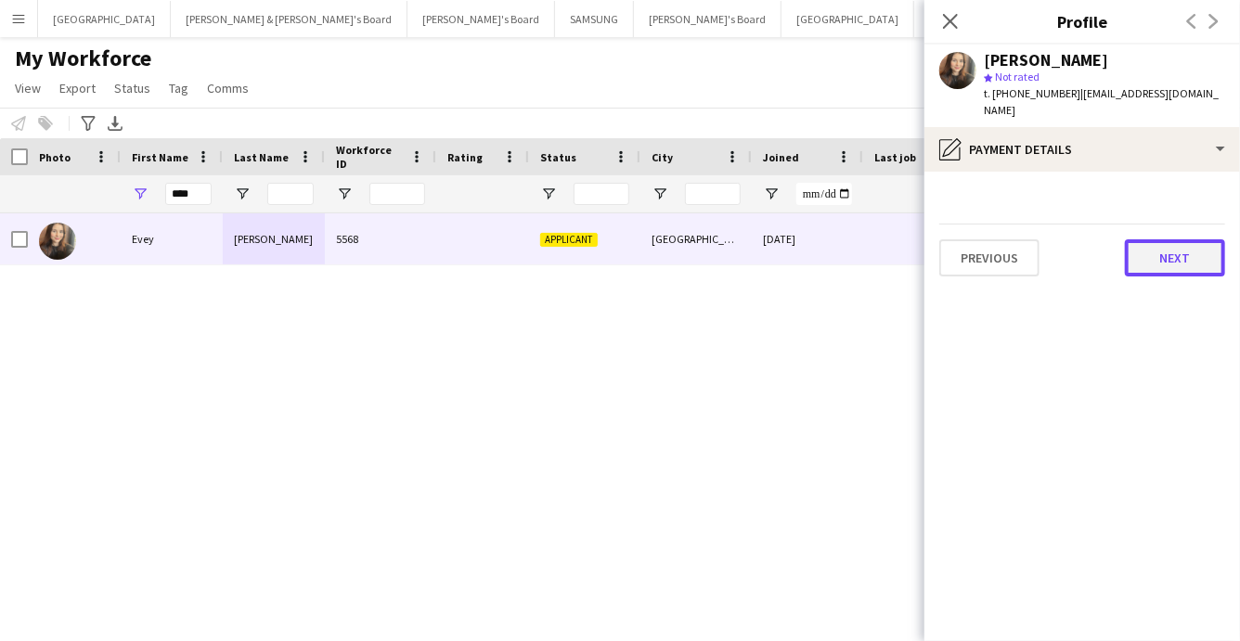
click at [1181, 240] on button "Next" at bounding box center [1175, 258] width 100 height 37
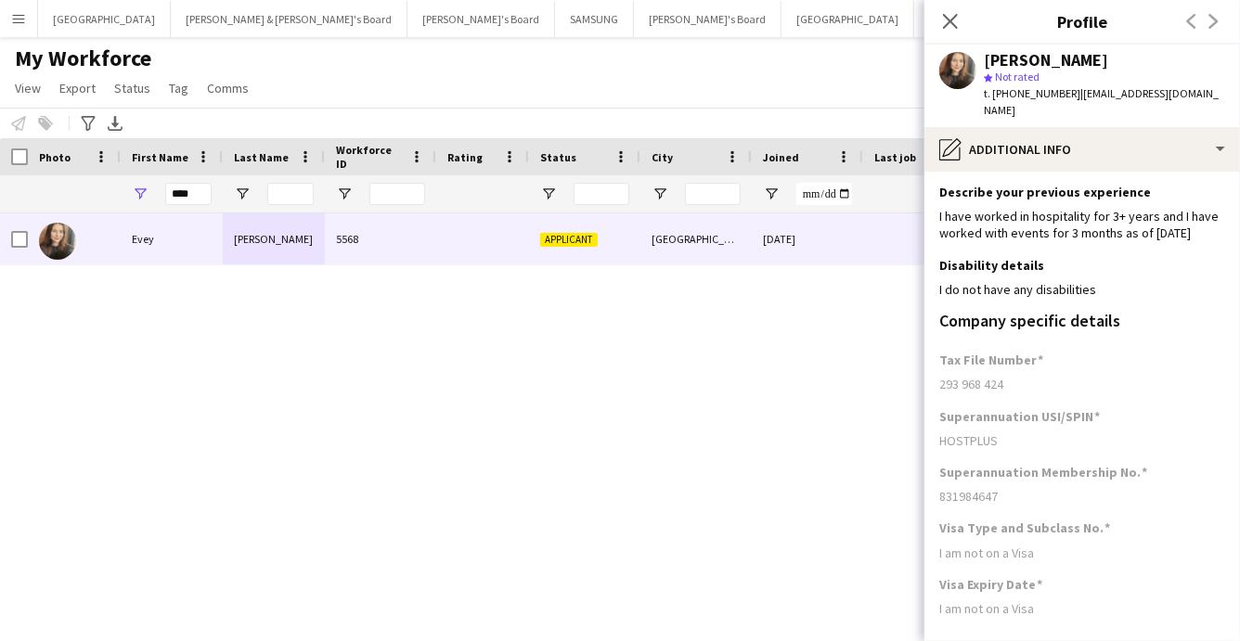
scroll to position [136, 0]
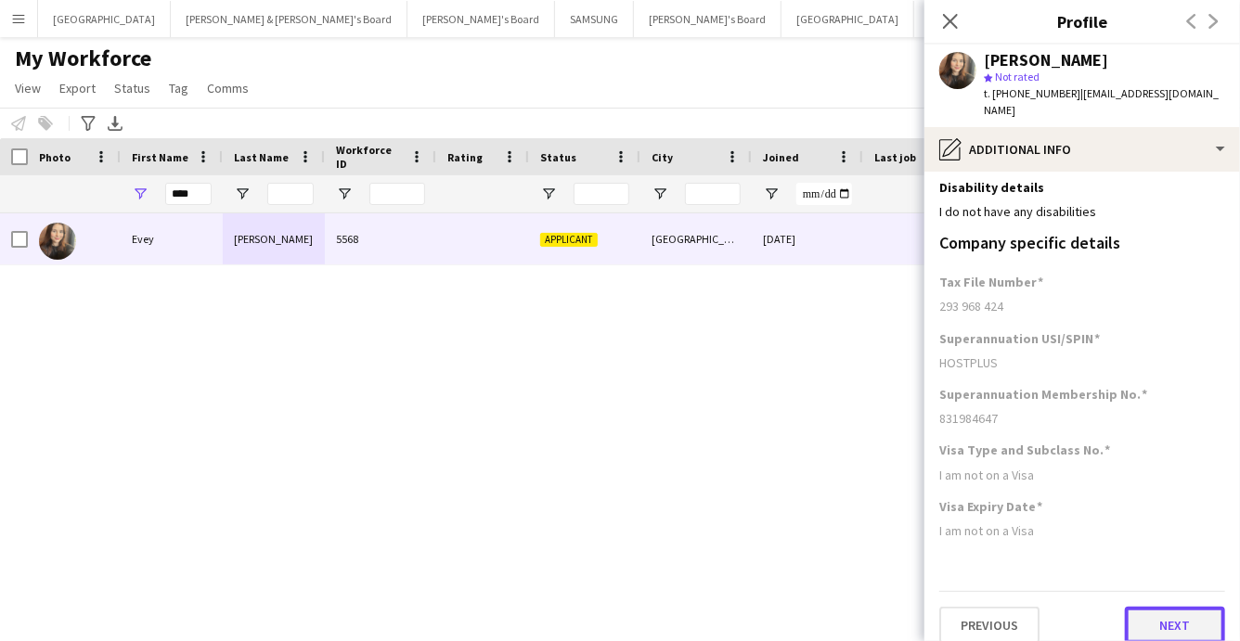
click at [1172, 609] on button "Next" at bounding box center [1175, 625] width 100 height 37
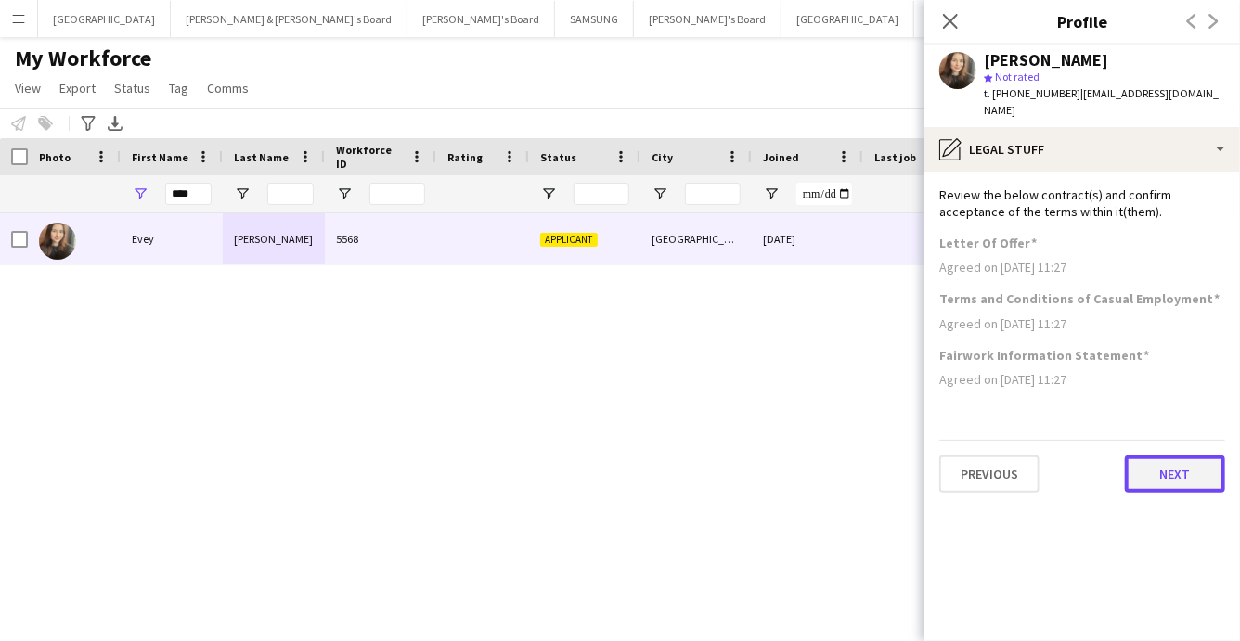
click at [1151, 456] on button "Next" at bounding box center [1175, 474] width 100 height 37
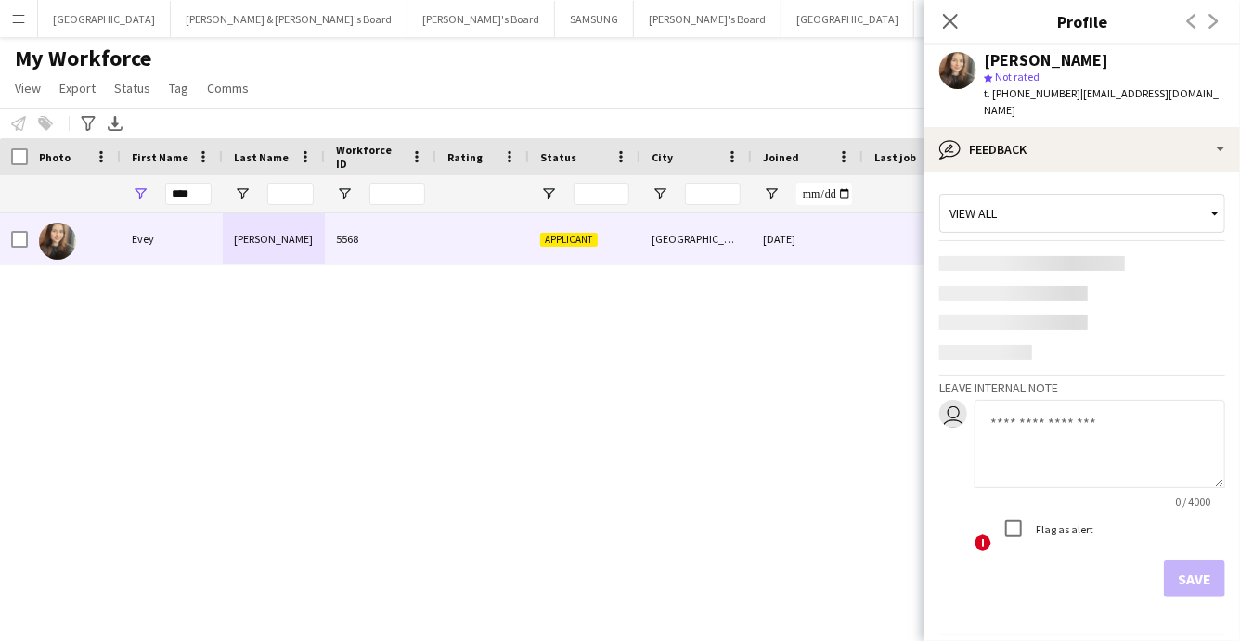
click at [1009, 408] on textarea at bounding box center [1100, 444] width 251 height 88
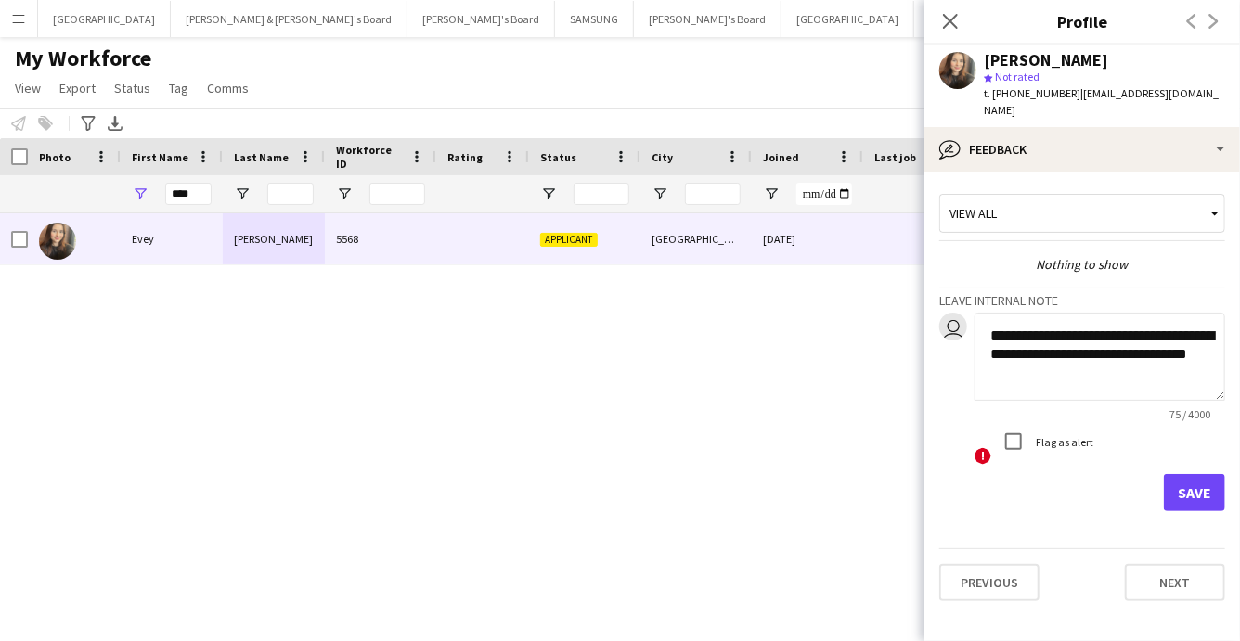
type textarea "**********"
click at [1192, 474] on button "Save" at bounding box center [1194, 492] width 61 height 37
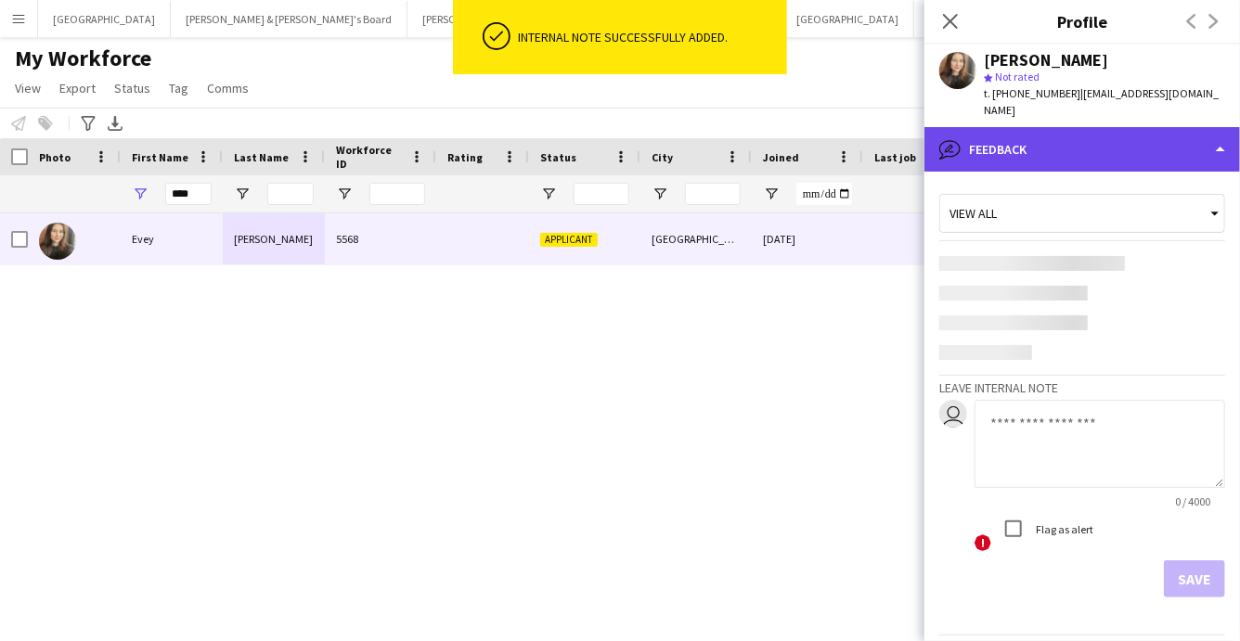
click at [1147, 143] on div "bubble-pencil Feedback" at bounding box center [1083, 149] width 316 height 45
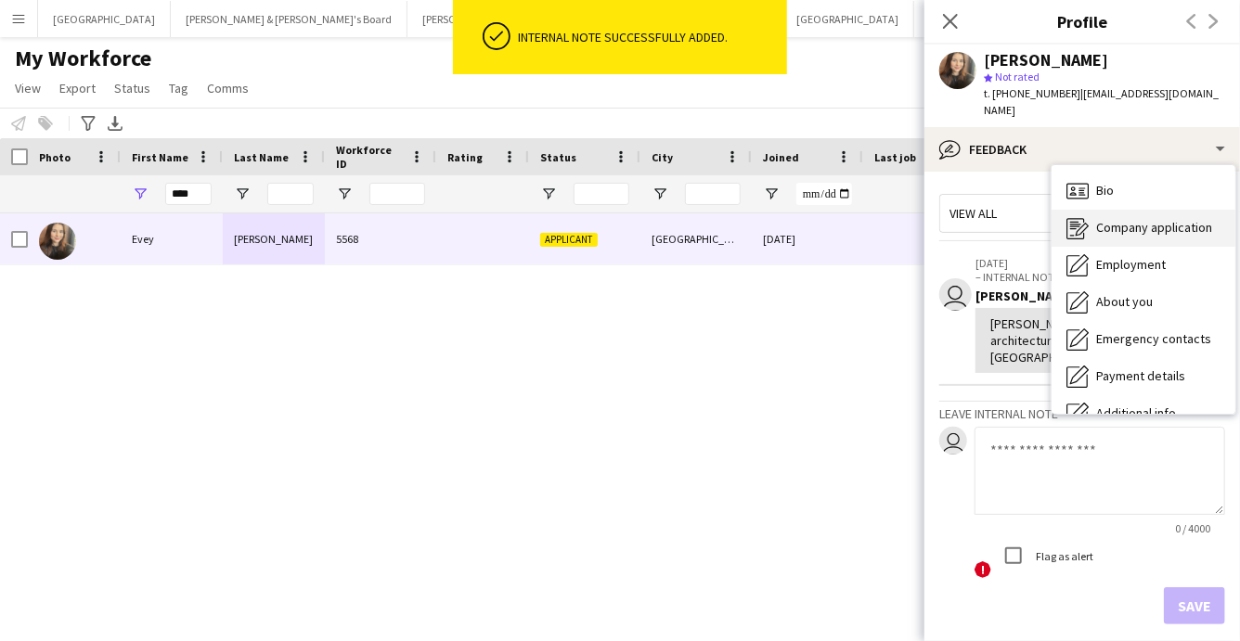
click at [1120, 219] on span "Company application" at bounding box center [1154, 227] width 116 height 17
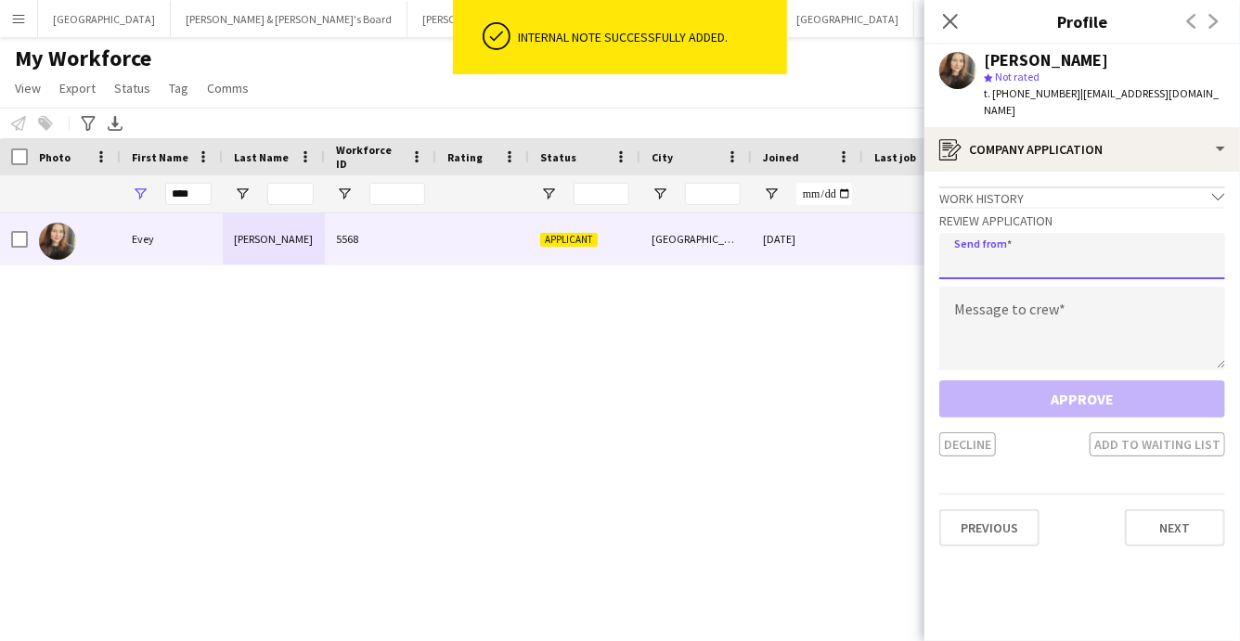
click at [1012, 243] on input "email" at bounding box center [1082, 256] width 286 height 46
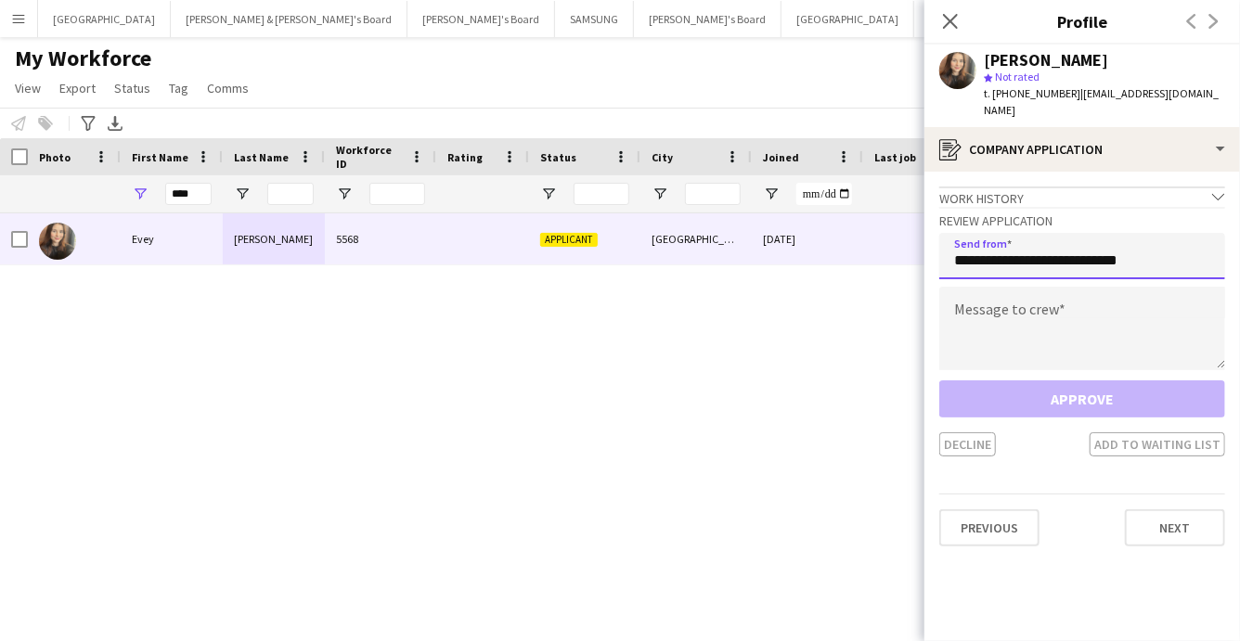
type input "**********"
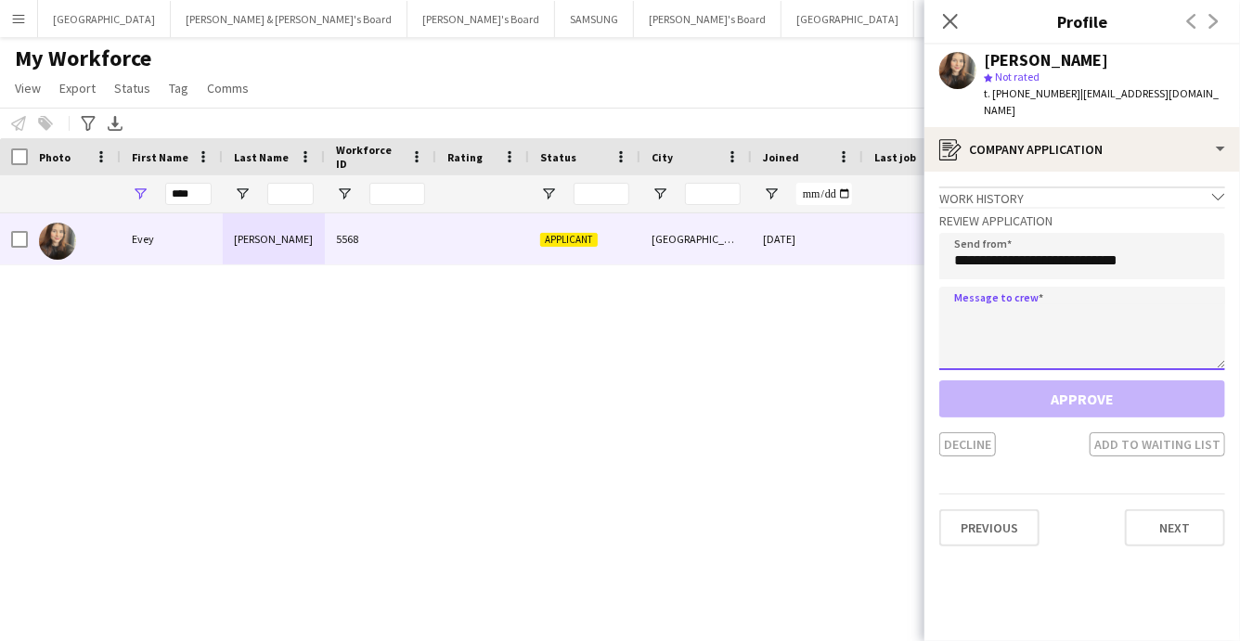
click at [1062, 306] on textarea at bounding box center [1082, 329] width 286 height 84
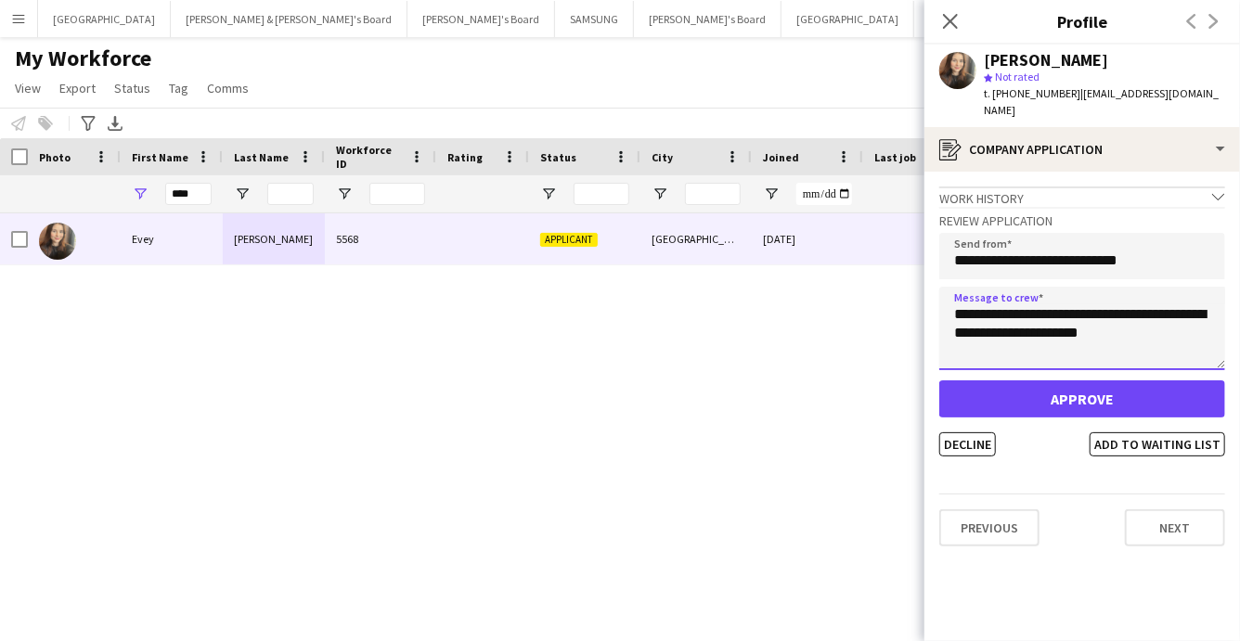
type textarea "**********"
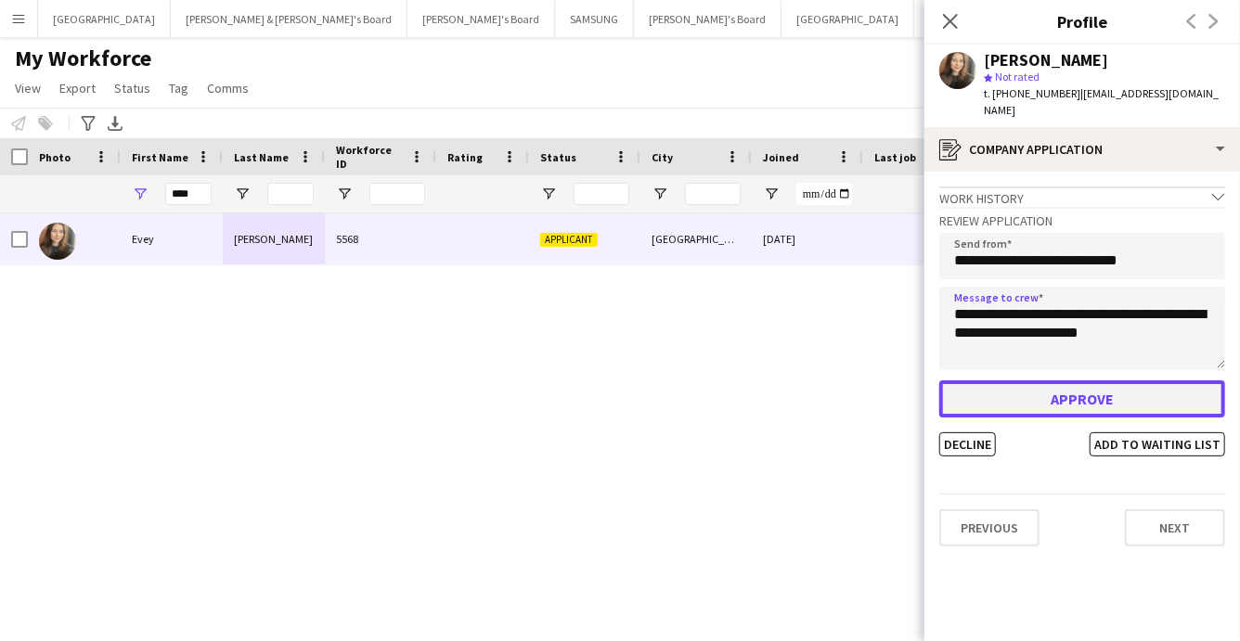
click at [1083, 386] on button "Approve" at bounding box center [1082, 399] width 286 height 37
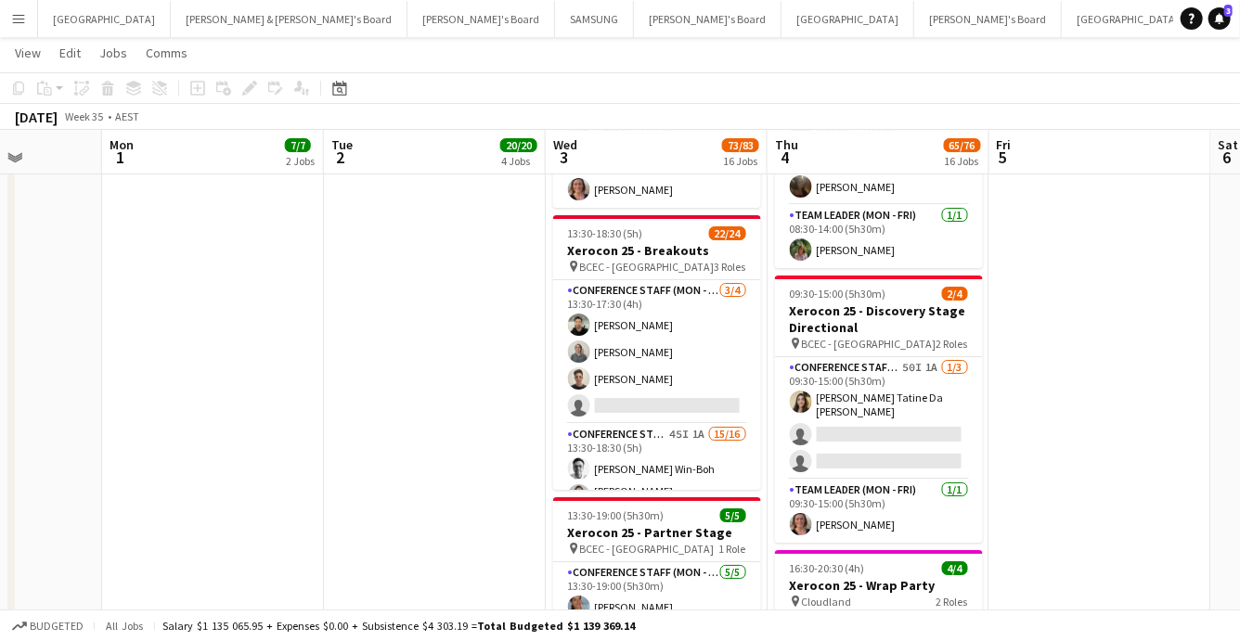
click at [12, 20] on app-icon "Menu" at bounding box center [18, 18] width 15 height 15
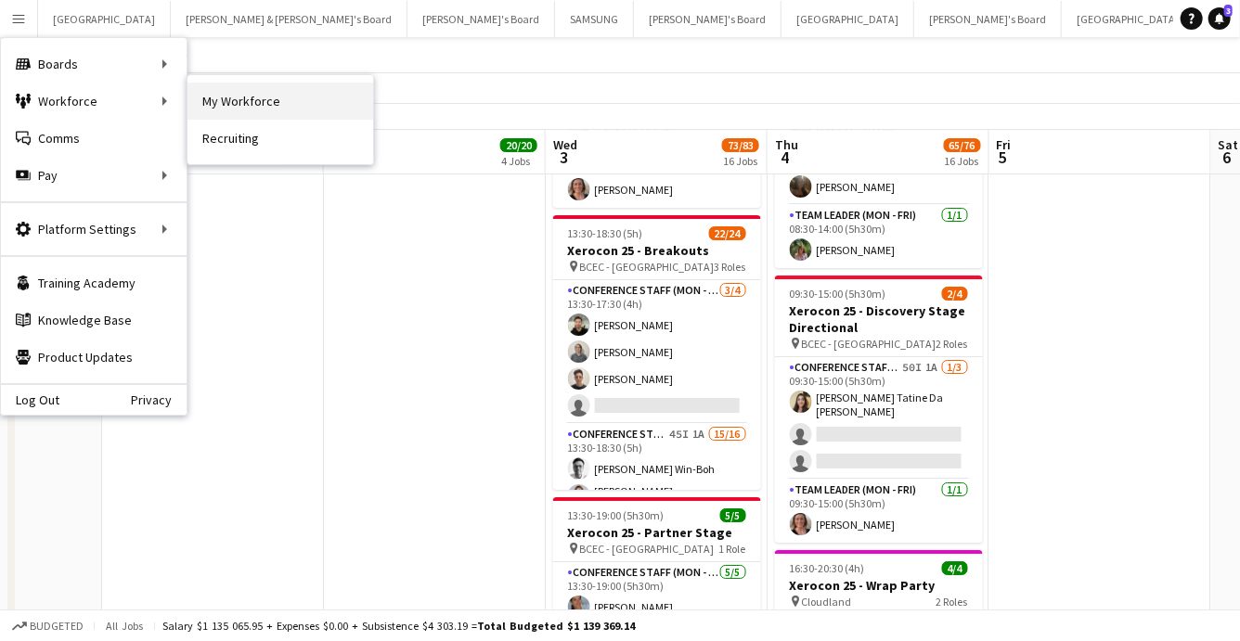
click at [299, 96] on link "My Workforce" at bounding box center [281, 101] width 186 height 37
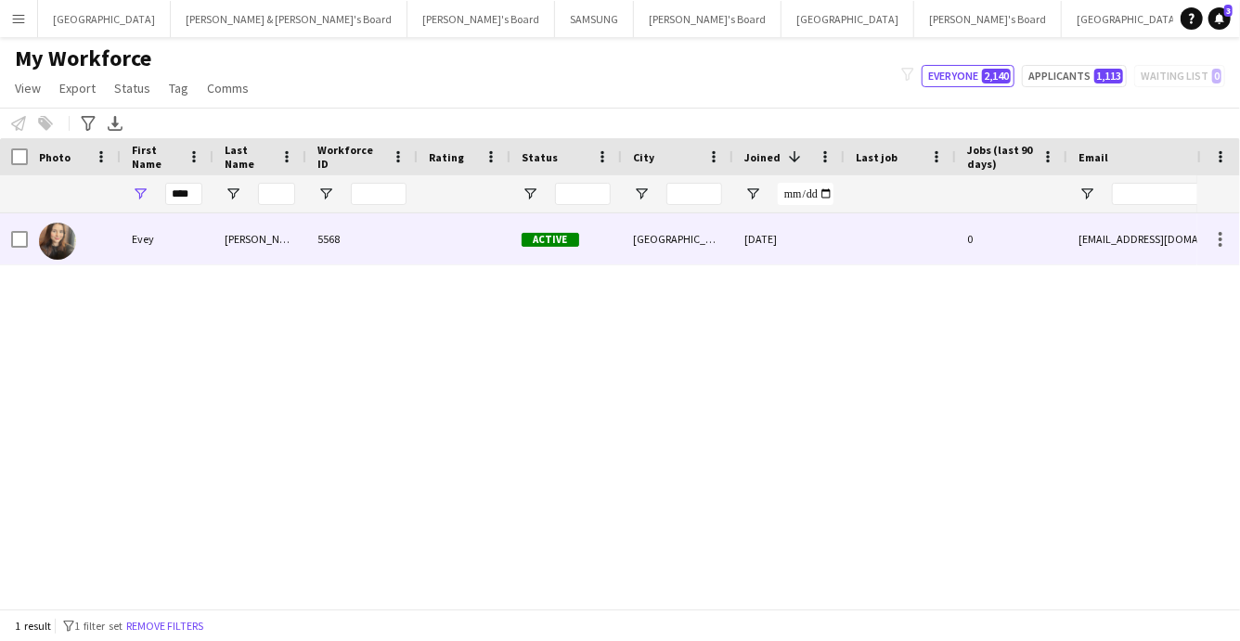
click at [298, 258] on div "Barnes" at bounding box center [260, 239] width 93 height 51
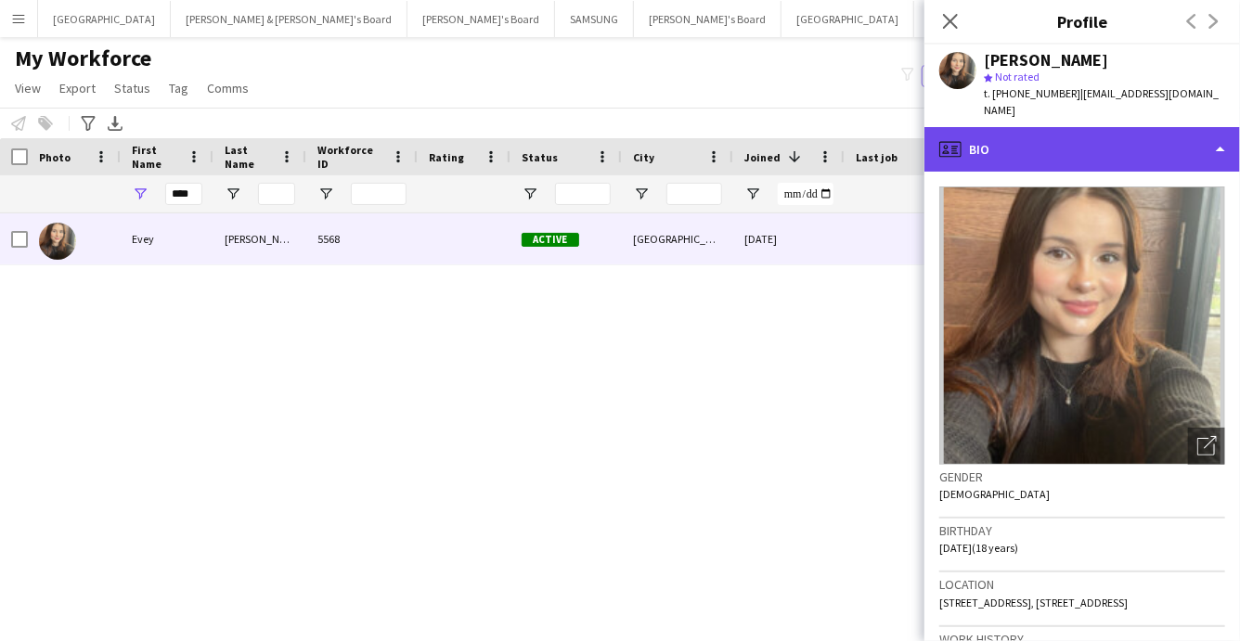
click at [1114, 152] on div "profile Bio" at bounding box center [1083, 149] width 316 height 45
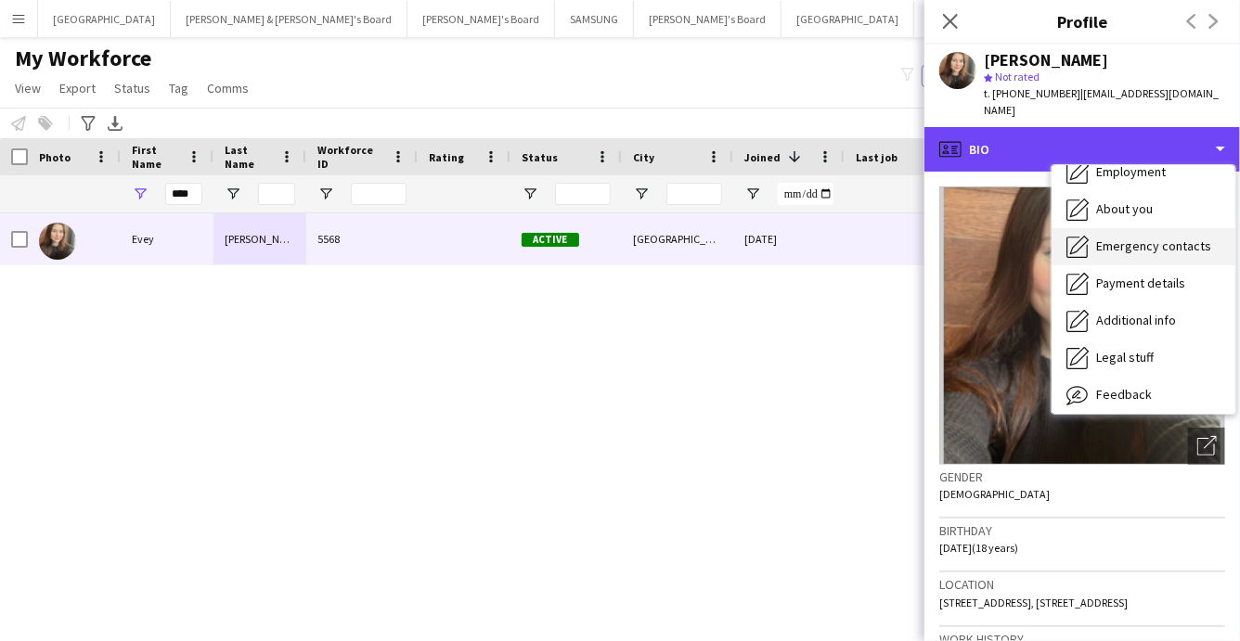
scroll to position [136, 0]
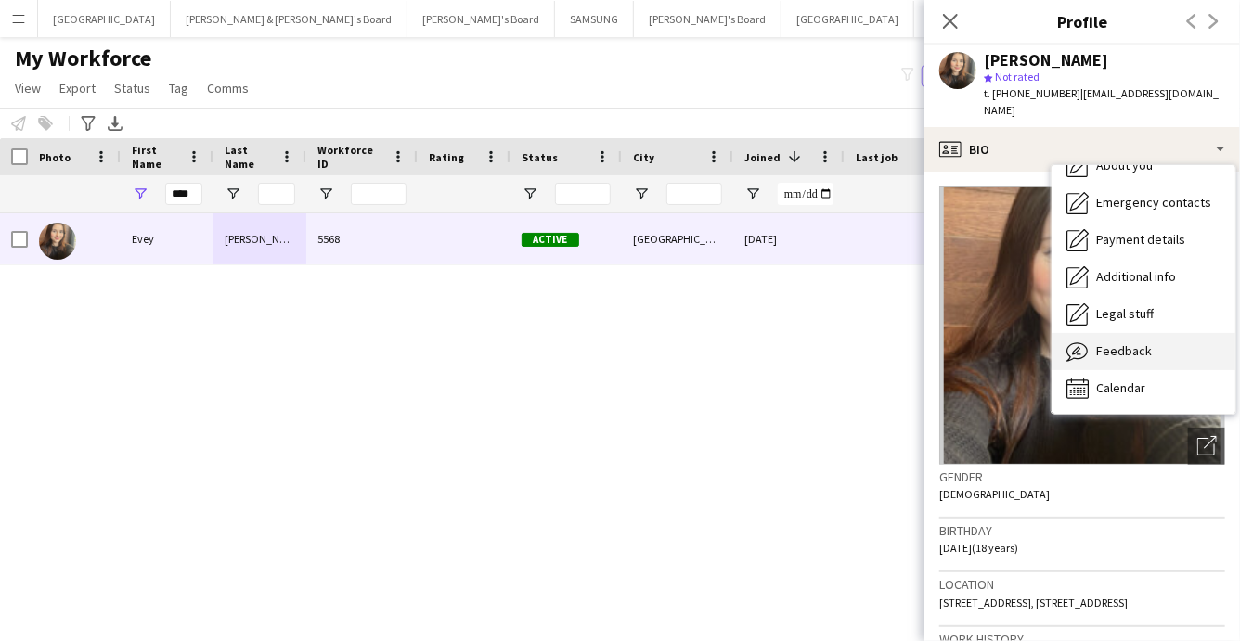
click at [1128, 343] on span "Feedback" at bounding box center [1124, 351] width 56 height 17
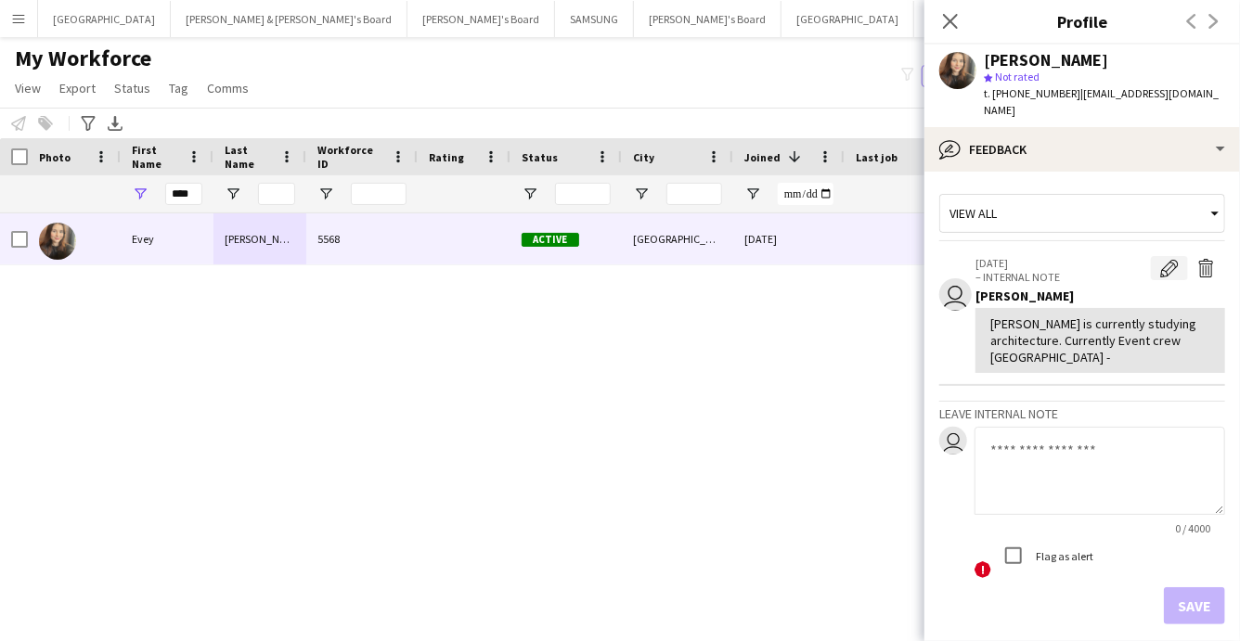
click at [1168, 259] on app-icon "Edit internal note" at bounding box center [1169, 268] width 19 height 19
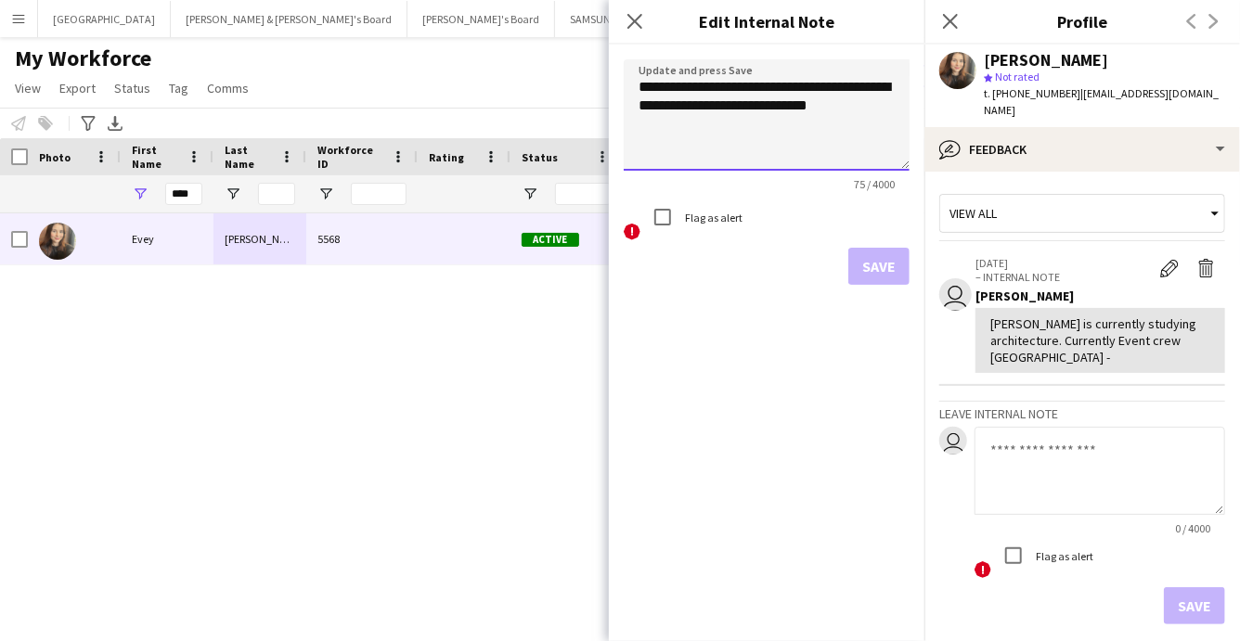
click at [699, 106] on textarea "**********" at bounding box center [767, 114] width 286 height 111
click at [710, 126] on textarea "**********" at bounding box center [767, 114] width 286 height 111
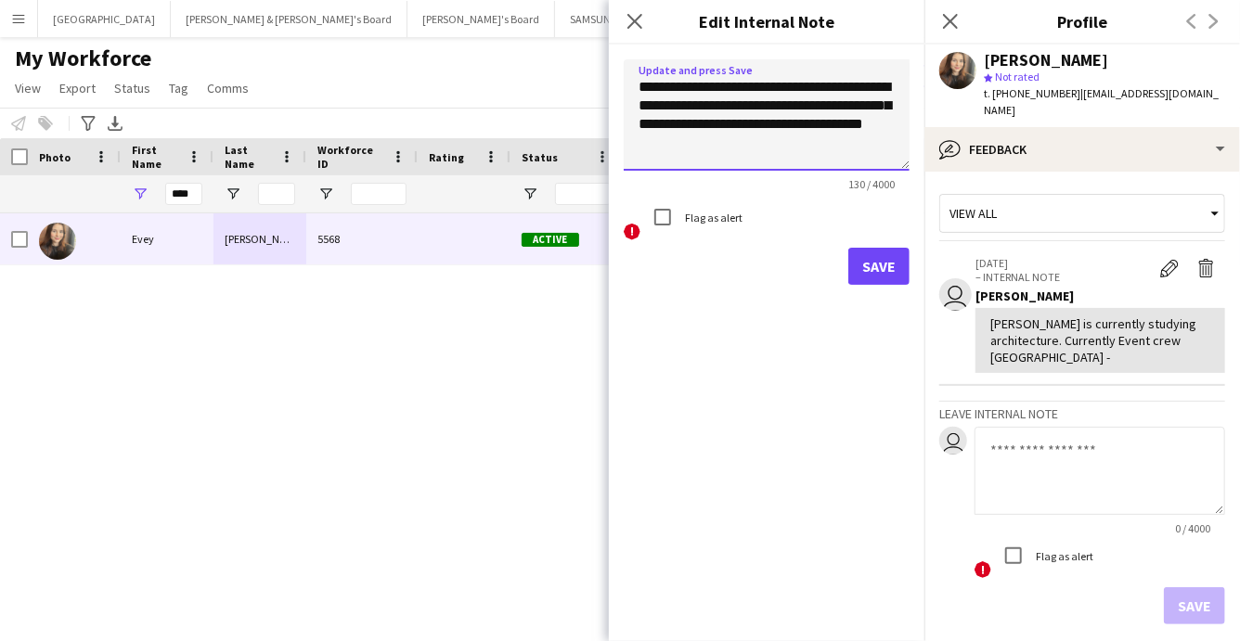
drag, startPoint x: 878, startPoint y: 90, endPoint x: 680, endPoint y: 89, distance: 198.7
click at [680, 89] on textarea "**********" at bounding box center [767, 114] width 286 height 111
click at [707, 85] on textarea "**********" at bounding box center [767, 114] width 286 height 111
click at [686, 93] on textarea "**********" at bounding box center [767, 114] width 286 height 111
click at [683, 106] on textarea "**********" at bounding box center [767, 114] width 286 height 111
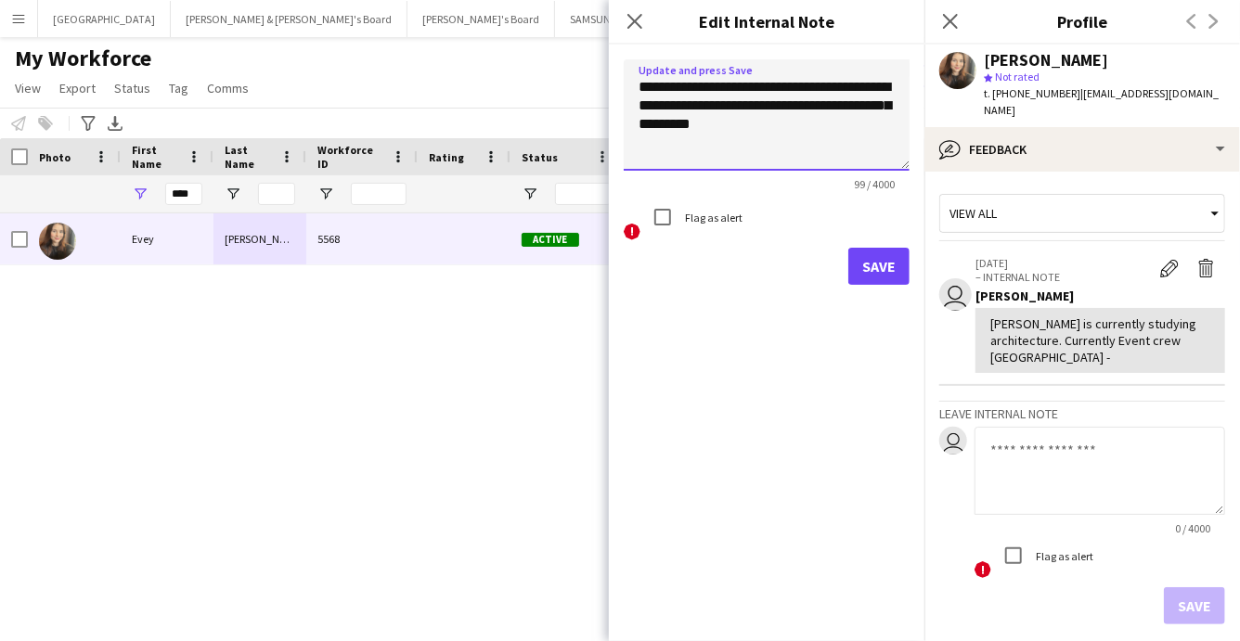
click at [744, 131] on textarea "**********" at bounding box center [767, 114] width 286 height 111
click at [778, 106] on textarea "**********" at bounding box center [767, 114] width 286 height 111
click at [799, 106] on textarea "**********" at bounding box center [767, 114] width 286 height 111
click at [767, 127] on textarea "**********" at bounding box center [767, 114] width 286 height 111
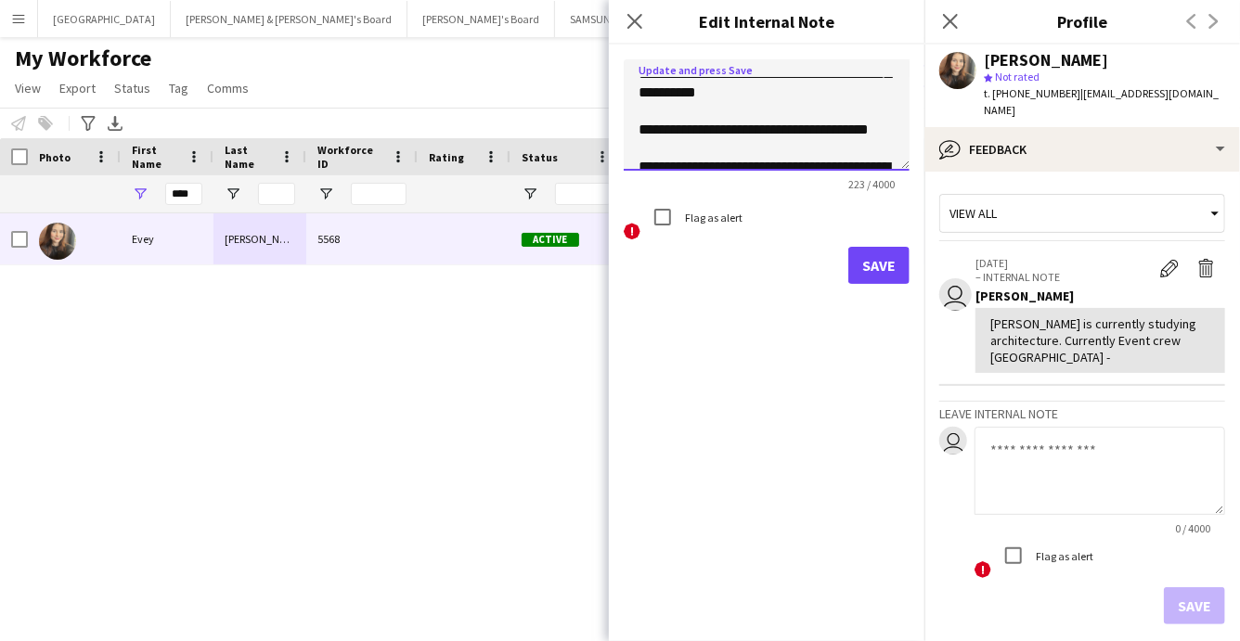
scroll to position [0, 0]
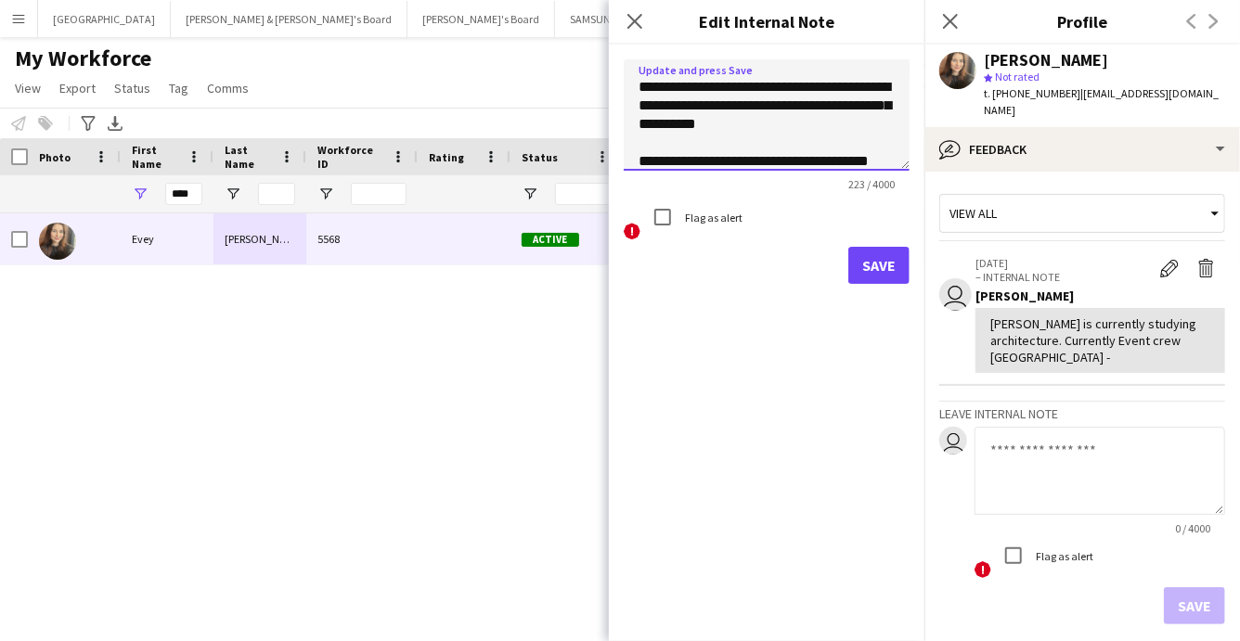
type textarea "**********"
click at [891, 270] on button "Save" at bounding box center [878, 265] width 61 height 37
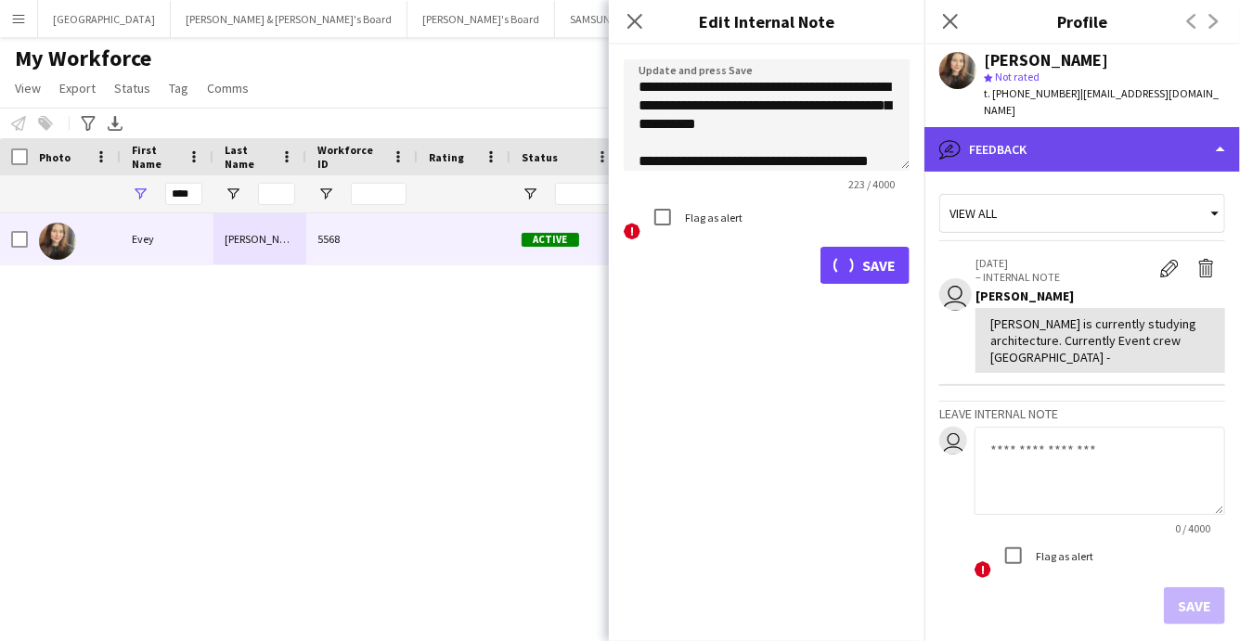
click at [1095, 134] on div "bubble-pencil Feedback" at bounding box center [1083, 149] width 316 height 45
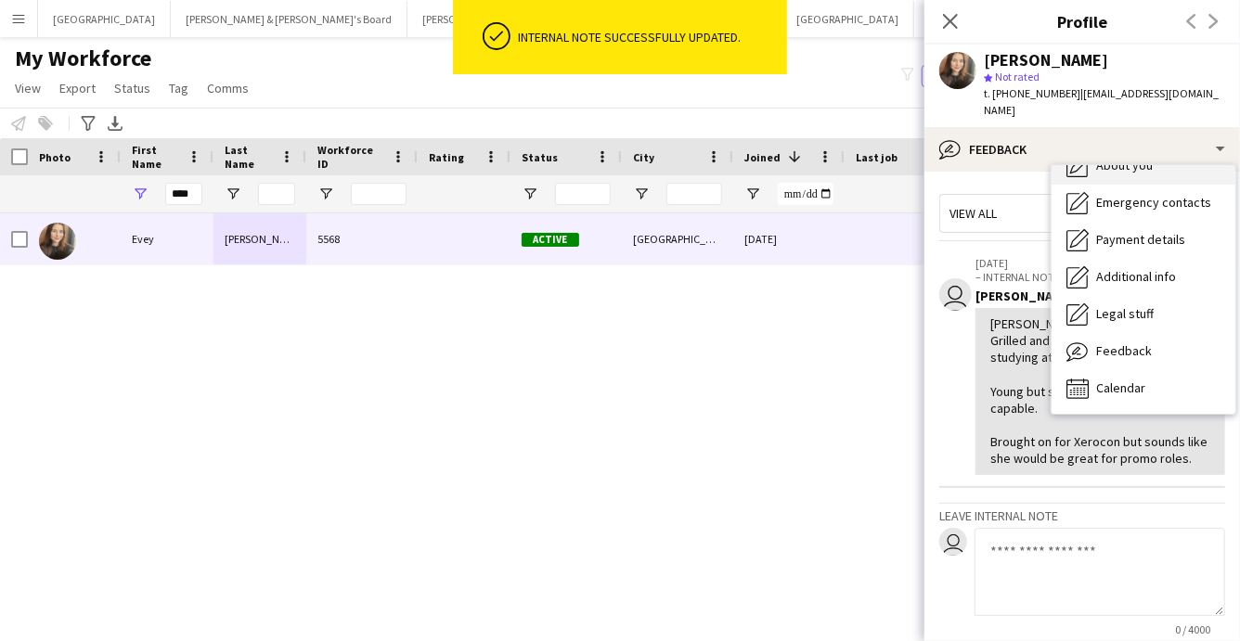
click at [1125, 157] on span "About you" at bounding box center [1124, 165] width 57 height 17
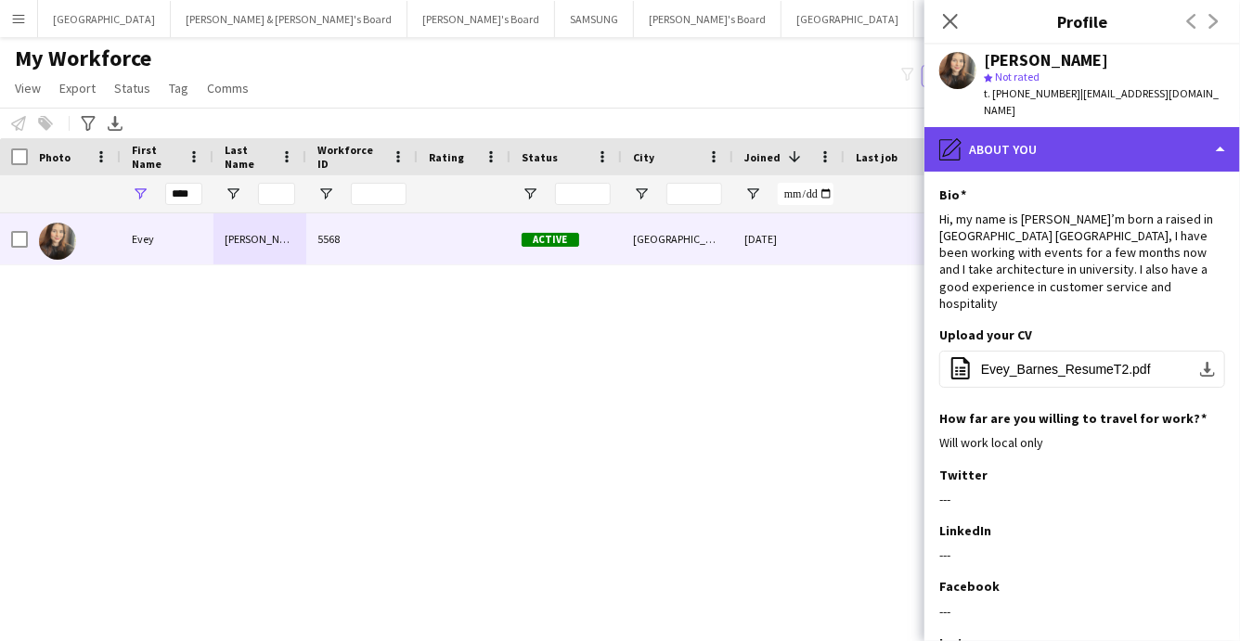
click at [1130, 137] on div "pencil4 About you" at bounding box center [1083, 149] width 316 height 45
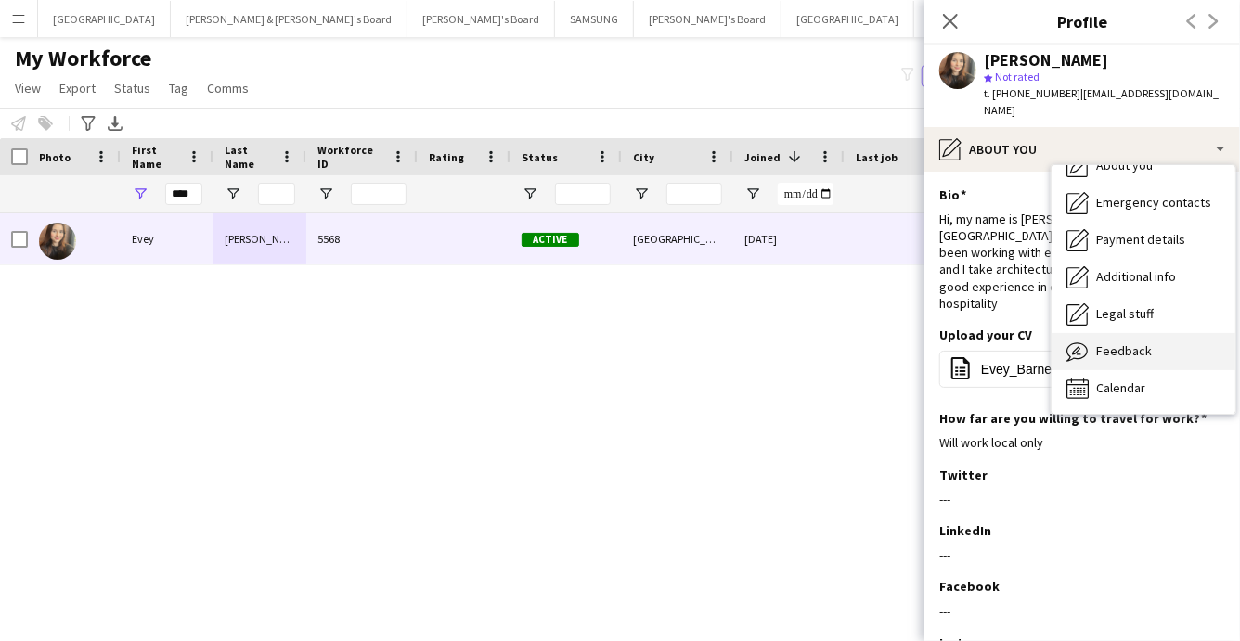
click at [1133, 343] on span "Feedback" at bounding box center [1124, 351] width 56 height 17
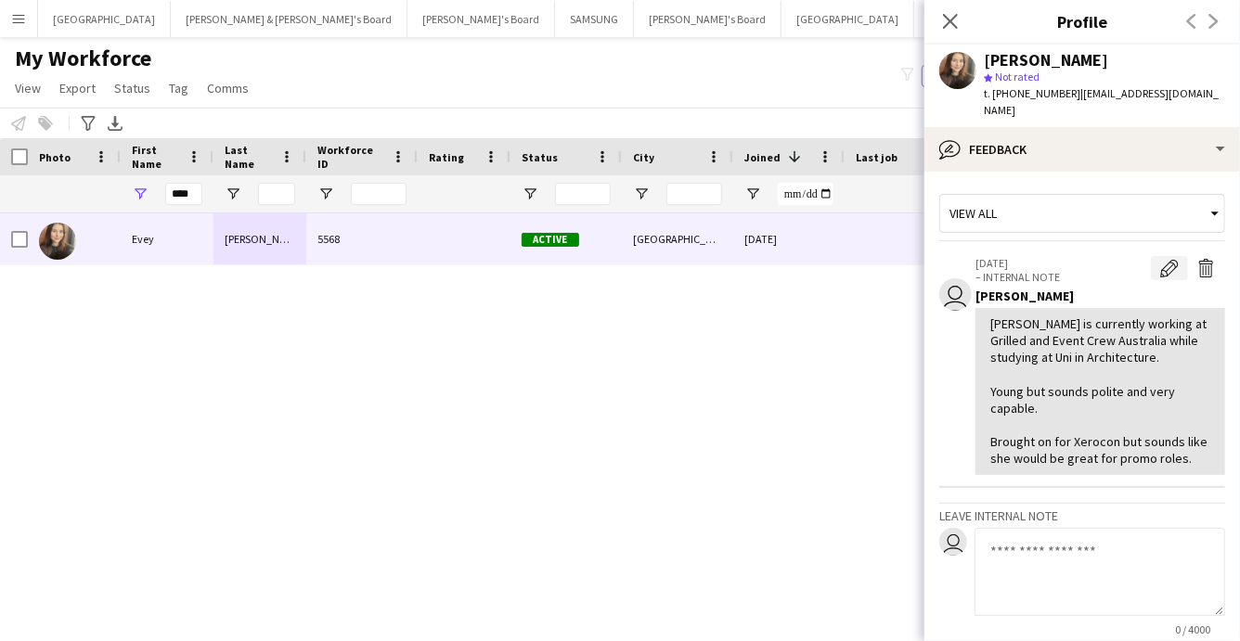
click at [1169, 259] on app-icon "Edit internal note" at bounding box center [1169, 268] width 19 height 19
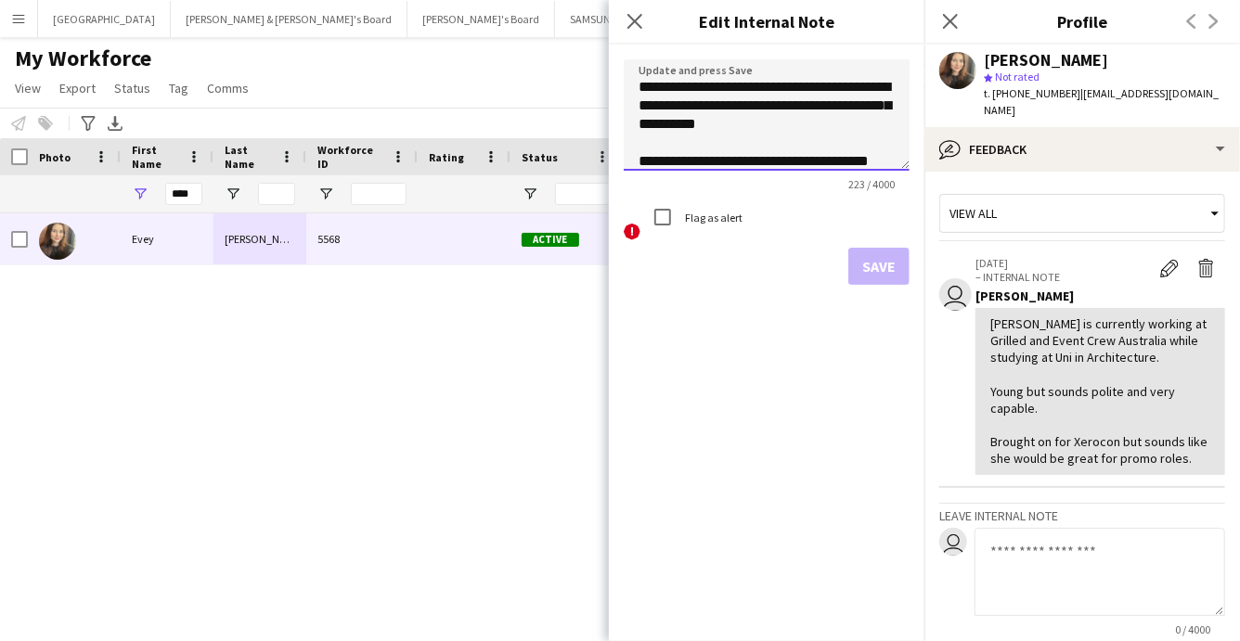
click at [845, 86] on textarea "**********" at bounding box center [767, 114] width 286 height 111
type textarea "**********"
click at [870, 264] on button "Save" at bounding box center [878, 266] width 61 height 37
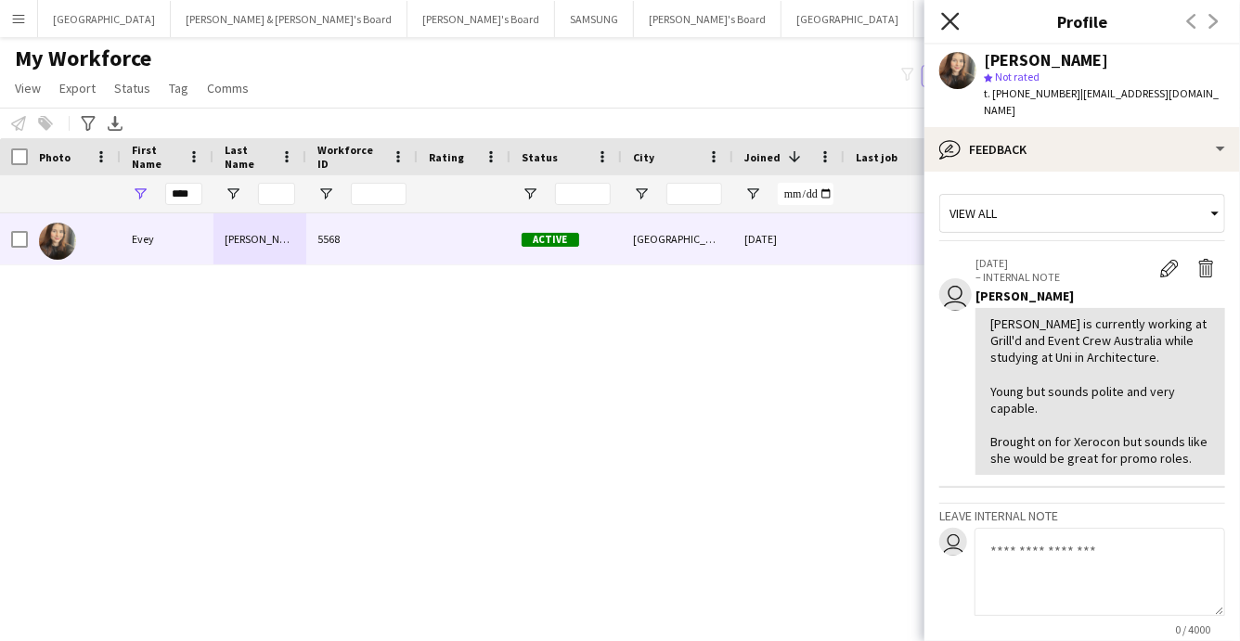
click at [954, 28] on icon "Close pop-in" at bounding box center [950, 21] width 18 height 18
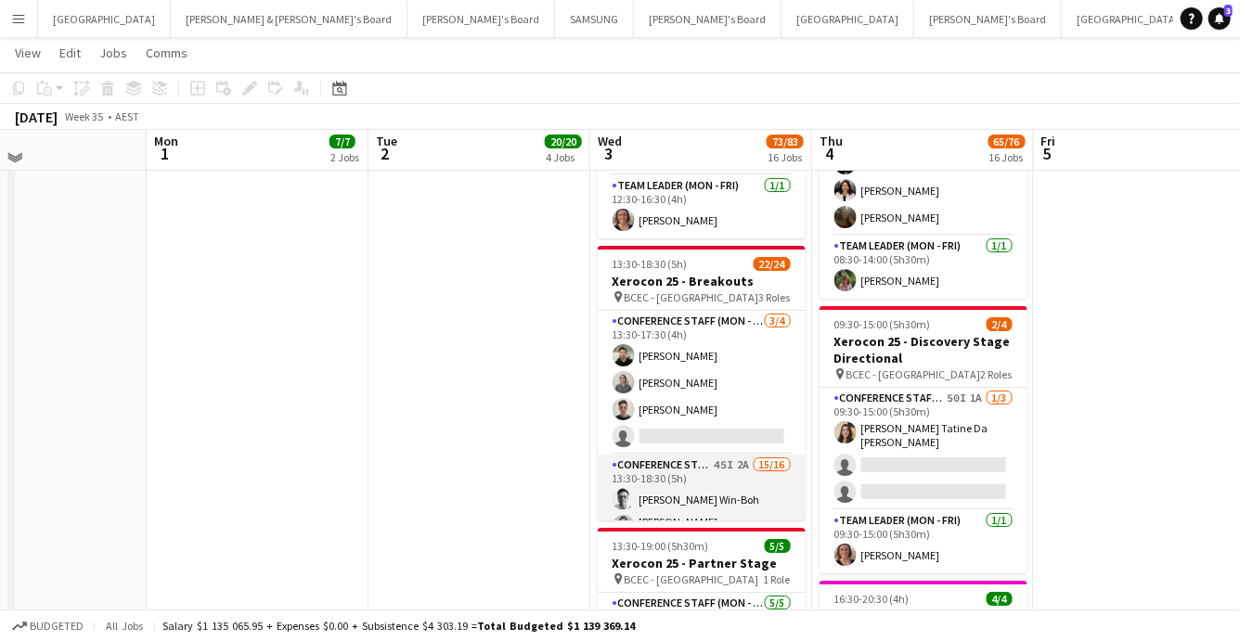
scroll to position [3101, 0]
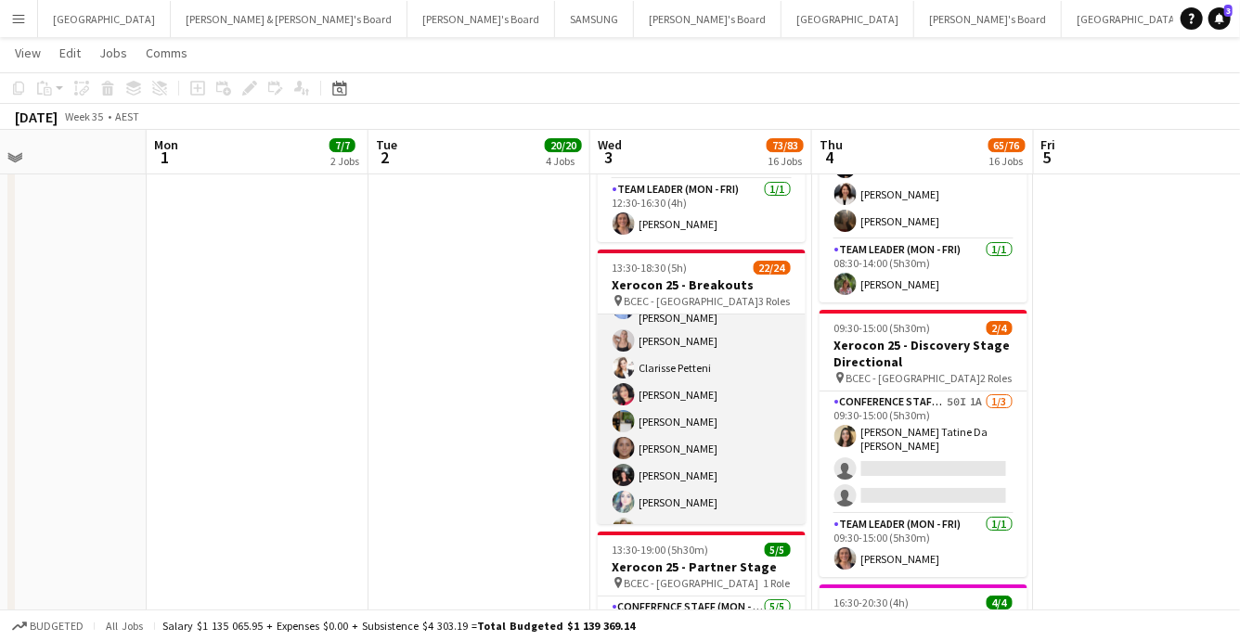
click at [719, 477] on app-card-role "Conference Staff (Mon - Fri) 45I 2A 15/16 13:30-18:30 (5h) Jackson Win-Boh Reti…" at bounding box center [702, 336] width 208 height 478
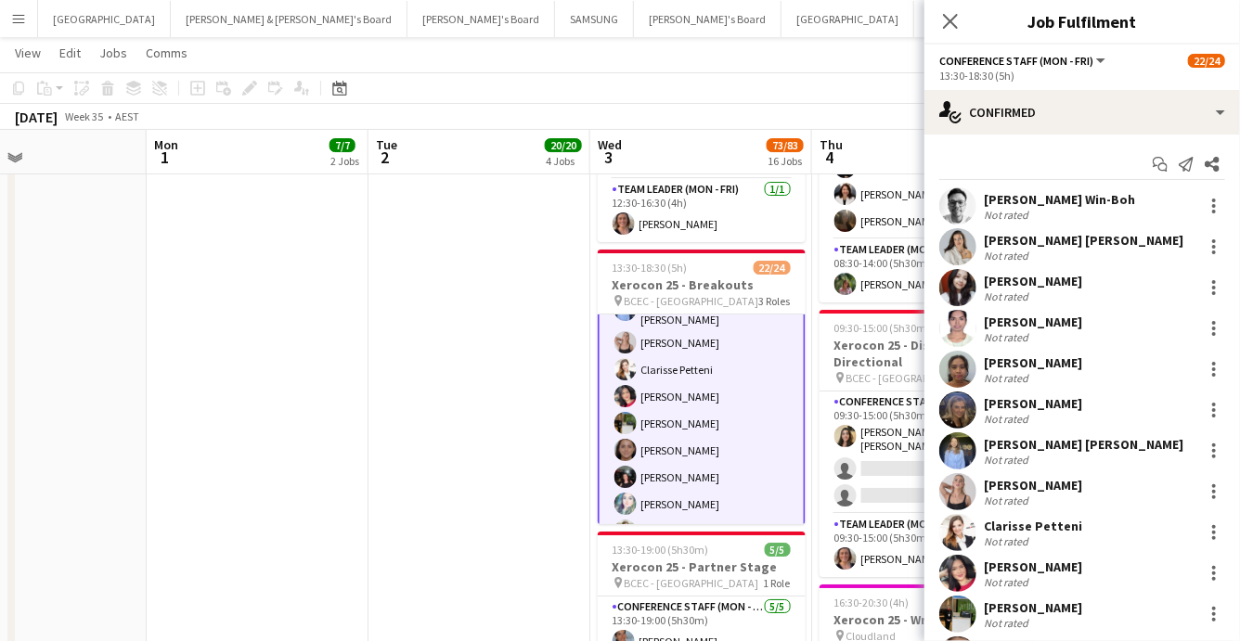
scroll to position [364, 0]
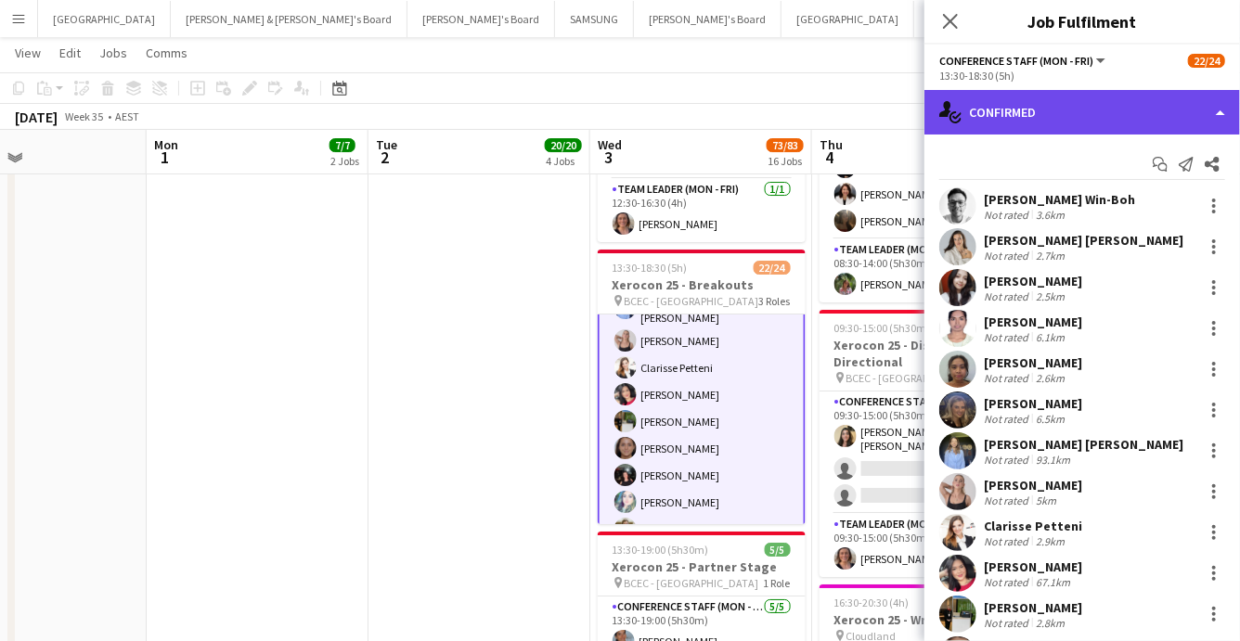
click at [1165, 117] on div "single-neutral-actions-check-2 Confirmed" at bounding box center [1083, 112] width 316 height 45
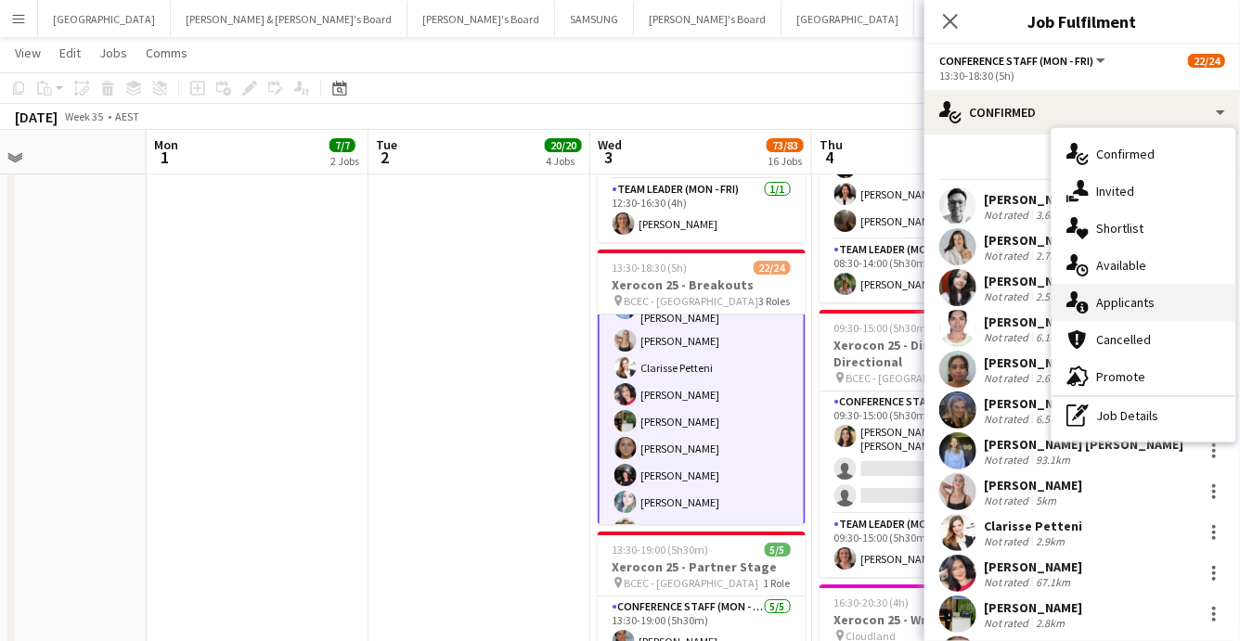
click at [1160, 307] on div "single-neutral-actions-information Applicants" at bounding box center [1144, 302] width 184 height 37
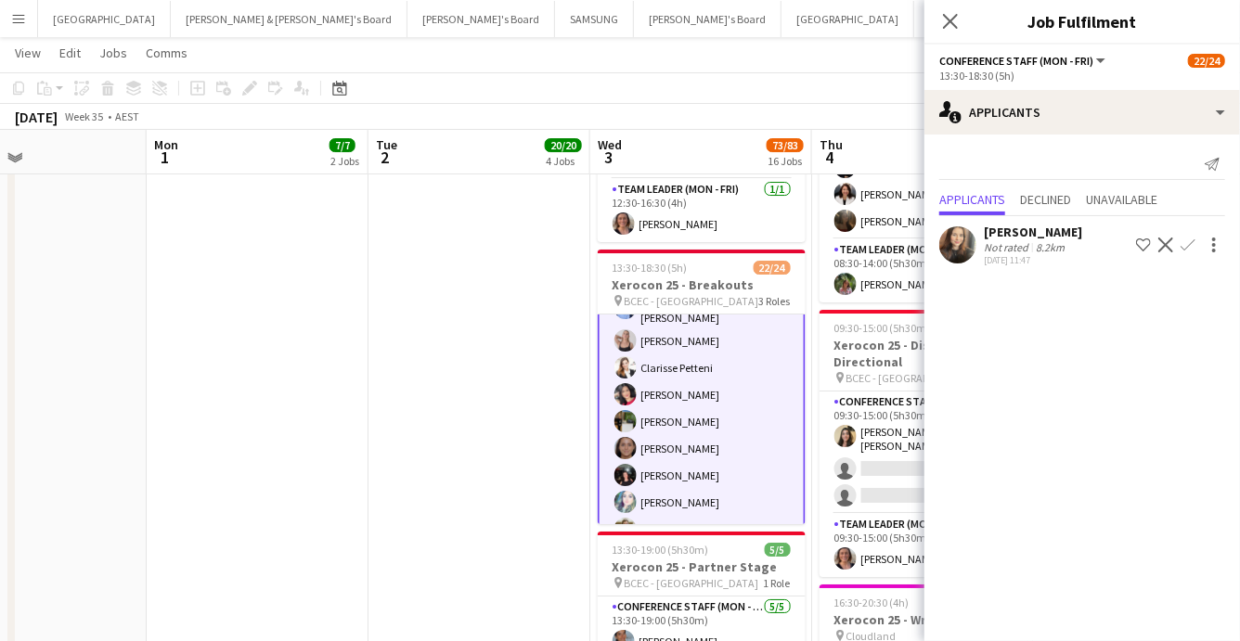
click at [1185, 240] on app-icon "Confirm" at bounding box center [1188, 245] width 15 height 15
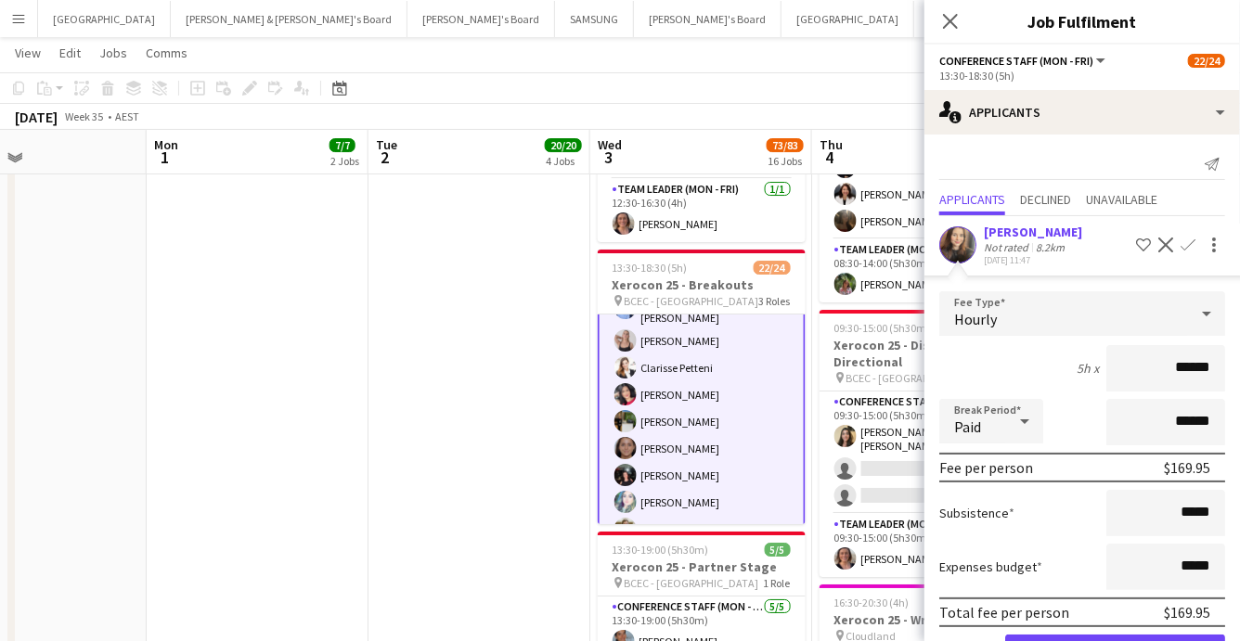
scroll to position [63, 0]
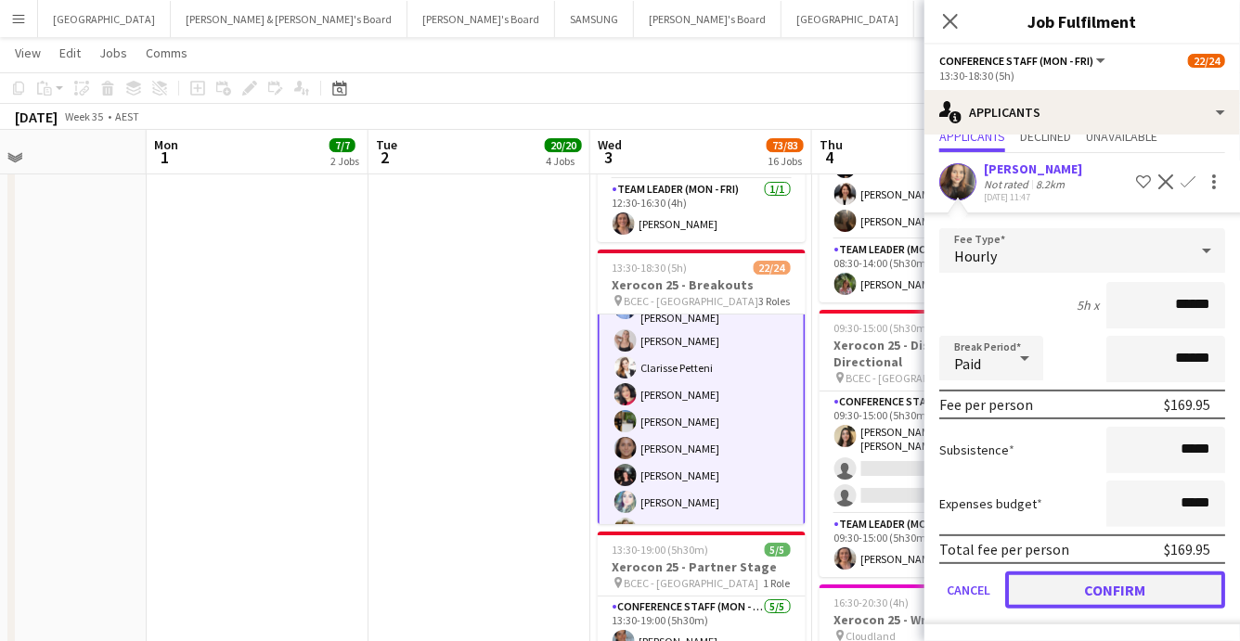
click at [1093, 582] on button "Confirm" at bounding box center [1115, 590] width 220 height 37
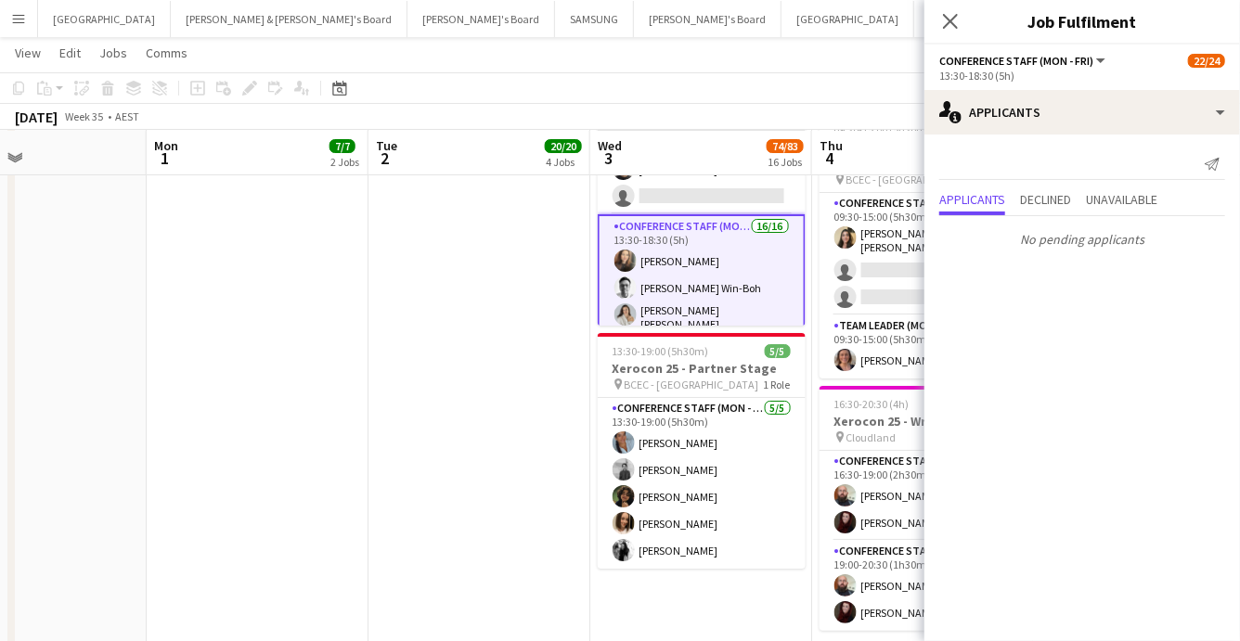
scroll to position [71, 0]
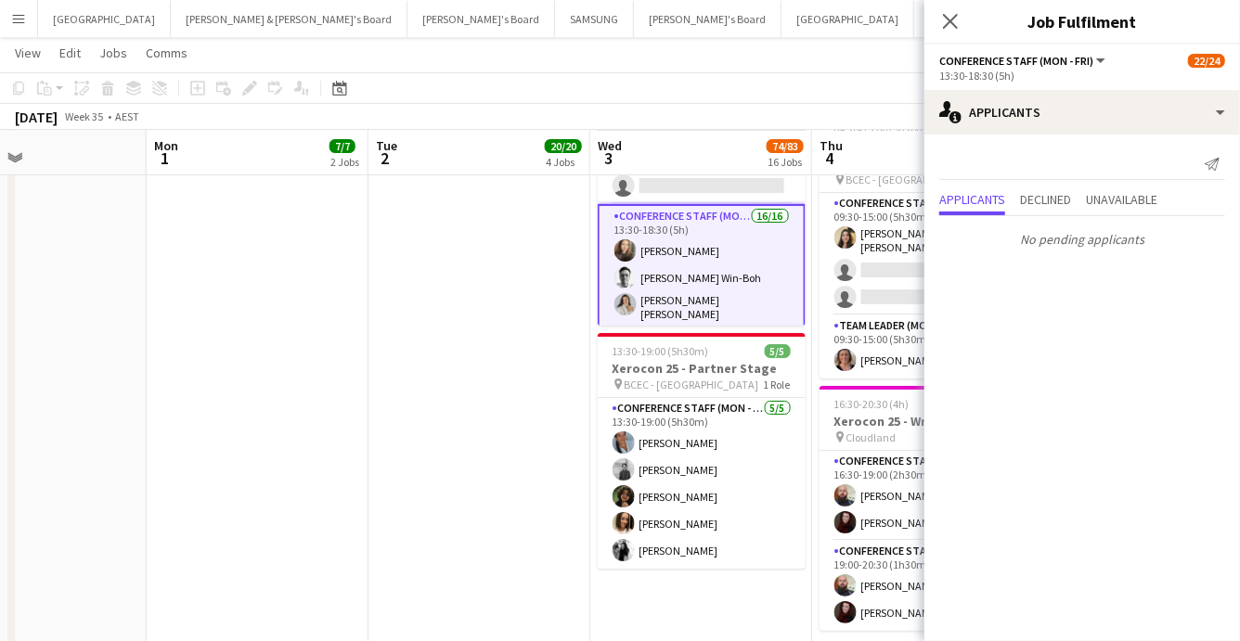
click at [673, 242] on app-card-role "Conference Staff (Mon - Fri) 16/16 13:30-18:30 (5h) Evey Barnes Jackson Win-Boh…" at bounding box center [702, 445] width 208 height 482
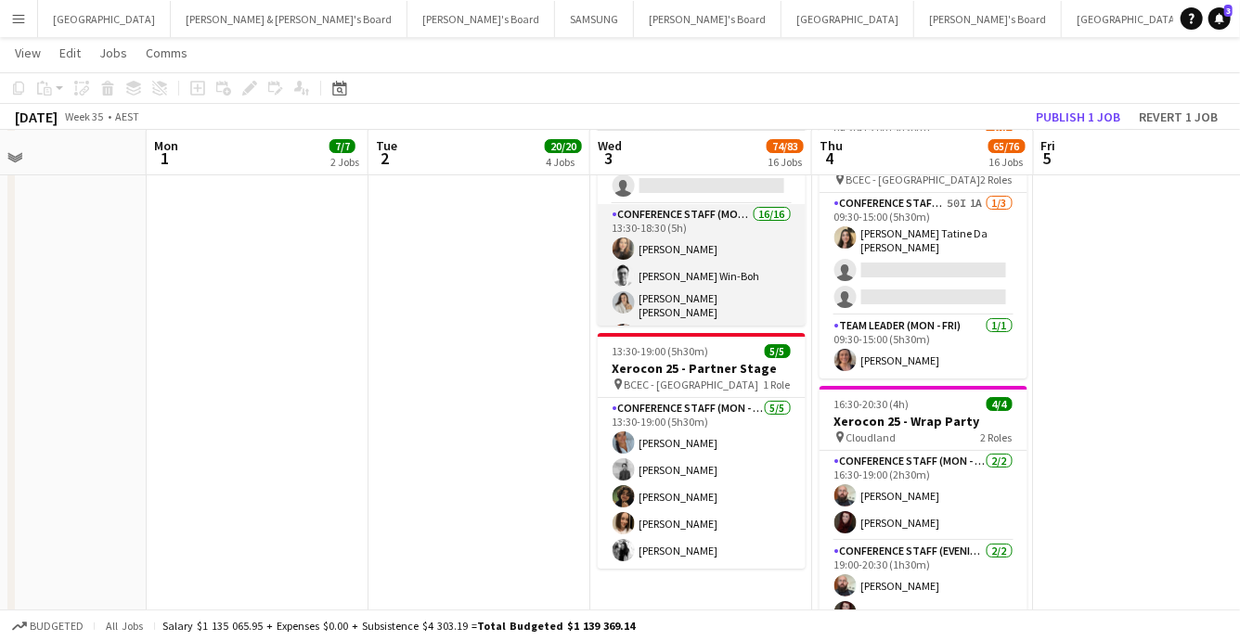
click at [613, 258] on app-card-role "Conference Staff (Mon - Fri) 16/16 13:30-18:30 (5h) Evey Barnes Jackson Win-Boh…" at bounding box center [702, 443] width 208 height 478
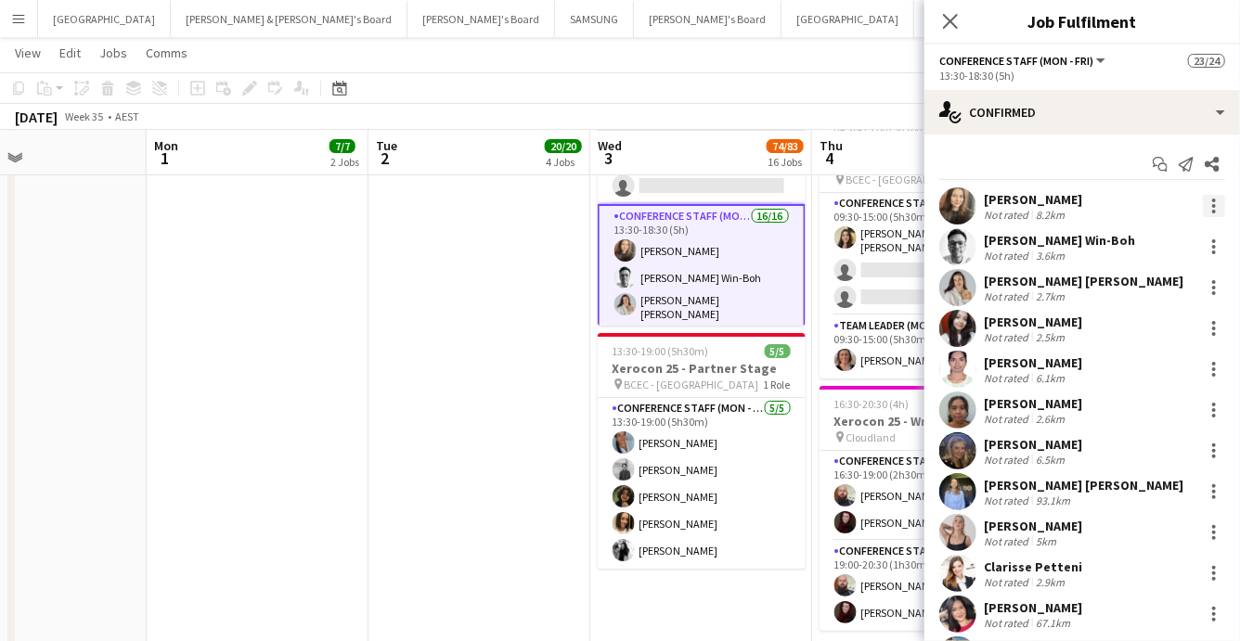
click at [1212, 195] on div at bounding box center [1214, 206] width 22 height 22
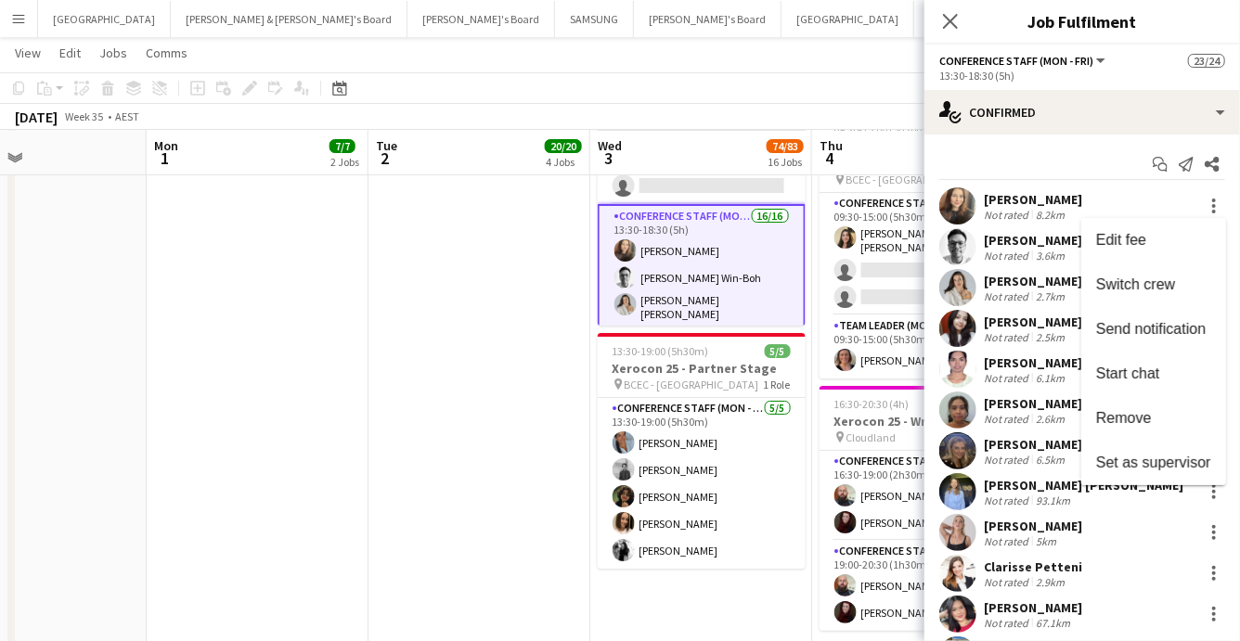
click at [952, 207] on div at bounding box center [620, 320] width 1240 height 641
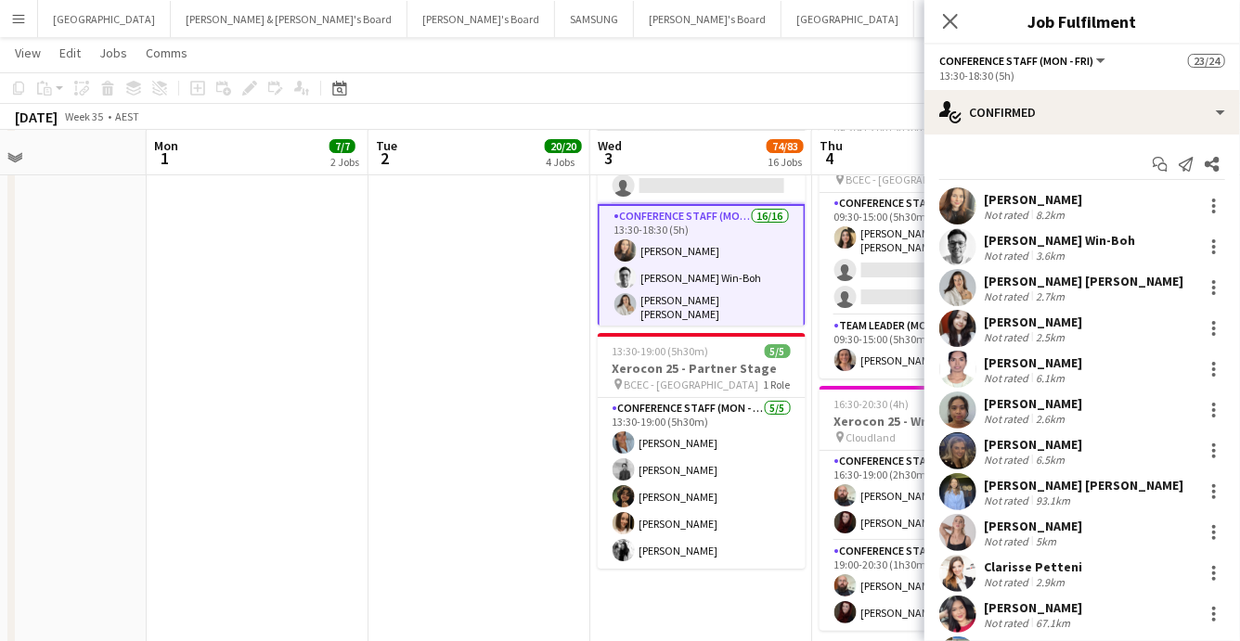
click at [957, 206] on app-user-avatar at bounding box center [957, 206] width 37 height 37
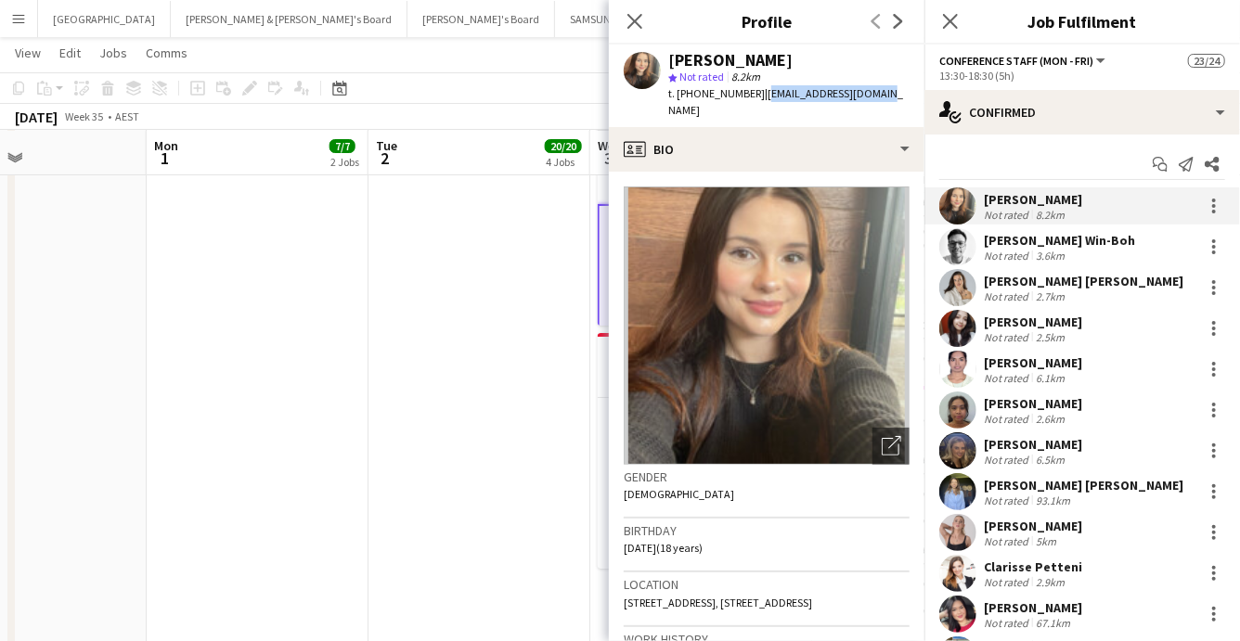
drag, startPoint x: 750, startPoint y: 96, endPoint x: 874, endPoint y: 95, distance: 124.4
click at [874, 95] on div "Evey Barnes star Not rated 8.2km t. +61444597819 | eveyqbarnes@gmail.com" at bounding box center [767, 86] width 316 height 83
copy span "eveyqbarnes@gmail.com"
click at [632, 22] on icon at bounding box center [635, 21] width 18 height 18
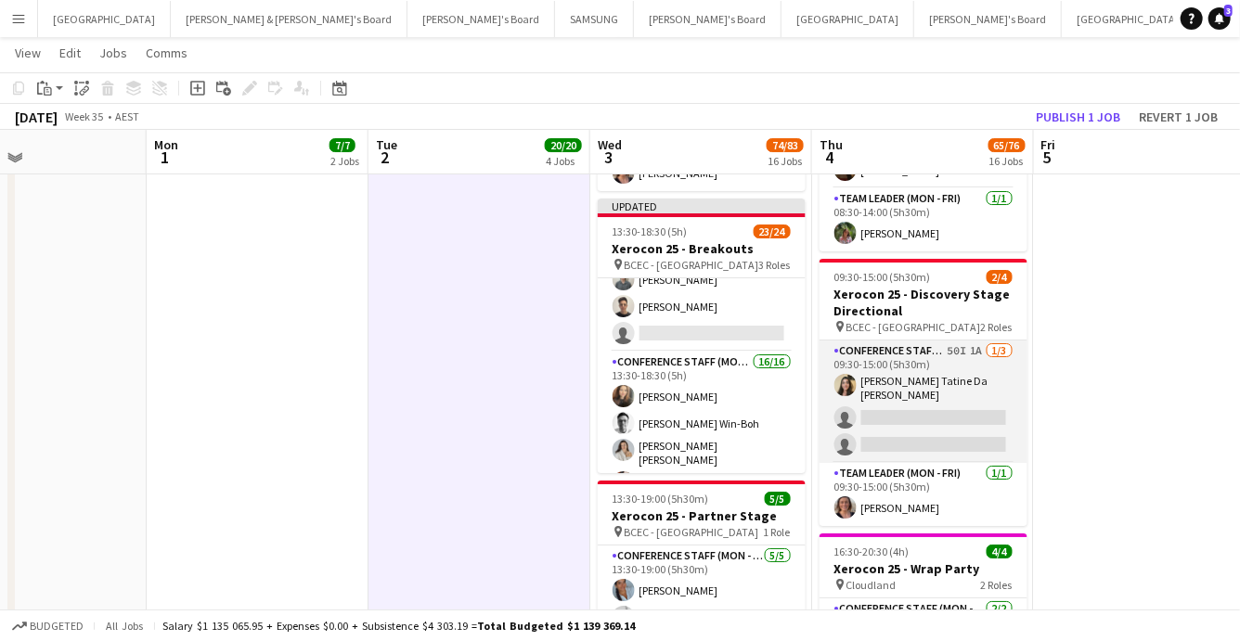
scroll to position [3153, 0]
click at [949, 454] on app-card-role "Conference Staff (Mon - Fri) 50I 1A 1/3 09:30-15:00 (5h30m) Lara Tatine Da Silv…" at bounding box center [924, 401] width 208 height 123
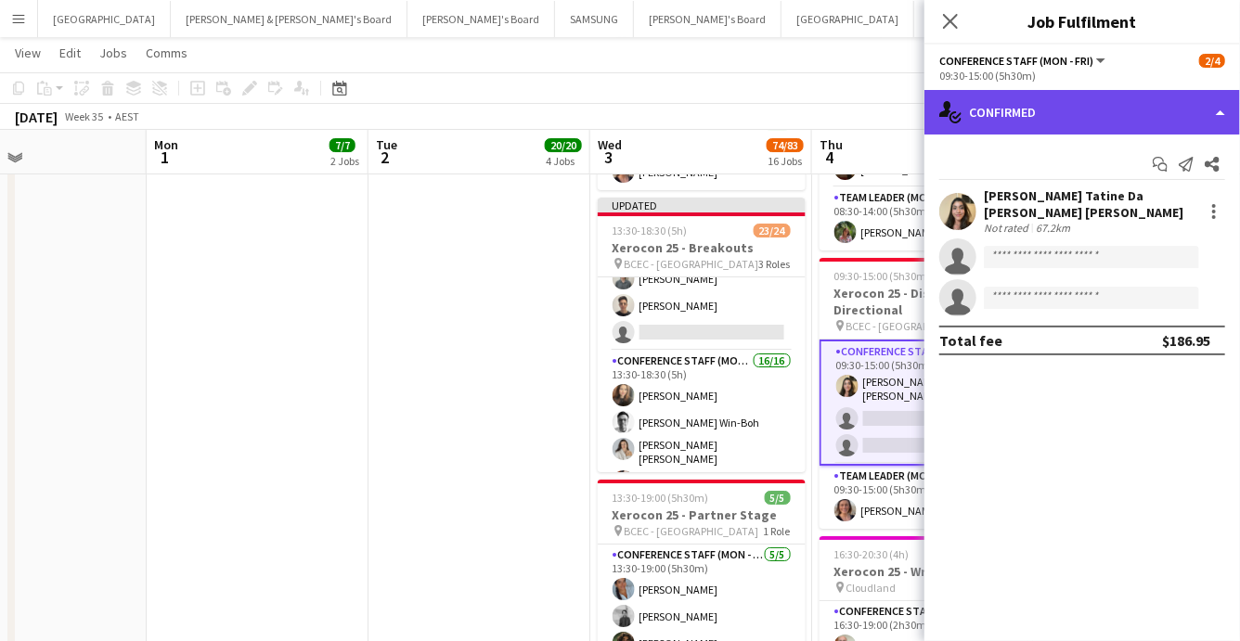
click at [1119, 108] on div "single-neutral-actions-check-2 Confirmed" at bounding box center [1083, 112] width 316 height 45
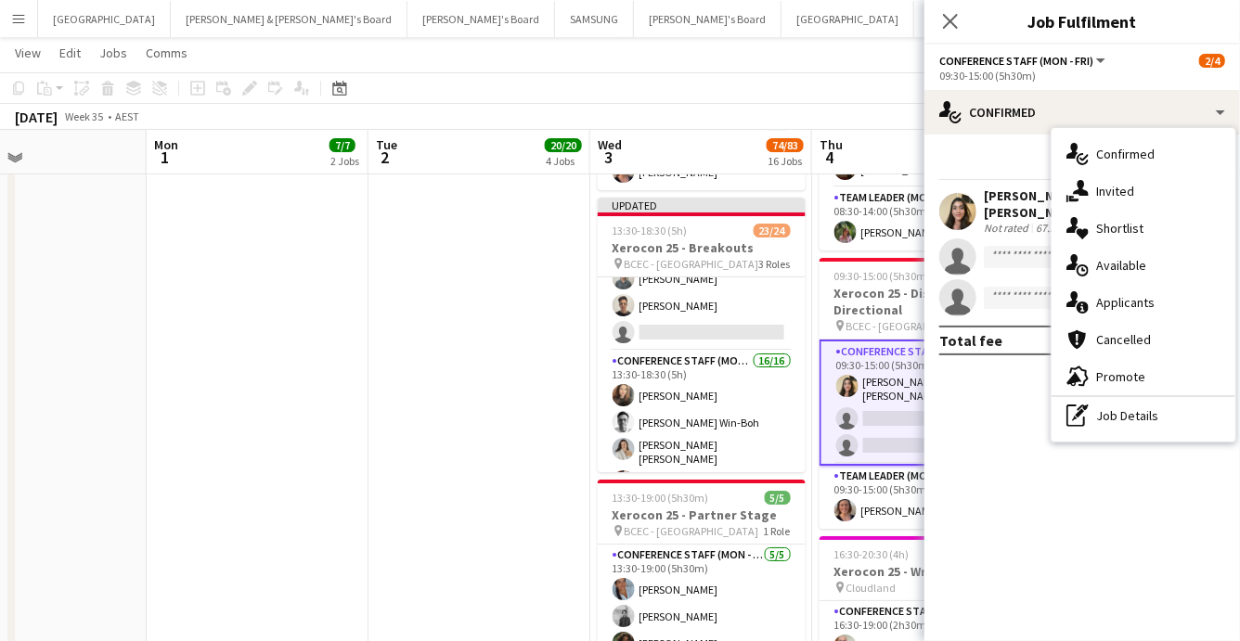
click at [1142, 306] on div "single-neutral-actions-information Applicants" at bounding box center [1144, 302] width 184 height 37
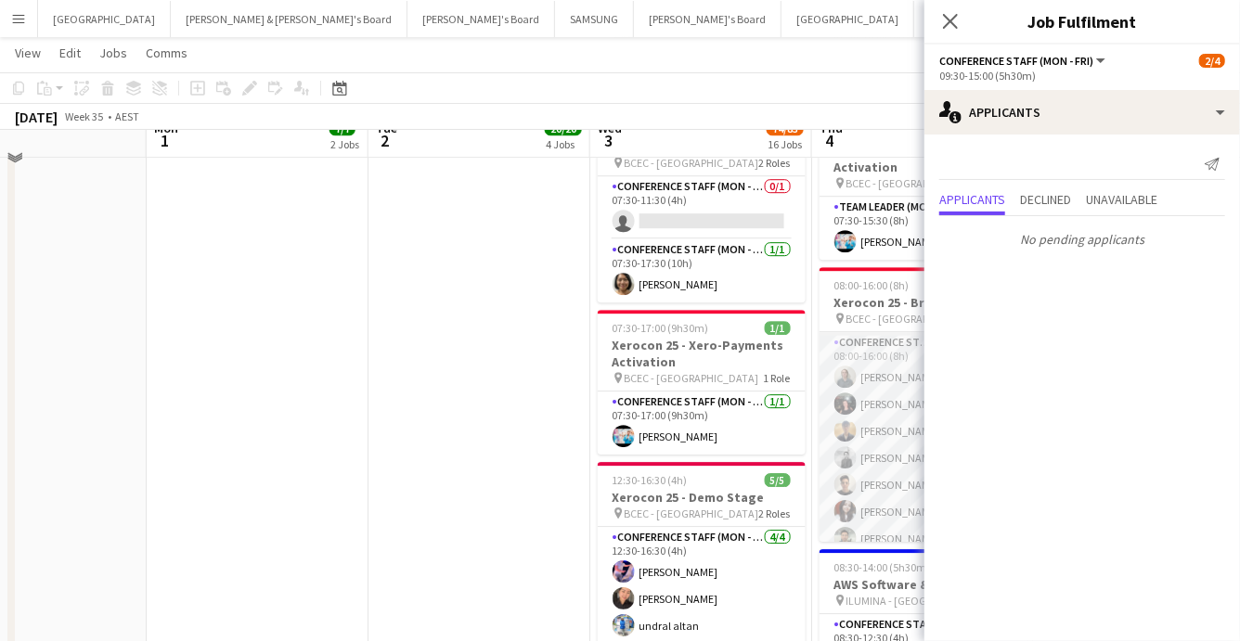
scroll to position [2581, 0]
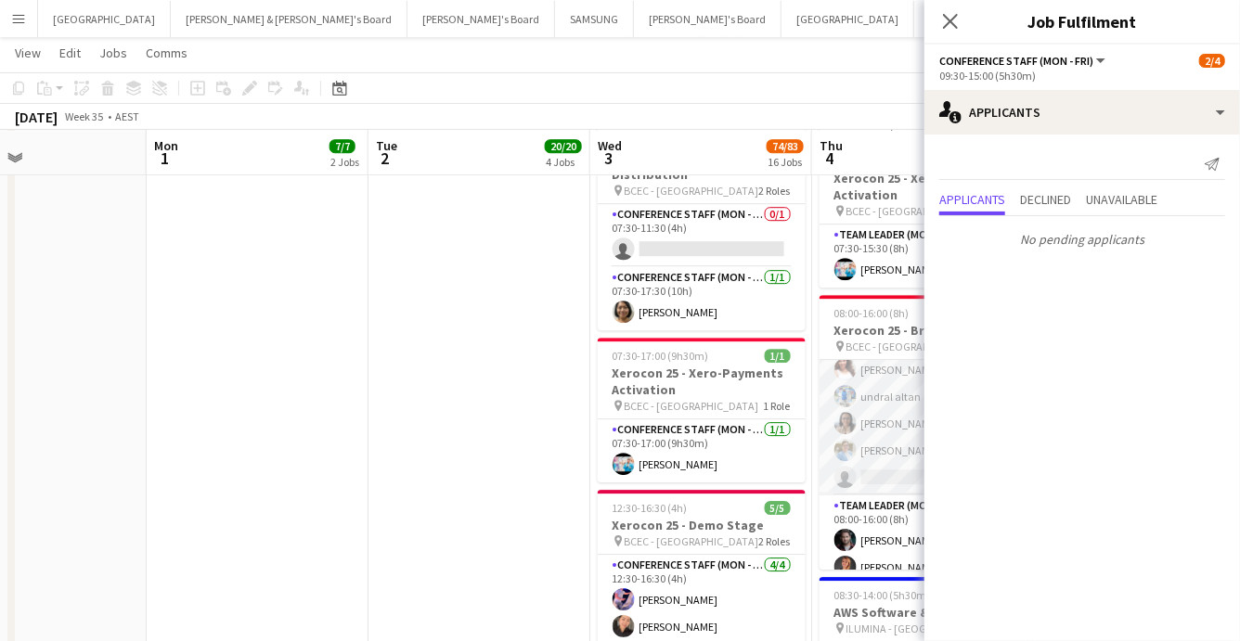
click at [881, 467] on app-card-role "Conference Staff (Mon - Fri) 48I 4A 19/20 08:00-16:00 (8h) Tyr Cobb Gabriella K…" at bounding box center [924, 206] width 208 height 580
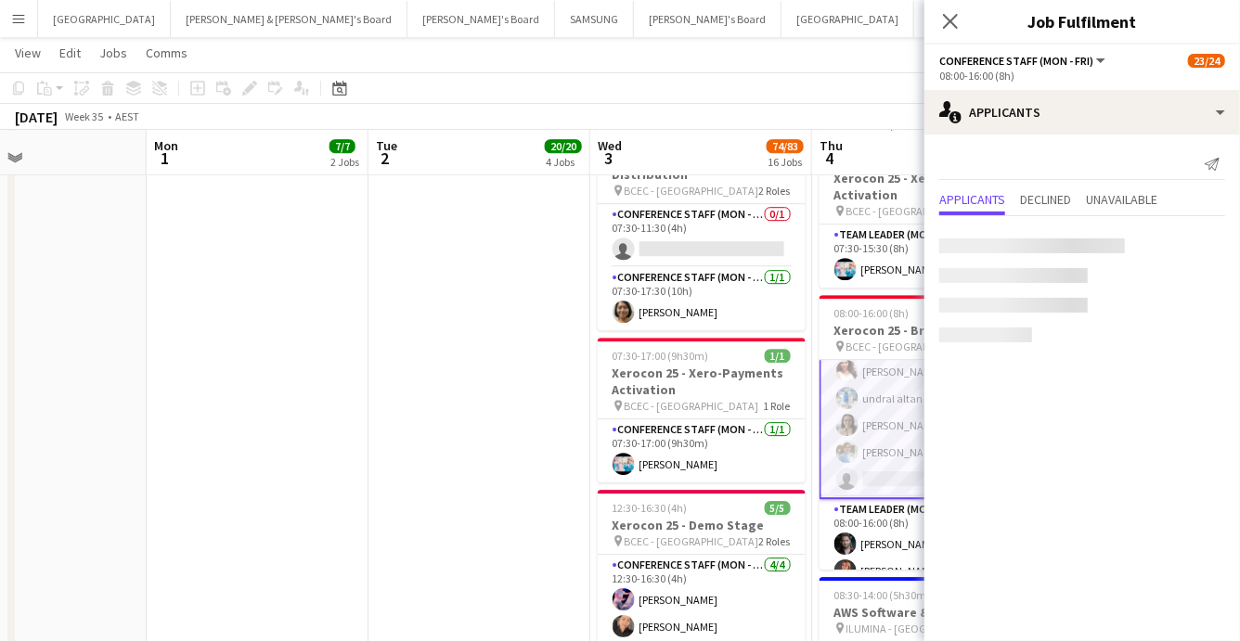
scroll to position [446, 0]
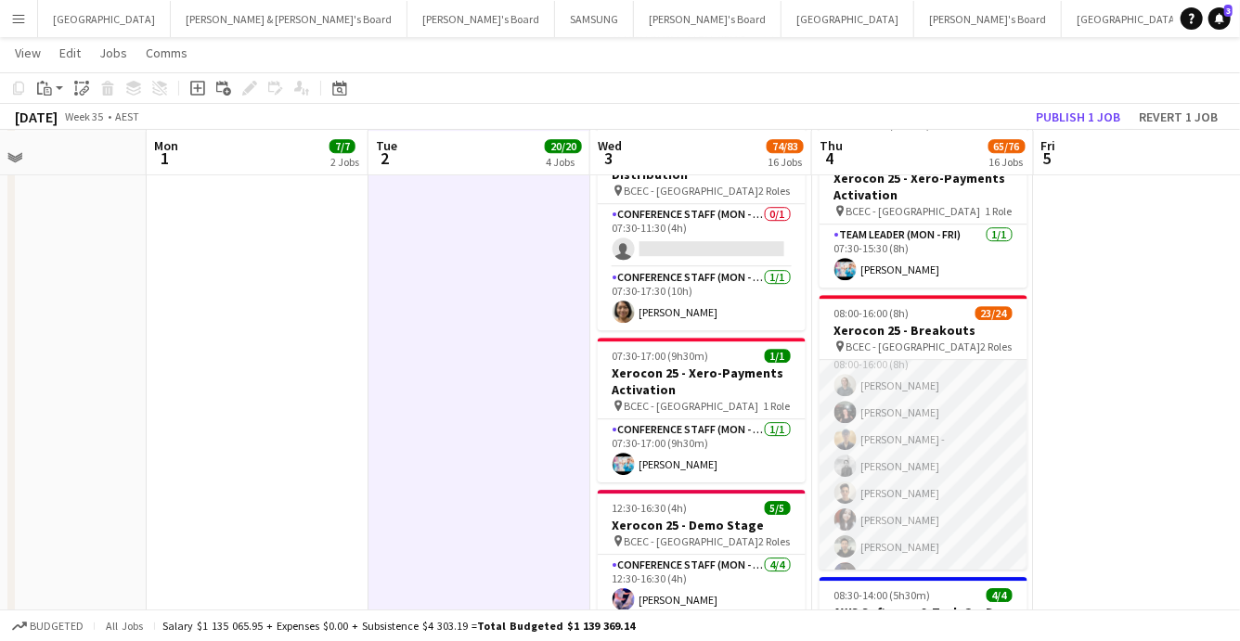
scroll to position [0, 0]
click at [952, 449] on app-card-role "Conference Staff (Mon - Fri) 48I 4A 19/20 08:00-16:00 (8h) Tyr Cobb Gabriella K…" at bounding box center [924, 650] width 208 height 580
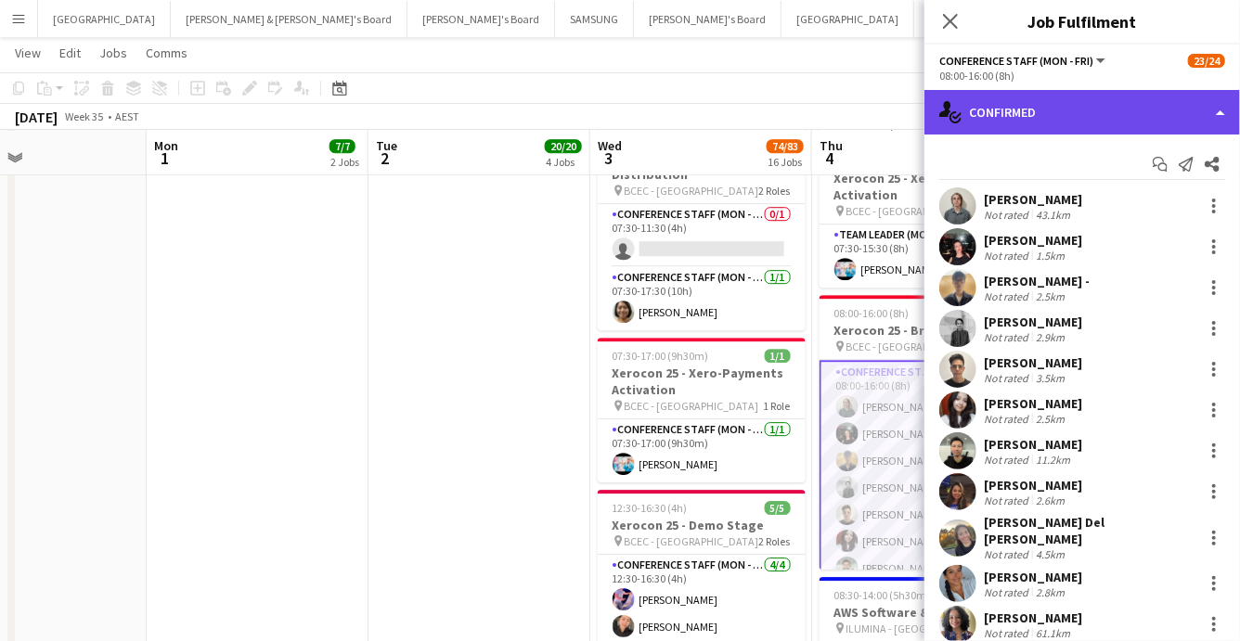
click at [1126, 102] on div "single-neutral-actions-check-2 Confirmed" at bounding box center [1083, 112] width 316 height 45
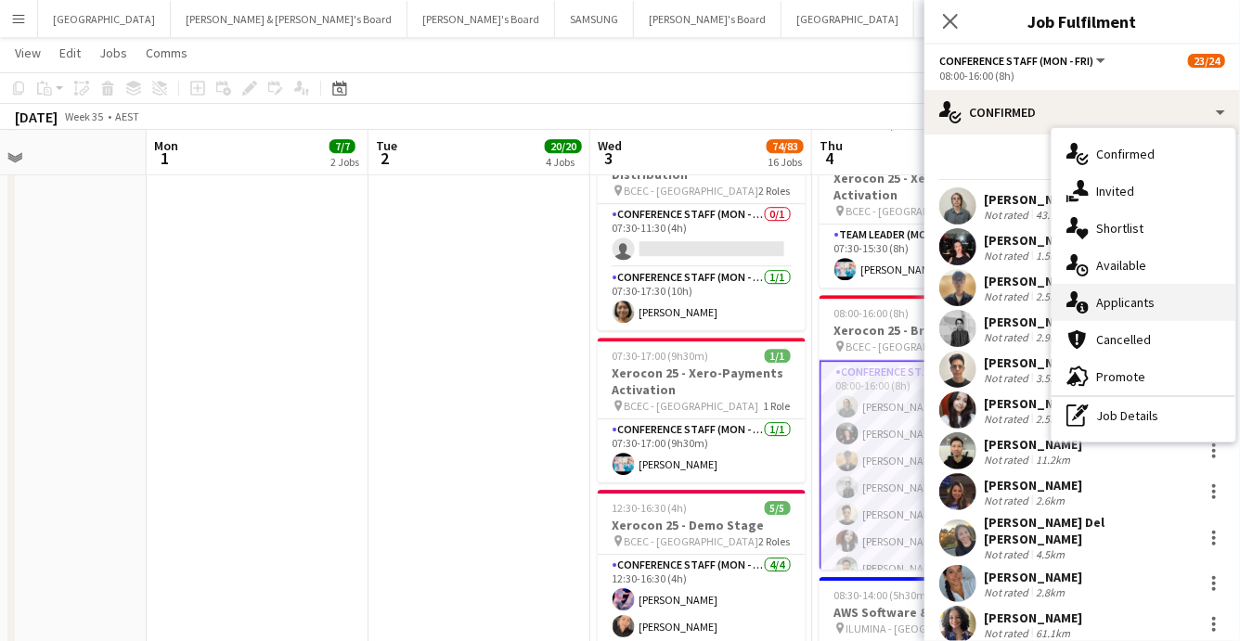
click at [1130, 302] on div "single-neutral-actions-information Applicants" at bounding box center [1144, 302] width 184 height 37
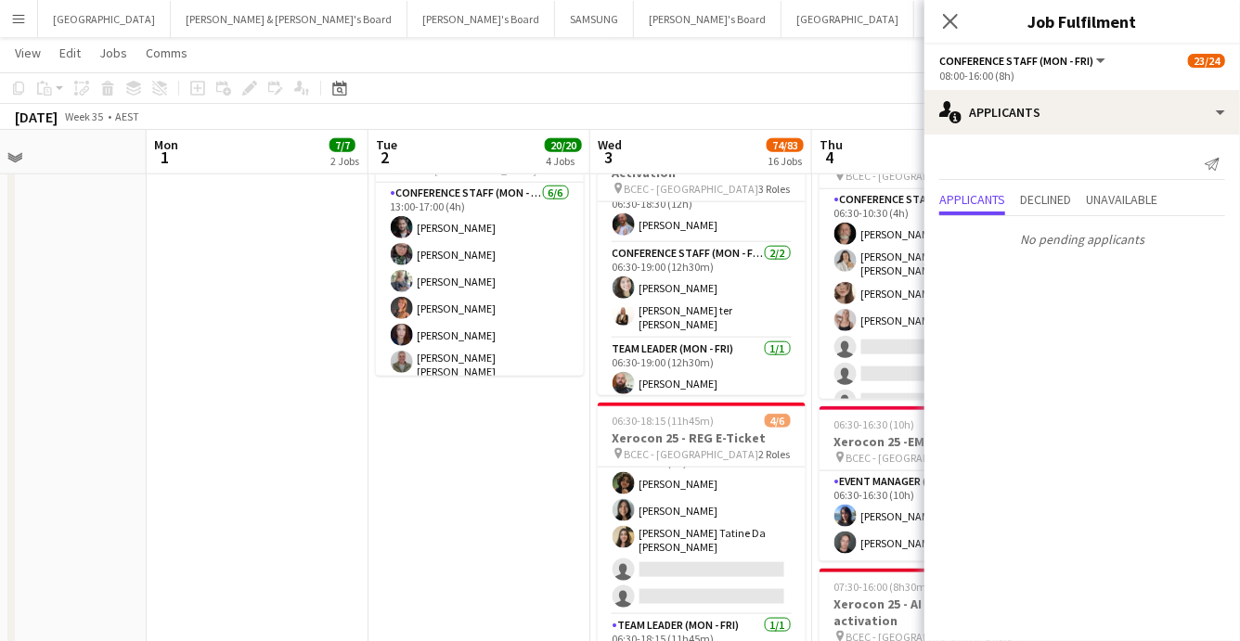
scroll to position [899, 0]
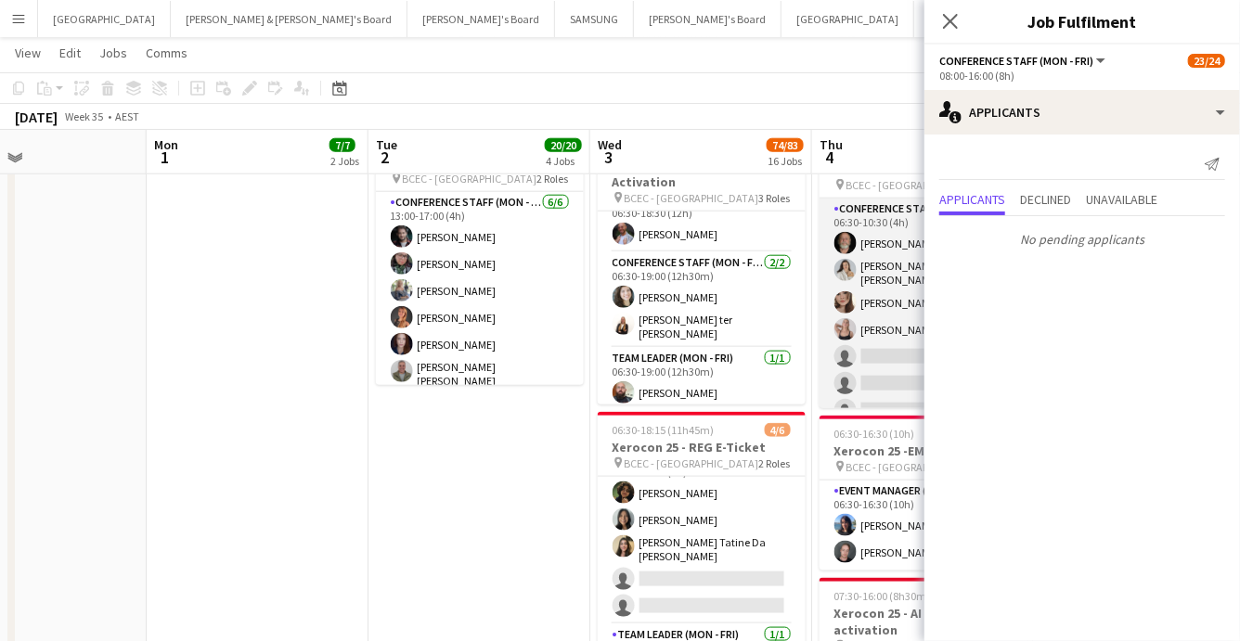
click at [886, 355] on app-card-role "Conference Staff (Mon - Fri) 48I 2A 4/8 06:30-10:30 (4h) Russ Gallagher Reti Ma…" at bounding box center [924, 327] width 208 height 257
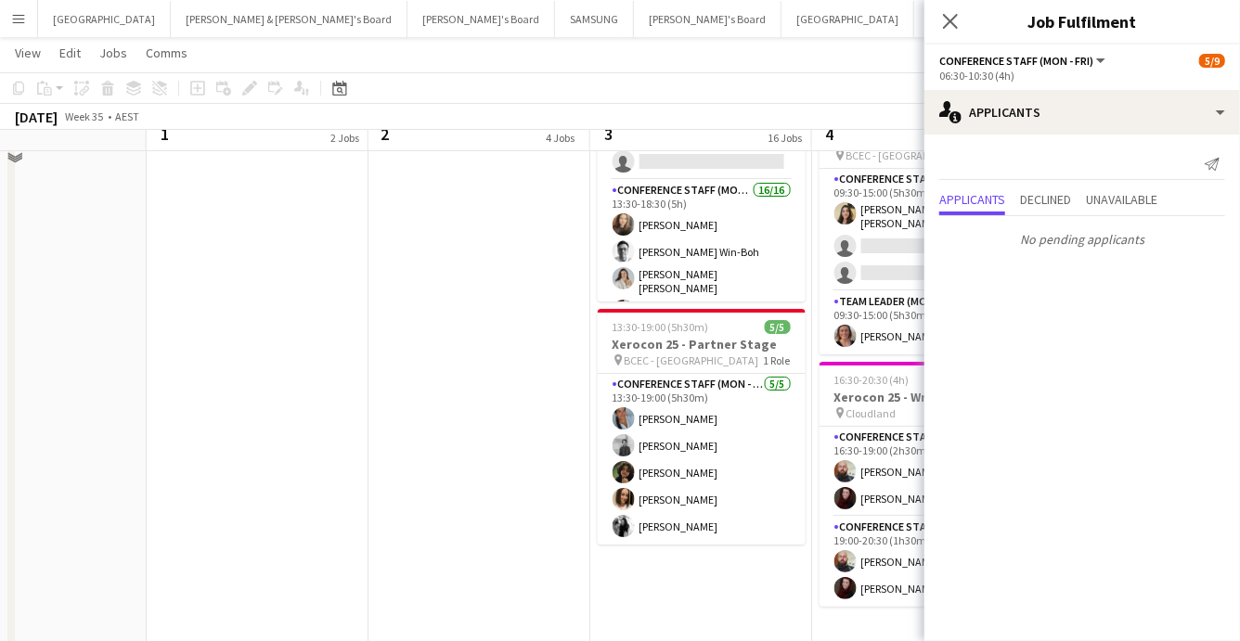
scroll to position [3342, 0]
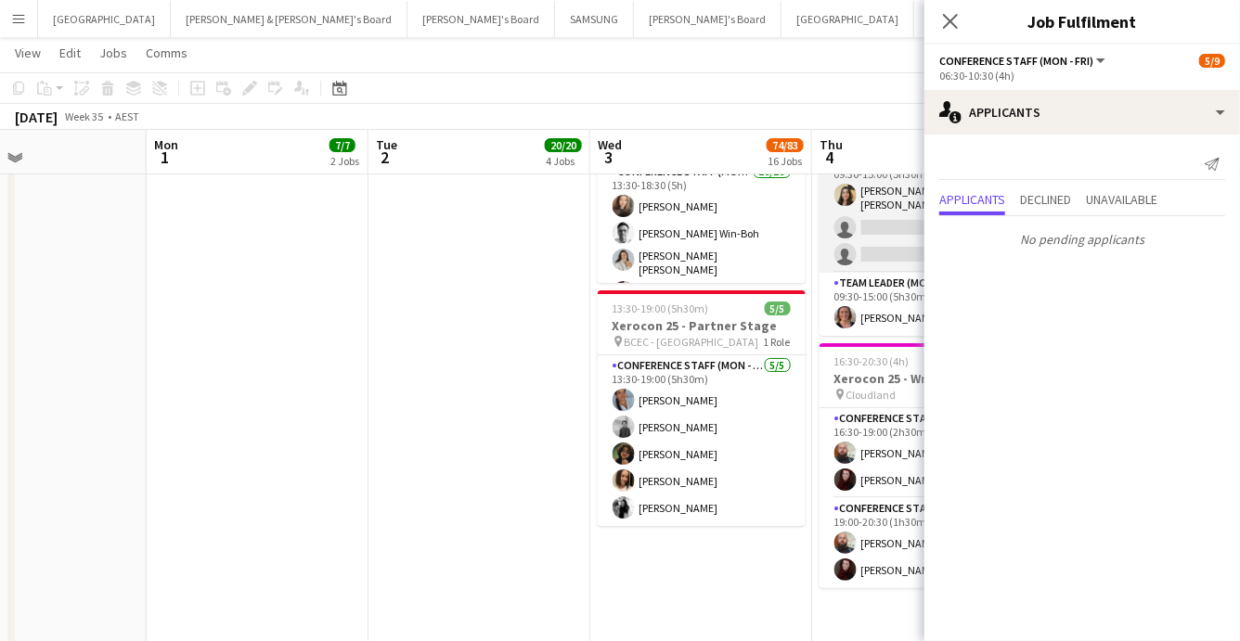
click at [872, 237] on app-card-role "Conference Staff (Mon - Fri) 50I 1A 1/3 09:30-15:00 (5h30m) Lara Tatine Da Silv…" at bounding box center [924, 211] width 208 height 123
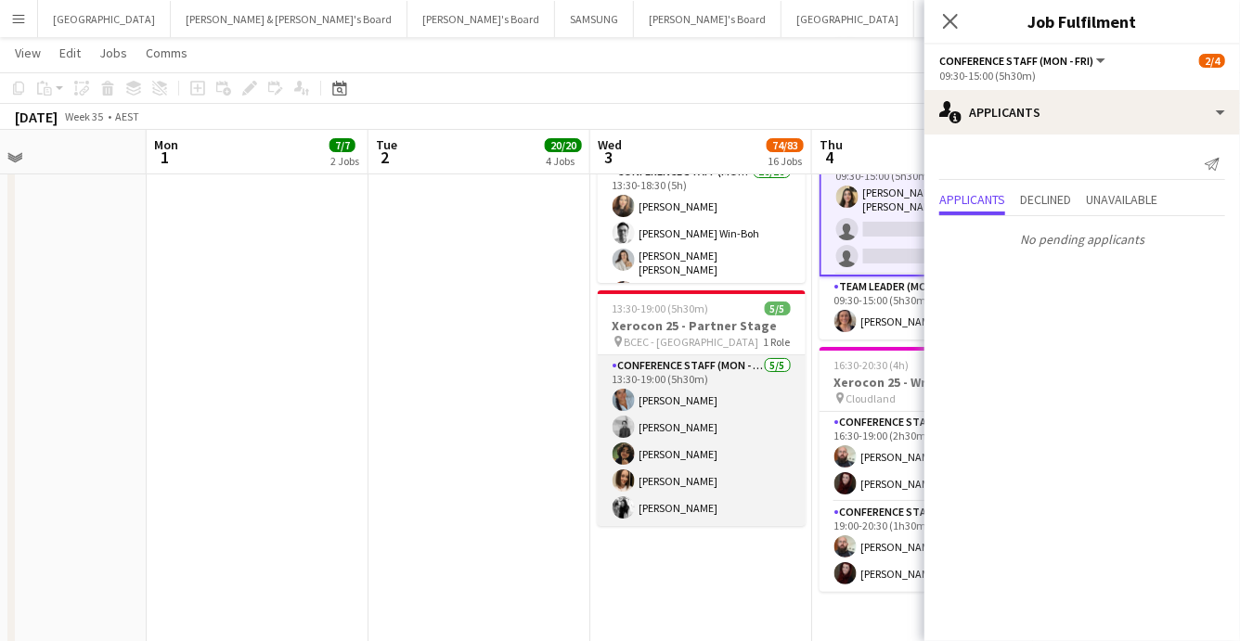
click at [750, 516] on app-card-role "Conference Staff (Mon - Fri) 5/5 13:30-19:00 (5h30m) Constanza Jara Yash Charbh…" at bounding box center [702, 441] width 208 height 171
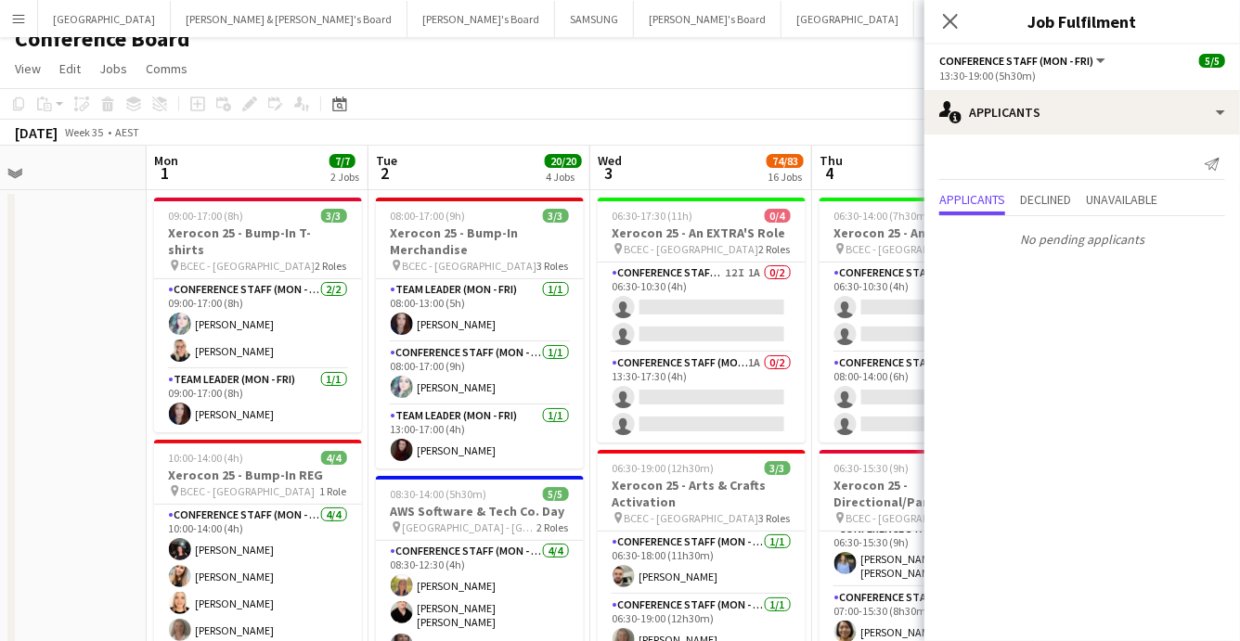
scroll to position [0, 0]
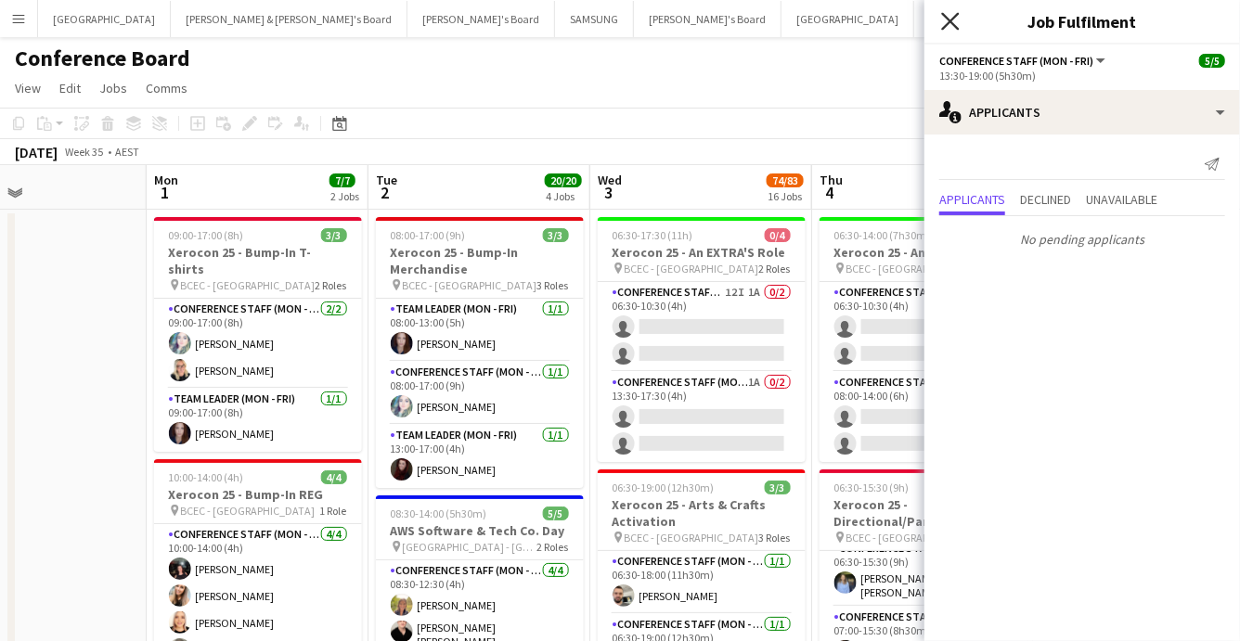
click at [944, 24] on icon "Close pop-in" at bounding box center [950, 21] width 18 height 18
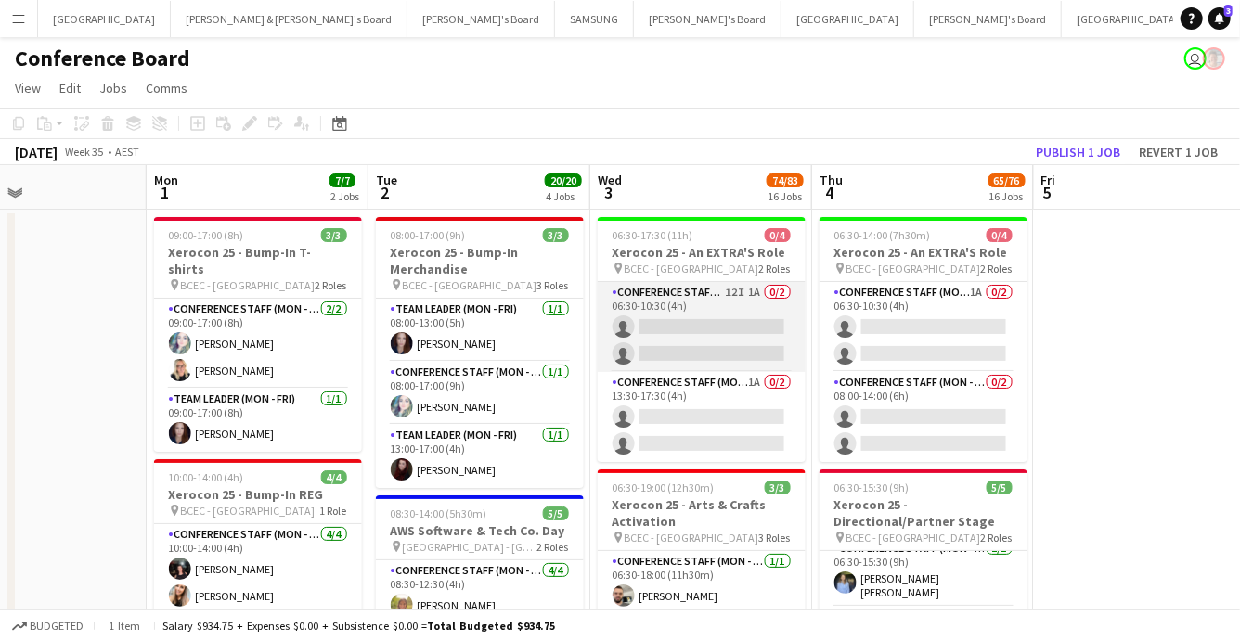
click at [734, 353] on app-card-role "Conference Staff (Mon - Fri) 12I 1A 0/2 06:30-10:30 (4h) single-neutral-actions…" at bounding box center [702, 327] width 208 height 90
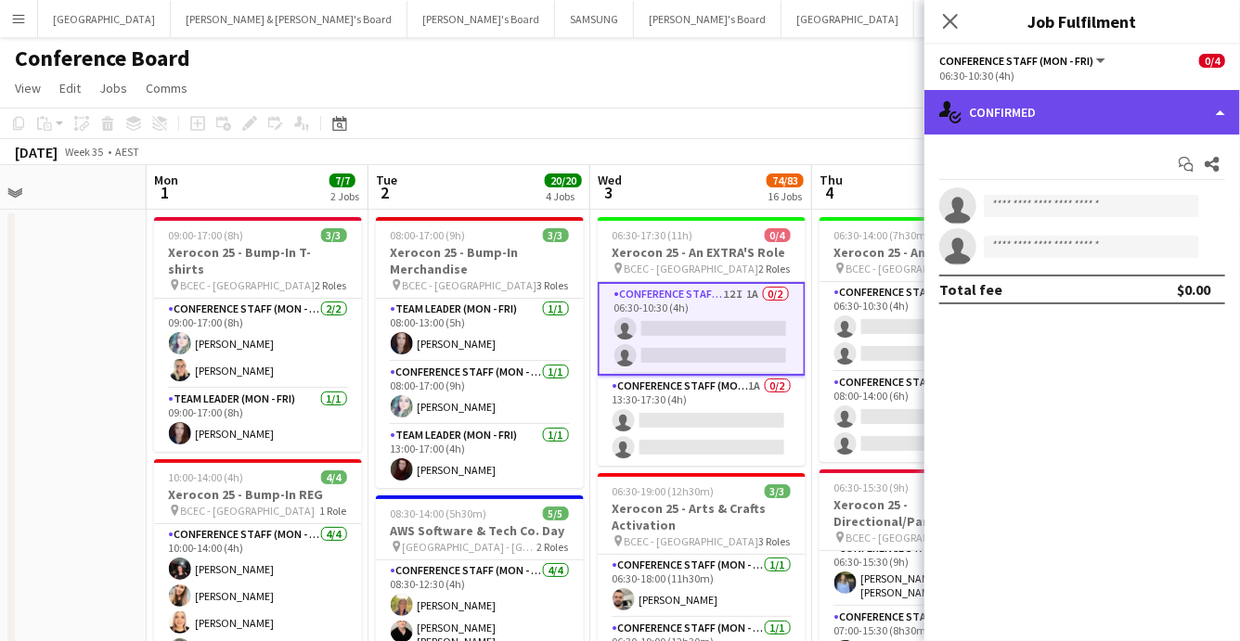
click at [1147, 120] on div "single-neutral-actions-check-2 Confirmed" at bounding box center [1083, 112] width 316 height 45
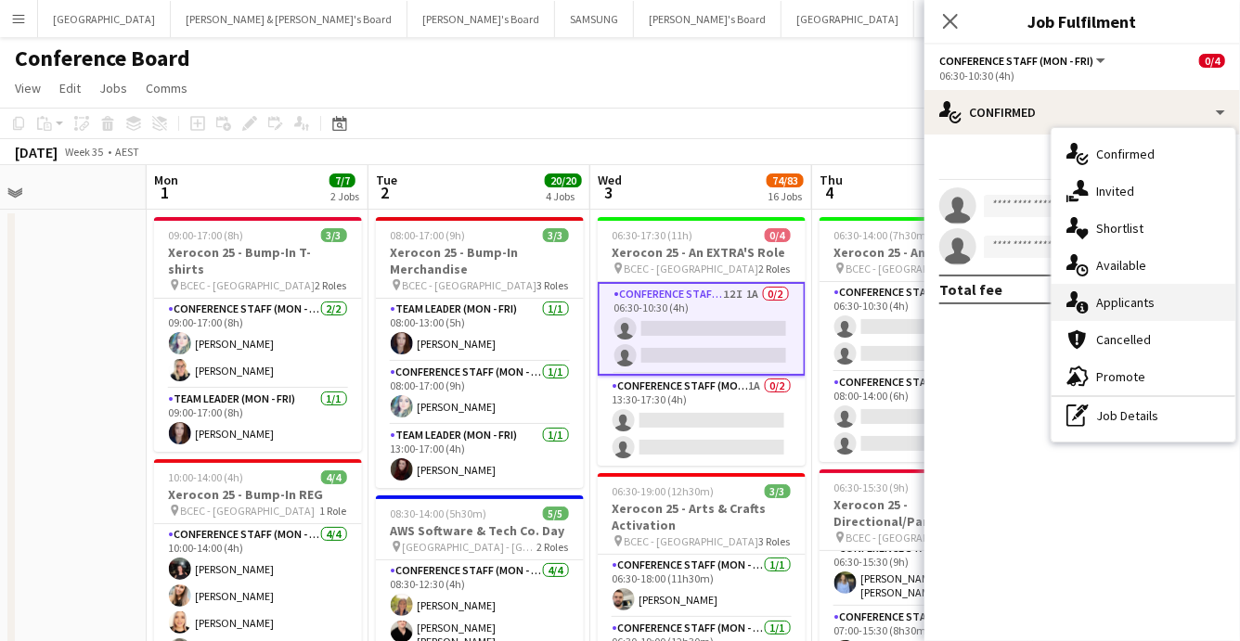
click at [1120, 305] on div "single-neutral-actions-information Applicants" at bounding box center [1144, 302] width 184 height 37
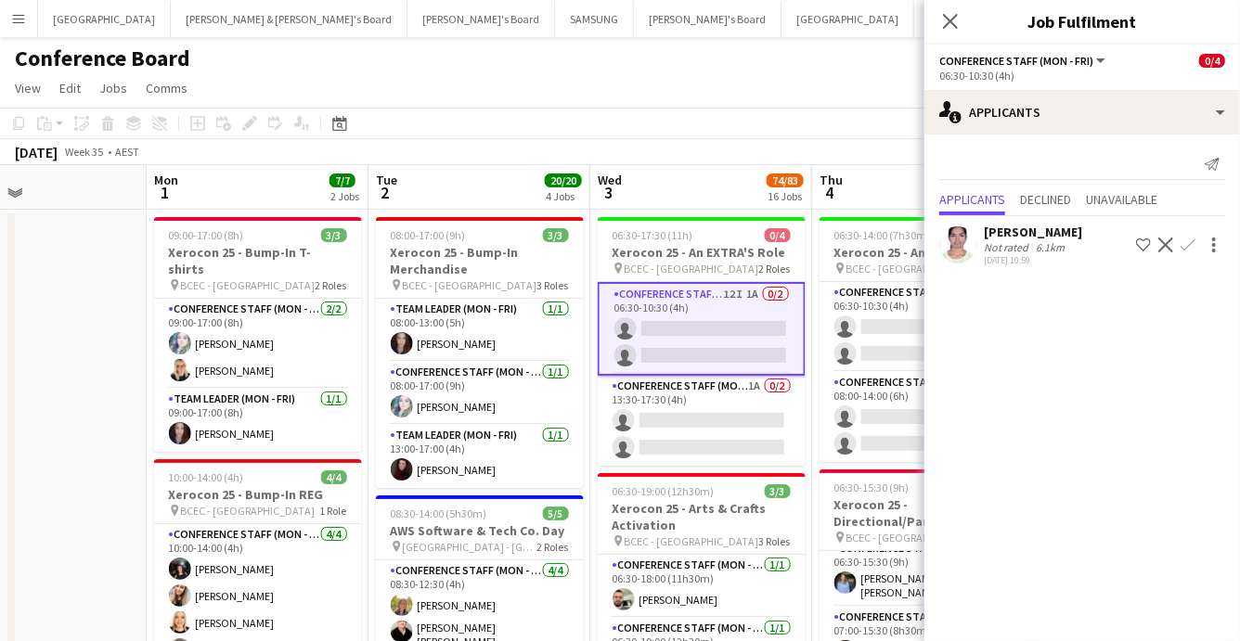
click at [1184, 250] on app-icon "Confirm" at bounding box center [1188, 245] width 15 height 15
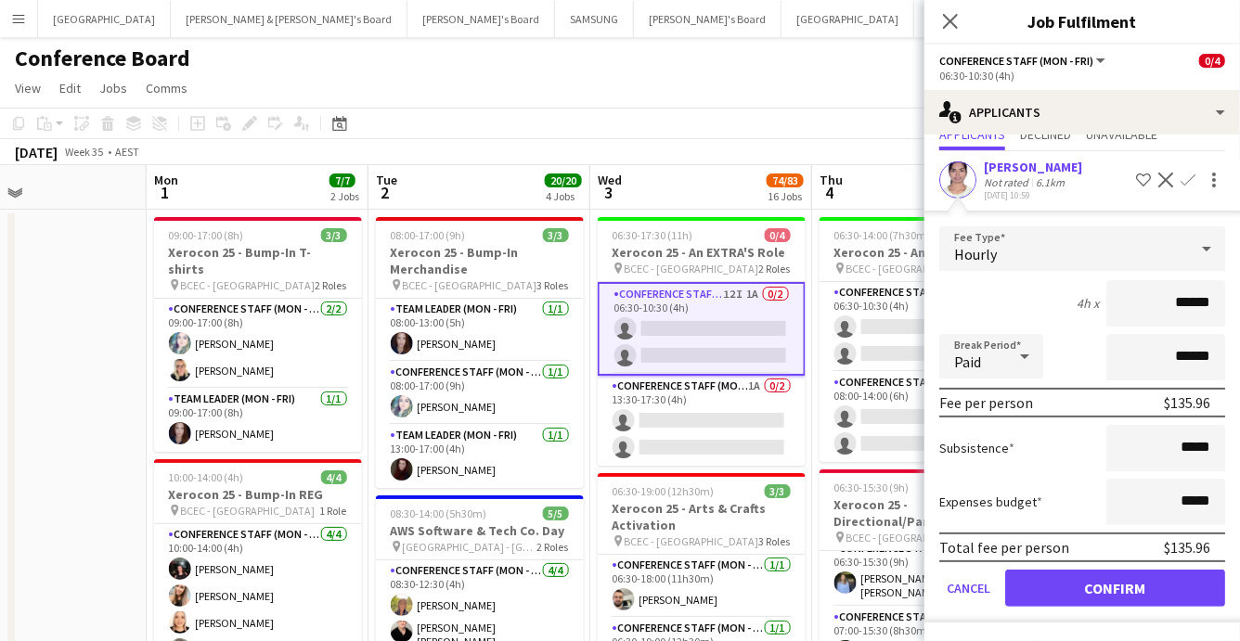
scroll to position [80, 0]
click at [1127, 589] on button "Confirm" at bounding box center [1115, 588] width 220 height 37
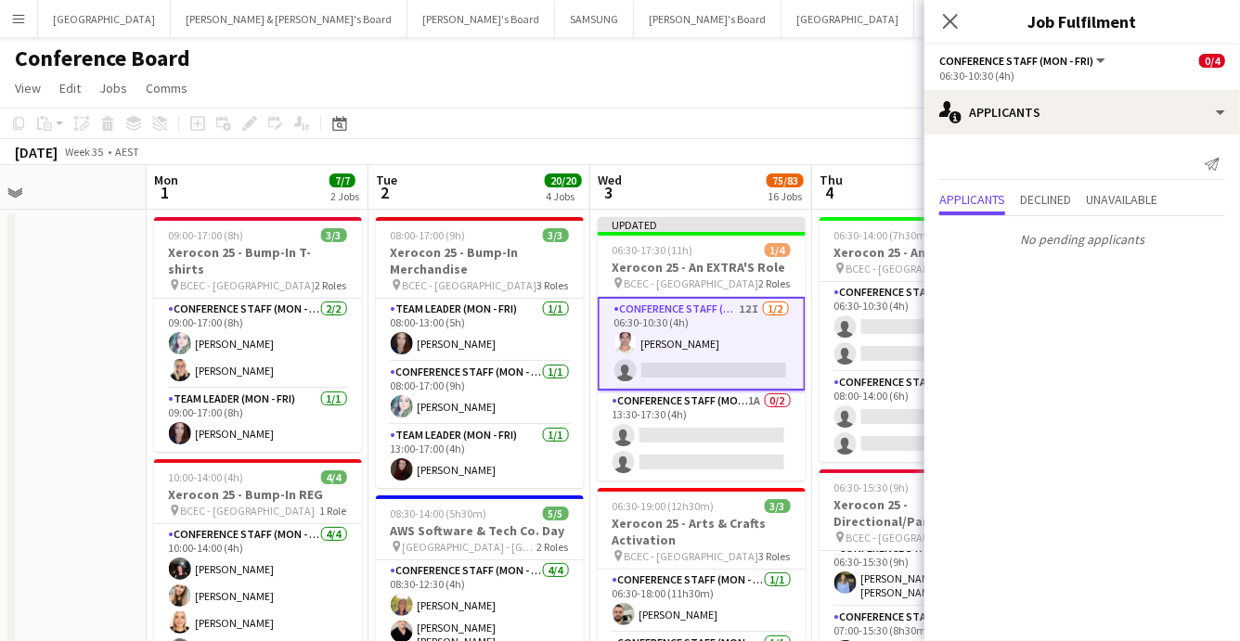
scroll to position [0, 0]
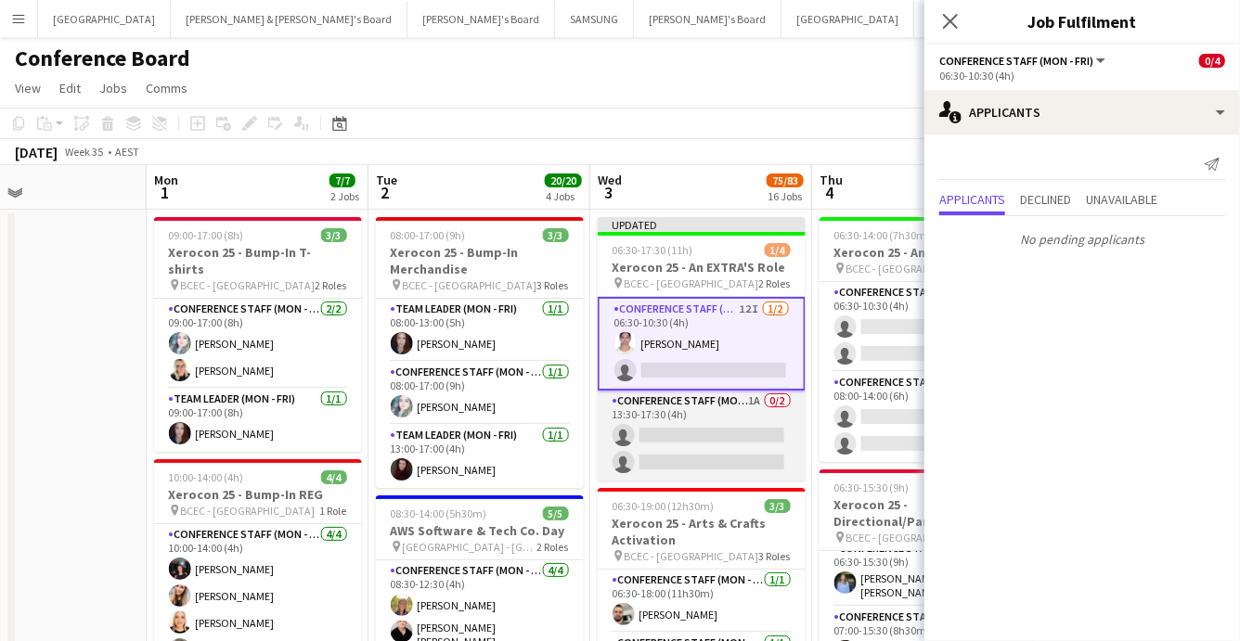
click at [736, 454] on app-card-role "Conference Staff (Mon - Fri) 1A 0/2 13:30-17:30 (4h) single-neutral-actions sin…" at bounding box center [702, 436] width 208 height 90
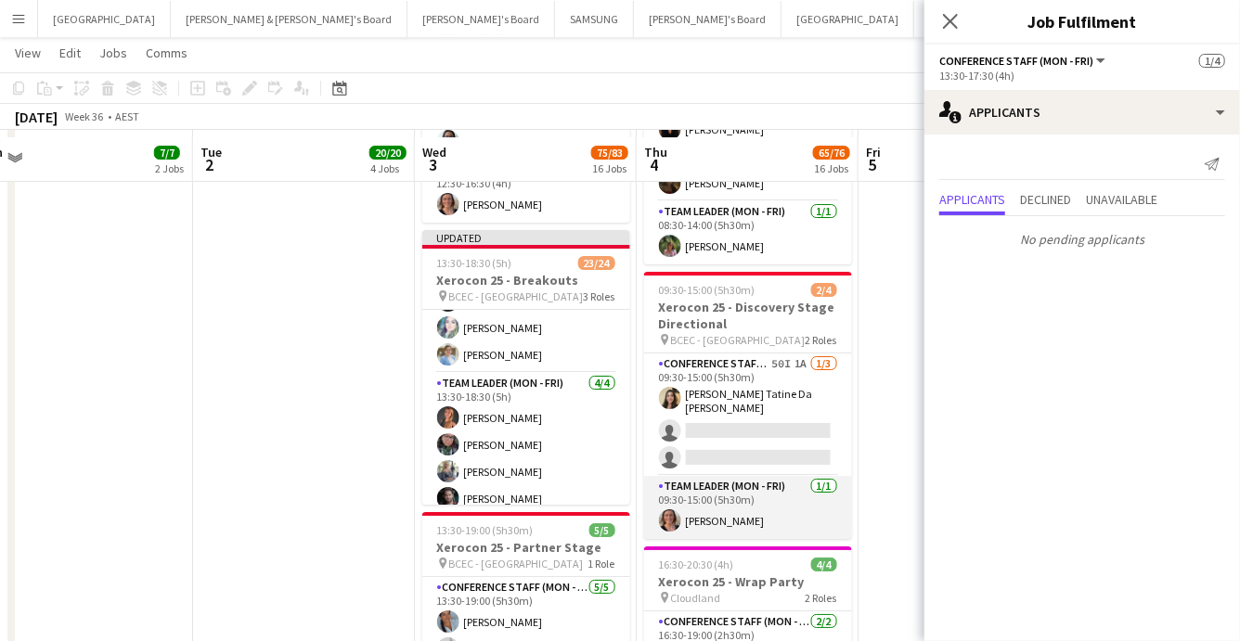
scroll to position [3136, 0]
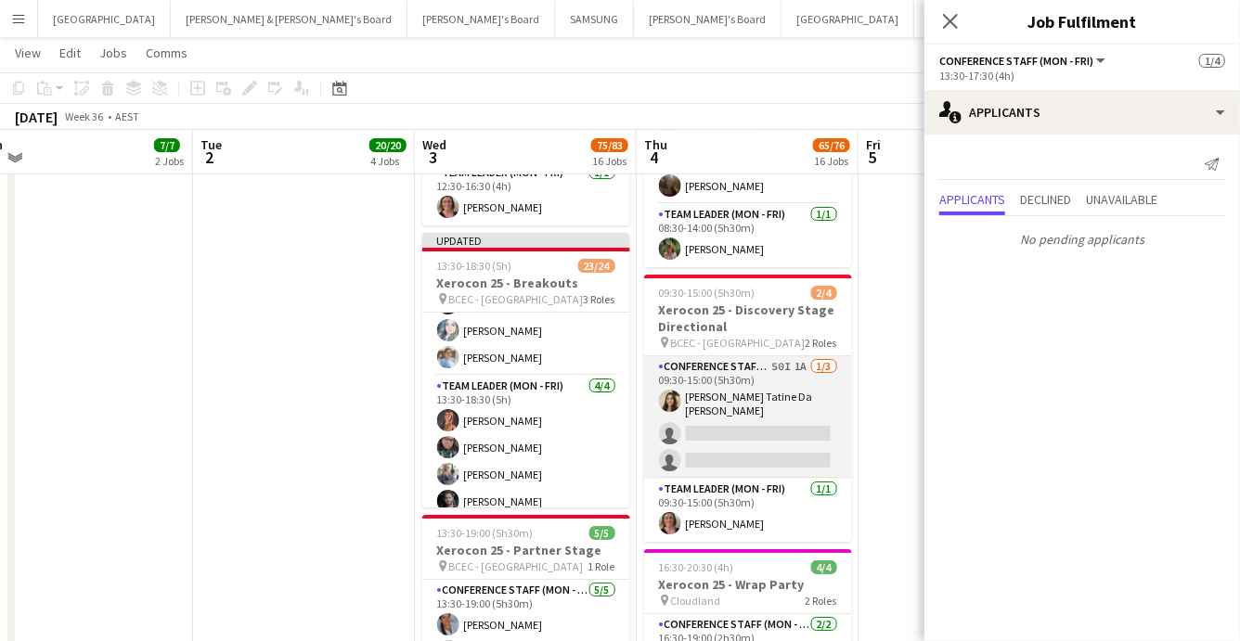
click at [781, 452] on app-card-role "Conference Staff (Mon - Fri) 50I 1A 1/3 09:30-15:00 (5h30m) Lara Tatine Da Silv…" at bounding box center [748, 417] width 208 height 123
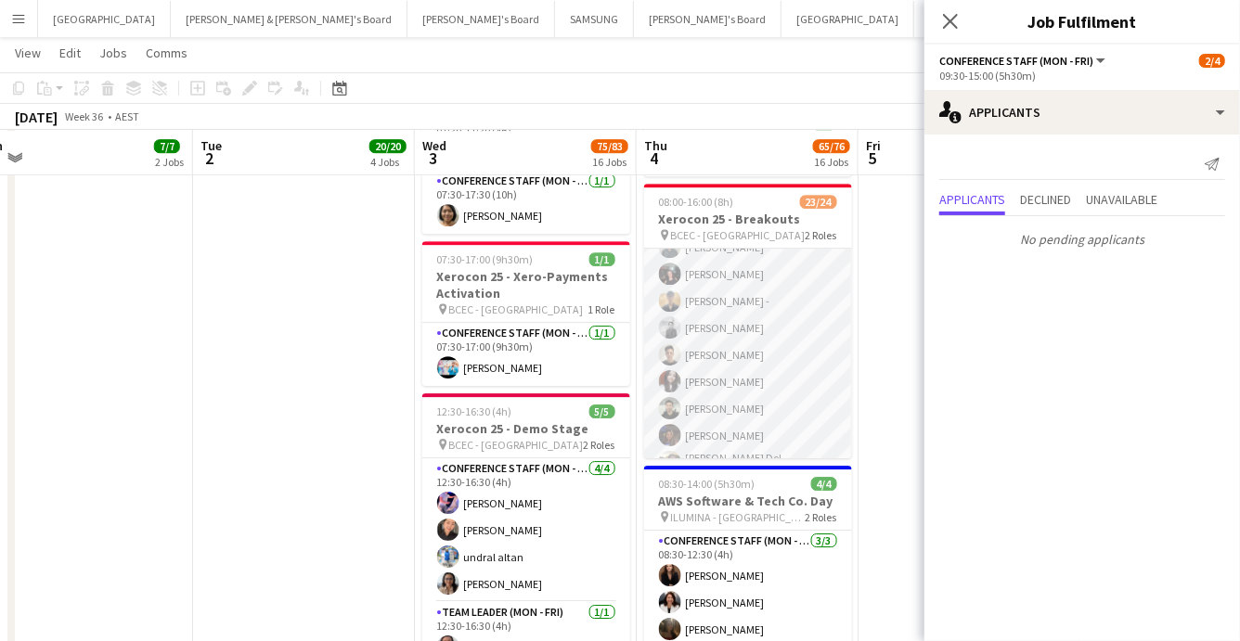
scroll to position [0, 0]
click at [778, 397] on app-card-role "Conference Staff (Mon - Fri) 48I 4A 19/20 08:00-16:00 (8h) Tyr Cobb Gabriella K…" at bounding box center [748, 177] width 208 height 580
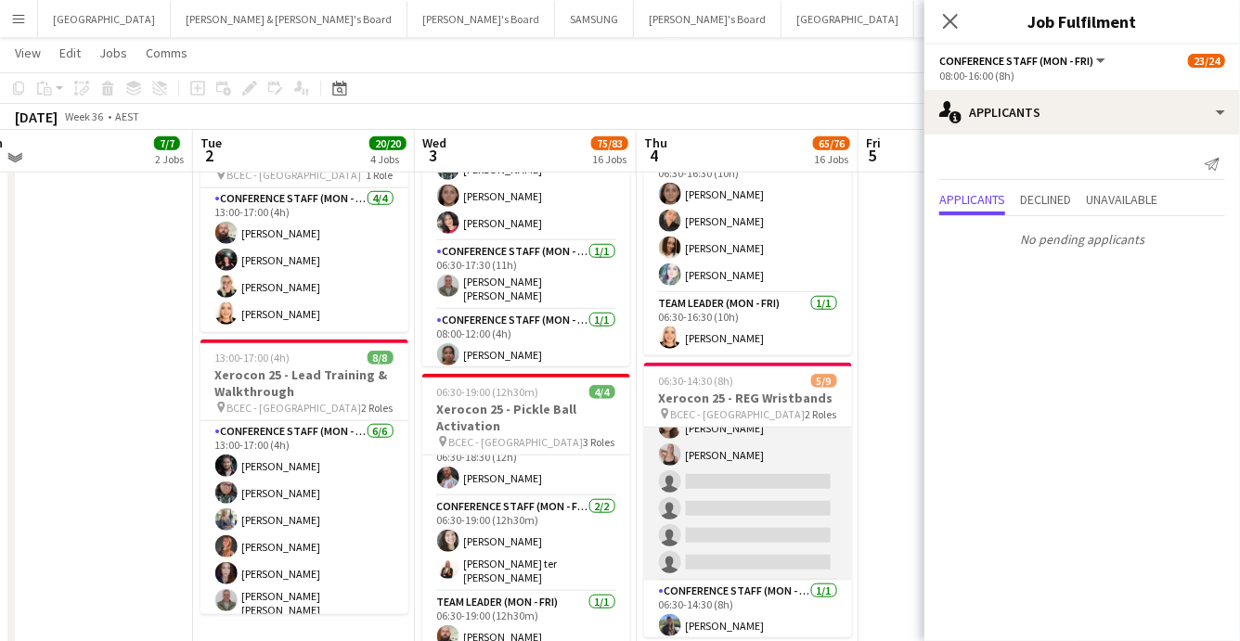
scroll to position [667, 0]
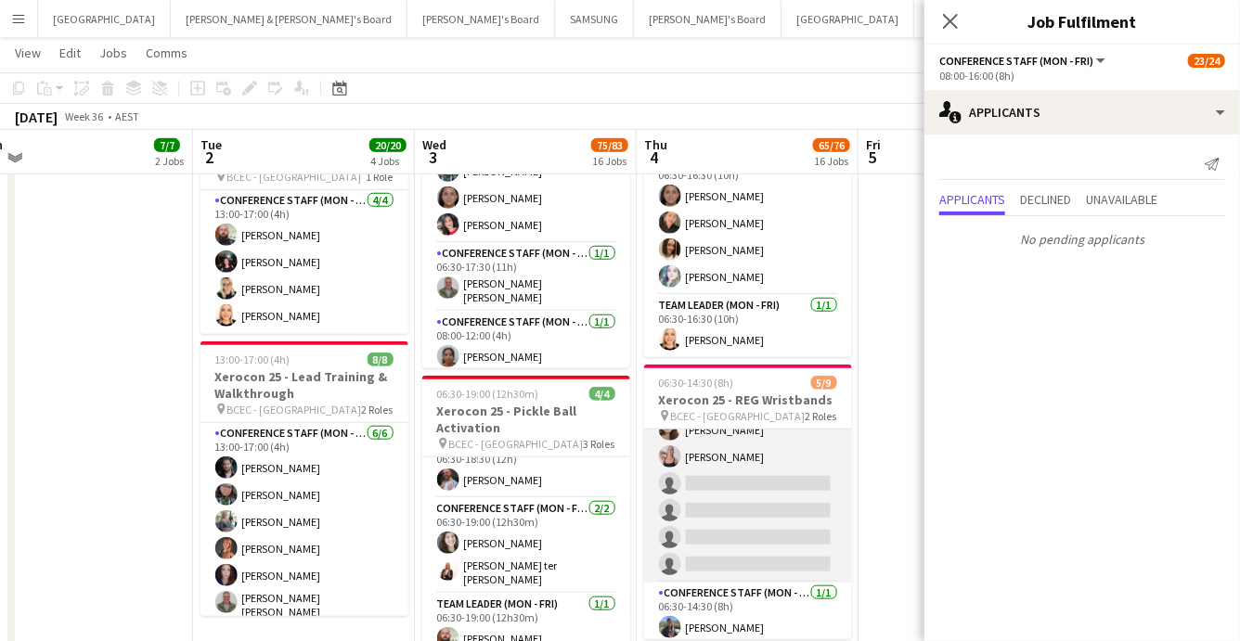
click at [758, 489] on app-card-role "Conference Staff (Mon - Fri) 48I 2A 4/8 06:30-10:30 (4h) Russ Gallagher Reti Ma…" at bounding box center [748, 454] width 208 height 257
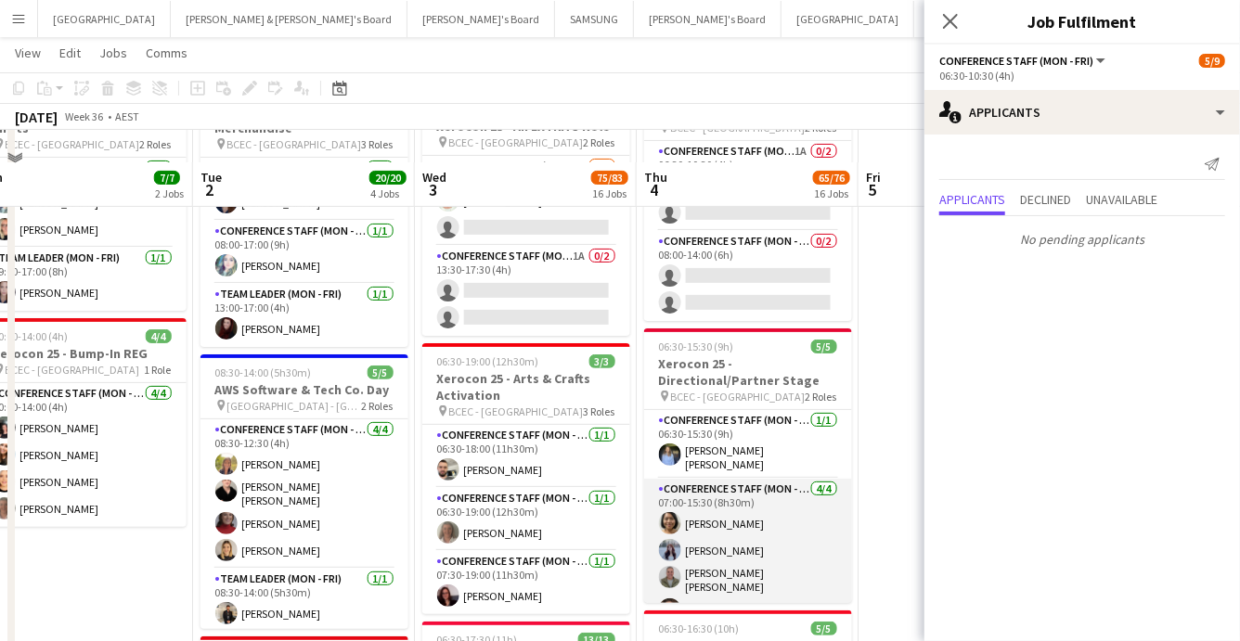
scroll to position [0, 0]
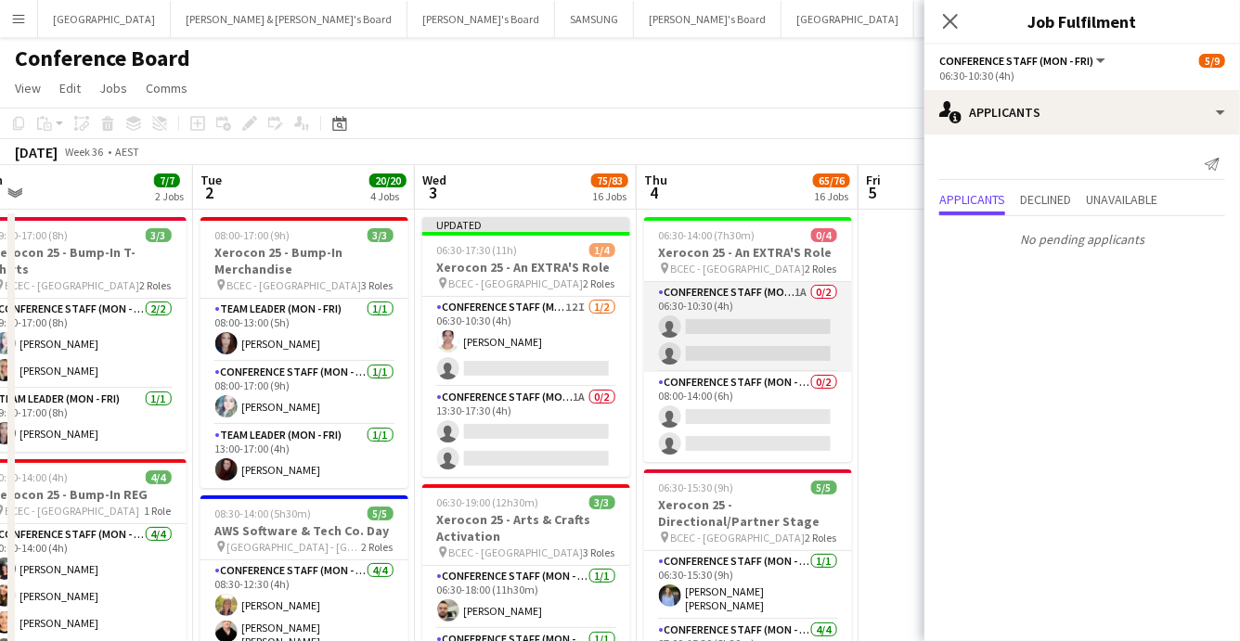
click at [787, 341] on app-card-role "Conference Staff (Mon - Fri) 1A 0/2 06:30-10:30 (4h) single-neutral-actions sin…" at bounding box center [748, 327] width 208 height 90
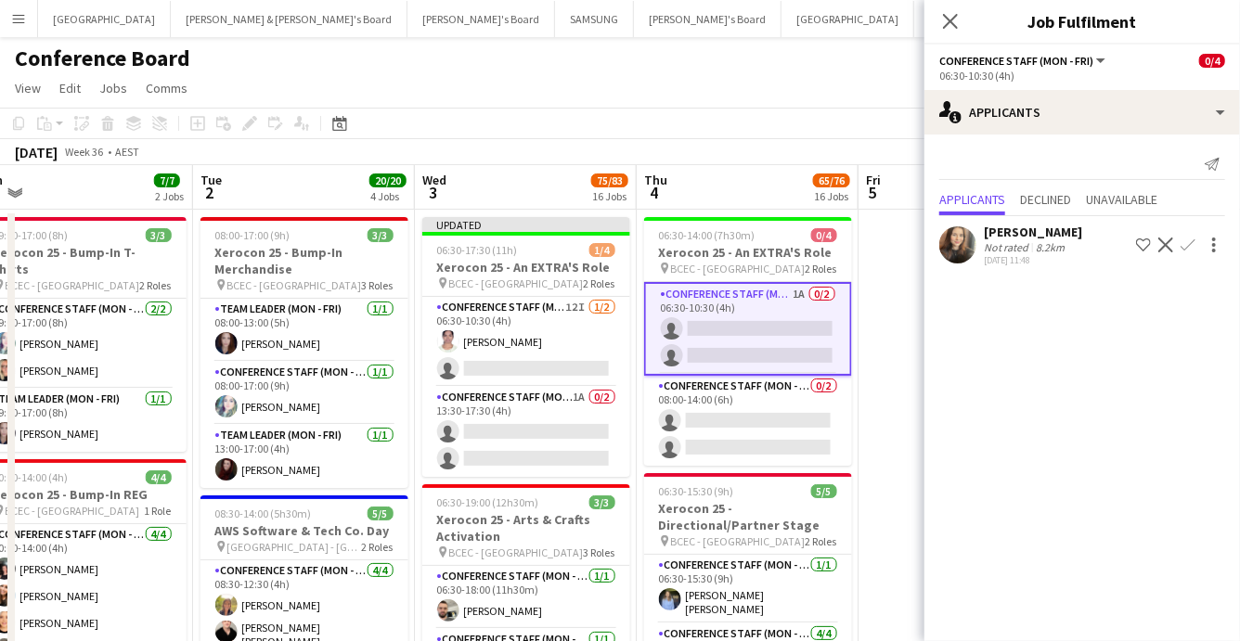
click at [1185, 238] on app-icon "Confirm" at bounding box center [1188, 245] width 15 height 15
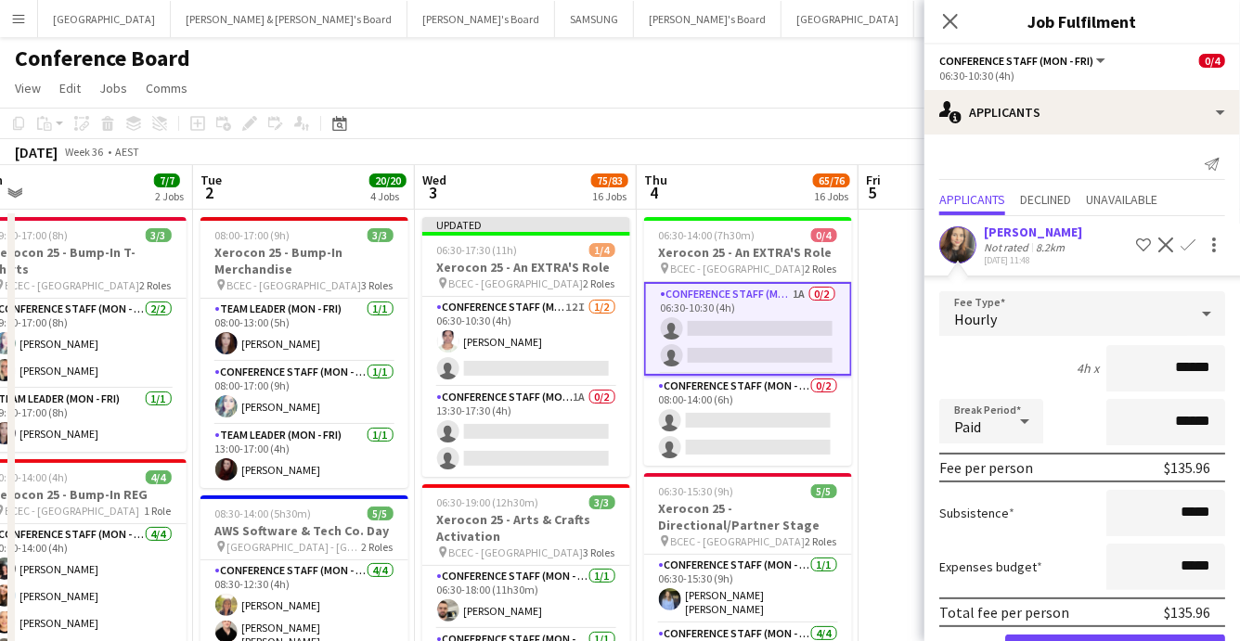
scroll to position [63, 0]
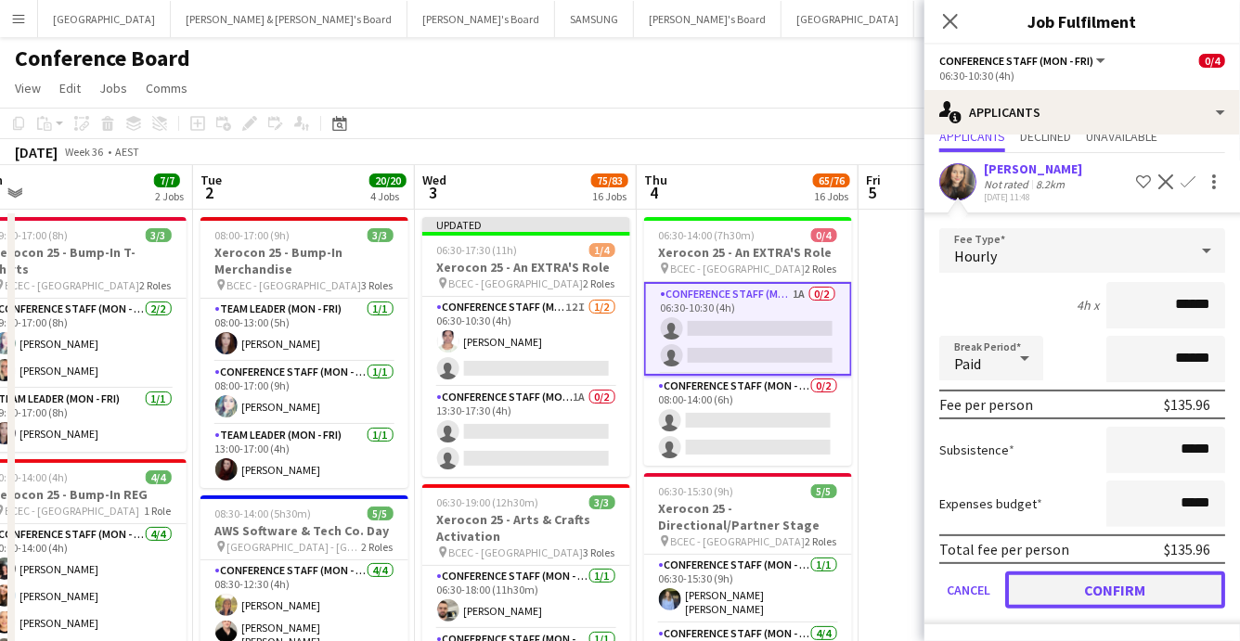
click at [1122, 581] on button "Confirm" at bounding box center [1115, 590] width 220 height 37
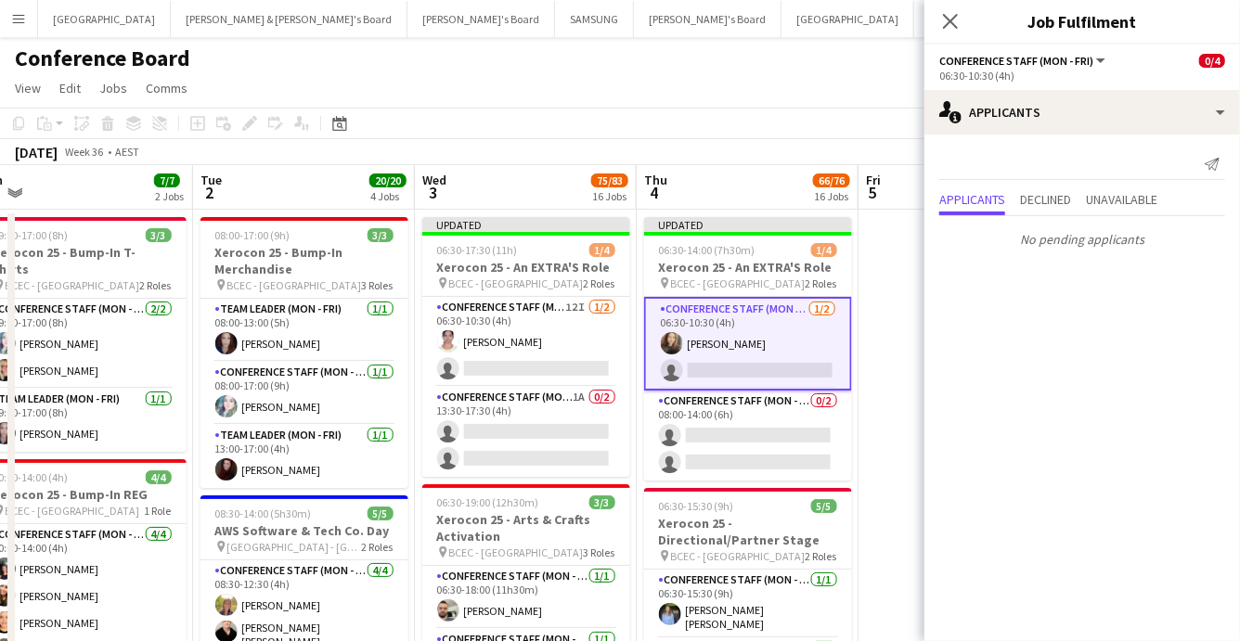
scroll to position [0, 0]
click at [809, 114] on app-toolbar "Copy Paste Paste Command V Paste with crew Command Shift V Paste linked Job Del…" at bounding box center [620, 124] width 1240 height 32
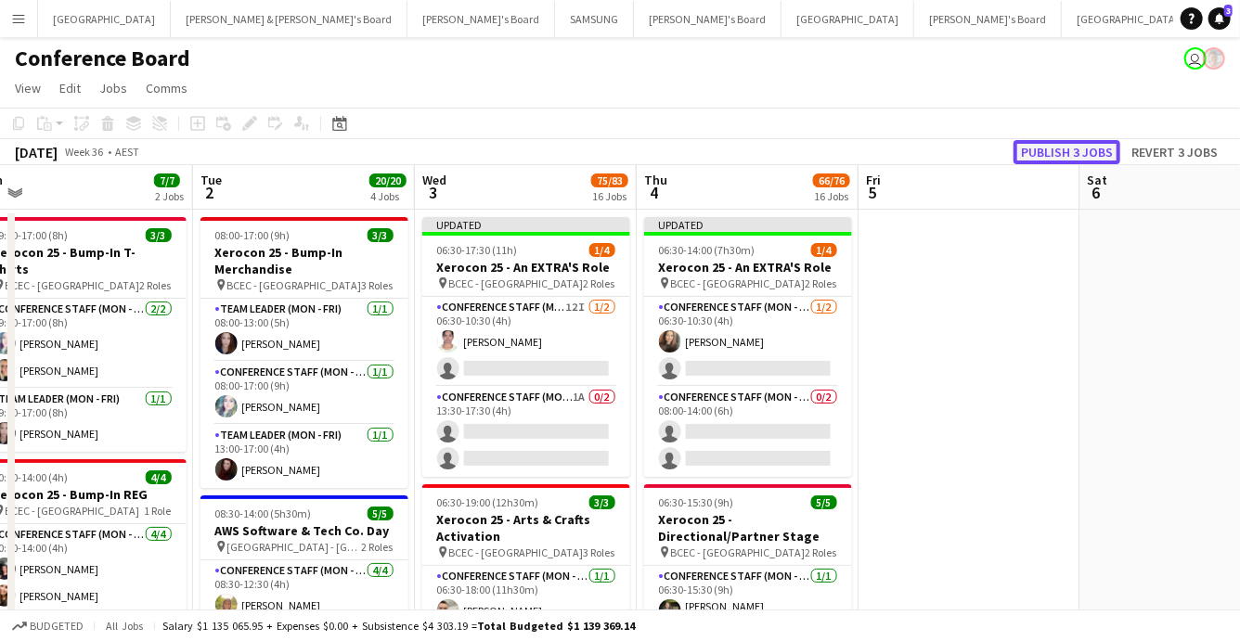
click at [1051, 147] on button "Publish 3 jobs" at bounding box center [1067, 152] width 107 height 24
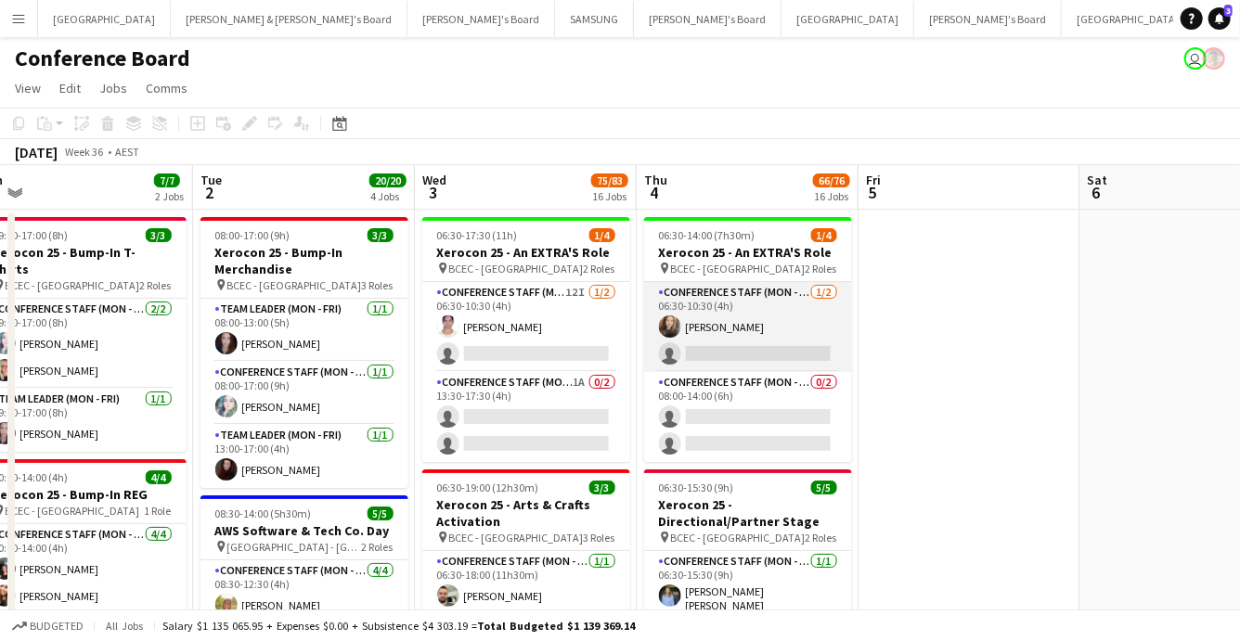
click at [716, 317] on app-card-role "Conference Staff (Mon - Fri) 1/2 06:30-10:30 (4h) Evey Barnes single-neutral-ac…" at bounding box center [748, 327] width 208 height 90
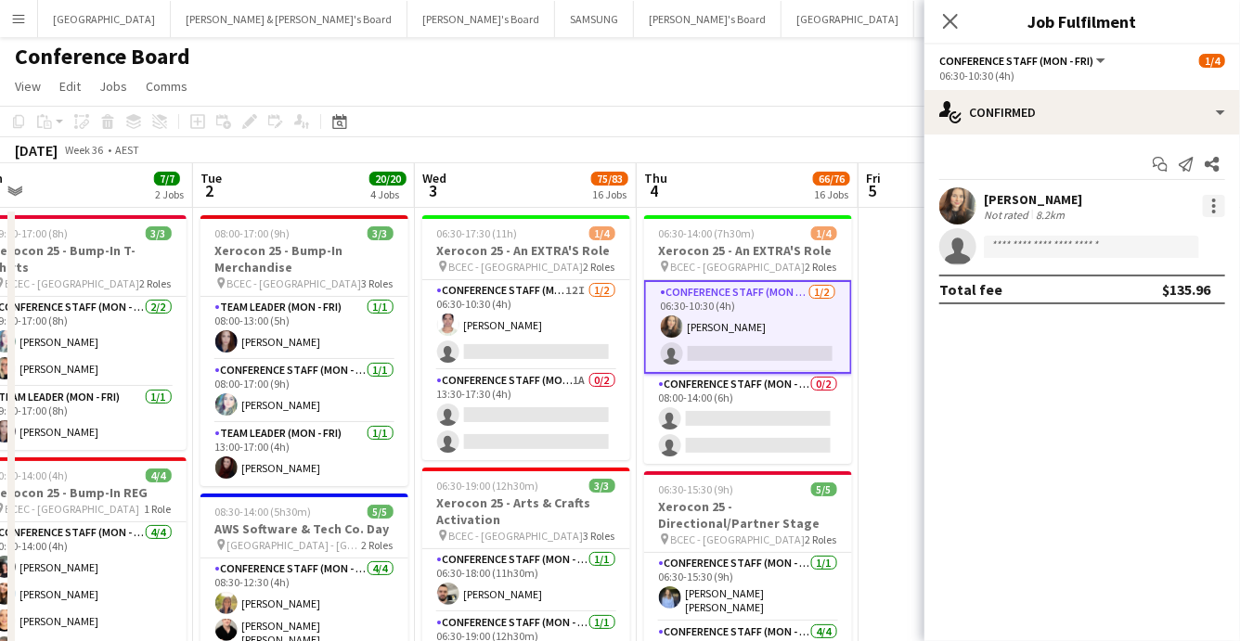
click at [1216, 206] on div at bounding box center [1214, 206] width 22 height 22
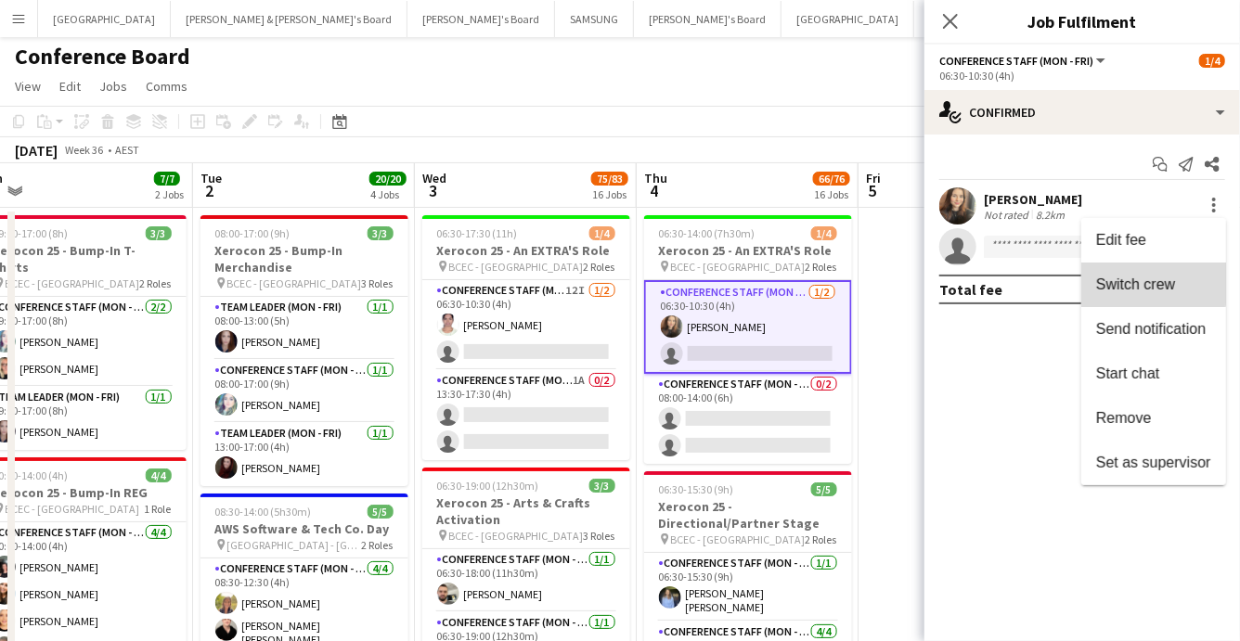
click at [1121, 278] on span "Switch crew" at bounding box center [1135, 285] width 79 height 16
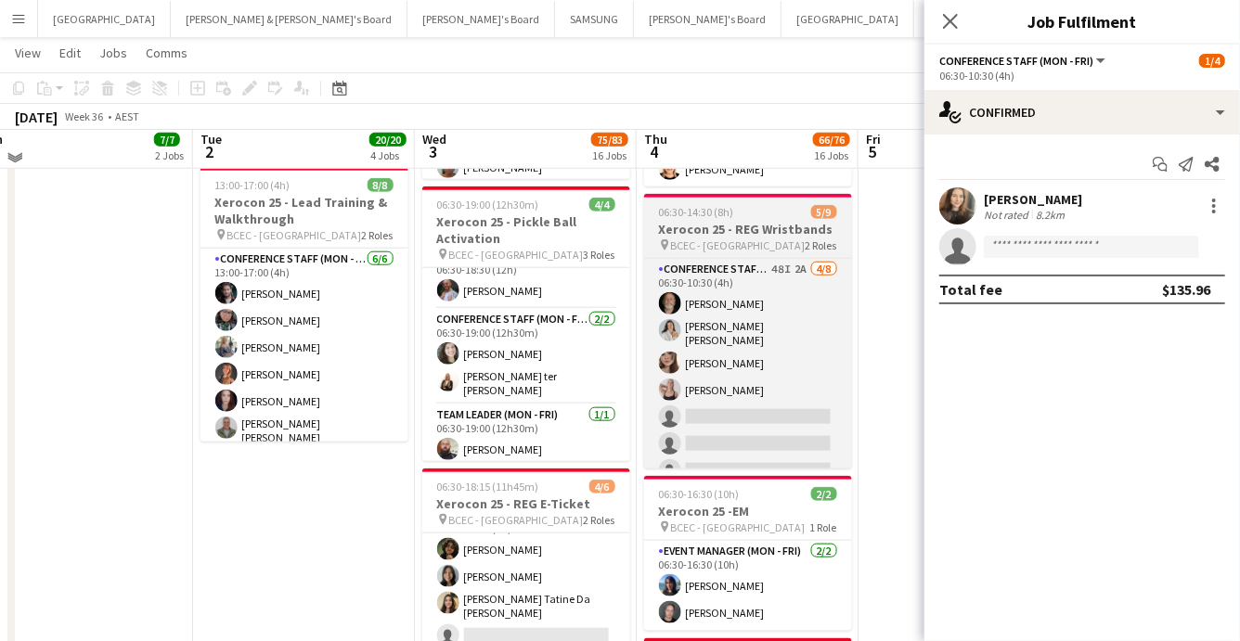
scroll to position [878, 0]
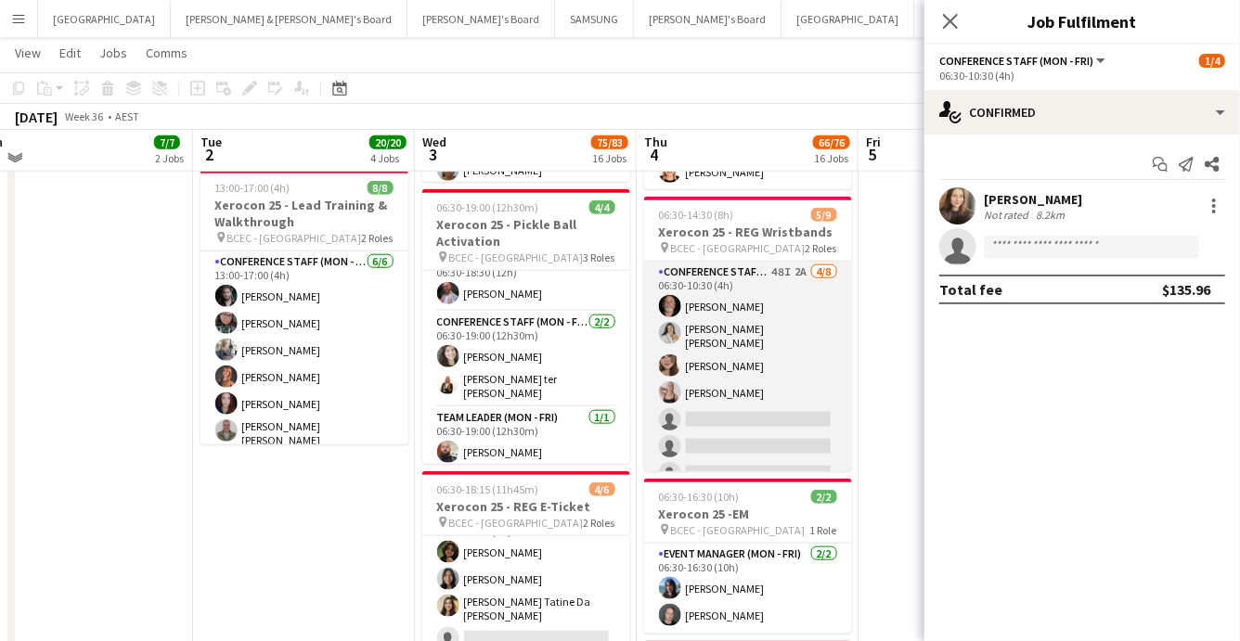
click at [748, 447] on app-card-role "Conference Staff (Mon - Fri) 48I 2A 4/8 06:30-10:30 (4h) Russ Gallagher Reti Ma…" at bounding box center [748, 390] width 208 height 257
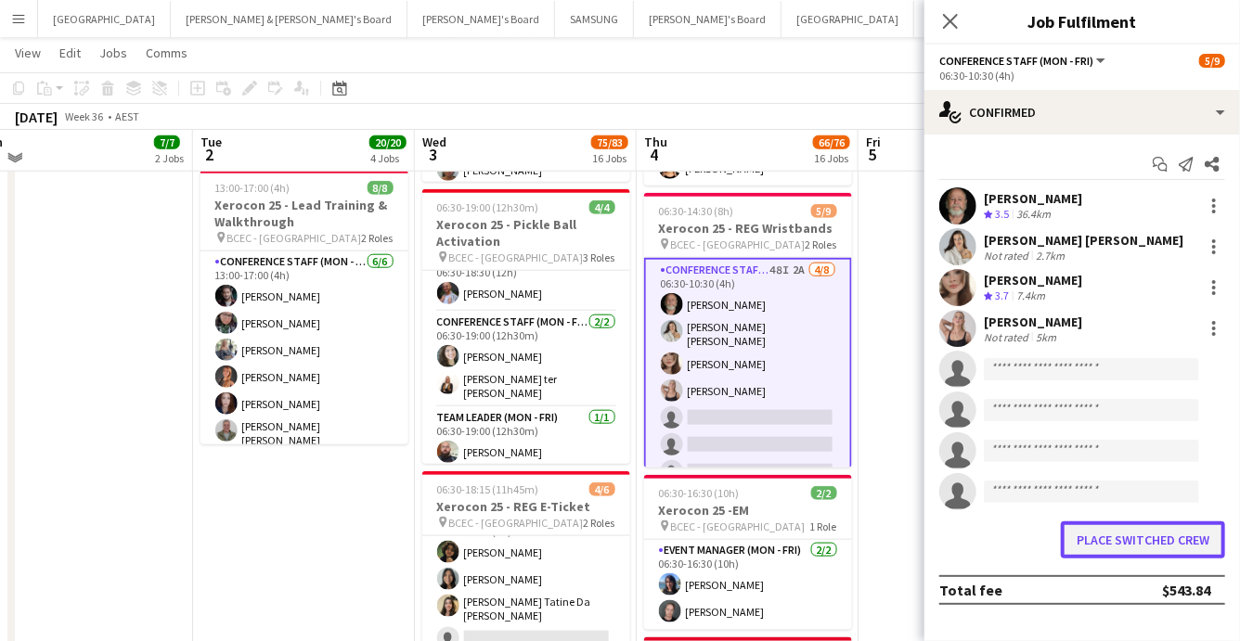
click at [1121, 535] on button "Place switched crew" at bounding box center [1143, 540] width 164 height 37
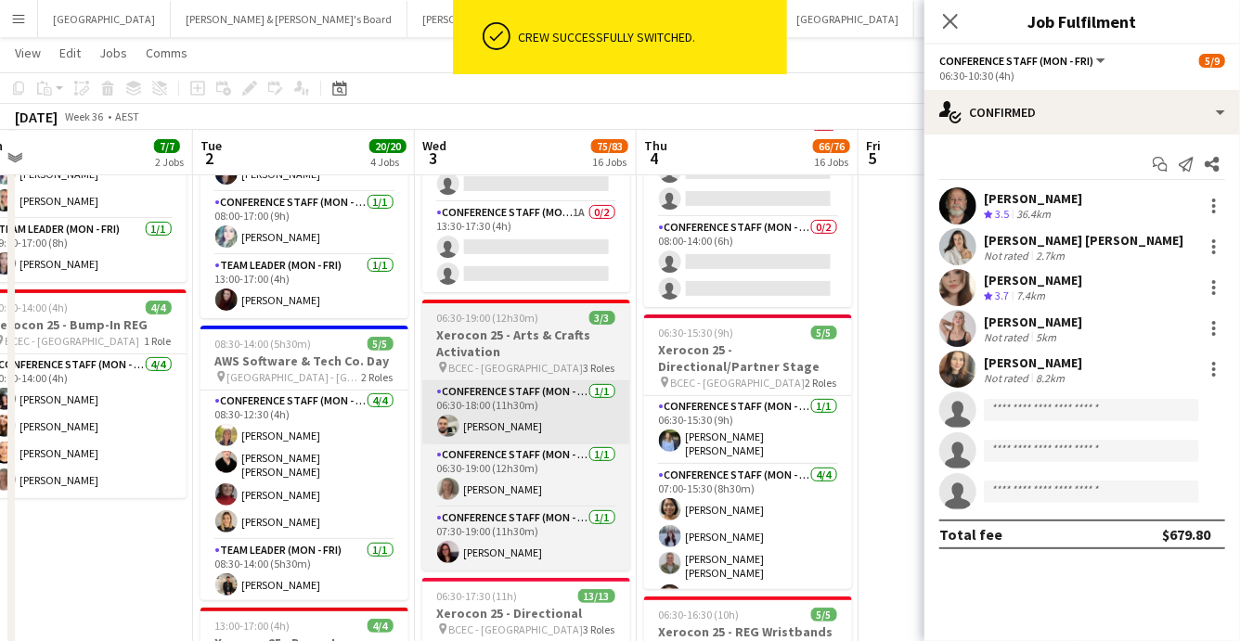
scroll to position [6, 0]
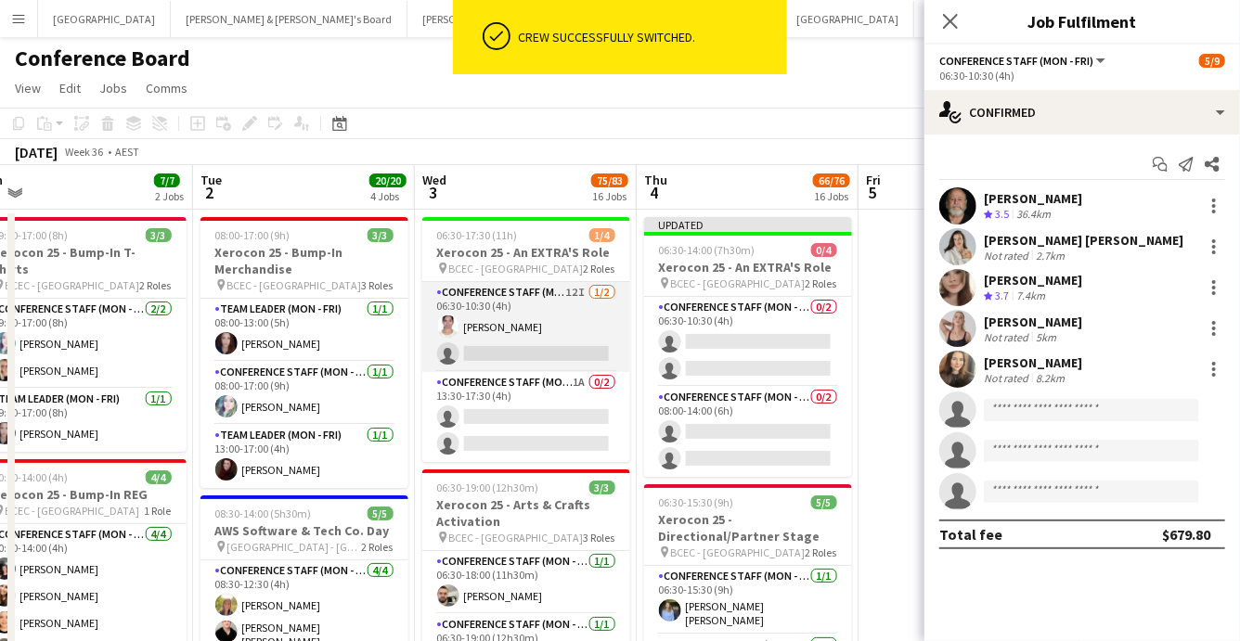
click at [529, 328] on app-card-role "Conference Staff (Mon - Fri) 12I 1/2 06:30-10:30 (4h) Rajnandani Kumari Yadav s…" at bounding box center [526, 327] width 208 height 90
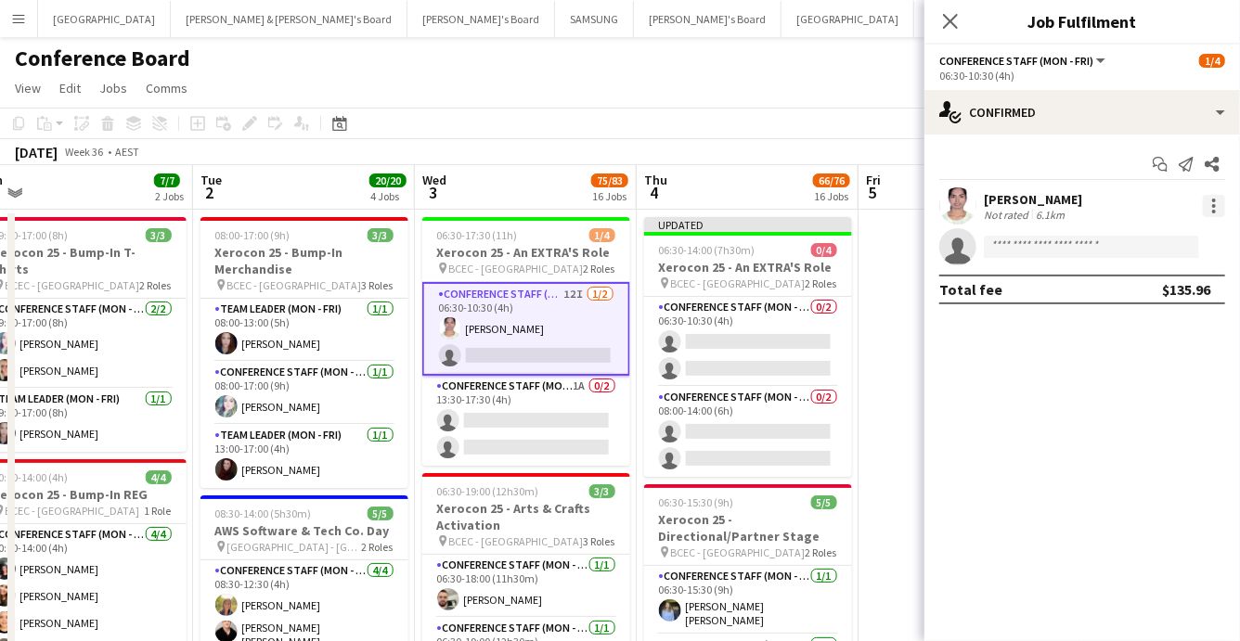
click at [1210, 199] on div at bounding box center [1214, 206] width 22 height 22
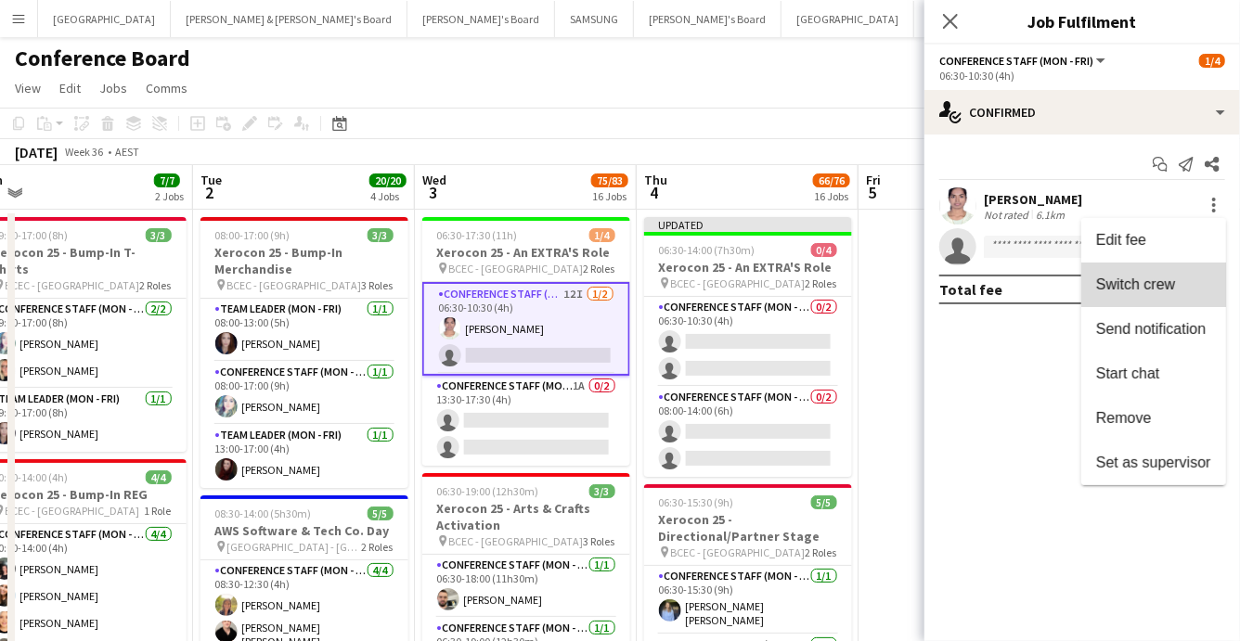
click at [1168, 285] on span "Switch crew" at bounding box center [1135, 285] width 79 height 16
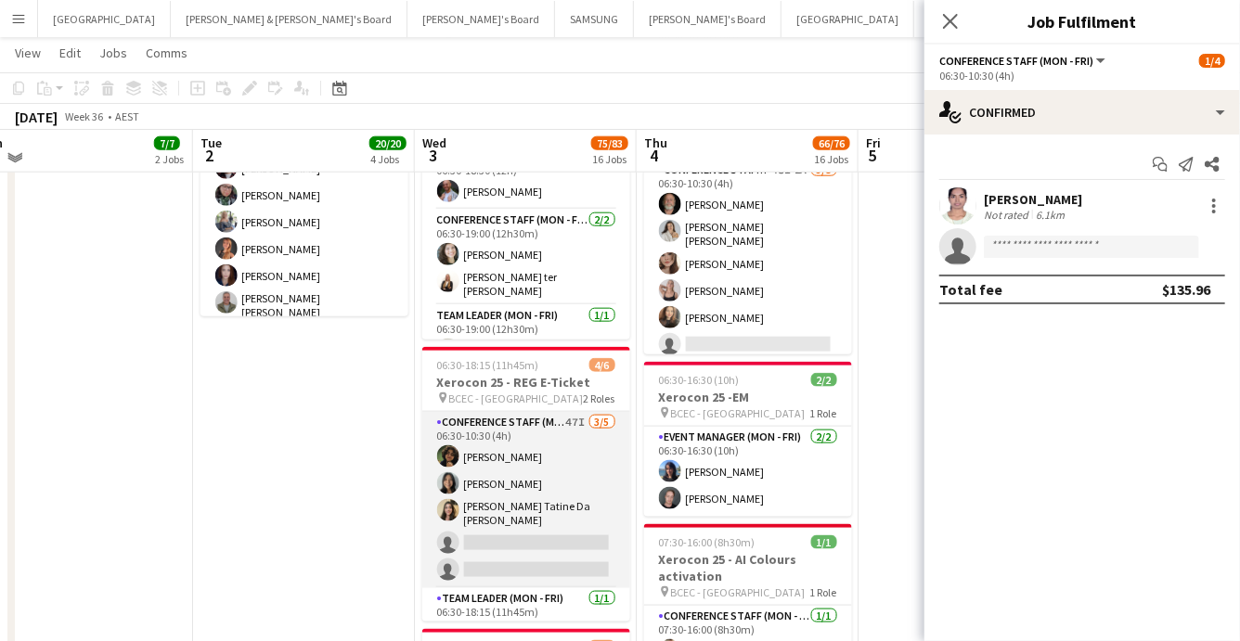
scroll to position [14, 0]
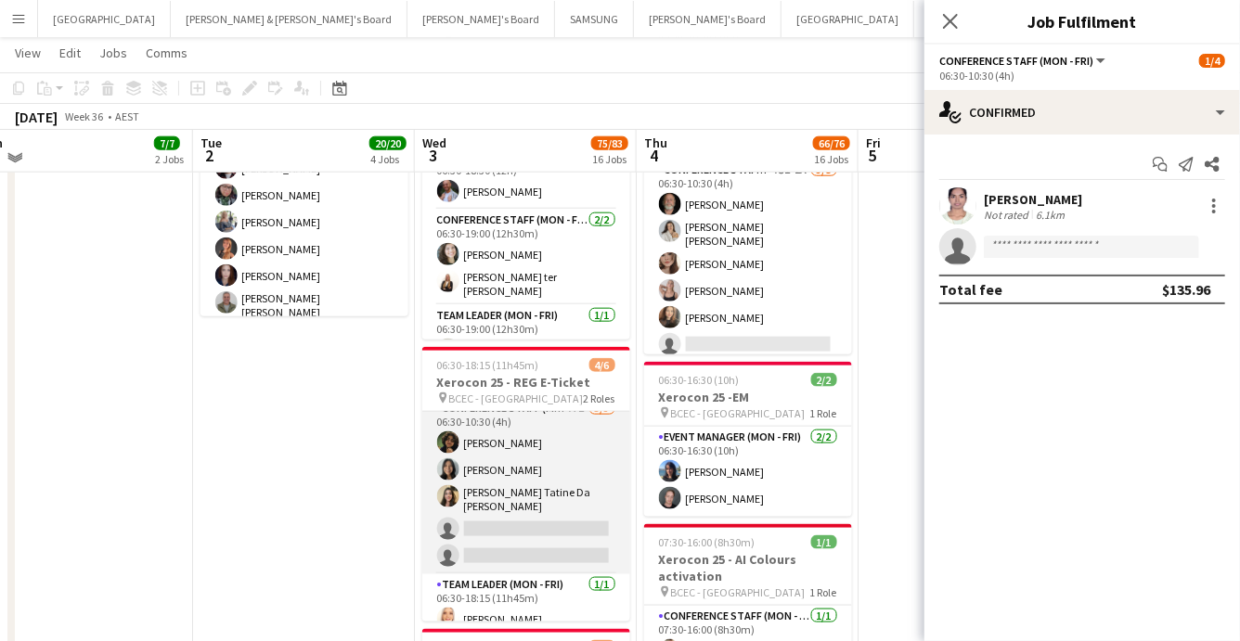
click at [547, 528] on app-card-role "Conference Staff (Mon - Fri) 47I 3/5 06:30-10:30 (4h) Matin Pirestani Kah Kei L…" at bounding box center [526, 486] width 208 height 176
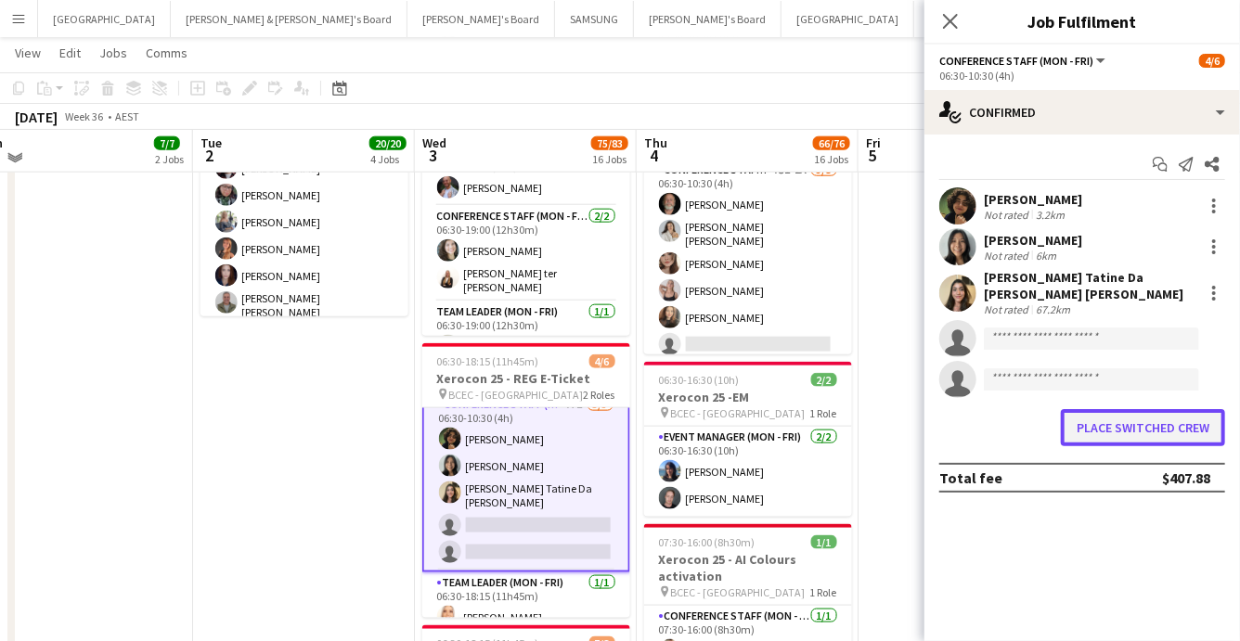
click at [1126, 420] on button "Place switched crew" at bounding box center [1143, 427] width 164 height 37
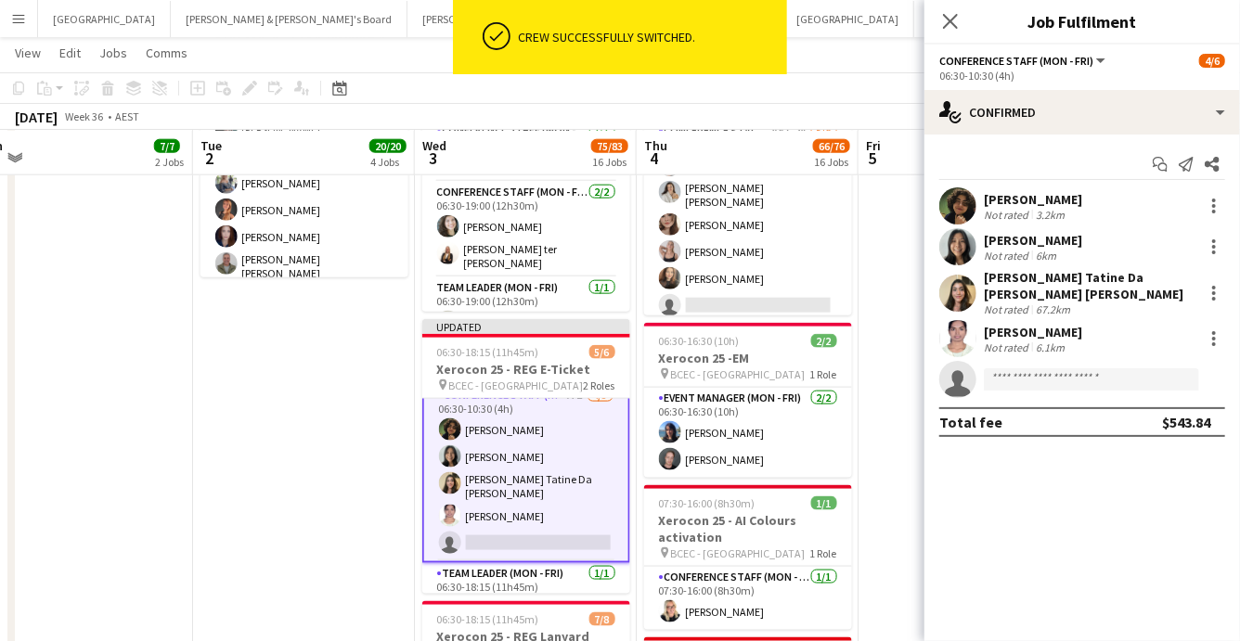
click at [874, 85] on app-toolbar "Copy Paste Paste Command V Paste with crew Command Shift V Paste linked Job Del…" at bounding box center [620, 88] width 1240 height 32
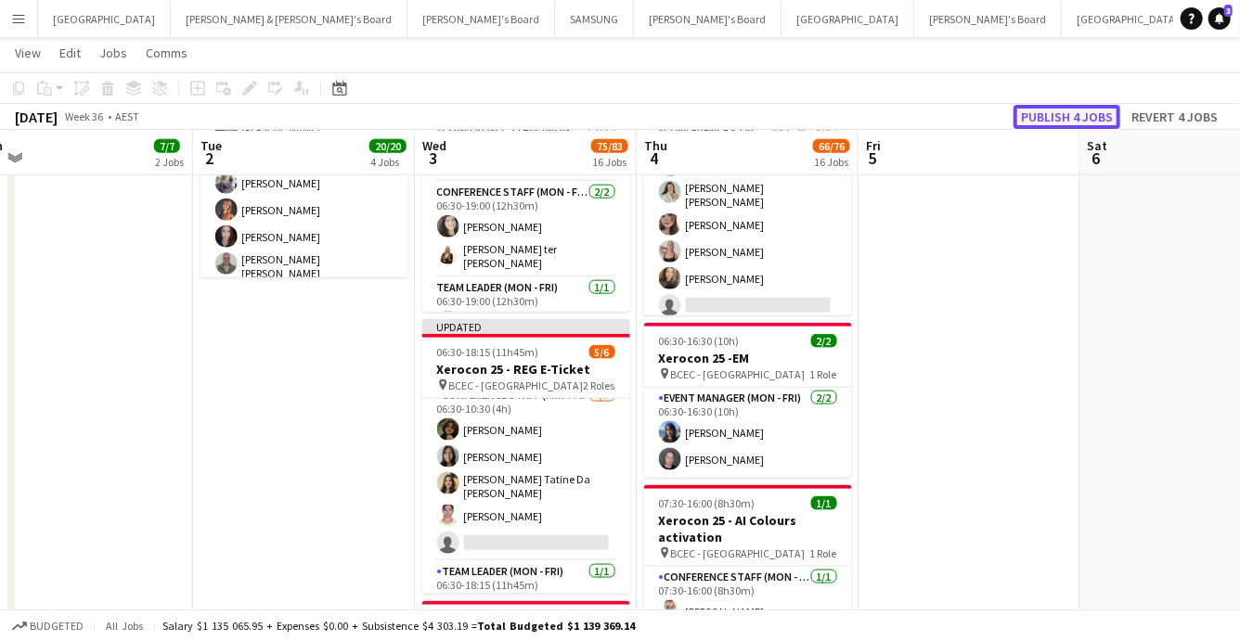
click at [1110, 117] on button "Publish 4 jobs" at bounding box center [1067, 117] width 107 height 24
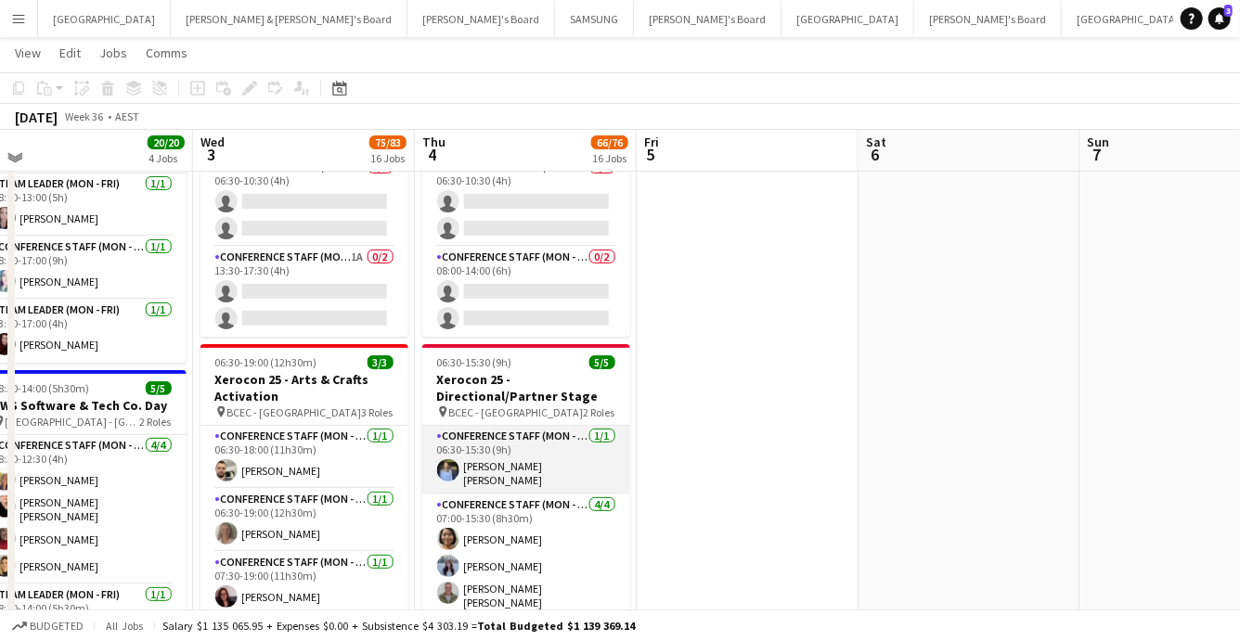
scroll to position [13, 0]
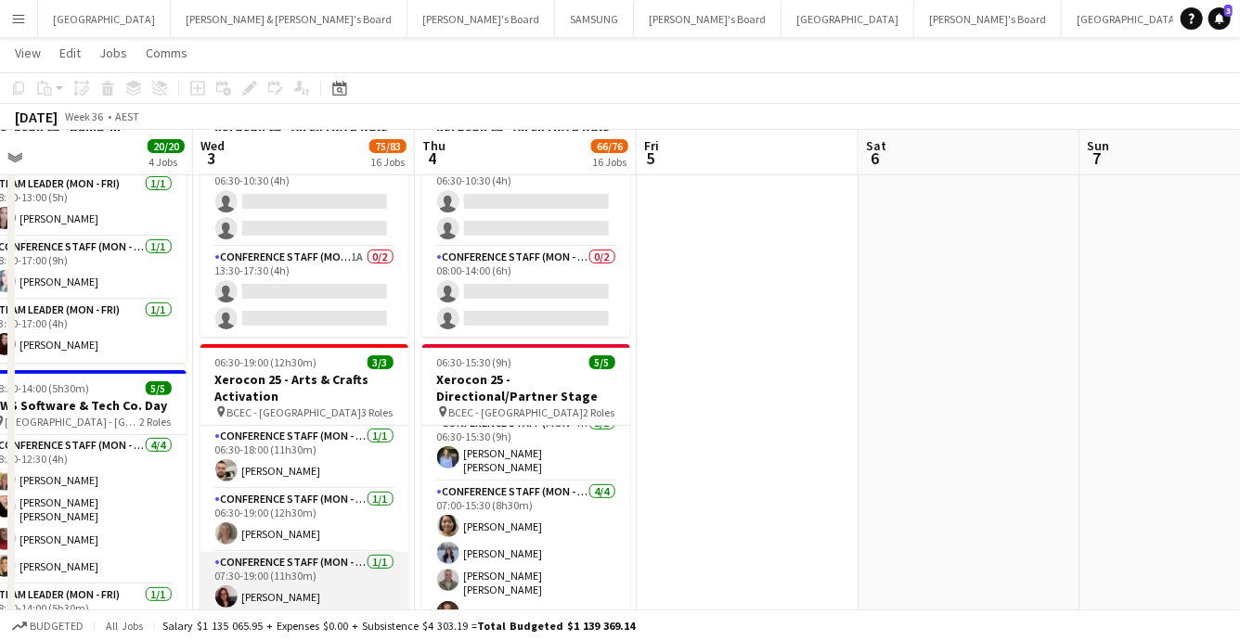
click at [227, 583] on app-card-role "Conference Staff (Mon - Fri) 1/1 07:30-19:00 (11h30m) Nora Koczor" at bounding box center [305, 583] width 208 height 63
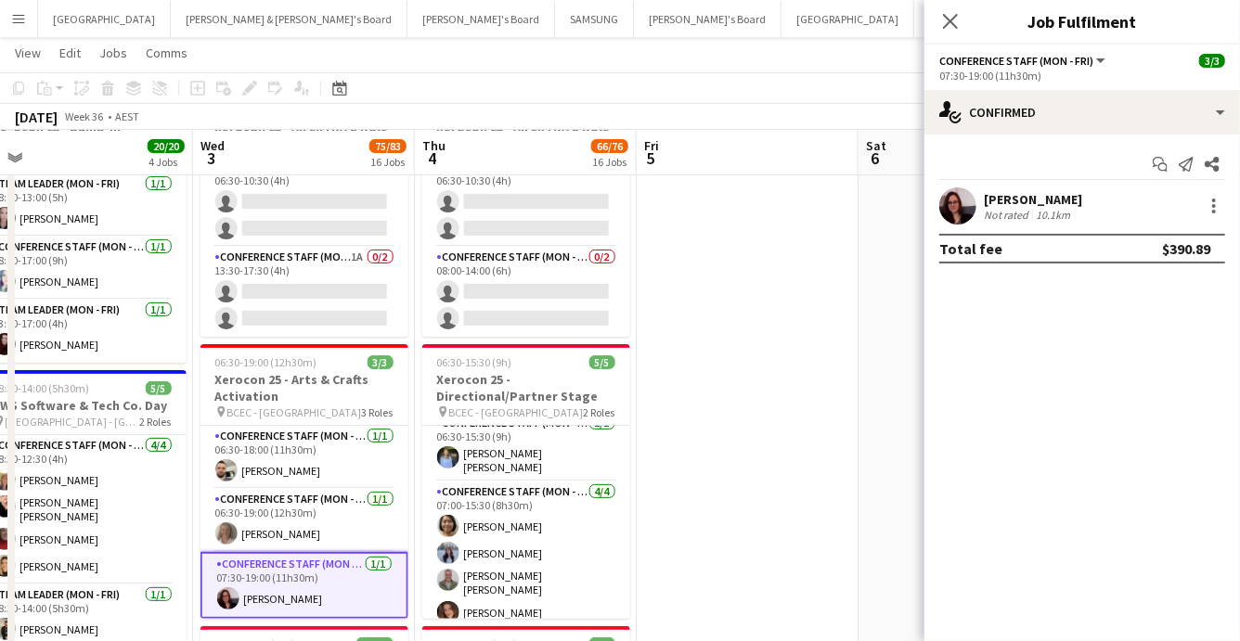
click at [953, 201] on app-user-avatar at bounding box center [957, 206] width 37 height 37
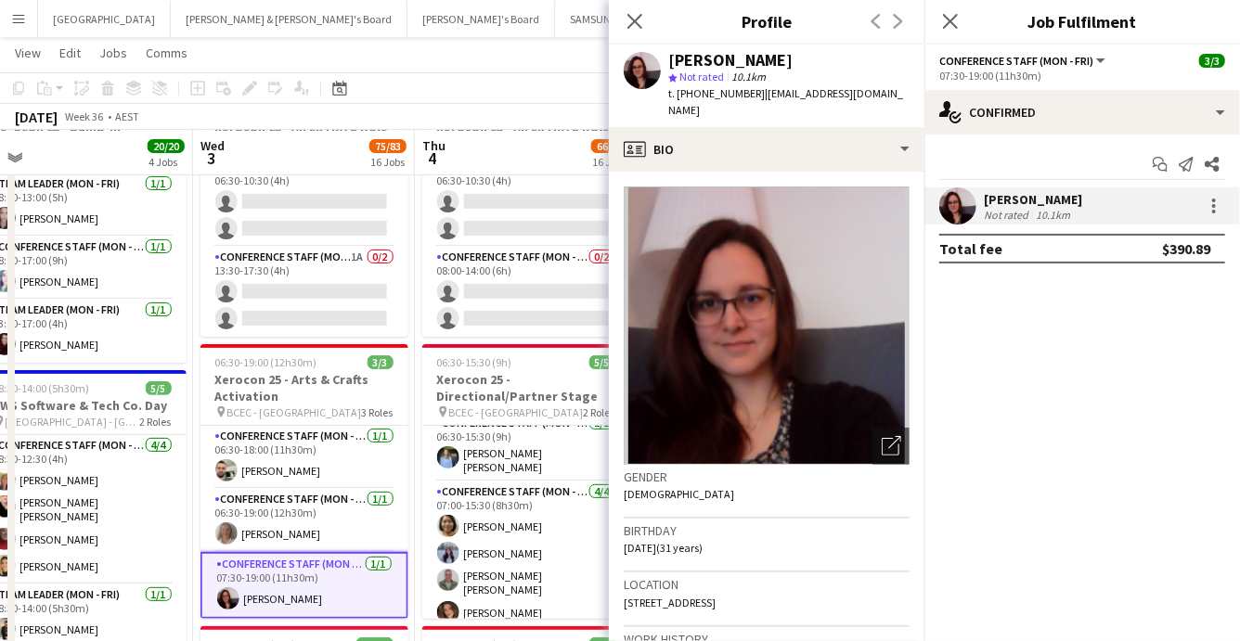
click at [18, 25] on app-icon "Menu" at bounding box center [18, 18] width 15 height 15
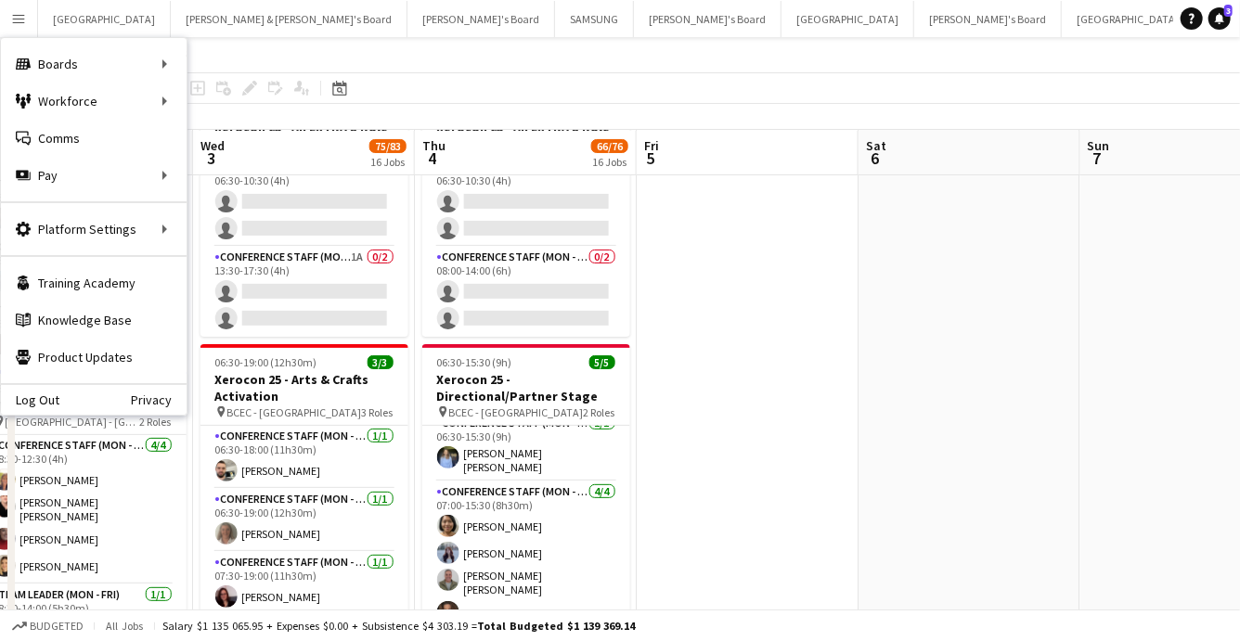
click at [461, 72] on app-toolbar "Copy Paste Paste Command V Paste with crew Command Shift V Paste linked Job Del…" at bounding box center [620, 88] width 1240 height 32
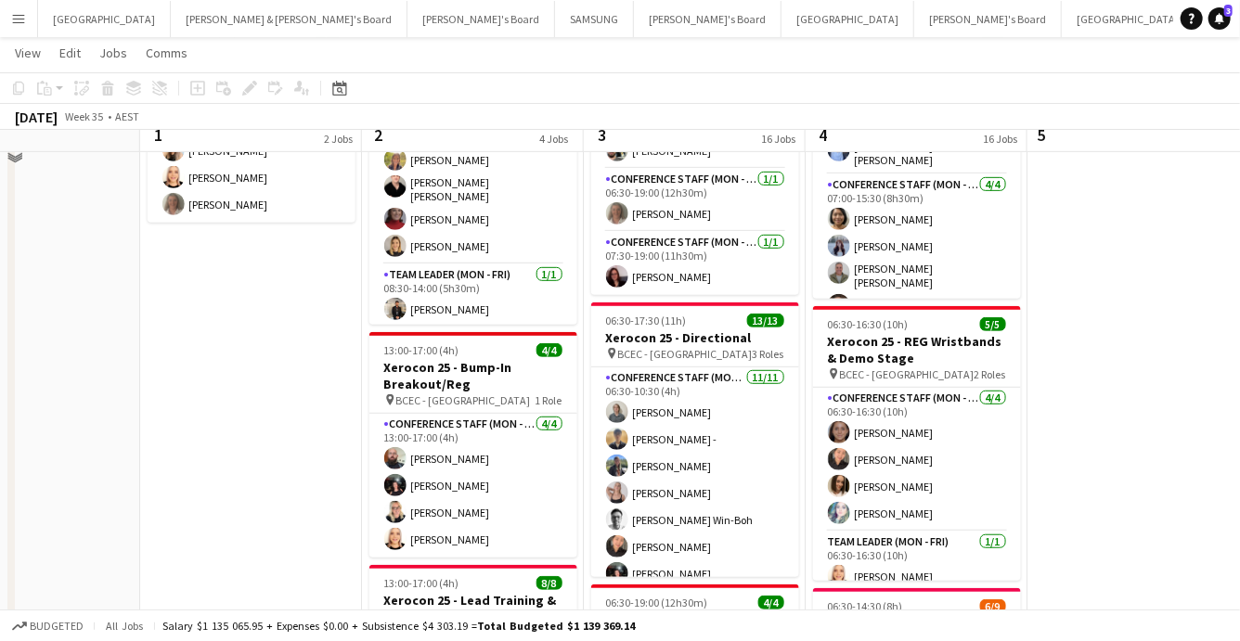
scroll to position [0, 0]
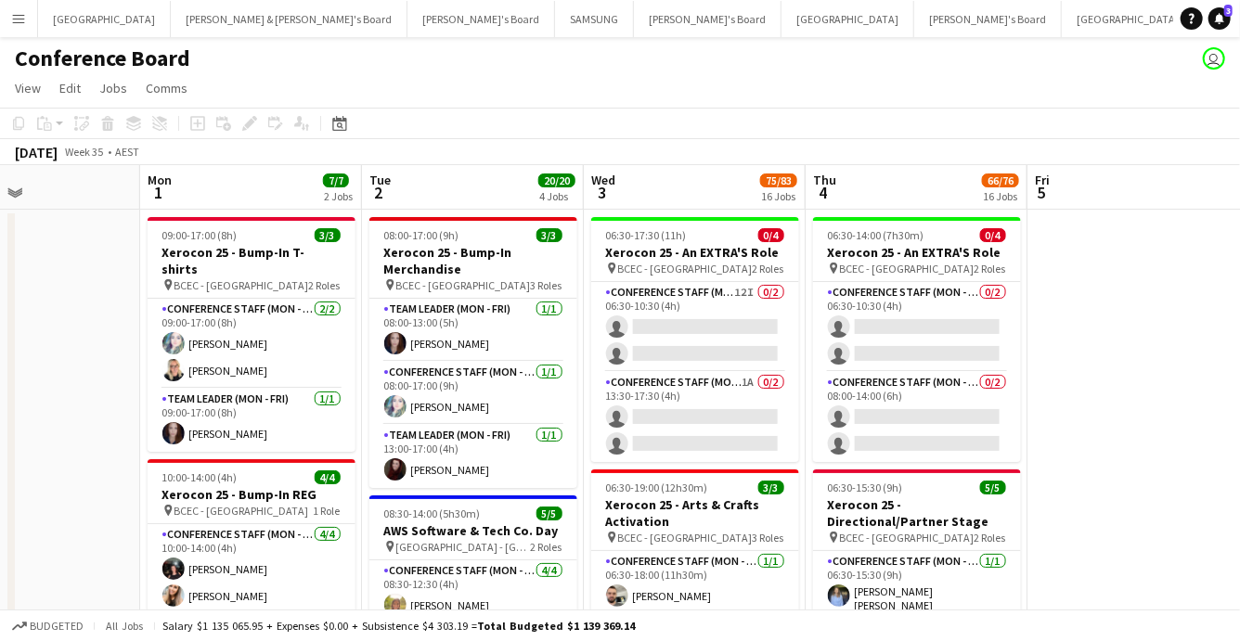
click at [9, 17] on button "Menu" at bounding box center [18, 18] width 37 height 37
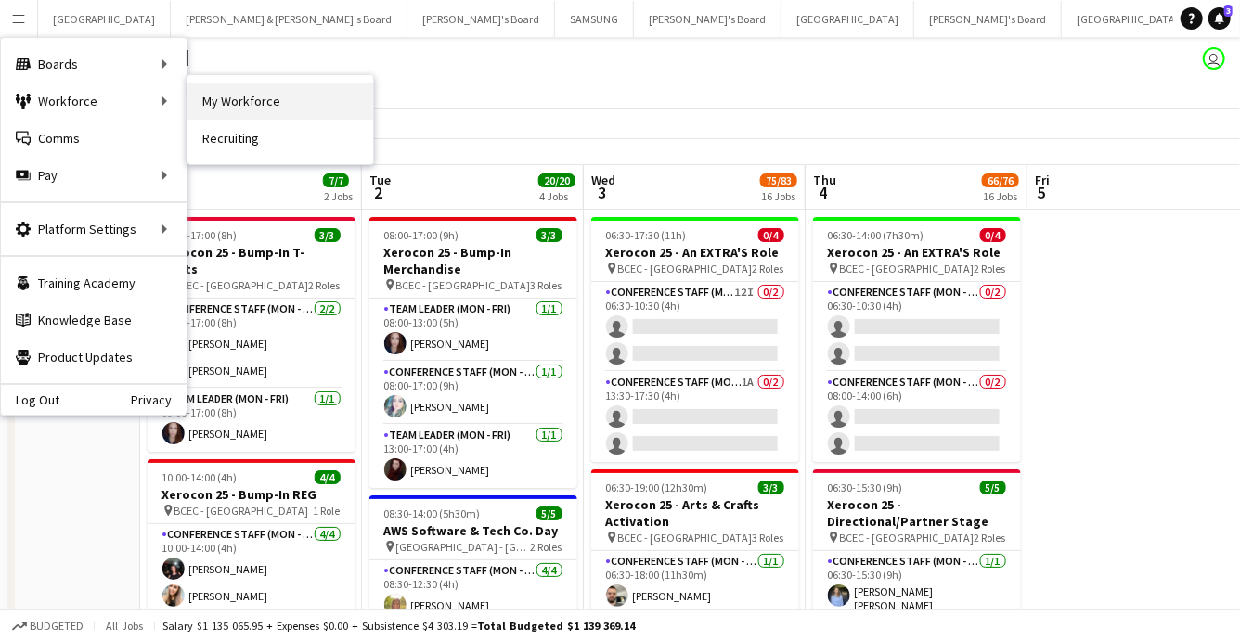
click at [266, 98] on link "My Workforce" at bounding box center [281, 101] width 186 height 37
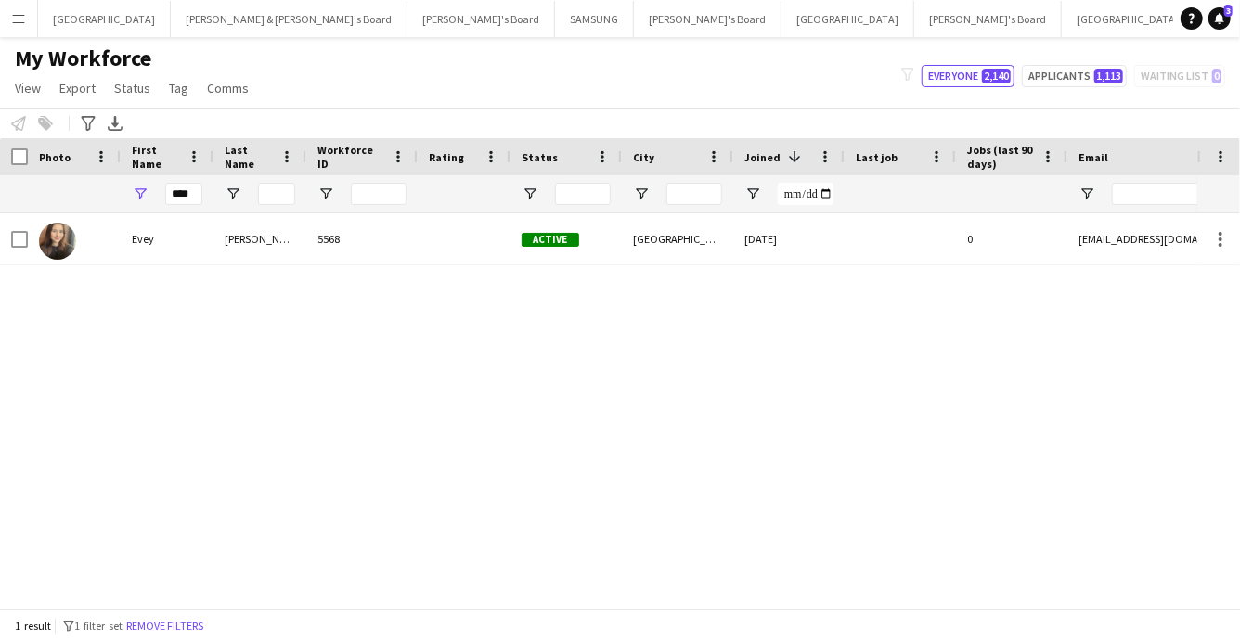
drag, startPoint x: 193, startPoint y: 626, endPoint x: 203, endPoint y: 206, distance: 419.7
click at [193, 626] on button "Remove filters" at bounding box center [165, 626] width 84 height 20
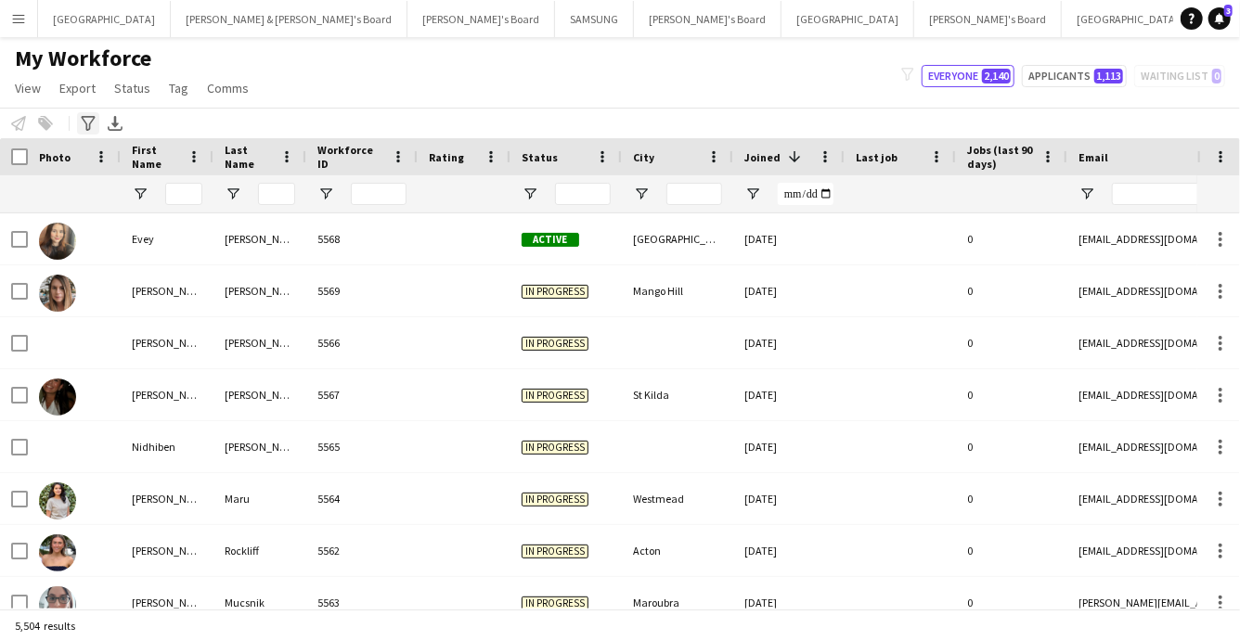
click at [87, 118] on icon "Advanced filters" at bounding box center [88, 123] width 15 height 15
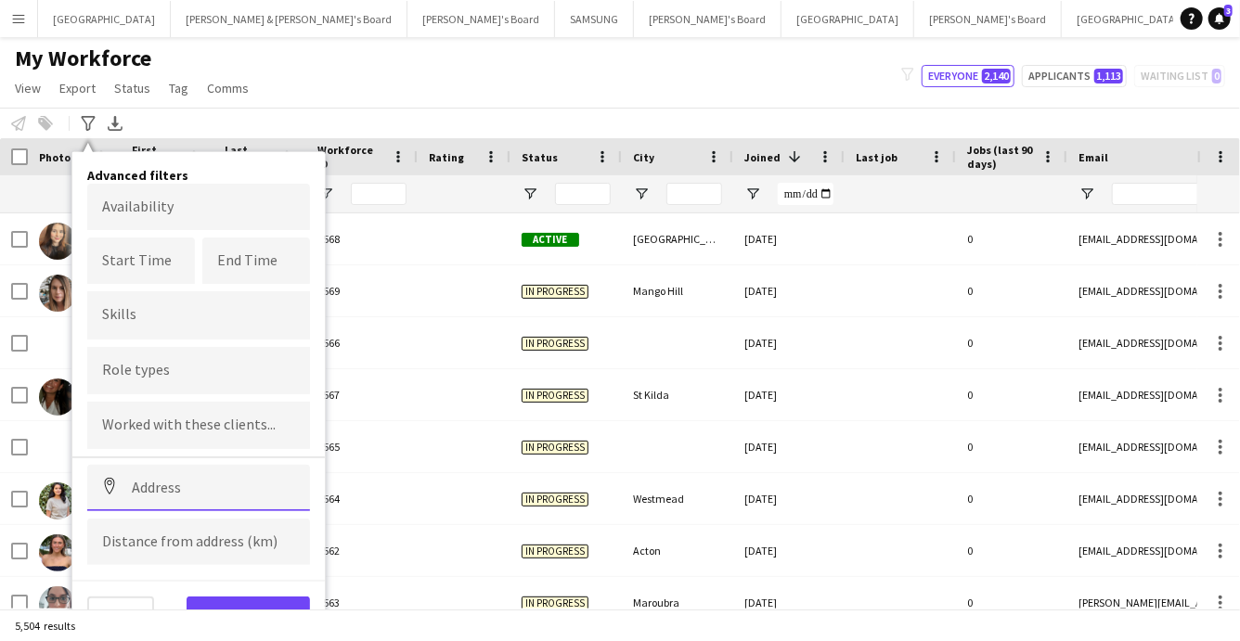
click at [145, 493] on input at bounding box center [198, 488] width 223 height 46
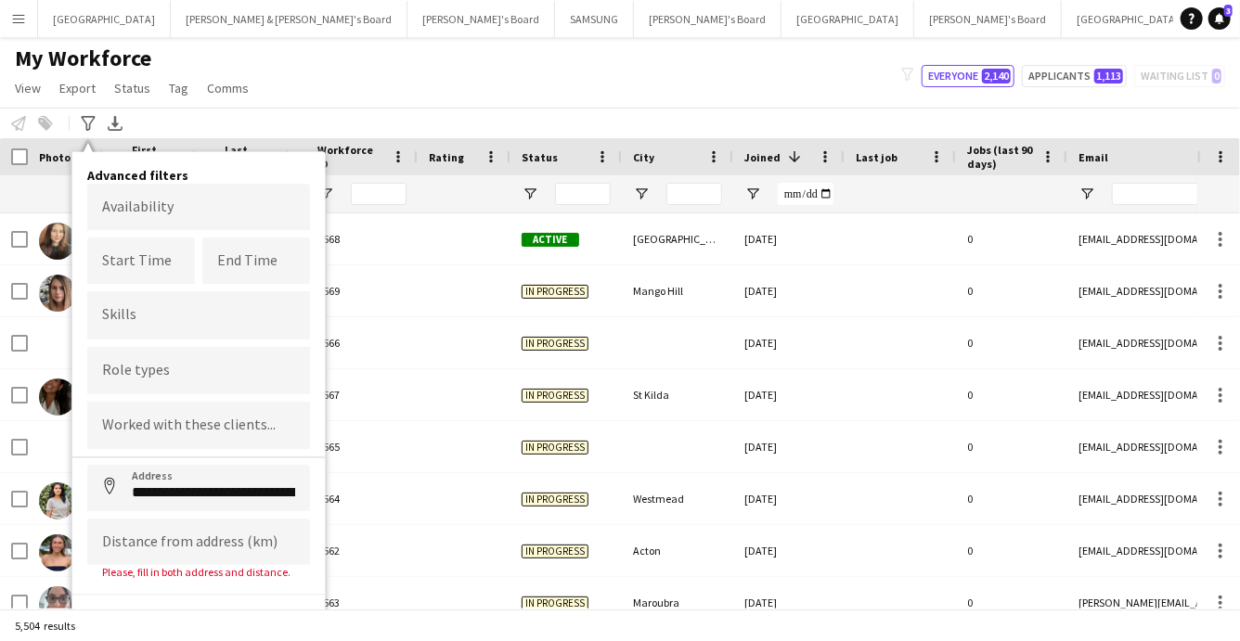
type input "**********"
click at [155, 541] on input at bounding box center [198, 542] width 223 height 46
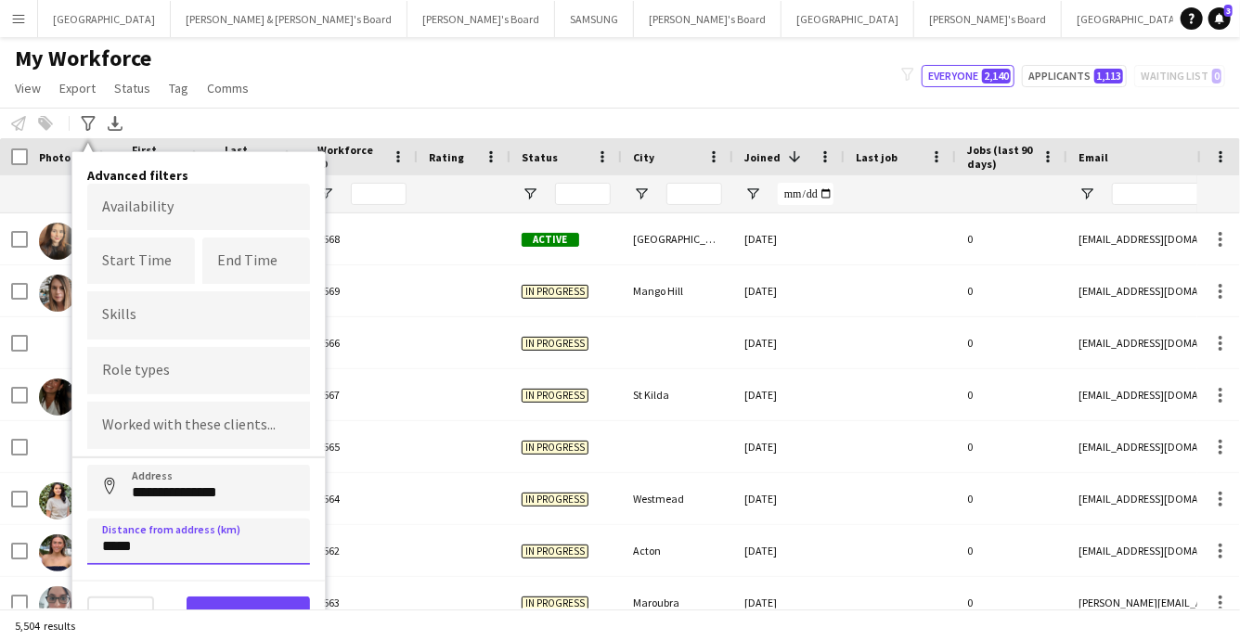
scroll to position [5, 0]
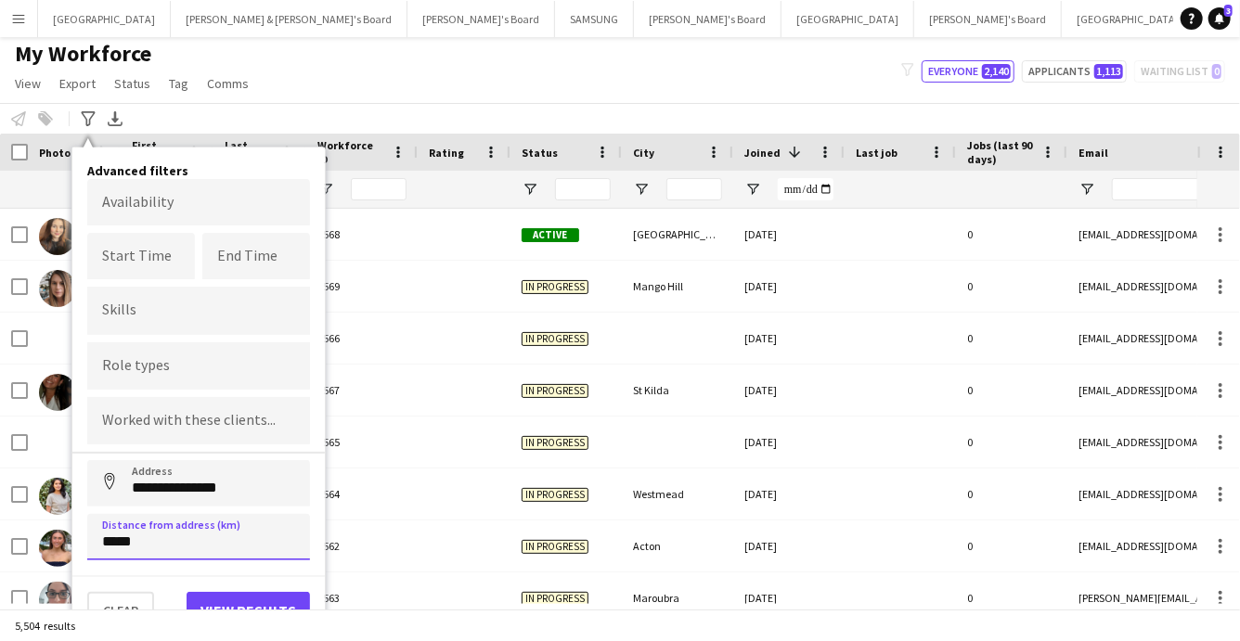
type input "*****"
click at [266, 602] on button "View results" at bounding box center [248, 610] width 123 height 37
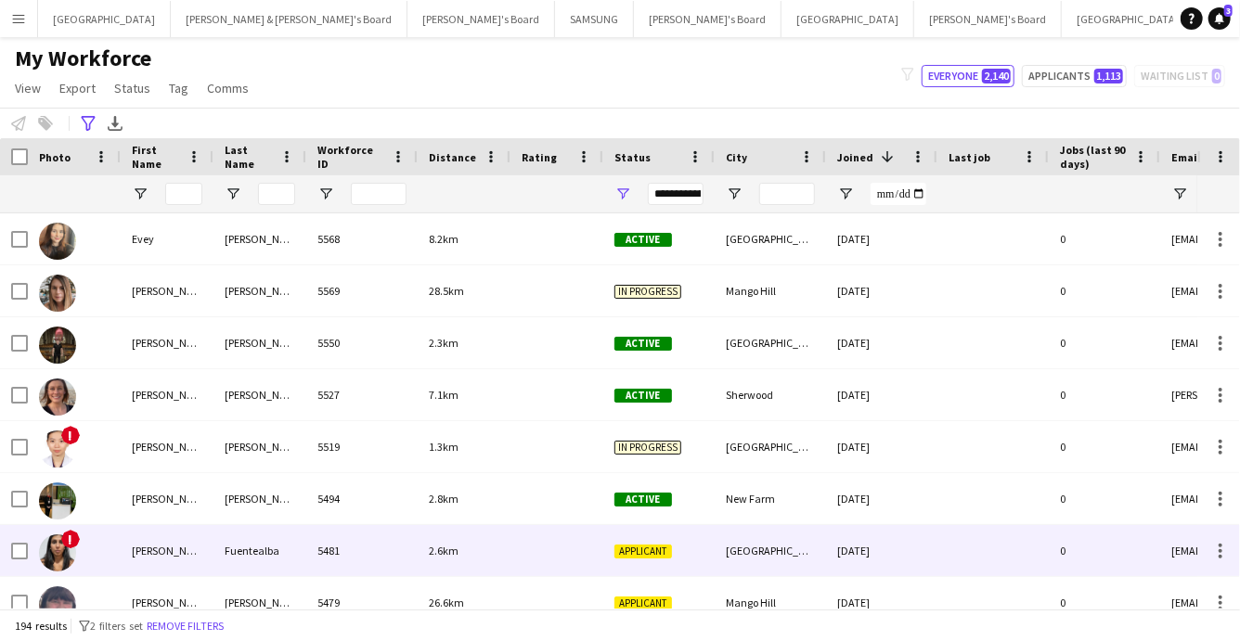
scroll to position [0, 0]
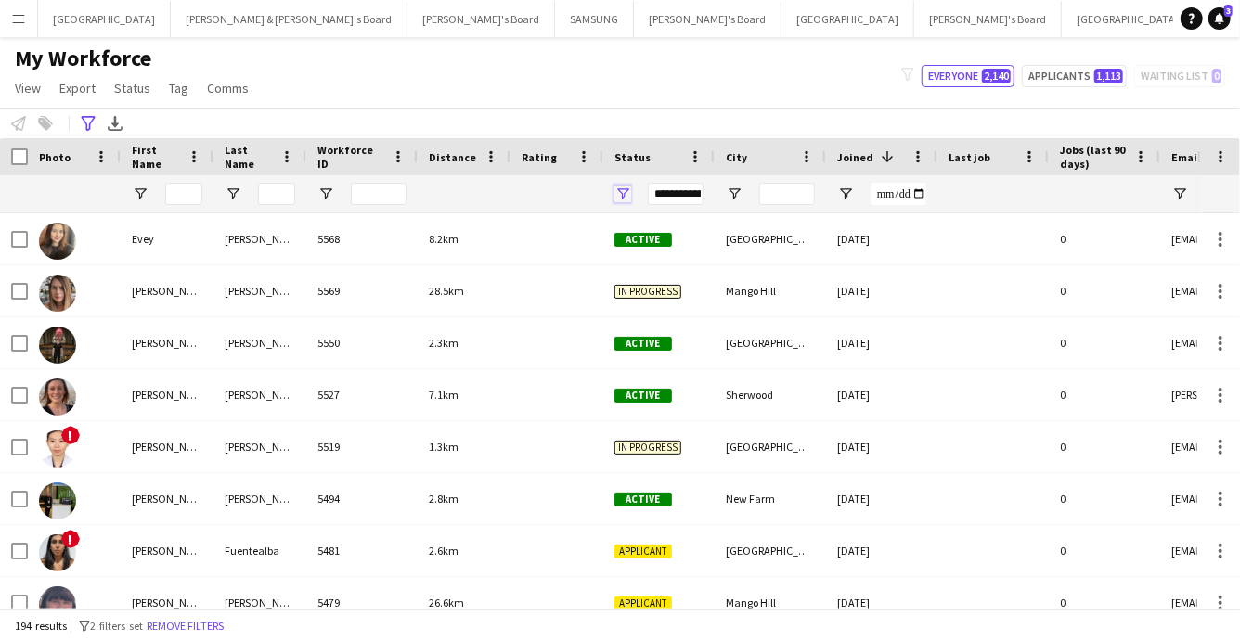
click at [625, 195] on span "Open Filter Menu" at bounding box center [623, 194] width 17 height 17
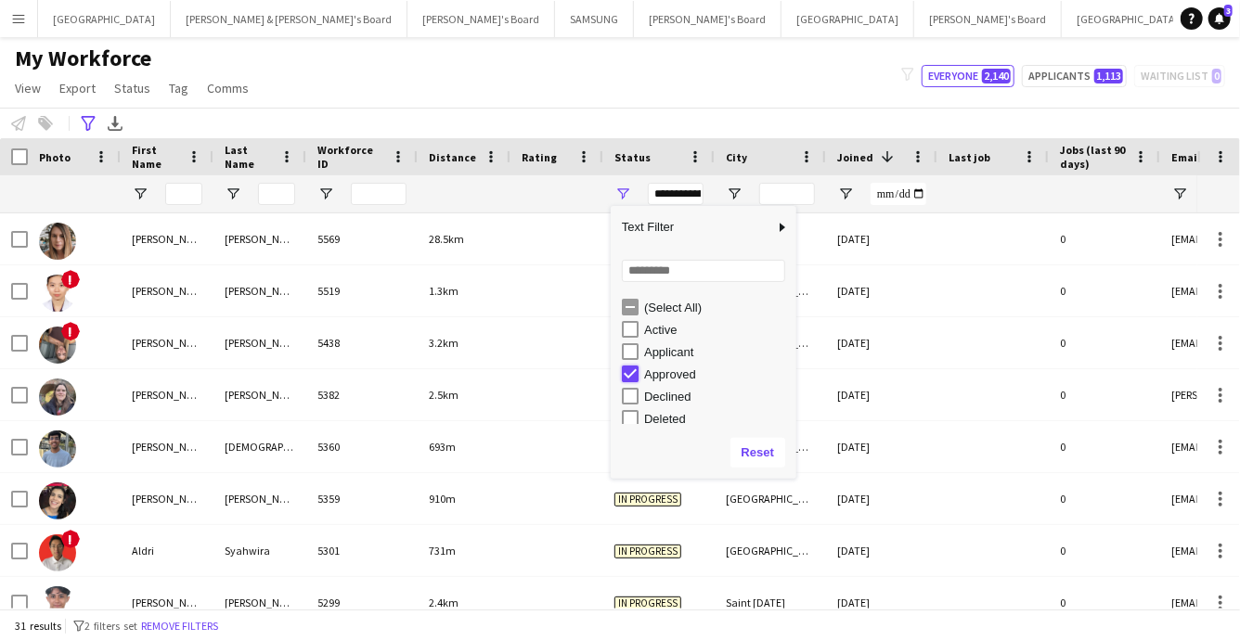
type input "**********"
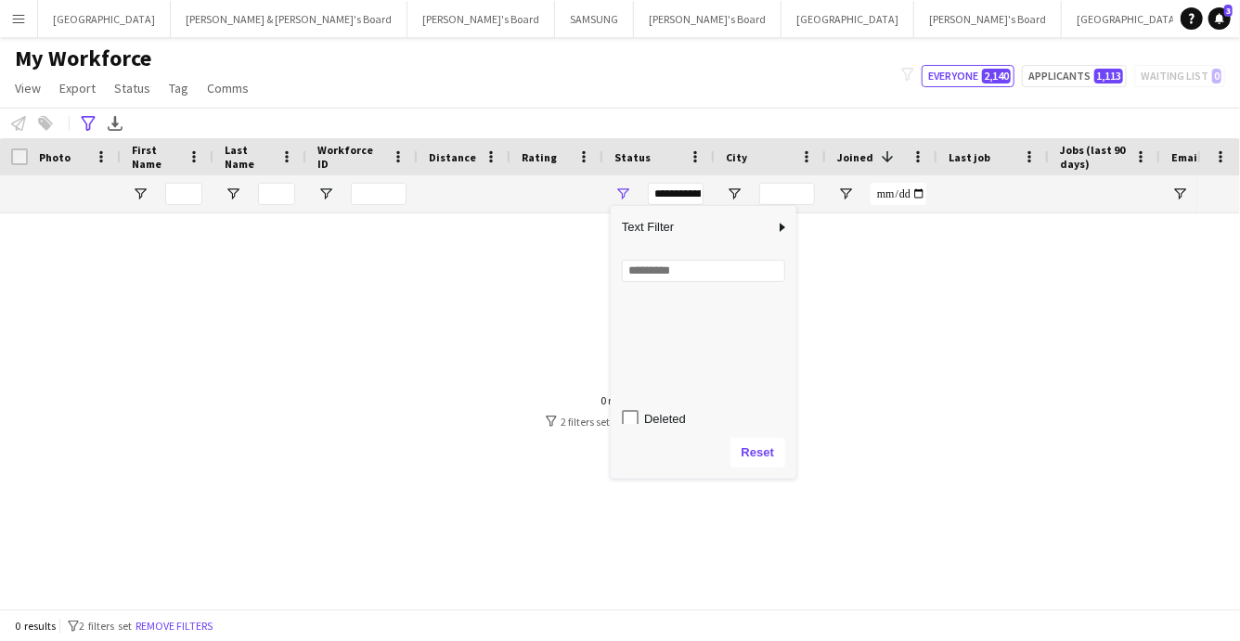
scroll to position [116, 0]
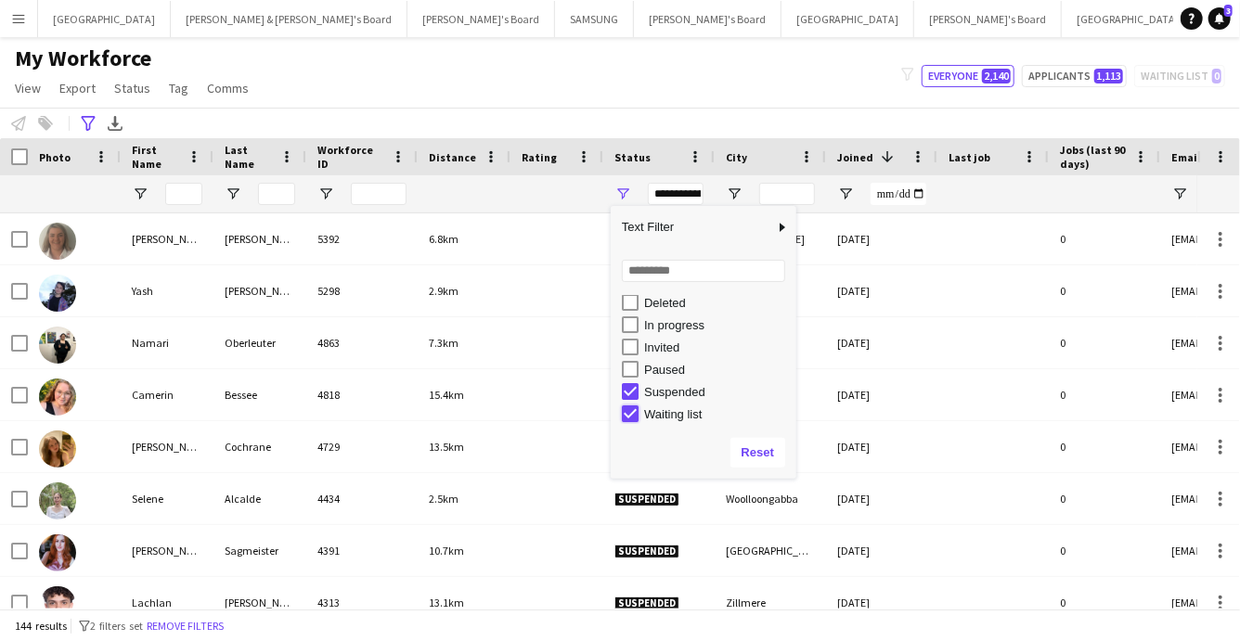
type input "**********"
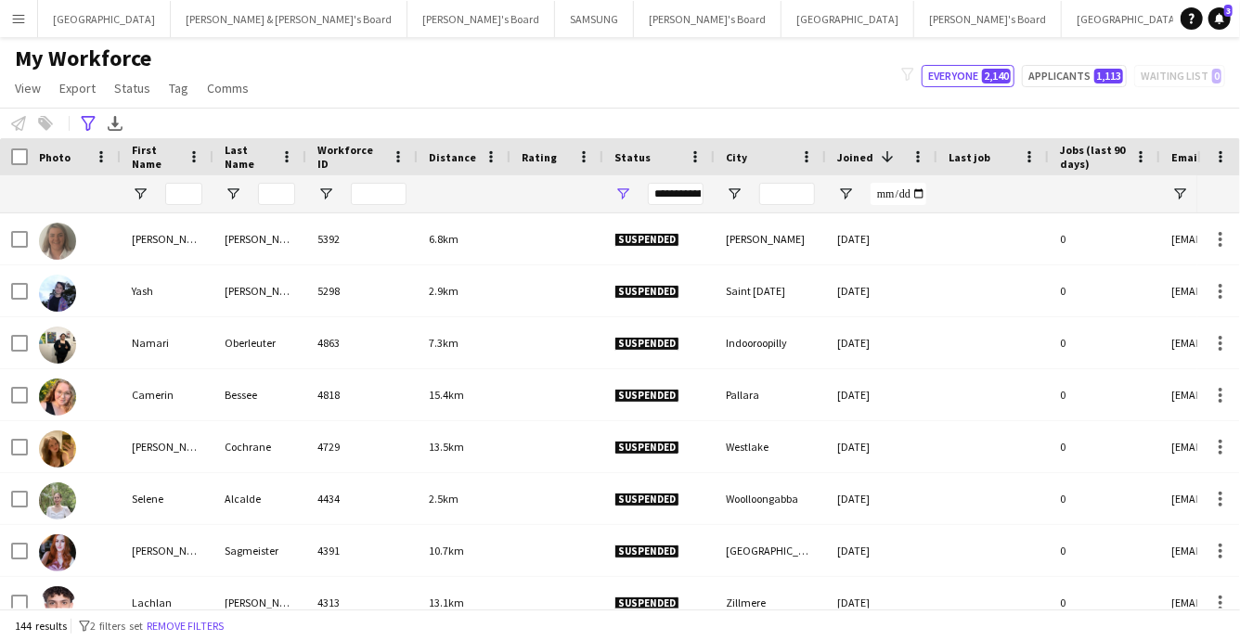
click at [484, 86] on div "My Workforce View Views Default view New view Update view Delete view Edit name…" at bounding box center [620, 76] width 1240 height 63
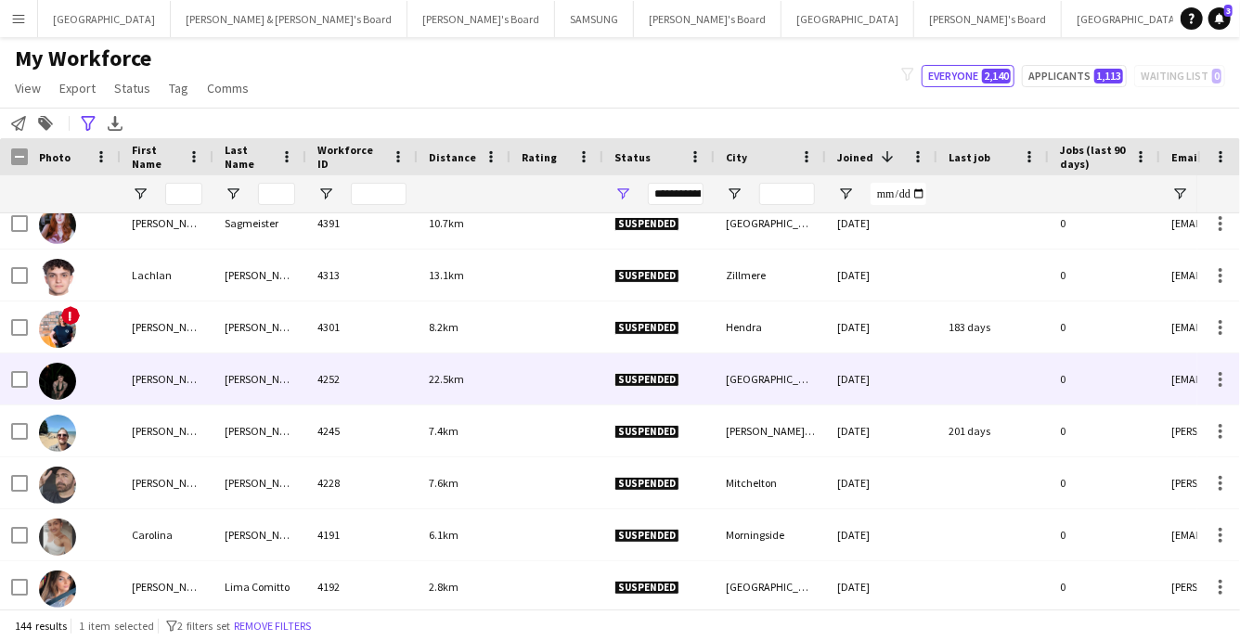
scroll to position [340, 0]
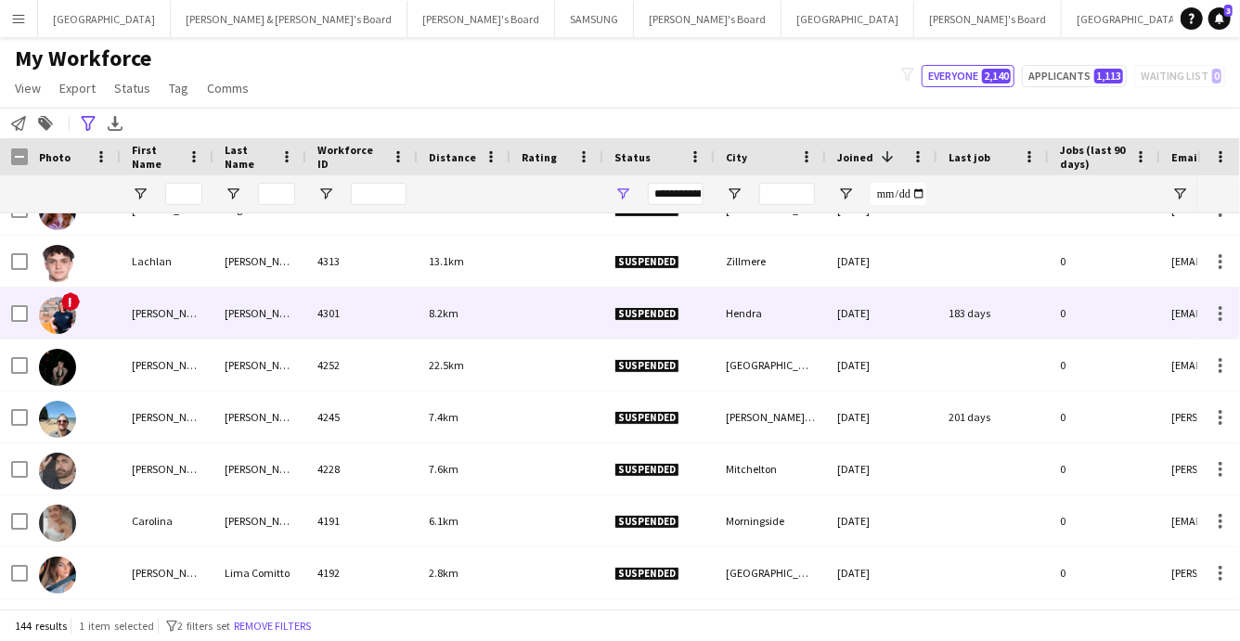
click at [55, 314] on img at bounding box center [57, 315] width 37 height 37
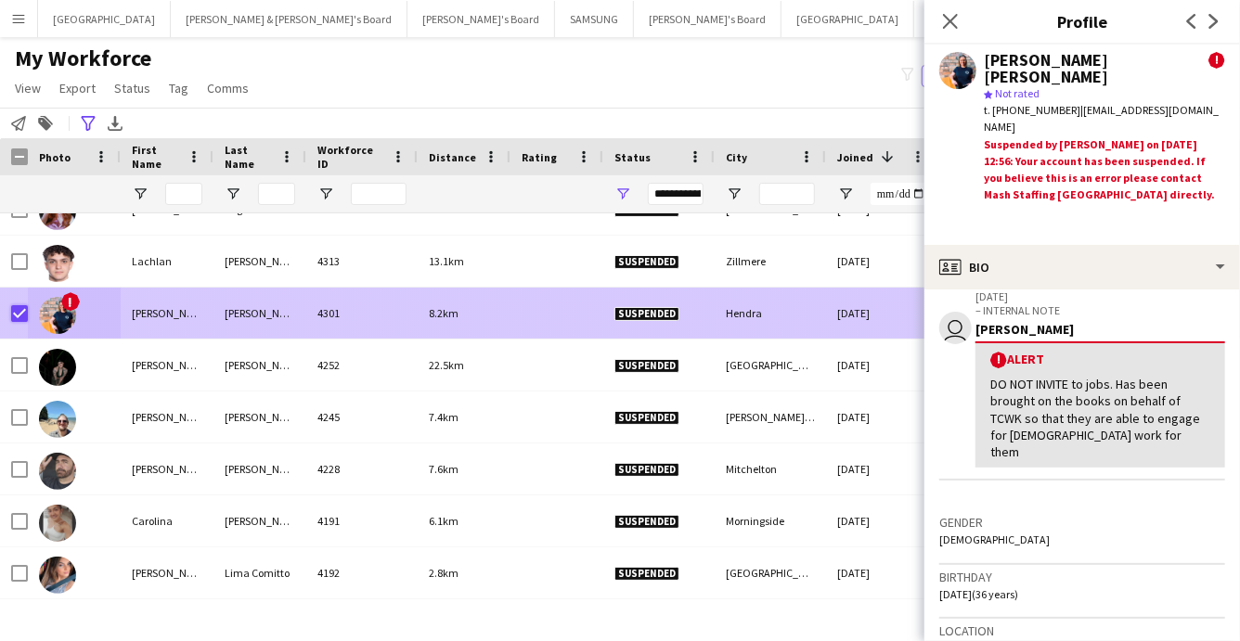
scroll to position [341, 0]
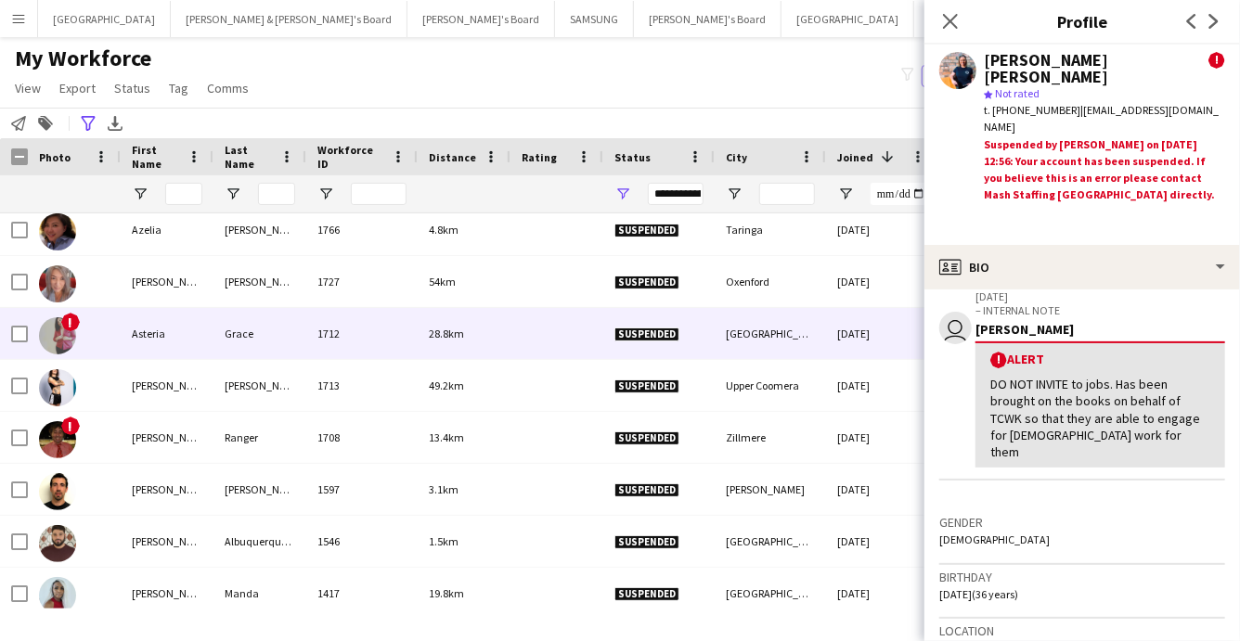
click at [55, 330] on img at bounding box center [57, 335] width 37 height 37
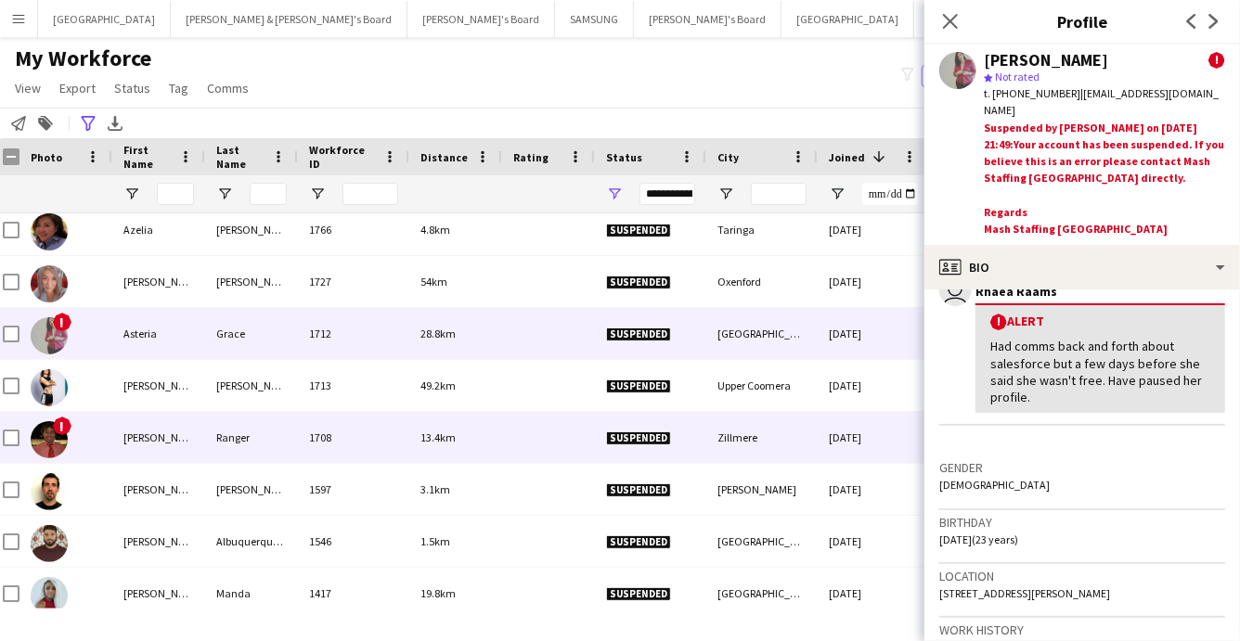
click at [59, 440] on img at bounding box center [49, 439] width 37 height 37
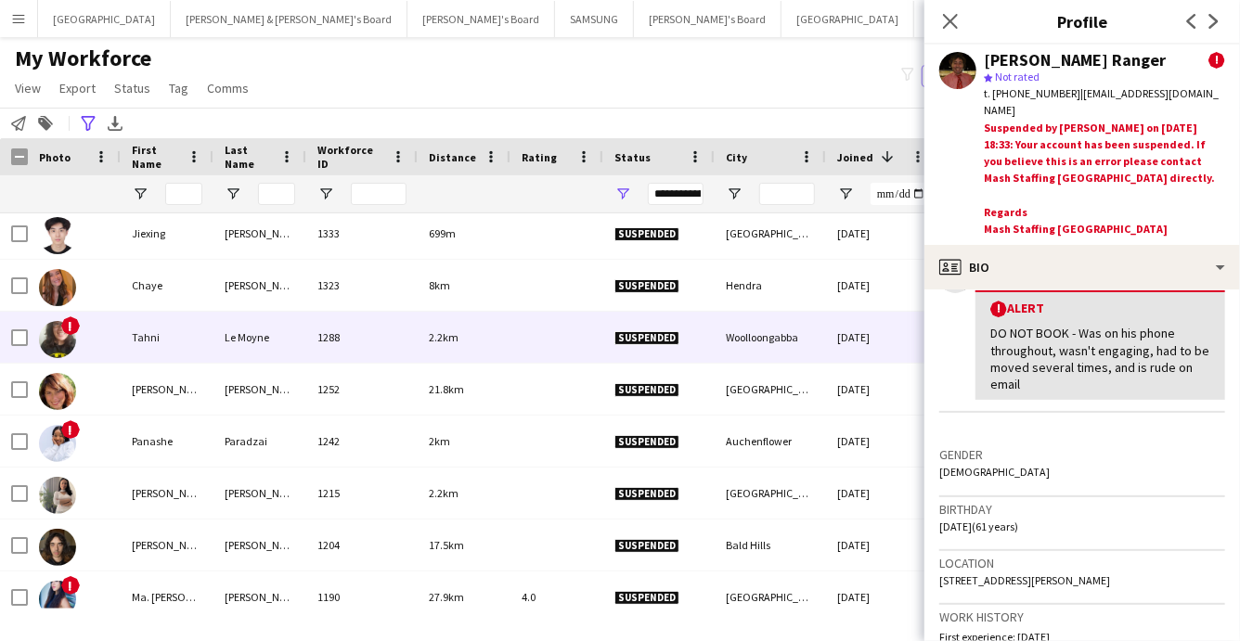
click at [58, 342] on img at bounding box center [57, 339] width 37 height 37
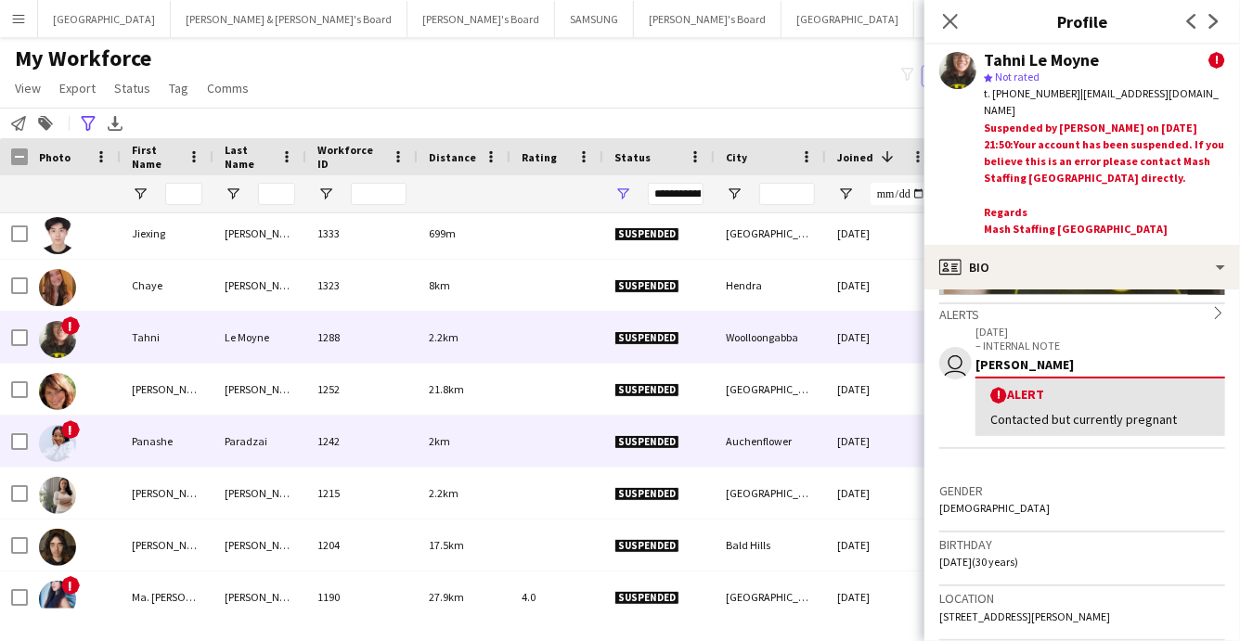
click at [58, 443] on img at bounding box center [57, 443] width 37 height 37
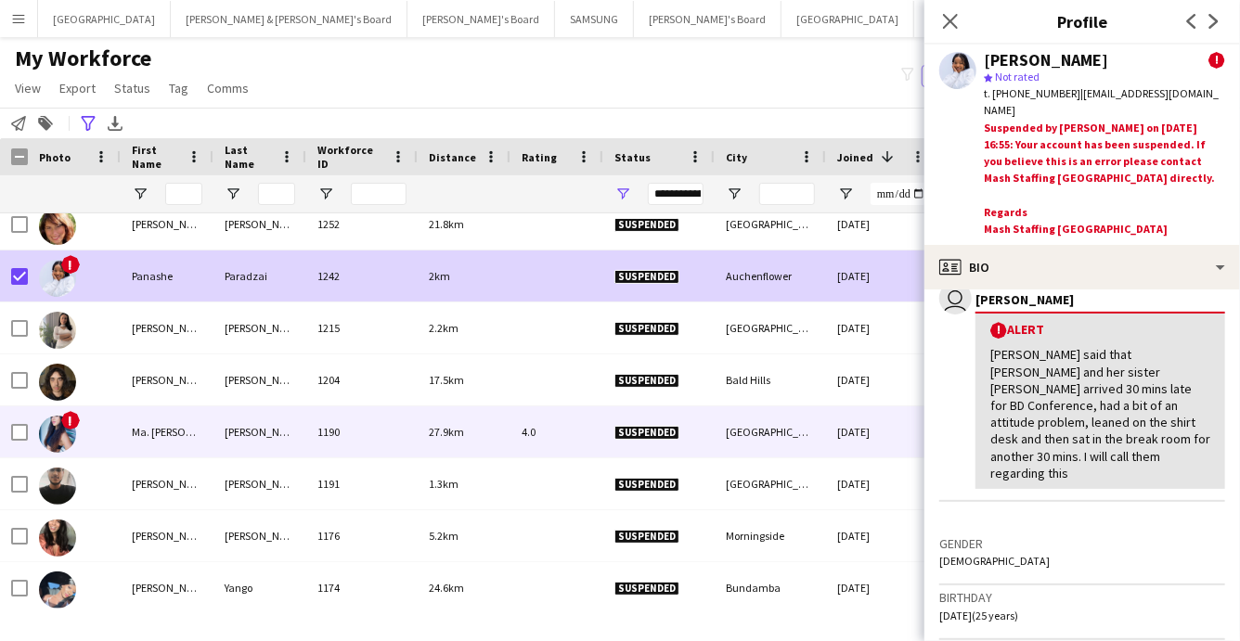
click at [52, 430] on img at bounding box center [57, 434] width 37 height 37
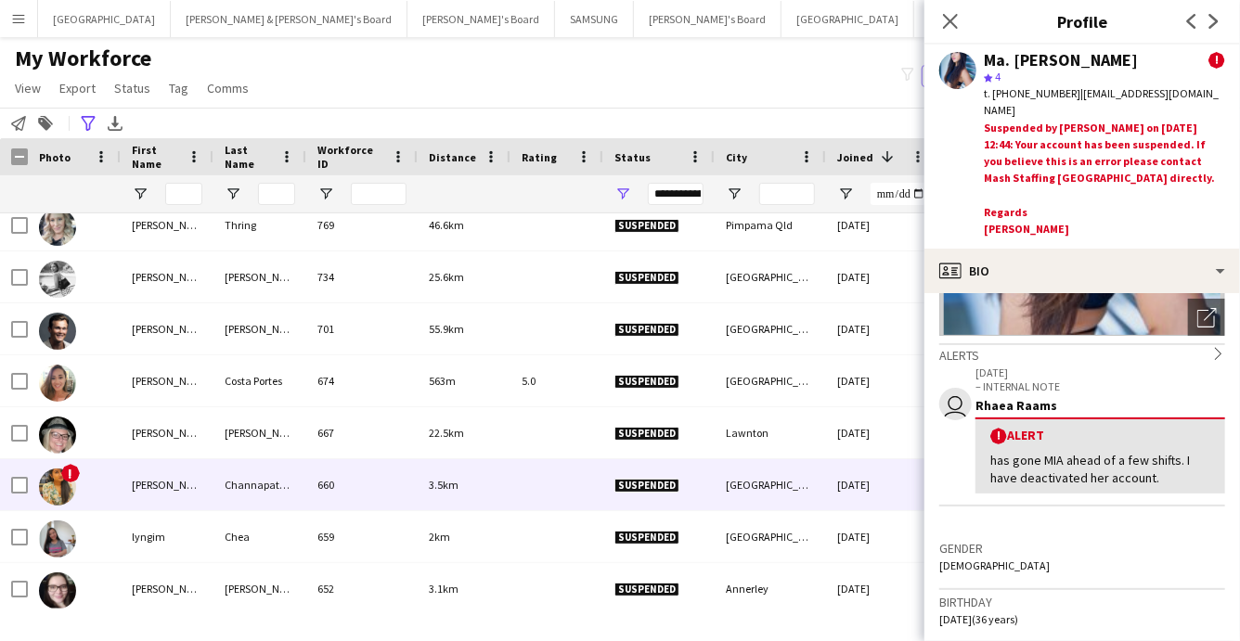
click at [51, 488] on img at bounding box center [57, 487] width 37 height 37
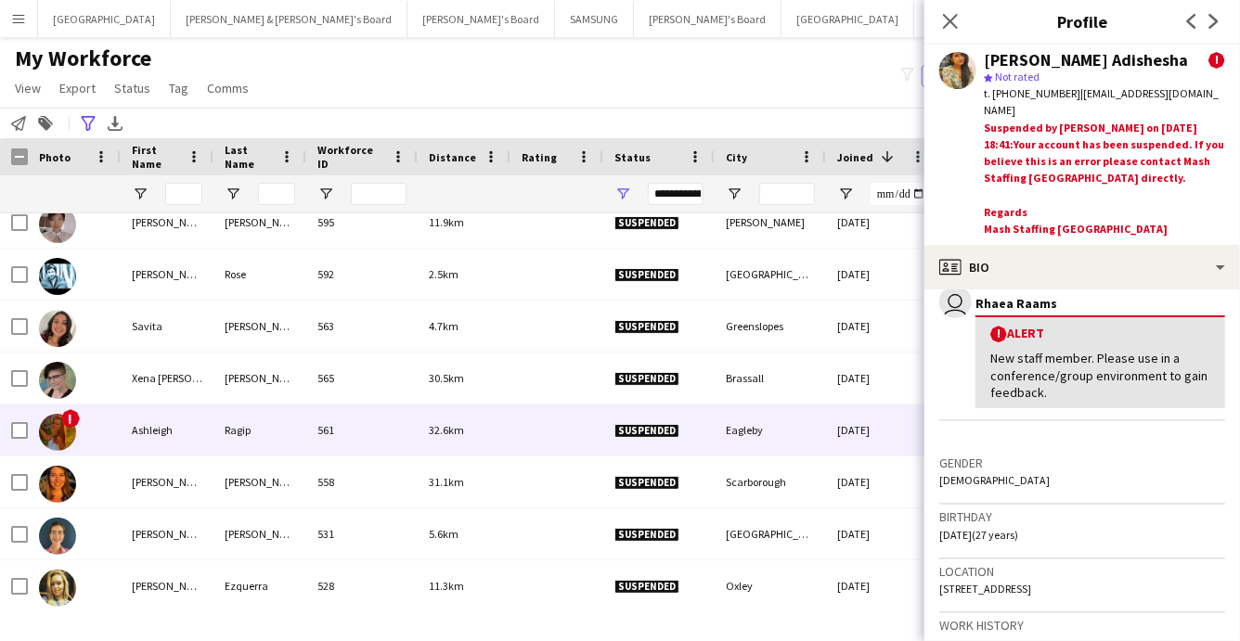
click at [53, 434] on img at bounding box center [57, 432] width 37 height 37
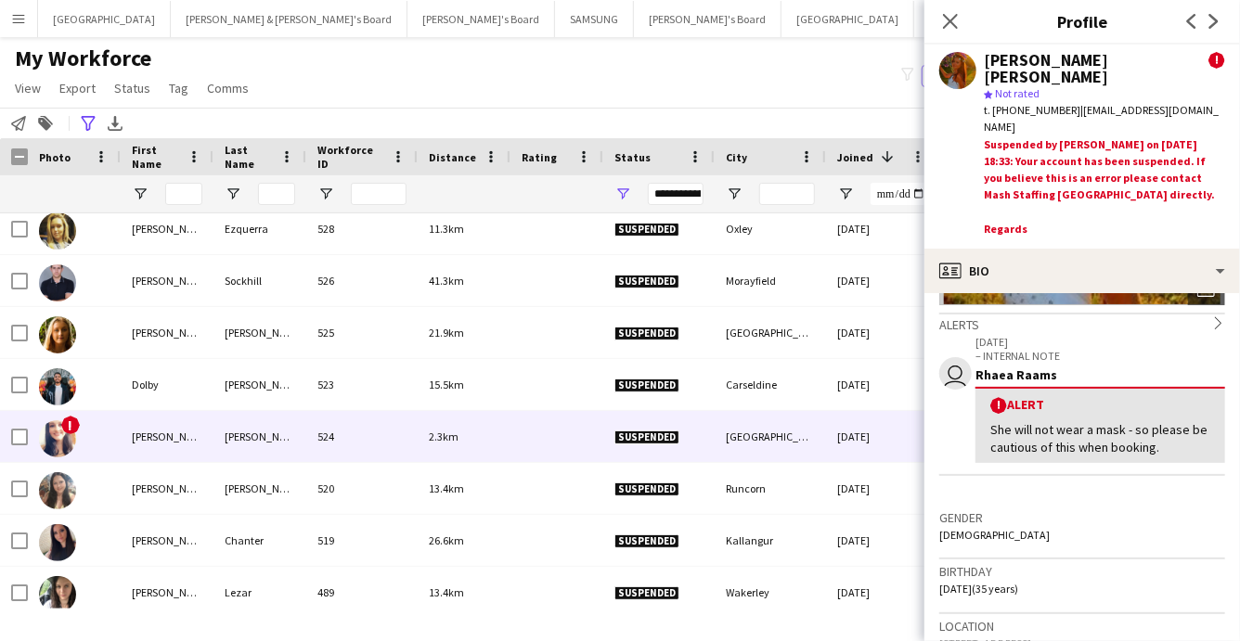
click at [116, 436] on div "!" at bounding box center [74, 436] width 93 height 51
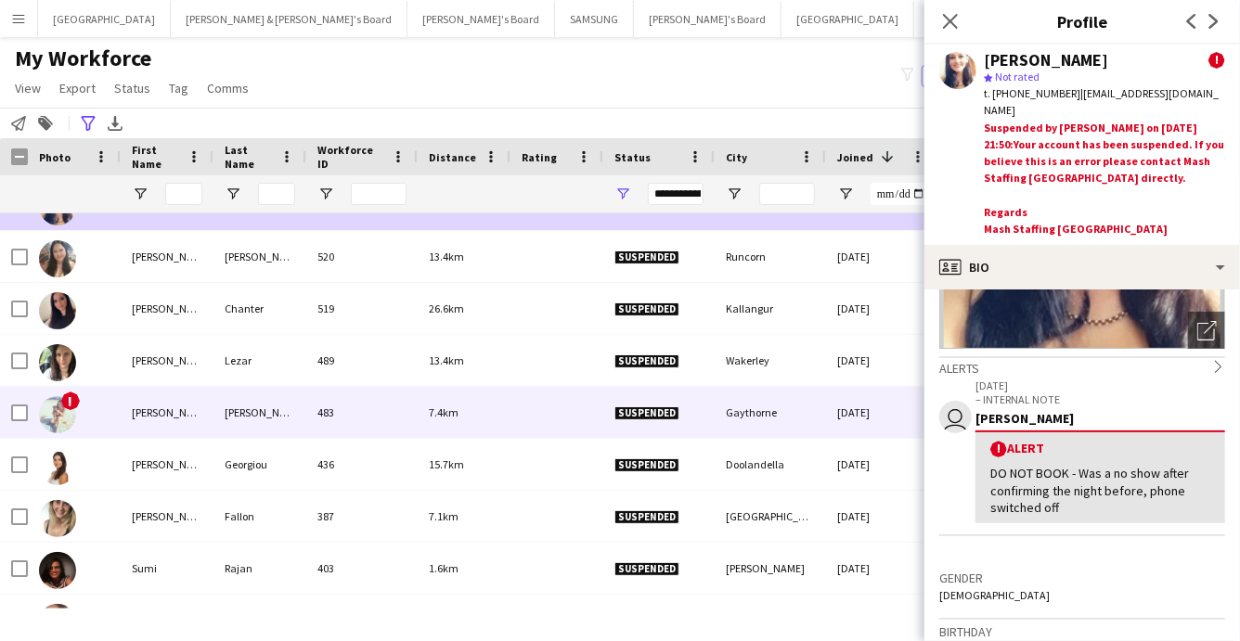
click at [64, 415] on img at bounding box center [57, 414] width 37 height 37
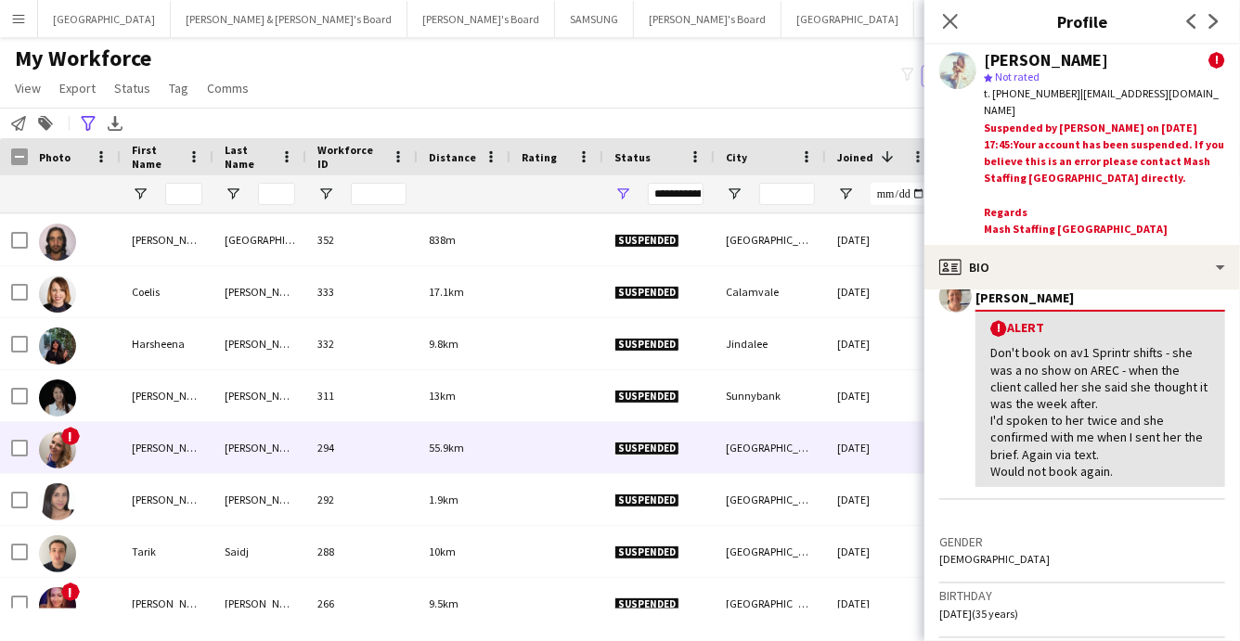
click at [53, 449] on img at bounding box center [57, 450] width 37 height 37
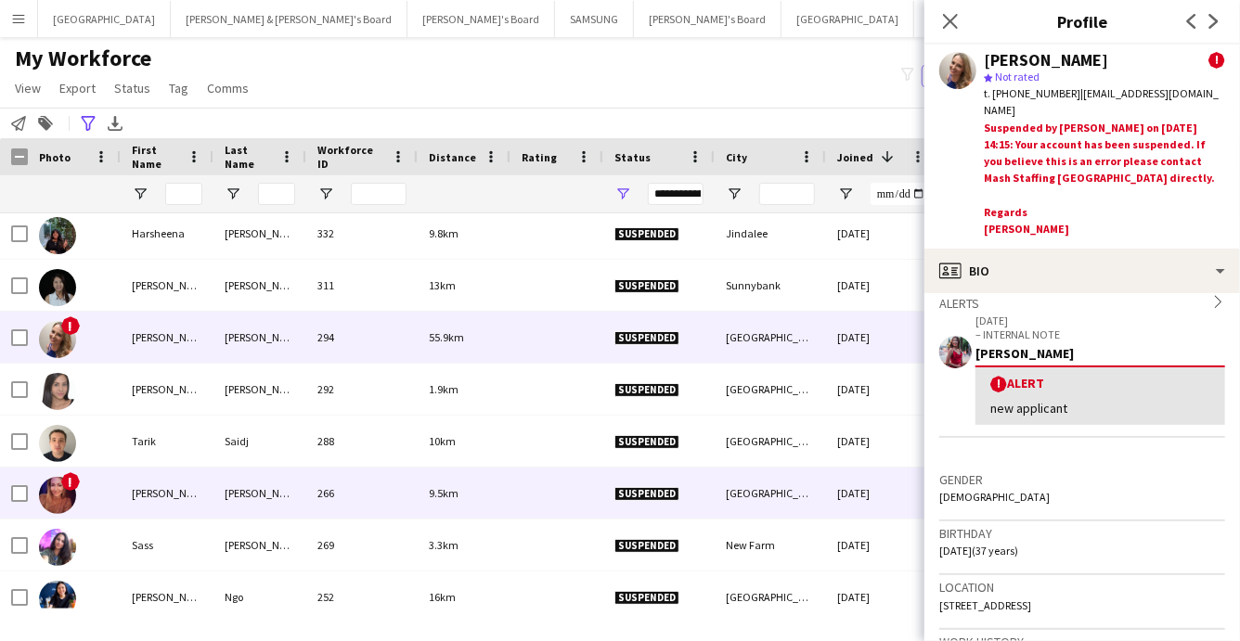
click at [51, 488] on img at bounding box center [57, 495] width 37 height 37
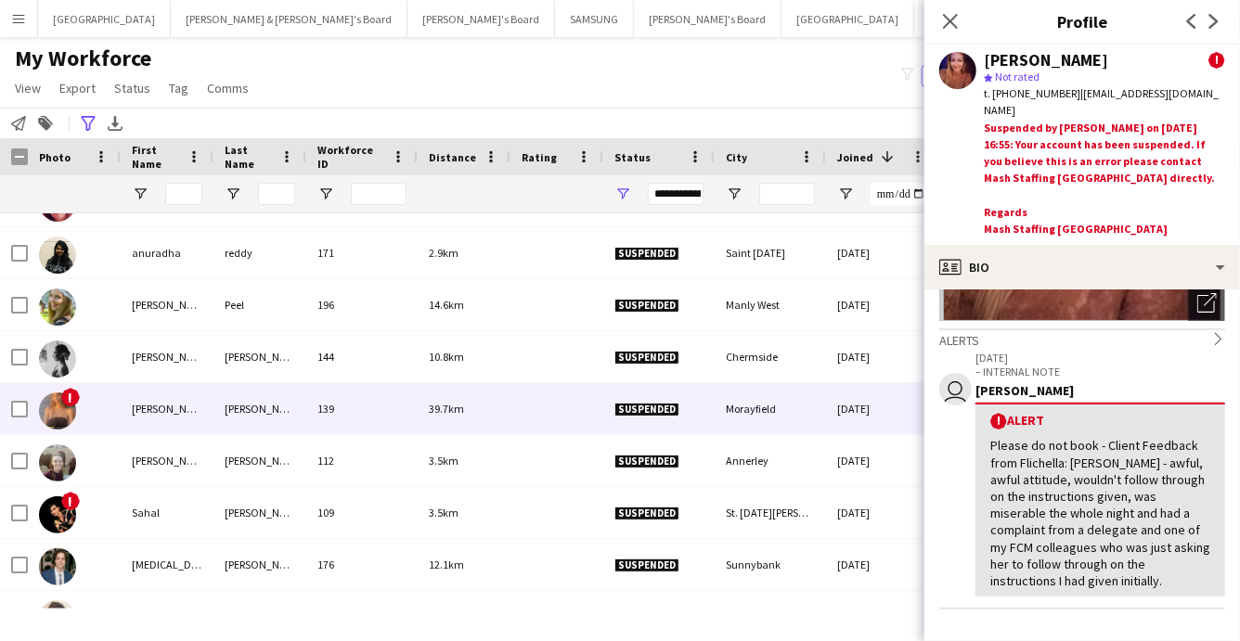
click at [60, 411] on img at bounding box center [57, 411] width 37 height 37
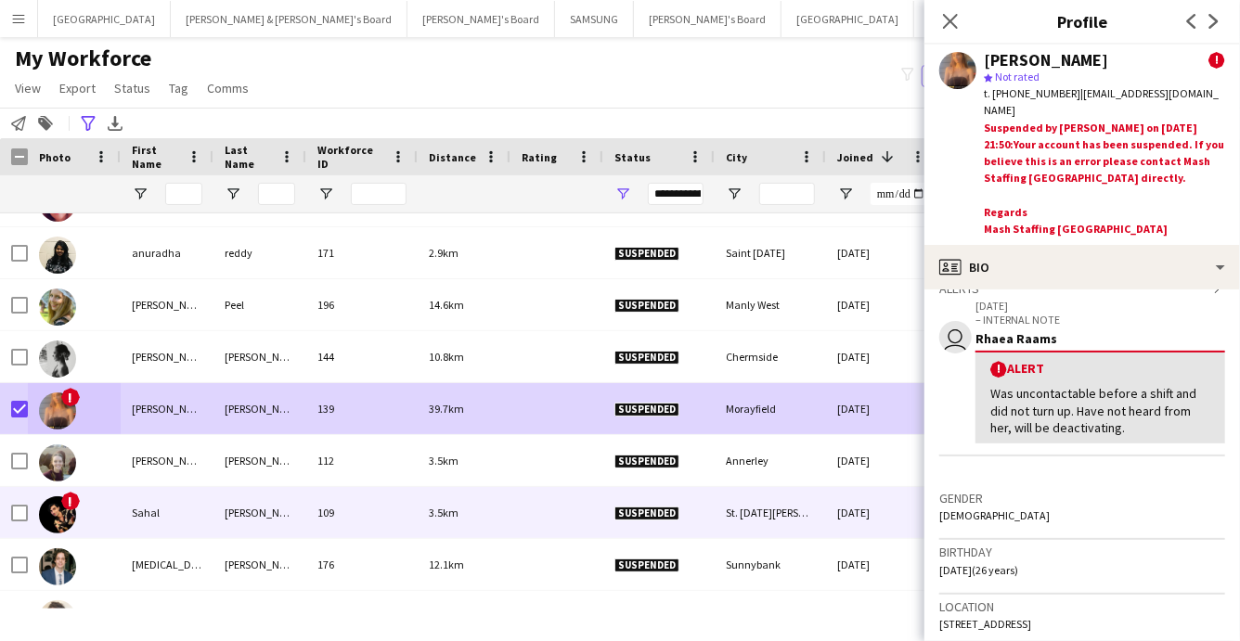
click at [54, 514] on img at bounding box center [57, 515] width 37 height 37
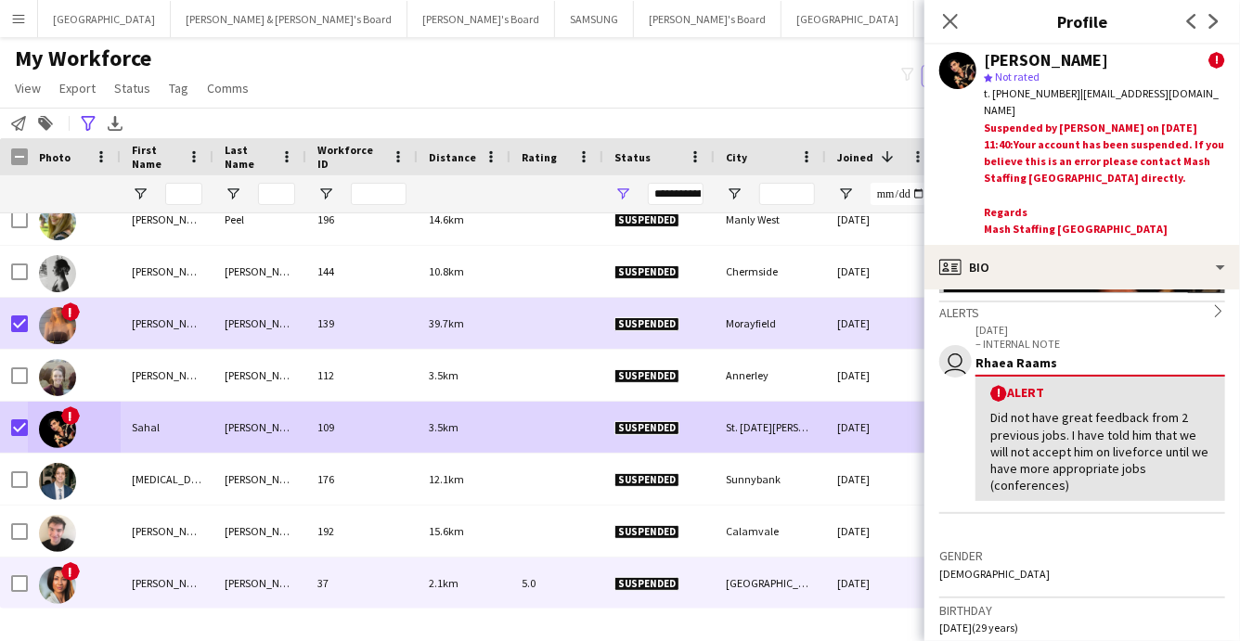
click at [57, 584] on img at bounding box center [57, 585] width 37 height 37
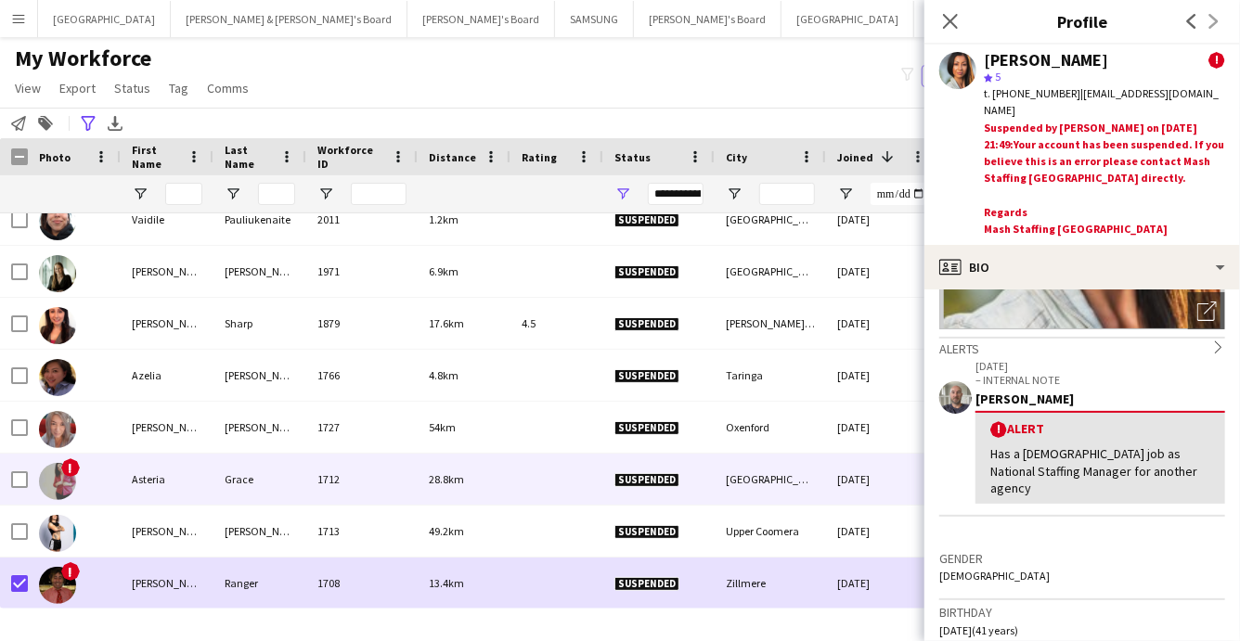
click at [58, 475] on img at bounding box center [57, 481] width 37 height 37
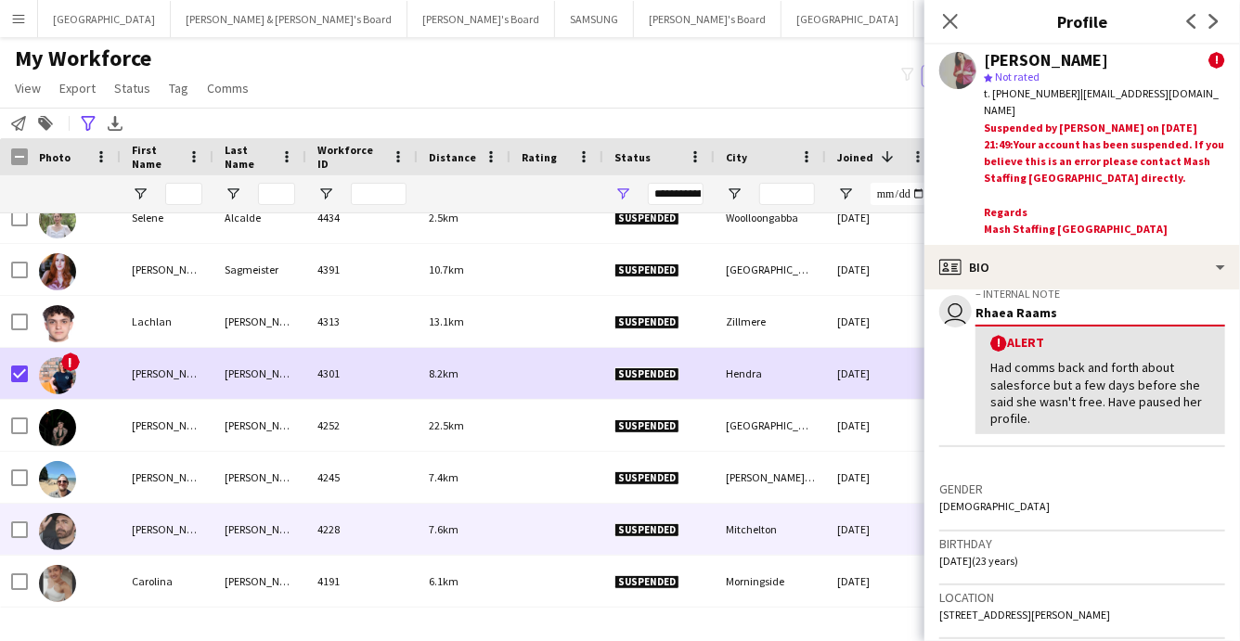
click at [63, 527] on img at bounding box center [57, 531] width 37 height 37
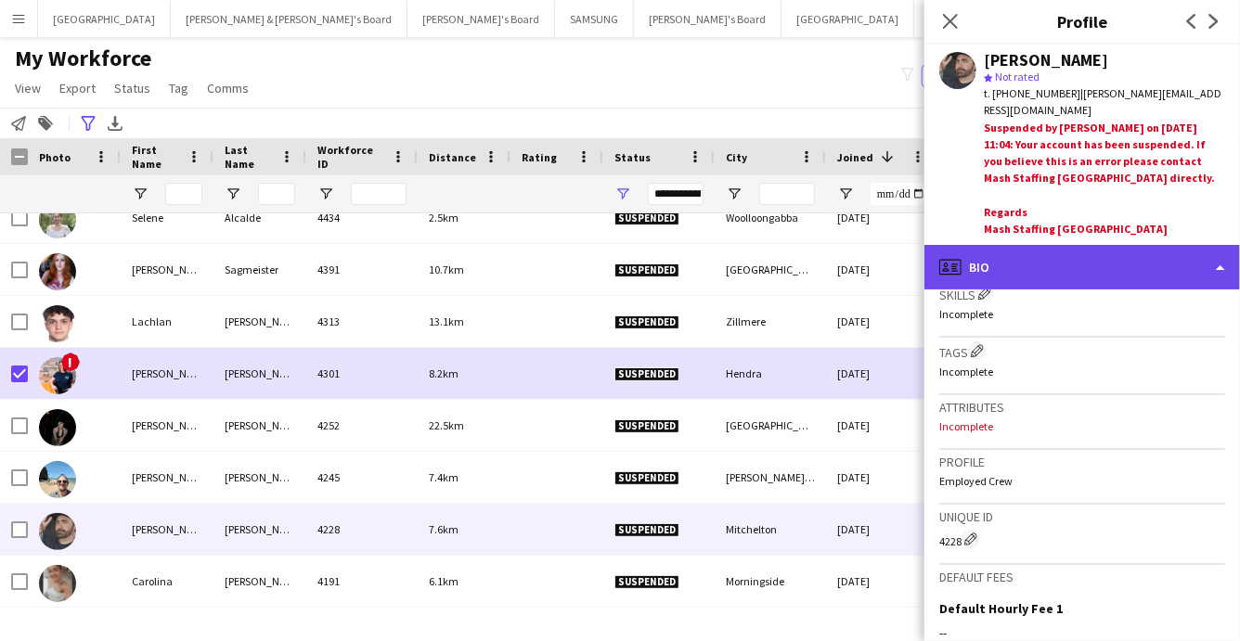
click at [1162, 255] on div "profile Bio" at bounding box center [1083, 267] width 316 height 45
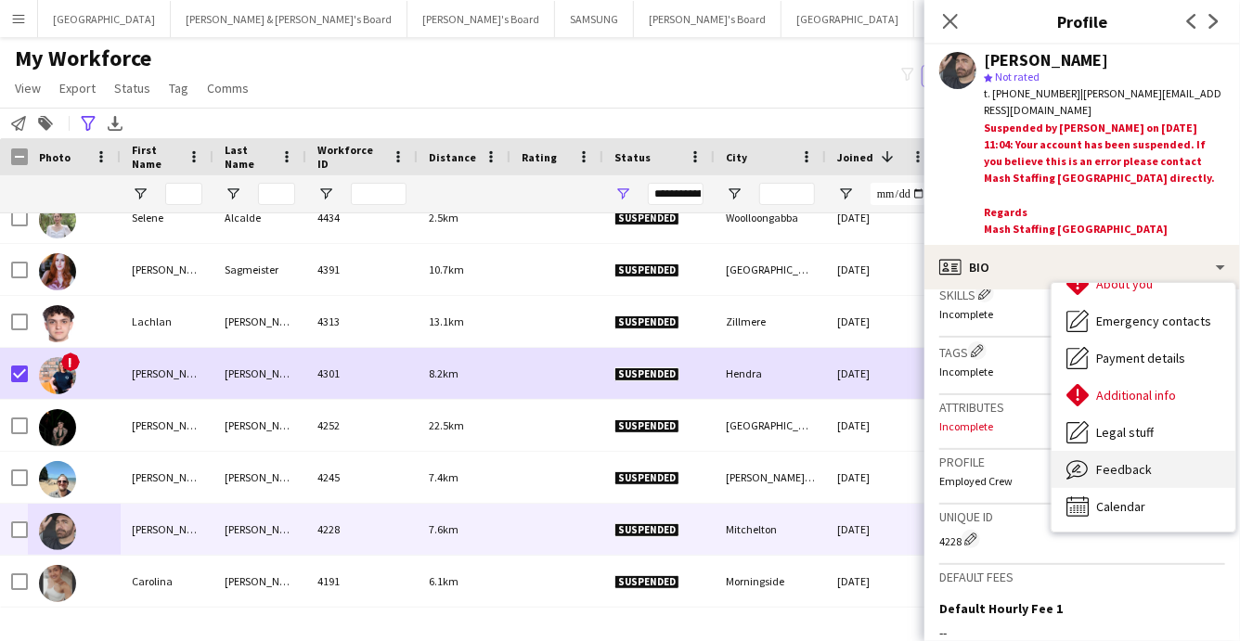
click at [1127, 461] on span "Feedback" at bounding box center [1124, 469] width 56 height 17
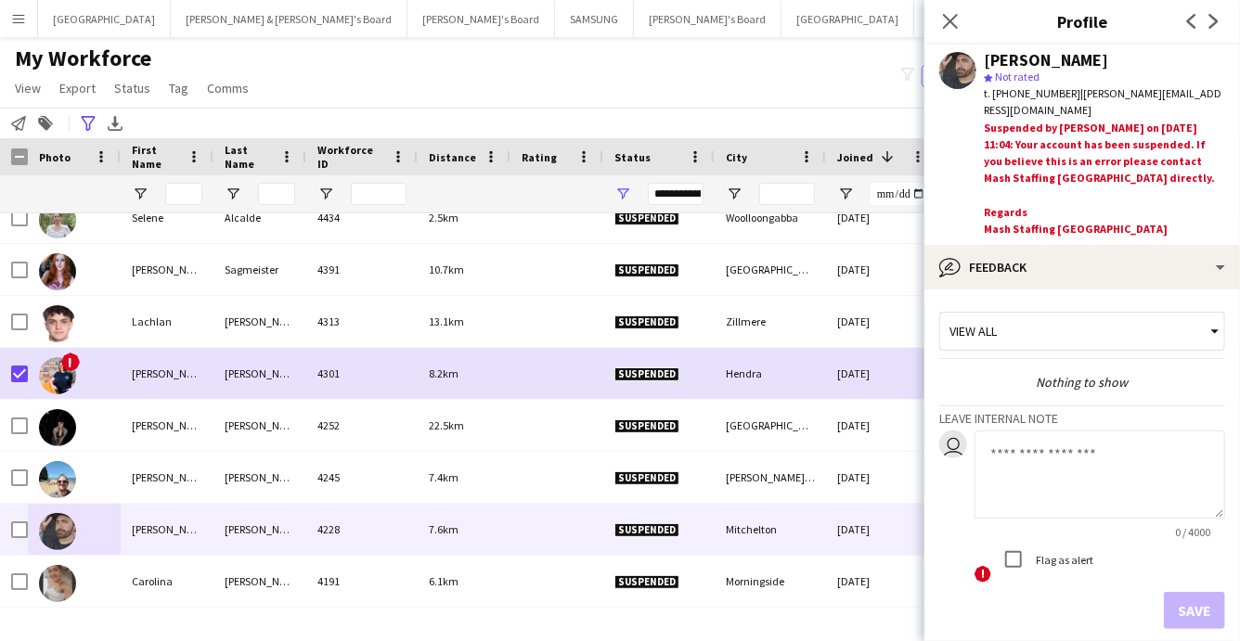
click at [1014, 447] on textarea at bounding box center [1100, 475] width 251 height 88
type textarea "****"
click at [1186, 592] on button "Save" at bounding box center [1194, 610] width 61 height 37
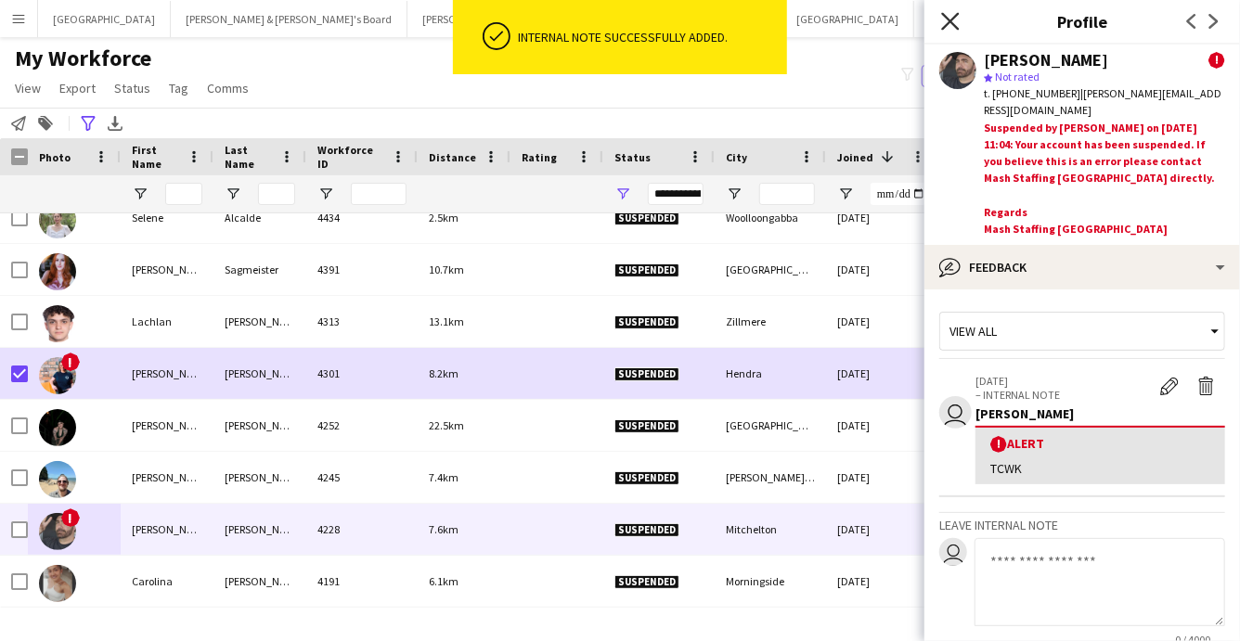
click at [951, 22] on icon at bounding box center [950, 21] width 18 height 18
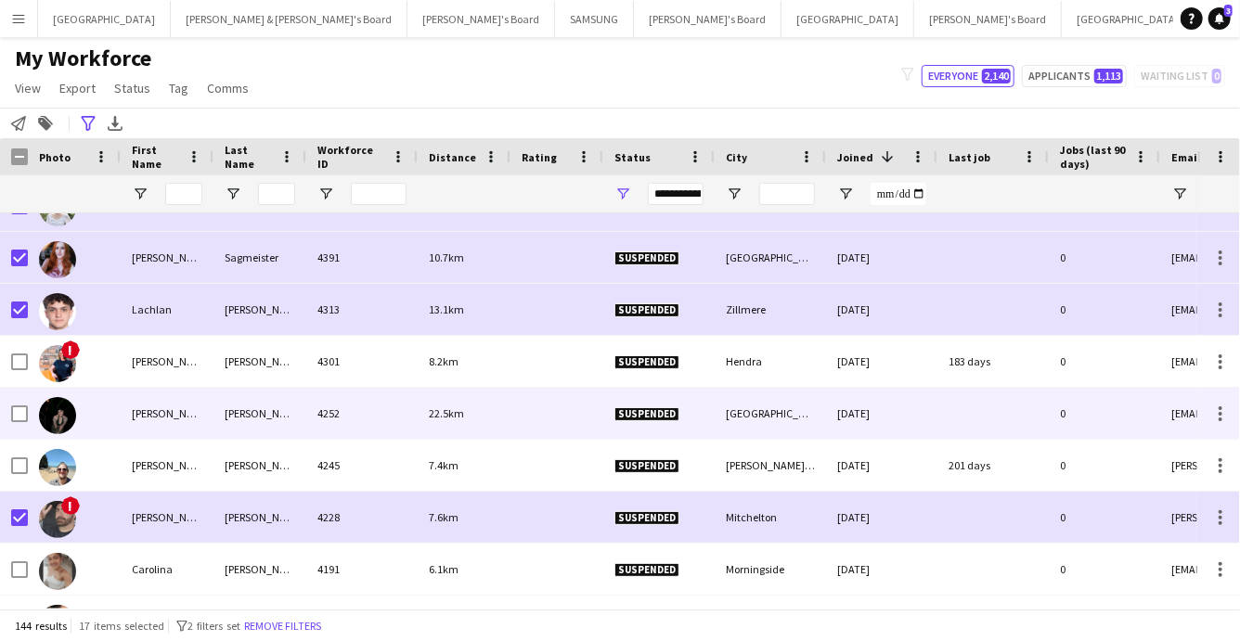
drag, startPoint x: 31, startPoint y: 416, endPoint x: 23, endPoint y: 447, distance: 32.4
click at [31, 416] on div at bounding box center [74, 413] width 93 height 51
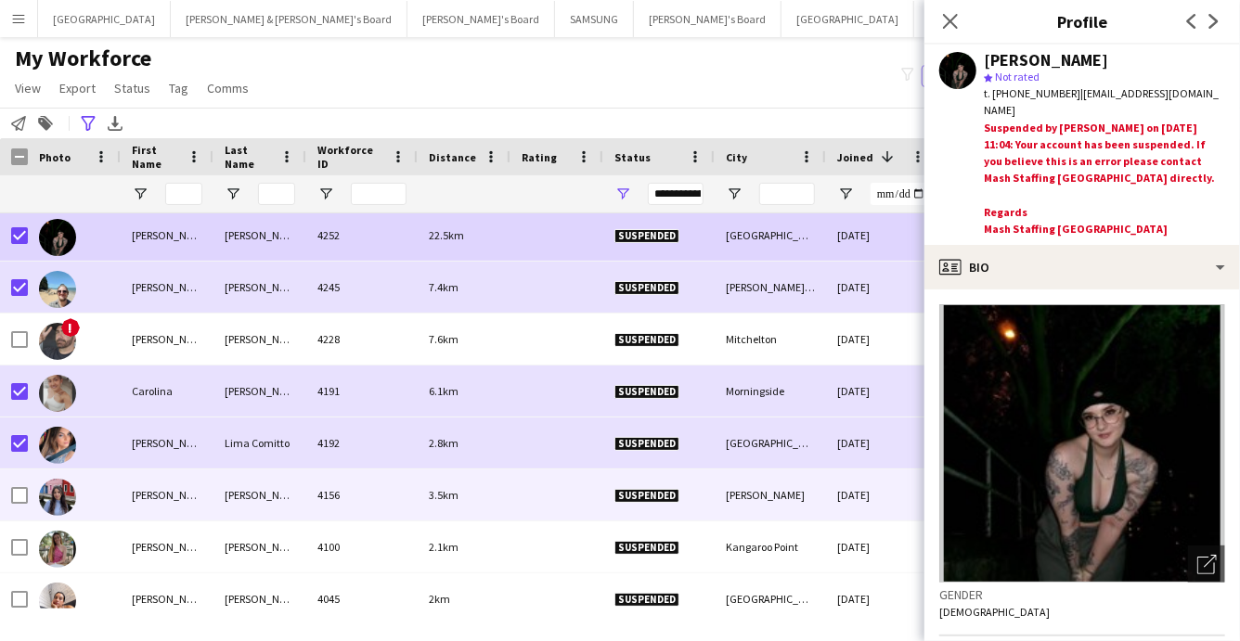
click at [28, 493] on div at bounding box center [74, 495] width 93 height 51
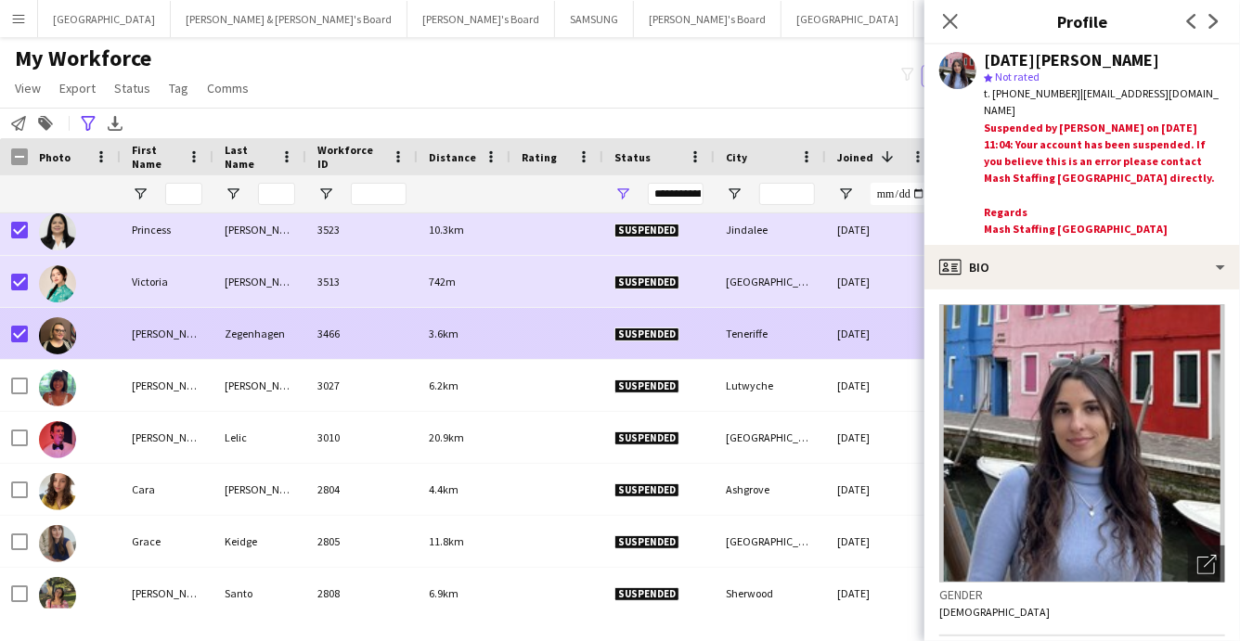
click at [61, 331] on img at bounding box center [57, 335] width 37 height 37
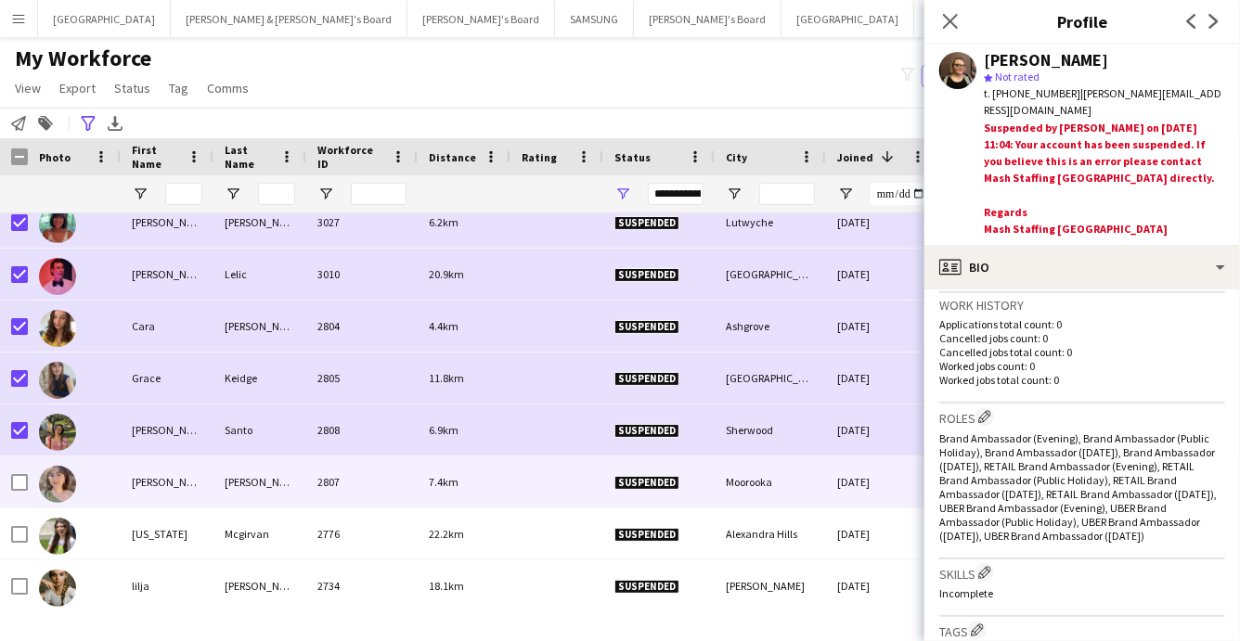
click at [18, 471] on div at bounding box center [19, 483] width 17 height 52
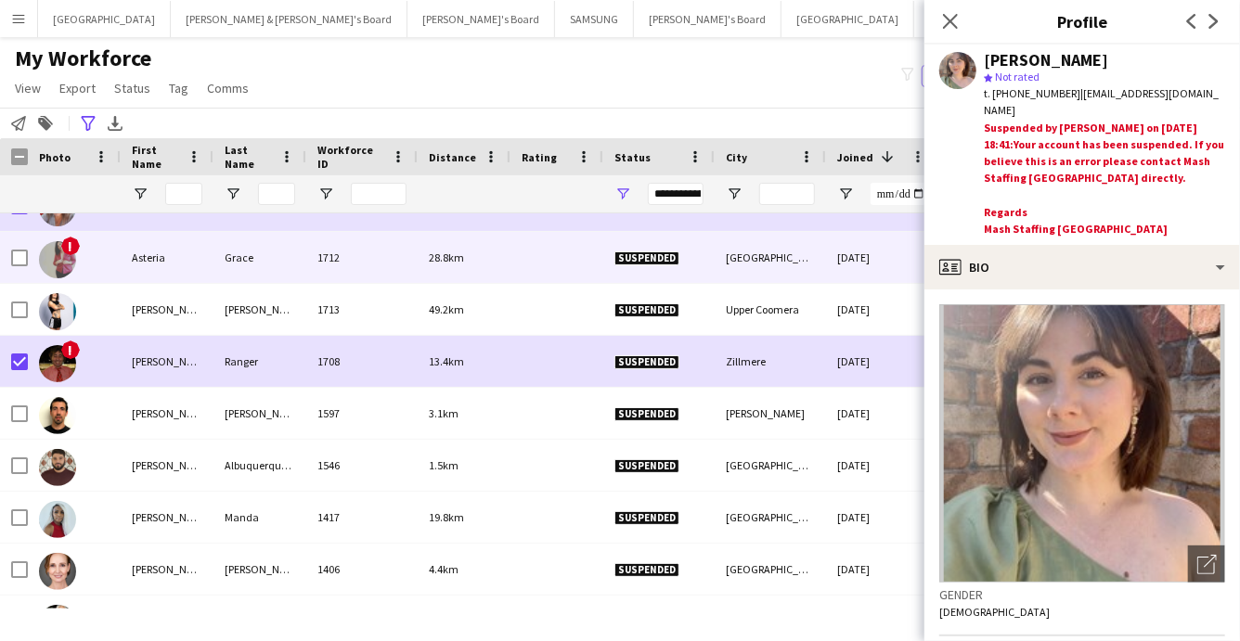
click at [49, 252] on img at bounding box center [57, 259] width 37 height 37
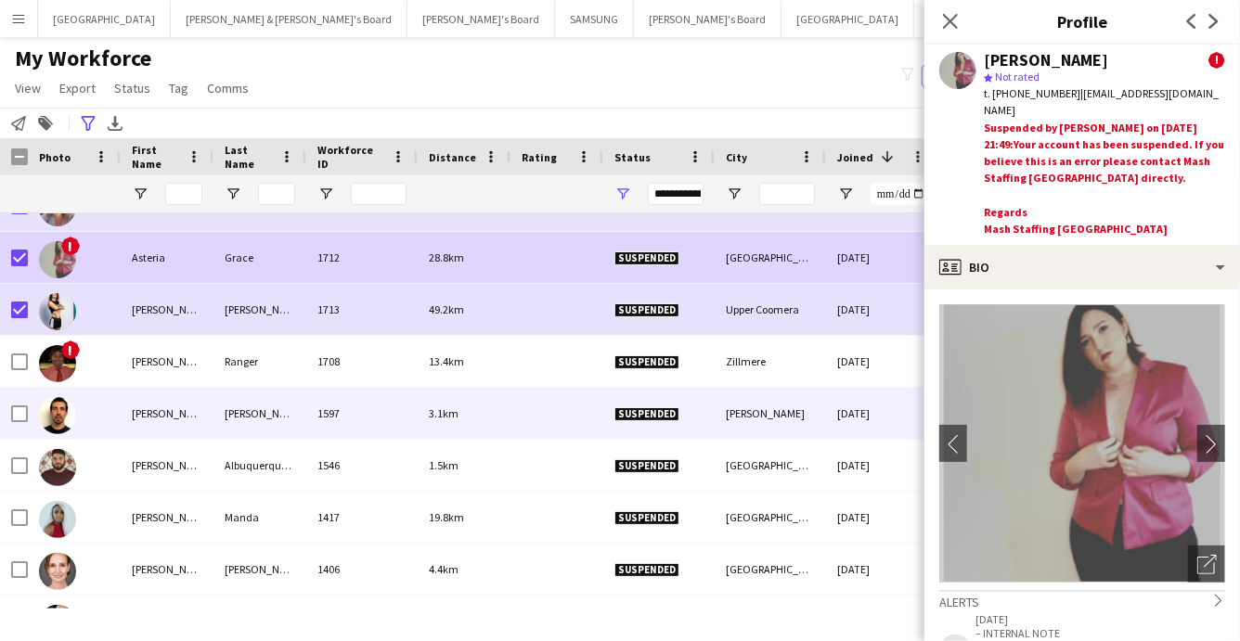
click at [28, 413] on div at bounding box center [74, 413] width 93 height 51
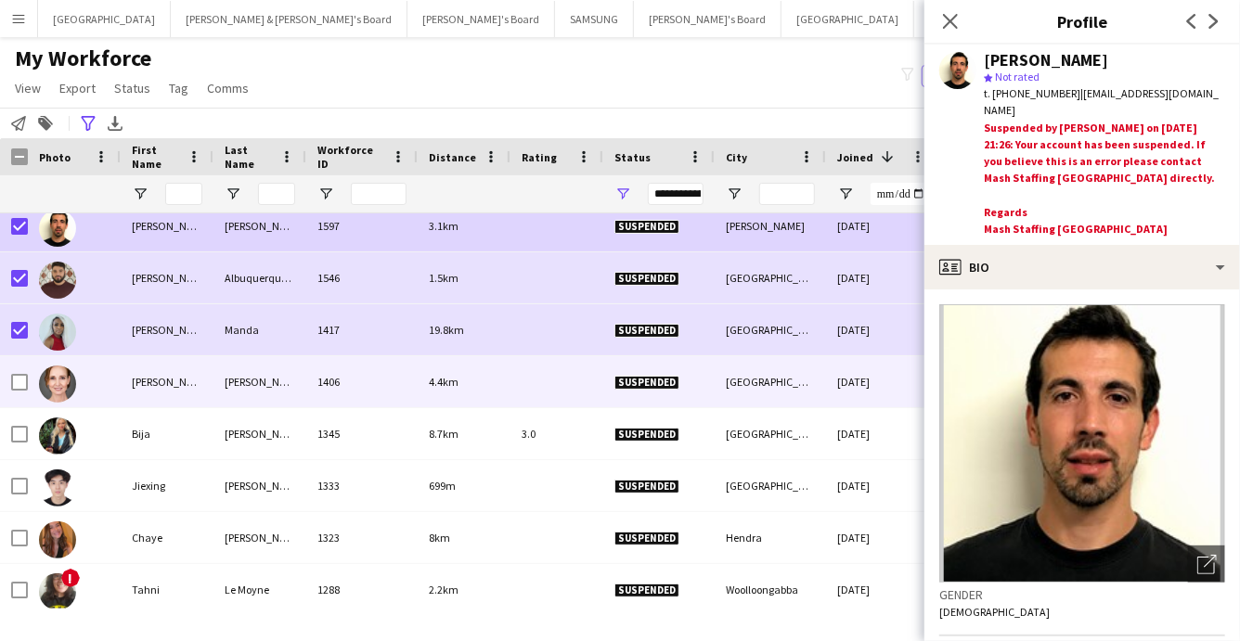
click at [28, 379] on div at bounding box center [74, 381] width 93 height 51
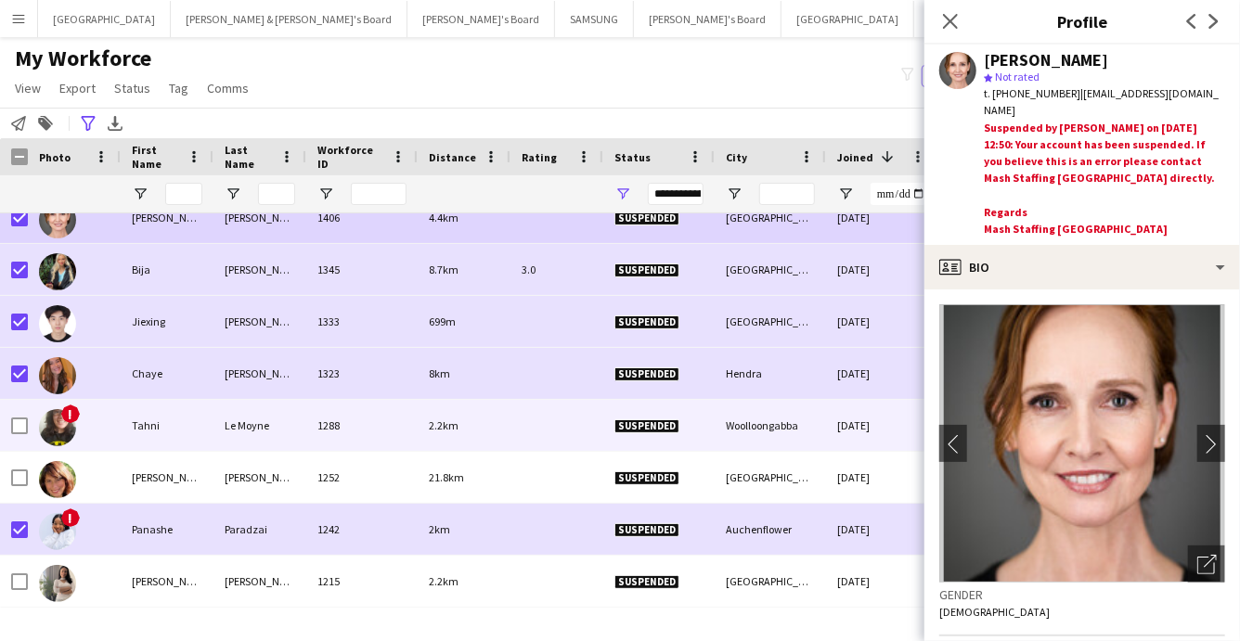
click at [61, 430] on img at bounding box center [57, 427] width 37 height 37
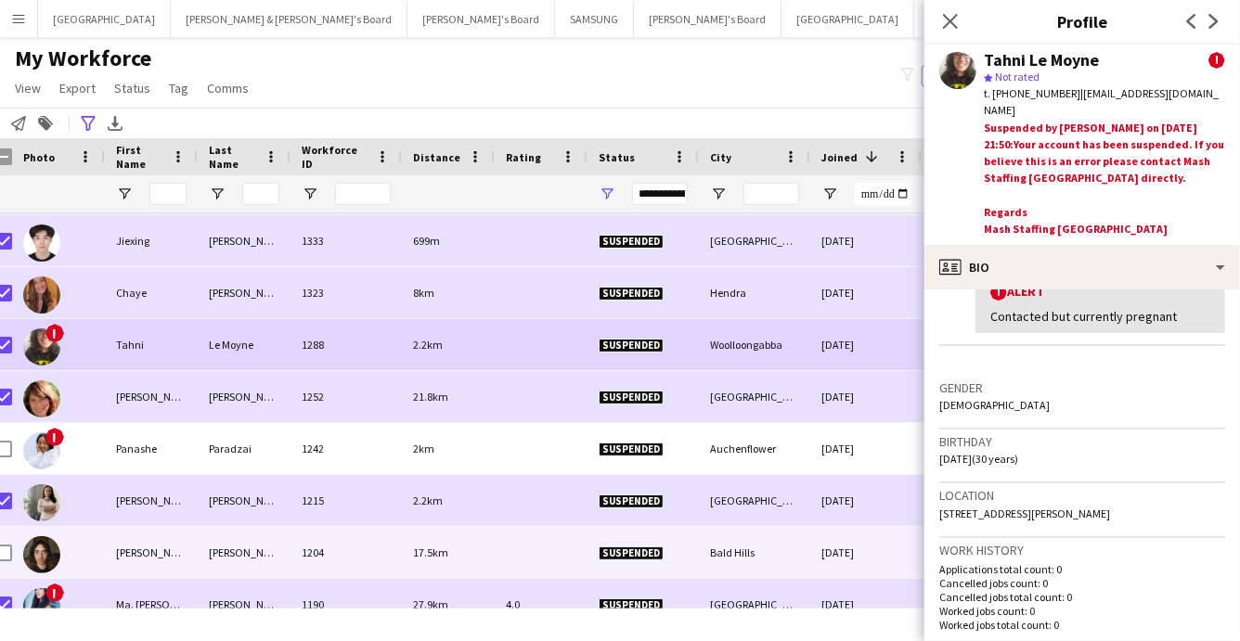
click at [12, 545] on div at bounding box center [58, 552] width 93 height 51
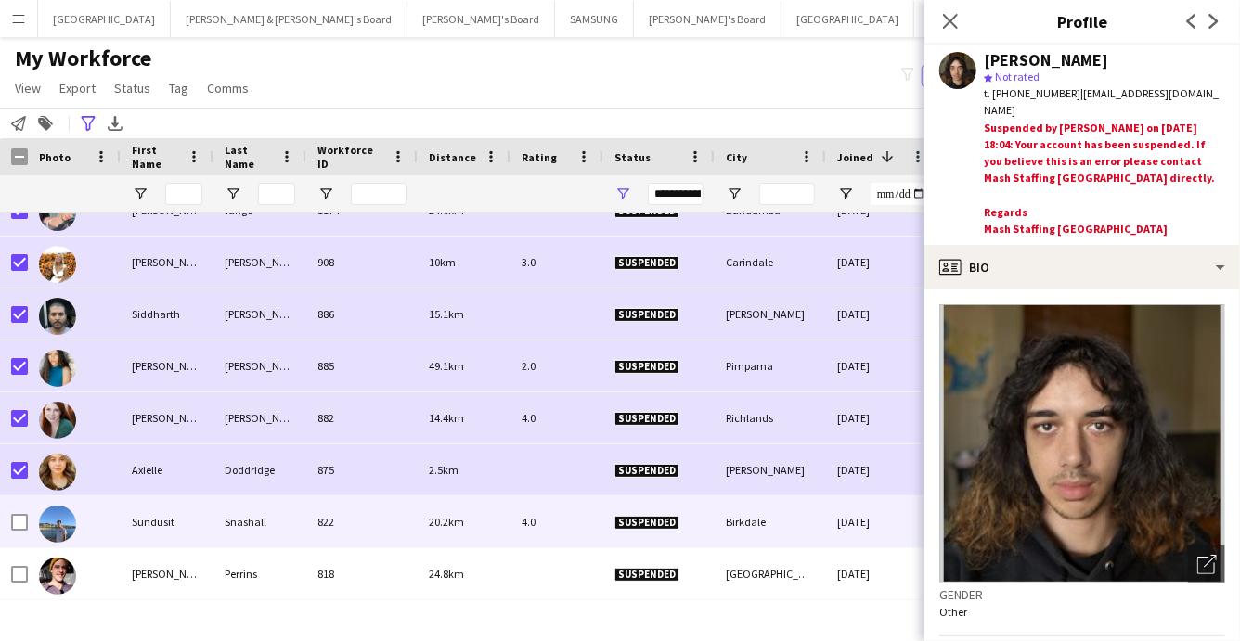
click at [9, 515] on div at bounding box center [14, 522] width 28 height 51
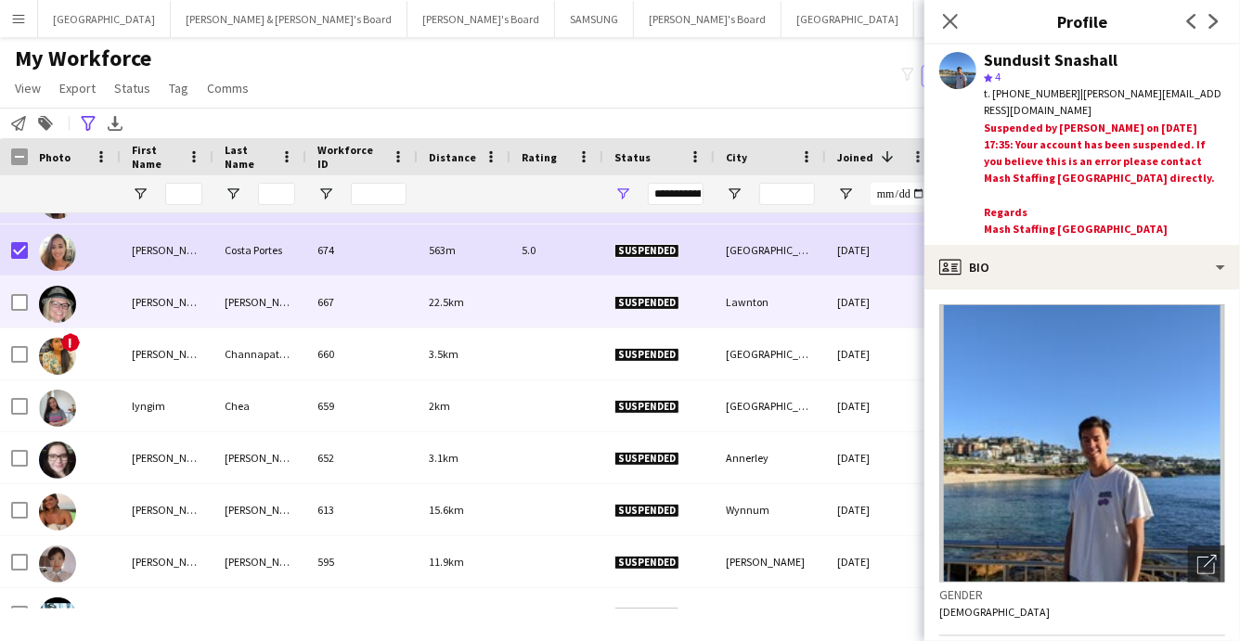
click at [23, 310] on div at bounding box center [19, 303] width 17 height 52
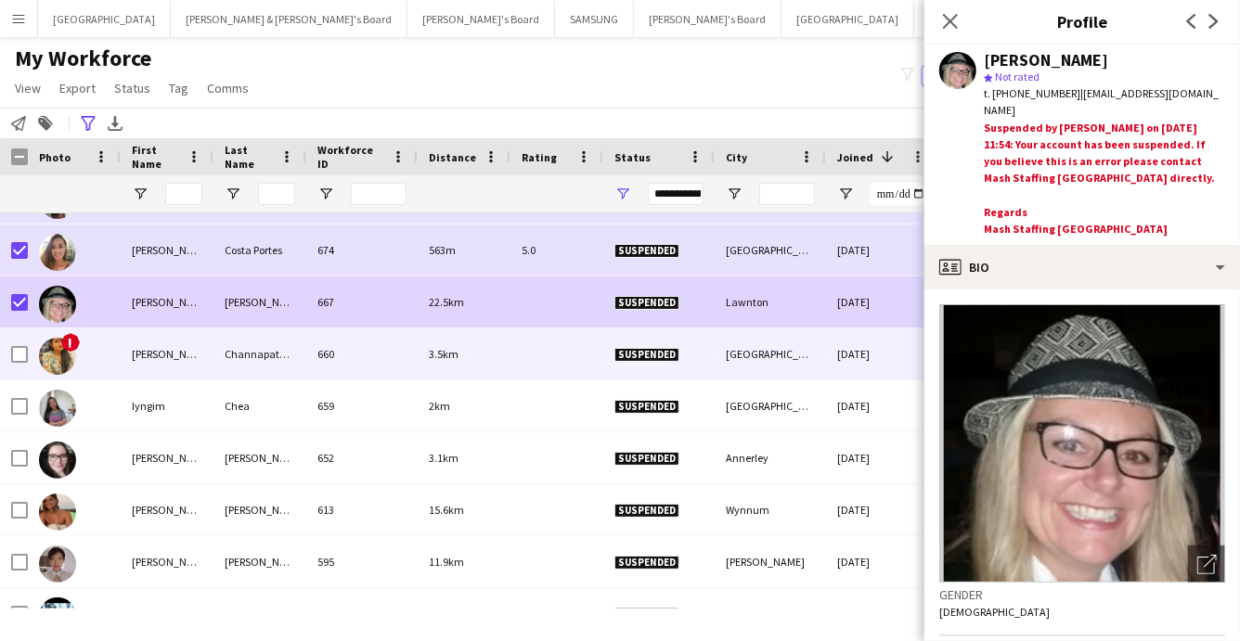
click at [76, 348] on span "!" at bounding box center [70, 342] width 19 height 19
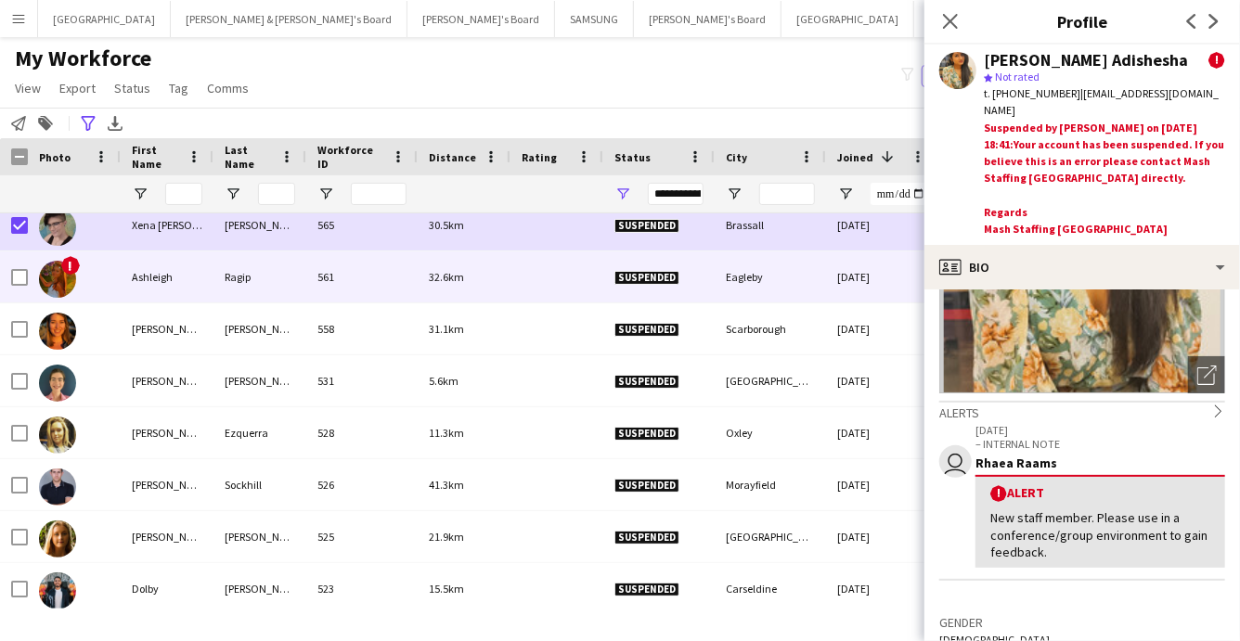
click at [53, 277] on img at bounding box center [57, 279] width 37 height 37
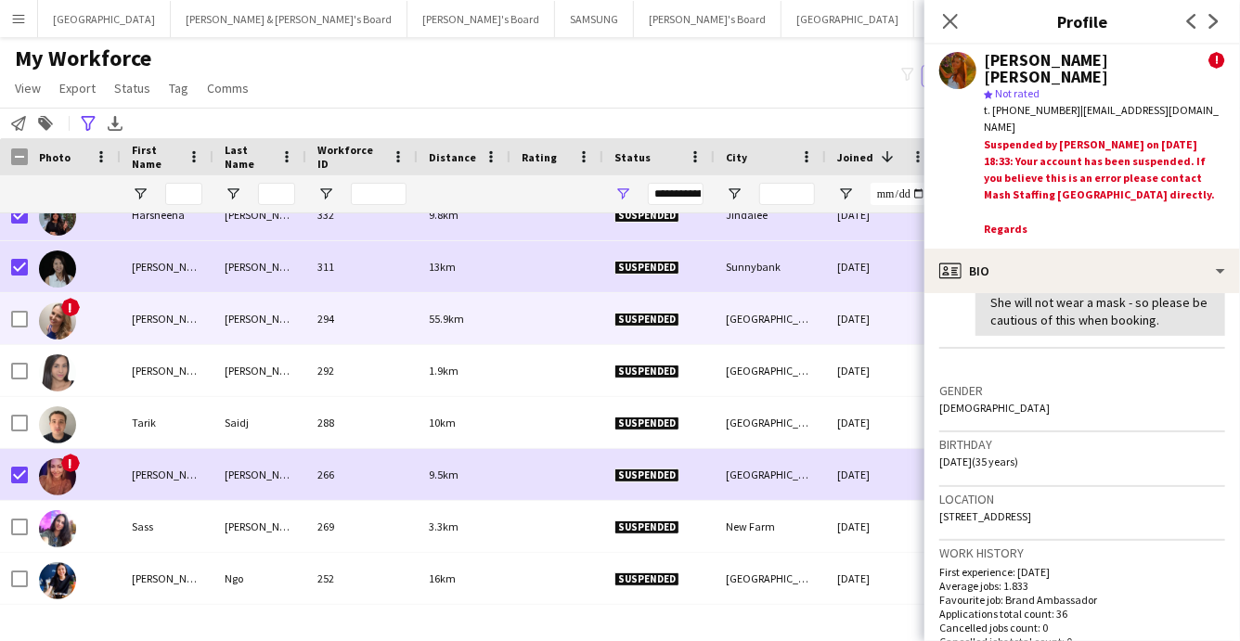
click at [60, 319] on img at bounding box center [57, 321] width 37 height 37
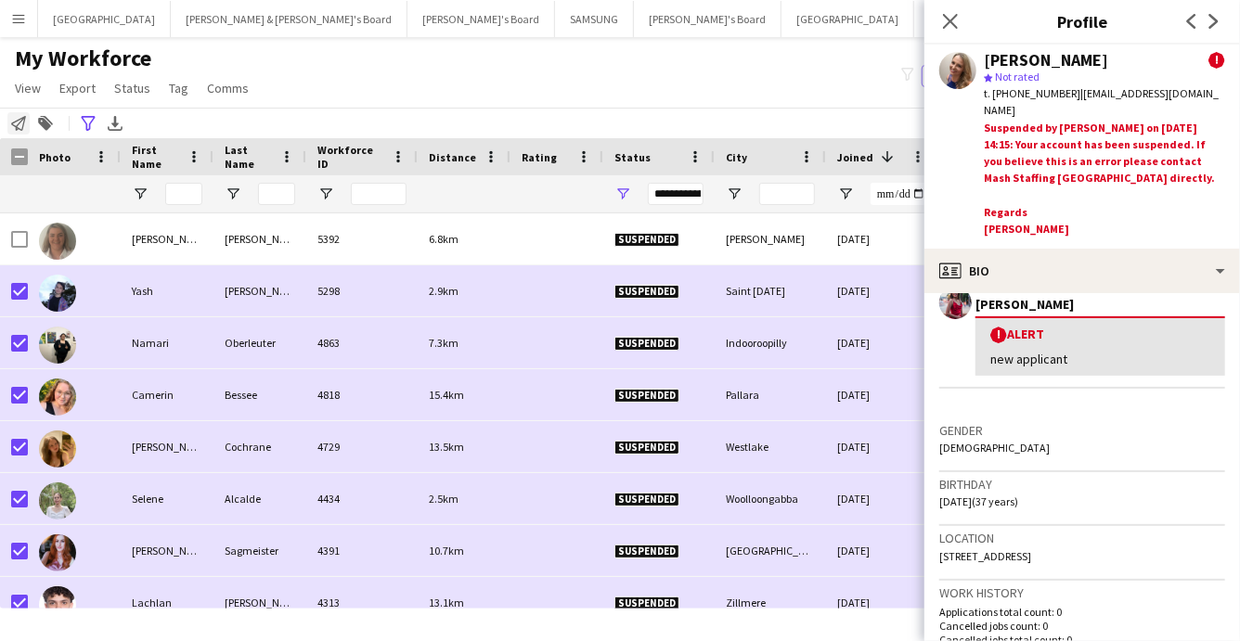
click at [19, 128] on icon at bounding box center [18, 123] width 15 height 15
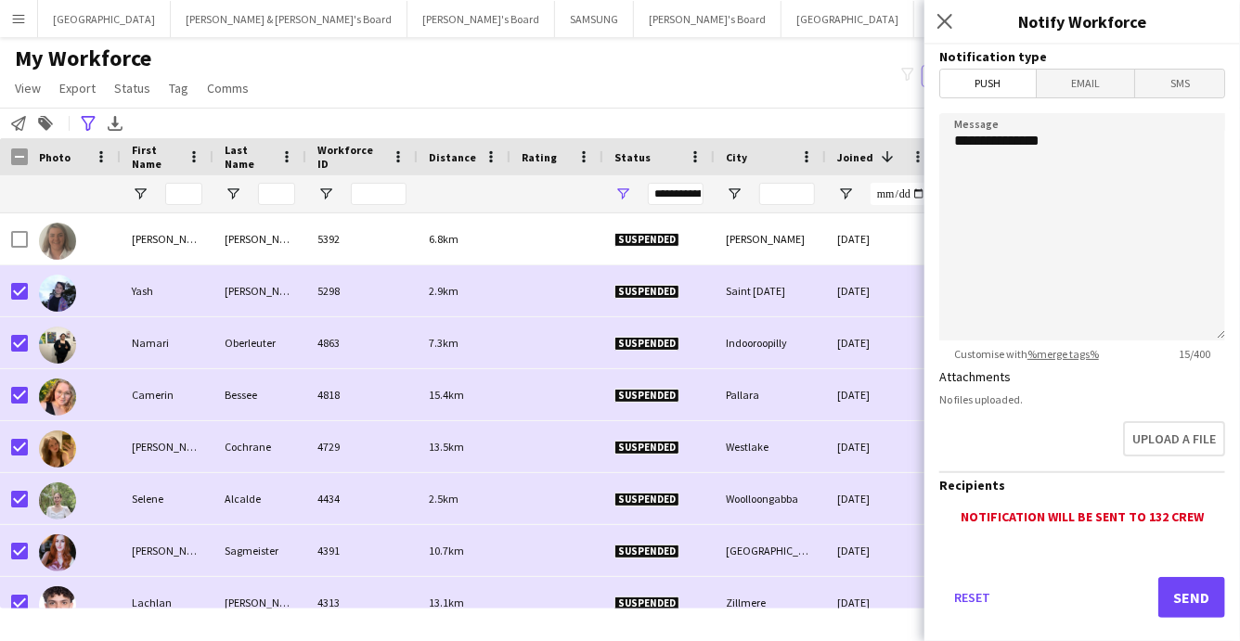
click at [1097, 84] on span "Email" at bounding box center [1086, 84] width 98 height 28
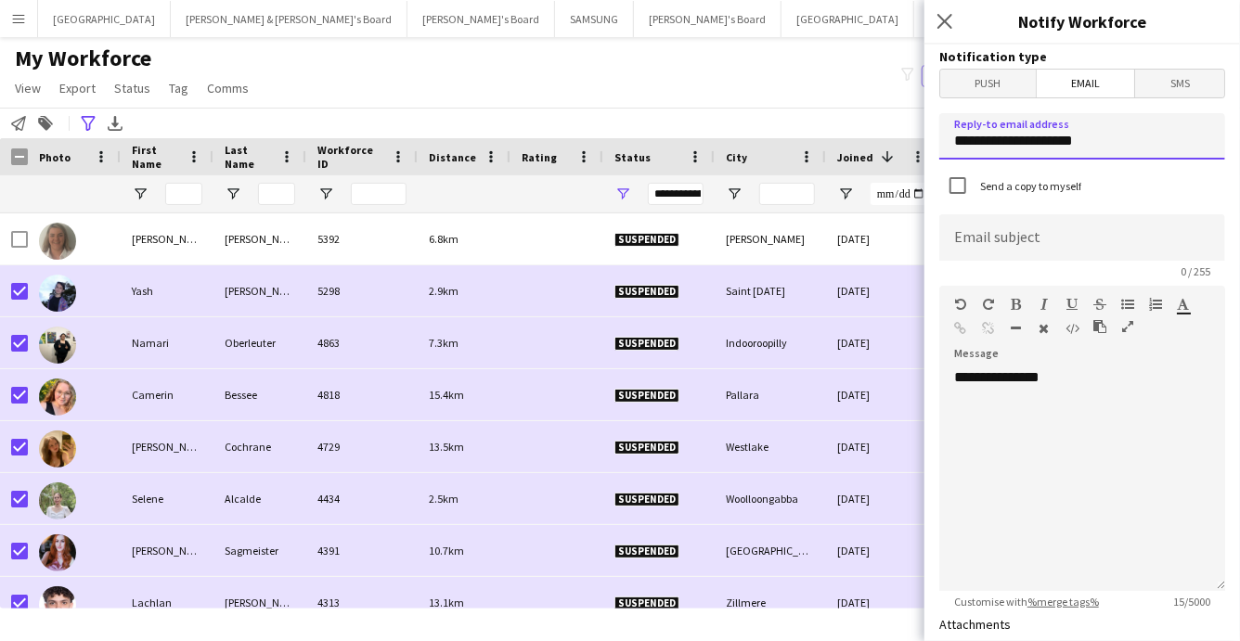
drag, startPoint x: 1099, startPoint y: 138, endPoint x: 934, endPoint y: 145, distance: 165.4
click at [934, 145] on form "**********" at bounding box center [1083, 561] width 316 height 1032
type input "**********"
click at [969, 244] on input at bounding box center [1082, 237] width 286 height 46
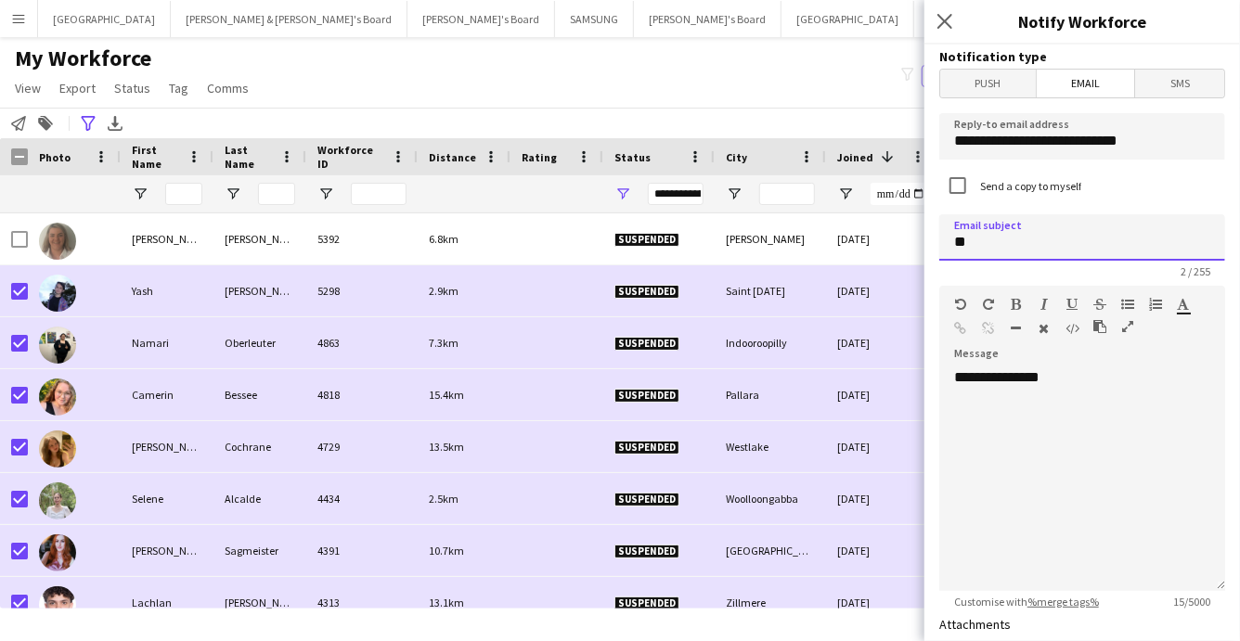
type input "*"
type input "**********"
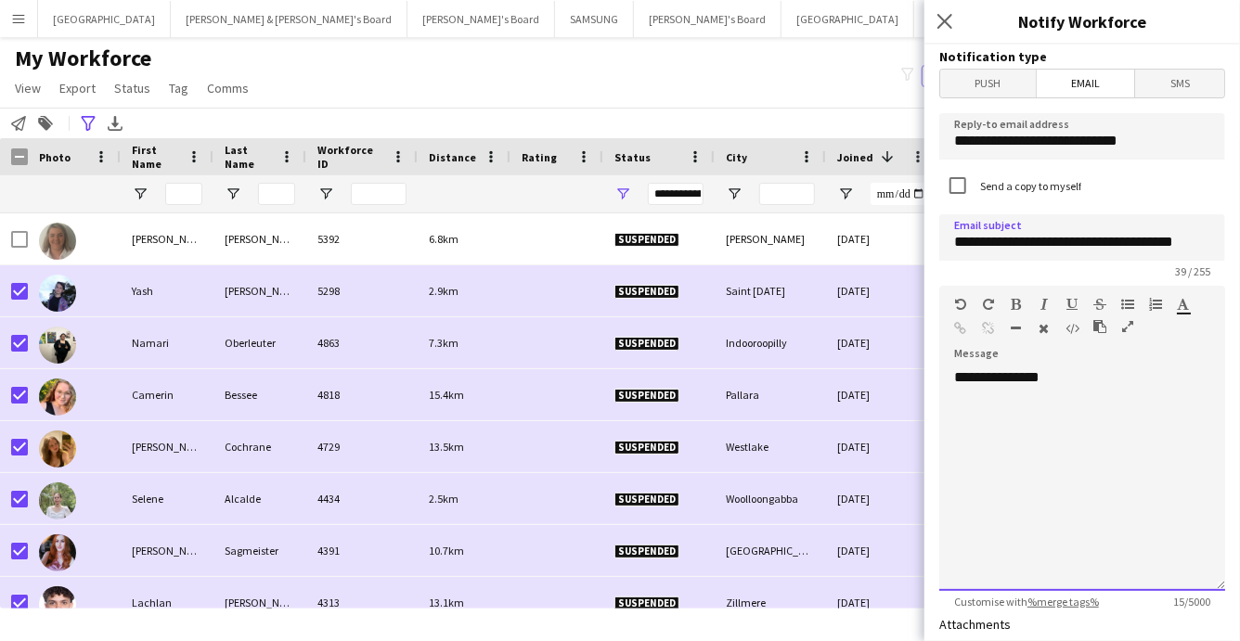
click at [1068, 382] on div "**********" at bounding box center [1082, 480] width 286 height 223
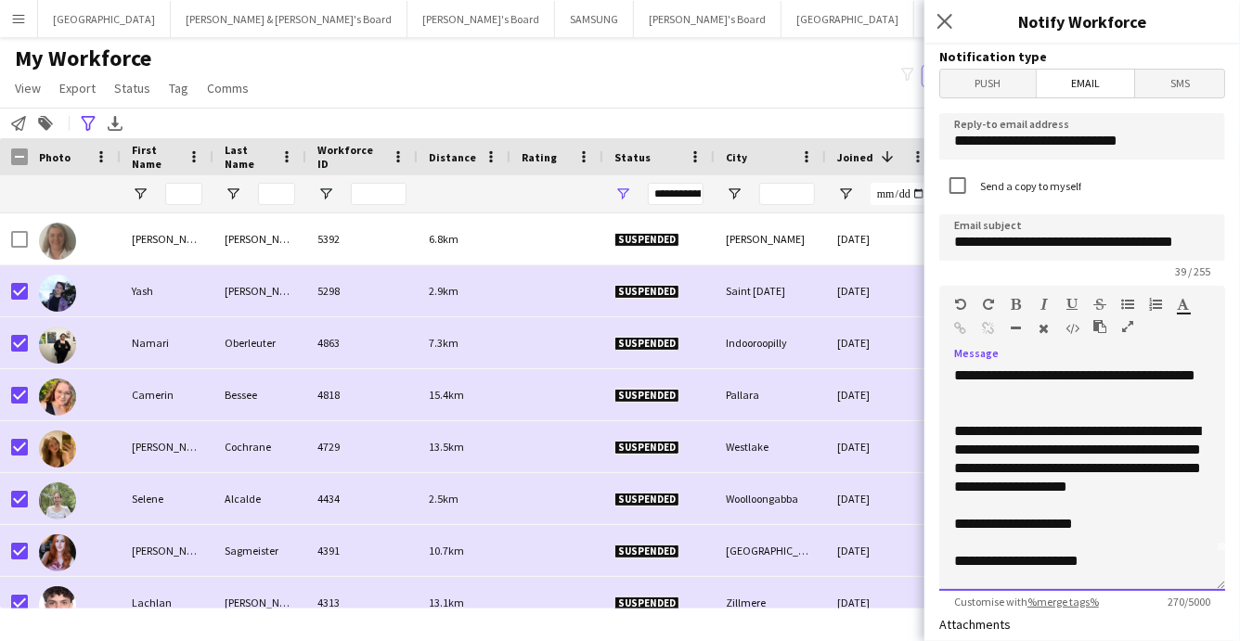
scroll to position [58, 0]
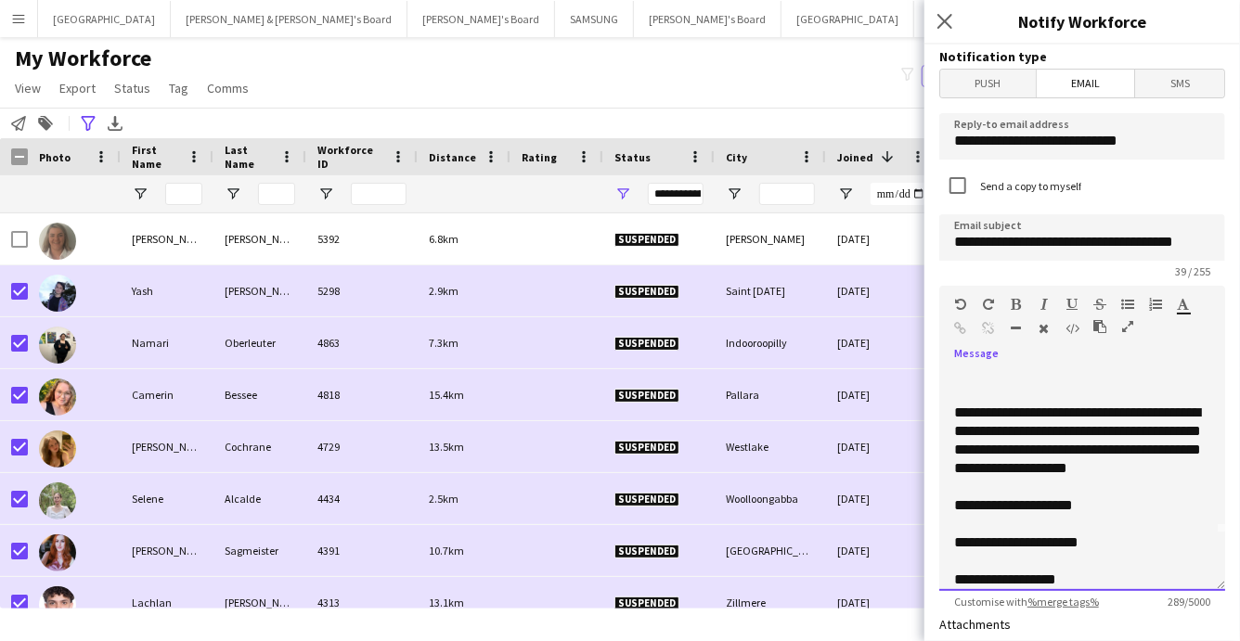
click at [958, 567] on div at bounding box center [1082, 561] width 256 height 19
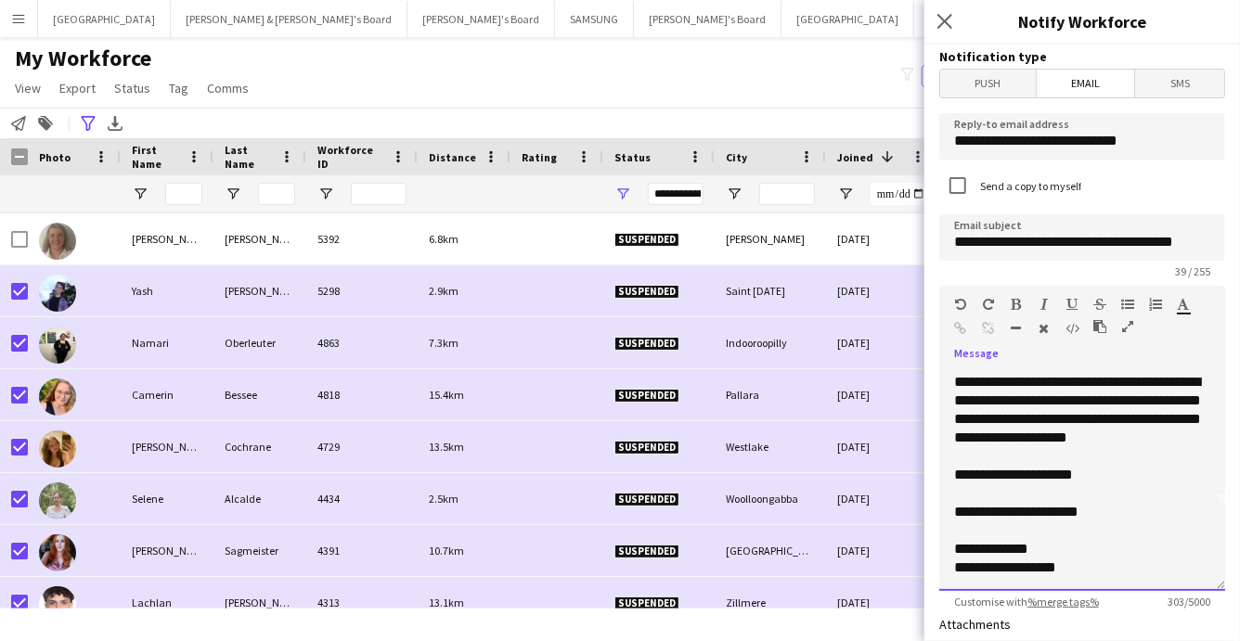
click at [1075, 571] on div "**********" at bounding box center [1082, 568] width 256 height 19
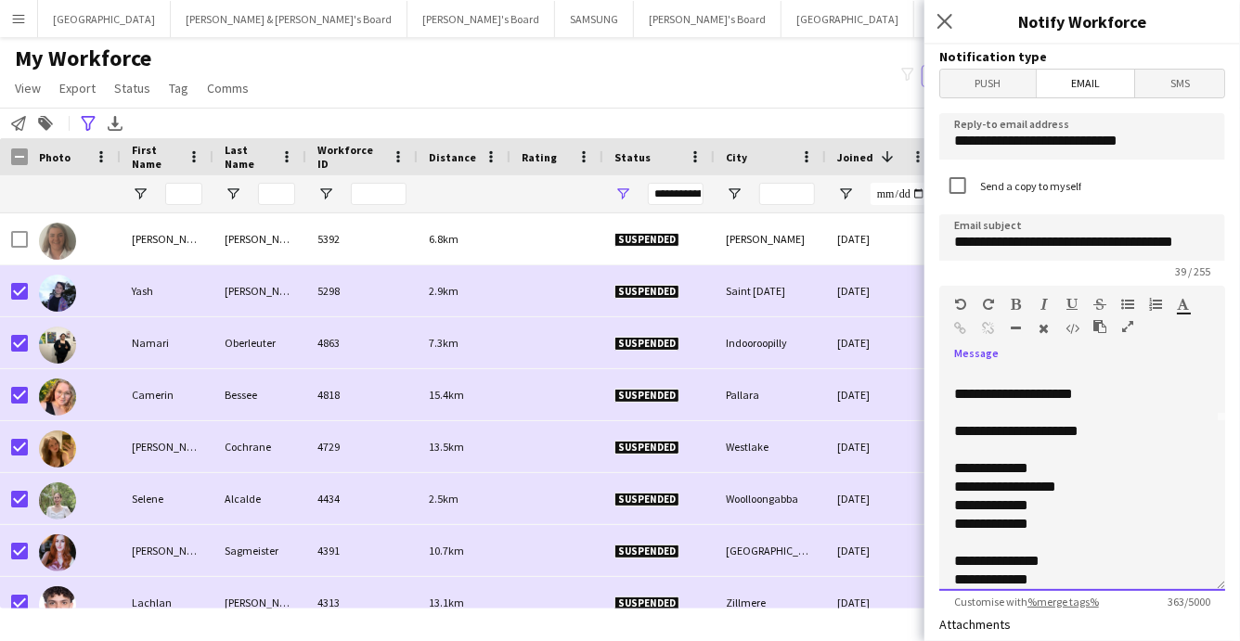
scroll to position [188, 0]
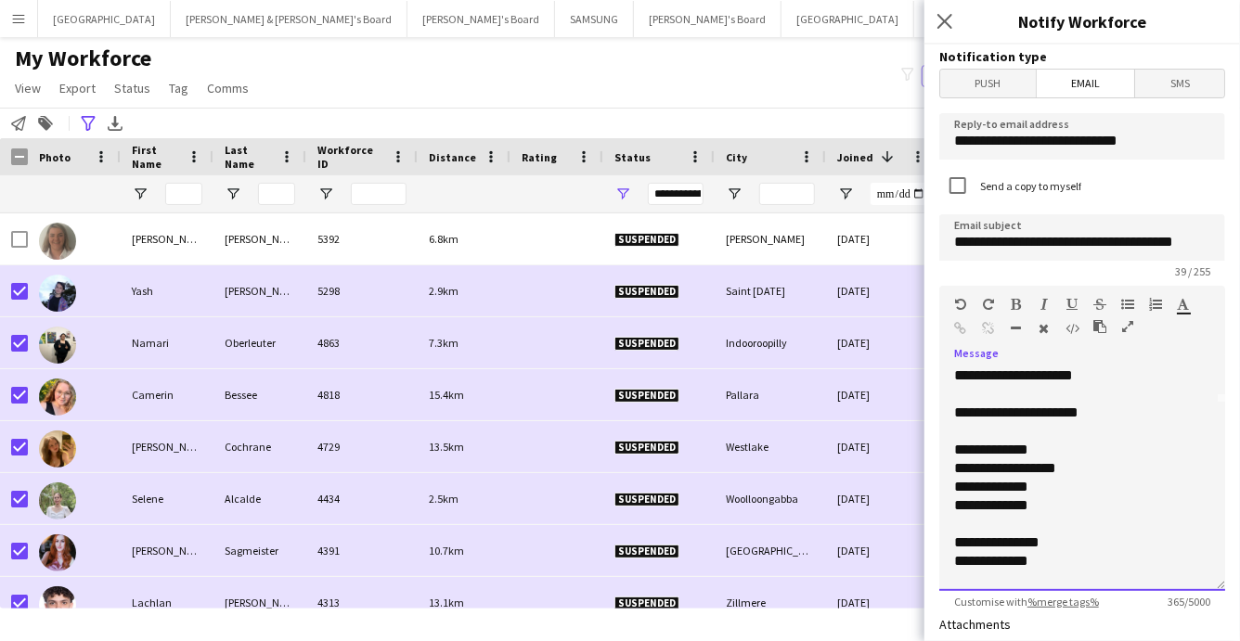
click at [1053, 548] on div "**********" at bounding box center [1082, 543] width 256 height 19
click at [1048, 581] on div "**********" at bounding box center [1082, 580] width 256 height 19
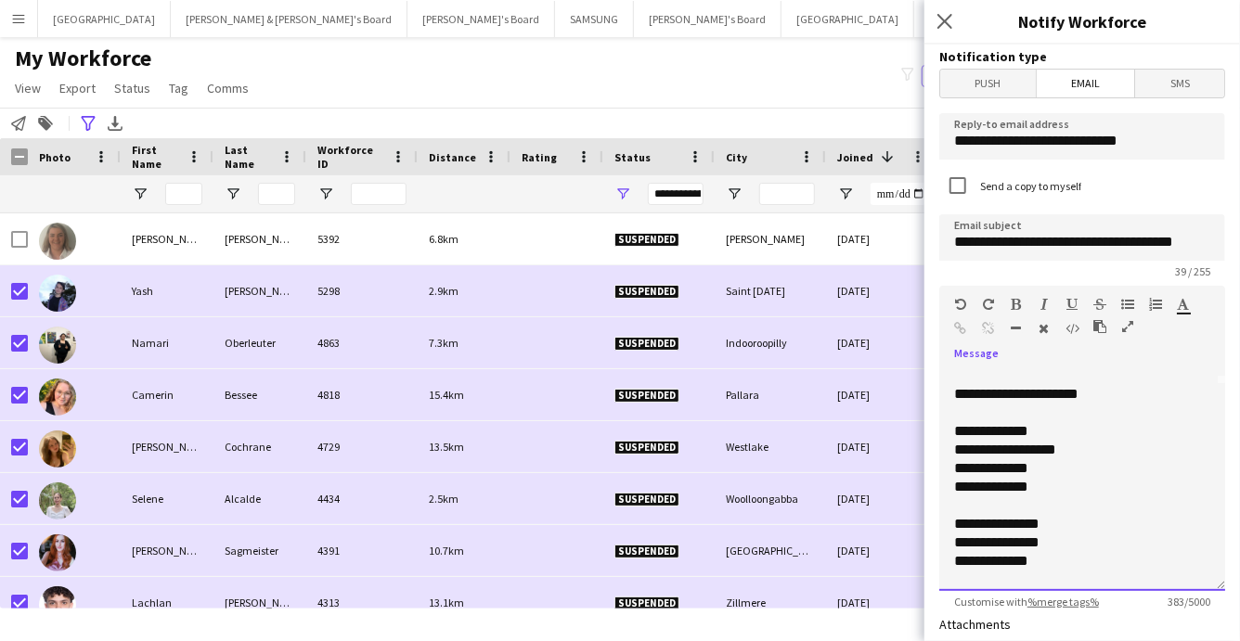
click at [1057, 548] on div "**********" at bounding box center [1082, 543] width 256 height 19
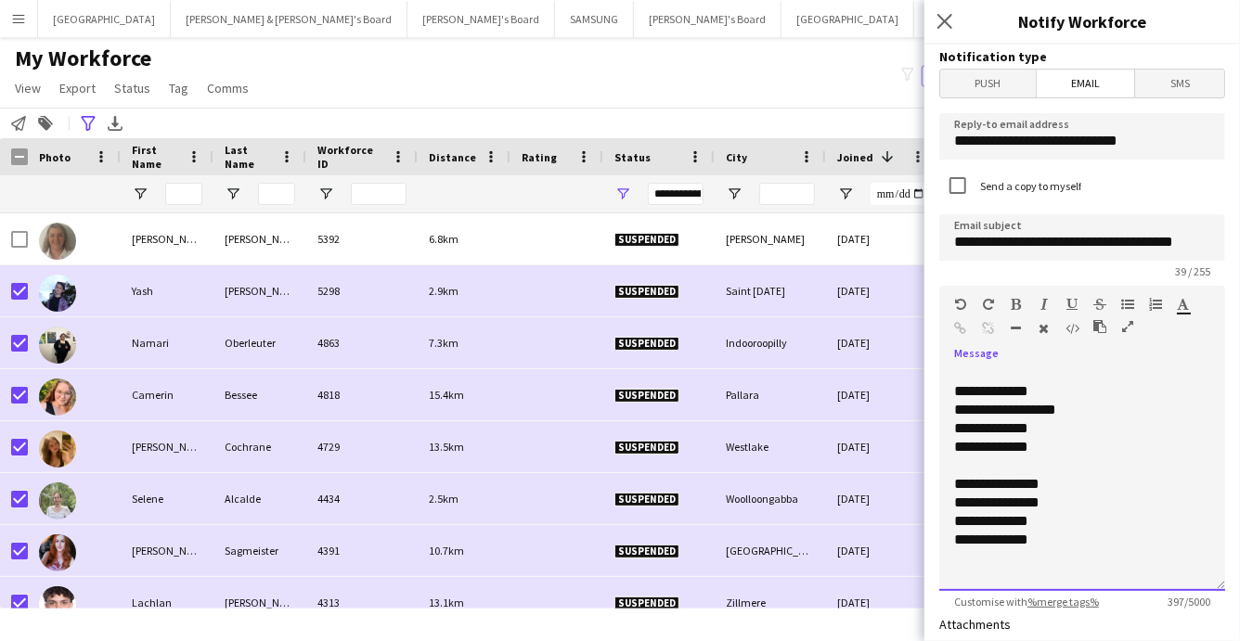
scroll to position [255, 0]
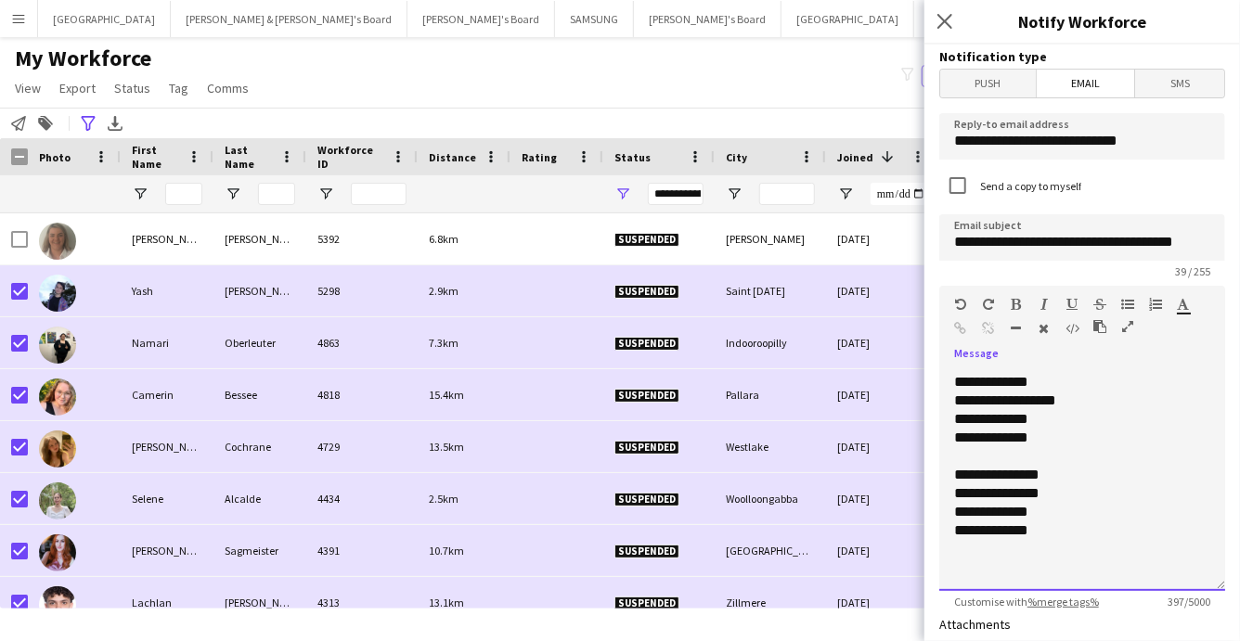
click at [1038, 530] on div "**********" at bounding box center [1082, 531] width 256 height 19
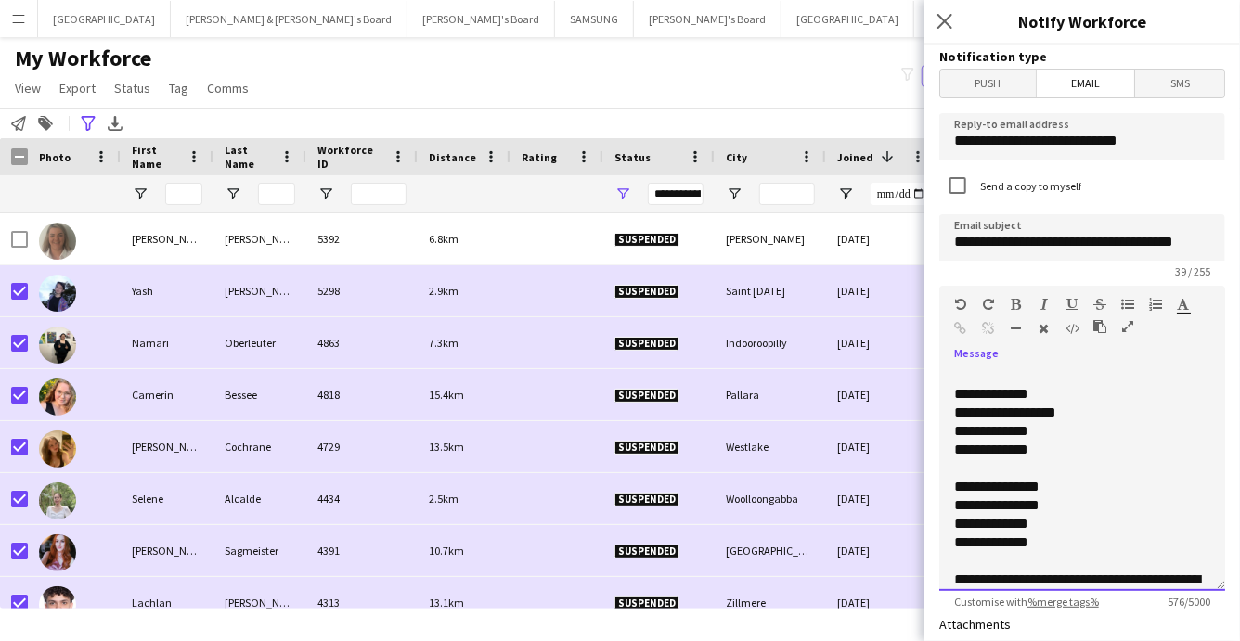
scroll to position [246, 0]
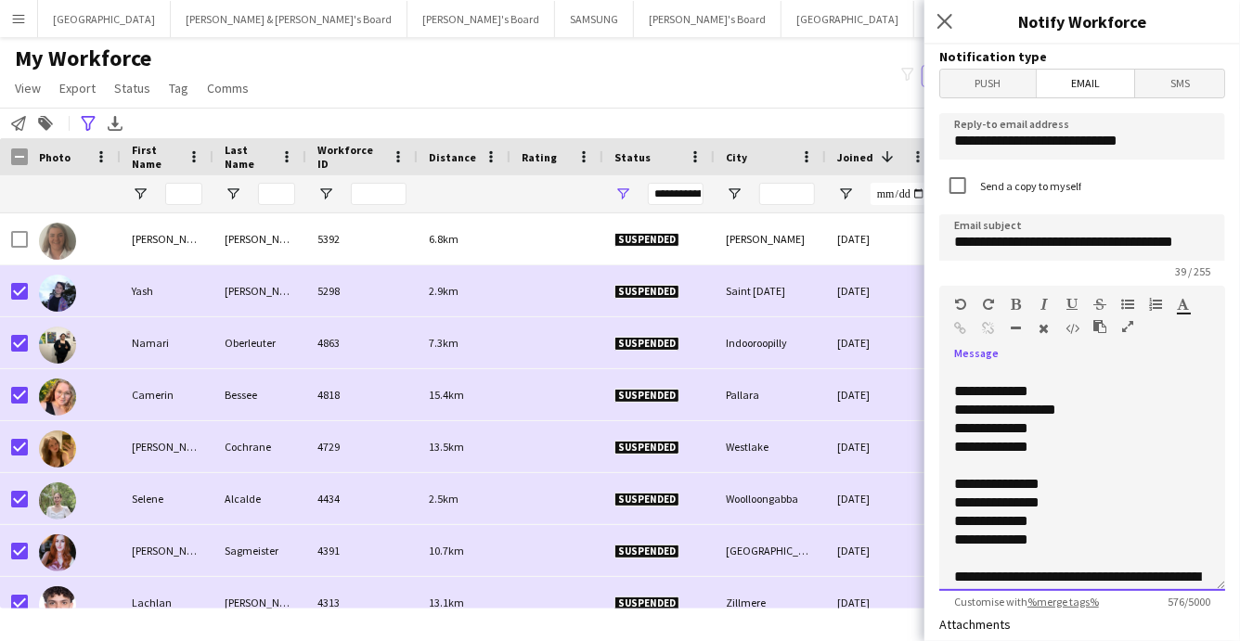
click at [987, 428] on div "**********" at bounding box center [1082, 429] width 256 height 19
click at [1054, 428] on div "**********" at bounding box center [1082, 429] width 256 height 19
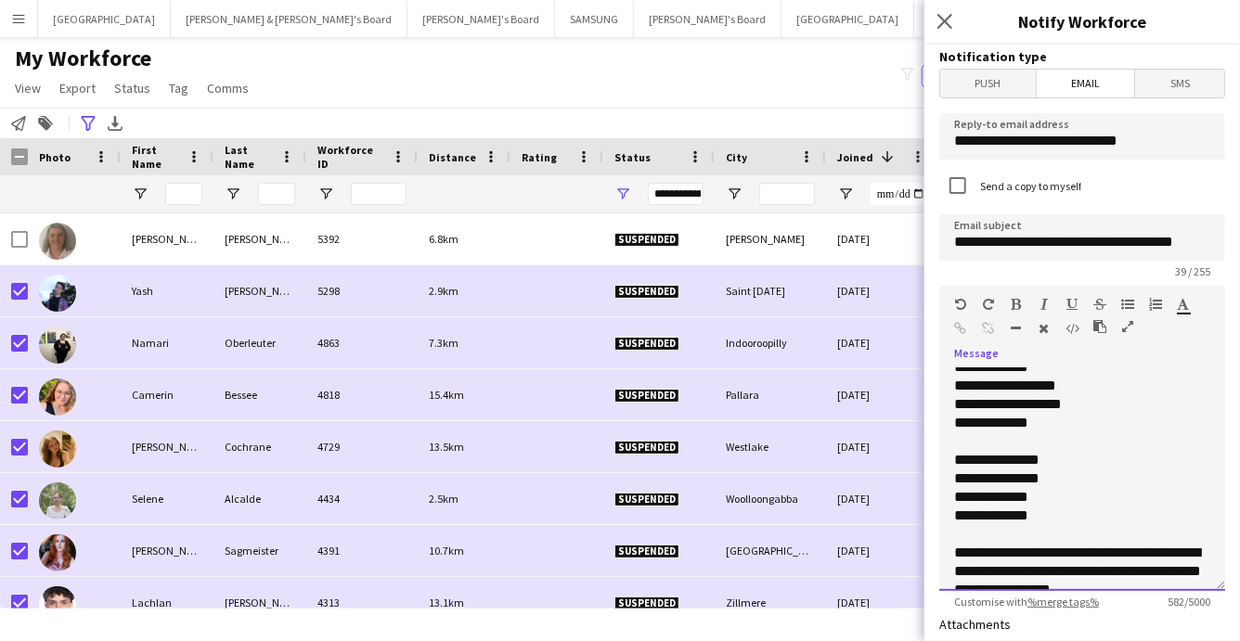
scroll to position [268, 0]
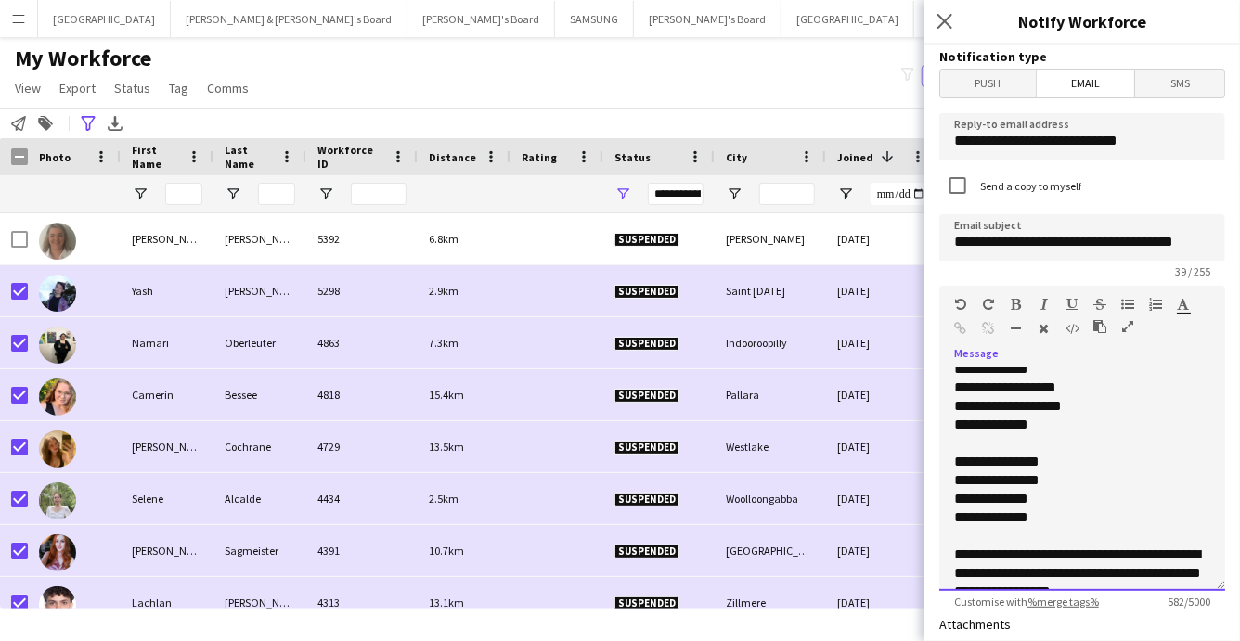
click at [988, 424] on div "**********" at bounding box center [1082, 425] width 256 height 19
click at [1060, 426] on div "**********" at bounding box center [1082, 425] width 256 height 19
click at [987, 410] on div "**********" at bounding box center [1082, 406] width 256 height 19
click at [987, 387] on div "**********" at bounding box center [1082, 388] width 256 height 19
click at [990, 483] on div "**********" at bounding box center [1082, 481] width 256 height 19
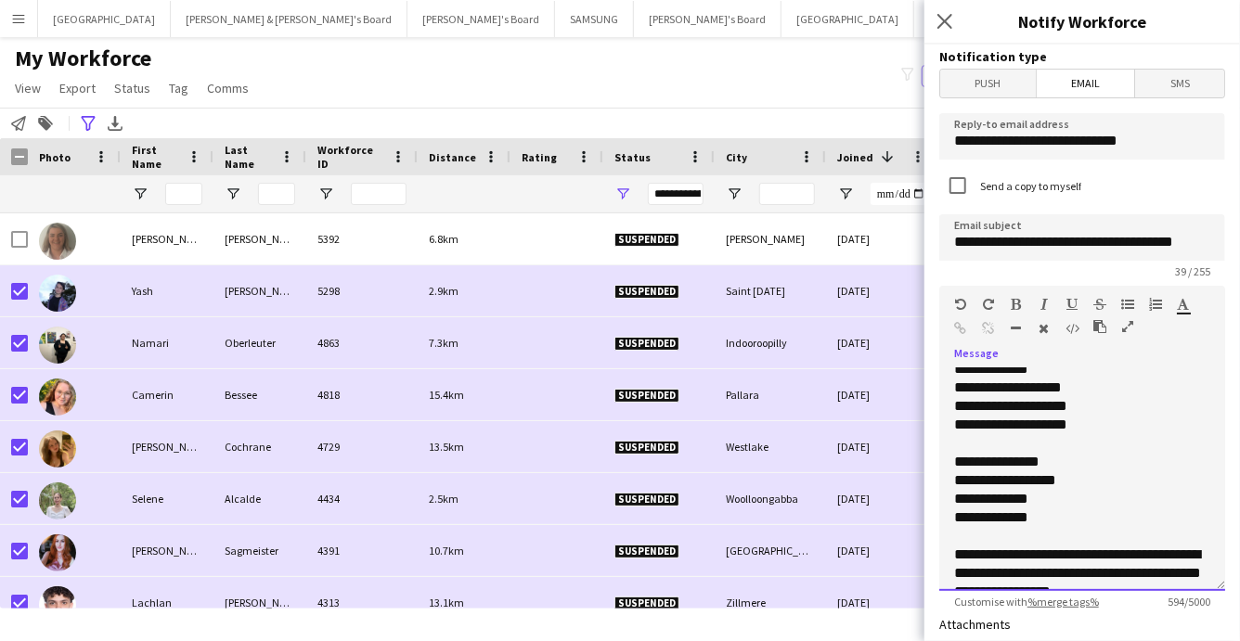
click at [989, 500] on div "**********" at bounding box center [1082, 499] width 256 height 19
click at [998, 498] on div "**********" at bounding box center [1082, 499] width 256 height 19
click at [995, 500] on div "**********" at bounding box center [1082, 499] width 256 height 19
click at [1012, 502] on div "**********" at bounding box center [1082, 499] width 256 height 19
click at [1057, 501] on div "**********" at bounding box center [1082, 499] width 256 height 19
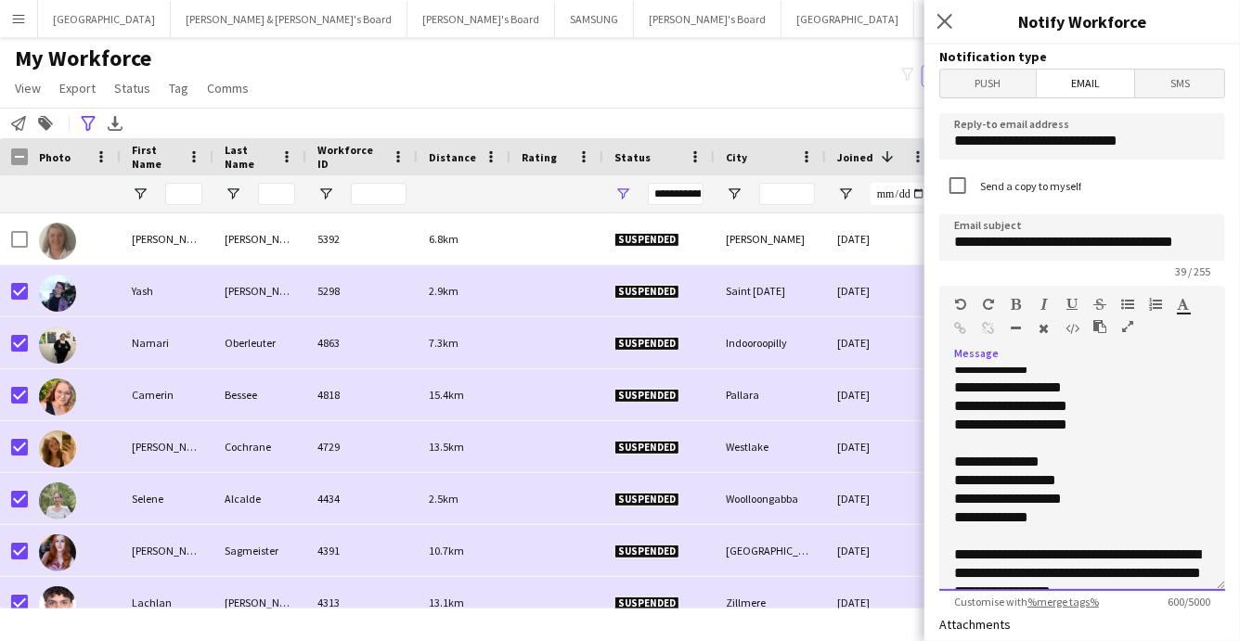
click at [1054, 484] on div "**********" at bounding box center [1082, 481] width 256 height 19
click at [991, 521] on div "**********" at bounding box center [1082, 518] width 256 height 19
click at [1058, 515] on div "**********" at bounding box center [1082, 518] width 256 height 19
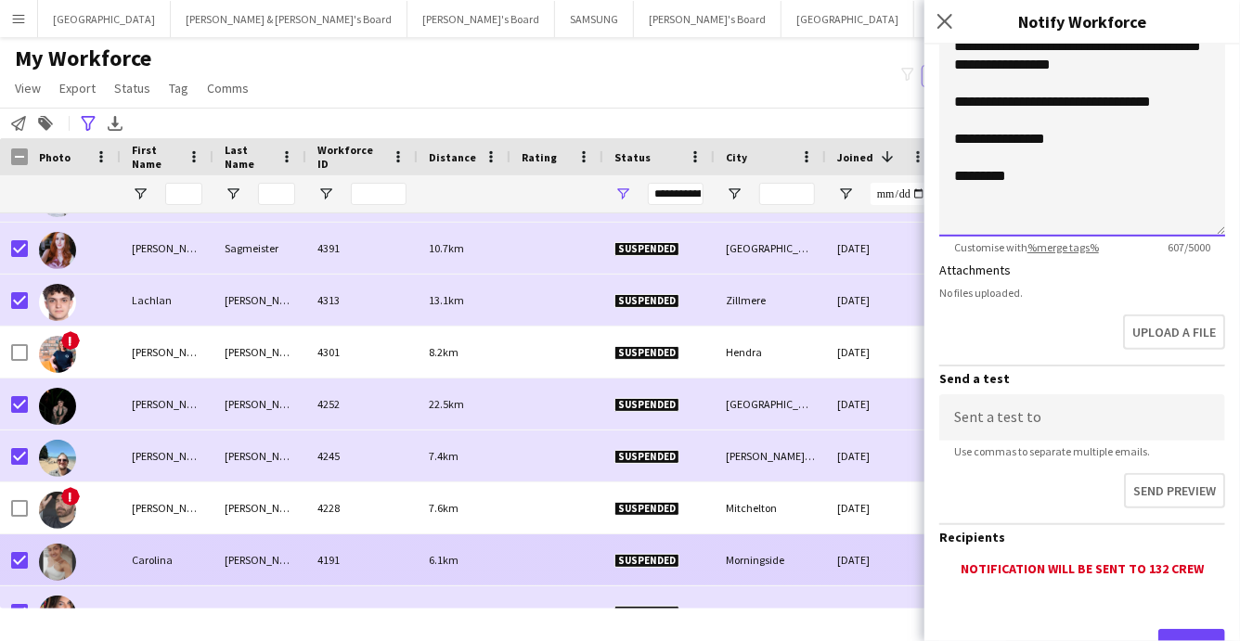
scroll to position [311, 0]
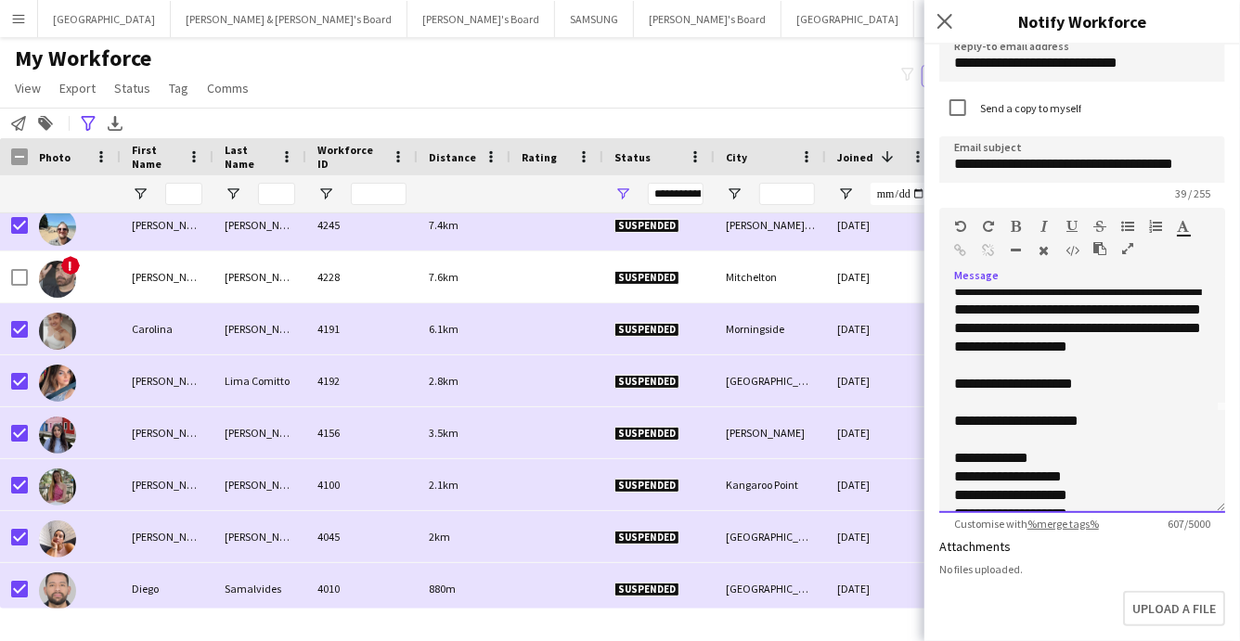
click at [1207, 348] on div "**********" at bounding box center [1082, 319] width 256 height 74
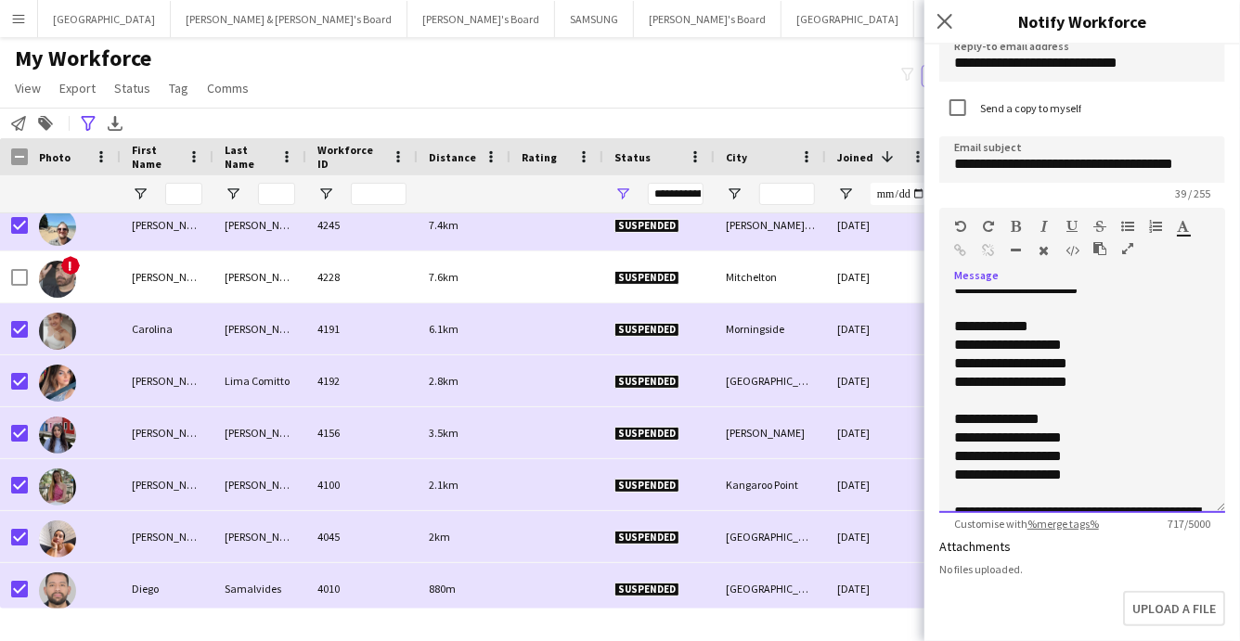
scroll to position [309, 0]
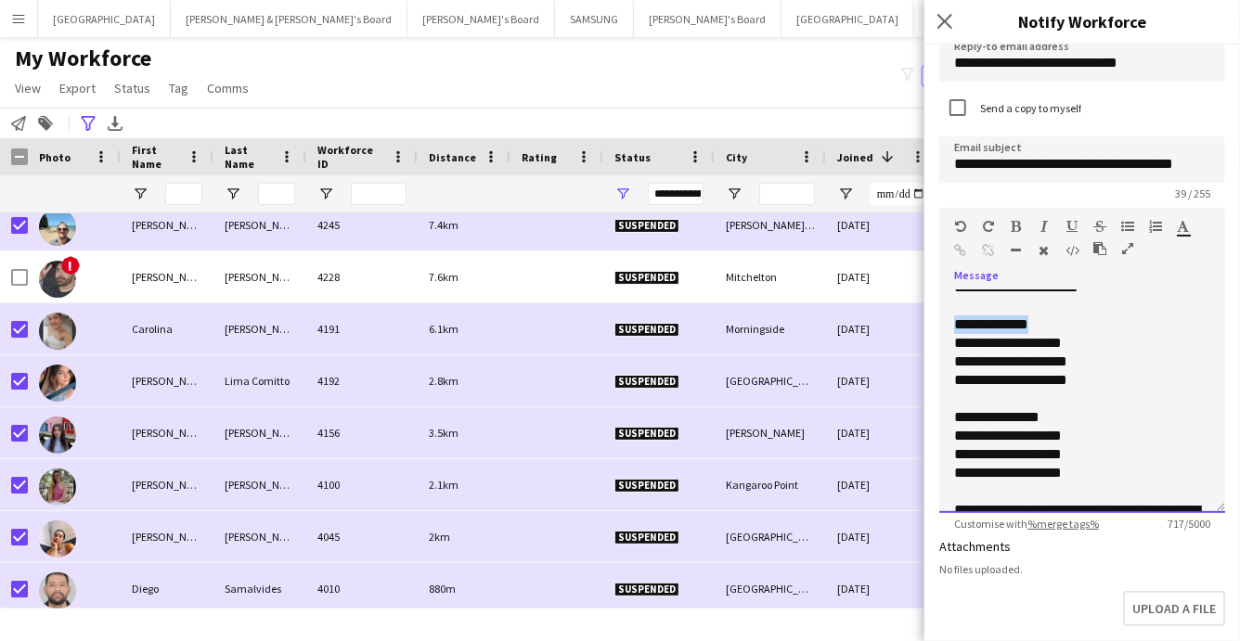
drag, startPoint x: 1047, startPoint y: 322, endPoint x: 955, endPoint y: 326, distance: 92.0
click at [955, 326] on div "**********" at bounding box center [1082, 325] width 256 height 19
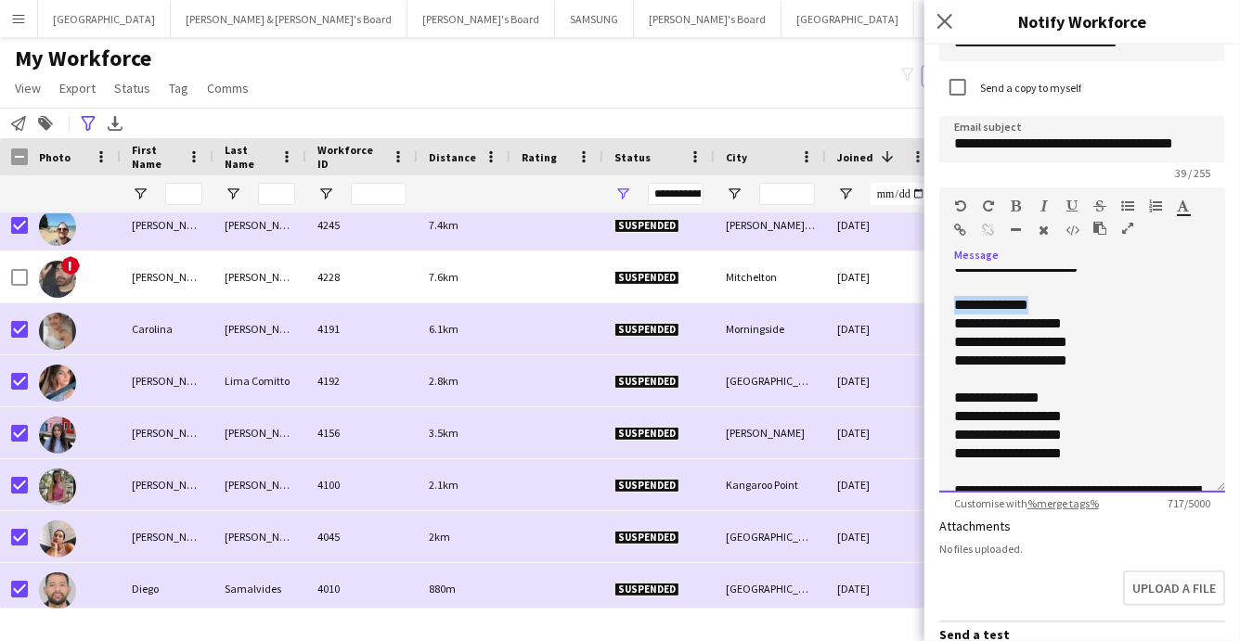
scroll to position [304, 0]
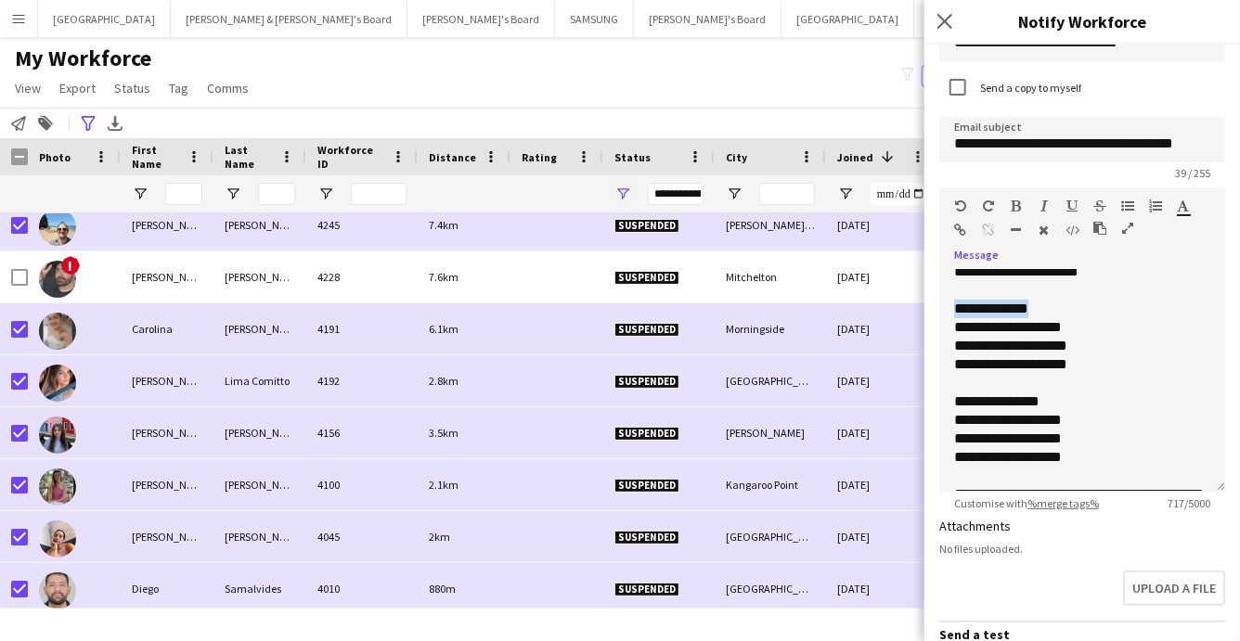
click at [1019, 205] on icon "button" at bounding box center [1017, 206] width 10 height 13
drag, startPoint x: 1053, startPoint y: 404, endPoint x: 953, endPoint y: 403, distance: 99.3
click at [954, 403] on div "**********" at bounding box center [1082, 402] width 256 height 19
click at [1016, 207] on icon "button" at bounding box center [1017, 206] width 10 height 13
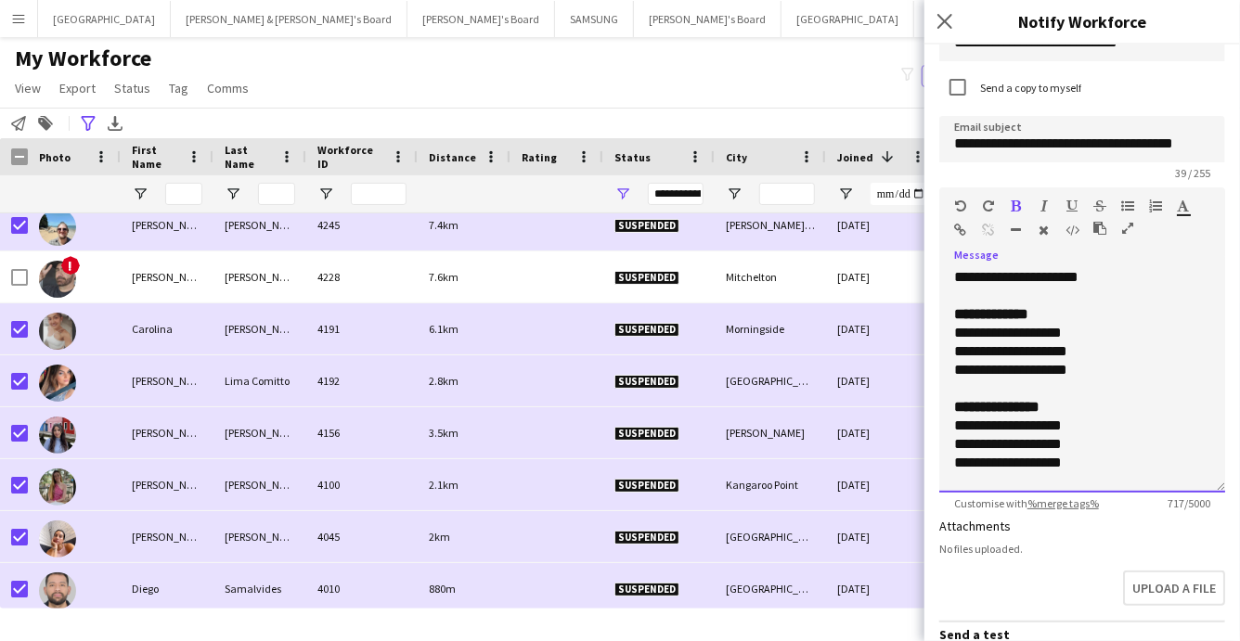
scroll to position [302, 0]
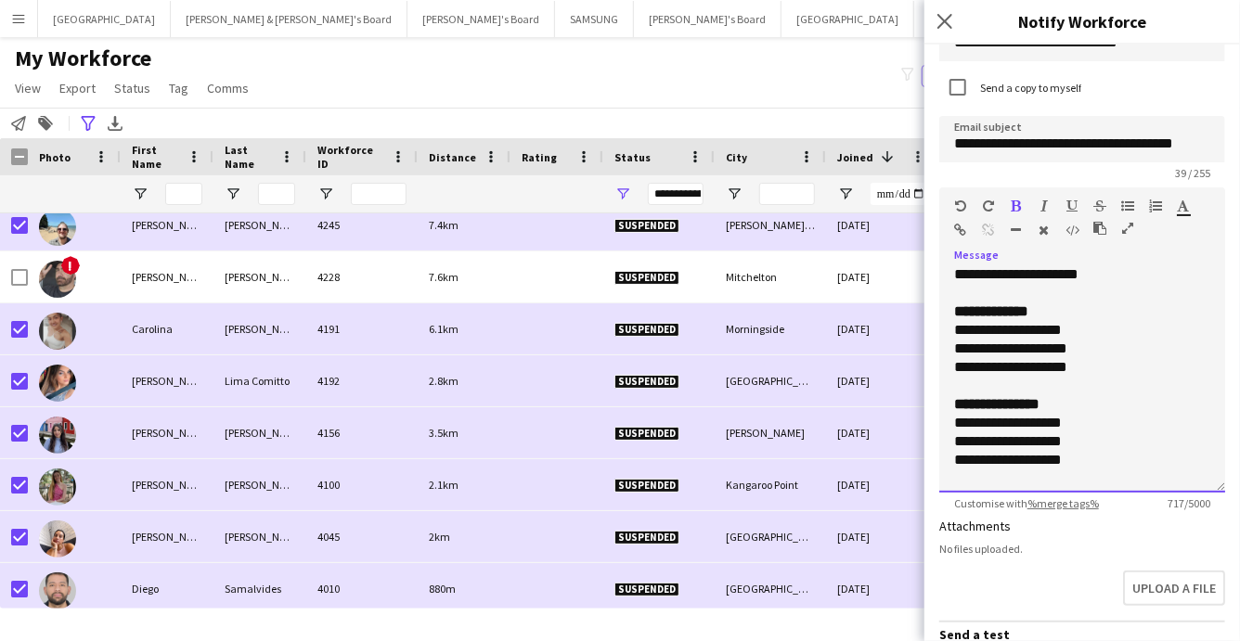
click at [1123, 442] on div "**********" at bounding box center [1082, 442] width 256 height 19
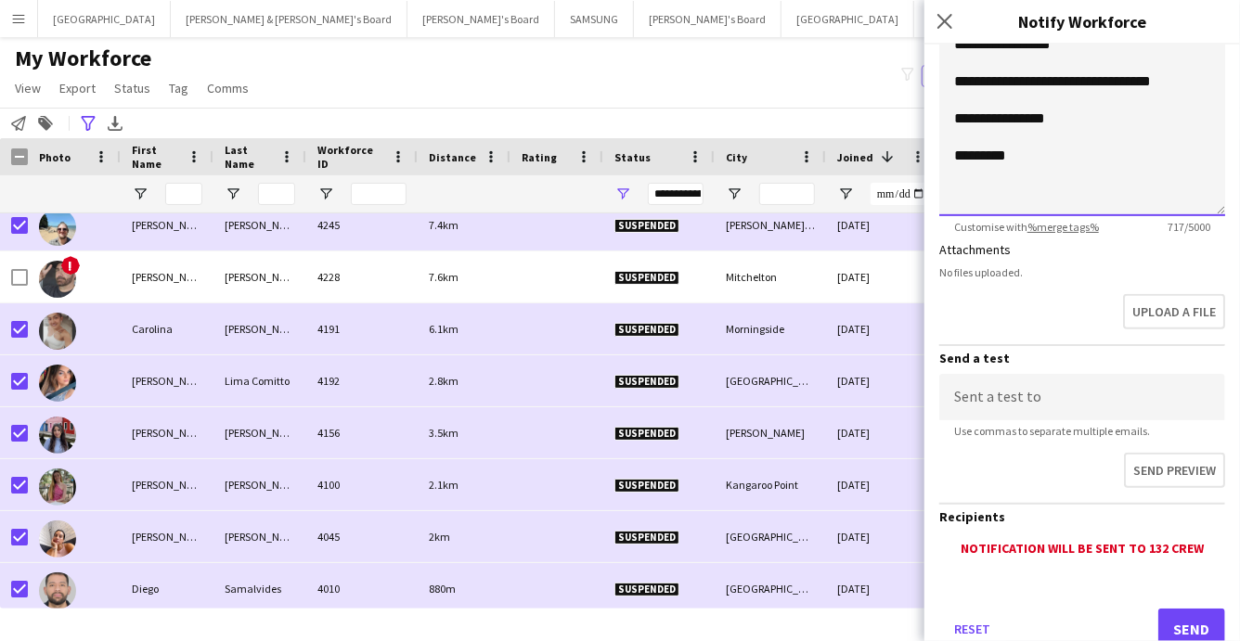
scroll to position [434, 0]
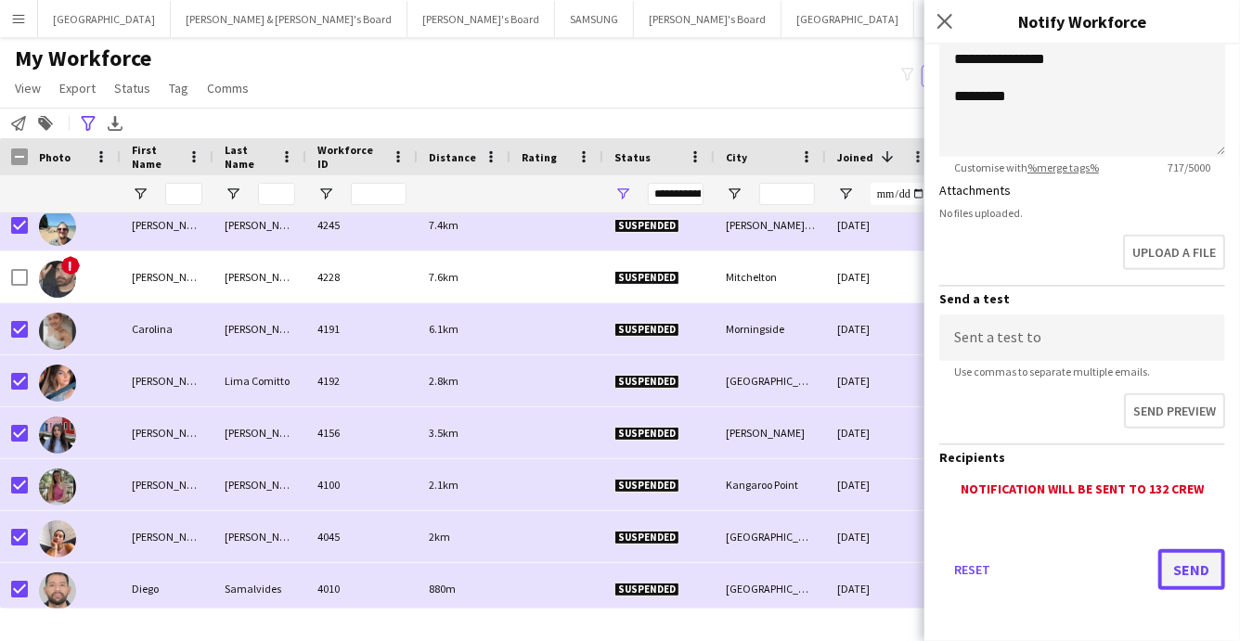
click at [1194, 572] on button "Send" at bounding box center [1192, 570] width 67 height 41
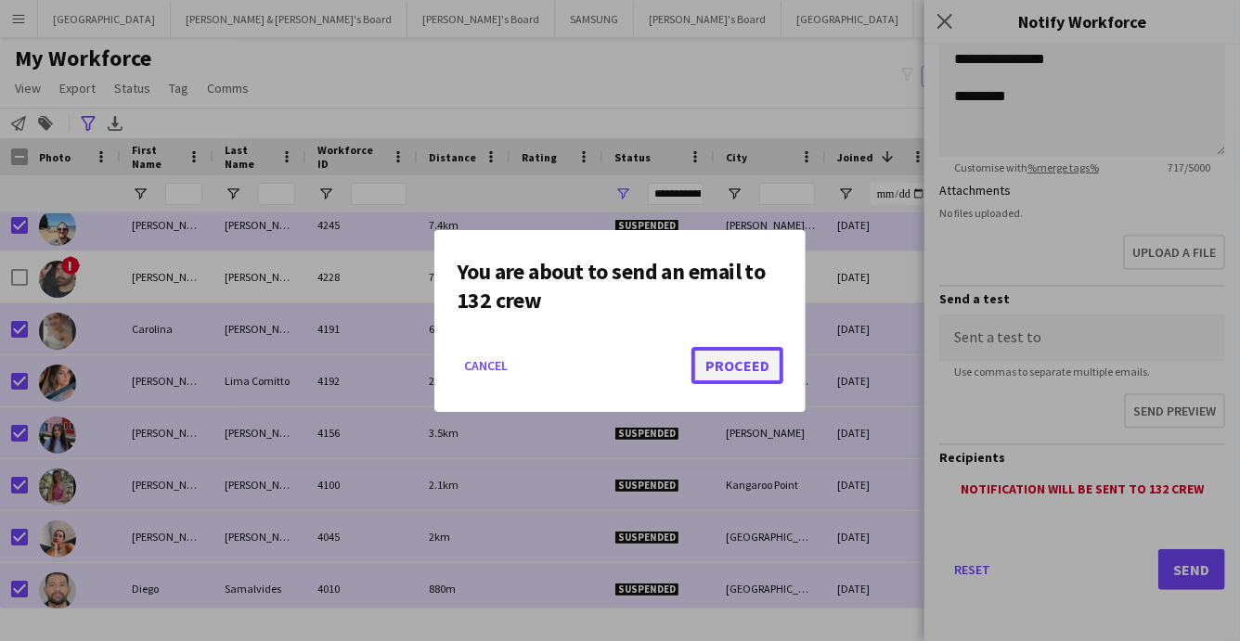
click at [719, 357] on button "Proceed" at bounding box center [738, 365] width 92 height 37
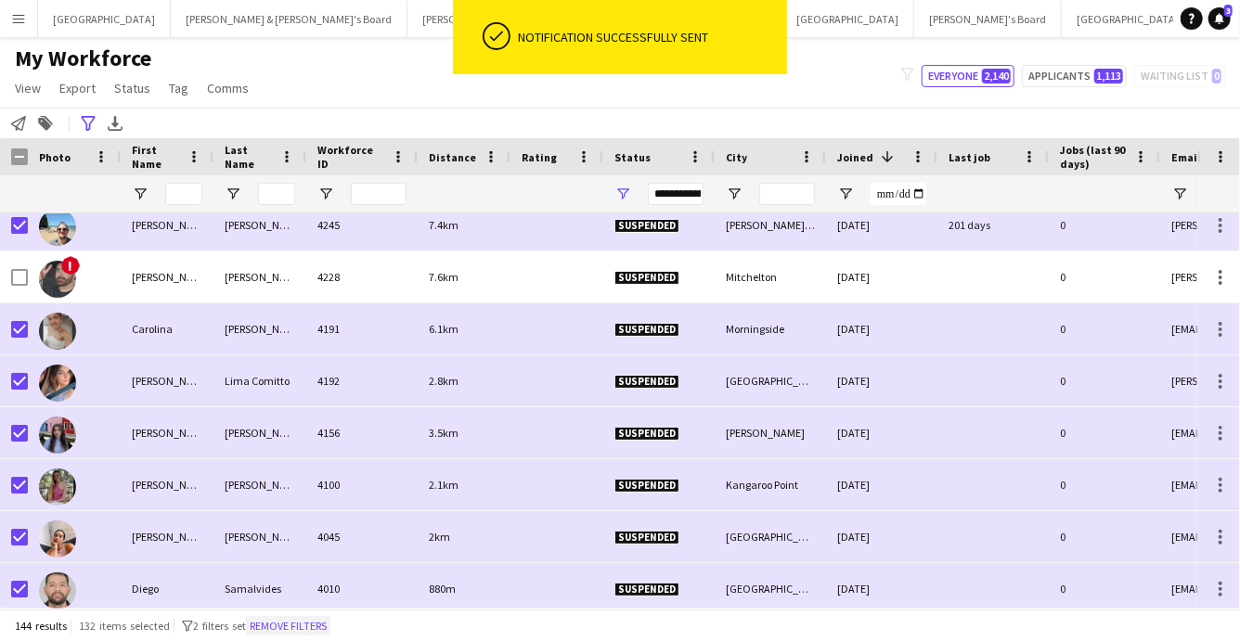
click at [308, 625] on button "Remove filters" at bounding box center [288, 626] width 84 height 20
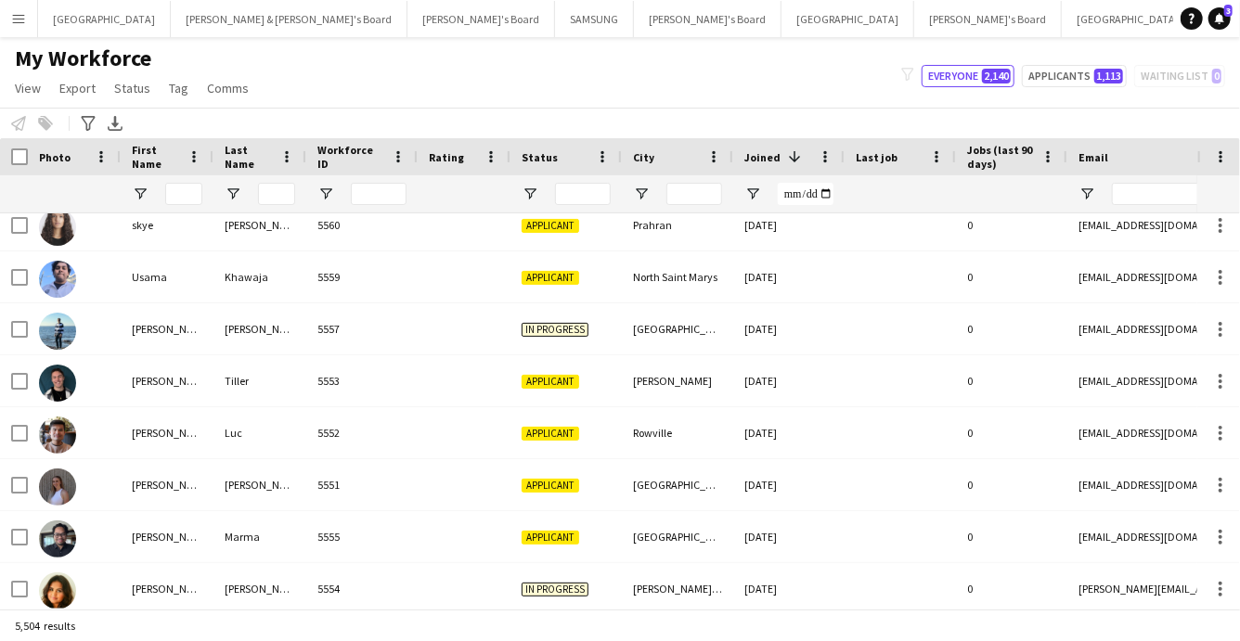
scroll to position [0, 0]
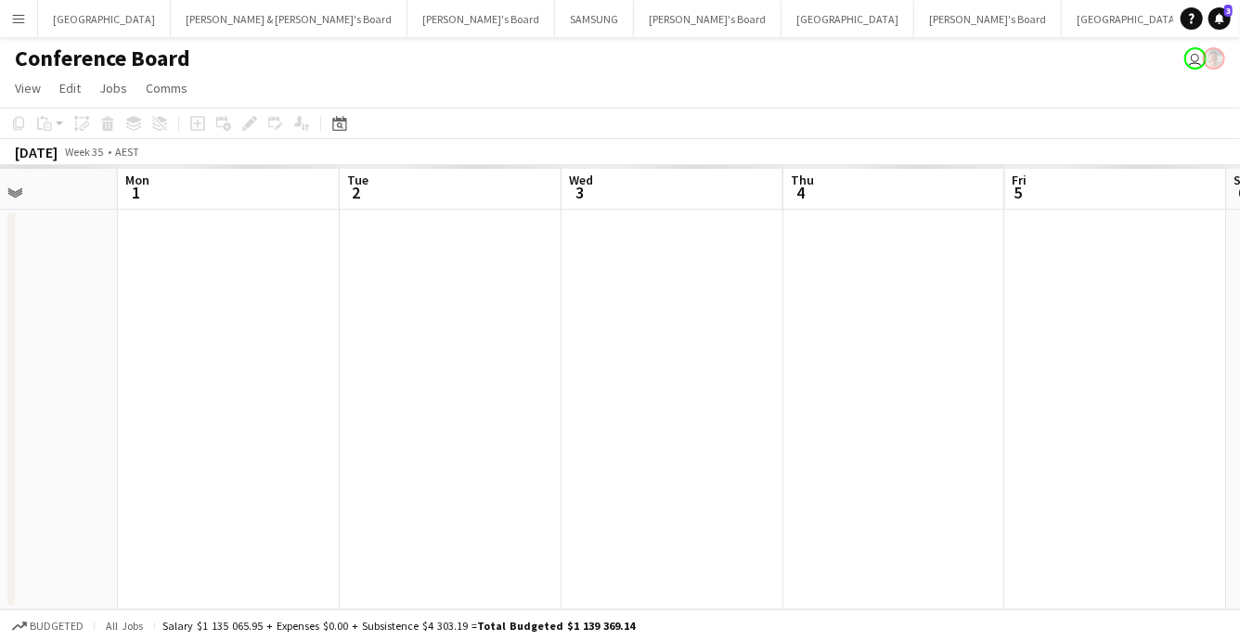
scroll to position [0, 772]
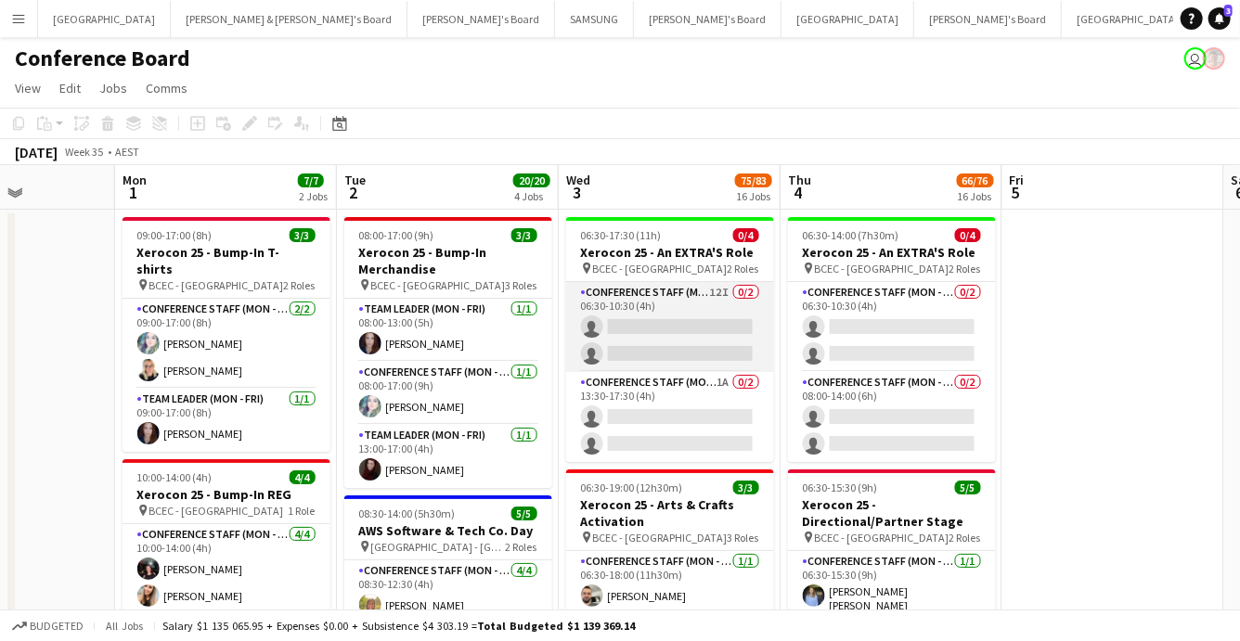
click at [667, 334] on app-card-role "Conference Staff (Mon - Fri) 12I 0/2 06:30-10:30 (4h) single-neutral-actions si…" at bounding box center [670, 327] width 208 height 90
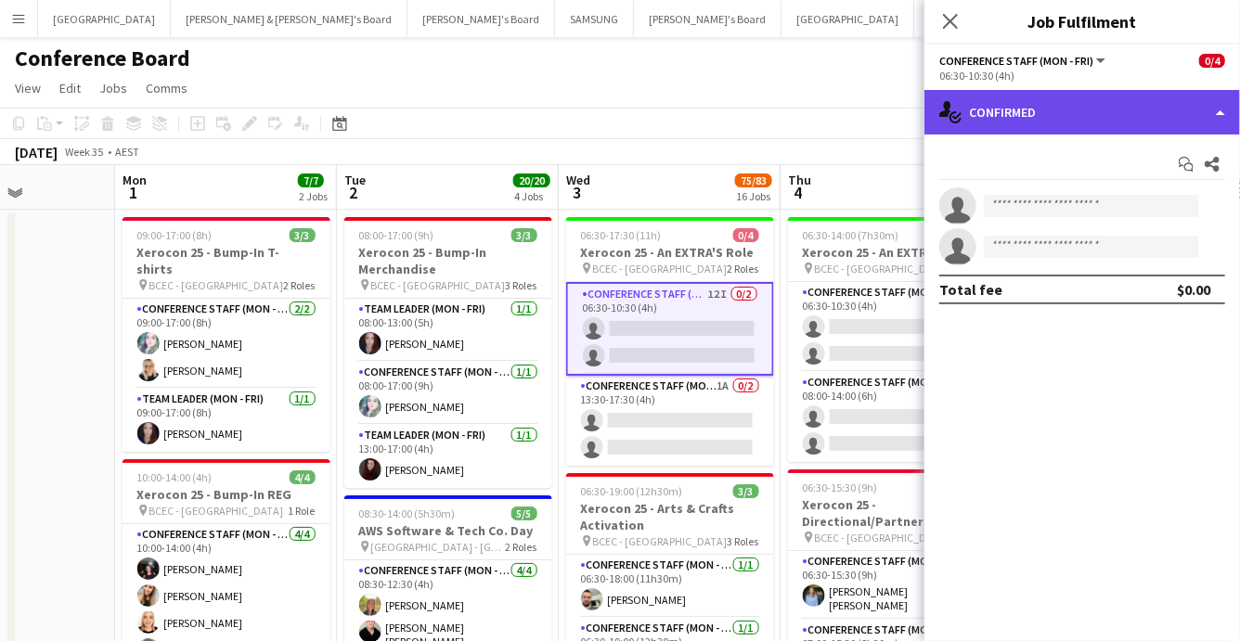
click at [1160, 113] on div "single-neutral-actions-check-2 Confirmed" at bounding box center [1083, 112] width 316 height 45
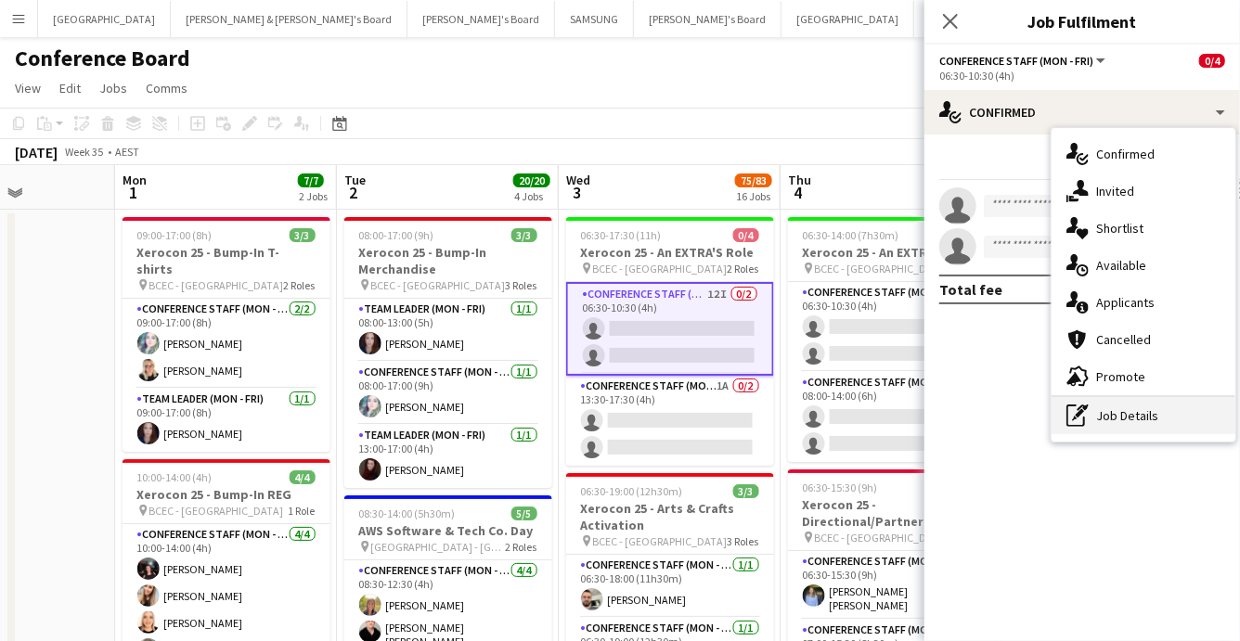
click at [1157, 414] on div "pen-write Job Details" at bounding box center [1144, 415] width 184 height 37
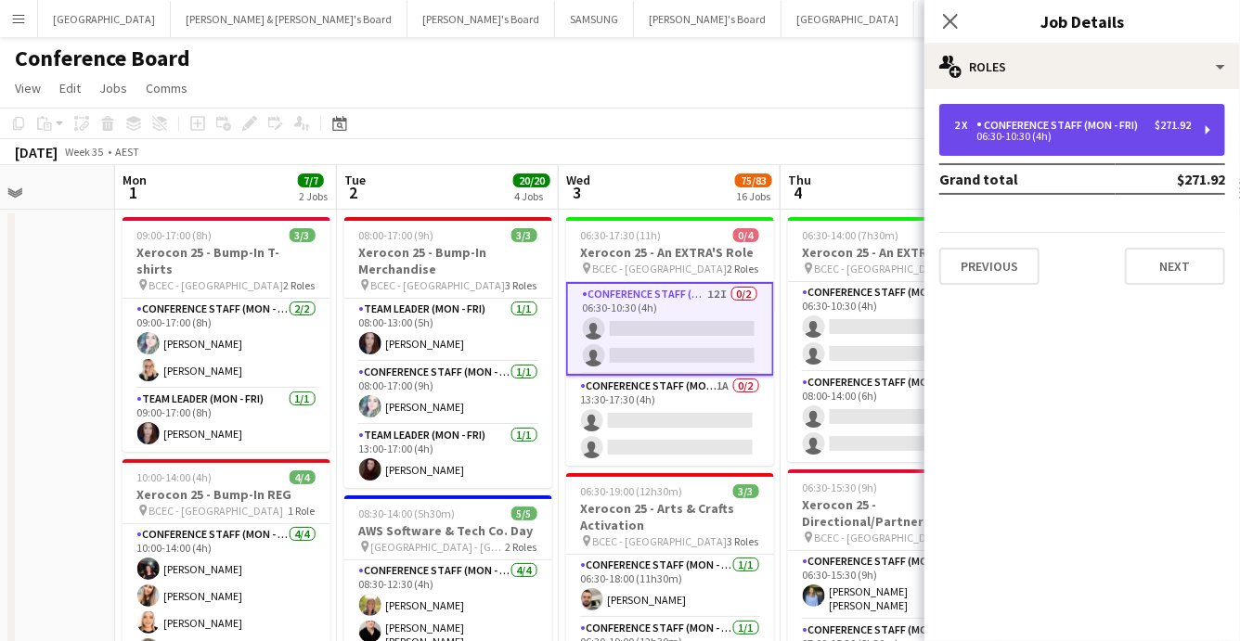
click at [1068, 123] on div "Conference Staff (Mon - Fri)" at bounding box center [1061, 125] width 169 height 13
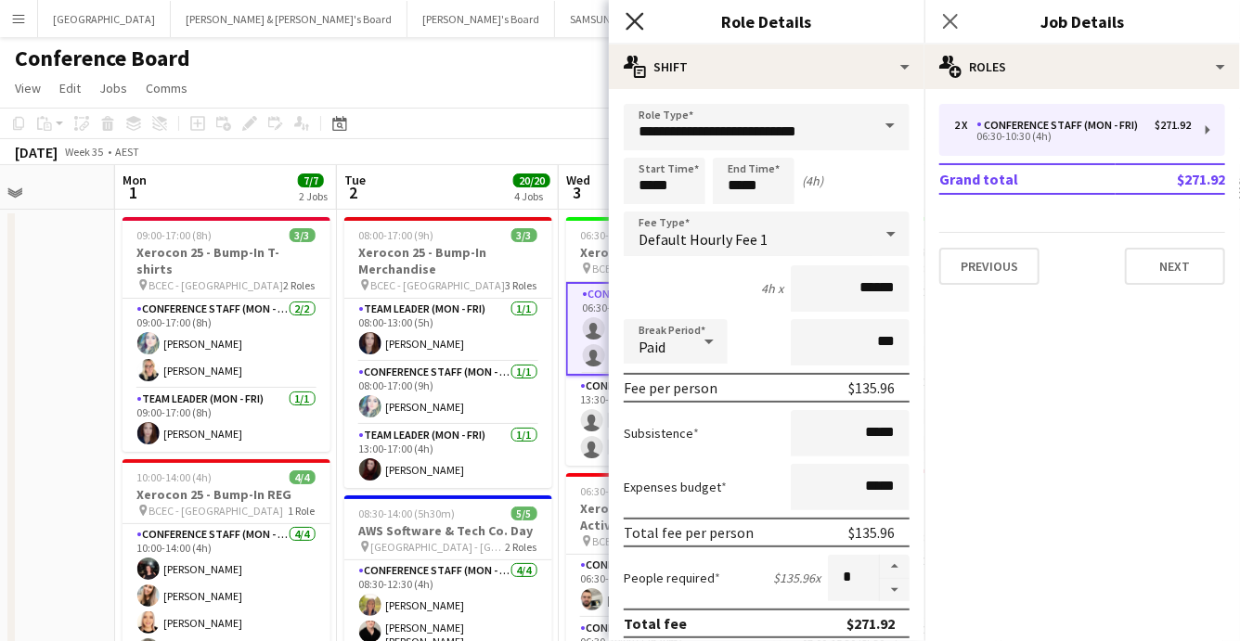
click at [632, 18] on icon at bounding box center [635, 21] width 18 height 18
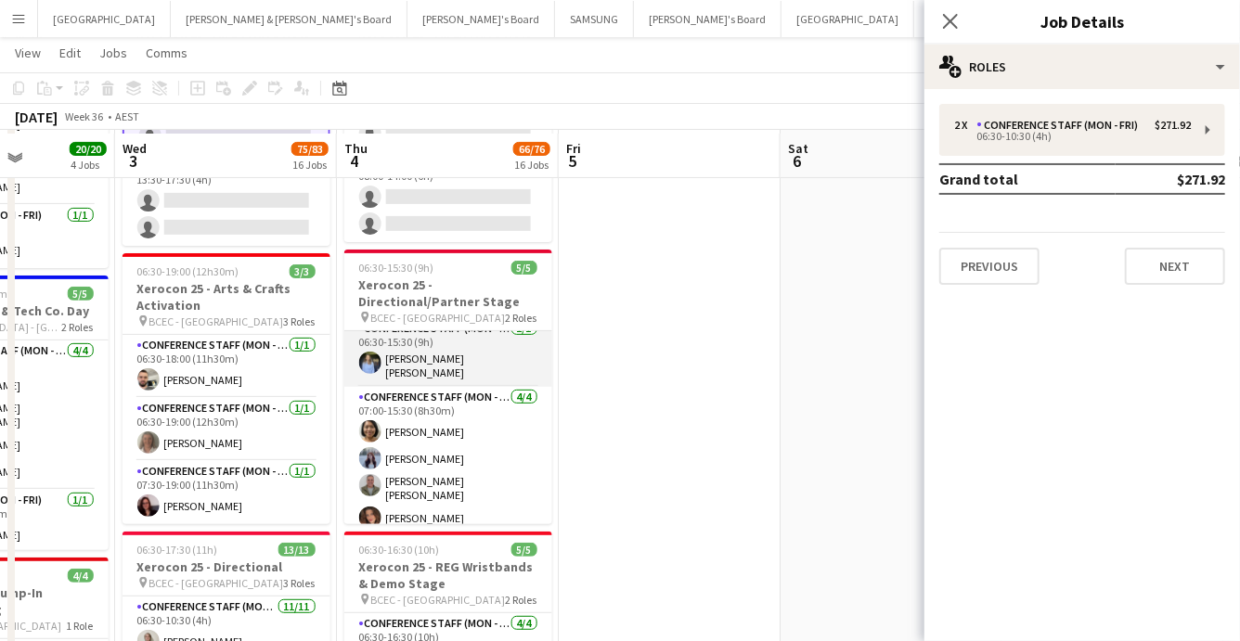
scroll to position [223, 0]
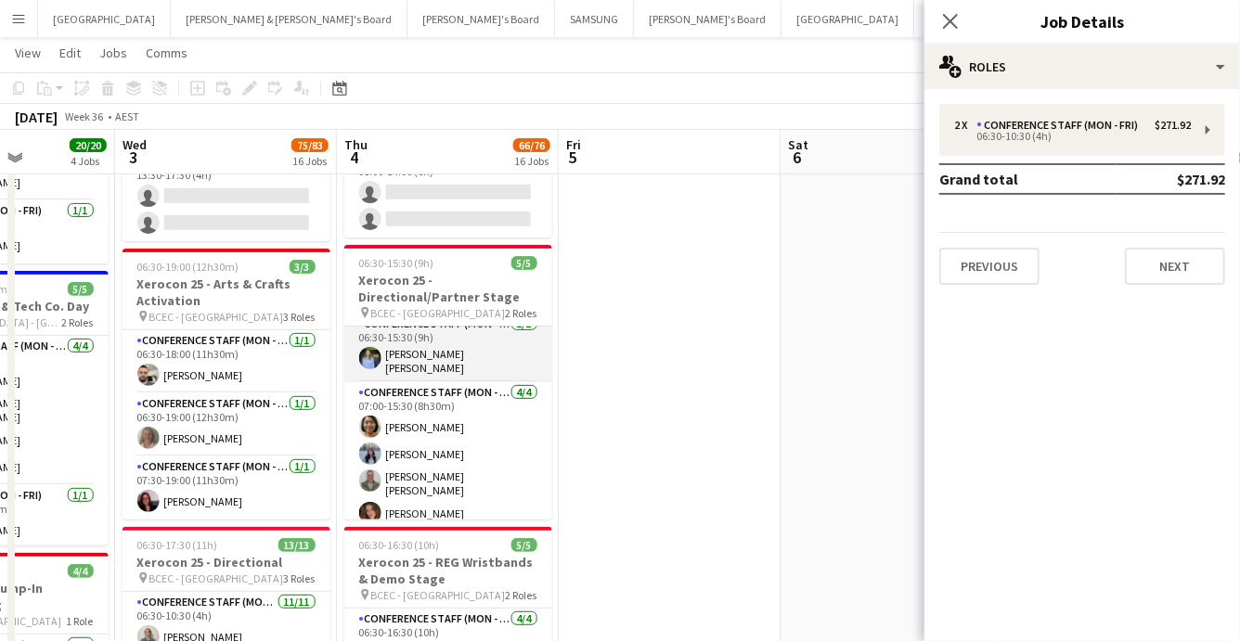
click at [407, 354] on app-card-role "Conference Staff (Mon - Fri) 1/1 06:30-15:30 (9h) Elizabeth Figueroa mena" at bounding box center [448, 348] width 208 height 69
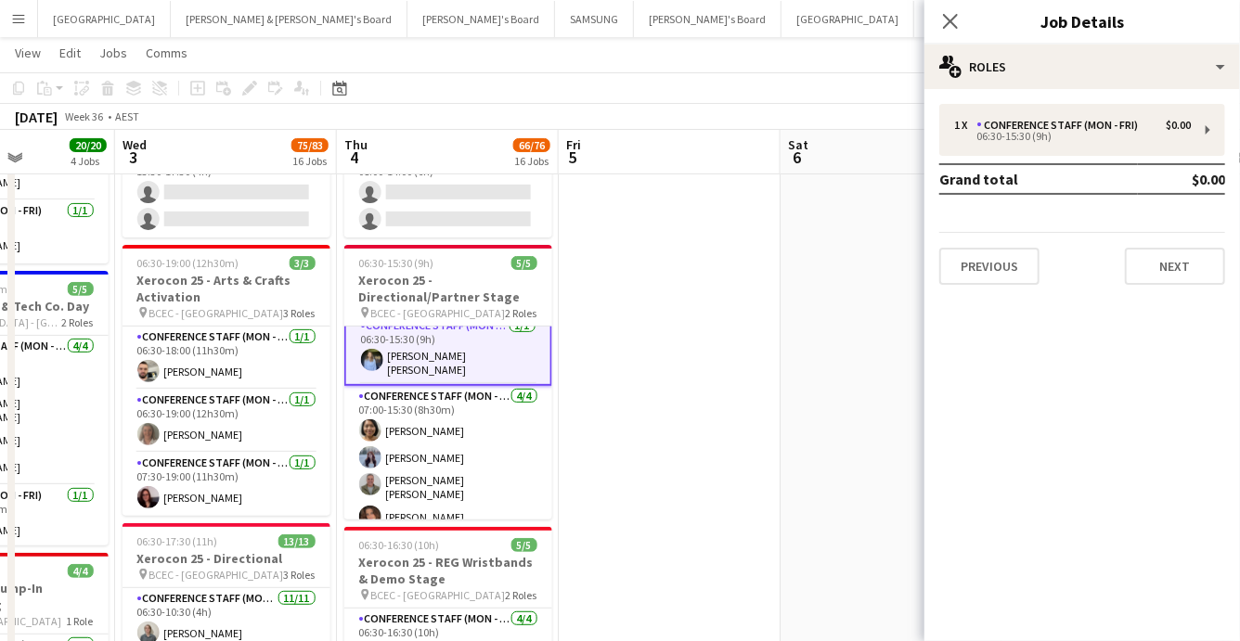
scroll to position [15, 0]
click at [380, 360] on app-user-avatar at bounding box center [372, 358] width 22 height 22
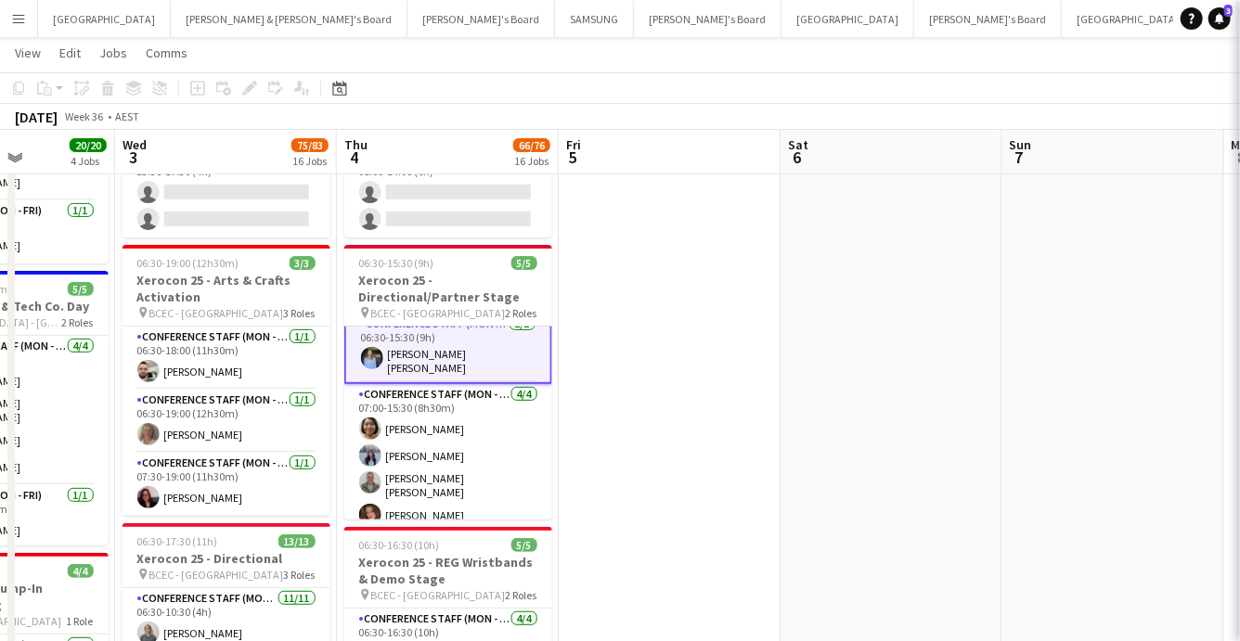
scroll to position [13, 0]
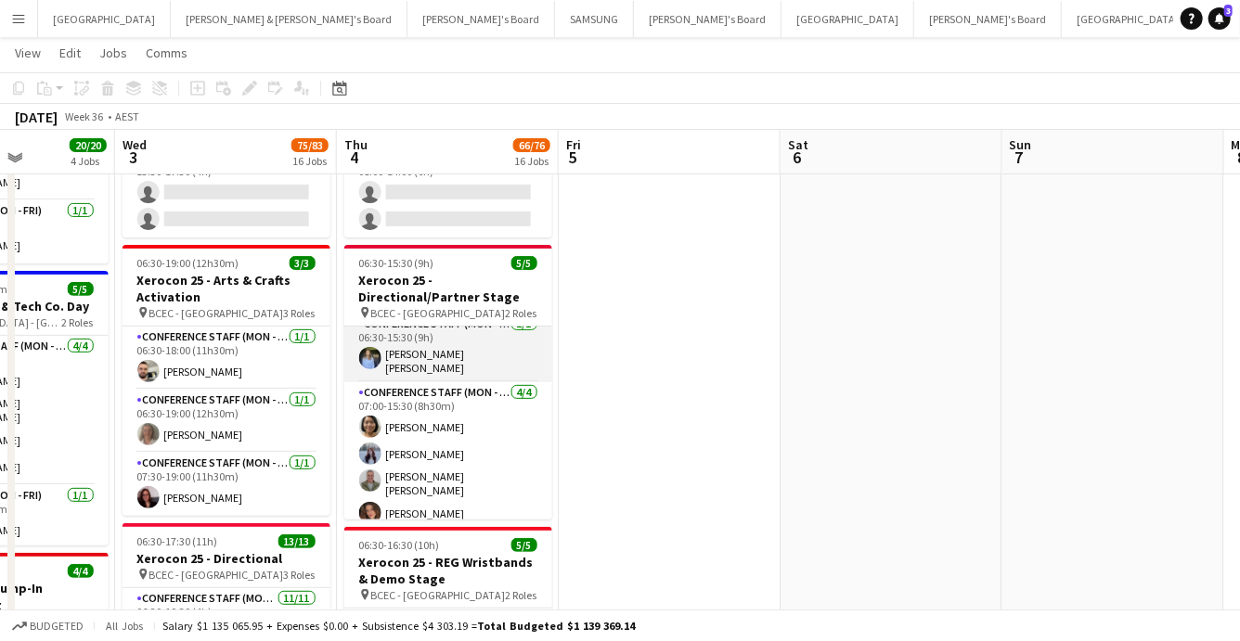
click at [370, 356] on app-user-avatar at bounding box center [370, 358] width 22 height 22
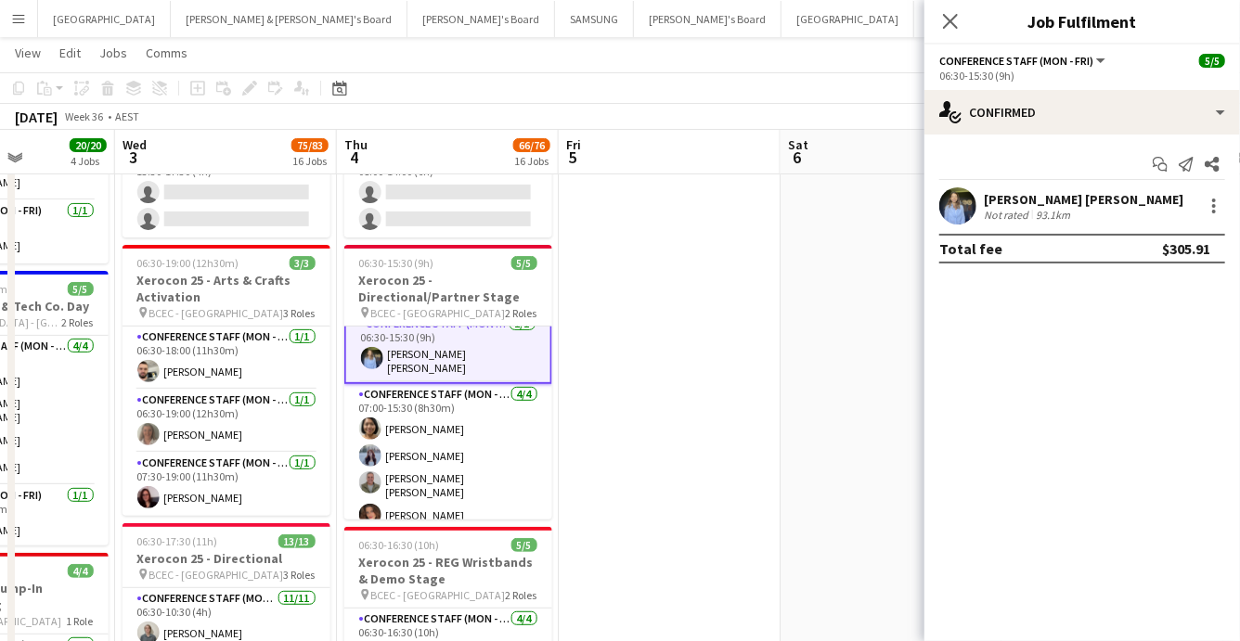
click at [965, 205] on app-user-avatar at bounding box center [957, 206] width 37 height 37
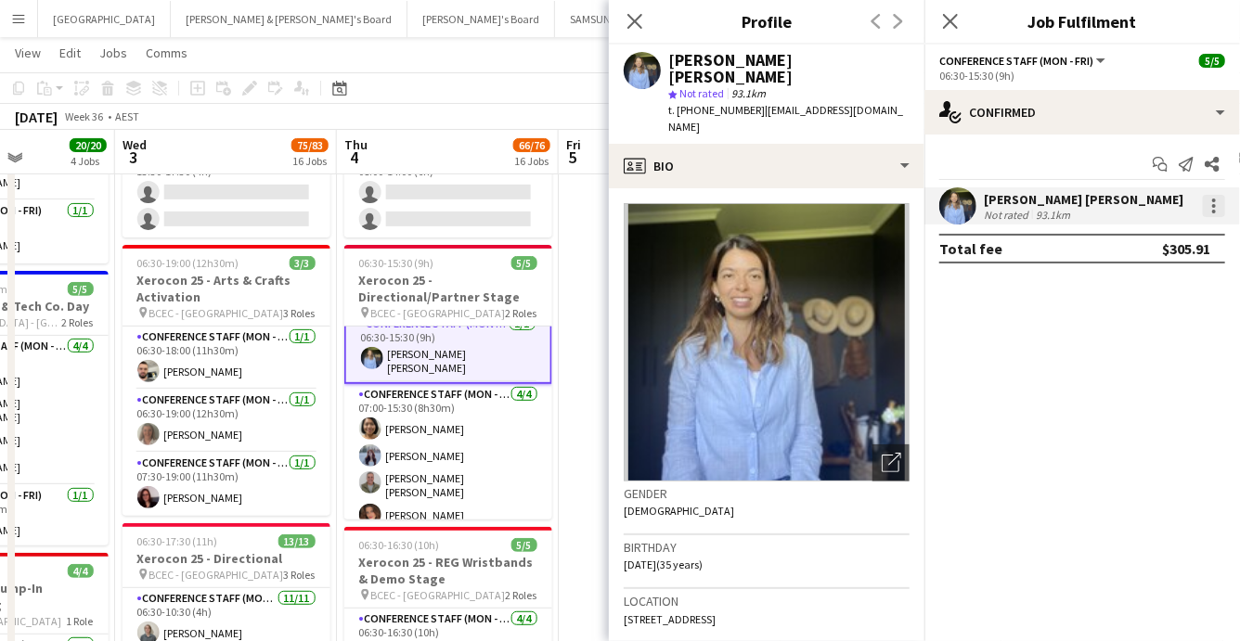
click at [1211, 204] on div at bounding box center [1214, 206] width 22 height 22
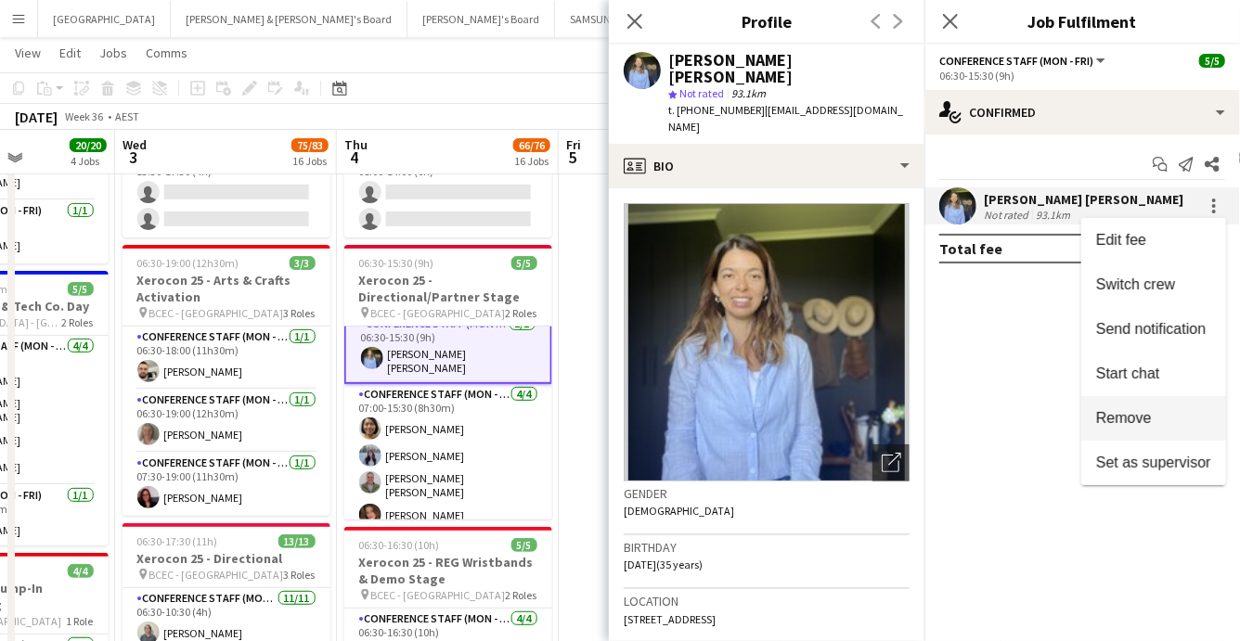
click at [1149, 414] on span "Remove" at bounding box center [1124, 418] width 56 height 16
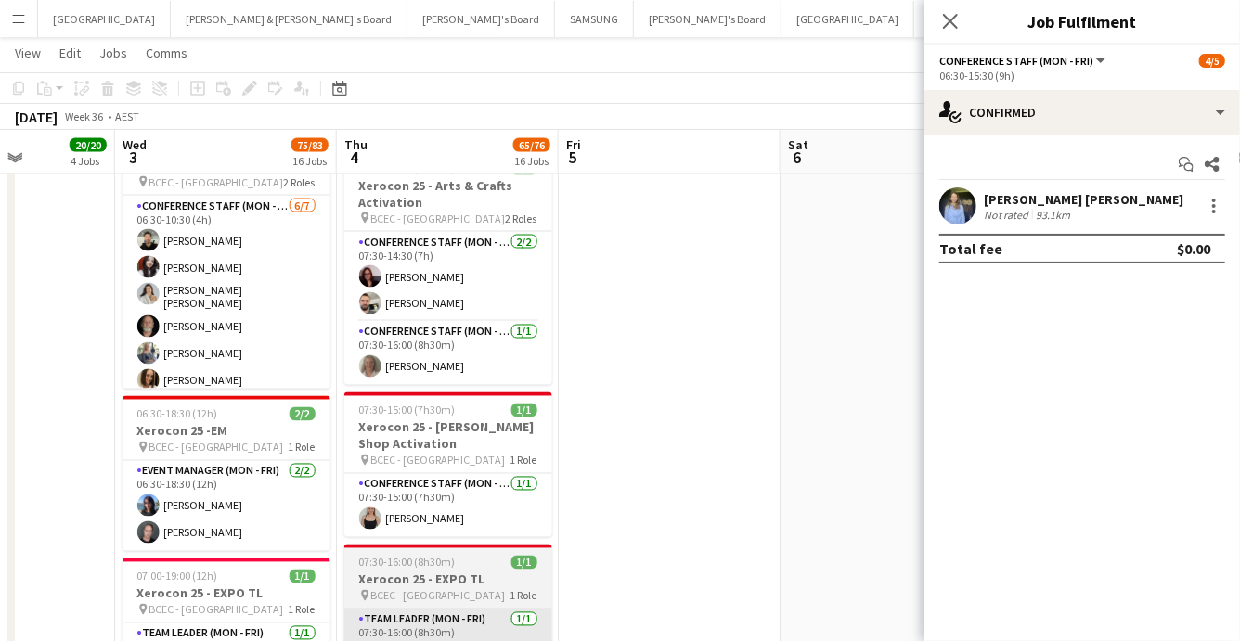
scroll to position [1477, 0]
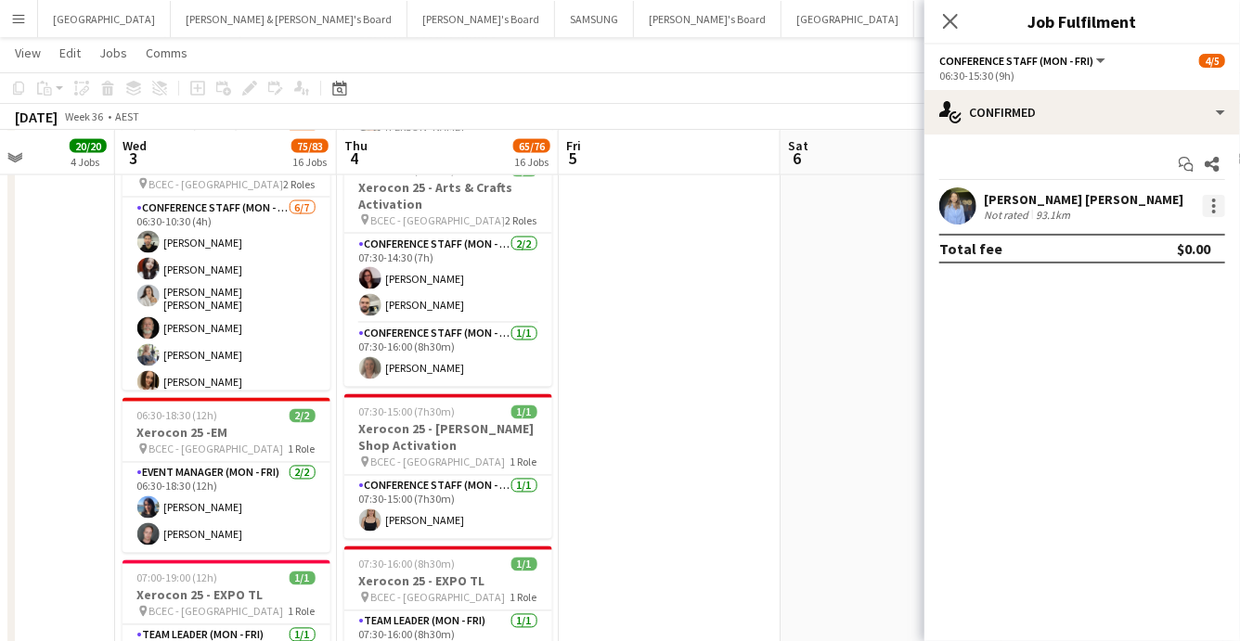
click at [1215, 204] on div at bounding box center [1214, 206] width 4 height 4
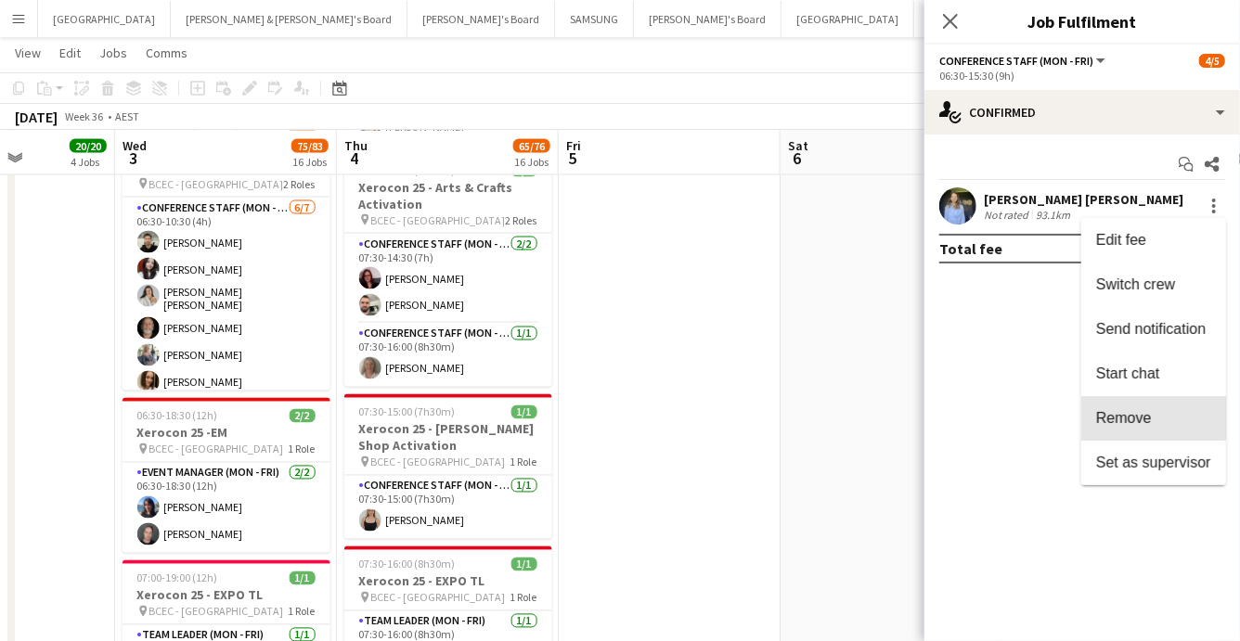
drag, startPoint x: 1140, startPoint y: 418, endPoint x: 1106, endPoint y: 411, distance: 35.0
click at [1140, 418] on span "Remove" at bounding box center [1124, 418] width 56 height 16
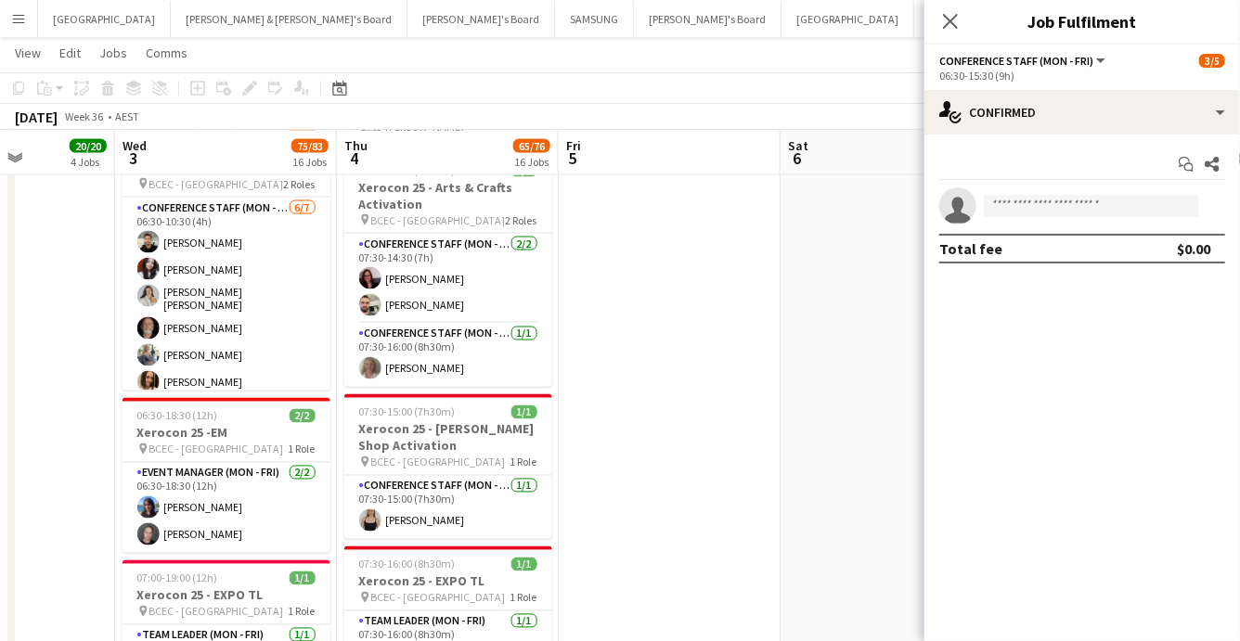
drag, startPoint x: 802, startPoint y: 321, endPoint x: 793, endPoint y: 317, distance: 10.4
click at [802, 321] on app-date-cell at bounding box center [892, 640] width 222 height 3818
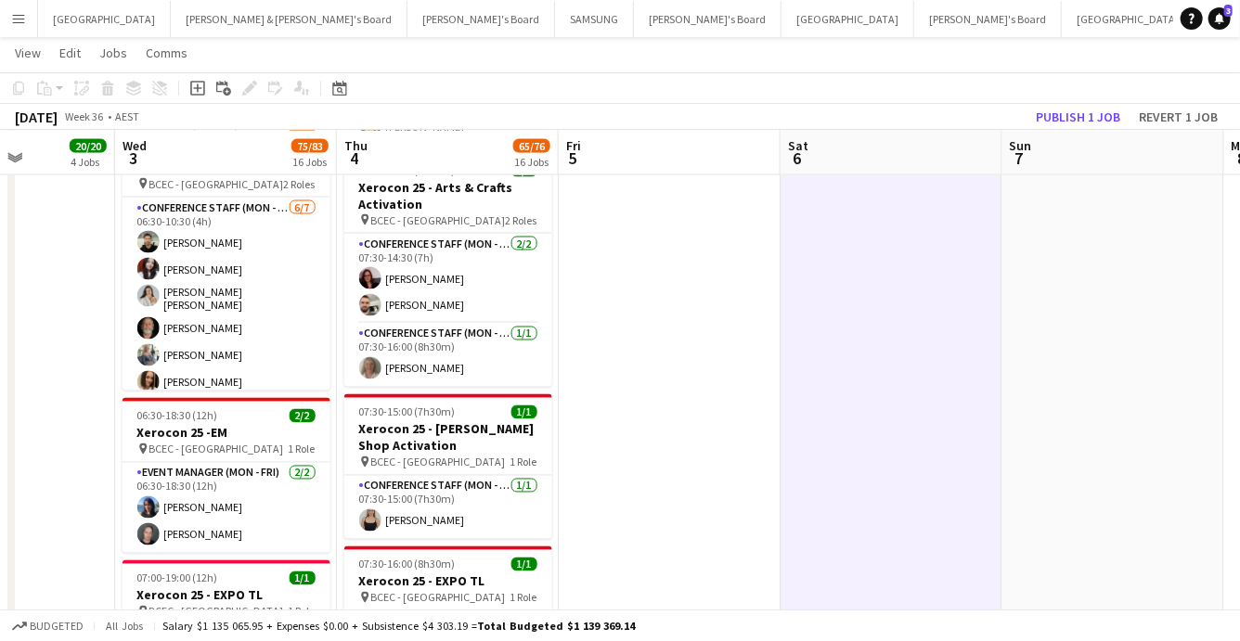
scroll to position [28, 0]
click at [1055, 123] on button "Publish 1 job" at bounding box center [1078, 117] width 99 height 24
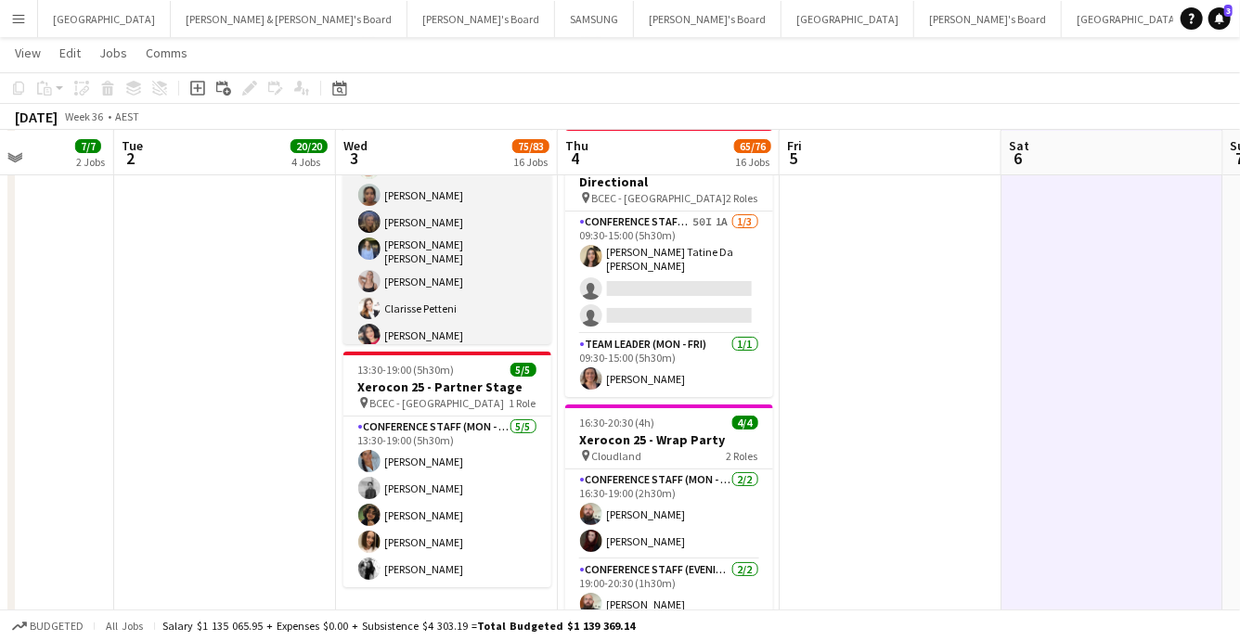
scroll to position [250, 0]
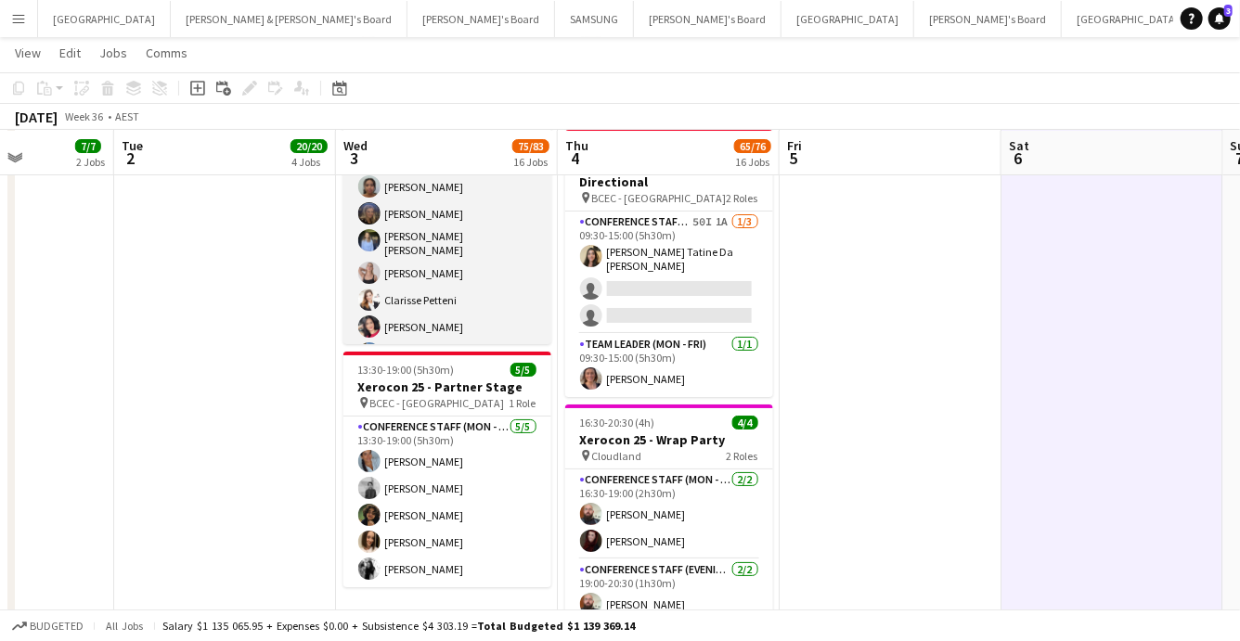
click at [460, 235] on app-card-role "Conference Staff (Mon - Fri) 16/16 13:30-18:30 (5h) Jackson Win-Boh Reti Maria …" at bounding box center [447, 268] width 208 height 478
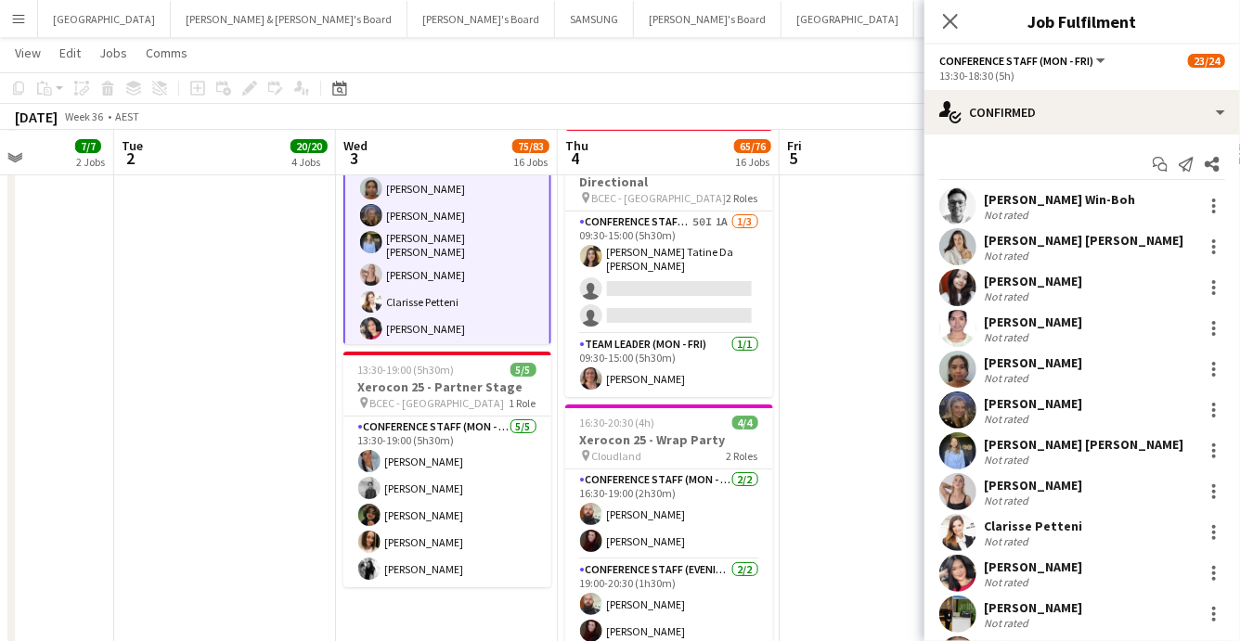
scroll to position [251, 0]
click at [1210, 447] on div at bounding box center [1214, 451] width 22 height 22
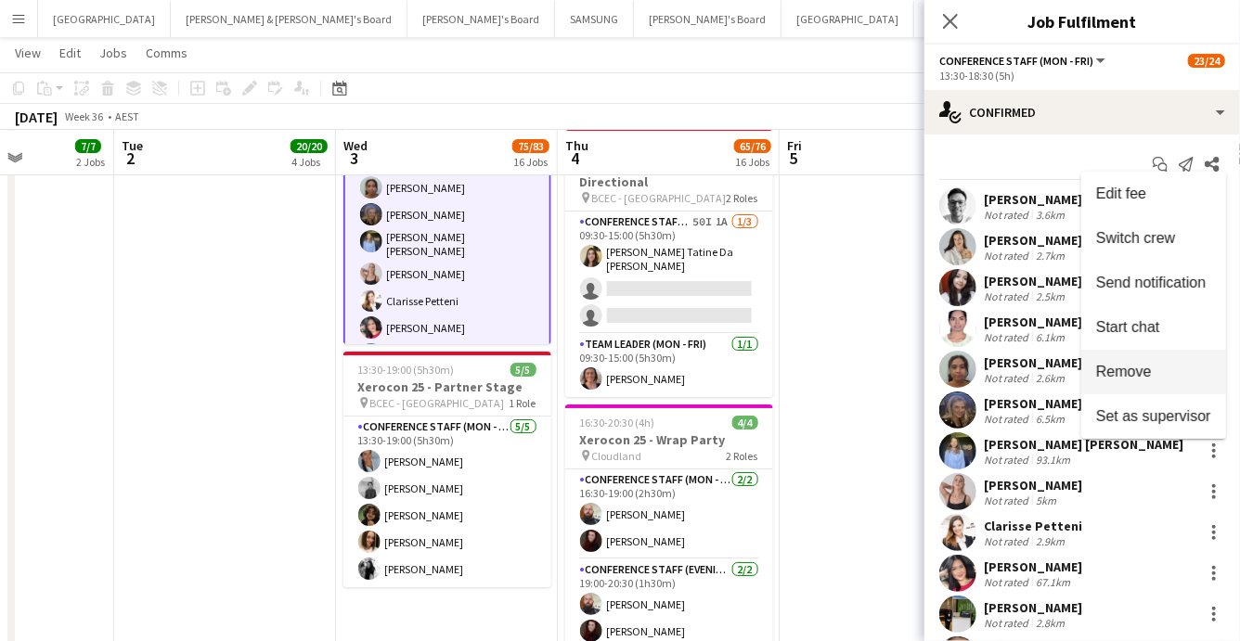
click at [1107, 376] on span "Remove" at bounding box center [1124, 372] width 56 height 16
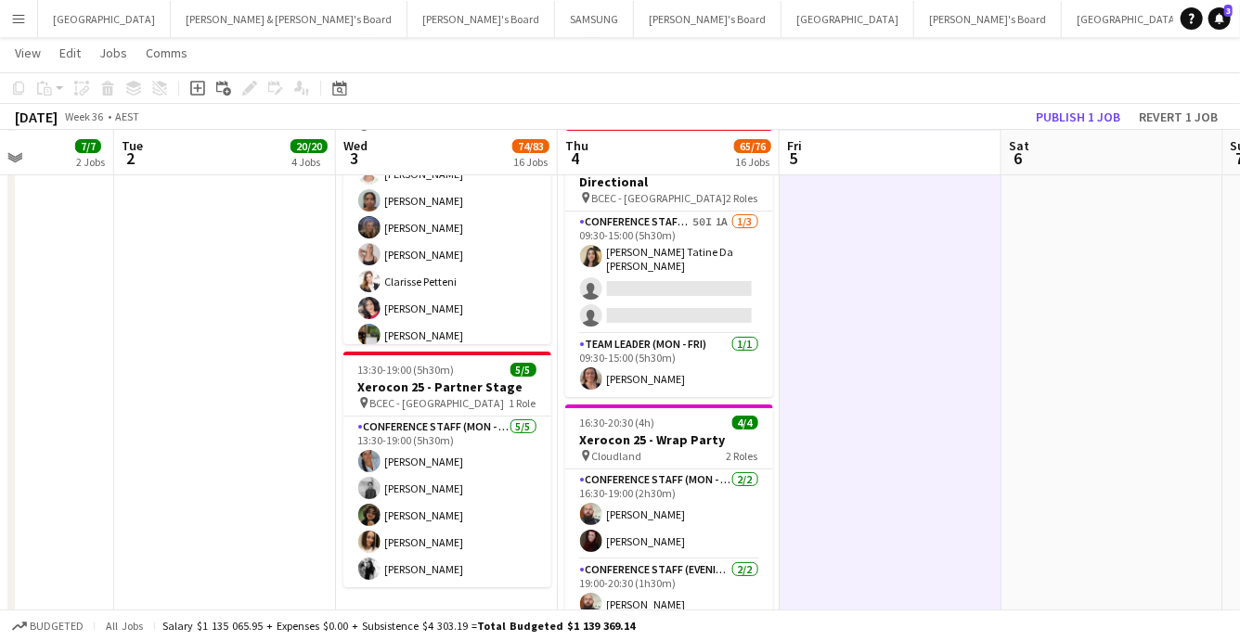
scroll to position [250, 0]
click at [1069, 120] on button "Publish 1 job" at bounding box center [1078, 117] width 99 height 24
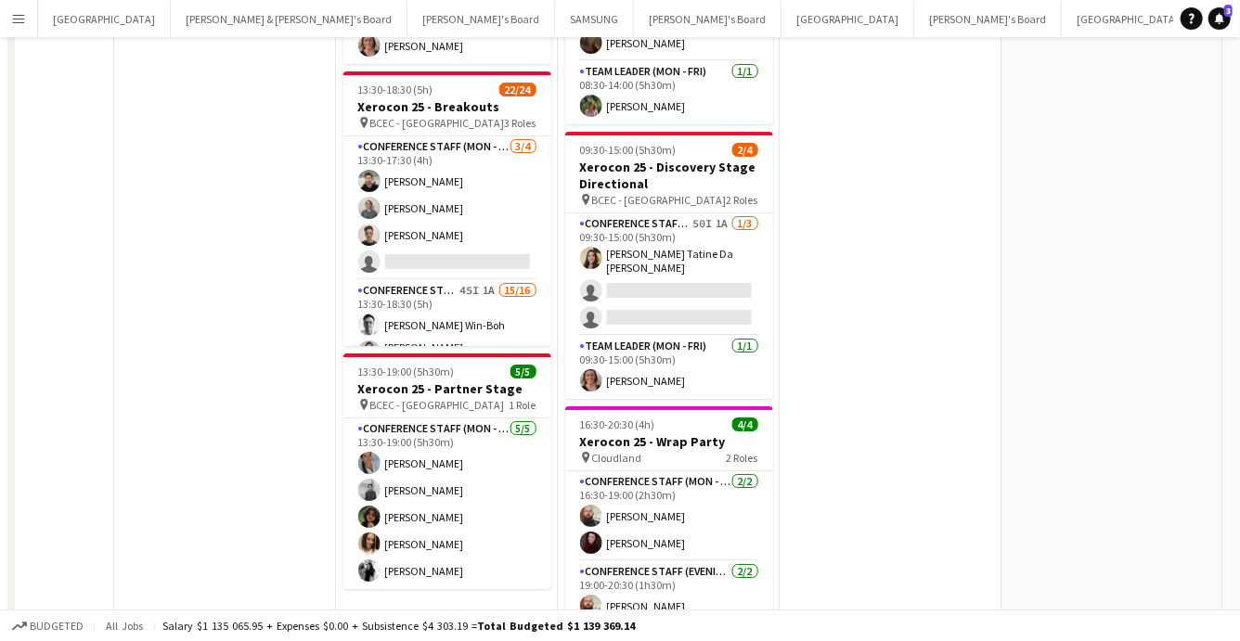
scroll to position [0, 0]
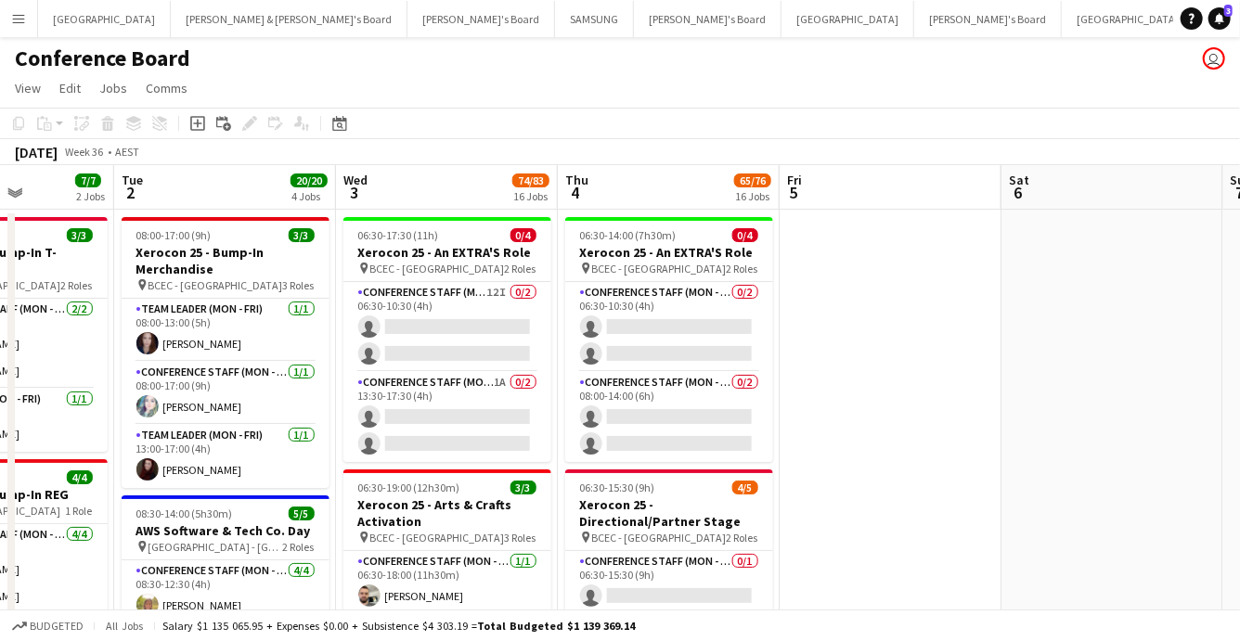
click at [20, 12] on app-icon "Menu" at bounding box center [18, 18] width 15 height 15
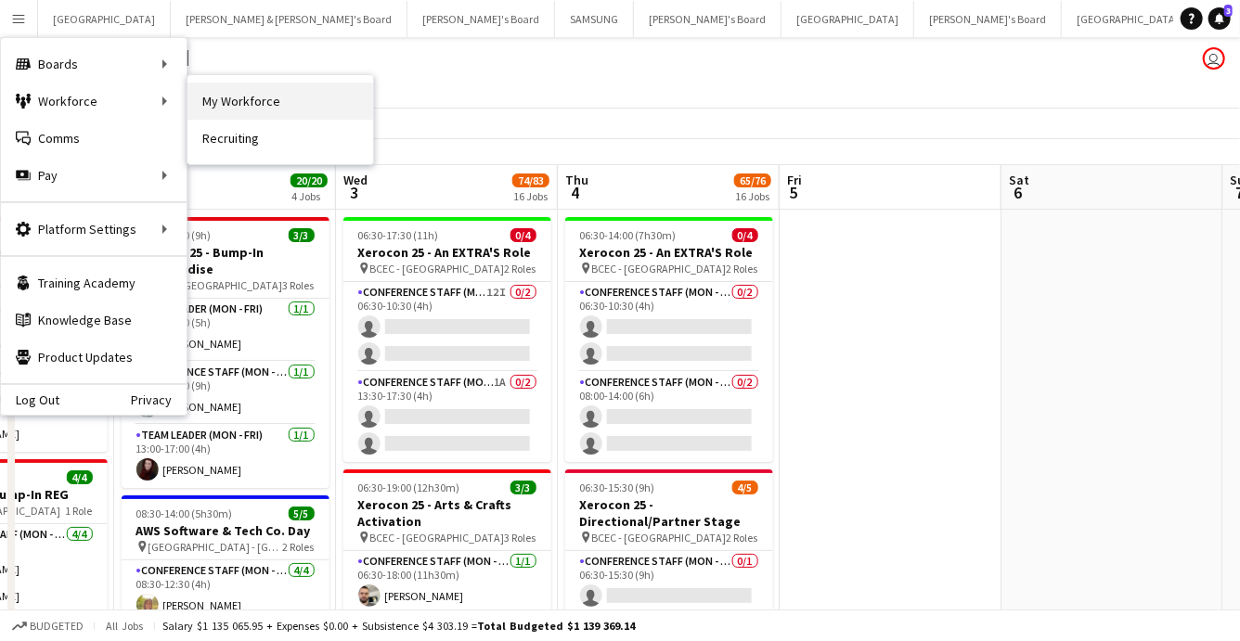
click at [234, 110] on link "My Workforce" at bounding box center [281, 101] width 186 height 37
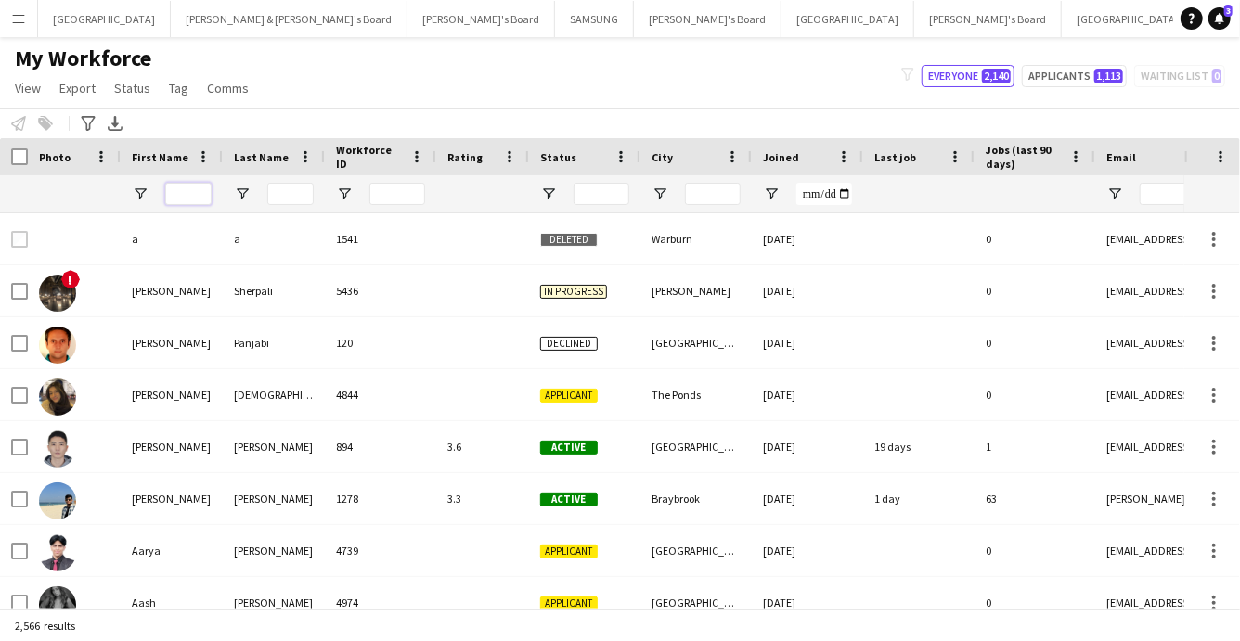
click at [184, 191] on input "First Name Filter Input" at bounding box center [188, 194] width 46 height 22
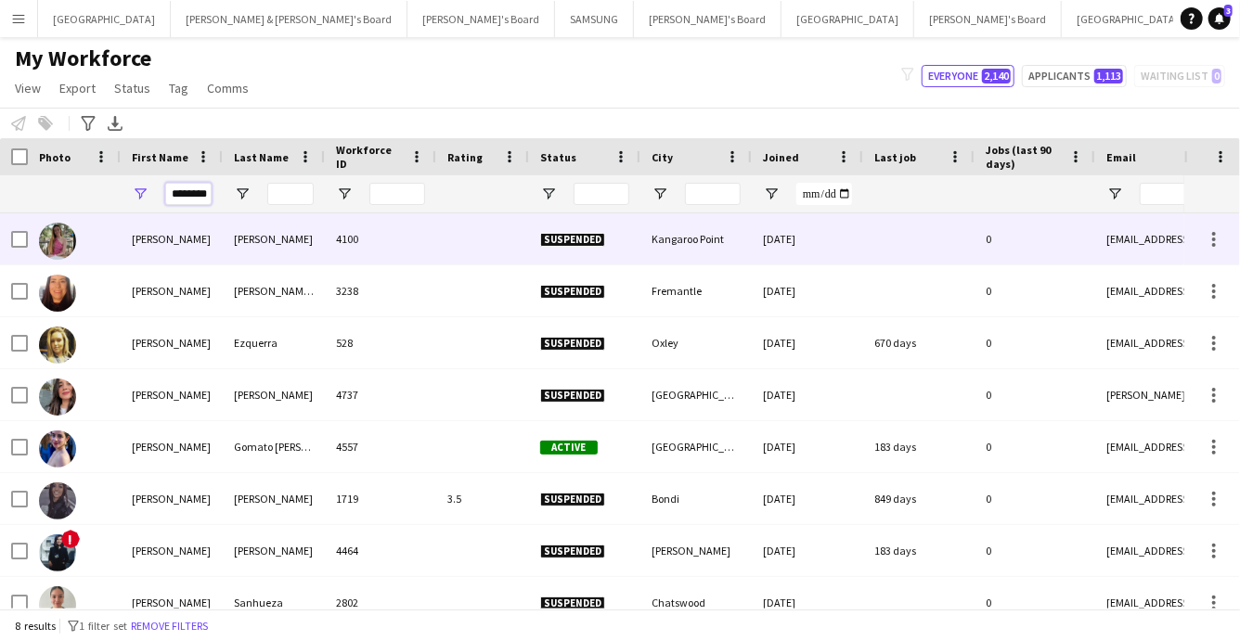
type input "********"
click at [242, 242] on div "Bajo Rodriguez" at bounding box center [274, 239] width 102 height 51
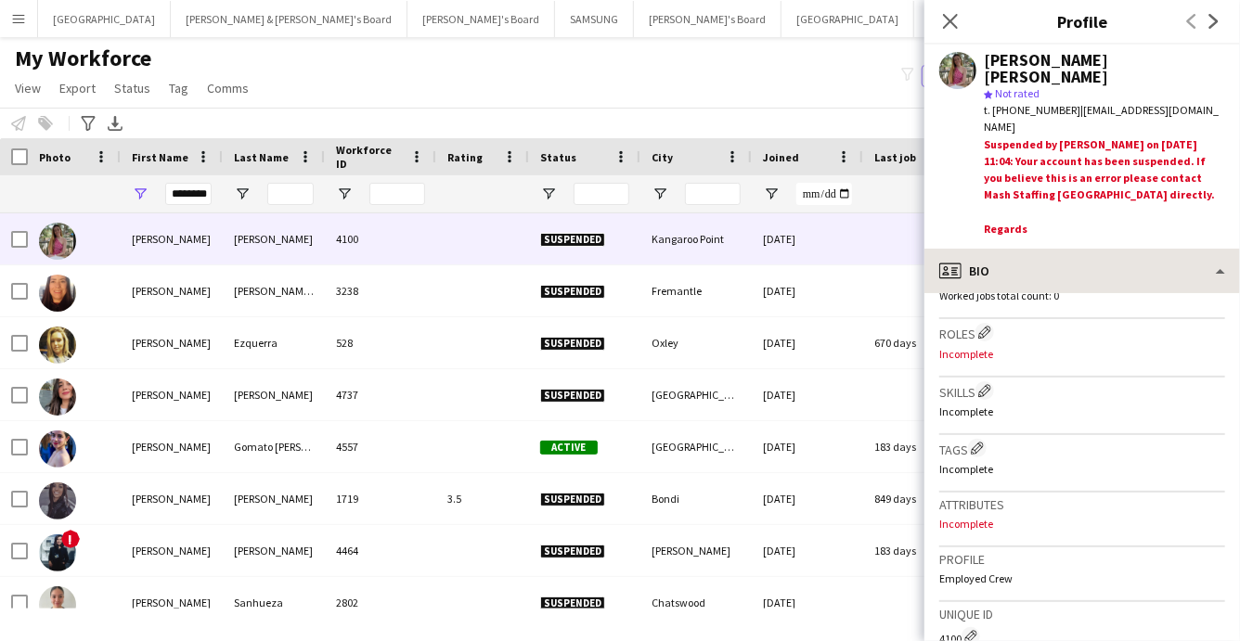
scroll to position [549, 0]
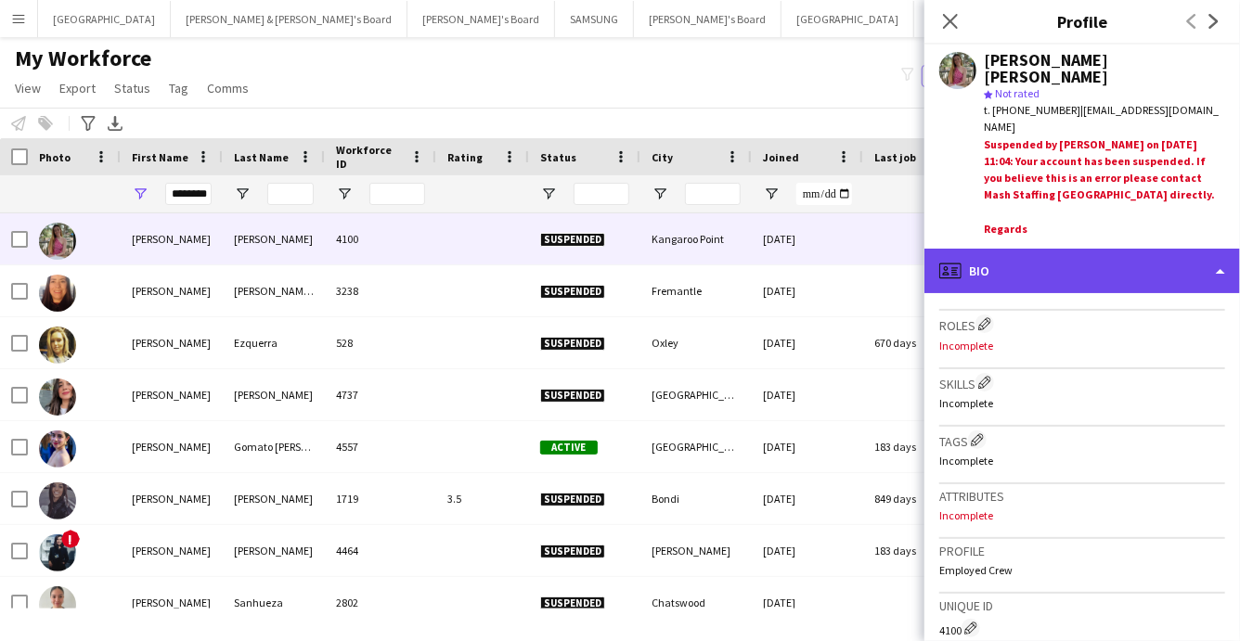
click at [1120, 249] on div "profile Bio" at bounding box center [1083, 271] width 316 height 45
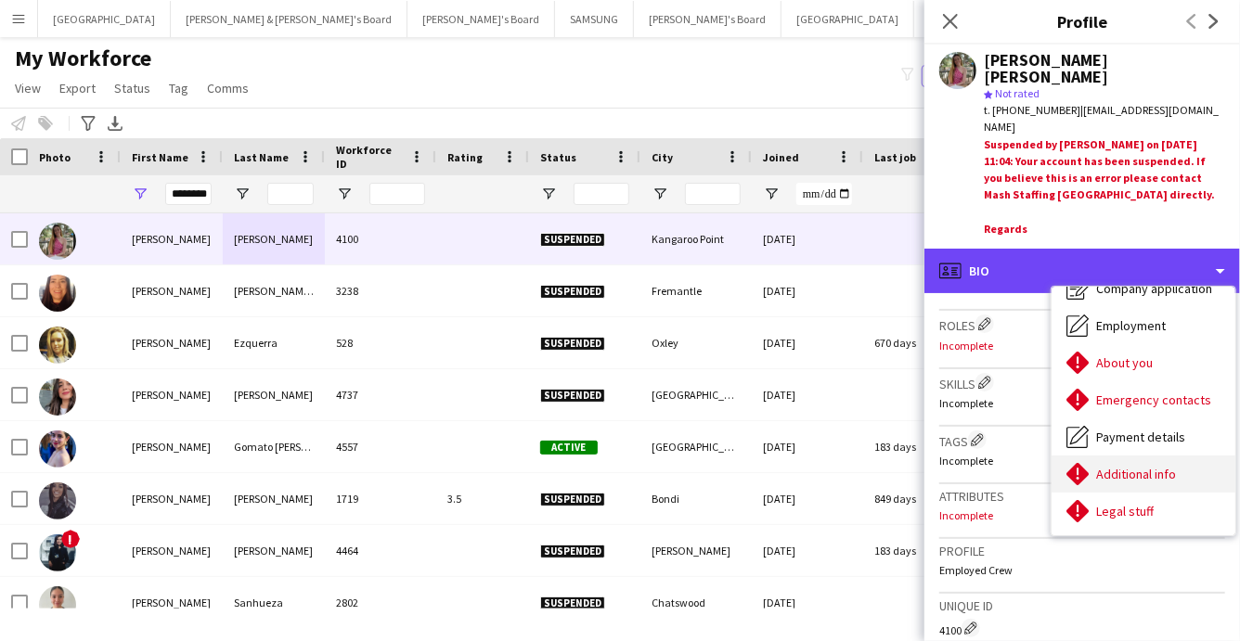
scroll to position [136, 0]
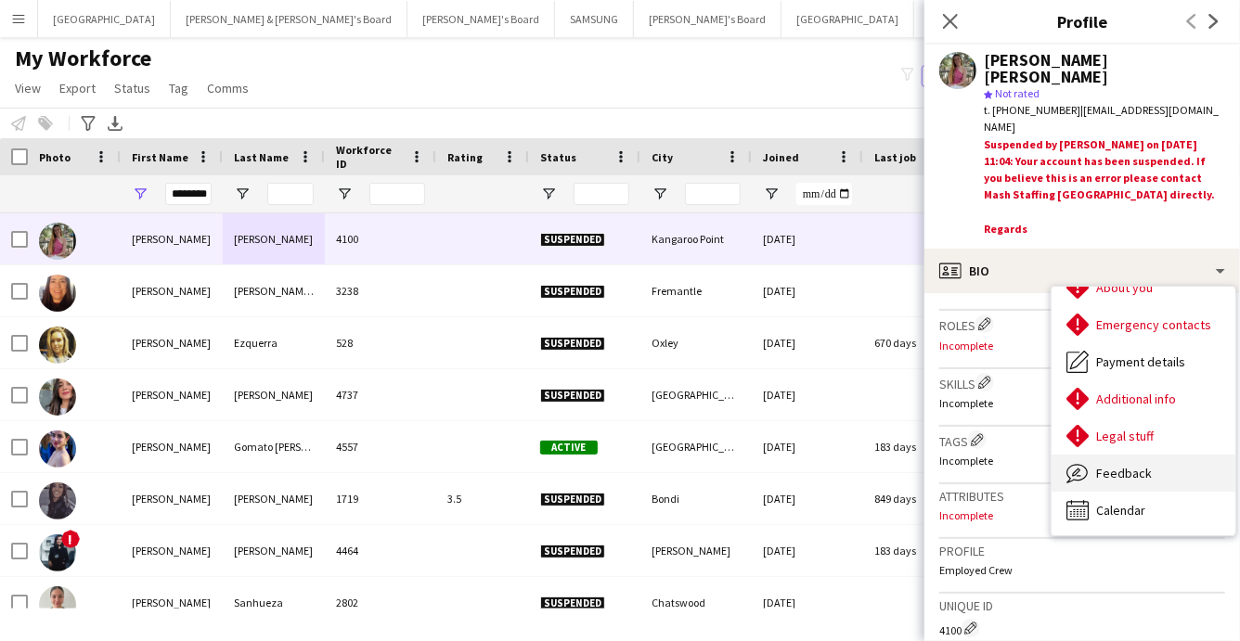
click at [1117, 455] on div "Feedback Feedback" at bounding box center [1144, 473] width 184 height 37
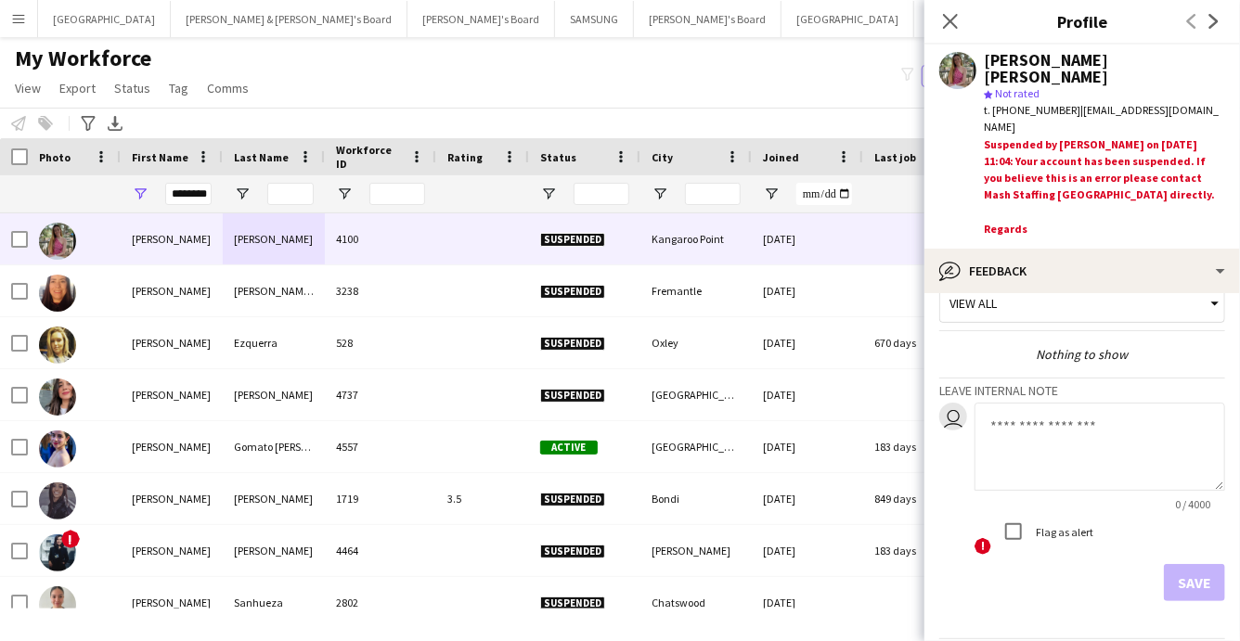
scroll to position [0, 0]
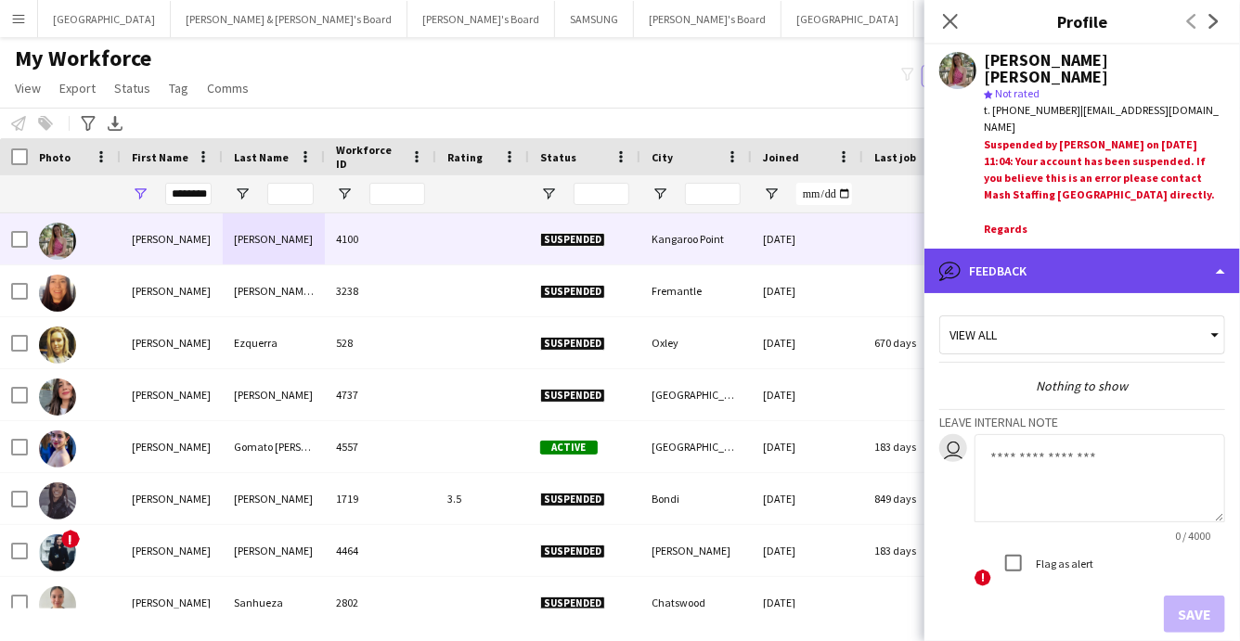
click at [1103, 260] on div "bubble-pencil Feedback" at bounding box center [1083, 271] width 316 height 45
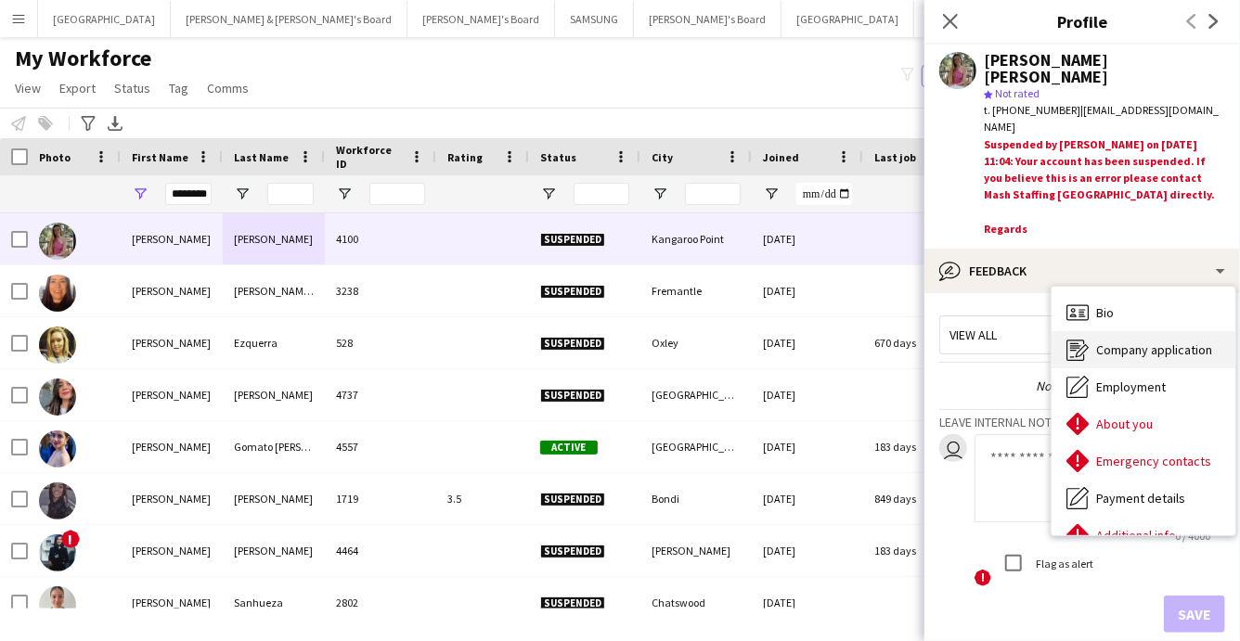
click at [1114, 342] on span "Company application" at bounding box center [1154, 350] width 116 height 17
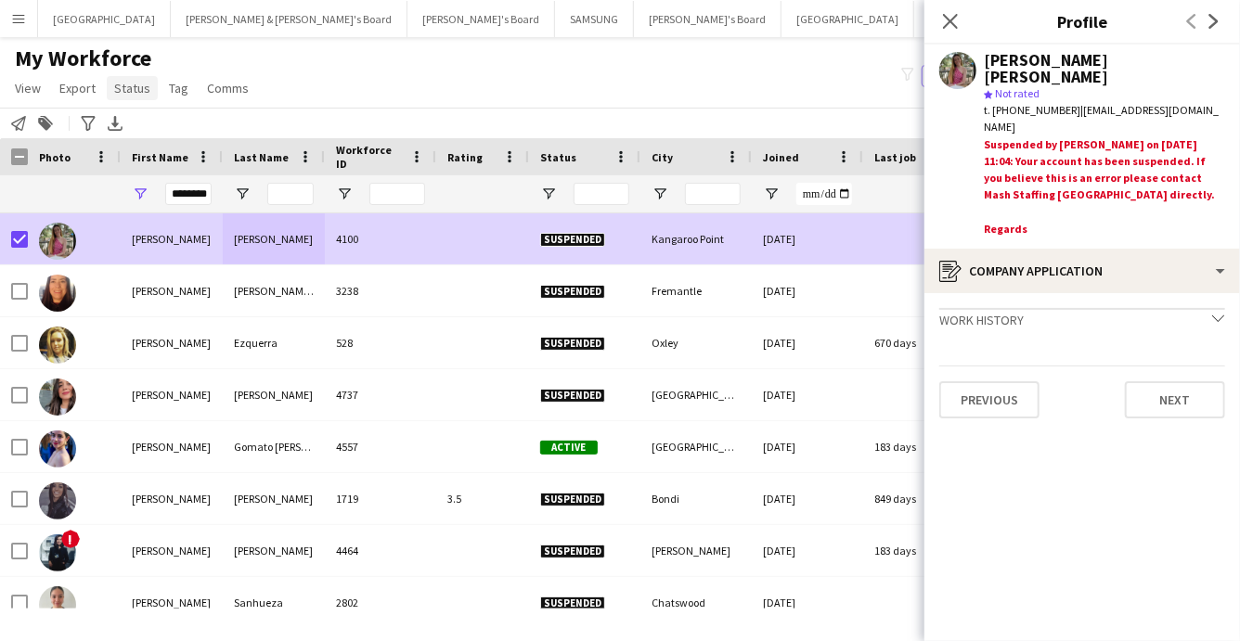
click at [142, 87] on span "Status" at bounding box center [132, 88] width 36 height 17
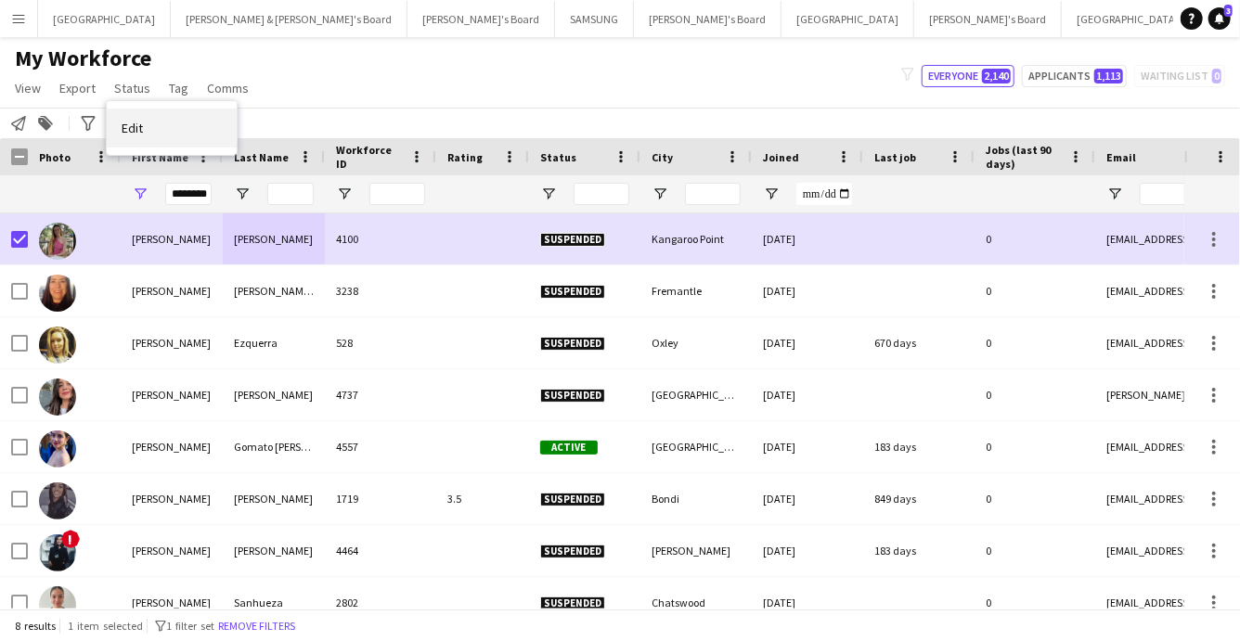
click at [135, 123] on span "Edit" at bounding box center [132, 128] width 21 height 17
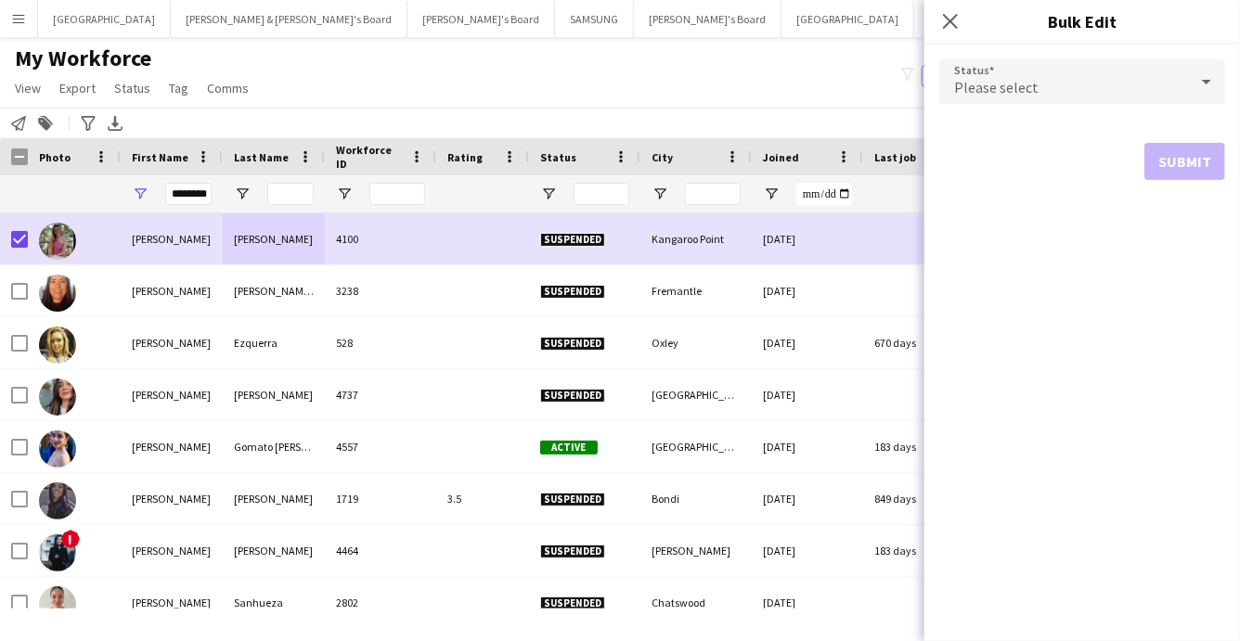
click at [1012, 88] on span "Please select" at bounding box center [996, 87] width 84 height 19
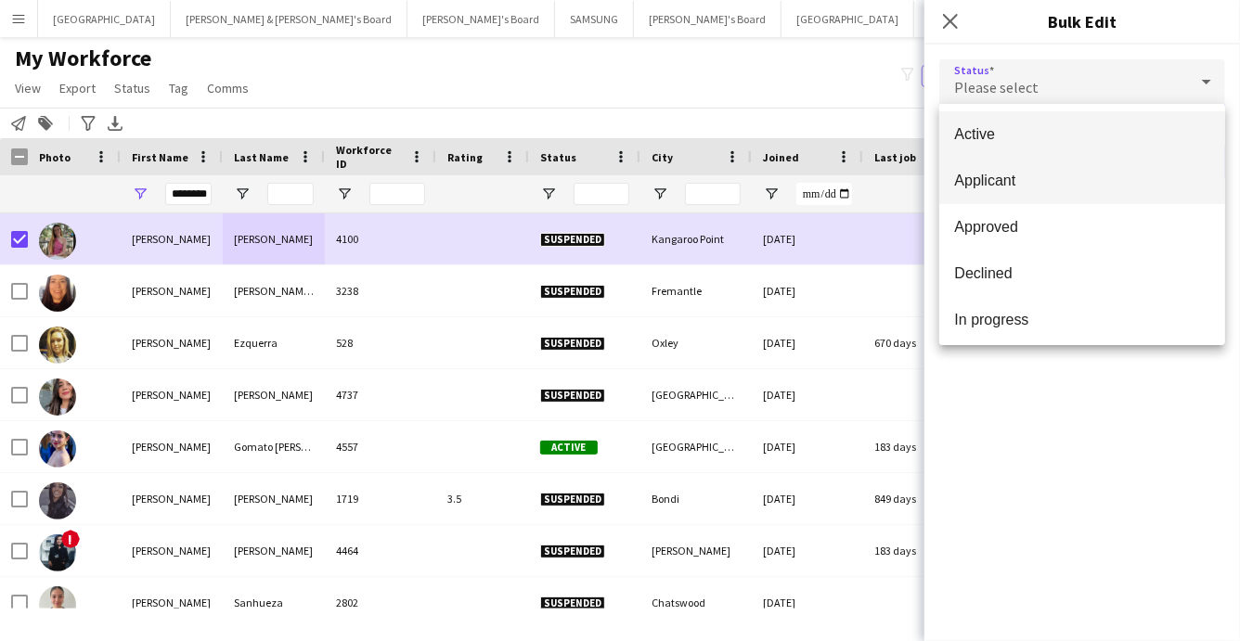
click at [993, 181] on span "Applicant" at bounding box center [1082, 181] width 256 height 18
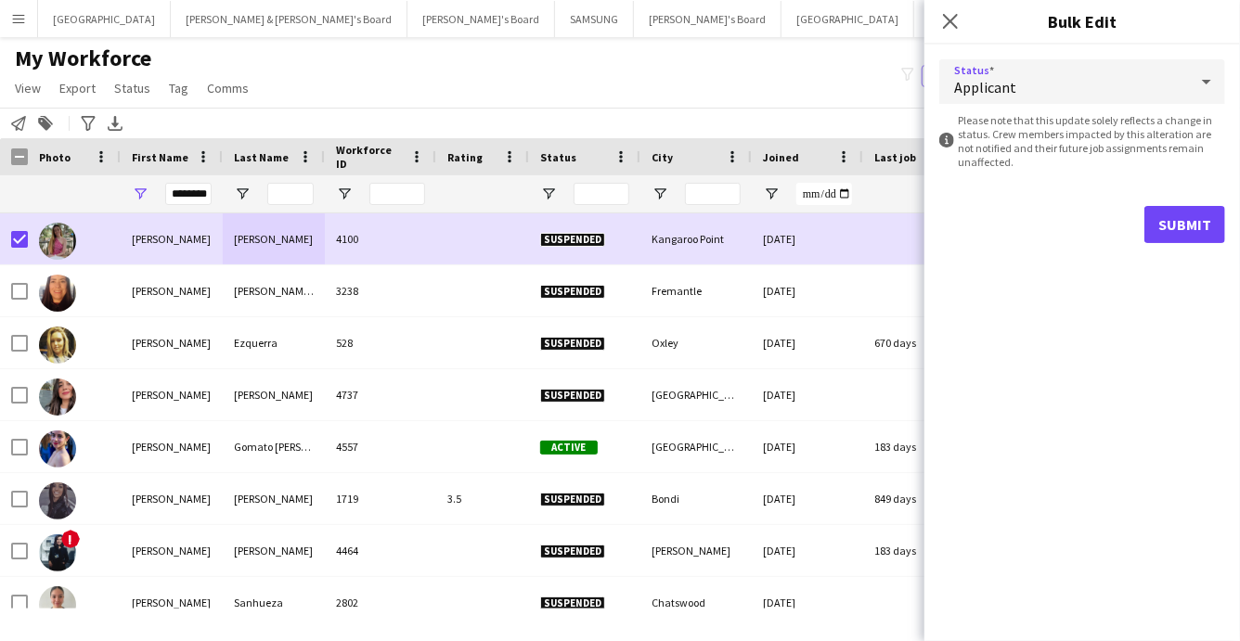
click at [1145, 89] on div "Applicant" at bounding box center [1063, 81] width 249 height 45
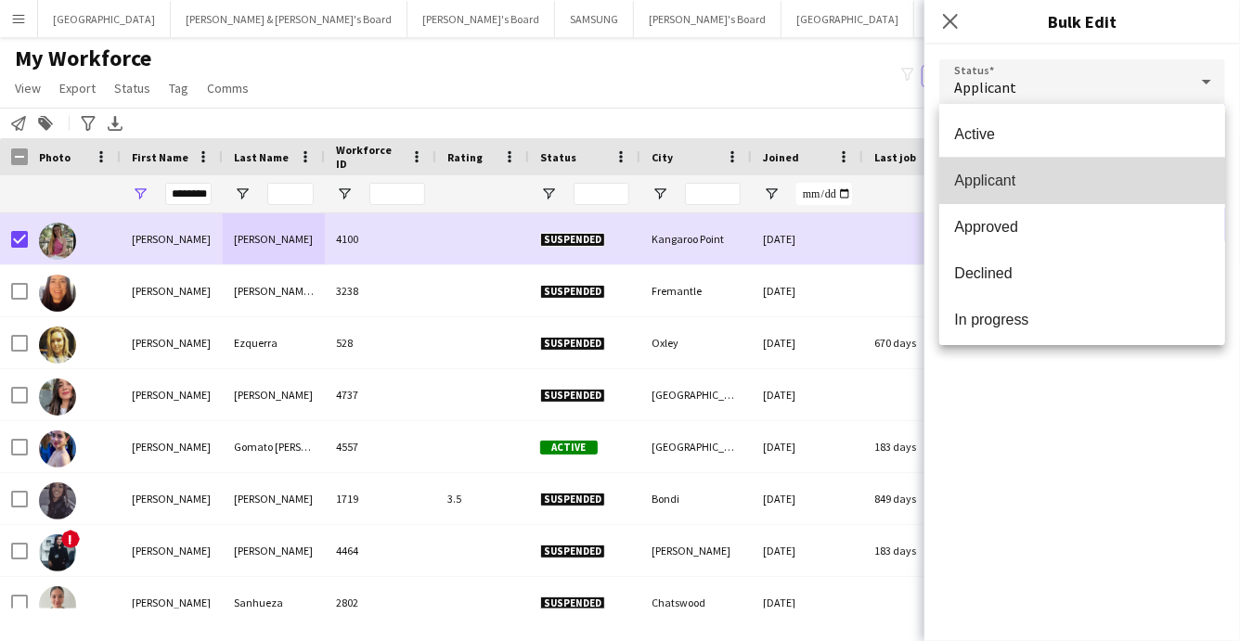
click at [1069, 188] on span "Applicant" at bounding box center [1082, 181] width 256 height 18
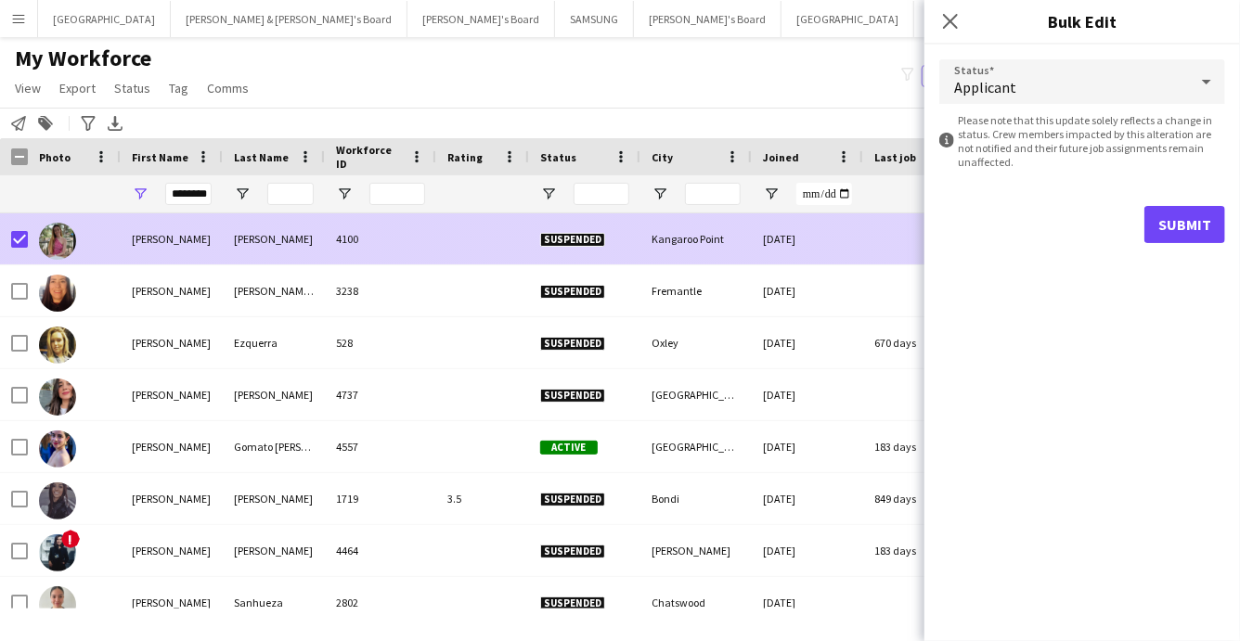
click at [139, 248] on div "Cristina" at bounding box center [172, 239] width 102 height 51
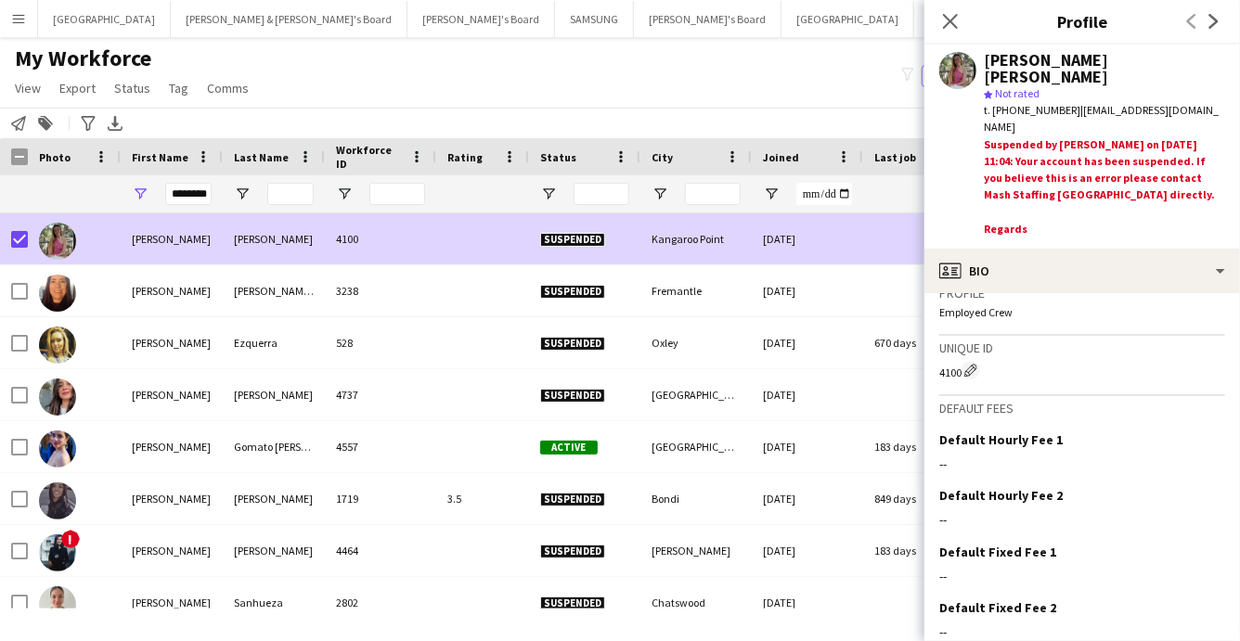
scroll to position [867, 0]
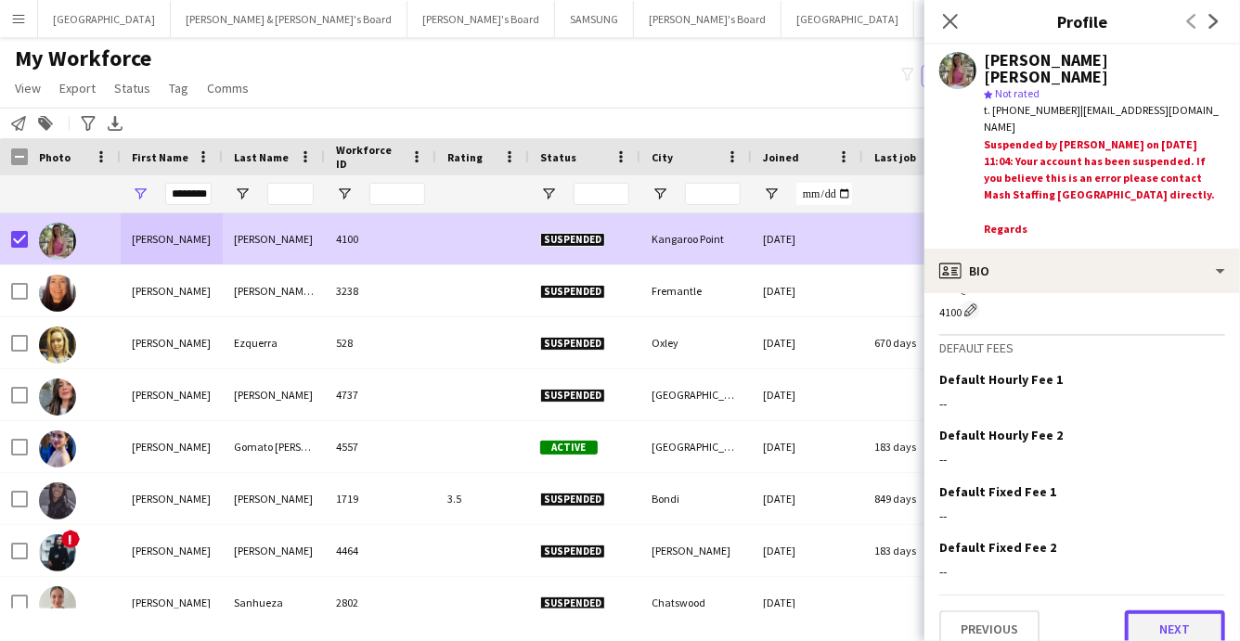
click at [1178, 611] on button "Next" at bounding box center [1175, 629] width 100 height 37
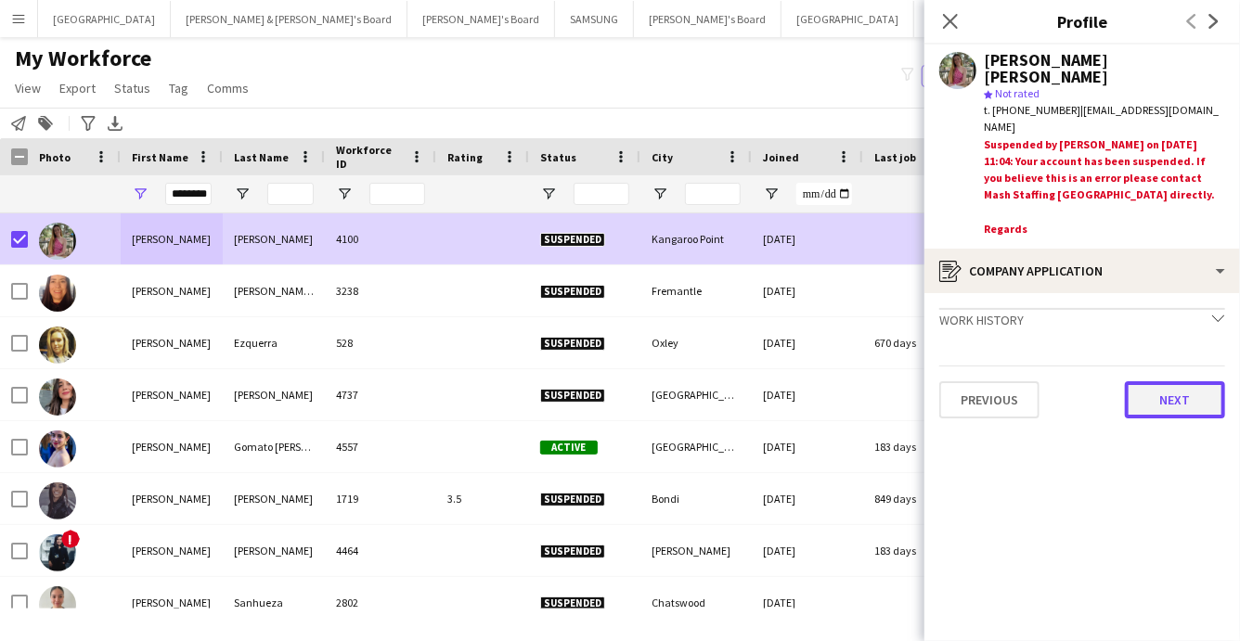
click at [1167, 382] on button "Next" at bounding box center [1175, 400] width 100 height 37
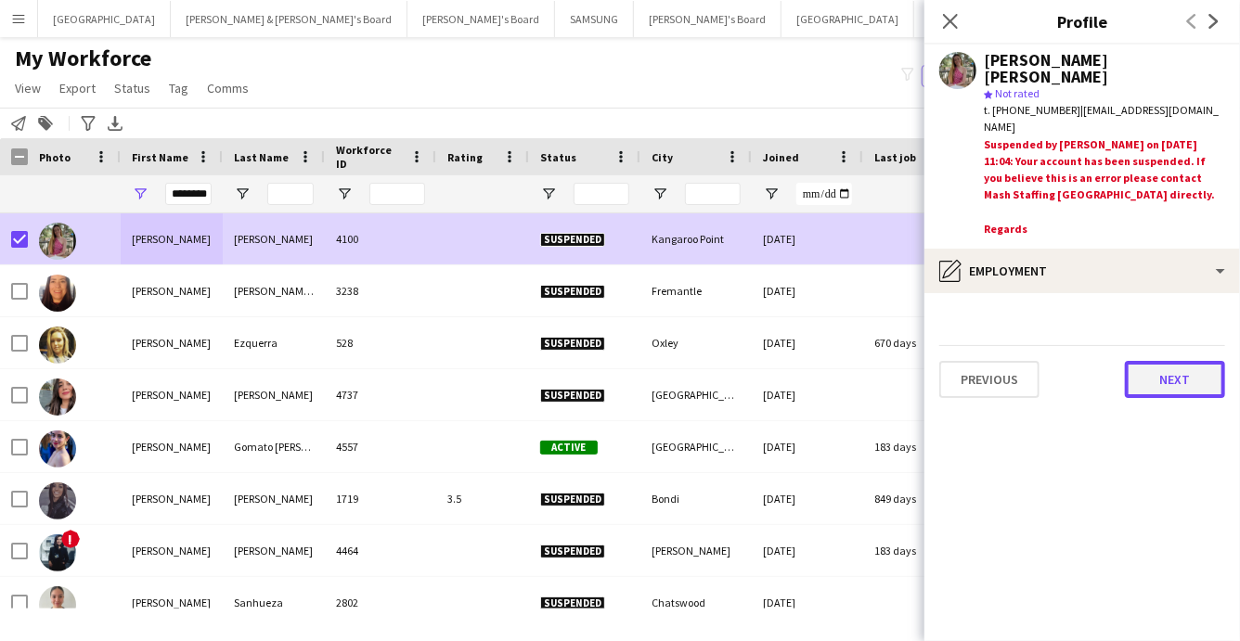
click at [1168, 361] on button "Next" at bounding box center [1175, 379] width 100 height 37
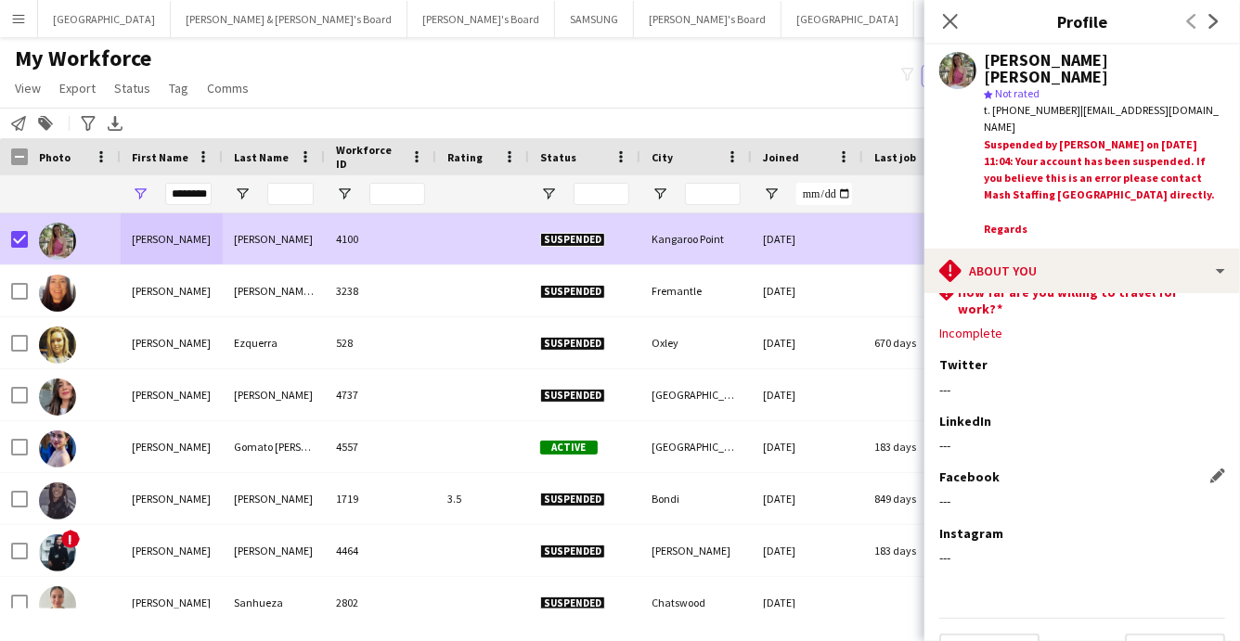
scroll to position [150, 0]
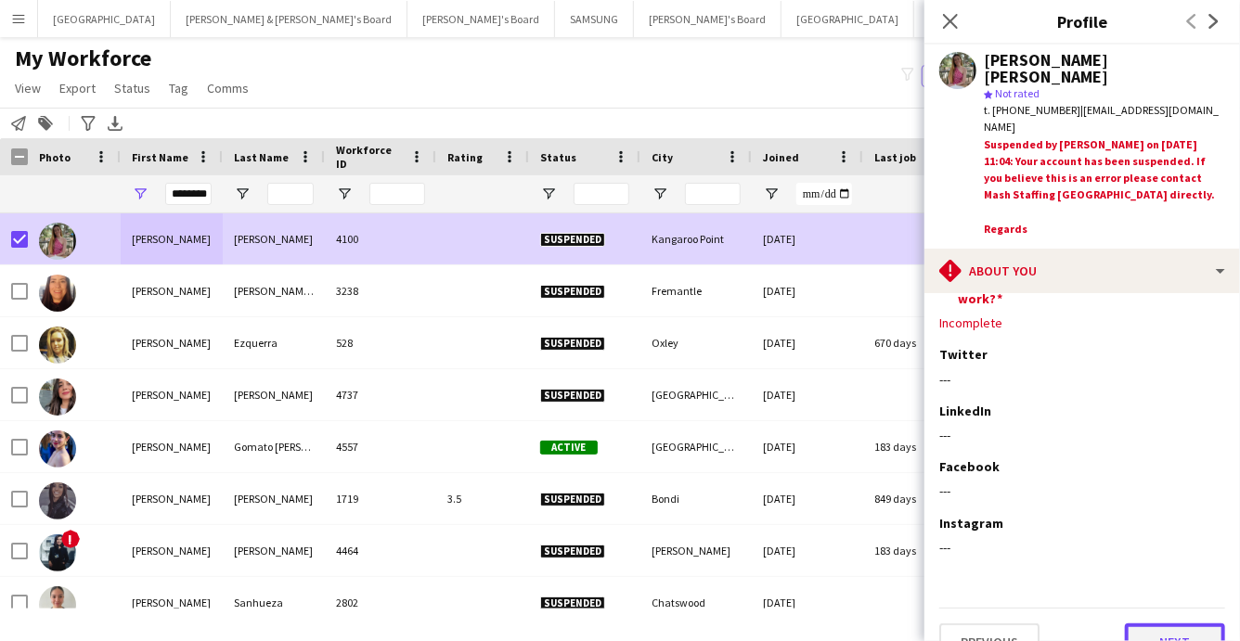
click at [1151, 624] on button "Next" at bounding box center [1175, 642] width 100 height 37
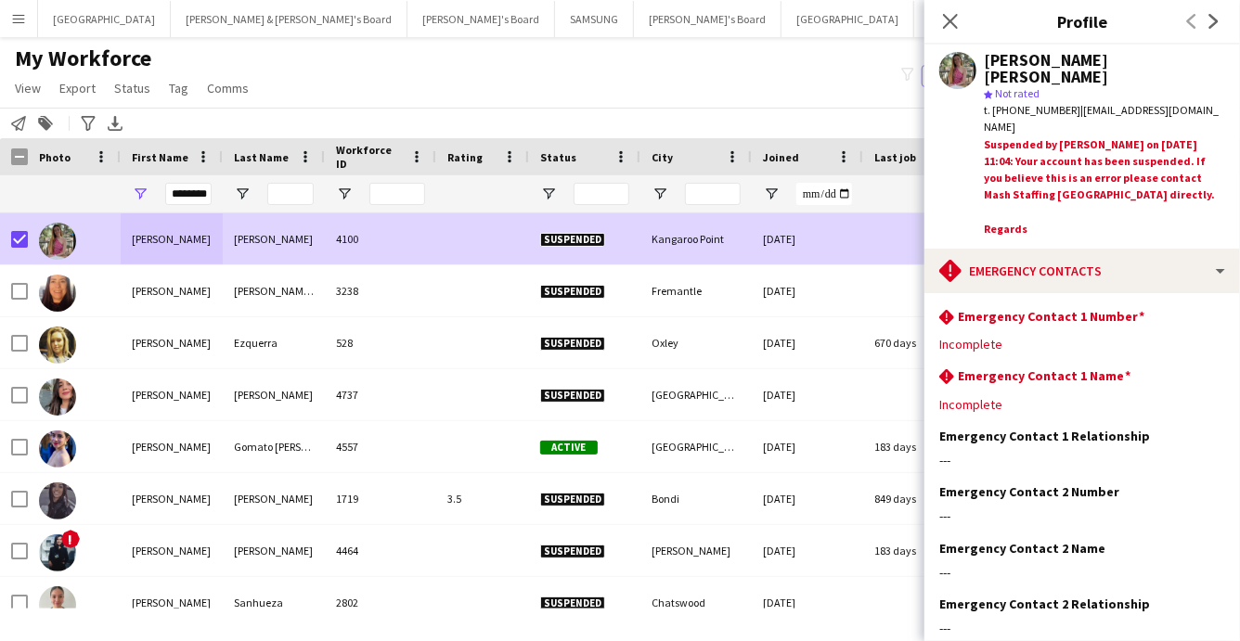
scroll to position [94, 0]
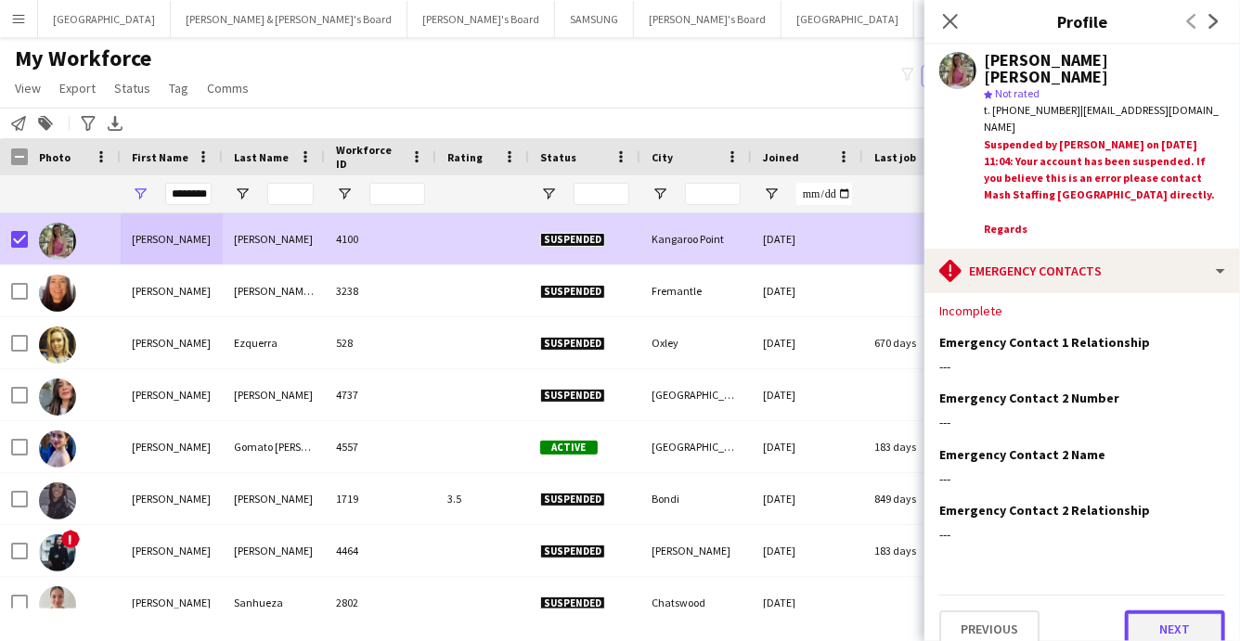
click at [1163, 611] on button "Next" at bounding box center [1175, 629] width 100 height 37
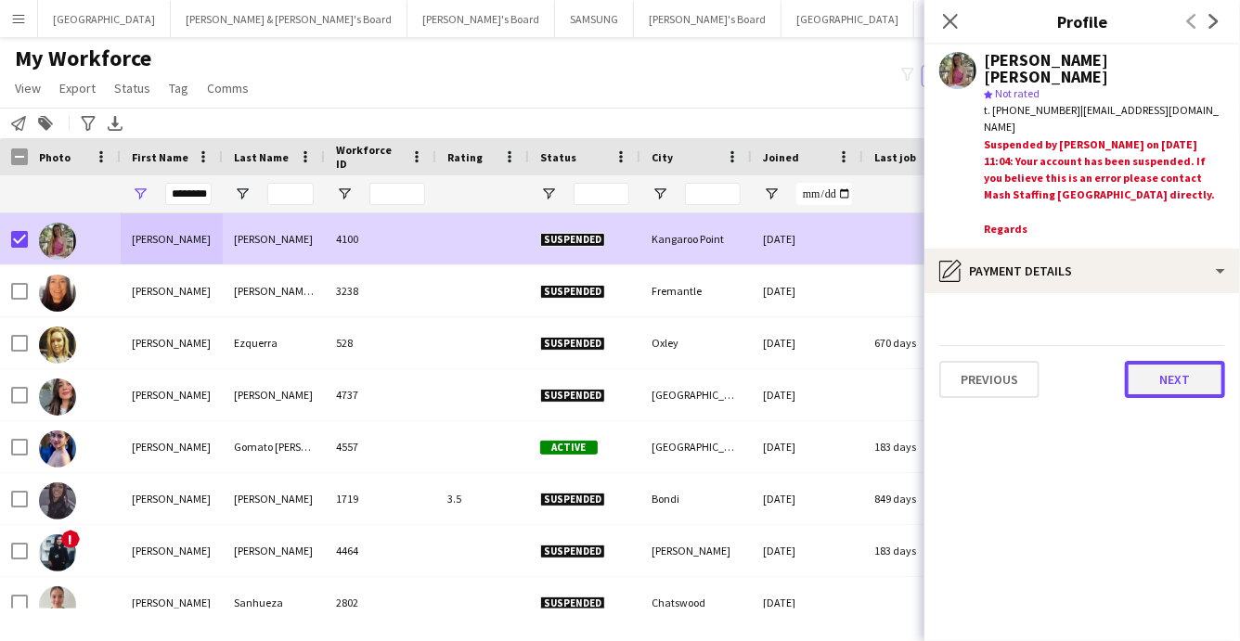
click at [1163, 361] on button "Next" at bounding box center [1175, 379] width 100 height 37
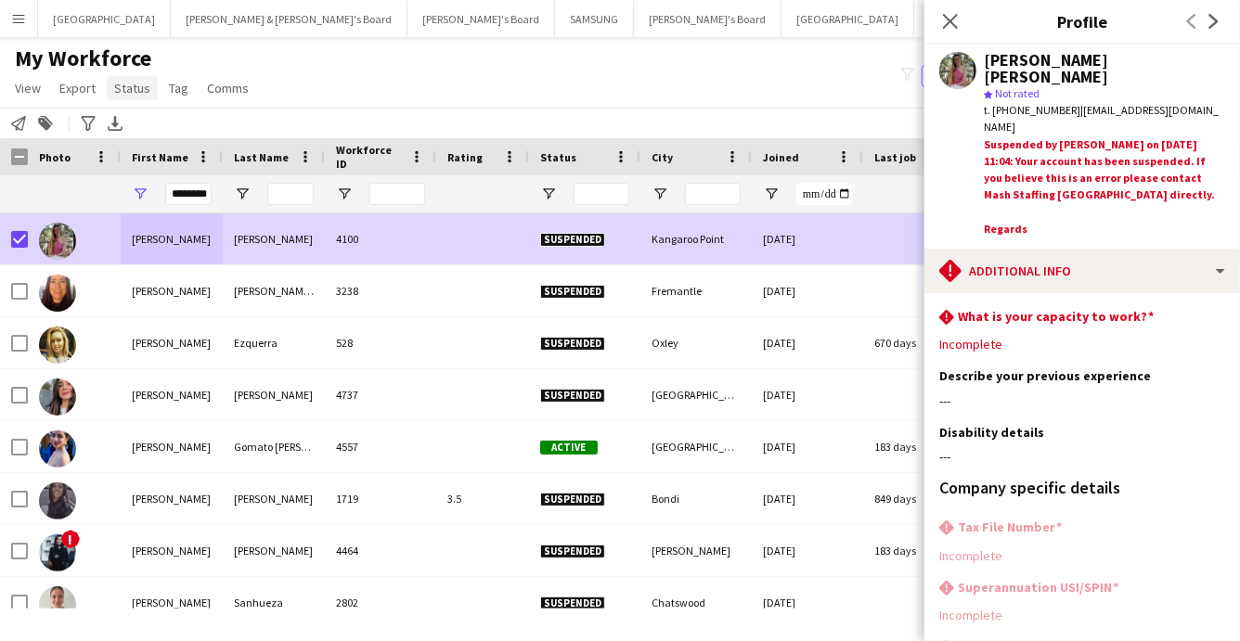
click at [131, 83] on span "Status" at bounding box center [132, 88] width 36 height 17
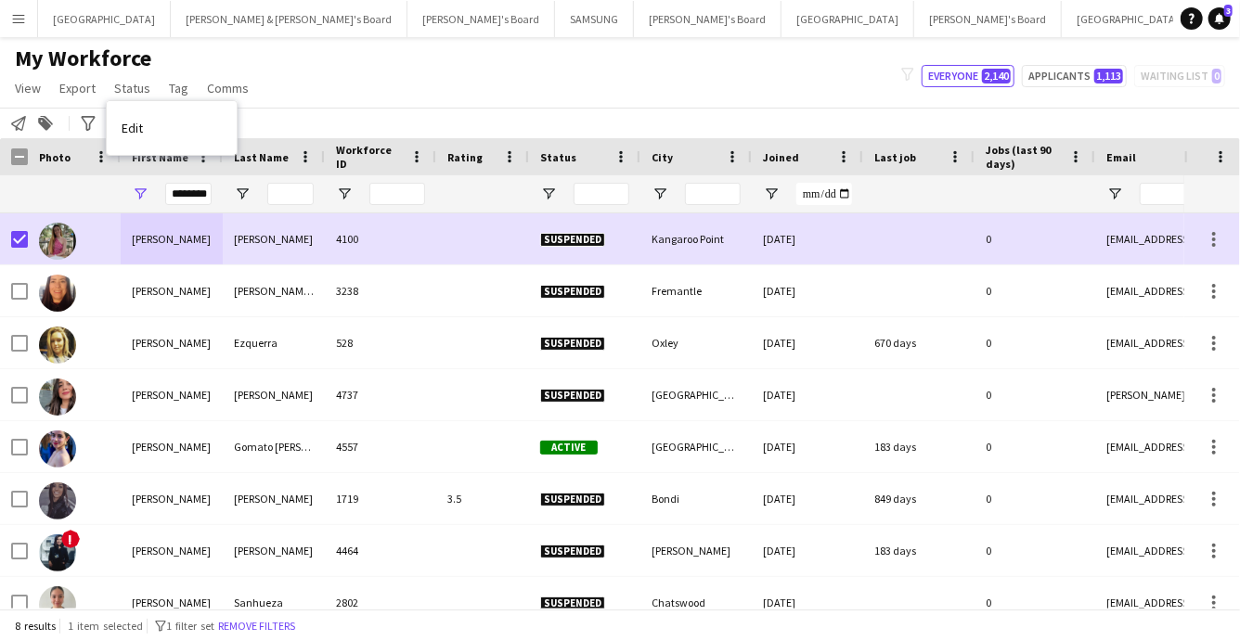
click at [131, 131] on span "Edit" at bounding box center [132, 128] width 21 height 17
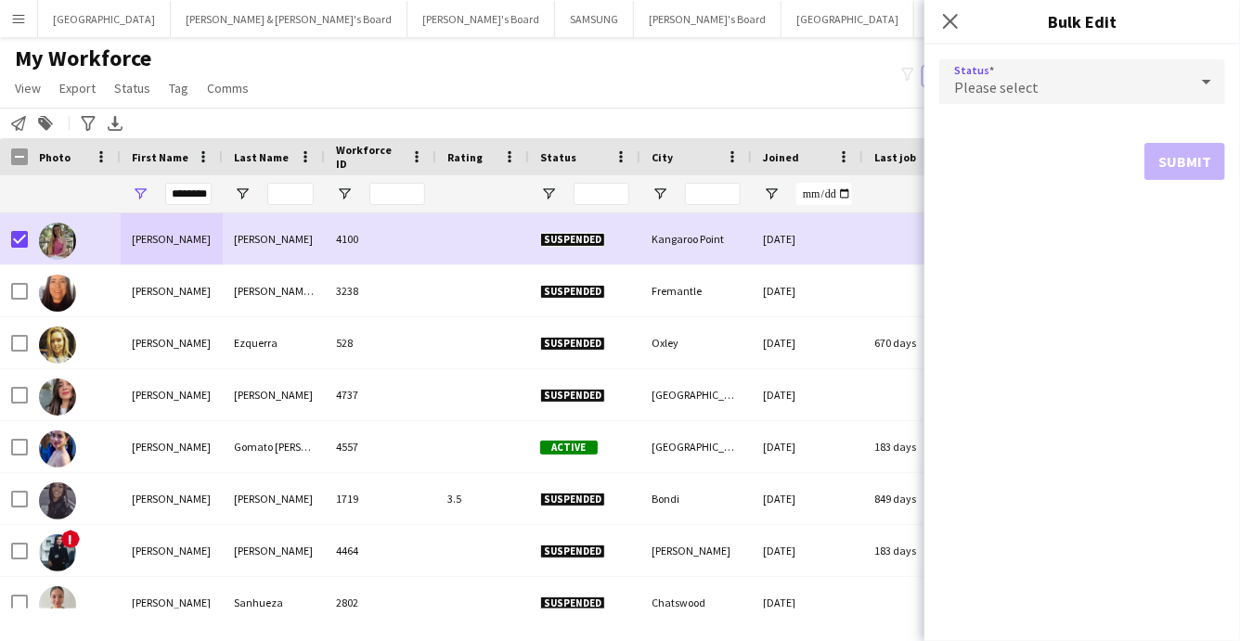
click at [1042, 90] on div "Please select" at bounding box center [1063, 81] width 249 height 45
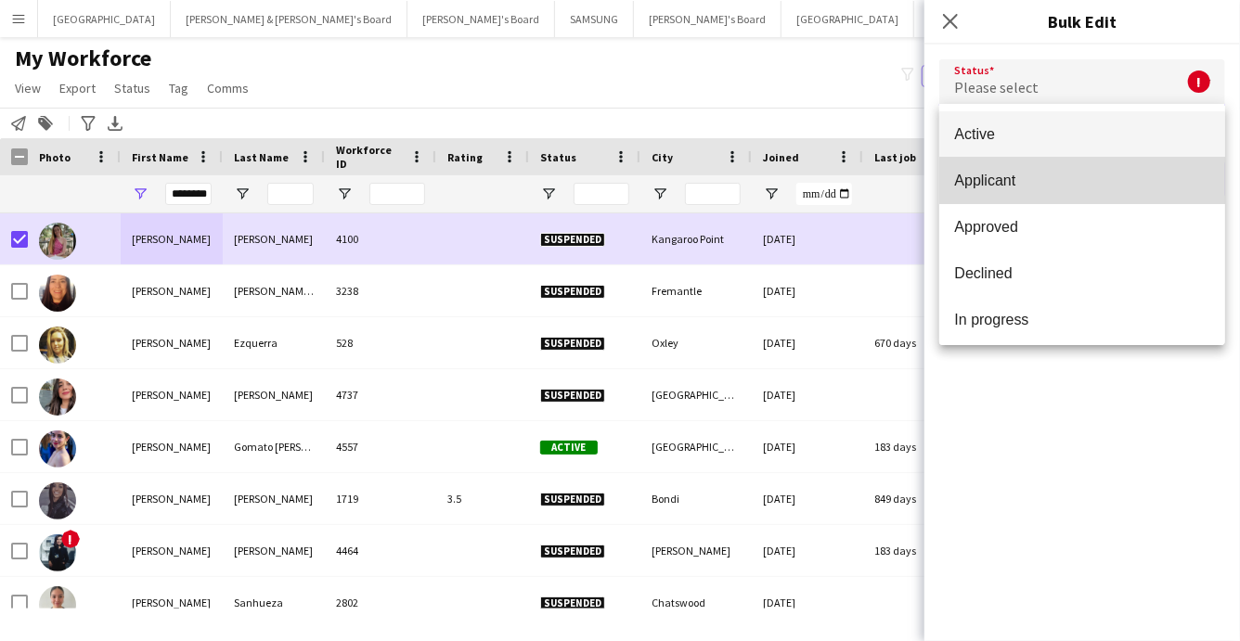
click at [992, 179] on span "Applicant" at bounding box center [1082, 181] width 256 height 18
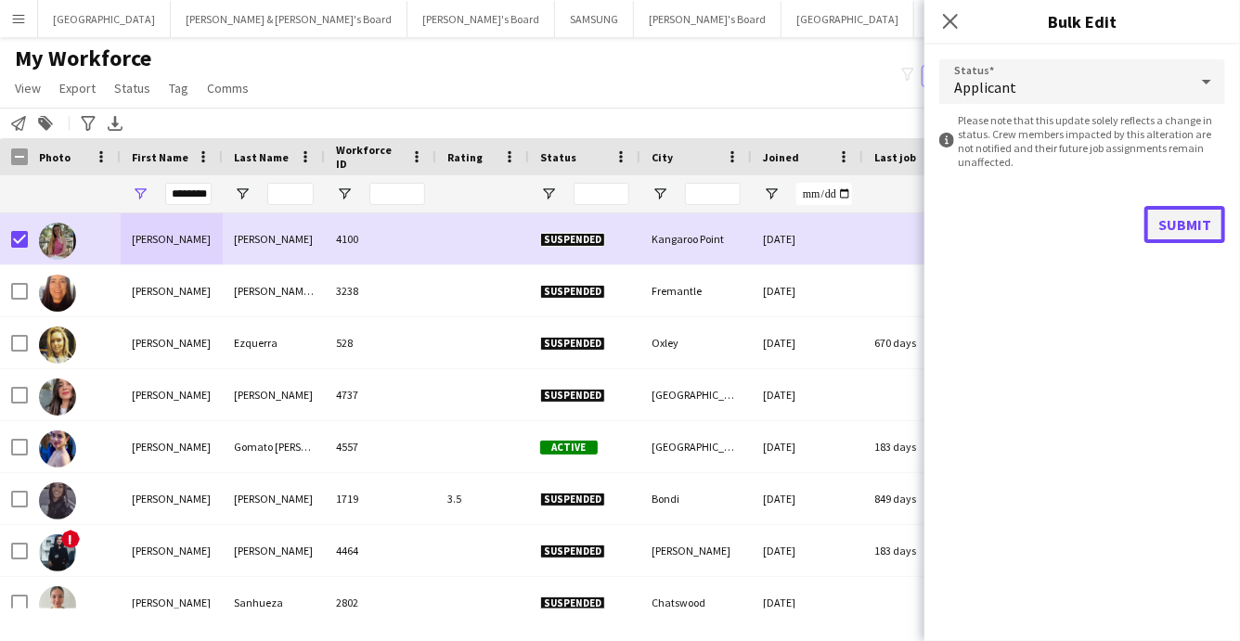
click at [1175, 223] on button "Submit" at bounding box center [1185, 224] width 81 height 37
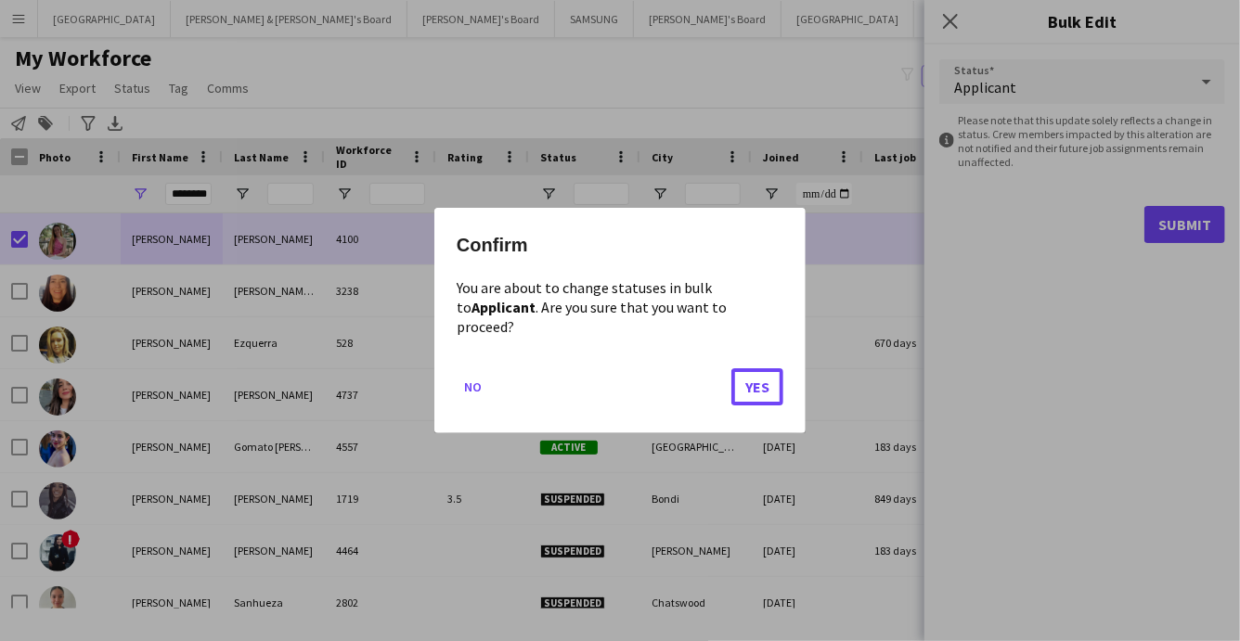
click at [762, 381] on button "Yes" at bounding box center [758, 387] width 52 height 37
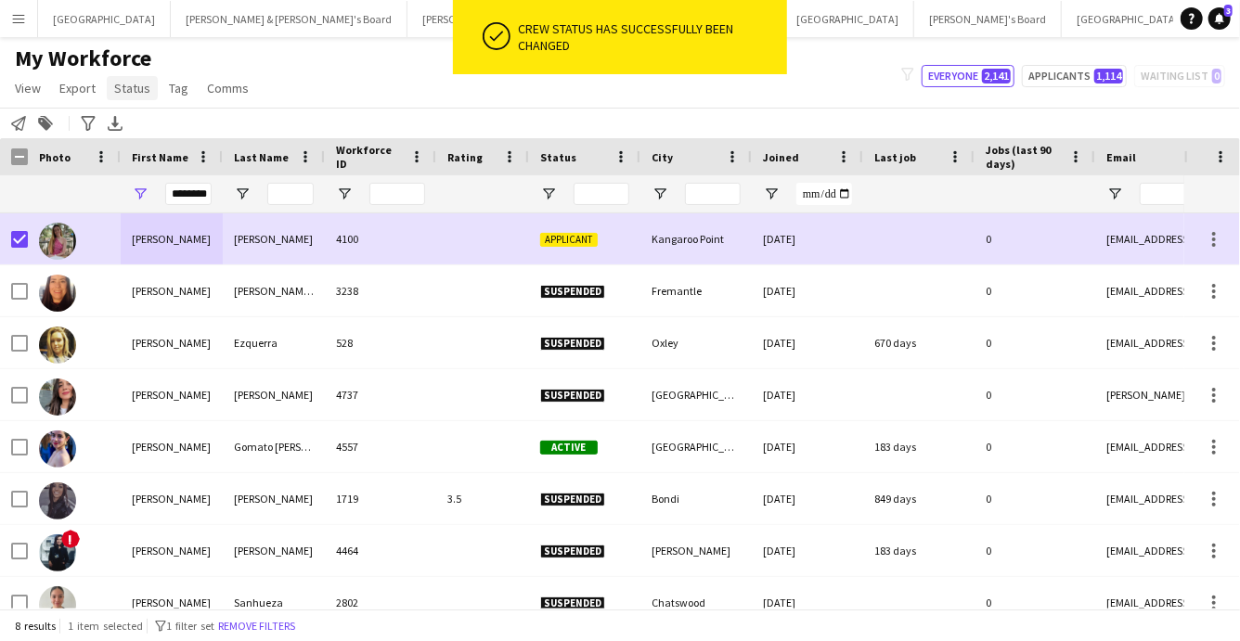
click at [125, 88] on span "Status" at bounding box center [132, 88] width 36 height 17
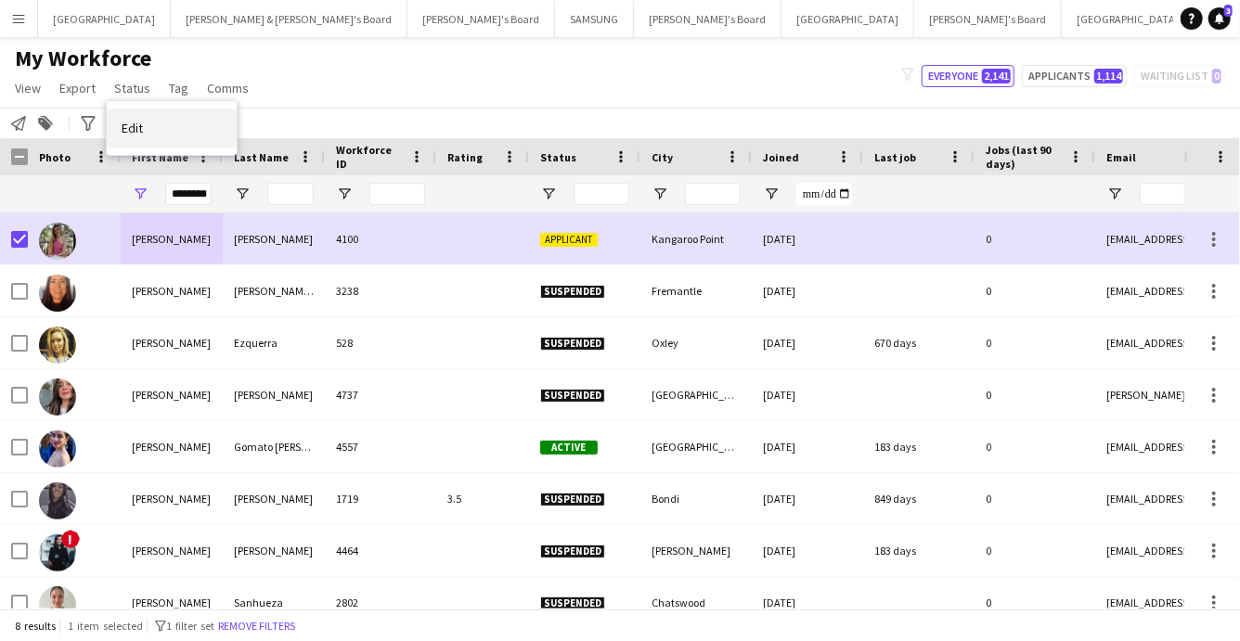
click at [131, 129] on span "Edit" at bounding box center [132, 128] width 21 height 17
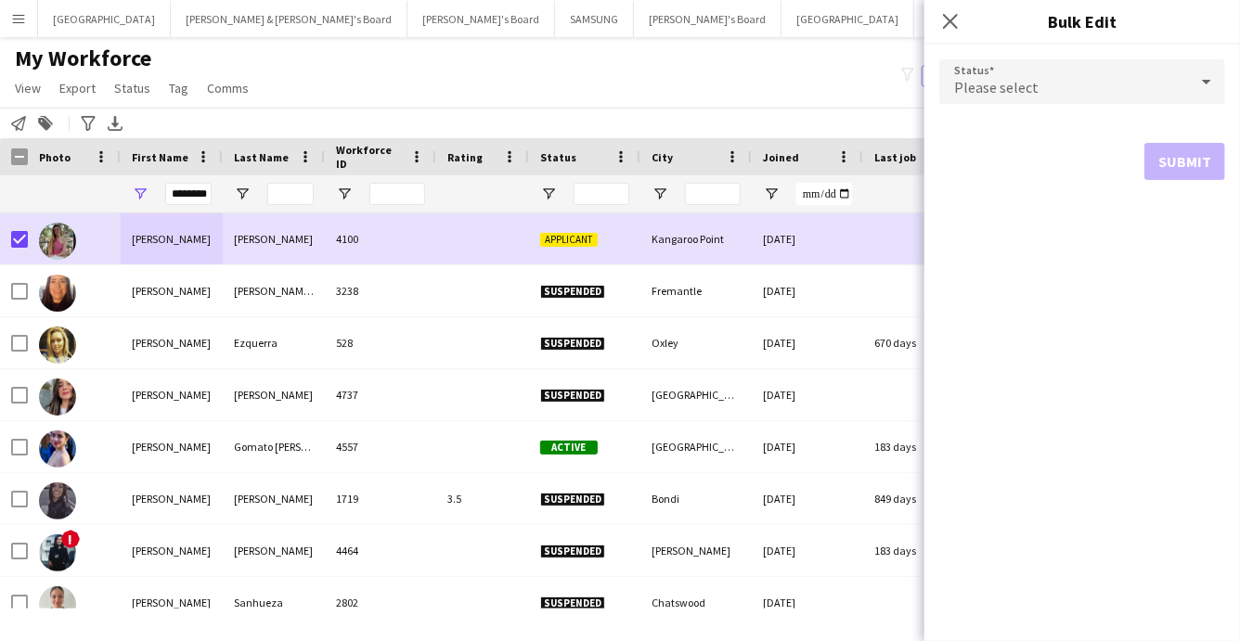
click at [1186, 95] on div "Please select" at bounding box center [1063, 81] width 249 height 45
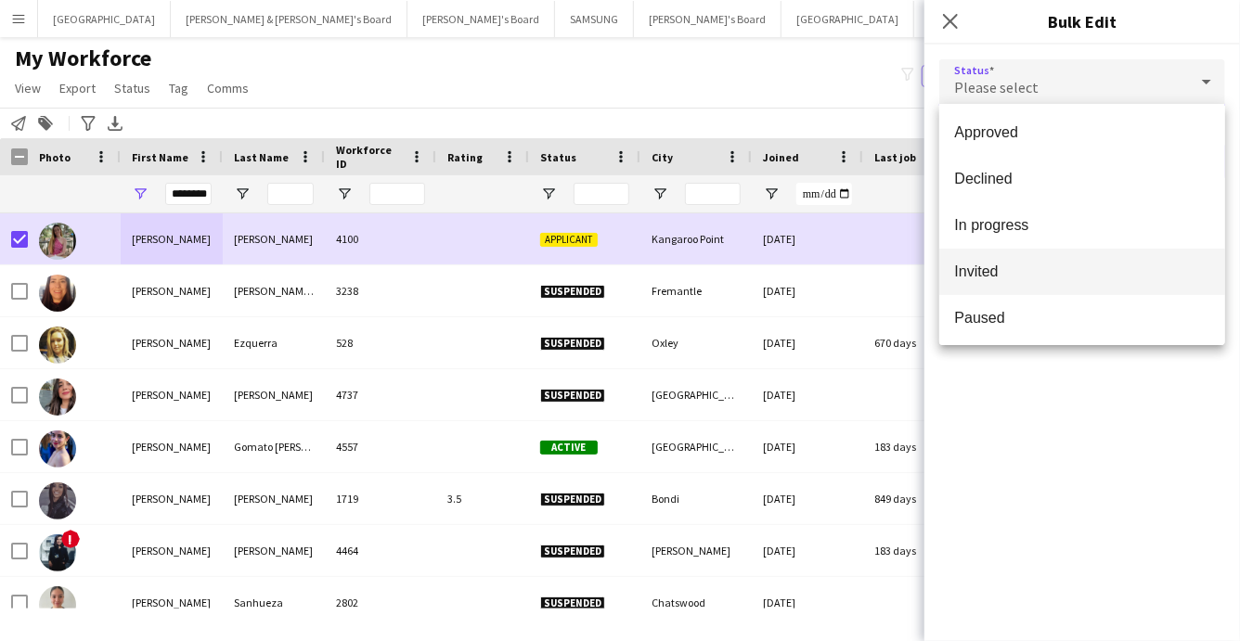
scroll to position [105, 0]
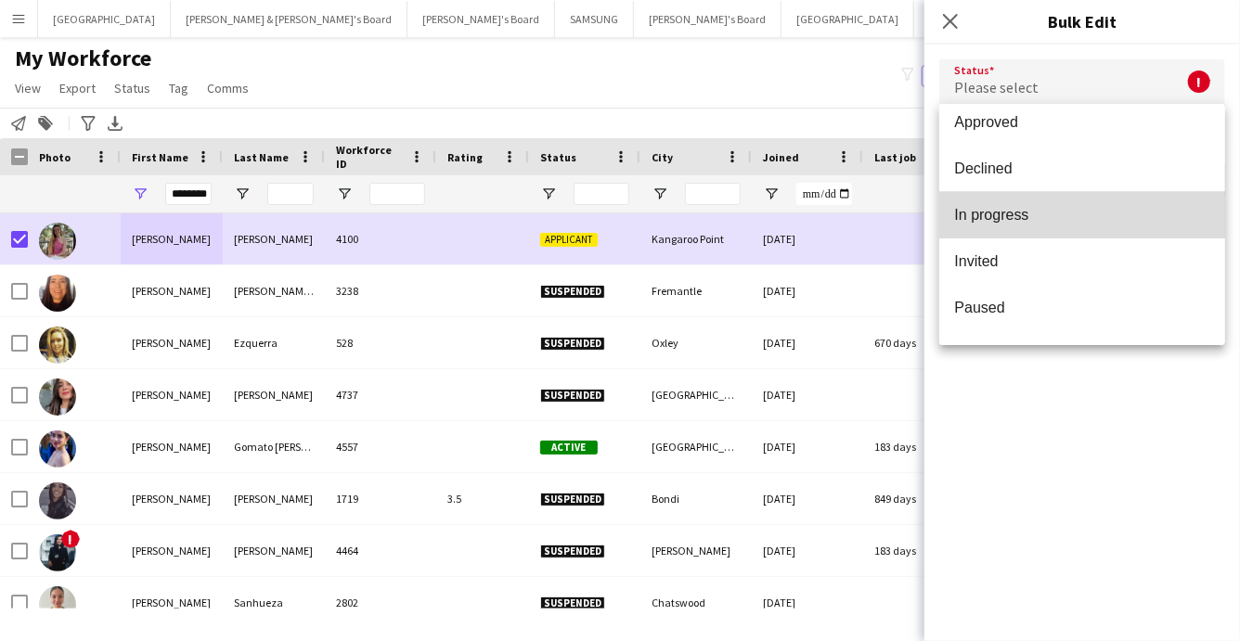
click at [991, 211] on span "In progress" at bounding box center [1082, 215] width 256 height 18
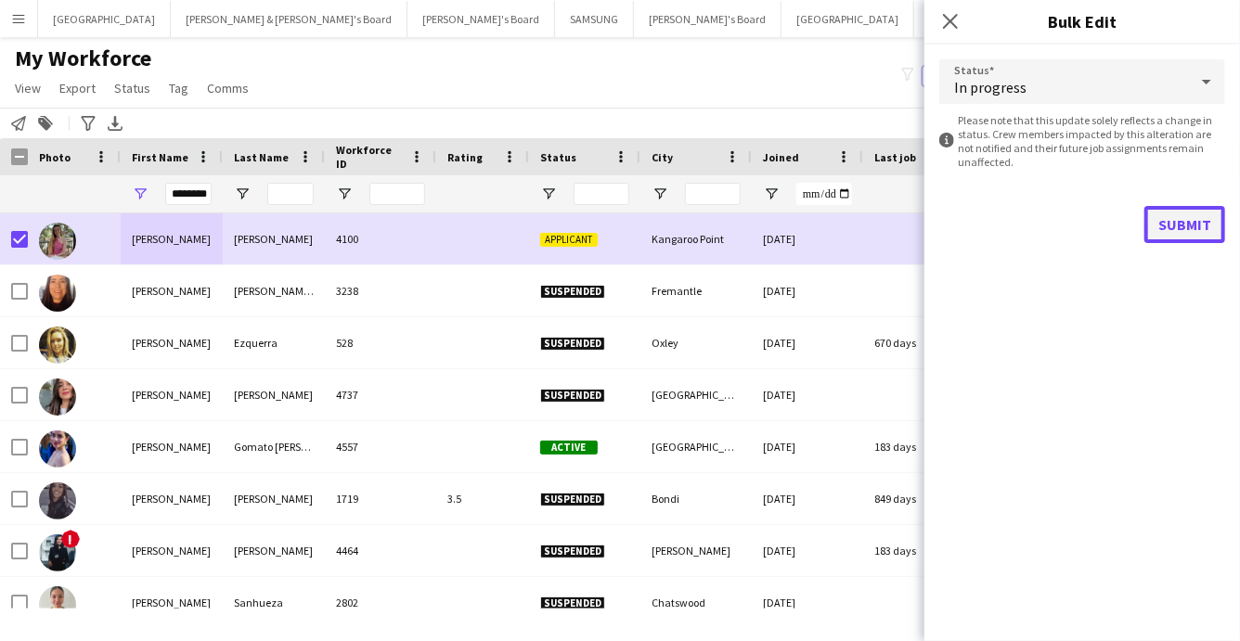
click at [1194, 219] on button "Submit" at bounding box center [1185, 224] width 81 height 37
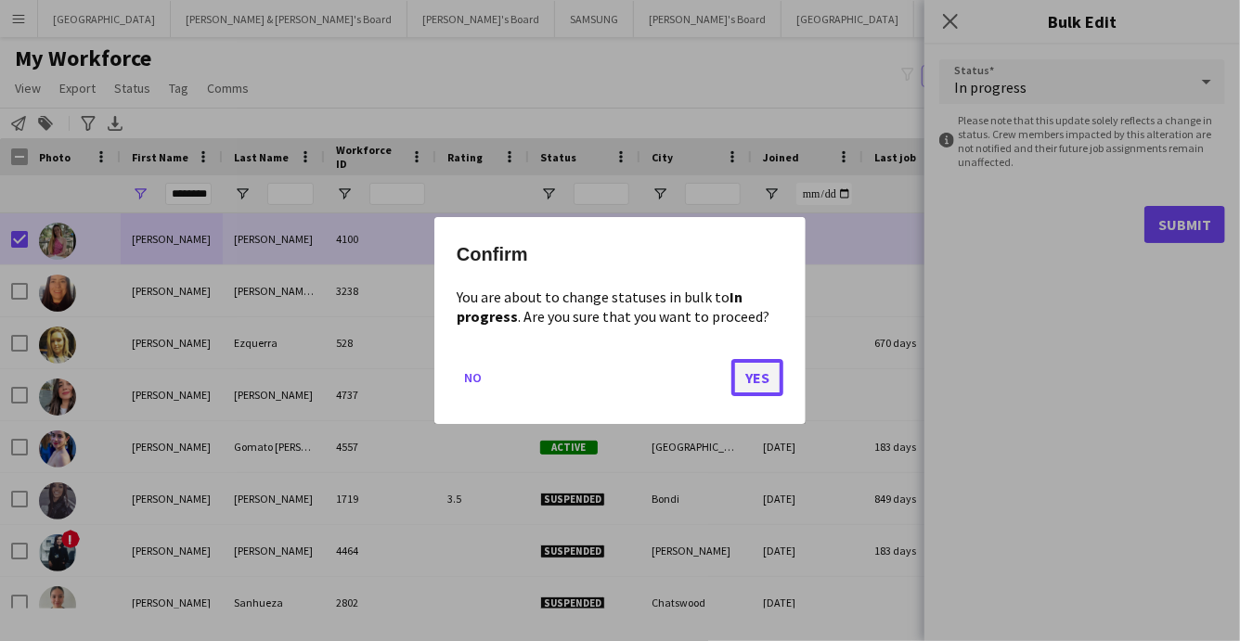
click at [754, 380] on button "Yes" at bounding box center [758, 377] width 52 height 37
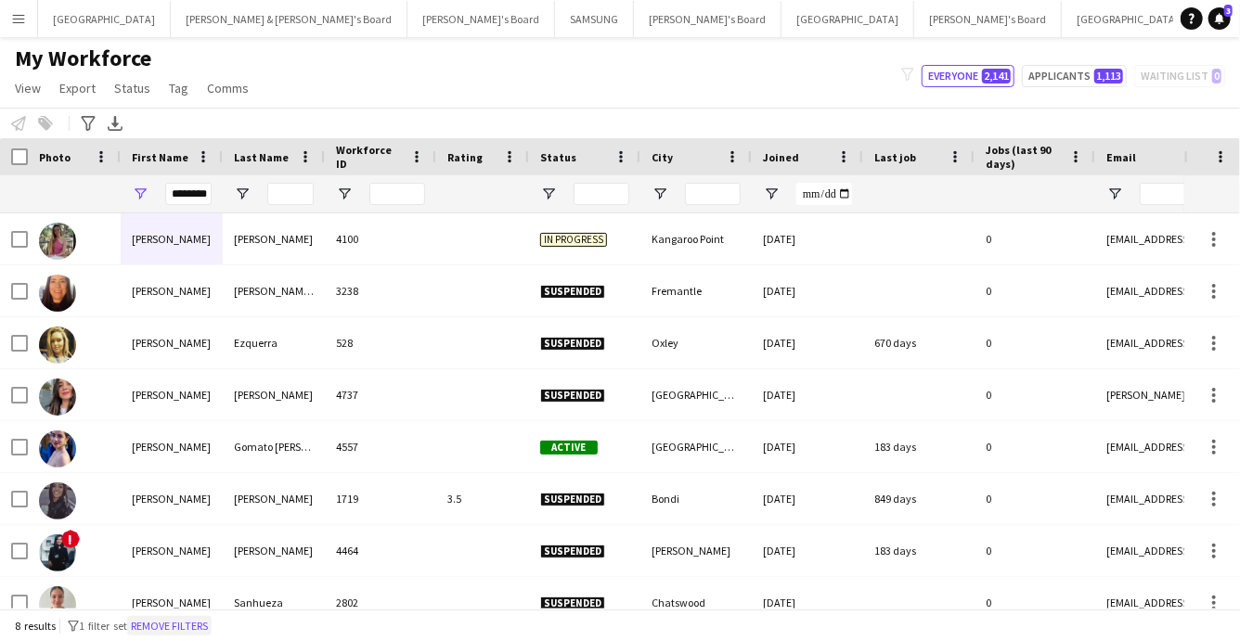
click at [179, 630] on button "Remove filters" at bounding box center [169, 626] width 84 height 20
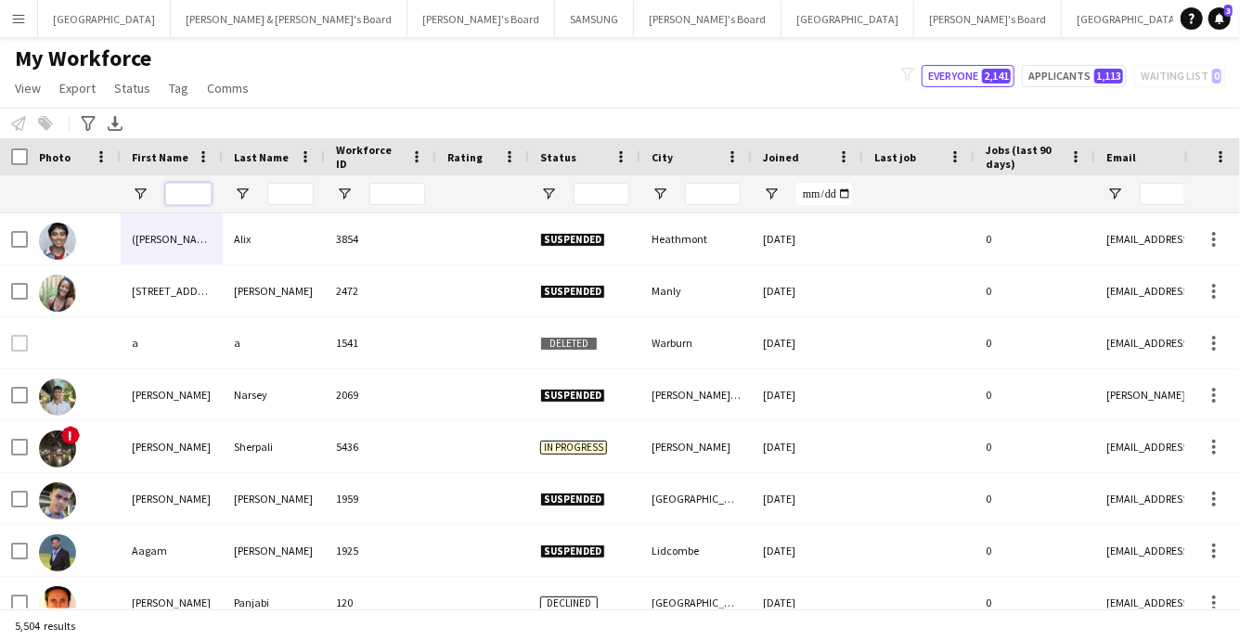
click at [185, 195] on input "First Name Filter Input" at bounding box center [188, 194] width 46 height 22
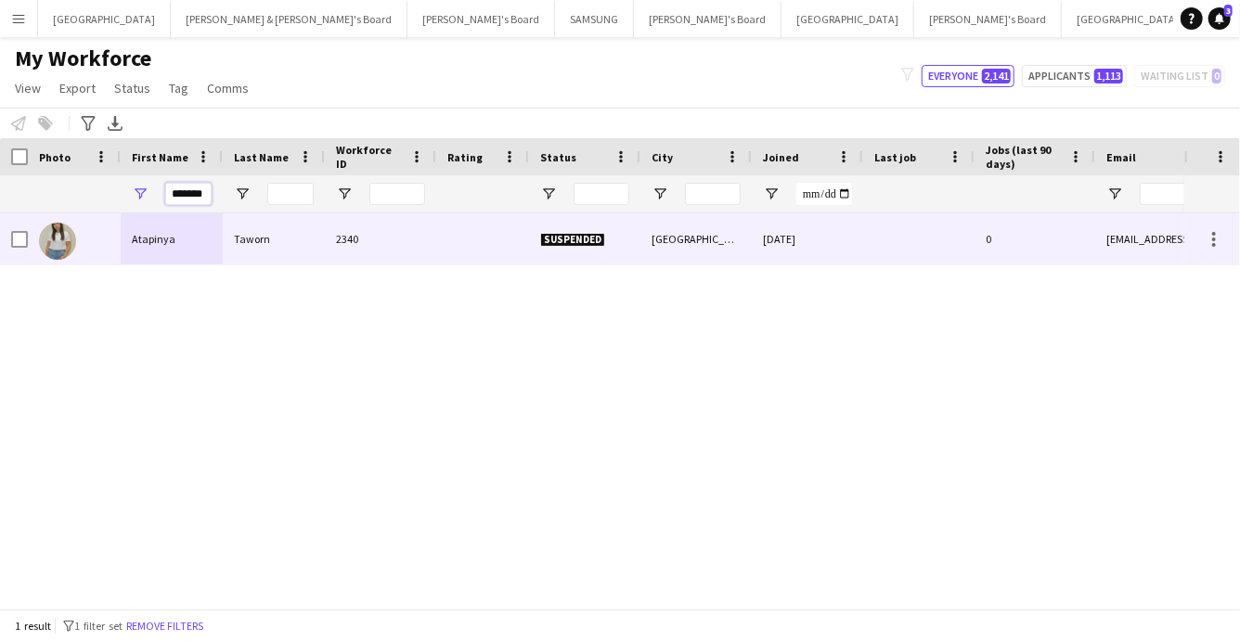
type input "*******"
click at [193, 251] on div "Atapinya" at bounding box center [172, 239] width 102 height 51
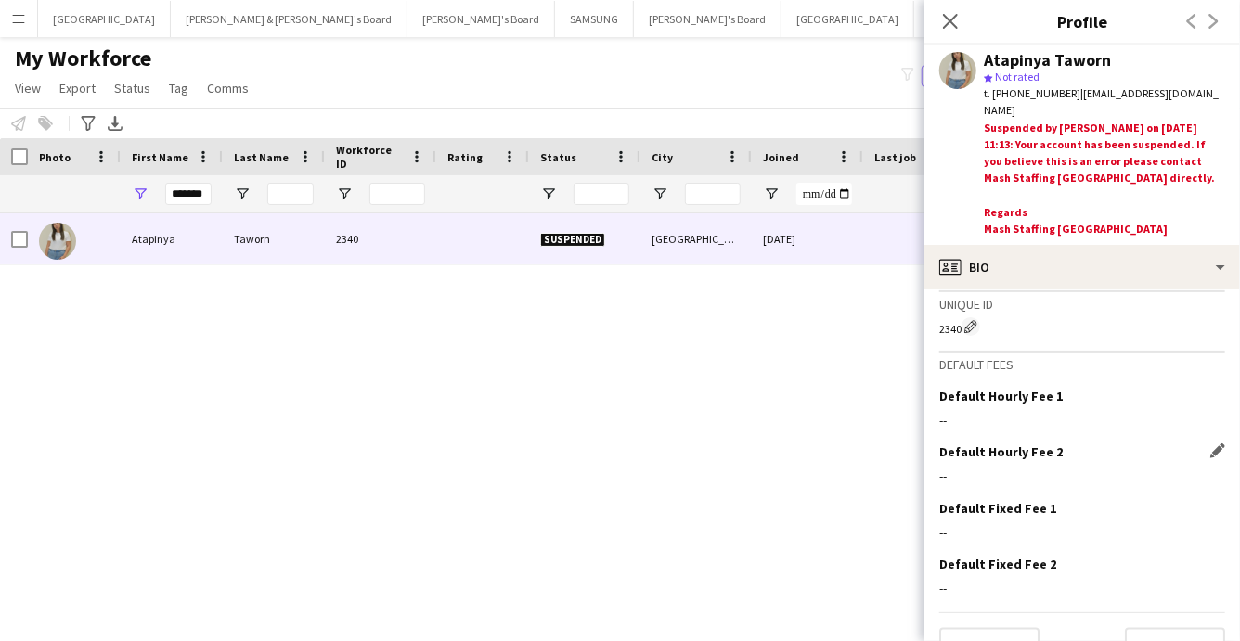
scroll to position [1231, 0]
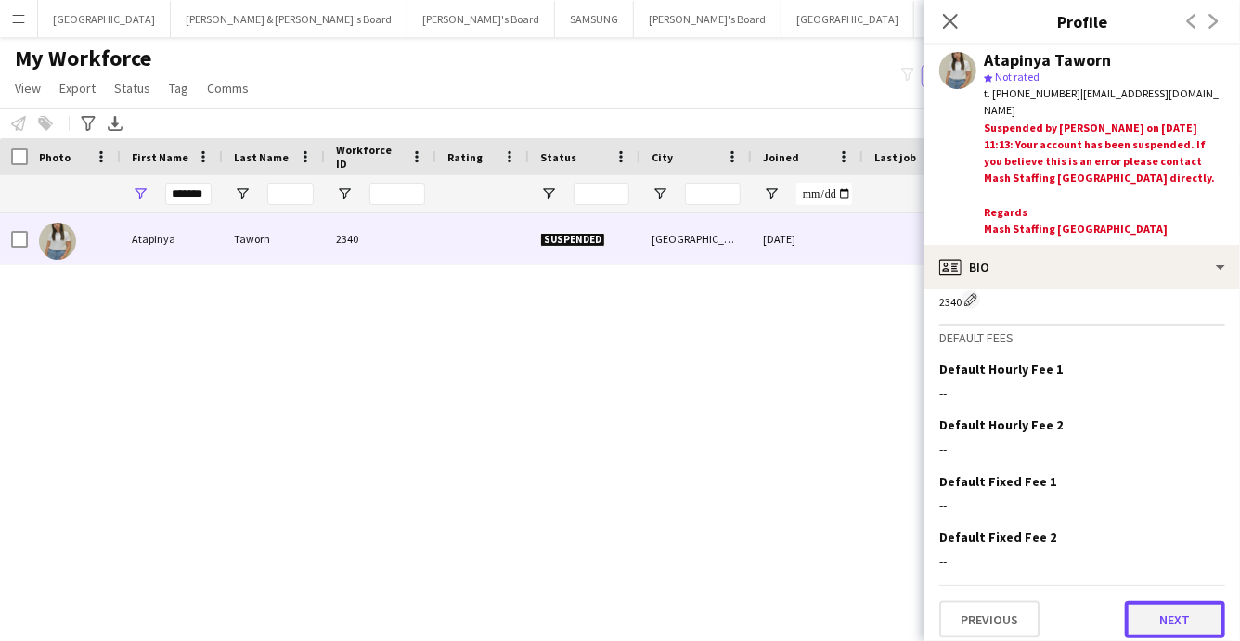
click at [1170, 603] on button "Next" at bounding box center [1175, 620] width 100 height 37
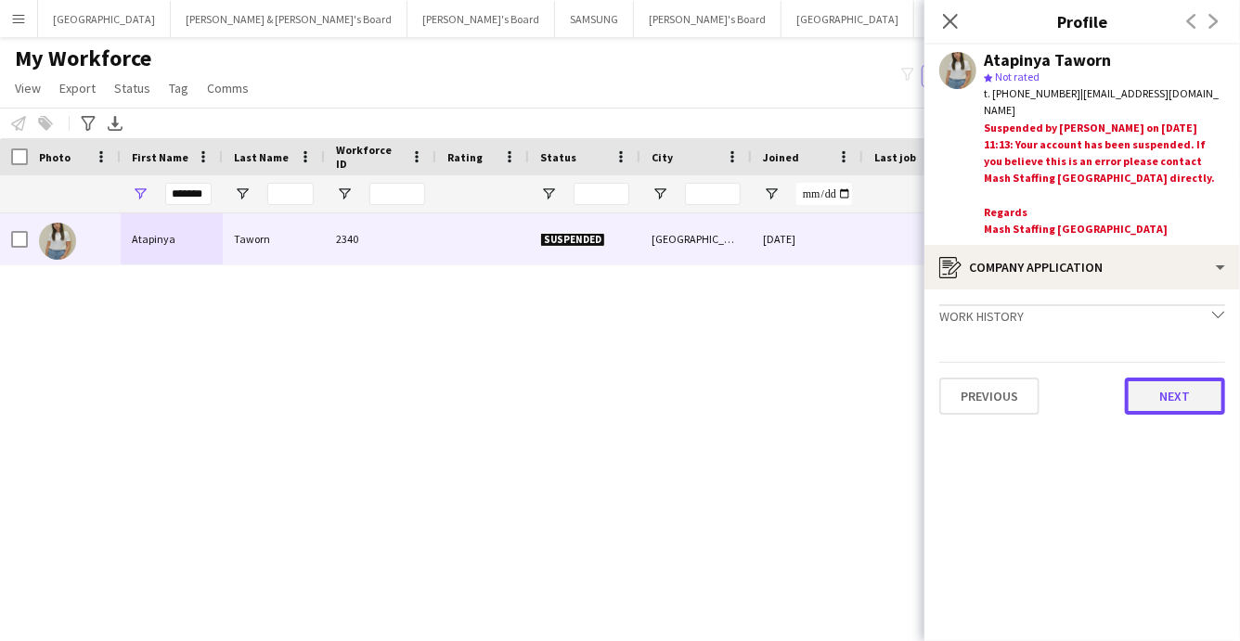
click at [1158, 378] on button "Next" at bounding box center [1175, 396] width 100 height 37
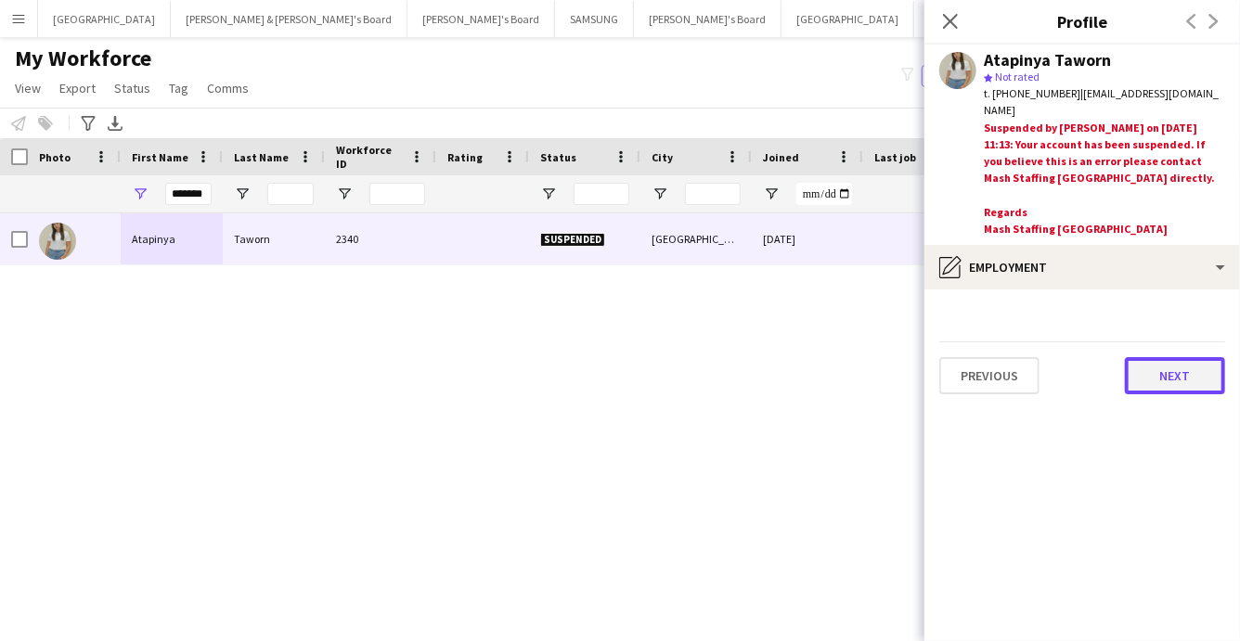
click at [1162, 362] on button "Next" at bounding box center [1175, 375] width 100 height 37
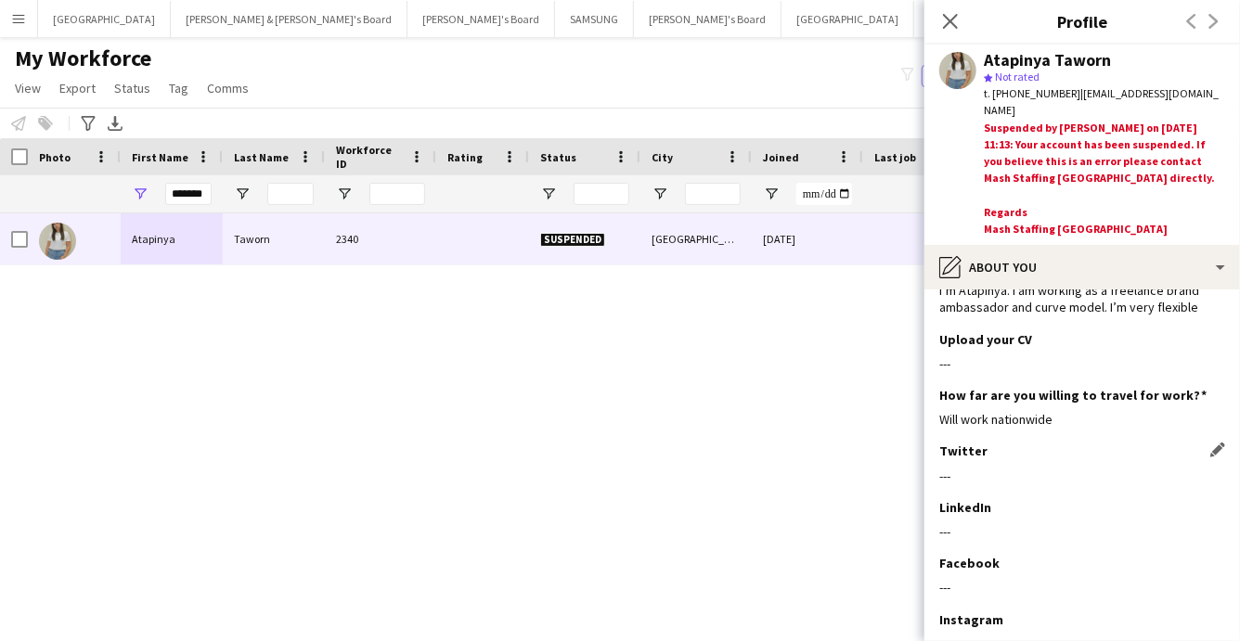
scroll to position [159, 0]
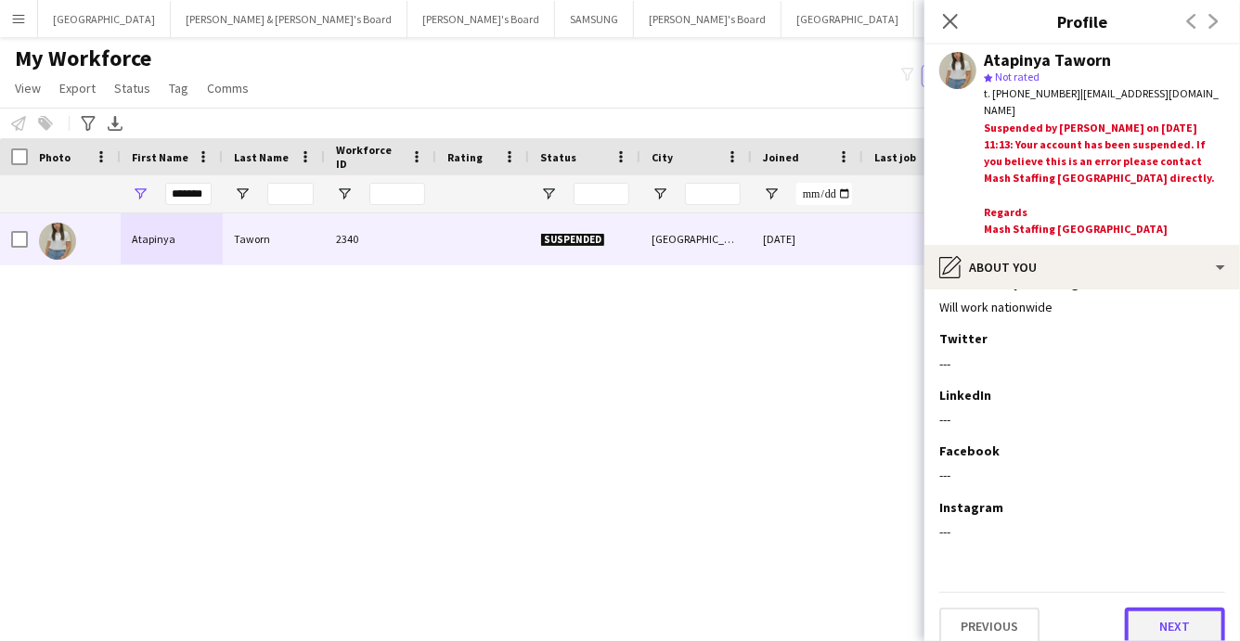
click at [1156, 613] on button "Next" at bounding box center [1175, 626] width 100 height 37
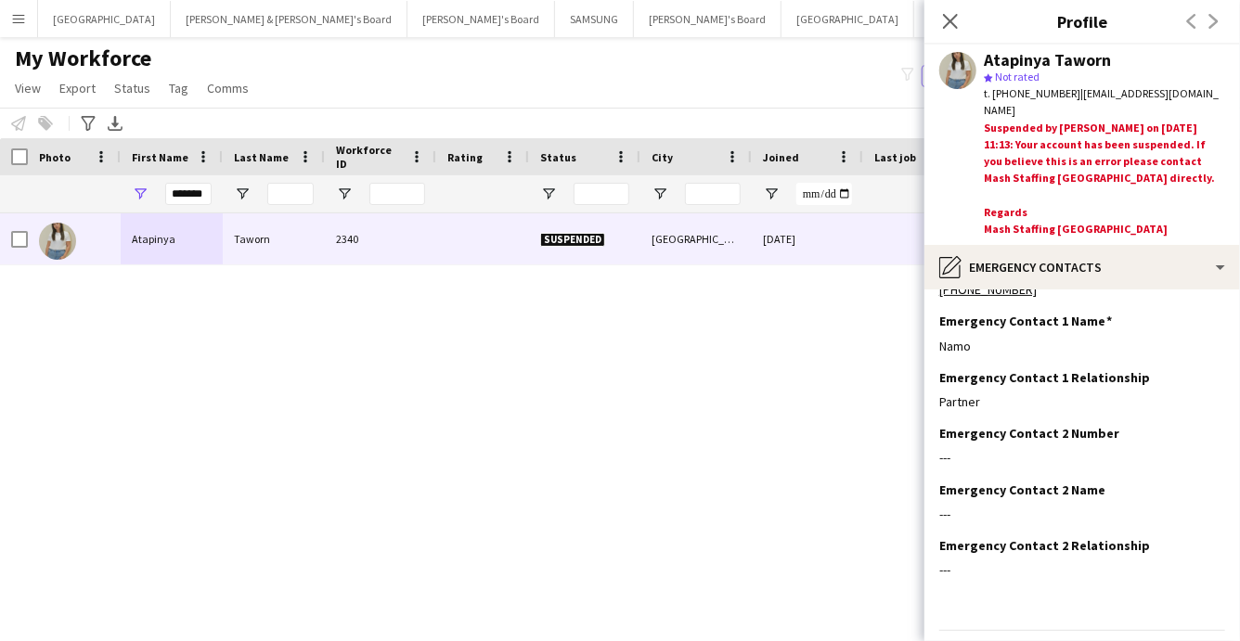
scroll to position [86, 0]
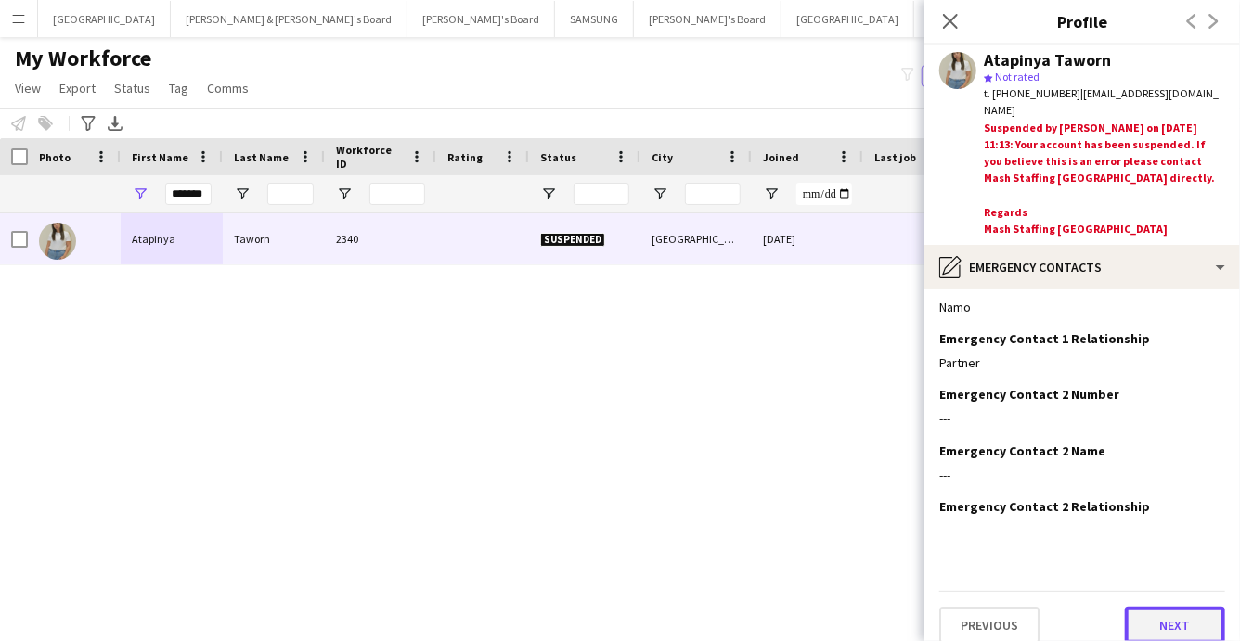
click at [1159, 607] on button "Next" at bounding box center [1175, 625] width 100 height 37
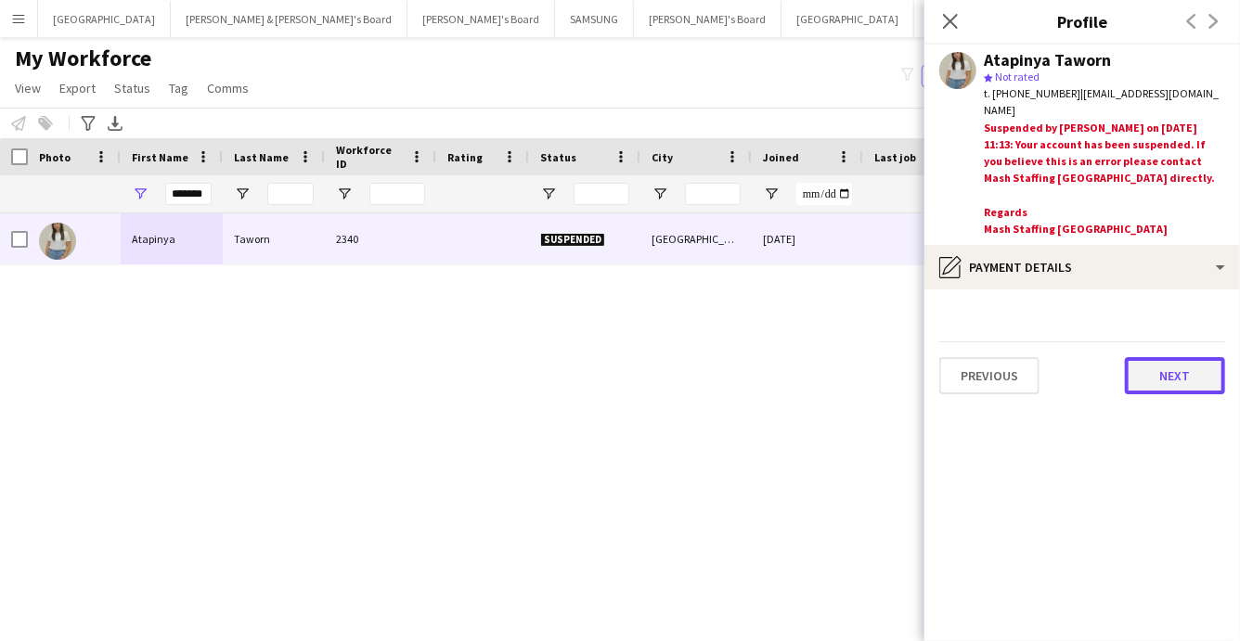
click at [1159, 357] on button "Next" at bounding box center [1175, 375] width 100 height 37
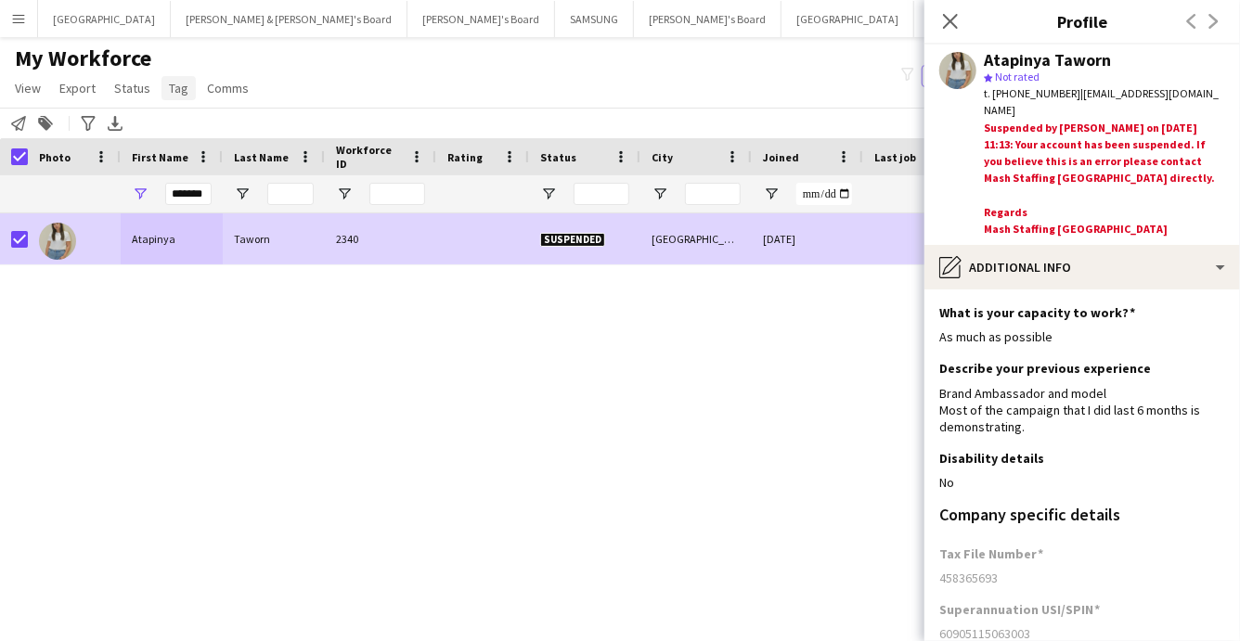
click at [172, 88] on span "Tag" at bounding box center [178, 88] width 19 height 17
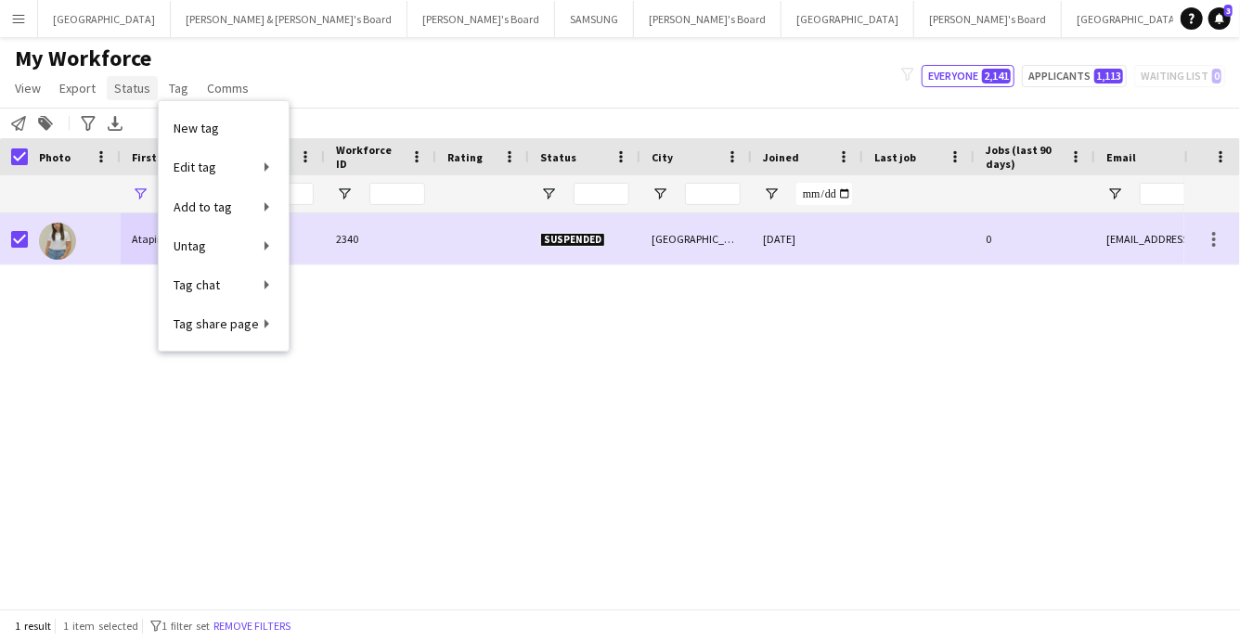
click at [126, 89] on span "Status" at bounding box center [132, 88] width 36 height 17
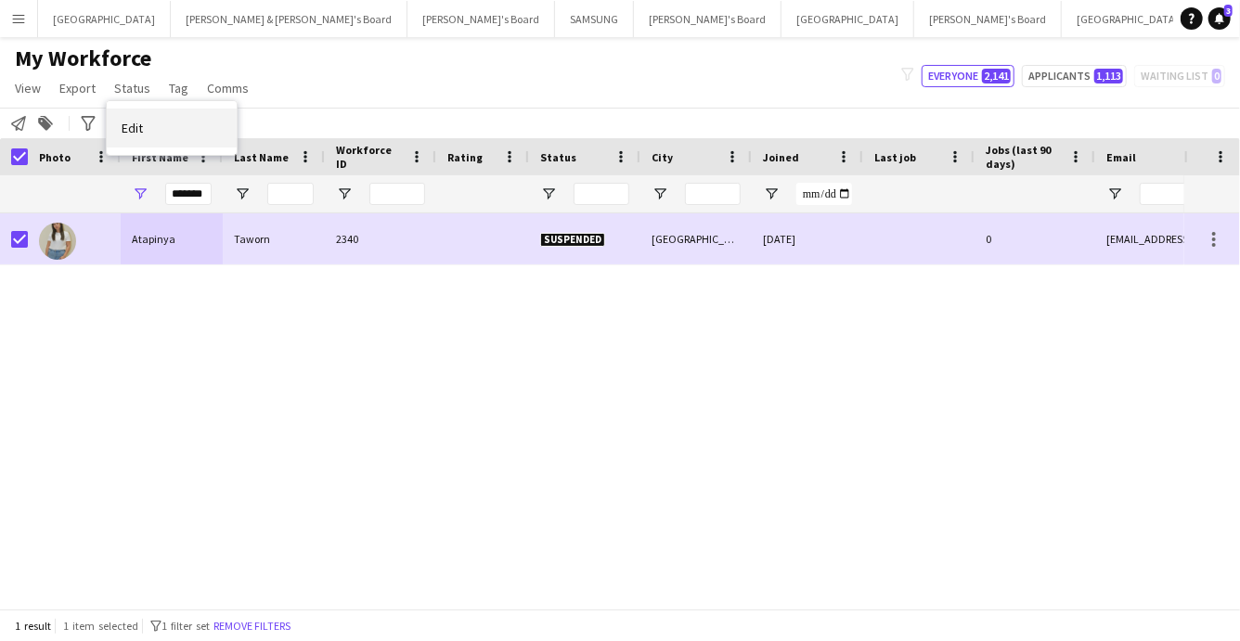
click at [128, 136] on span "Edit" at bounding box center [132, 128] width 21 height 17
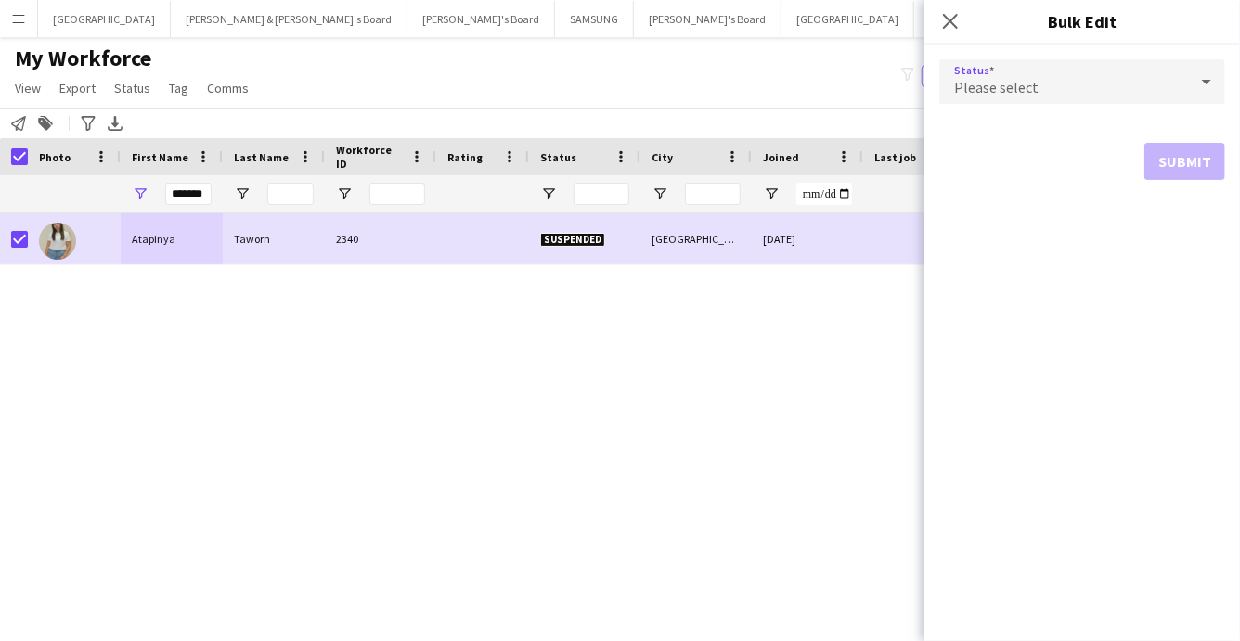
click at [1120, 89] on div "Please select" at bounding box center [1063, 81] width 249 height 45
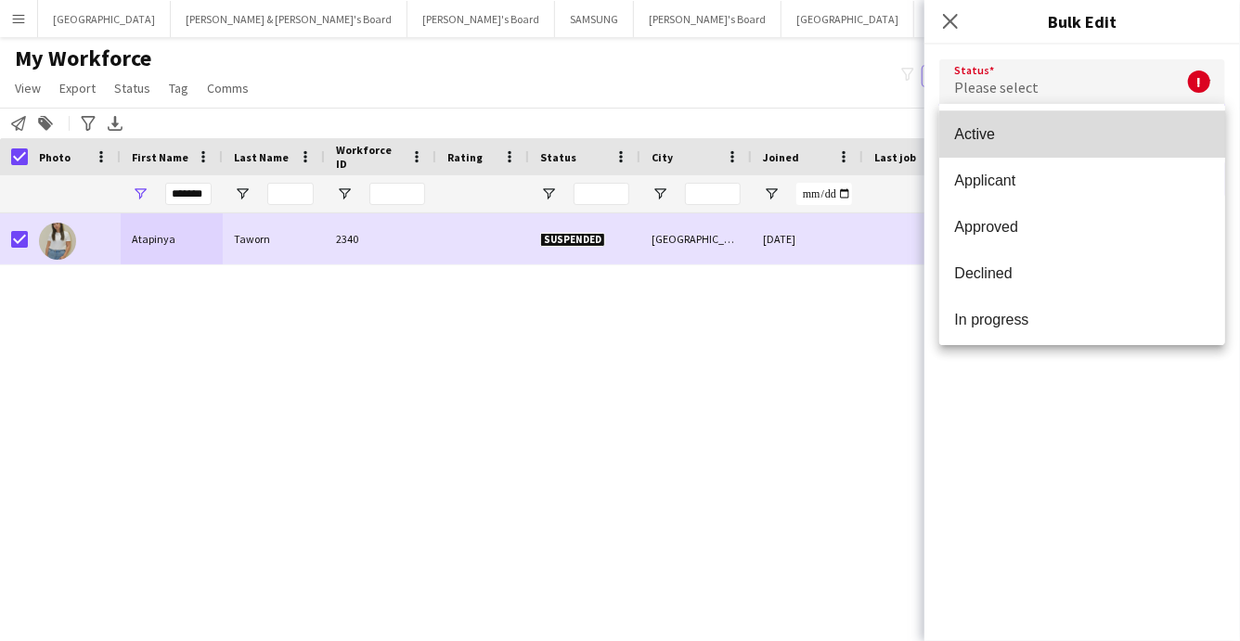
click at [972, 136] on span "Active" at bounding box center [1082, 134] width 256 height 18
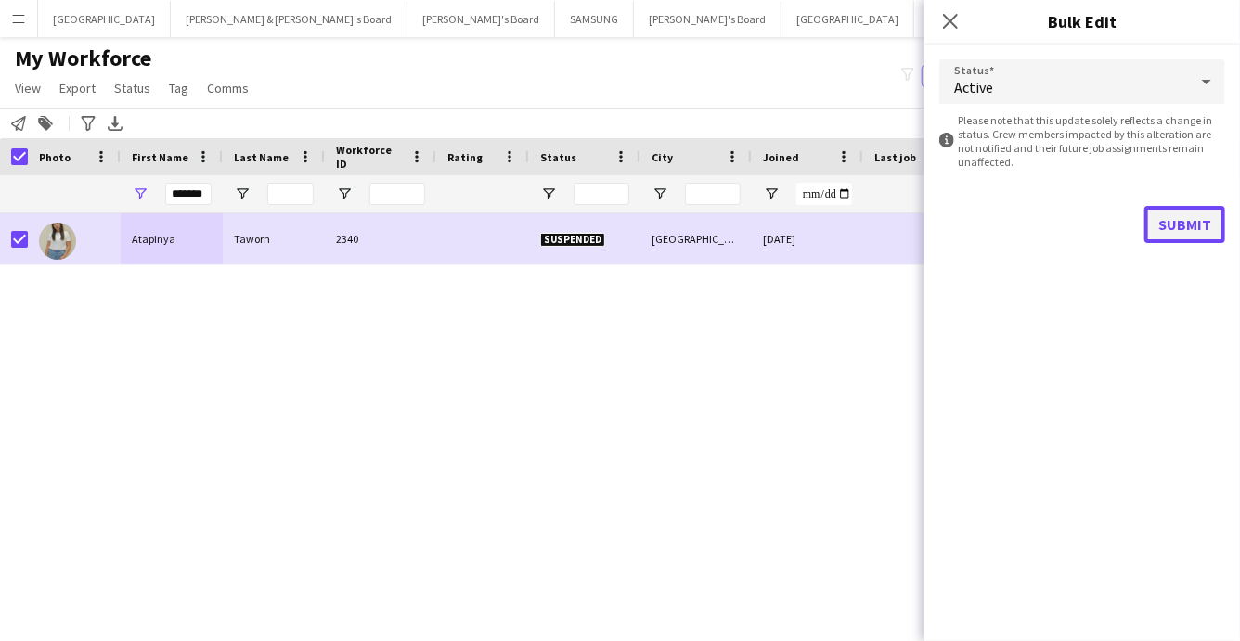
click at [1180, 229] on button "Submit" at bounding box center [1185, 224] width 81 height 37
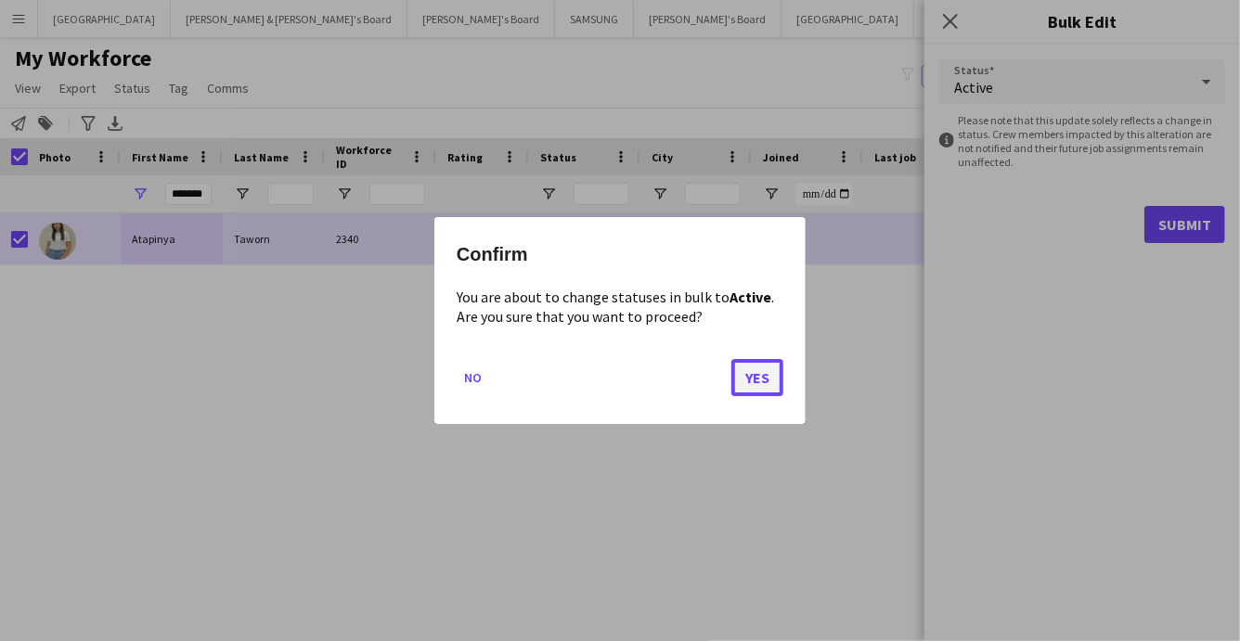
click at [764, 381] on button "Yes" at bounding box center [758, 377] width 52 height 37
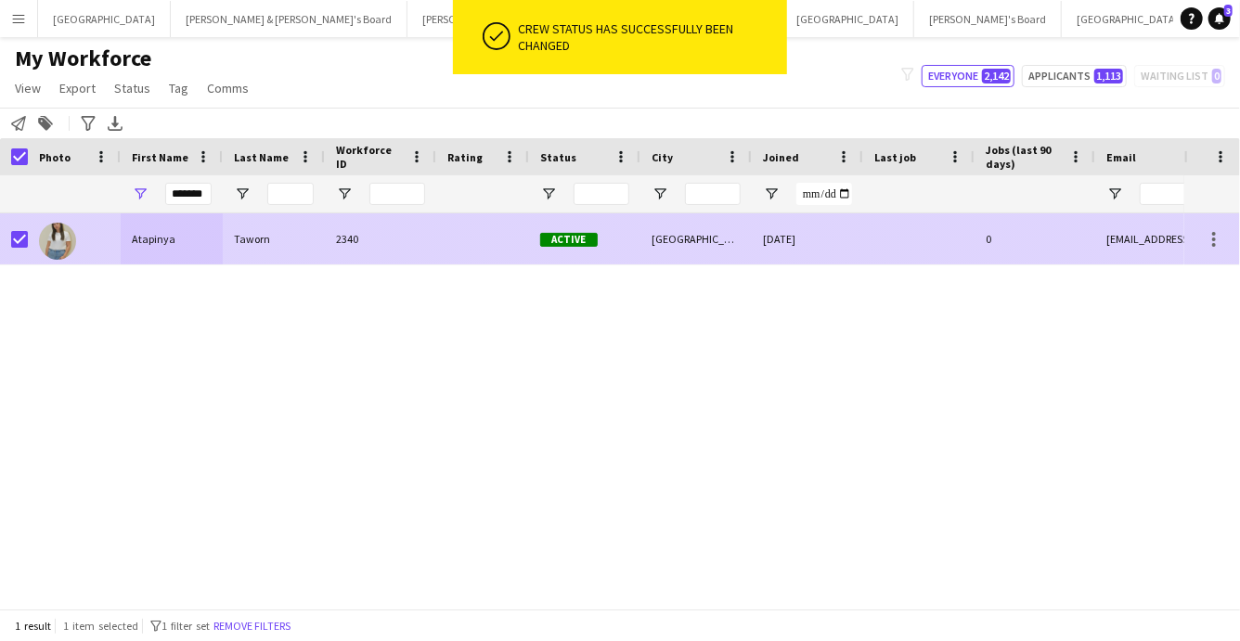
click at [75, 238] on div at bounding box center [57, 240] width 37 height 52
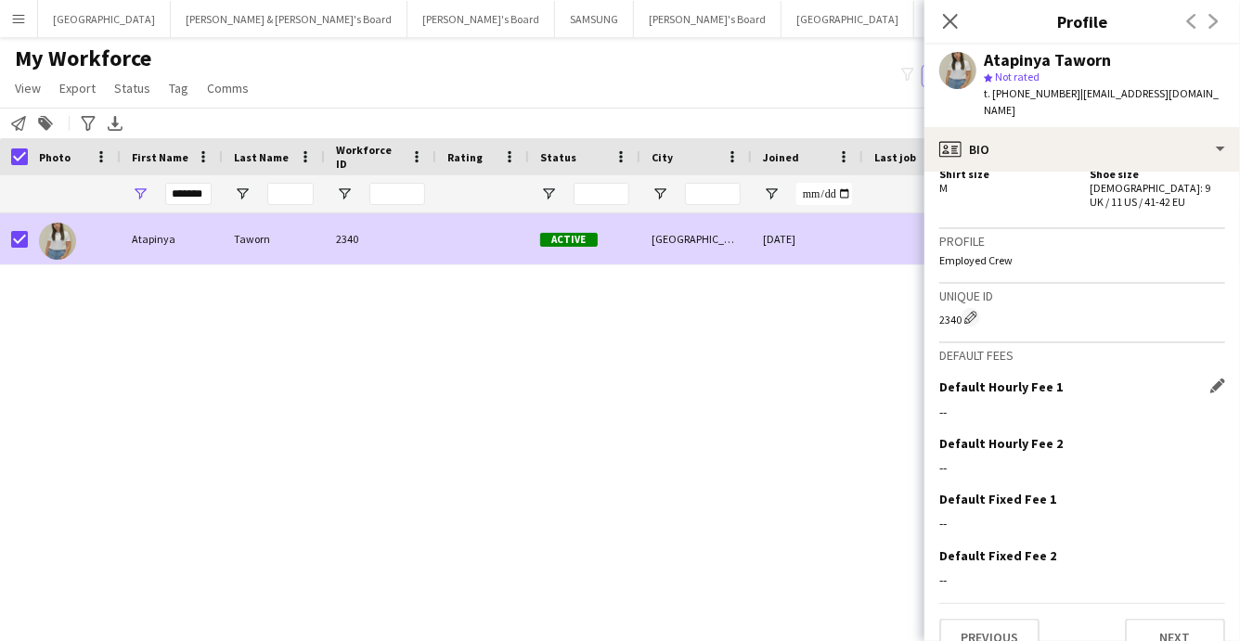
scroll to position [1113, 0]
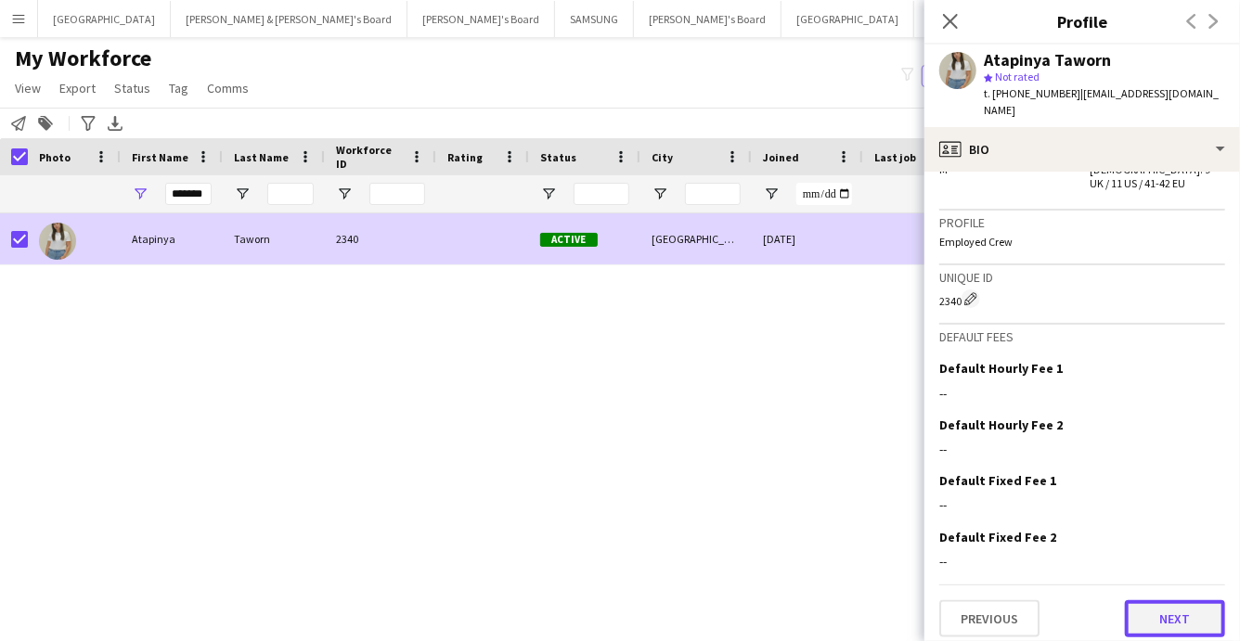
click at [1154, 601] on button "Next" at bounding box center [1175, 619] width 100 height 37
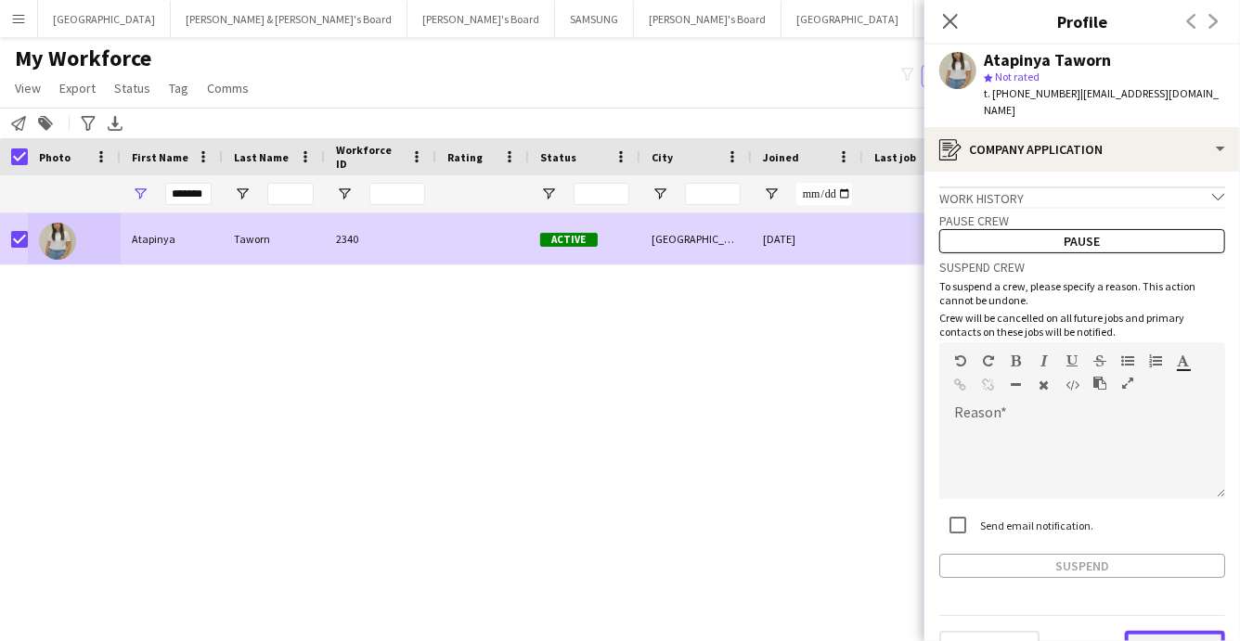
click at [1175, 631] on button "Next" at bounding box center [1175, 649] width 100 height 37
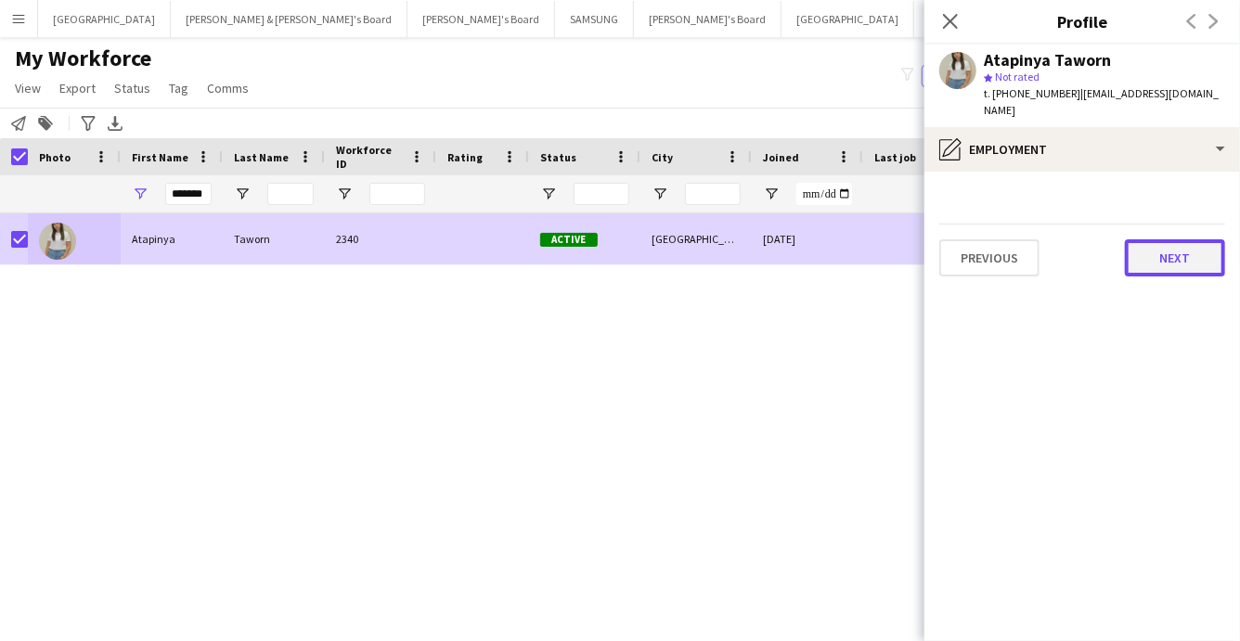
click at [1182, 247] on button "Next" at bounding box center [1175, 258] width 100 height 37
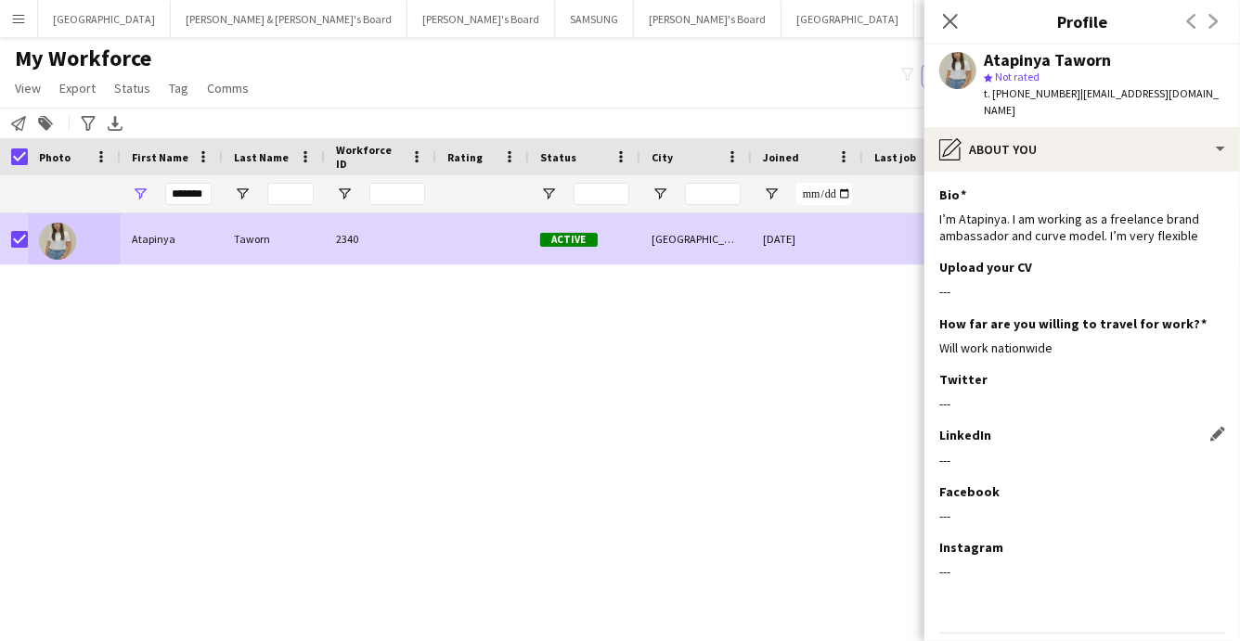
scroll to position [41, 0]
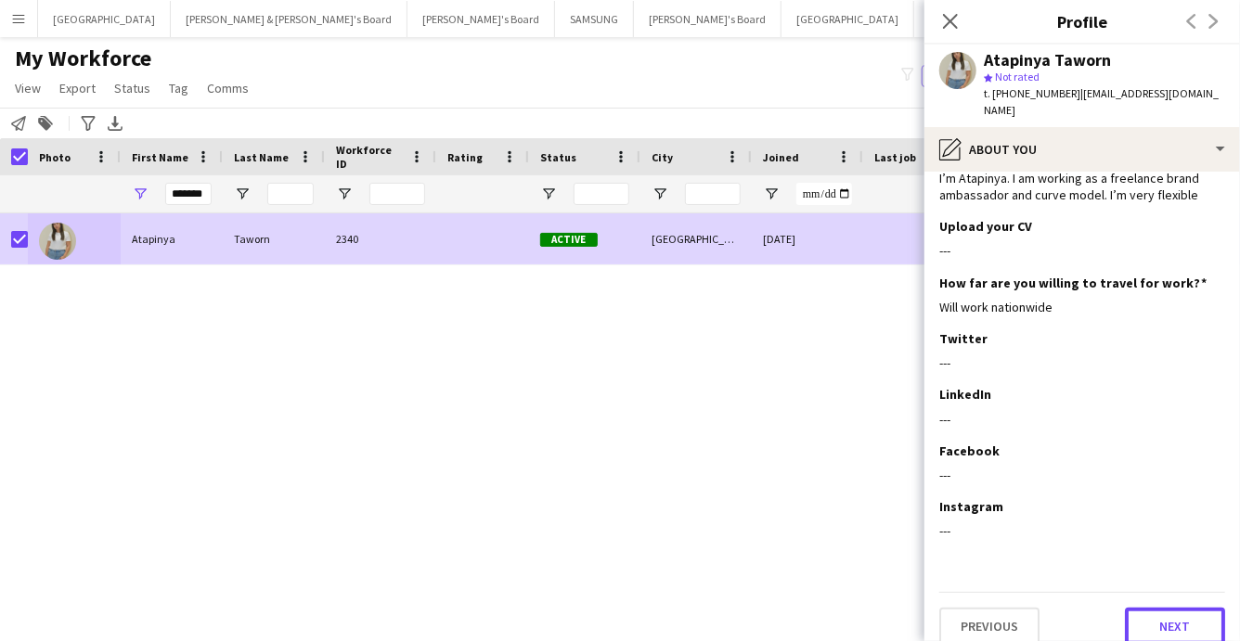
click at [1172, 608] on button "Next" at bounding box center [1175, 626] width 100 height 37
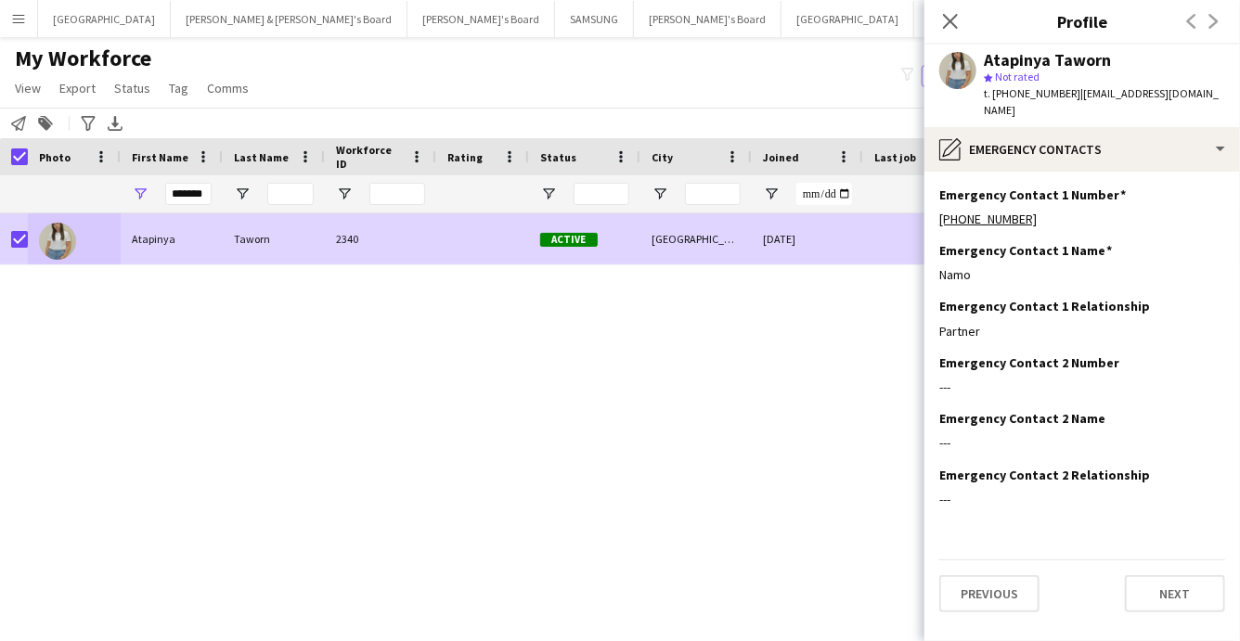
scroll to position [0, 0]
click at [1183, 581] on button "Next" at bounding box center [1175, 594] width 100 height 37
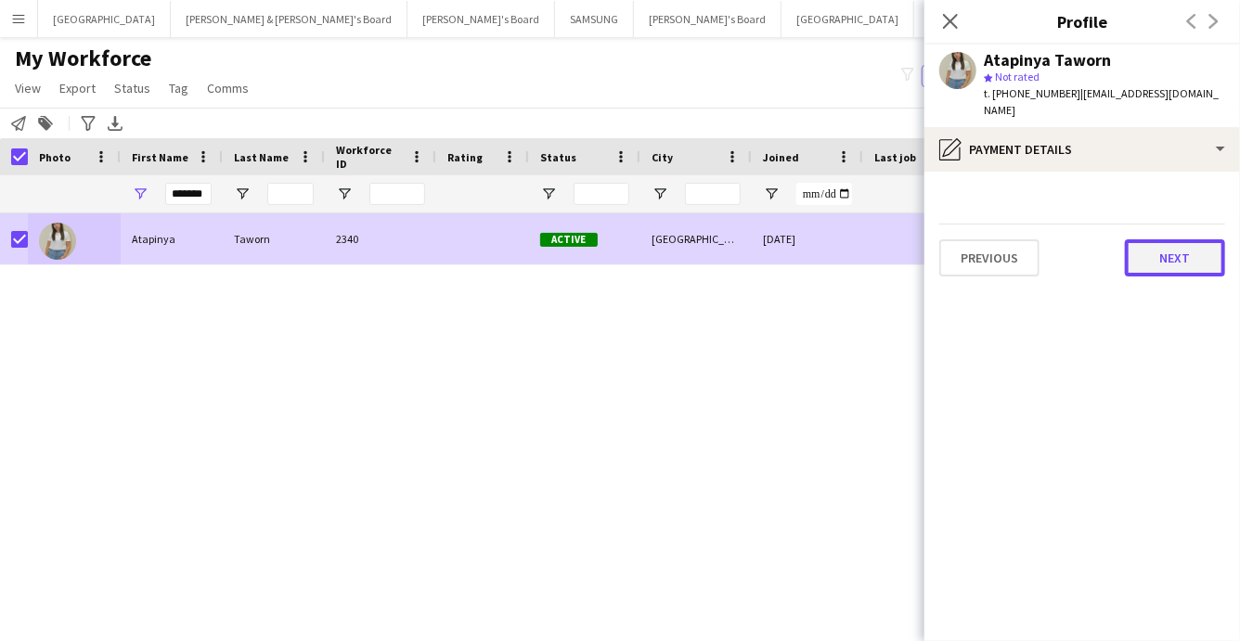
click at [1165, 240] on button "Next" at bounding box center [1175, 258] width 100 height 37
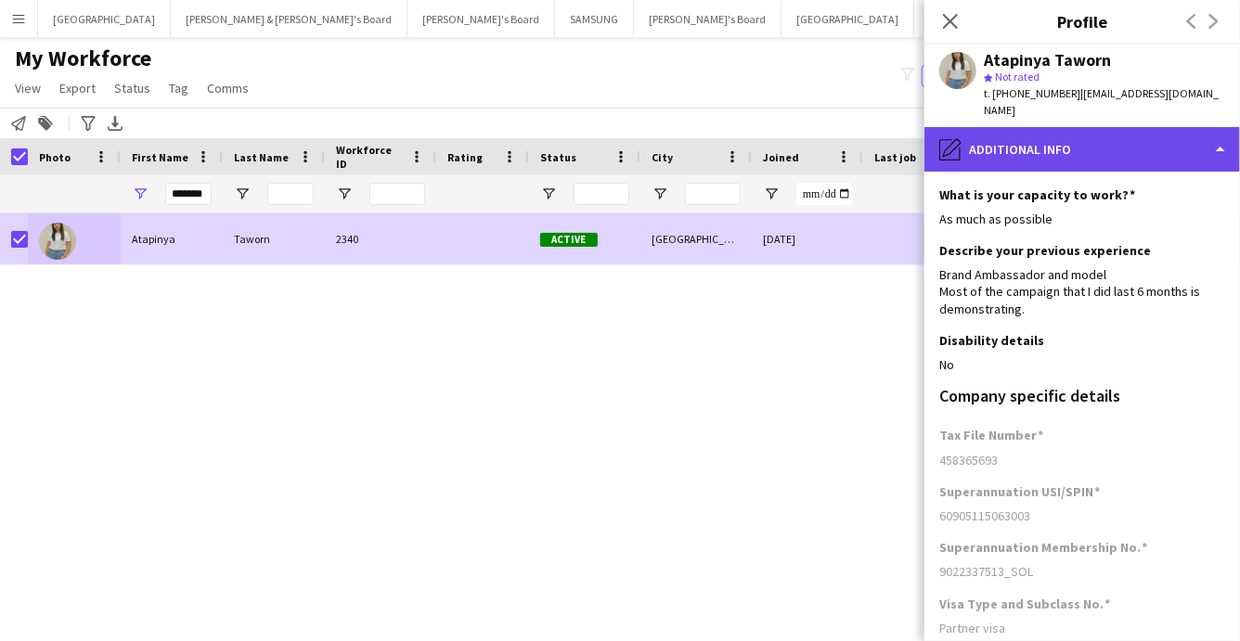
click at [1158, 135] on div "pencil4 Additional info" at bounding box center [1083, 149] width 316 height 45
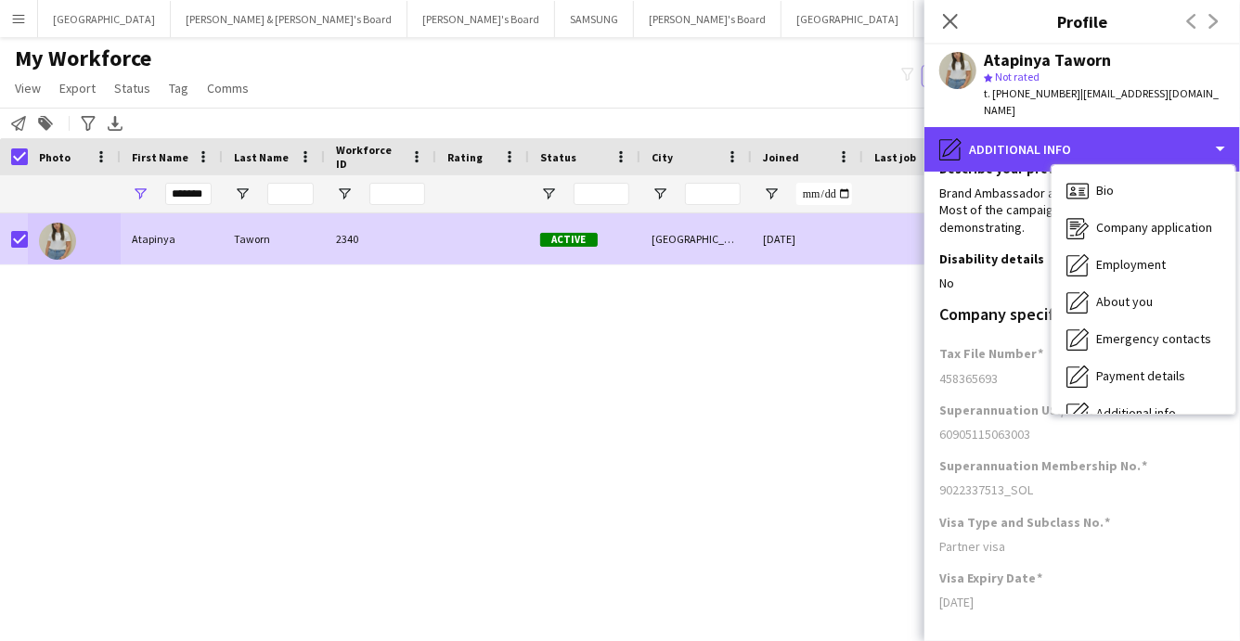
scroll to position [153, 0]
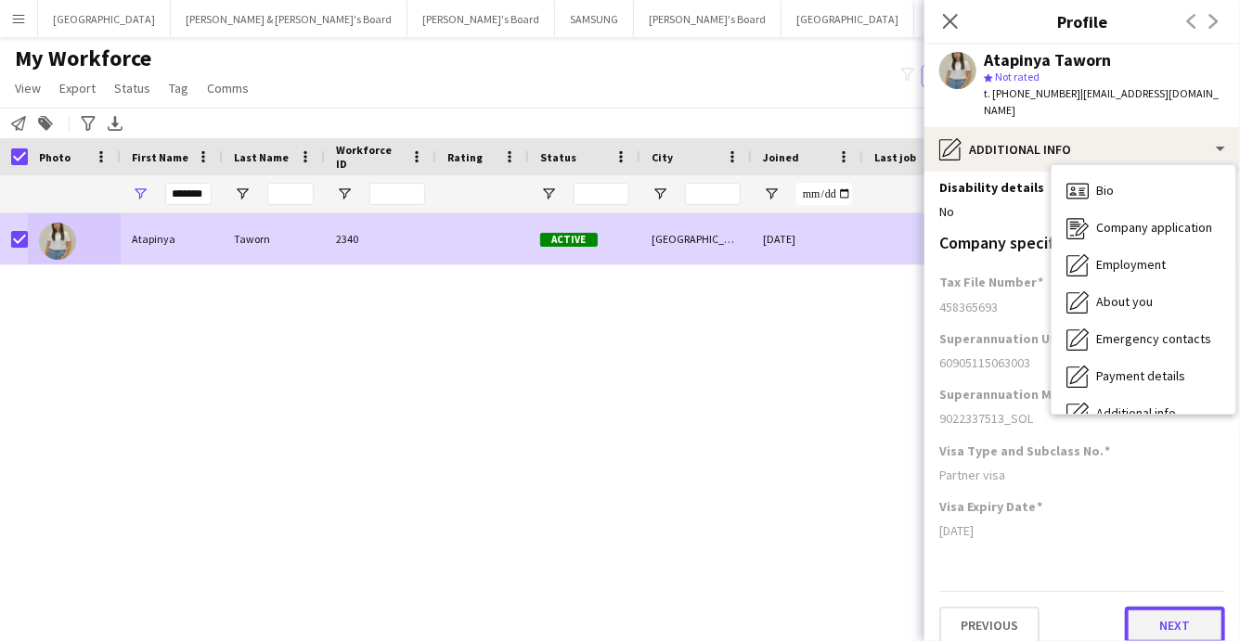
click at [1177, 607] on button "Next" at bounding box center [1175, 625] width 100 height 37
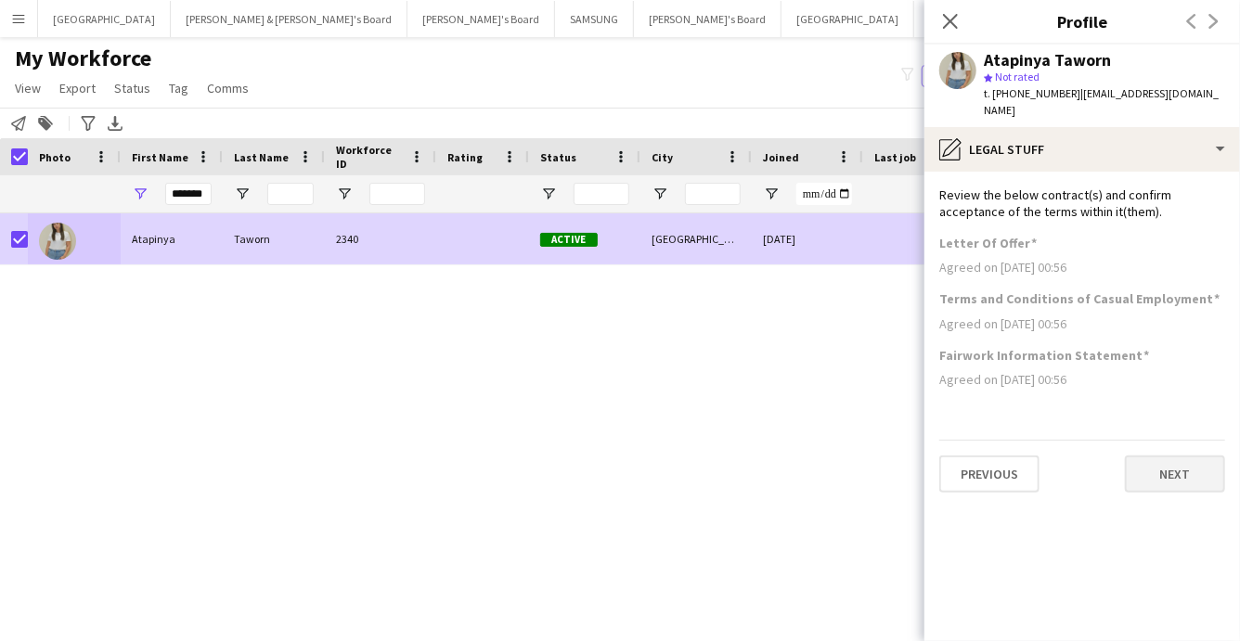
scroll to position [0, 0]
click at [1173, 457] on button "Next" at bounding box center [1175, 474] width 100 height 37
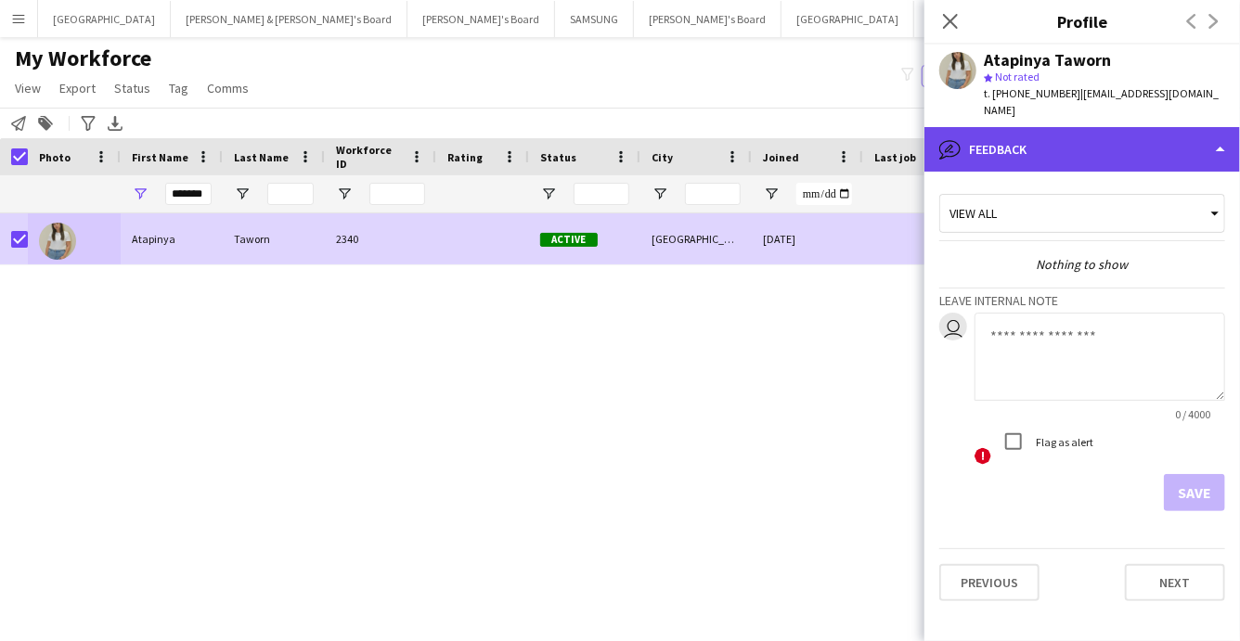
click at [1109, 131] on div "bubble-pencil Feedback" at bounding box center [1083, 149] width 316 height 45
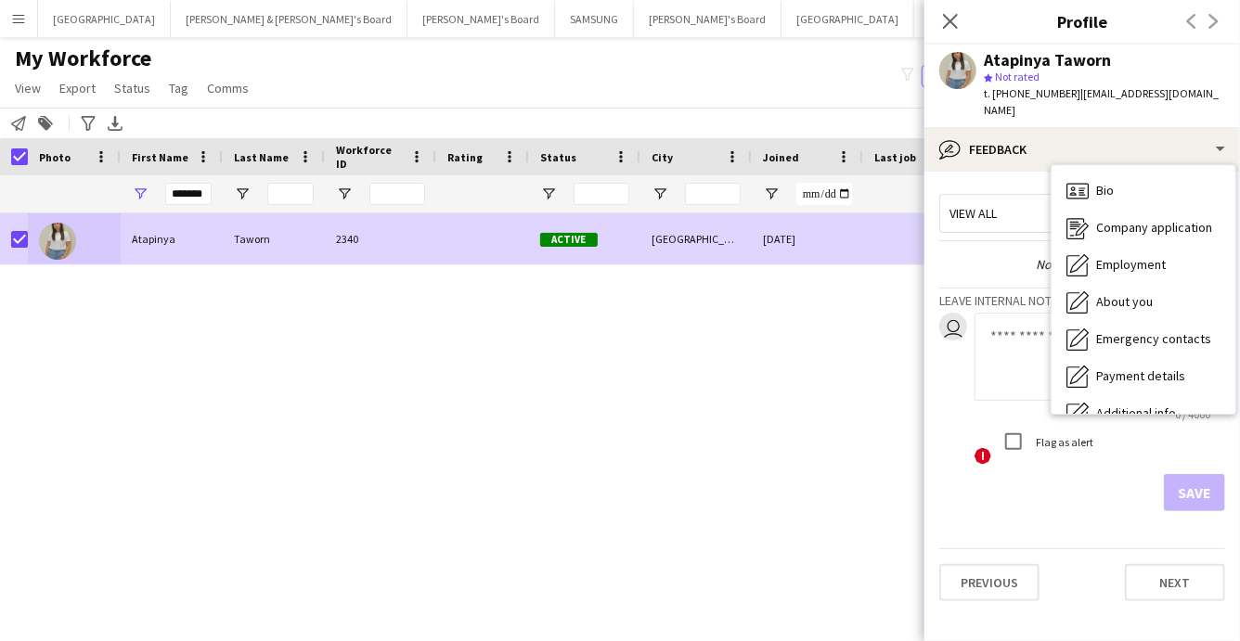
click at [985, 259] on div "View all Nothing to show Leave internal note user 0 / 4000 ! Flag as alert Save" at bounding box center [1082, 349] width 286 height 325
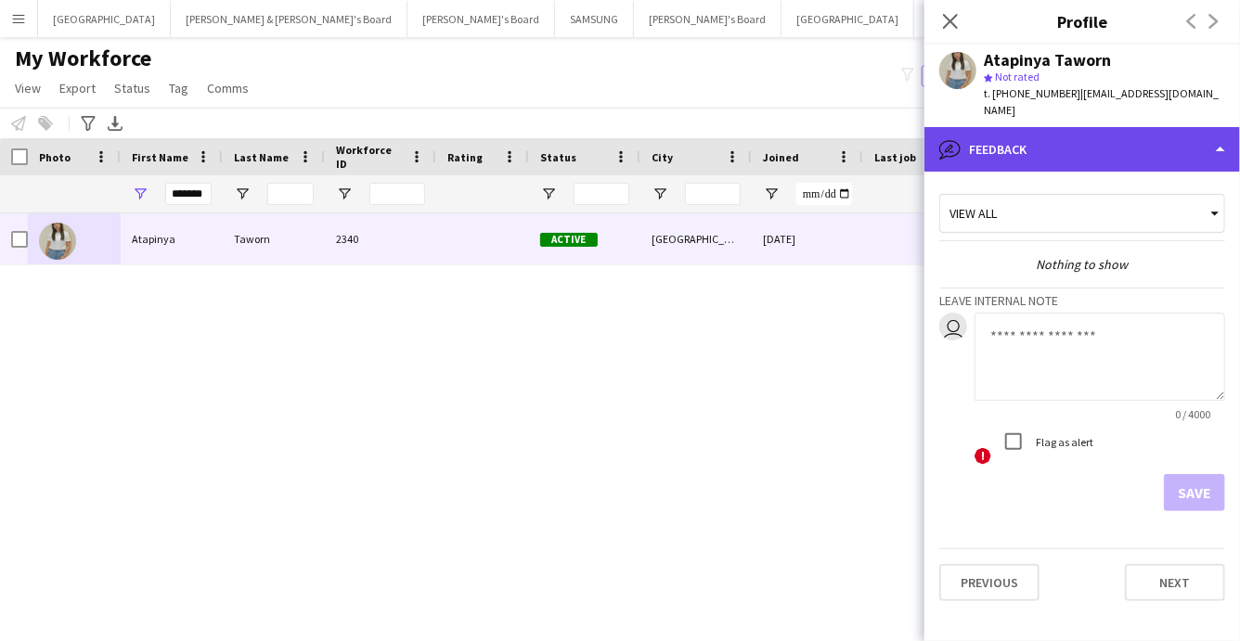
click at [1079, 135] on div "bubble-pencil Feedback" at bounding box center [1083, 149] width 316 height 45
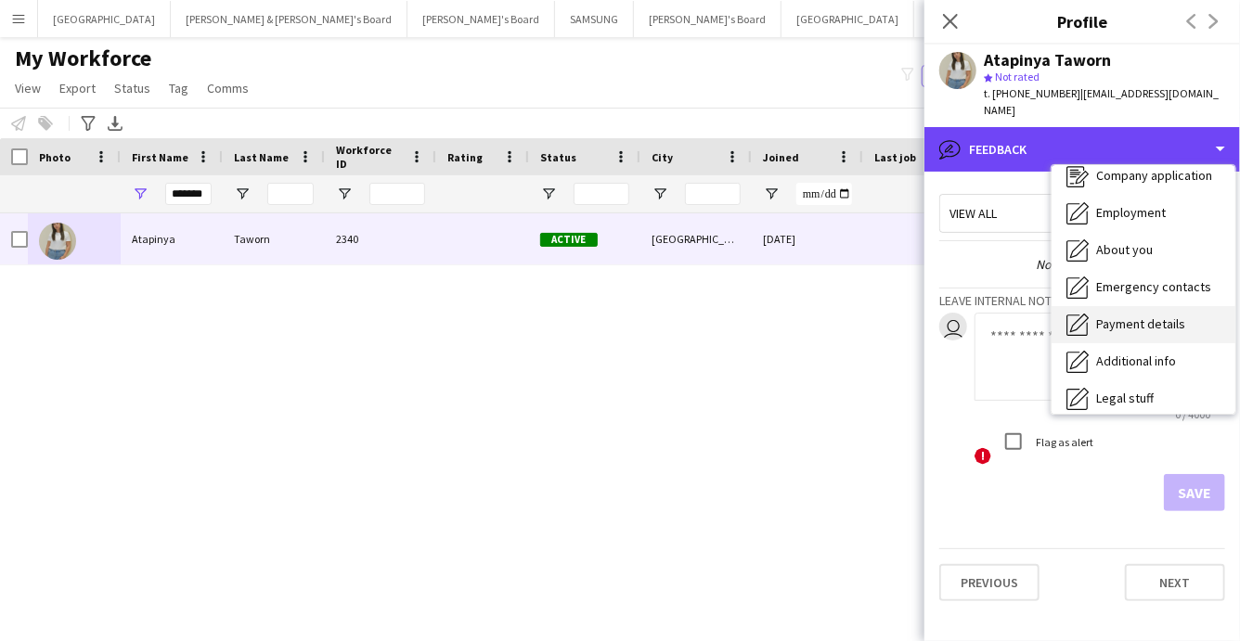
scroll to position [136, 0]
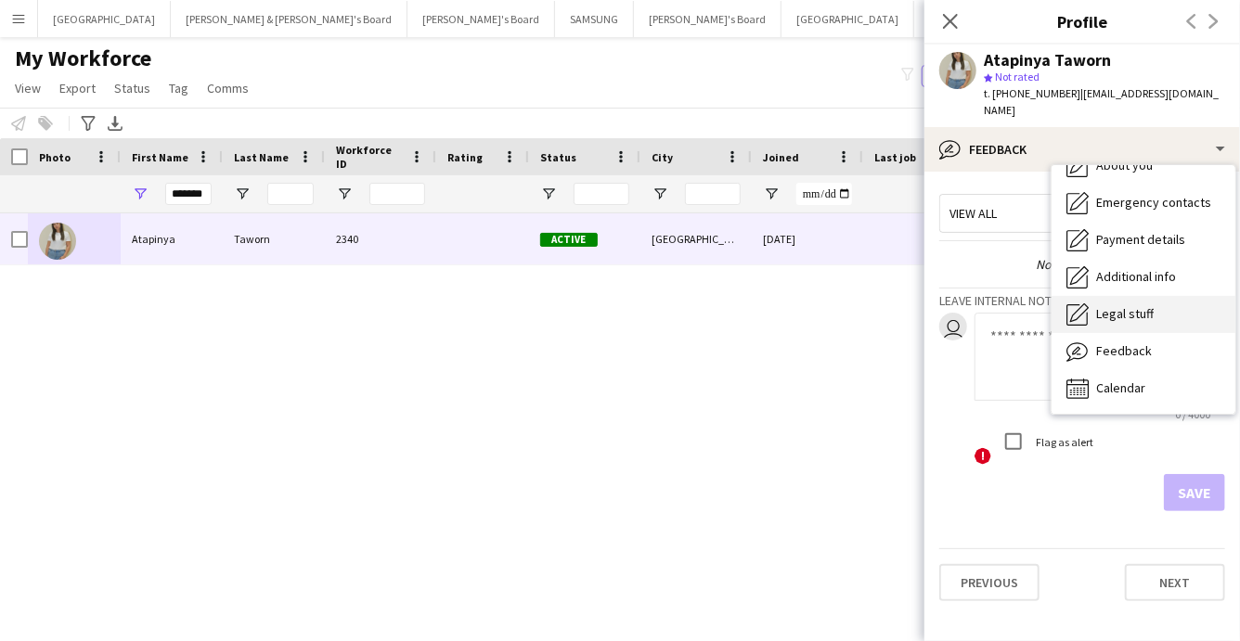
click at [1115, 305] on span "Legal stuff" at bounding box center [1125, 313] width 58 height 17
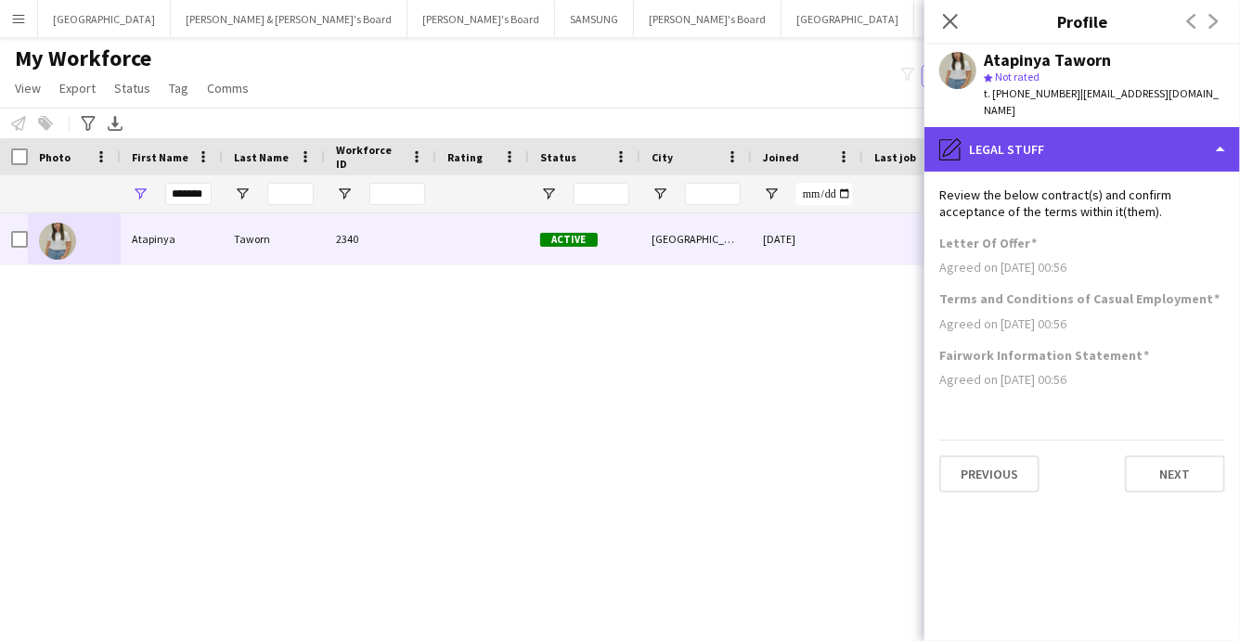
click at [1039, 132] on div "pencil4 Legal stuff" at bounding box center [1083, 149] width 316 height 45
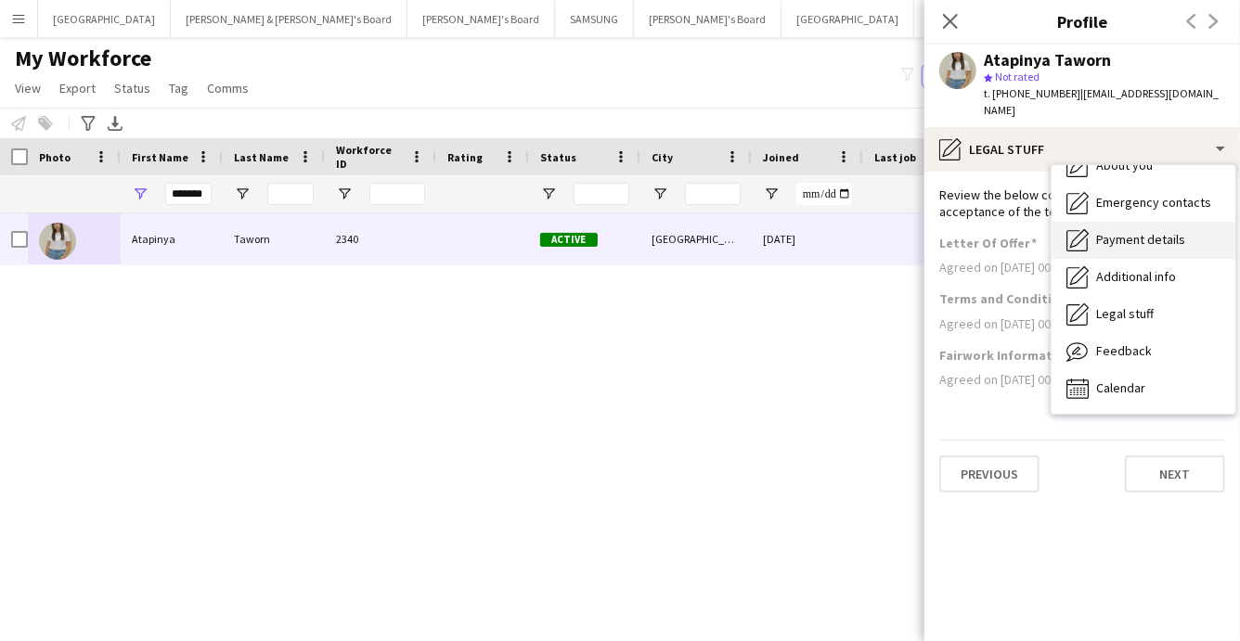
click at [1119, 231] on span "Payment details" at bounding box center [1140, 239] width 89 height 17
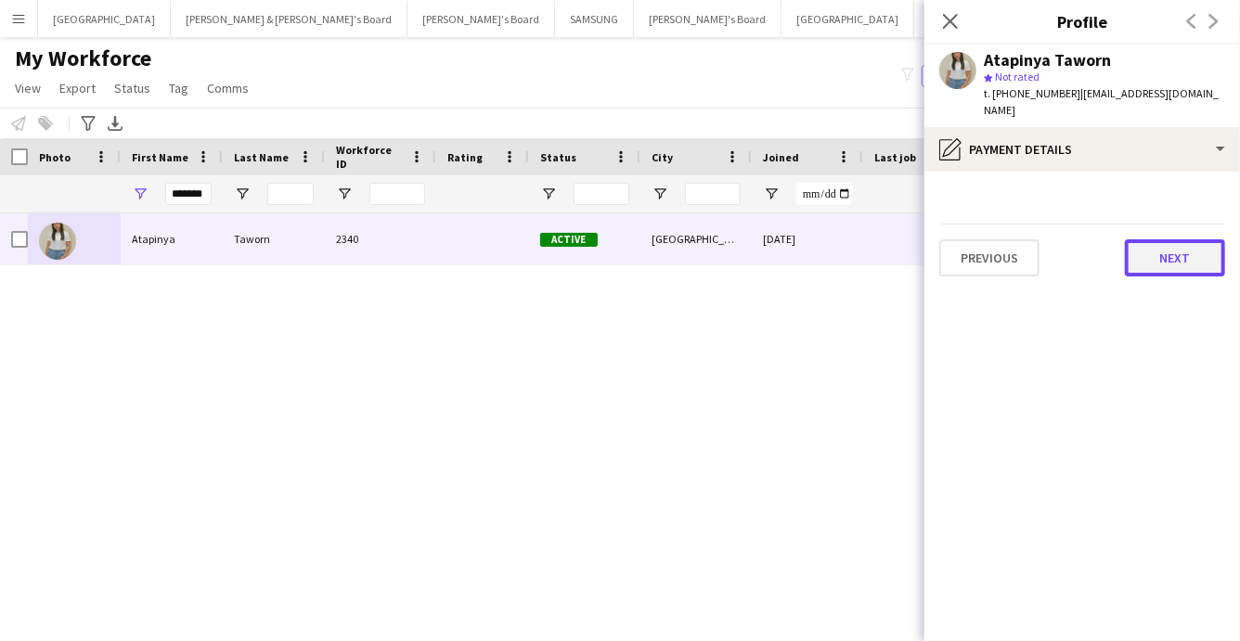
click at [1186, 240] on button "Next" at bounding box center [1175, 258] width 100 height 37
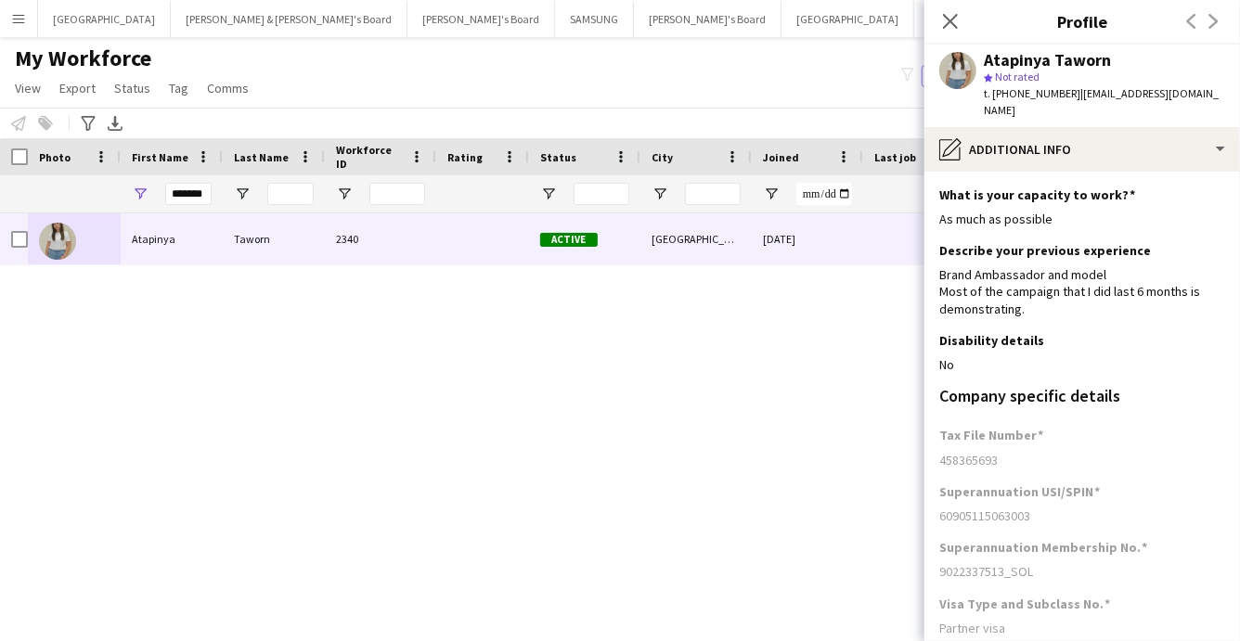
scroll to position [153, 0]
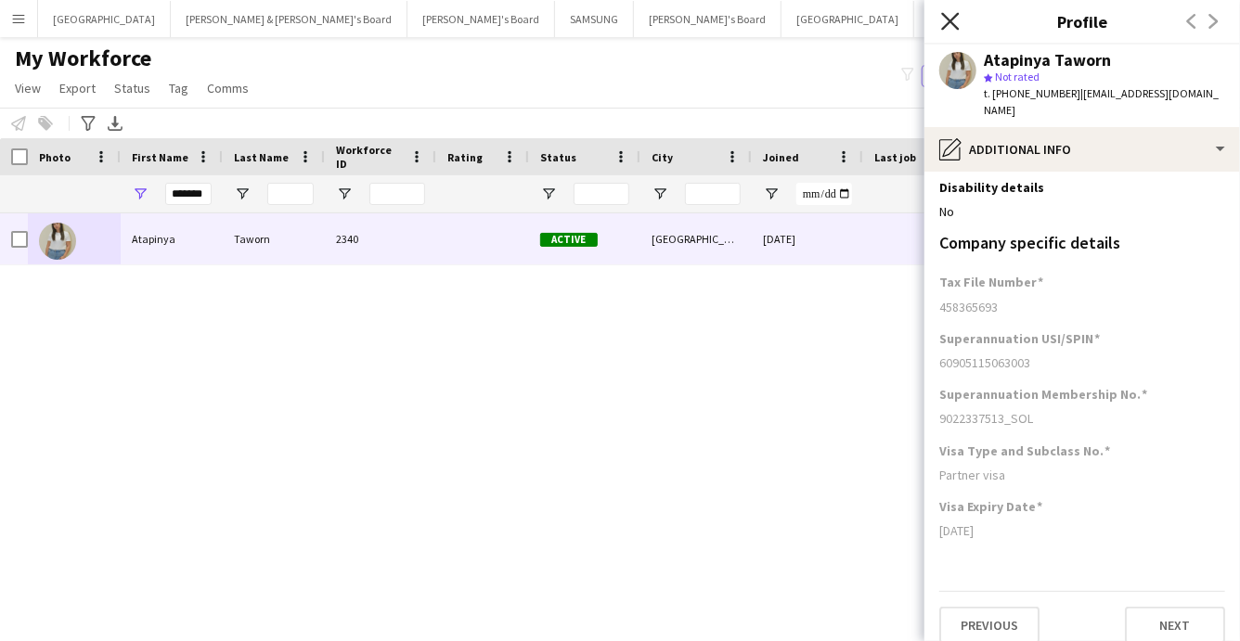
click at [953, 26] on icon "Close pop-in" at bounding box center [950, 21] width 18 height 18
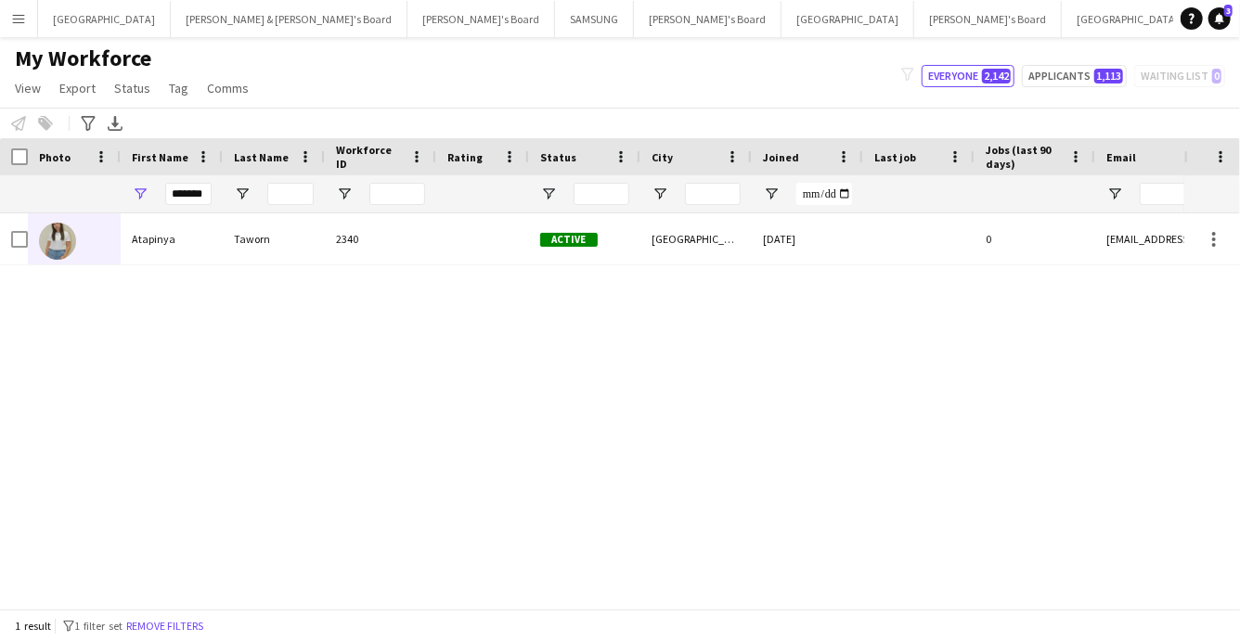
click at [15, 19] on app-icon "Menu" at bounding box center [18, 18] width 15 height 15
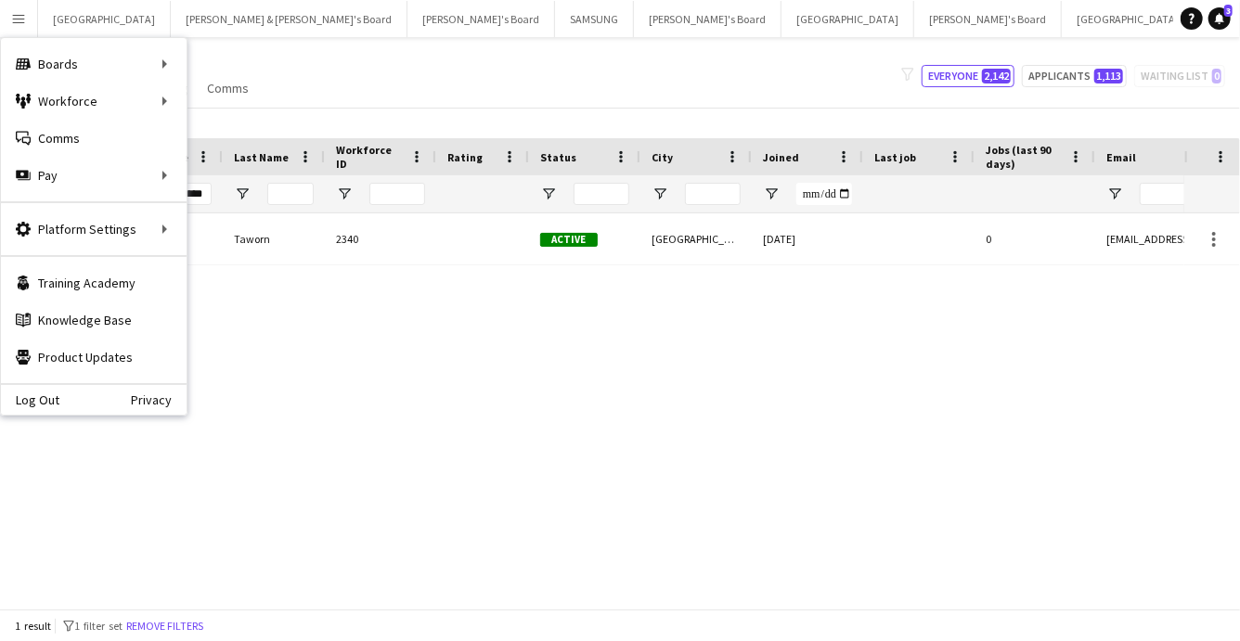
click at [358, 110] on div "Notify workforce Add to tag Select at least one crew to tag him or her. Advance…" at bounding box center [620, 123] width 1240 height 31
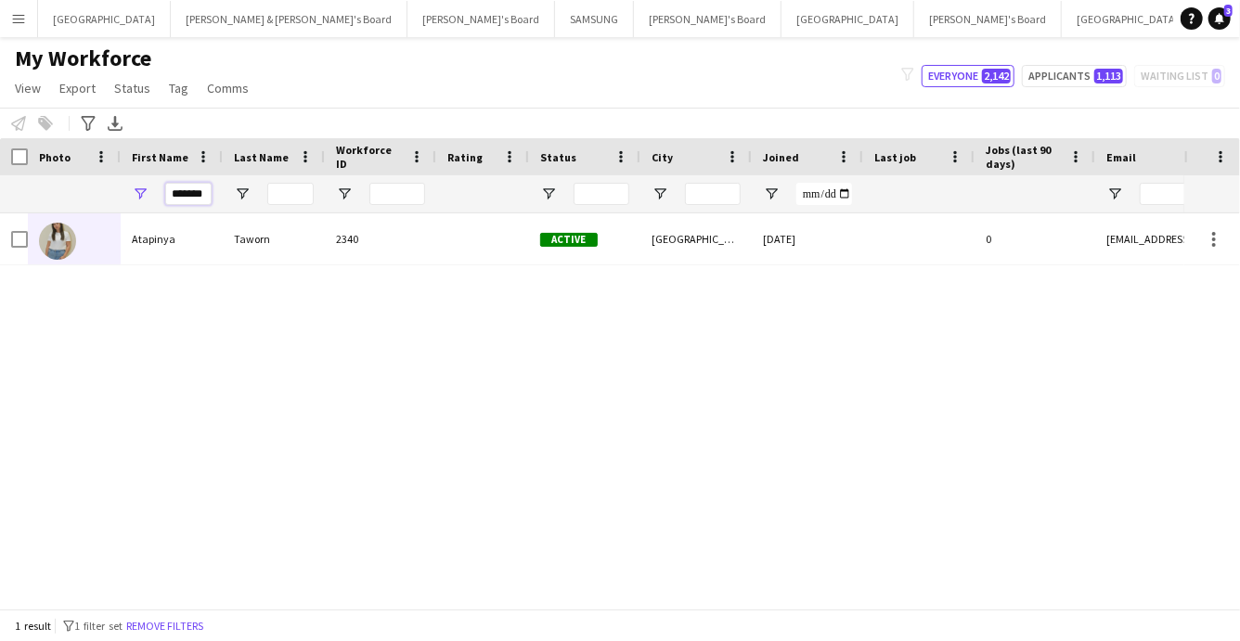
drag, startPoint x: 172, startPoint y: 196, endPoint x: 220, endPoint y: 195, distance: 48.3
click at [220, 195] on div "*******" at bounding box center [172, 193] width 102 height 37
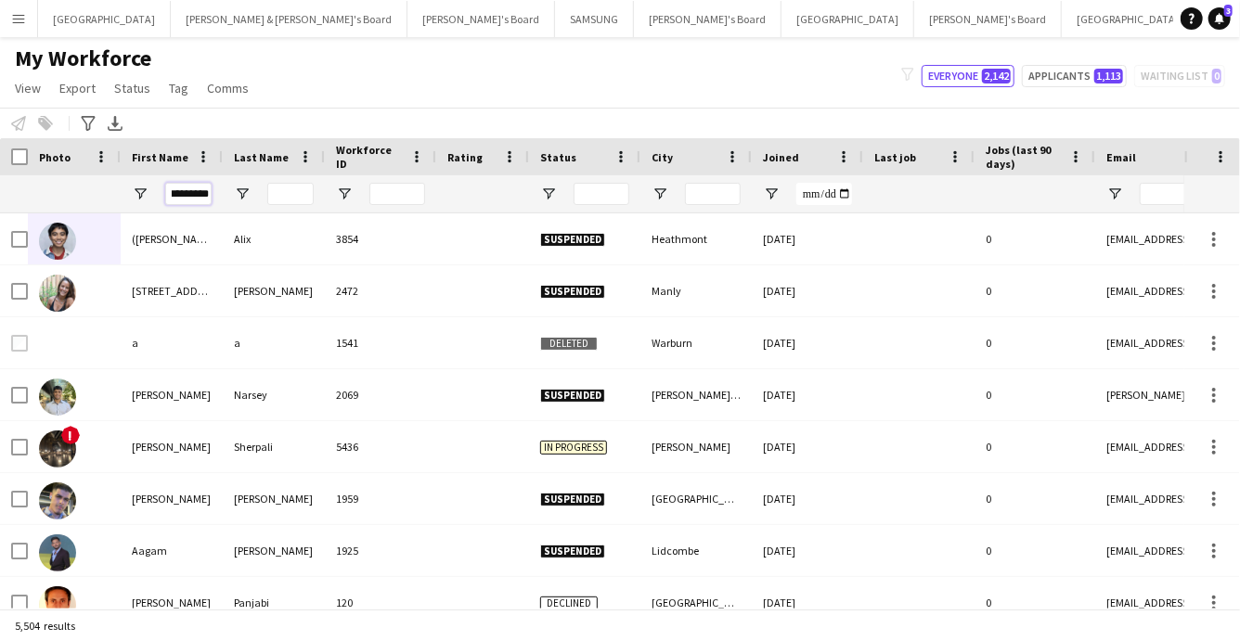
scroll to position [0, 9]
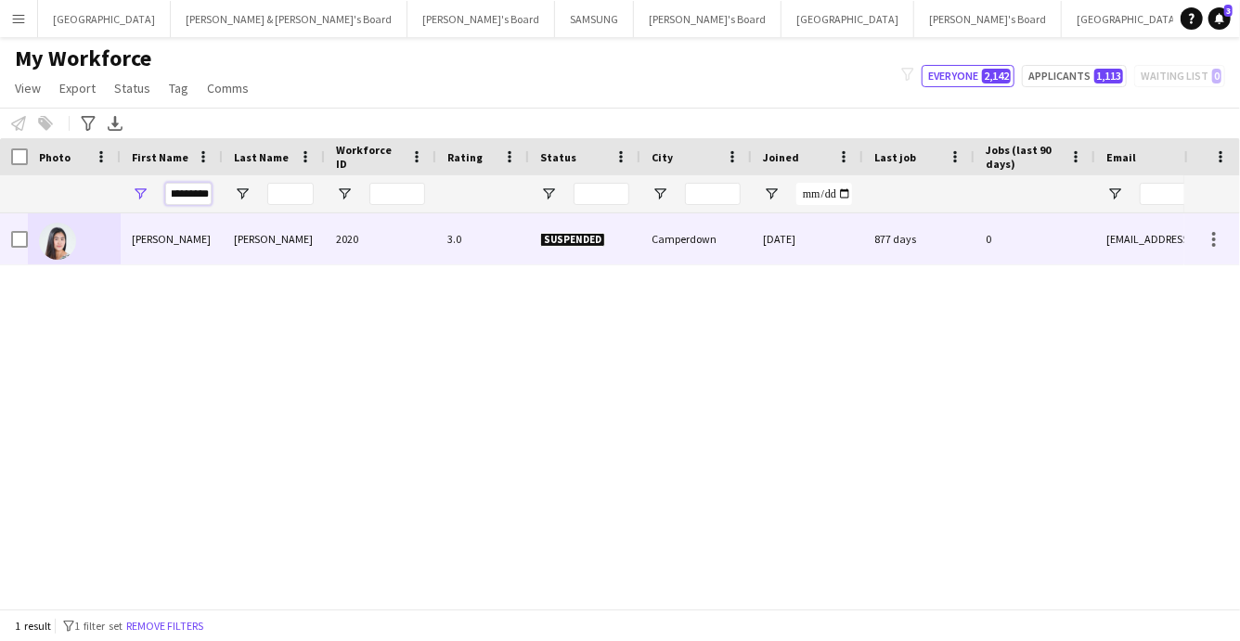
type input "*********"
click at [212, 248] on div "constance" at bounding box center [172, 239] width 102 height 51
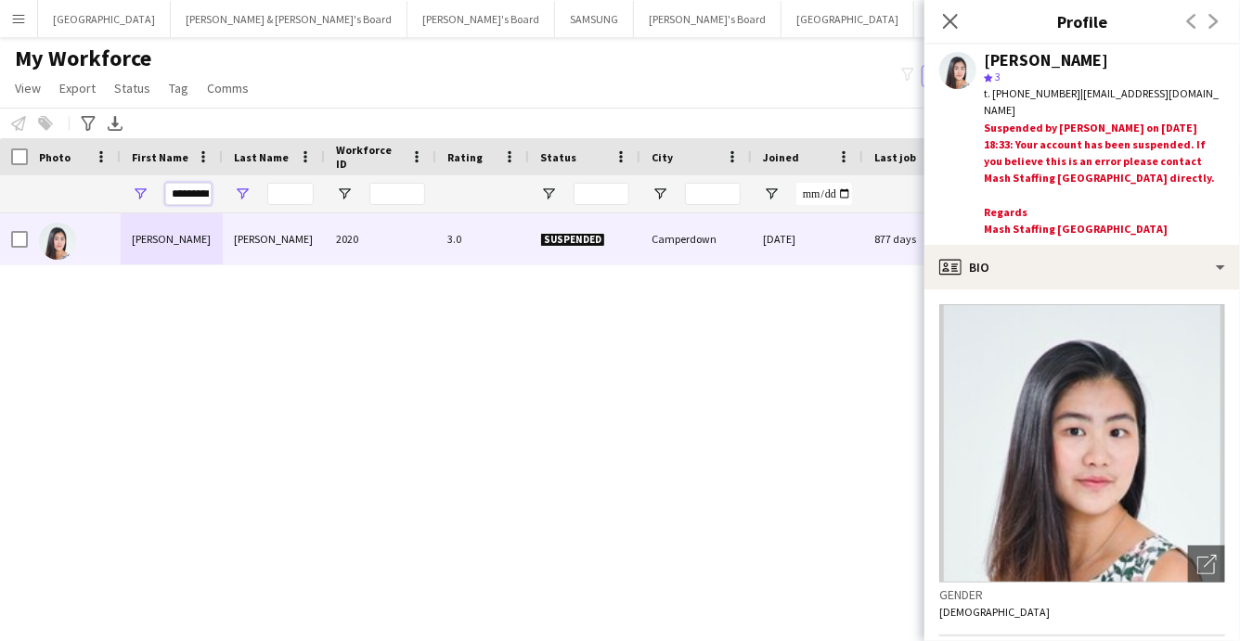
scroll to position [0, 9]
drag, startPoint x: 172, startPoint y: 195, endPoint x: 233, endPoint y: 194, distance: 61.3
click at [233, 194] on div "*********" at bounding box center [1006, 193] width 2013 height 37
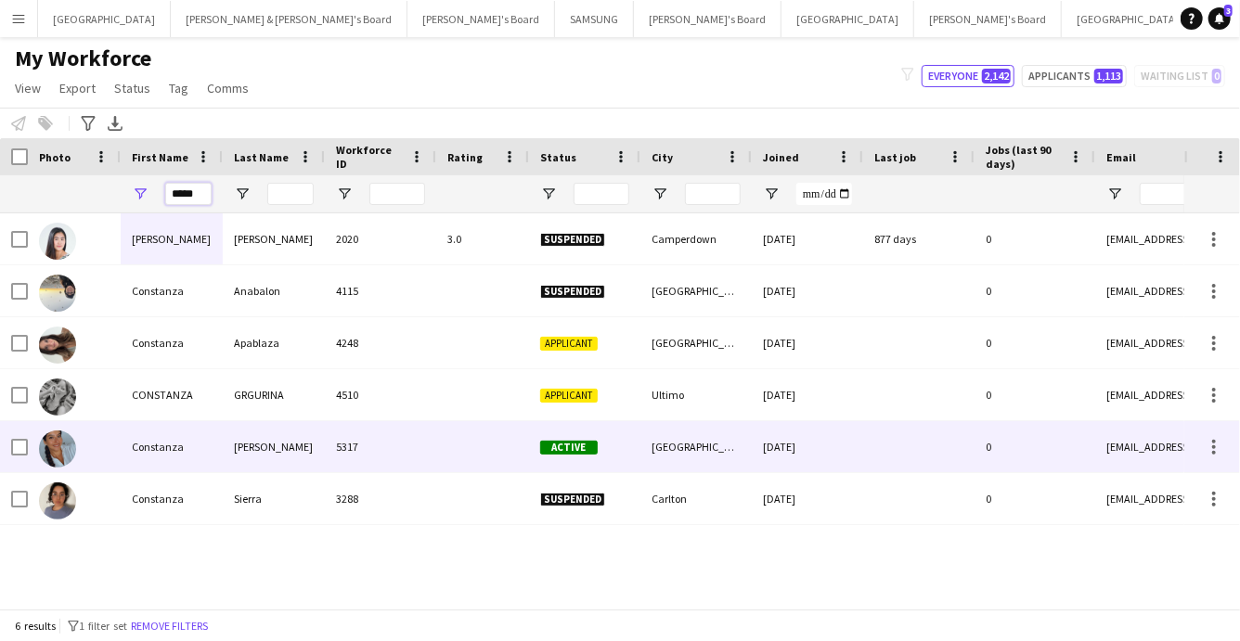
type input "*****"
click at [255, 454] on div "Jara" at bounding box center [274, 446] width 102 height 51
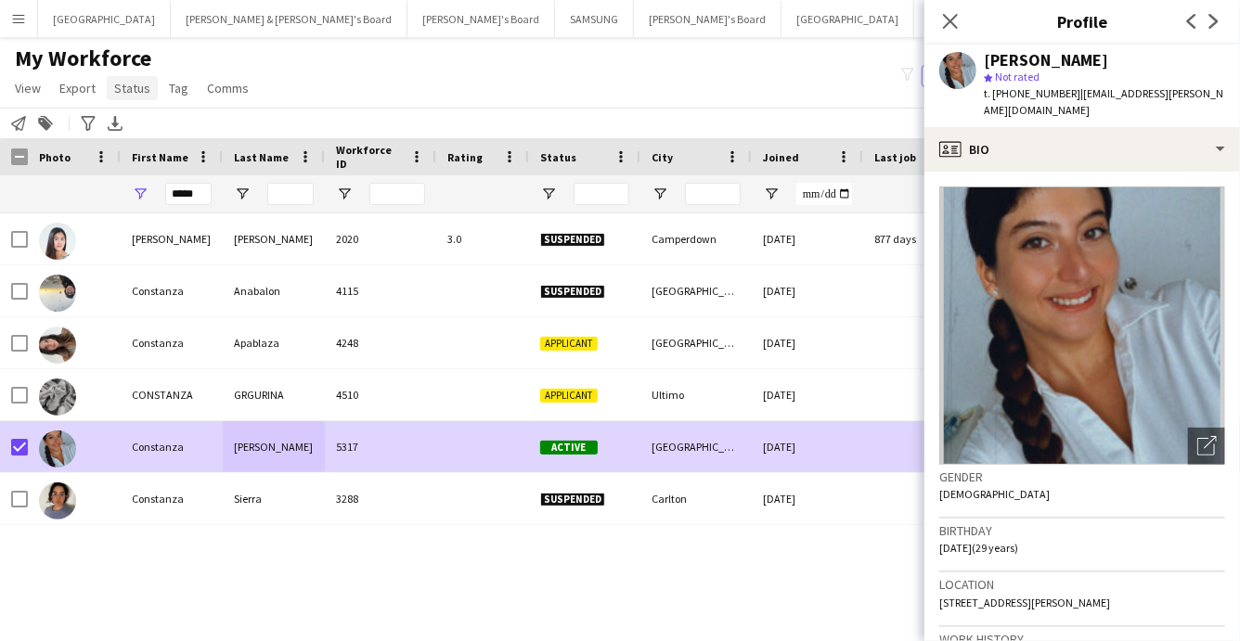
click at [133, 89] on span "Status" at bounding box center [132, 88] width 36 height 17
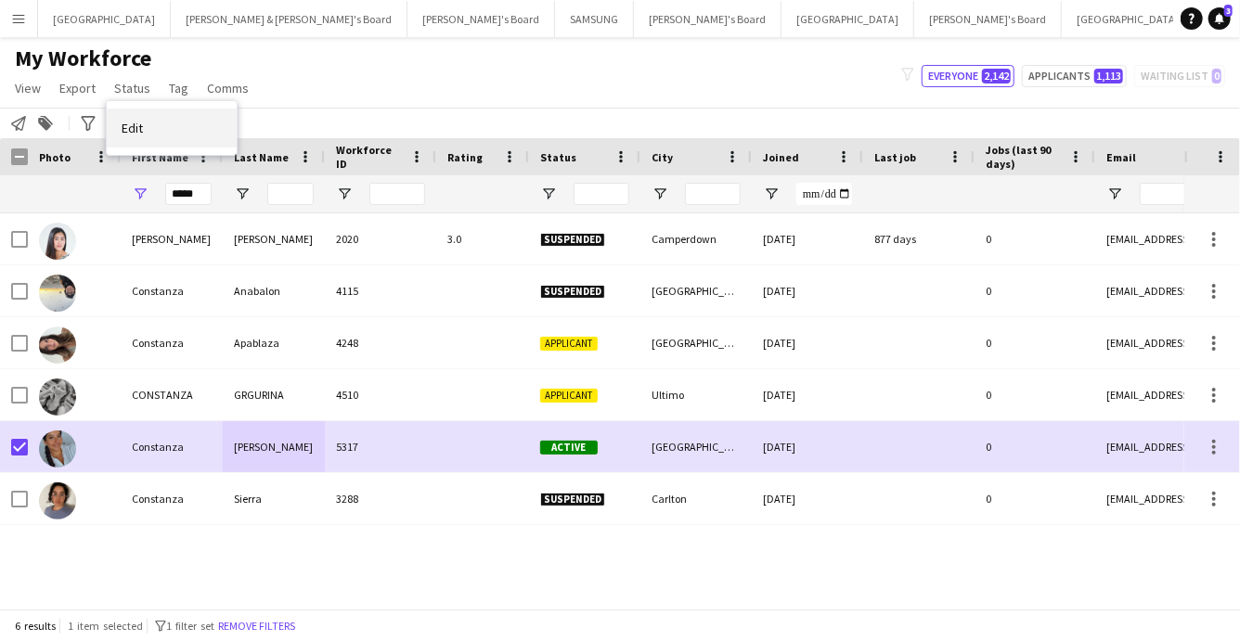
click at [126, 128] on span "Edit" at bounding box center [132, 128] width 21 height 17
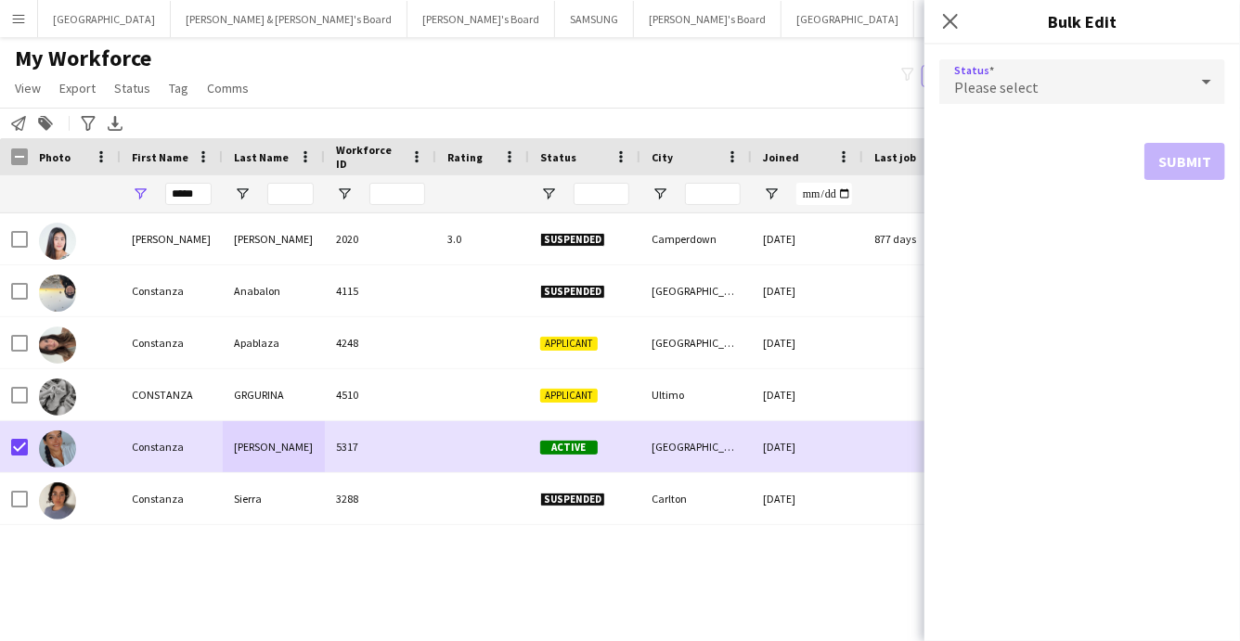
click at [1088, 91] on div "Please select" at bounding box center [1063, 81] width 249 height 45
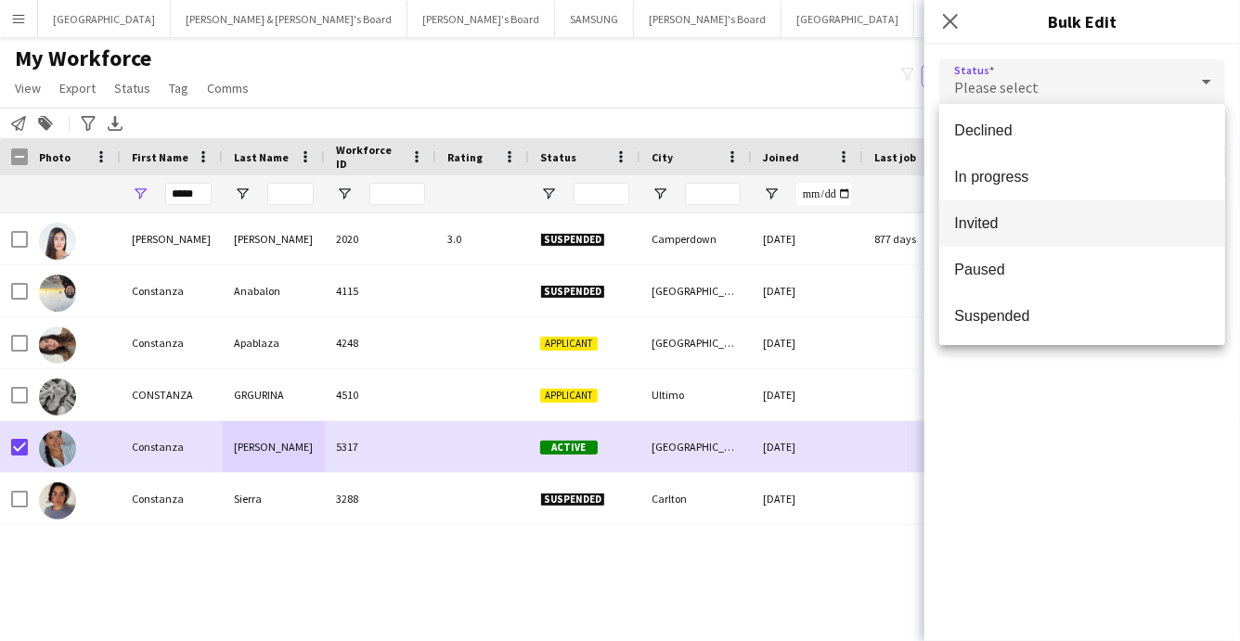
scroll to position [191, 0]
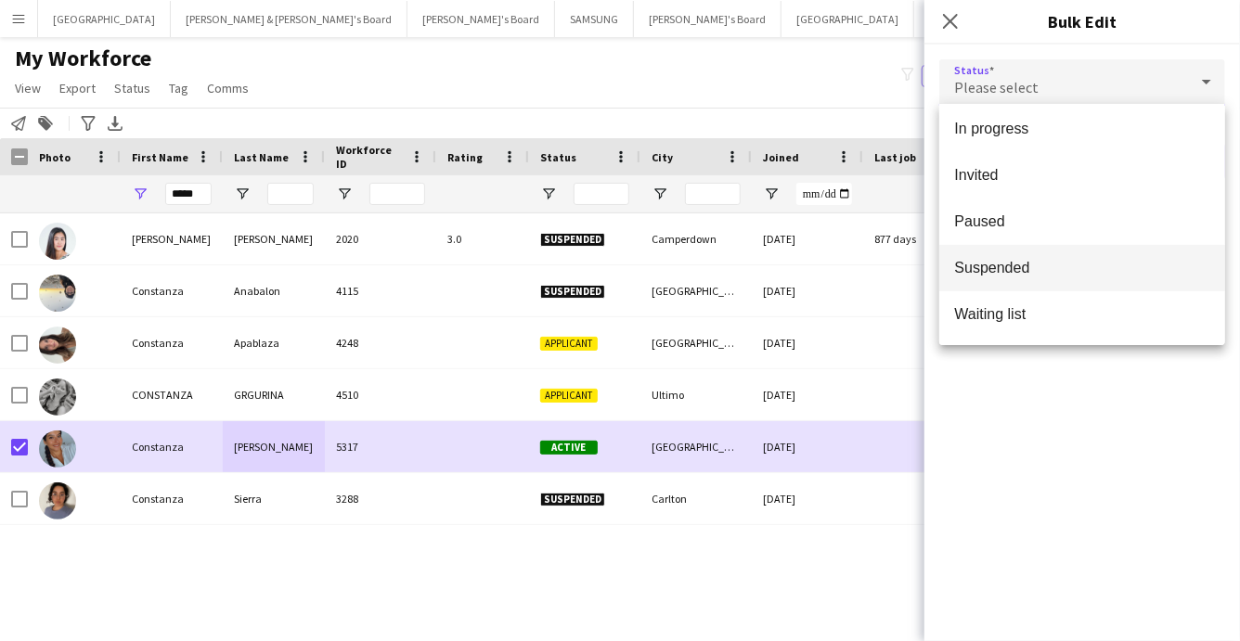
click at [988, 262] on span "Suspended" at bounding box center [1082, 268] width 256 height 18
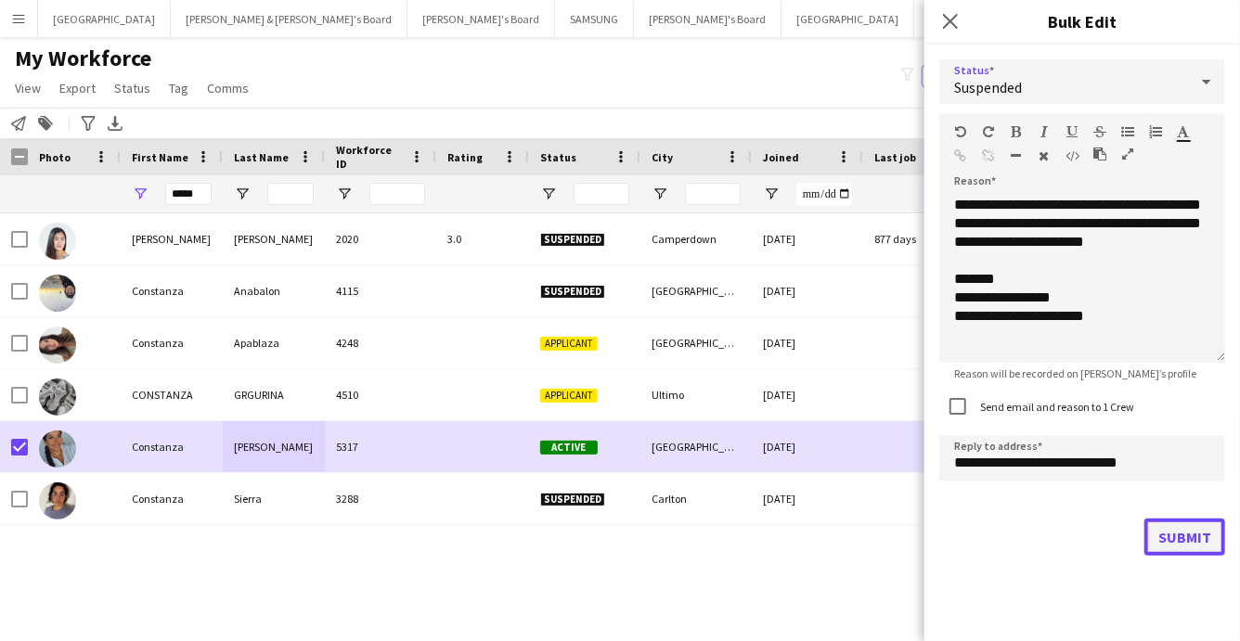
click at [1172, 533] on button "Submit" at bounding box center [1185, 537] width 81 height 37
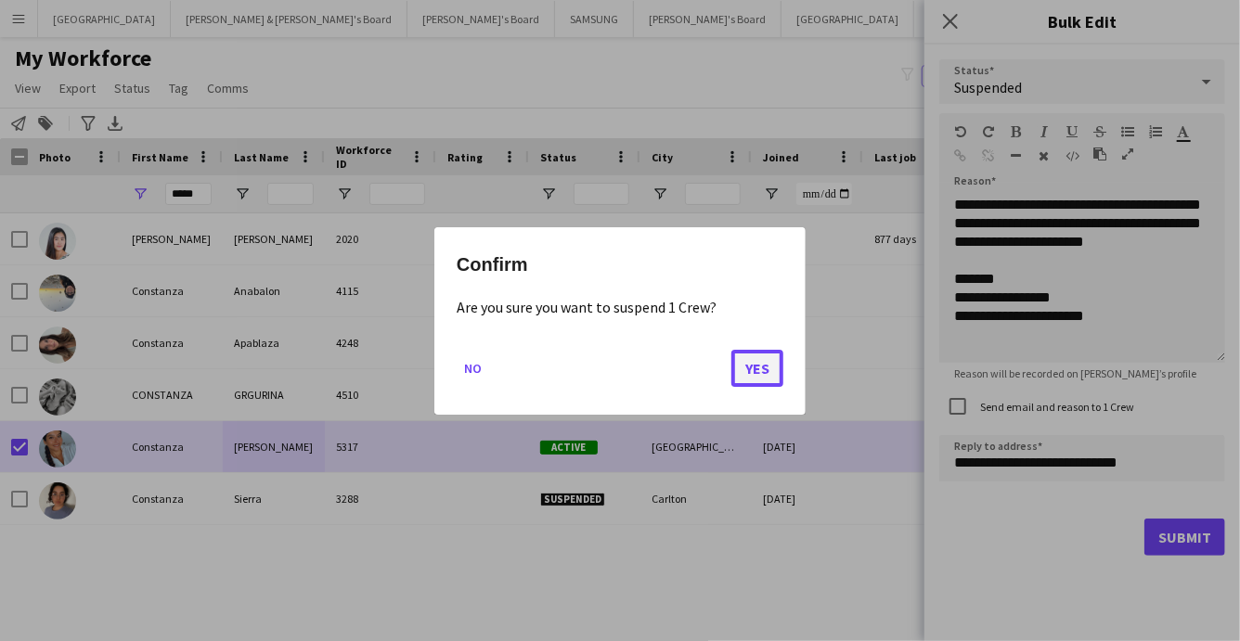
click at [761, 369] on button "Yes" at bounding box center [758, 367] width 52 height 37
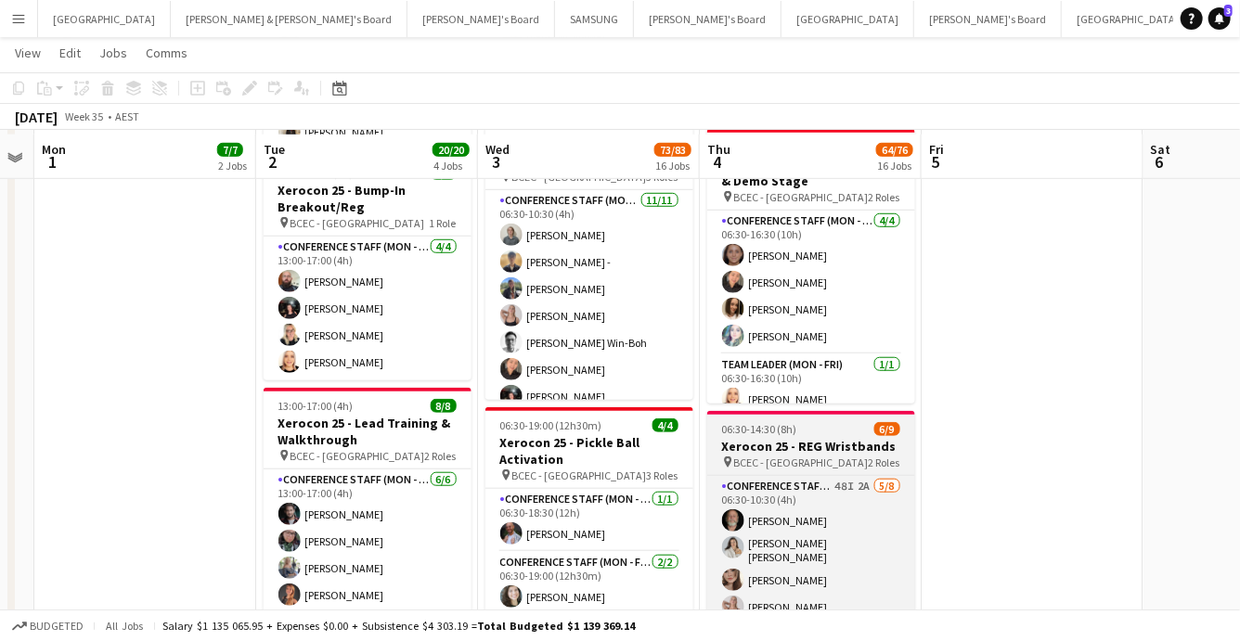
scroll to position [625, 0]
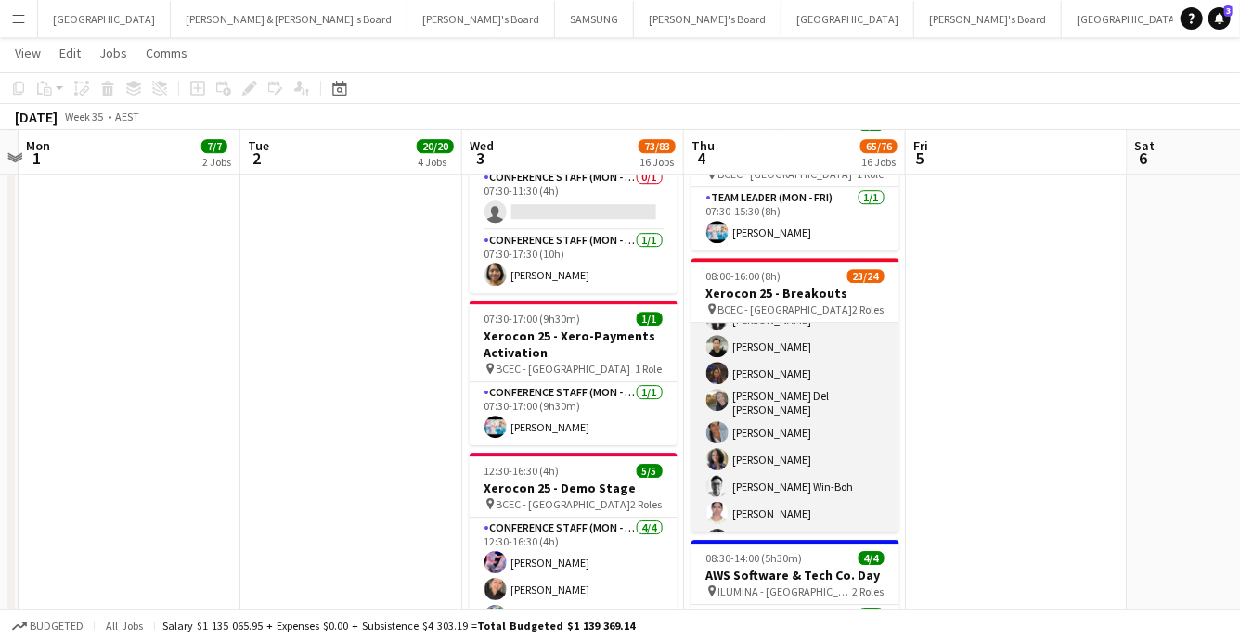
scroll to position [186, 0]
click at [721, 422] on app-user-avatar at bounding box center [717, 430] width 22 height 22
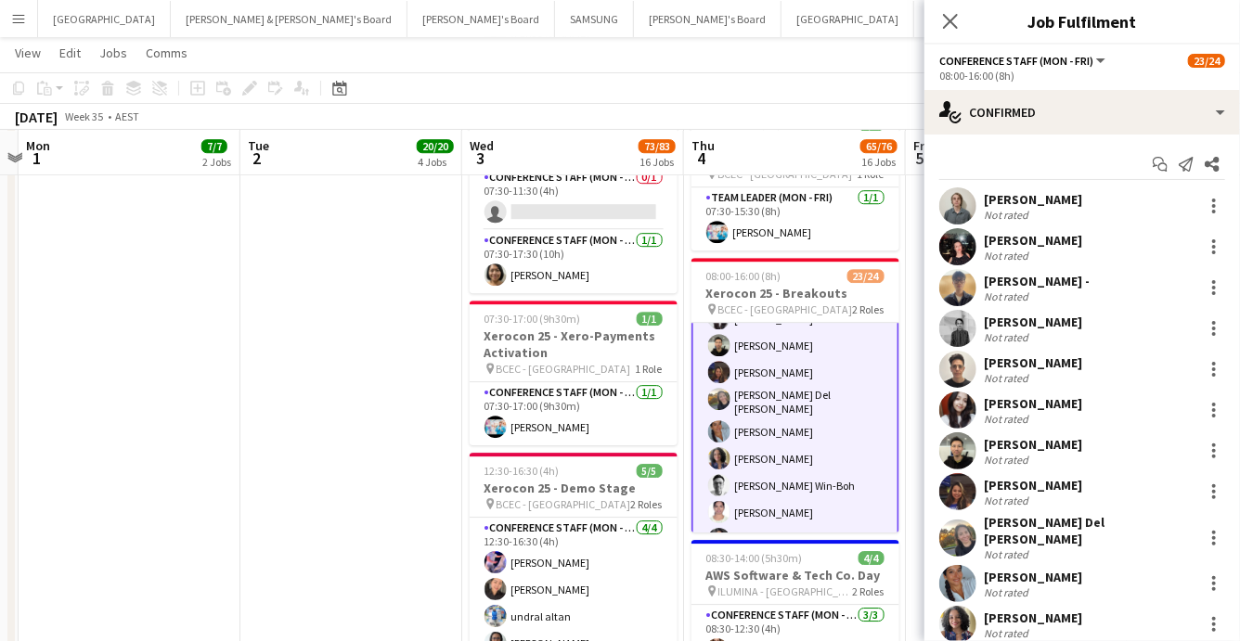
scroll to position [187, 0]
click at [961, 569] on app-user-avatar at bounding box center [957, 583] width 37 height 37
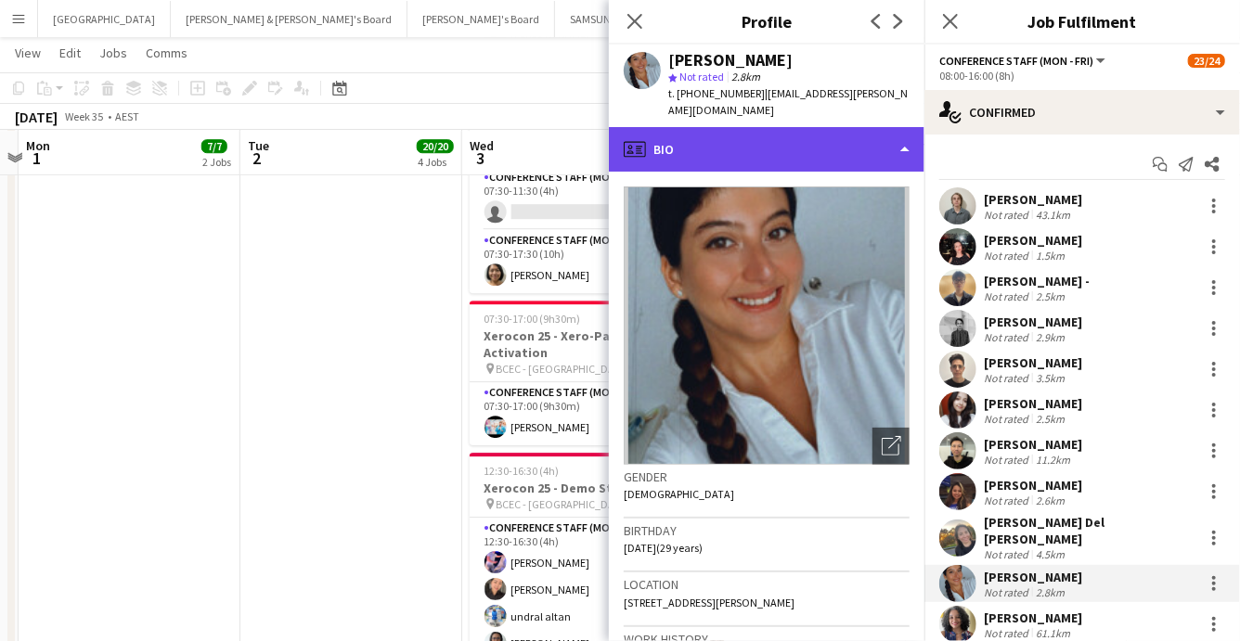
click at [847, 136] on div "profile Bio" at bounding box center [767, 149] width 316 height 45
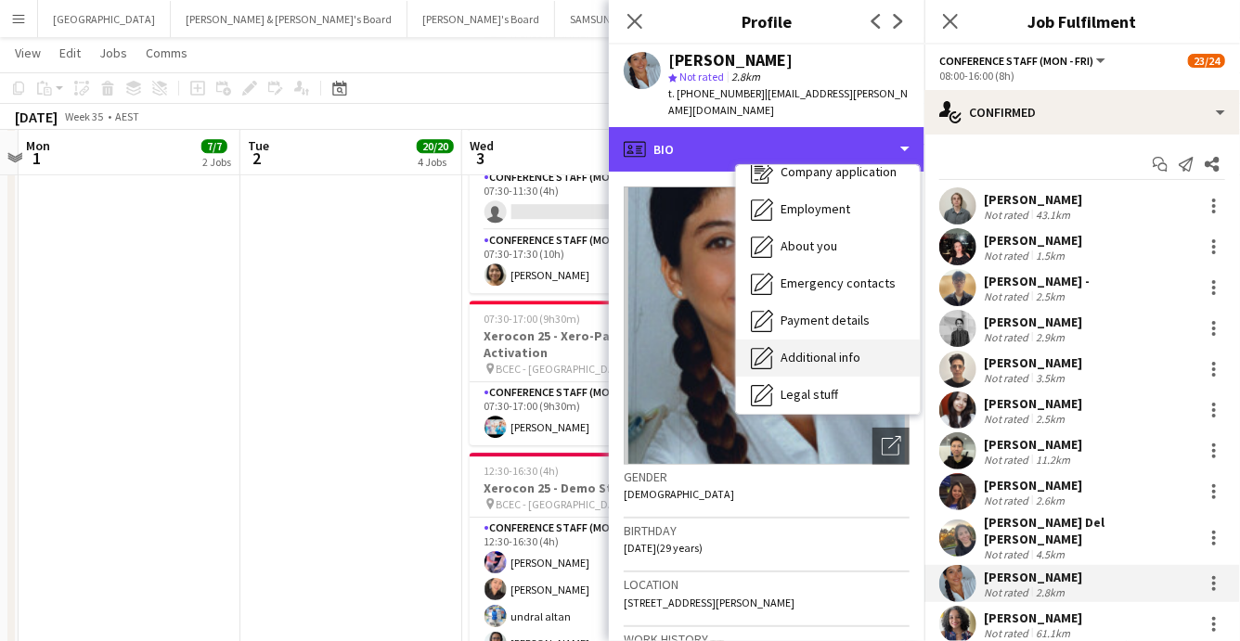
scroll to position [136, 0]
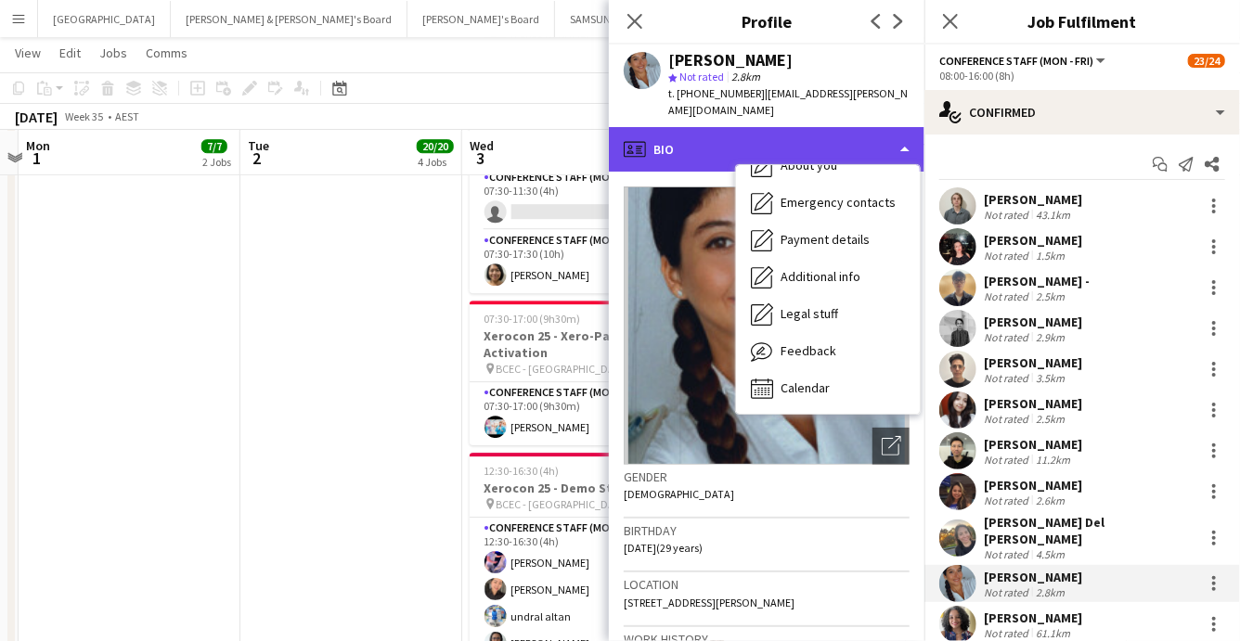
click at [862, 129] on div "profile Bio" at bounding box center [767, 149] width 316 height 45
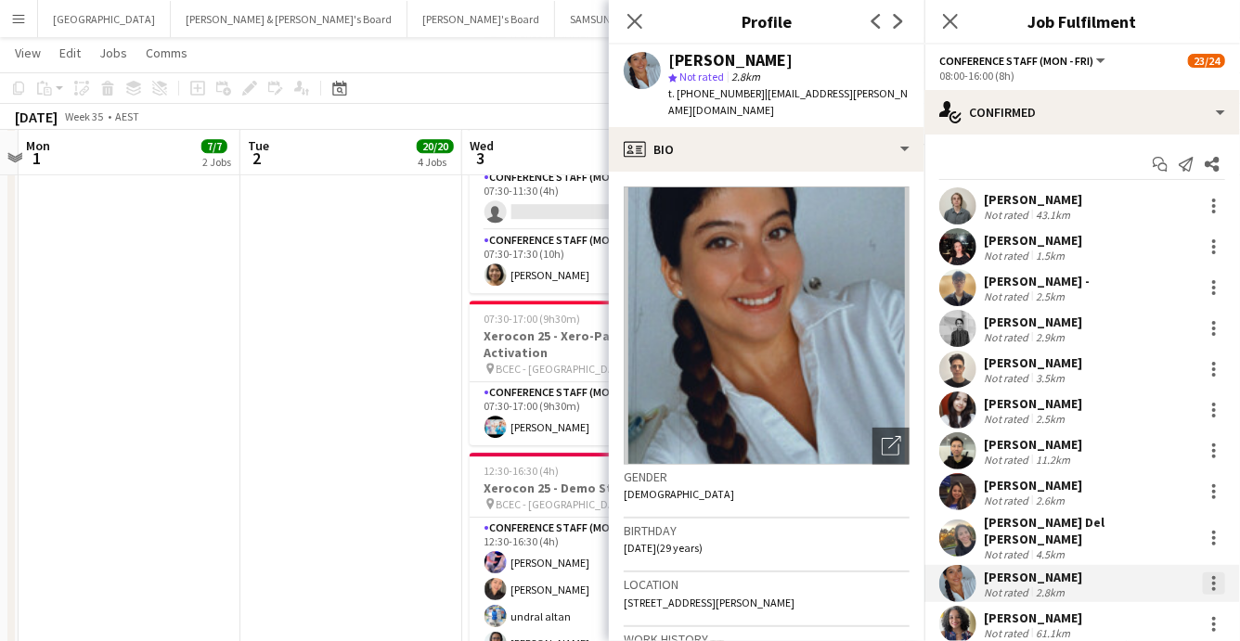
click at [1211, 576] on div at bounding box center [1214, 584] width 22 height 22
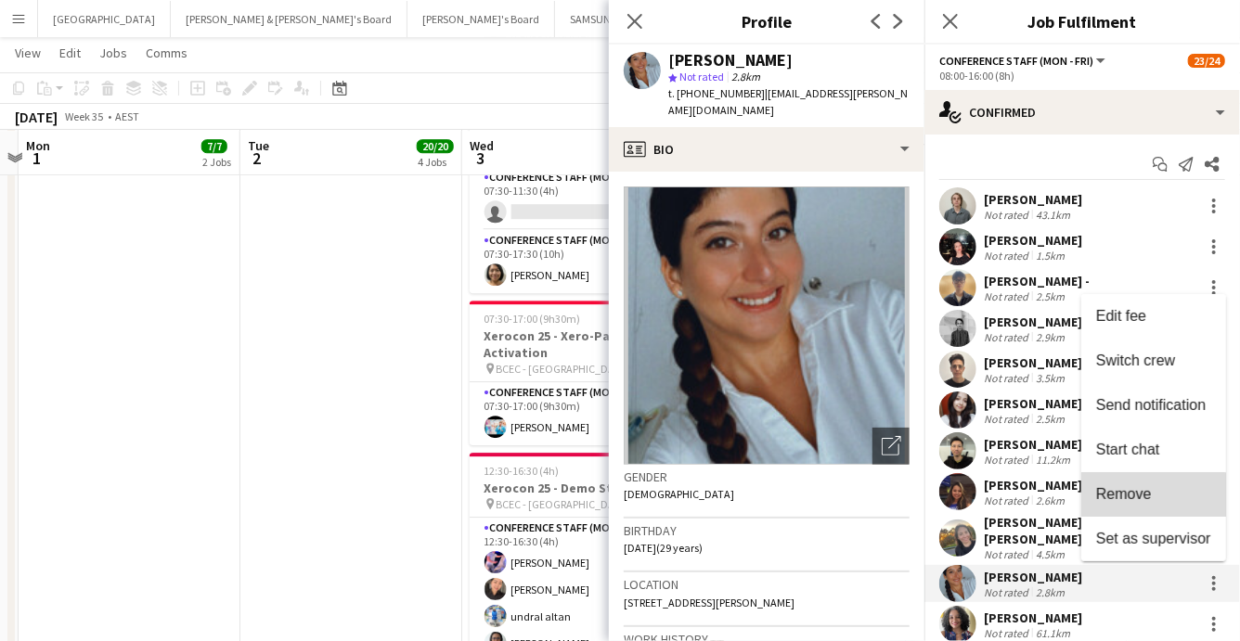
click at [1115, 498] on span "Remove" at bounding box center [1124, 494] width 56 height 16
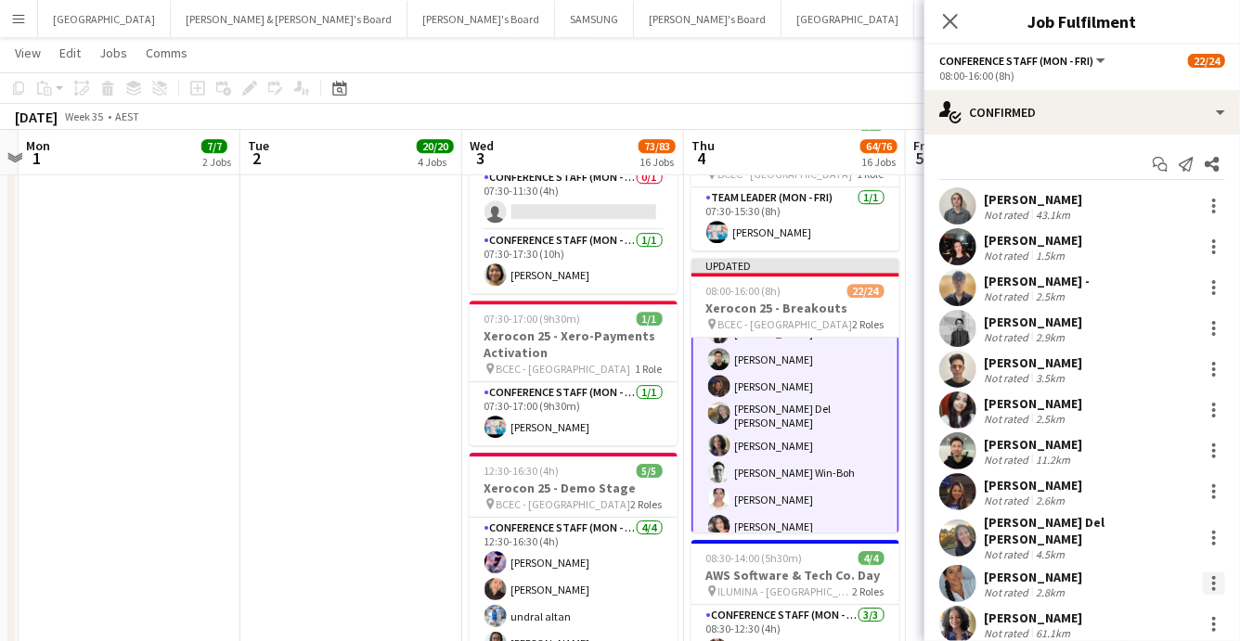
click at [1218, 578] on div at bounding box center [1214, 584] width 22 height 22
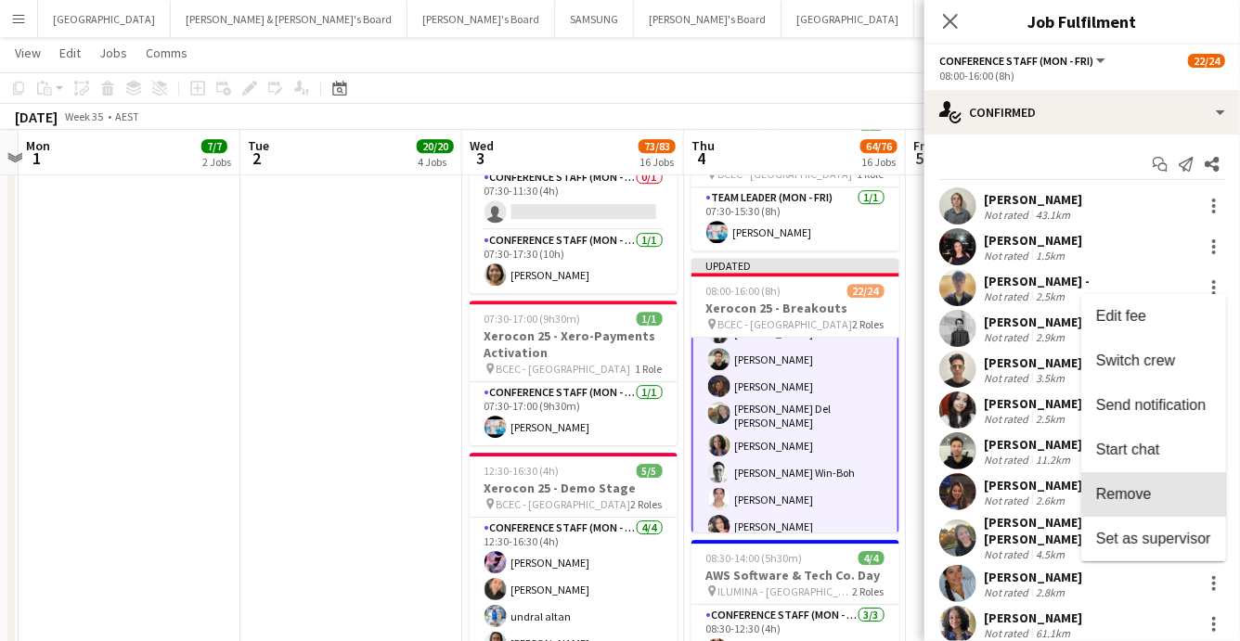
click at [1132, 496] on span "Remove" at bounding box center [1124, 494] width 56 height 16
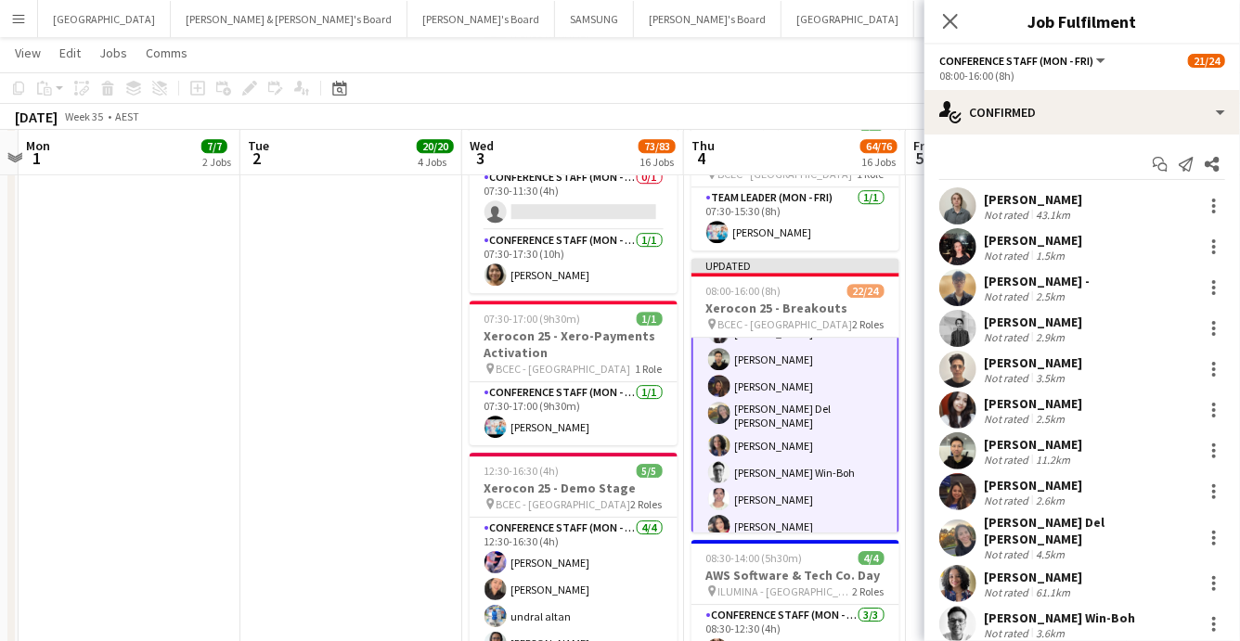
click at [776, 107] on div "[DATE] Week 35 • AEST Publish 1 job Revert 1 job" at bounding box center [620, 117] width 1240 height 26
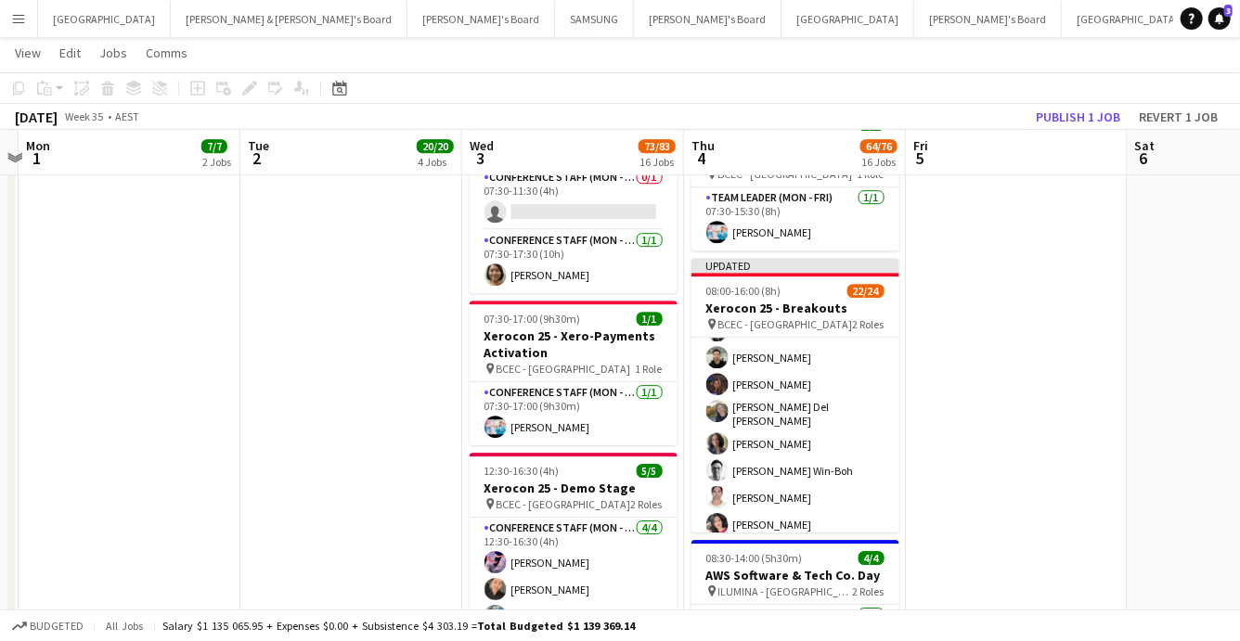
scroll to position [186, 0]
click at [1079, 115] on button "Publish 1 job" at bounding box center [1078, 117] width 99 height 24
